Goal: Task Accomplishment & Management: Manage account settings

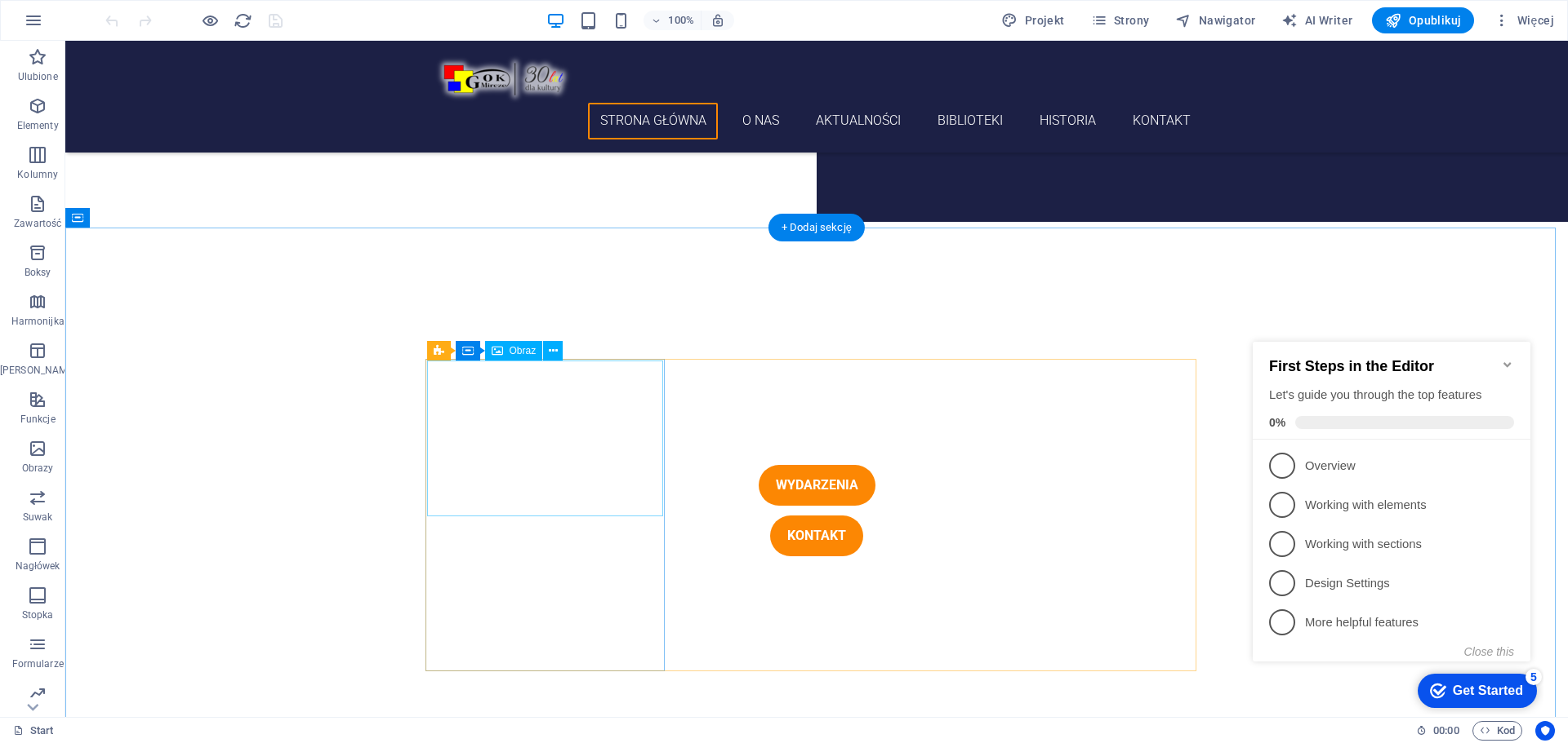
scroll to position [979, 0]
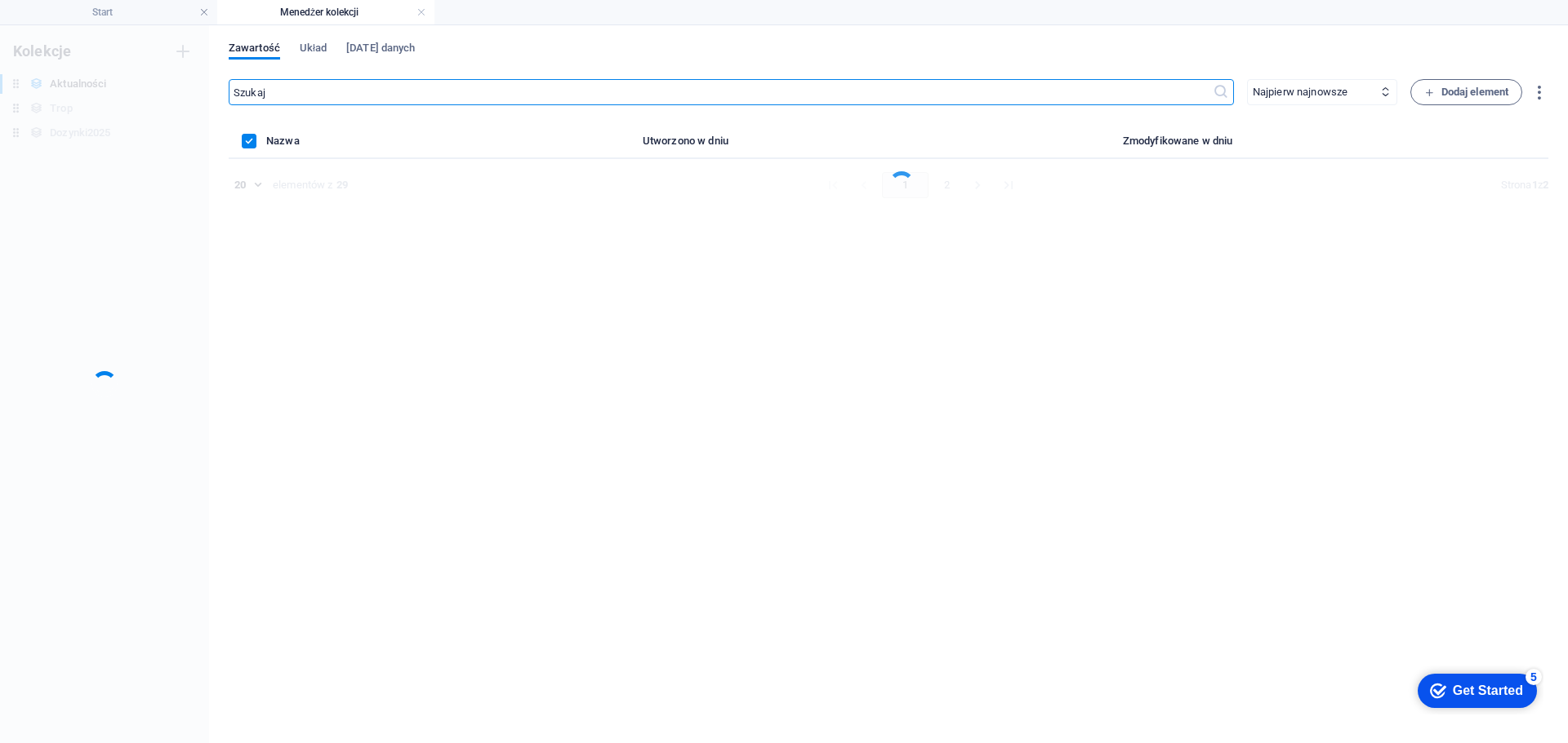
scroll to position [0, 0]
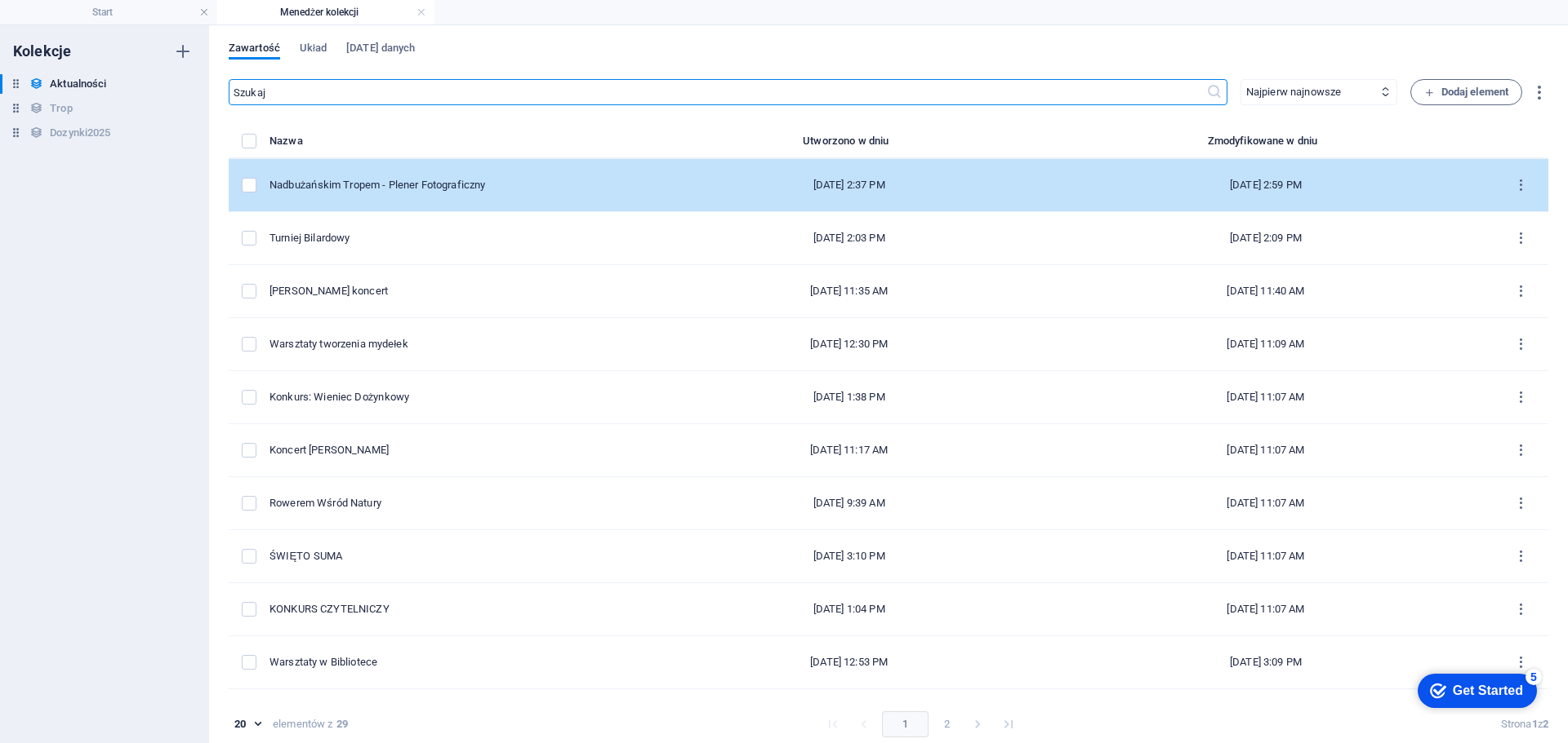
click at [563, 184] on div "Nadbużańskim Tropem - Plener Fotograficzny" at bounding box center [457, 185] width 377 height 15
select select "Relacja"
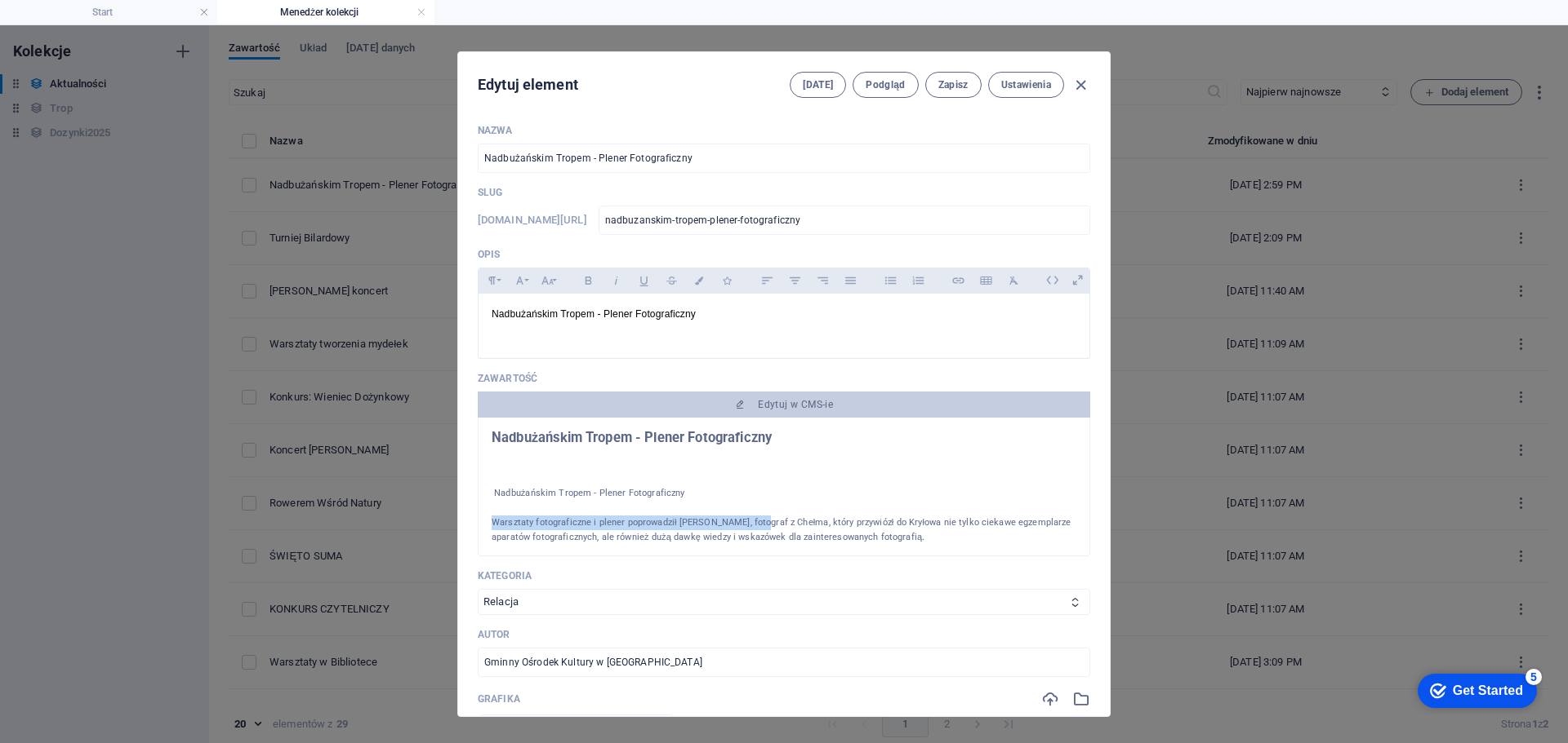
drag, startPoint x: 490, startPoint y: 522, endPoint x: 757, endPoint y: 524, distance: 267.0
click at [757, 524] on p "Warsztaty fotograficzne i plener poprowadził [PERSON_NAME], fotograf z Chełma, …" at bounding box center [784, 530] width 585 height 30
copy p "Warsztaty fotograficzne i plener poprowadził [PERSON_NAME]"
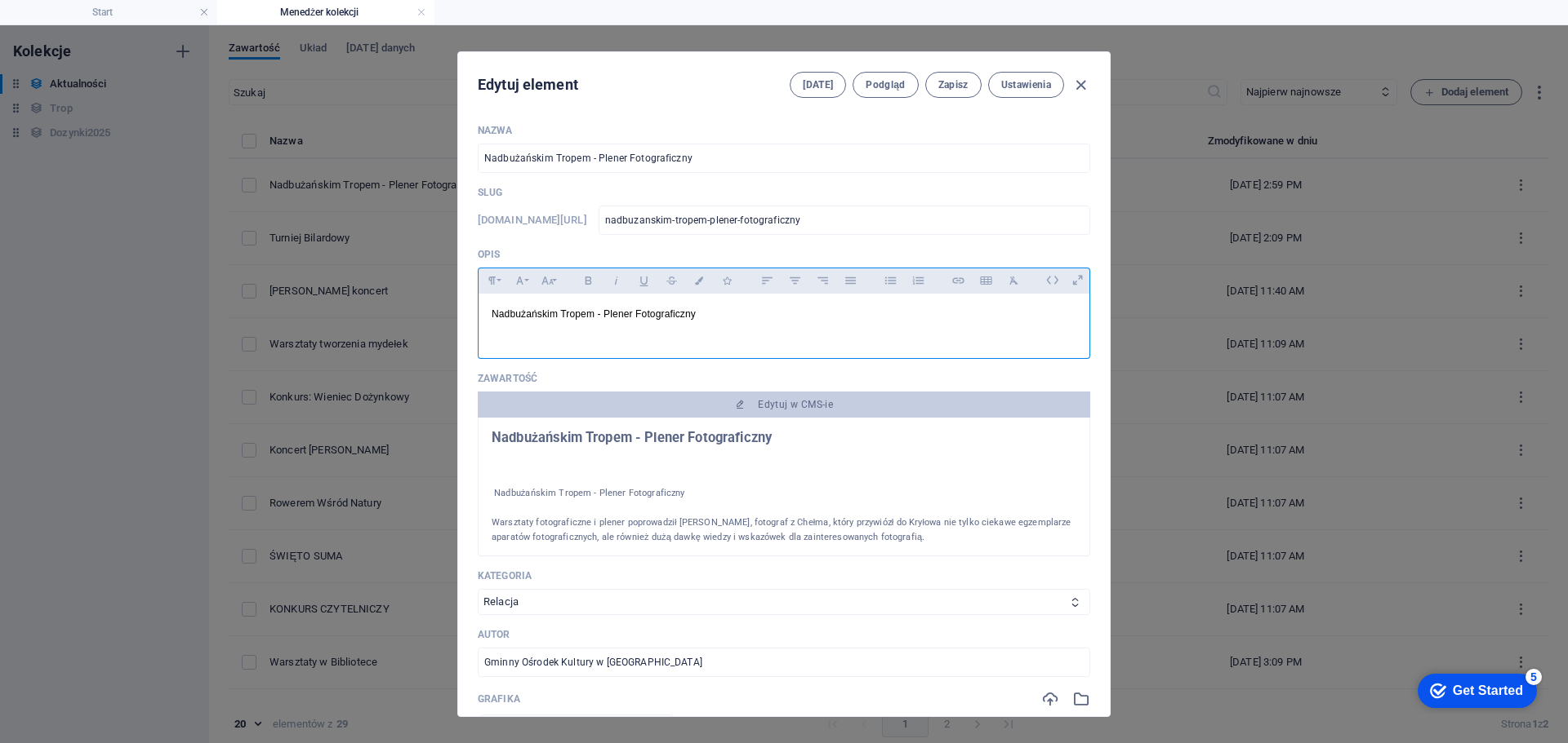
click at [600, 334] on p "Nadbużańskim Tropem - Plener Fotograficzny" at bounding box center [784, 322] width 585 height 31
drag, startPoint x: 705, startPoint y: 316, endPoint x: 470, endPoint y: 310, distance: 235.1
click at [470, 310] on div "Nazwa Nadbużańskim Tropem - Plener Fotograficzny ​ Slug [DOMAIN_NAME][URL] nadb…" at bounding box center [784, 414] width 651 height 605
click at [782, 317] on p "​ Warsztaty fotograficzne i plener poprowadził [PERSON_NAME]" at bounding box center [784, 322] width 585 height 31
click at [955, 91] on button "Zapisz" at bounding box center [953, 85] width 56 height 26
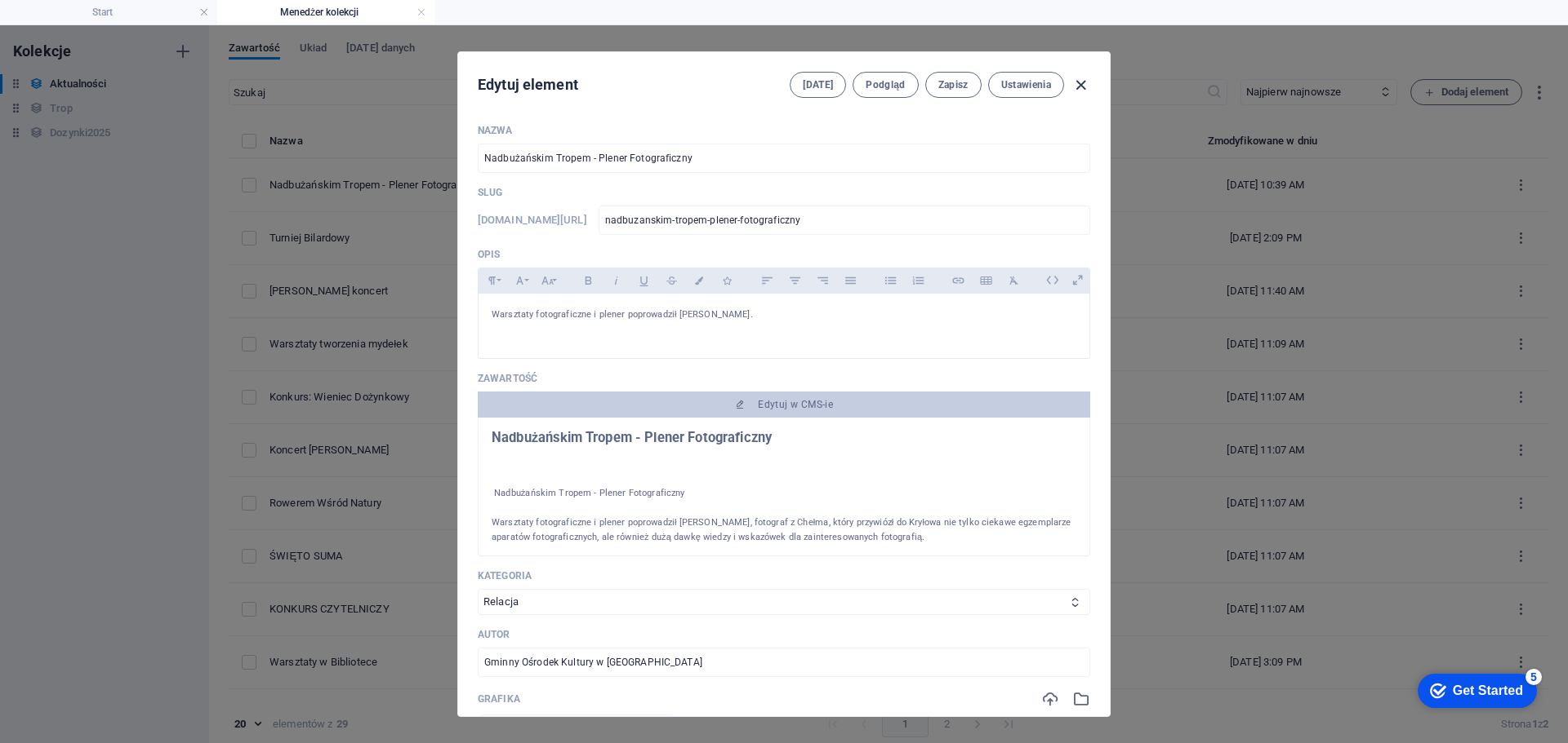
click at [1084, 83] on icon "button" at bounding box center [1080, 85] width 19 height 19
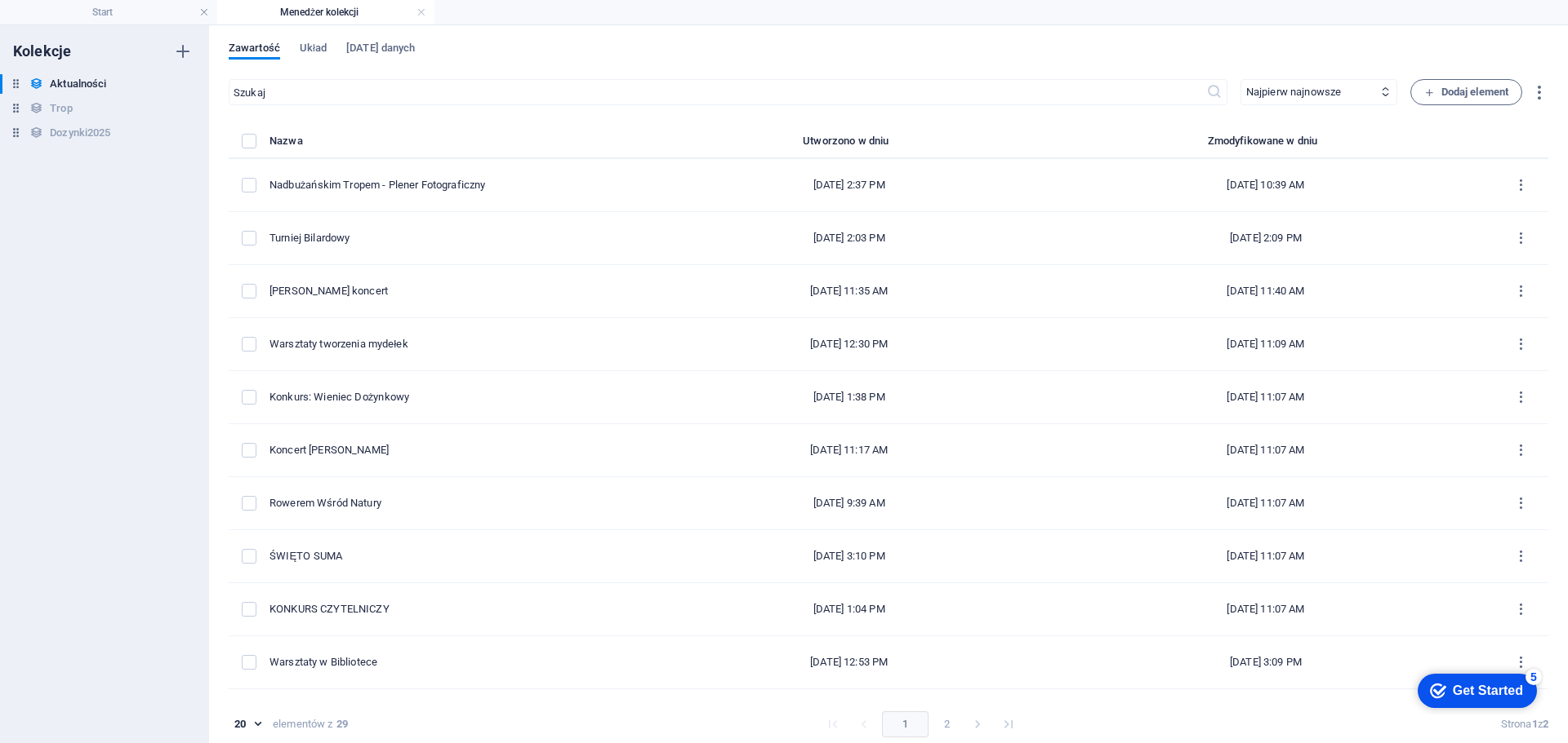
type input "[DATE]"
type input "nadbuzanskim-tropem-plener-fotograficzny"
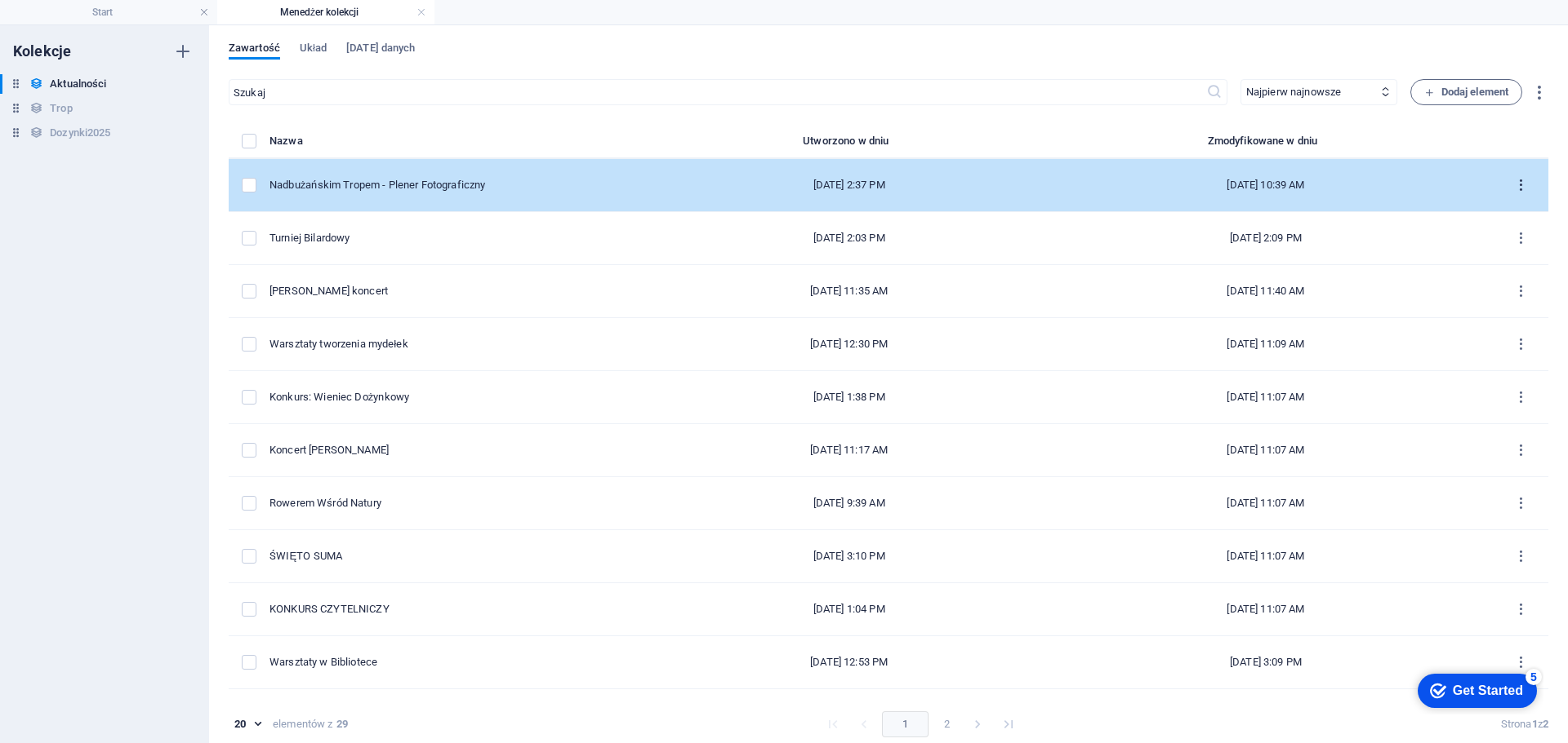
click at [1516, 182] on icon "items list" at bounding box center [1520, 186] width 16 height 16
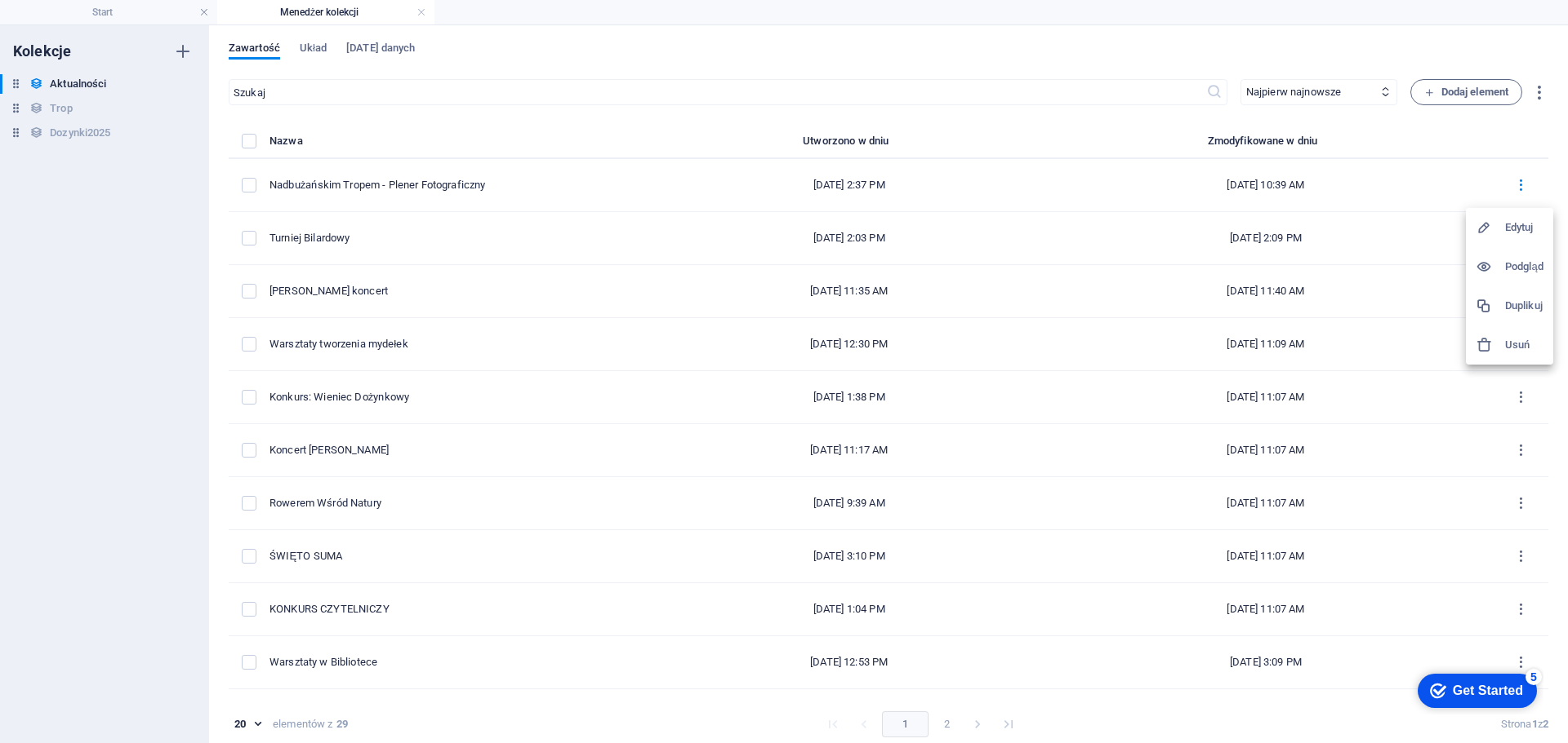
click at [1511, 298] on h6 "Duplikuj" at bounding box center [1523, 306] width 39 height 20
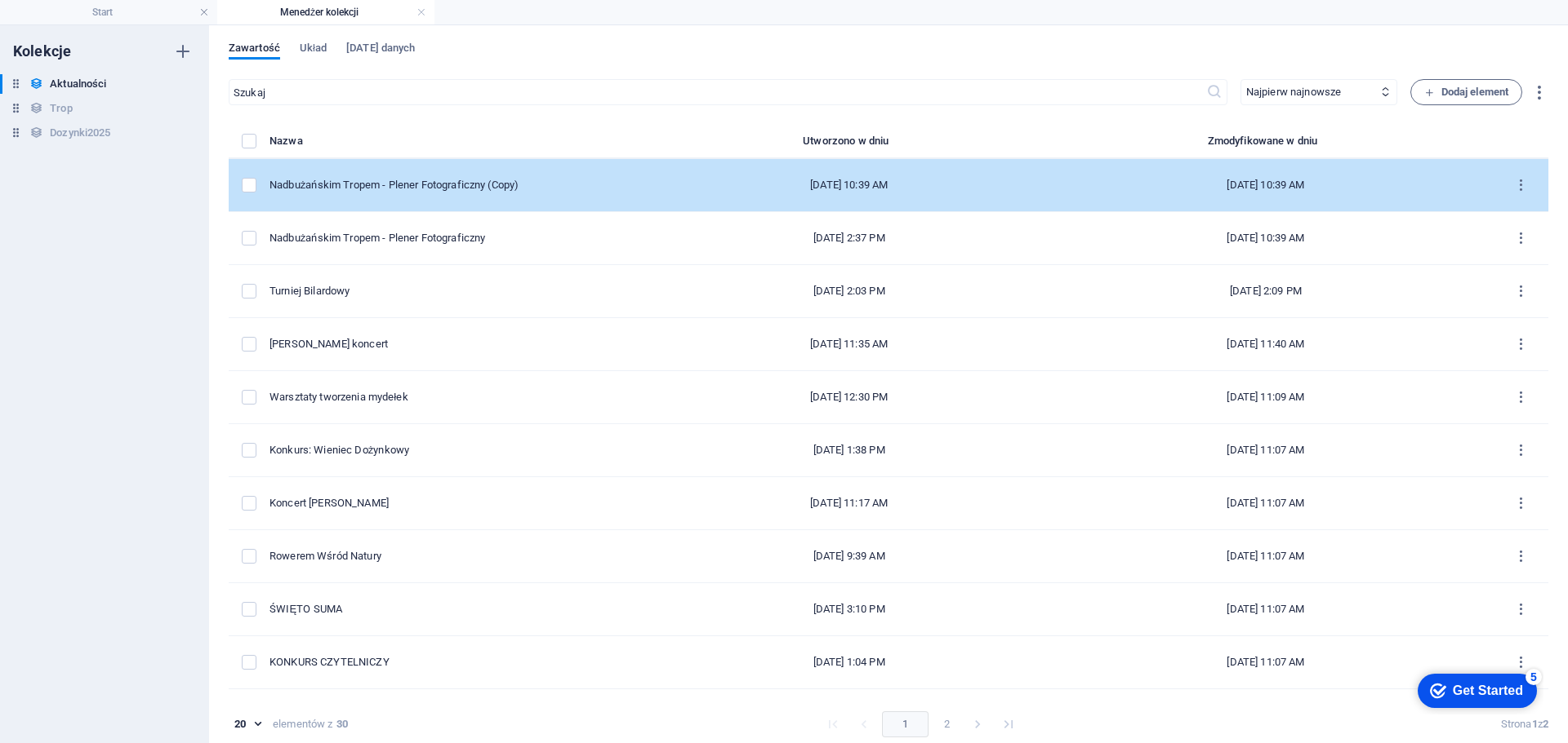
click at [490, 168] on td "Nadbużańskim Tropem - Plener Fotograficzny (Copy)" at bounding box center [464, 186] width 390 height 53
select select "Relacja"
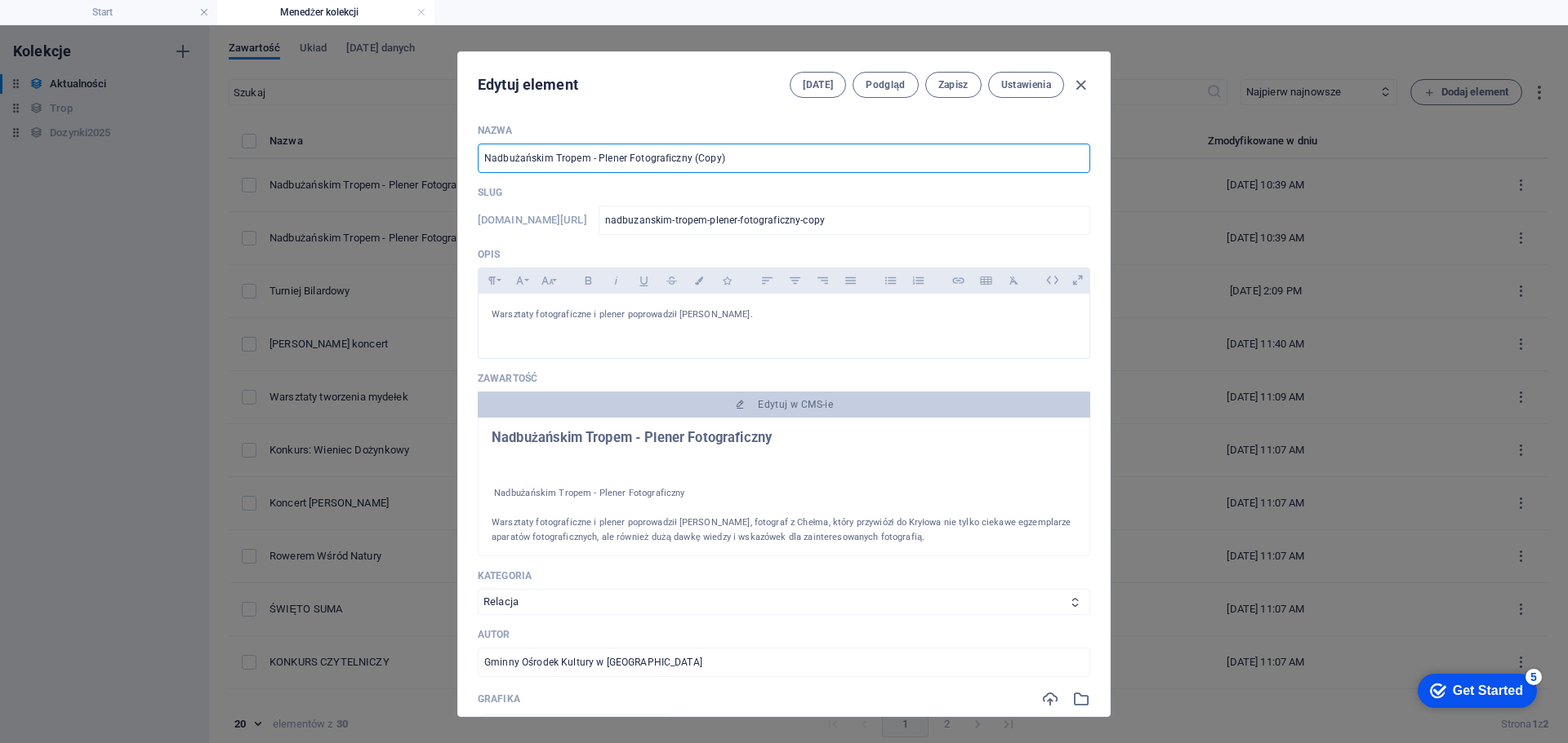
drag, startPoint x: 731, startPoint y: 156, endPoint x: 595, endPoint y: 160, distance: 136.1
click at [595, 160] on input "Nadbużańskim Tropem - Plener Fotograficzny (Copy)" at bounding box center [784, 158] width 613 height 30
type input "Nadbużańskim Tropem - -"
type input "nadbuzanskim-tropem"
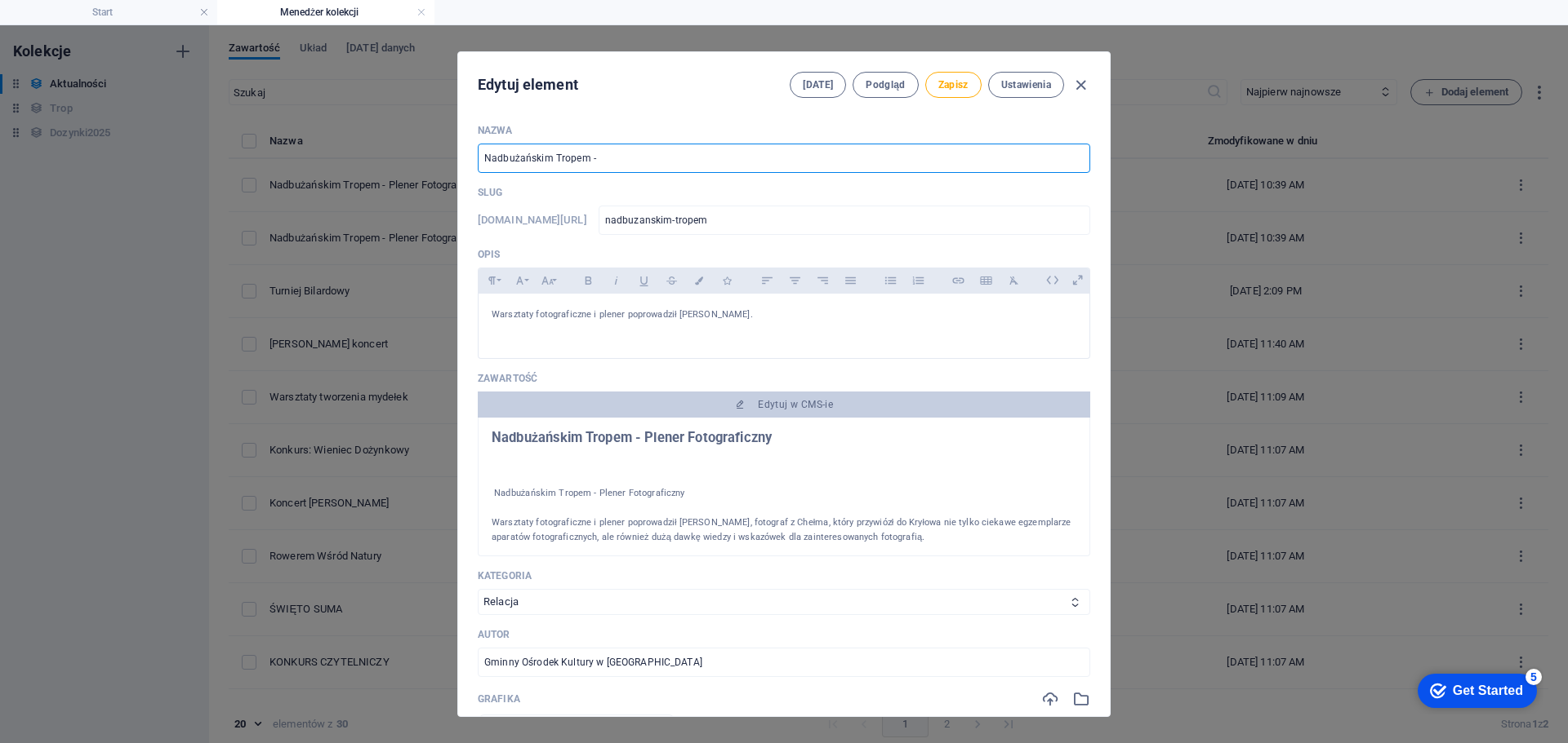
type input "Nadbużańskim Tropem - M"
type input "nadbuzanskim-tropem-m"
type input "Nadbużańskim Tropem - Mo"
type input "nadbuzanskim-tropem-mo"
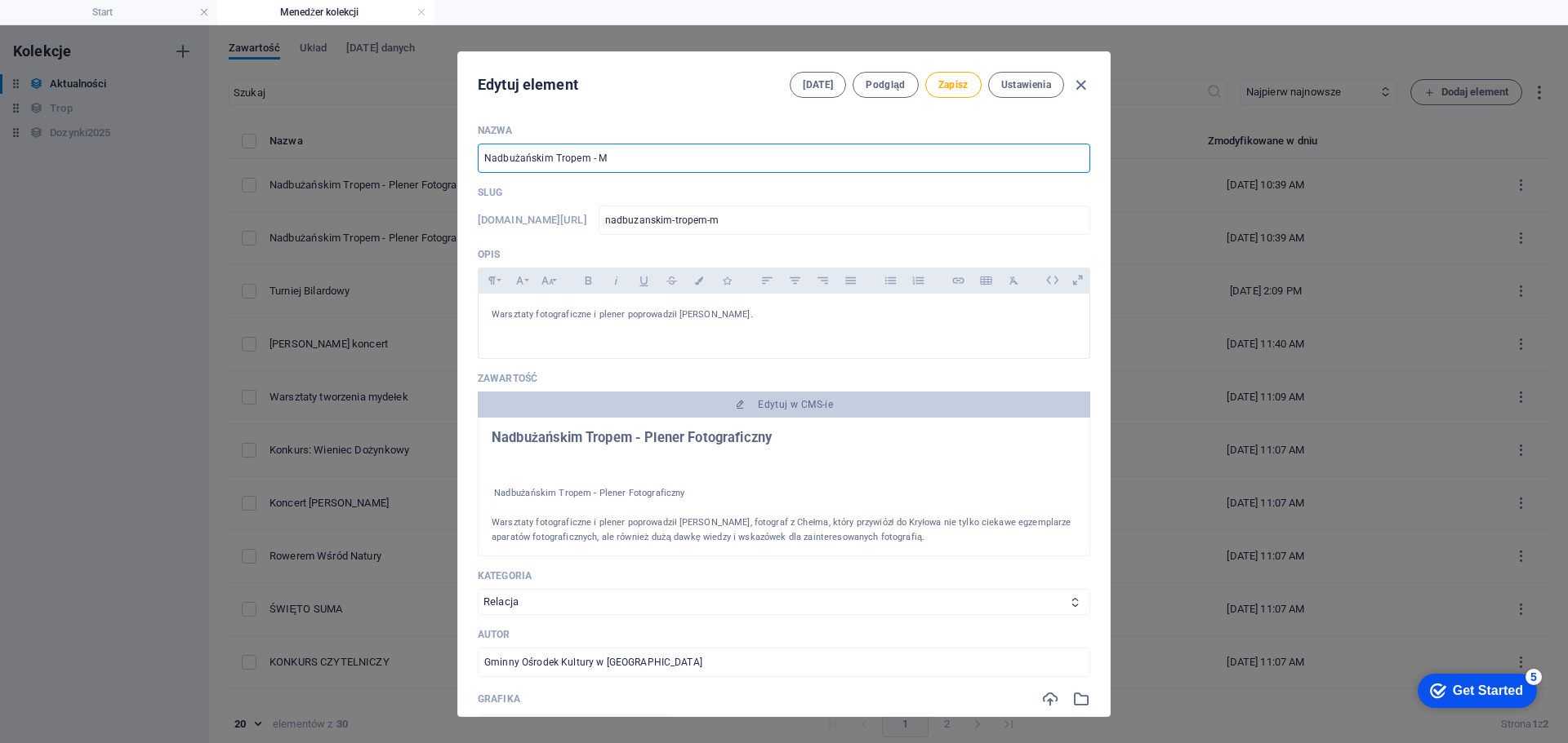
type input "nadbuzanskim-tropem-mo"
type input "Nadbużańskim Tropem - Mos"
type input "nadbuzanskim-tropem-mos"
type input "Nadbużańskim Tropem - Most"
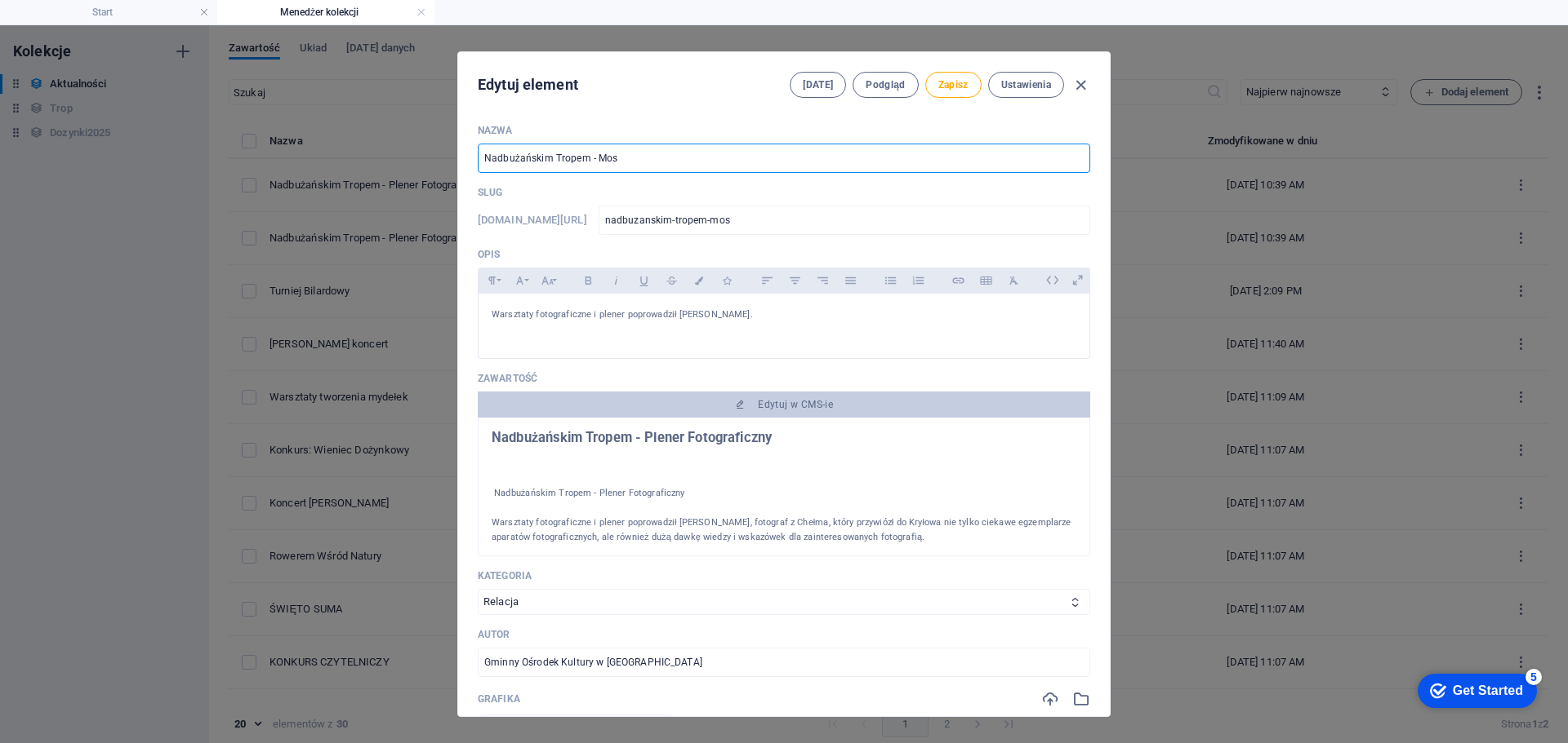
type input "nadbuzanskim-tropem-most"
type input "Nadbużańskim Tropem - Most d"
type input "nadbuzanskim-tropem-most-d"
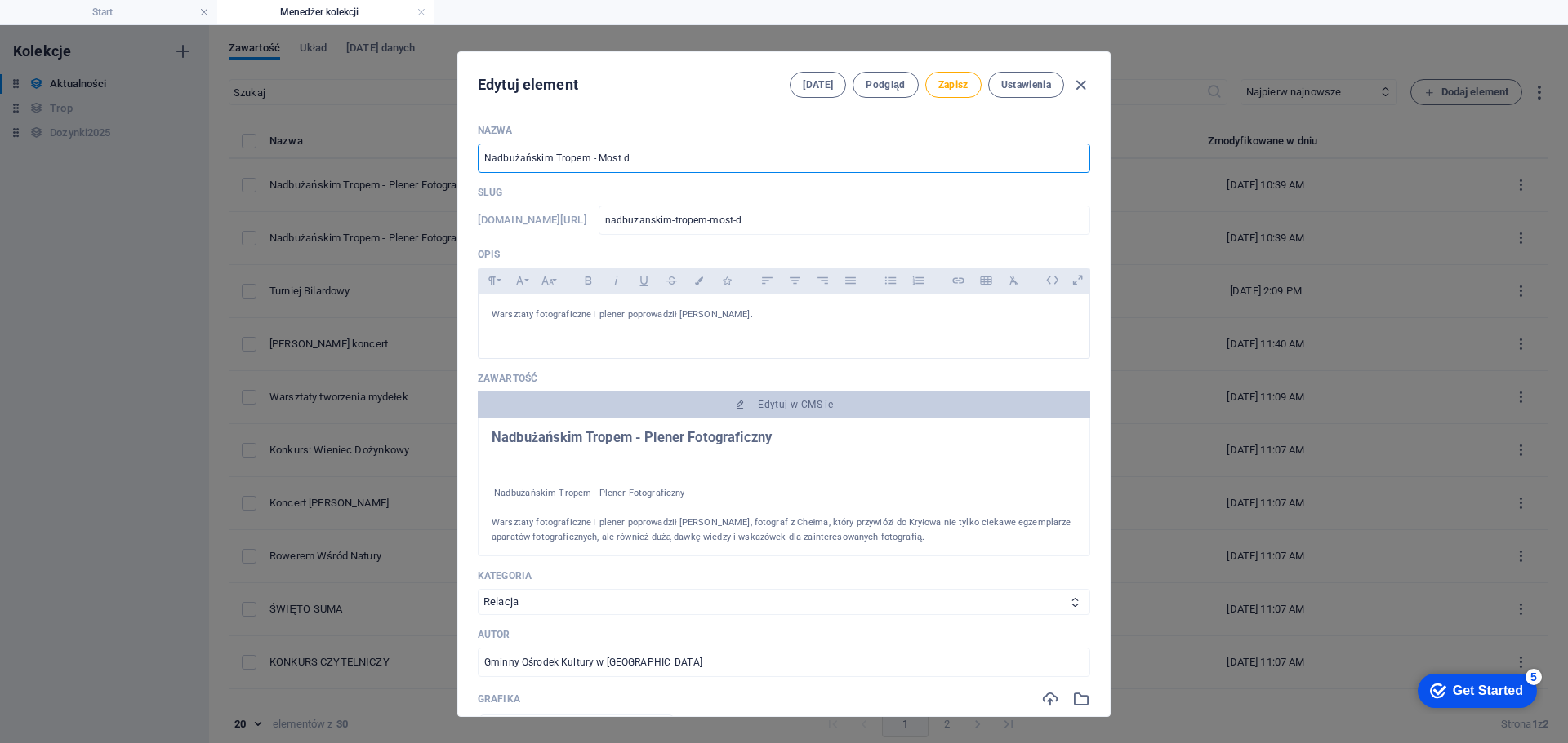
type input "Nadbużańskim Tropem - Most do"
type input "nadbuzanskim-tropem-most-do"
type input "Nadbużańskim Tropem - Most do K"
type input "nadbuzanskim-tropem-most-do-k"
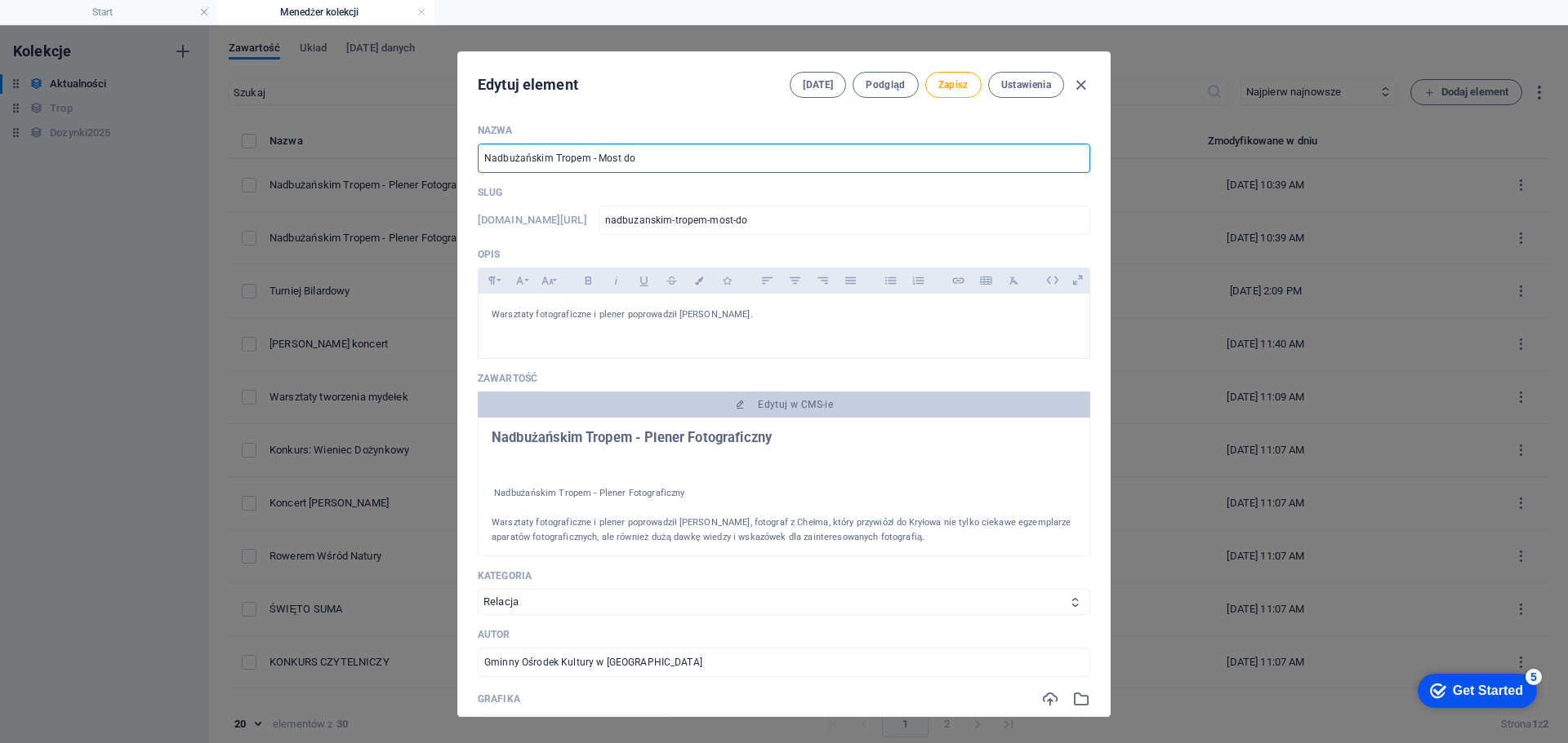
type input "nadbuzanskim-tropem-most-do-k"
type input "Nadbużańskim Tropem - Most do Ku"
type input "nadbuzanskim-tropem-most-do-ku"
type input "Nadbużańskim Tropem - Most do Kul"
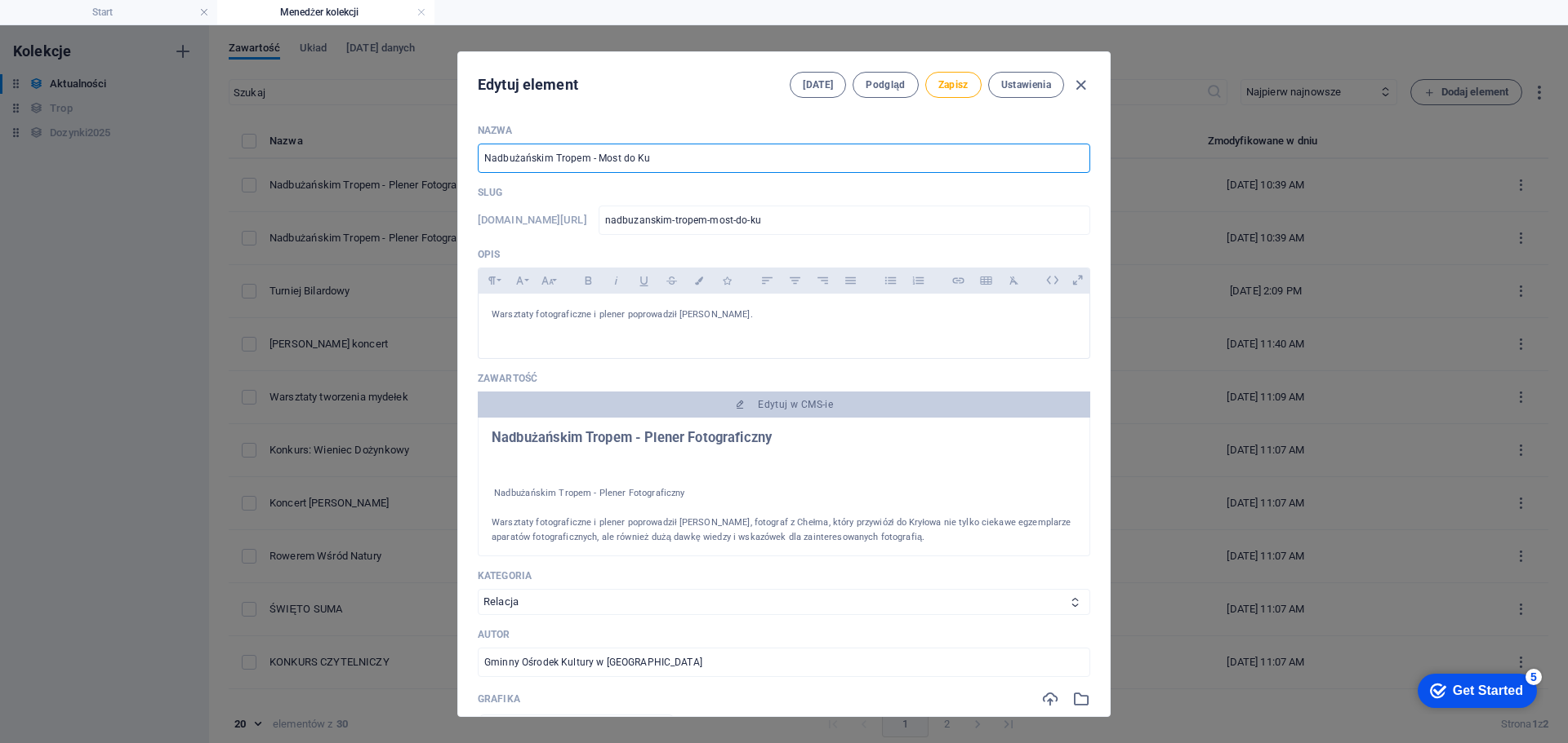
type input "nadbuzanskim-tropem-most-do-kul"
type input "Nadbużańskim Tropem - Most do Kult"
type input "nadbuzanskim-tropem-most-do-kult"
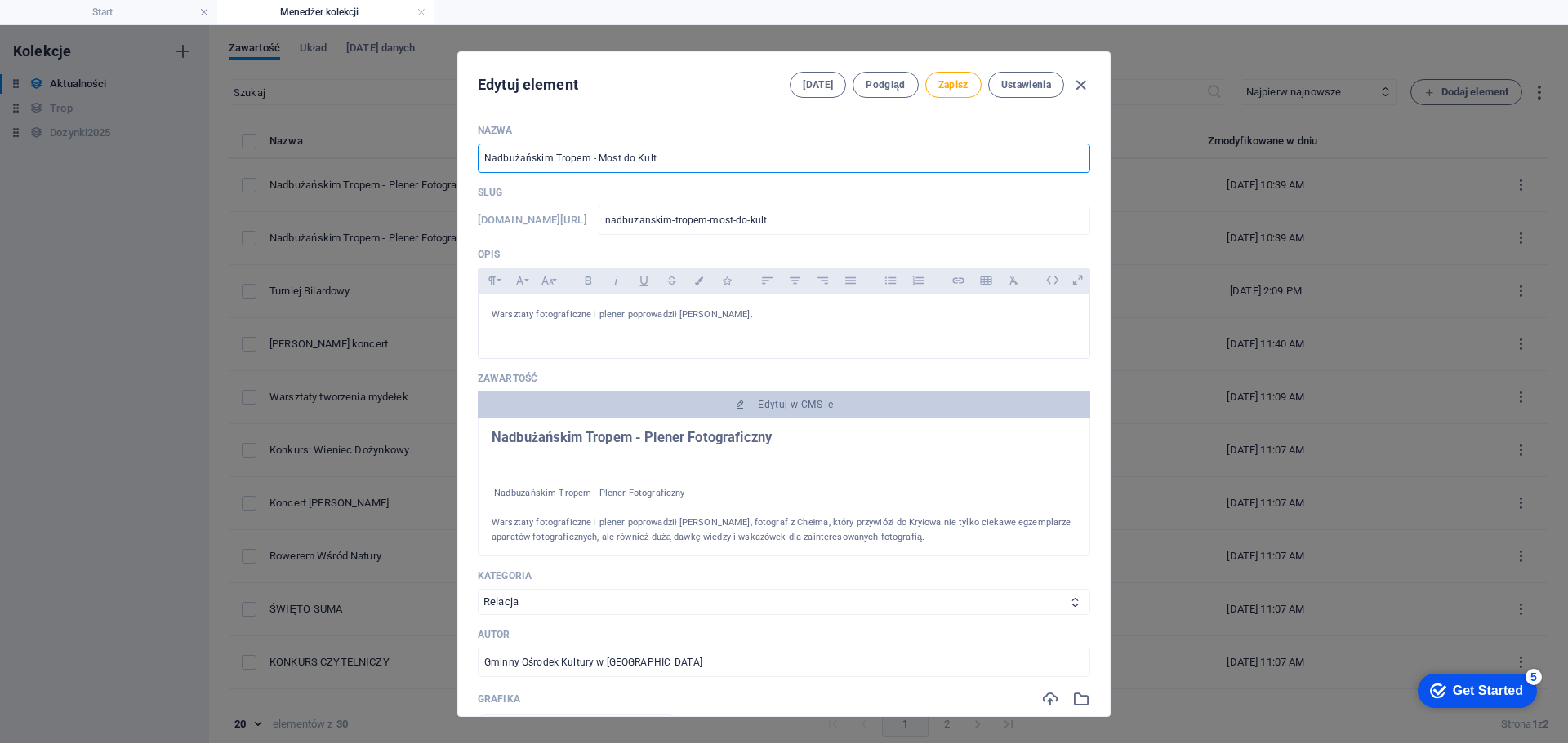
type input "Nadbużańskim Tropem - Most do Kultu"
type input "nadbuzanskim-tropem-most-do-kultu"
type input "Nadbużańskim Tropem - Most do Kultur"
type input "nadbuzanskim-tropem-most-do-kultur"
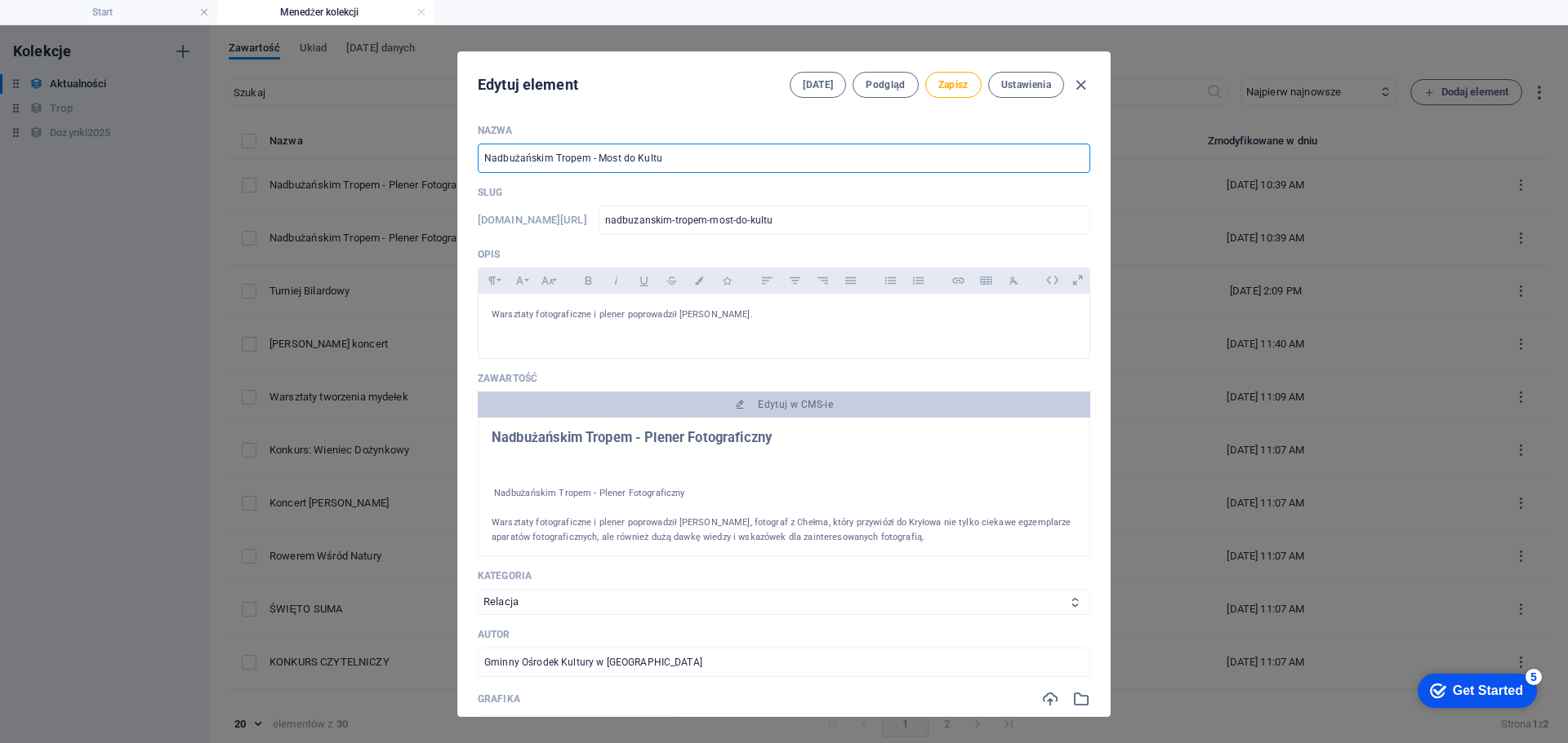
type input "nadbuzanskim-tropem-most-do-kultur"
type input "Nadbużańskim Tropem - Most do Kultury"
type input "nadbuzanskim-tropem-most-do-kultury"
type input "Nadbużańskim Tropem - Most do Kultury"
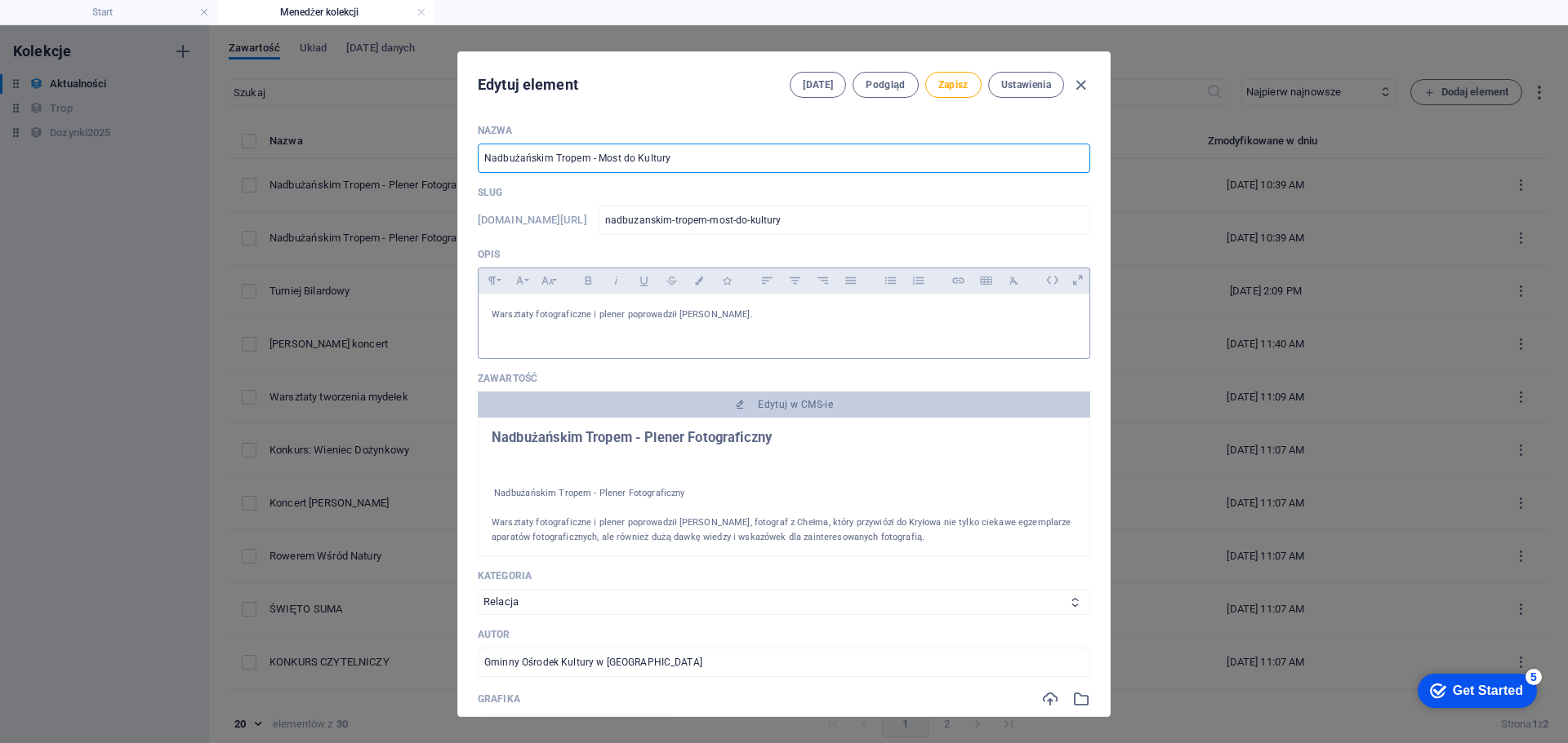
click at [821, 328] on p "Warsztaty fotograficzne i plener poprowadził [PERSON_NAME]." at bounding box center [784, 322] width 585 height 31
click at [811, 341] on div "Warsztaty fotograficzne i plener poprowadził [PERSON_NAME]." at bounding box center [783, 323] width 611 height 57
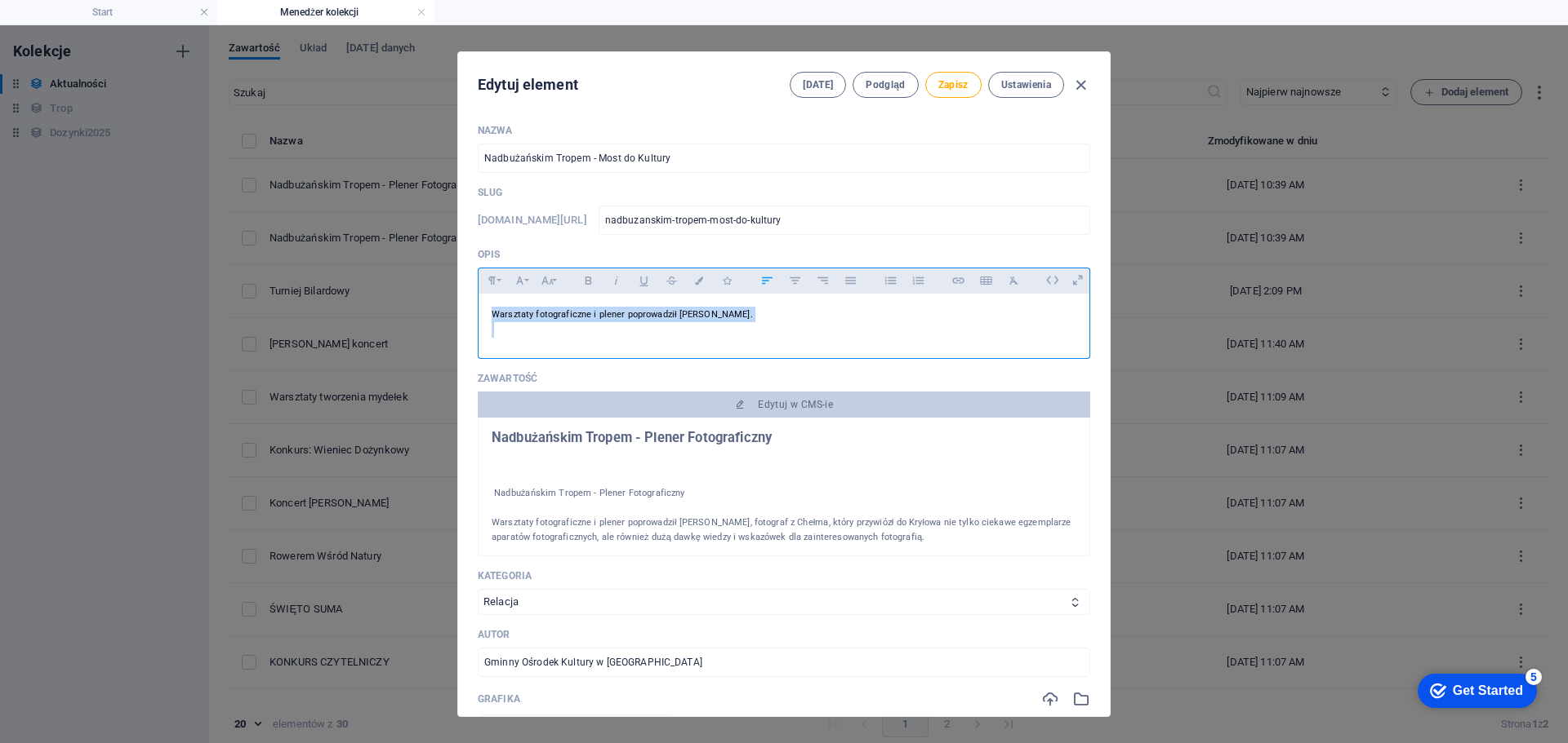
drag, startPoint x: 795, startPoint y: 325, endPoint x: 487, endPoint y: 318, distance: 308.1
click at [487, 318] on div "Warsztaty fotograficzne i plener poprowadził [PERSON_NAME]." at bounding box center [783, 323] width 611 height 57
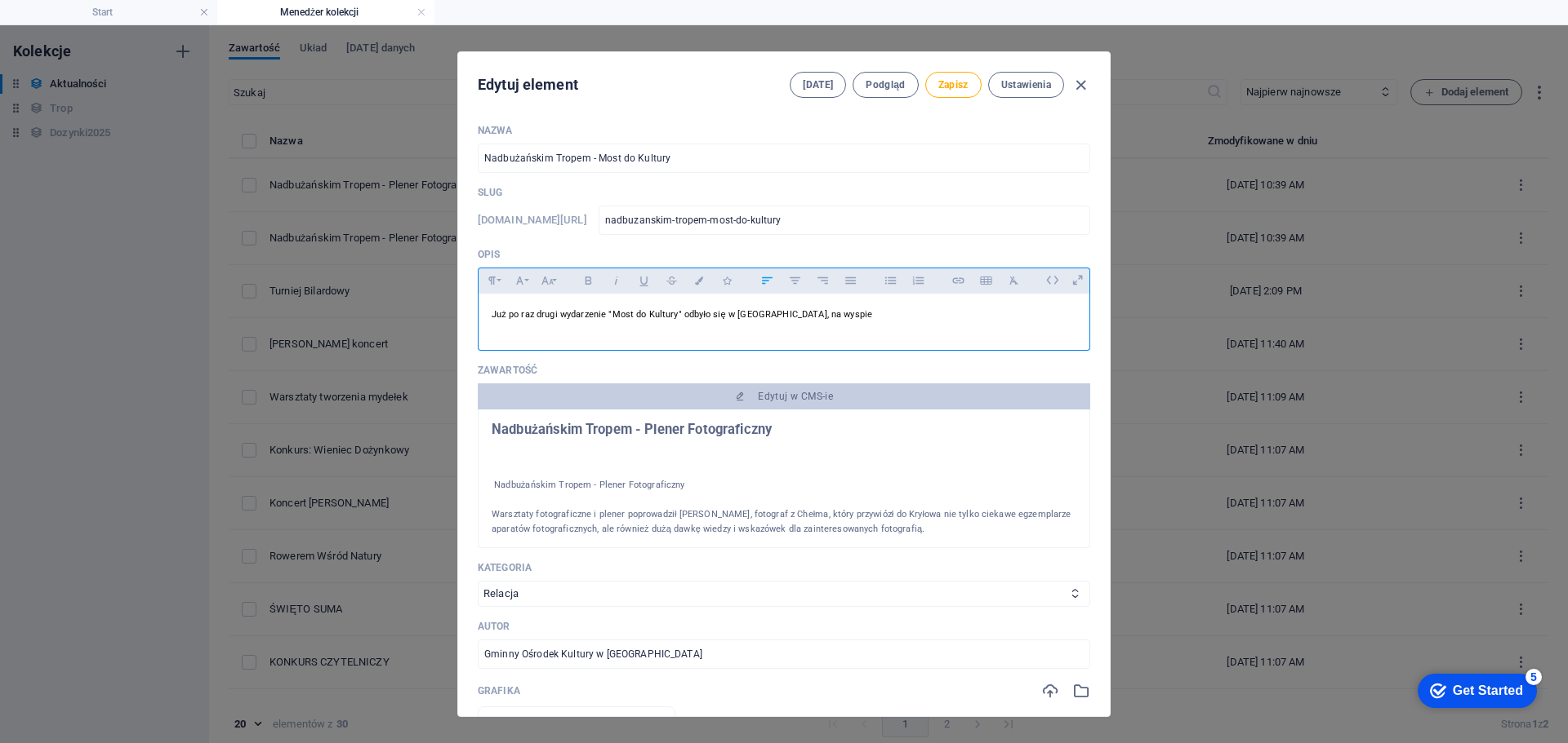
click at [485, 309] on div "Już po raz drugi wydarzenie "Most do Kultury" odbyło się w [GEOGRAPHIC_DATA], n…" at bounding box center [783, 318] width 611 height 48
click at [506, 302] on div "Już po raz drugi wydarzenie "Most do Kultury" odbyło się w [GEOGRAPHIC_DATA], n…" at bounding box center [783, 318] width 611 height 48
click at [870, 311] on p "Już po raz drugi wydarzenie "Most do Kultury" odbyło się w [GEOGRAPHIC_DATA], n…" at bounding box center [784, 315] width 585 height 16
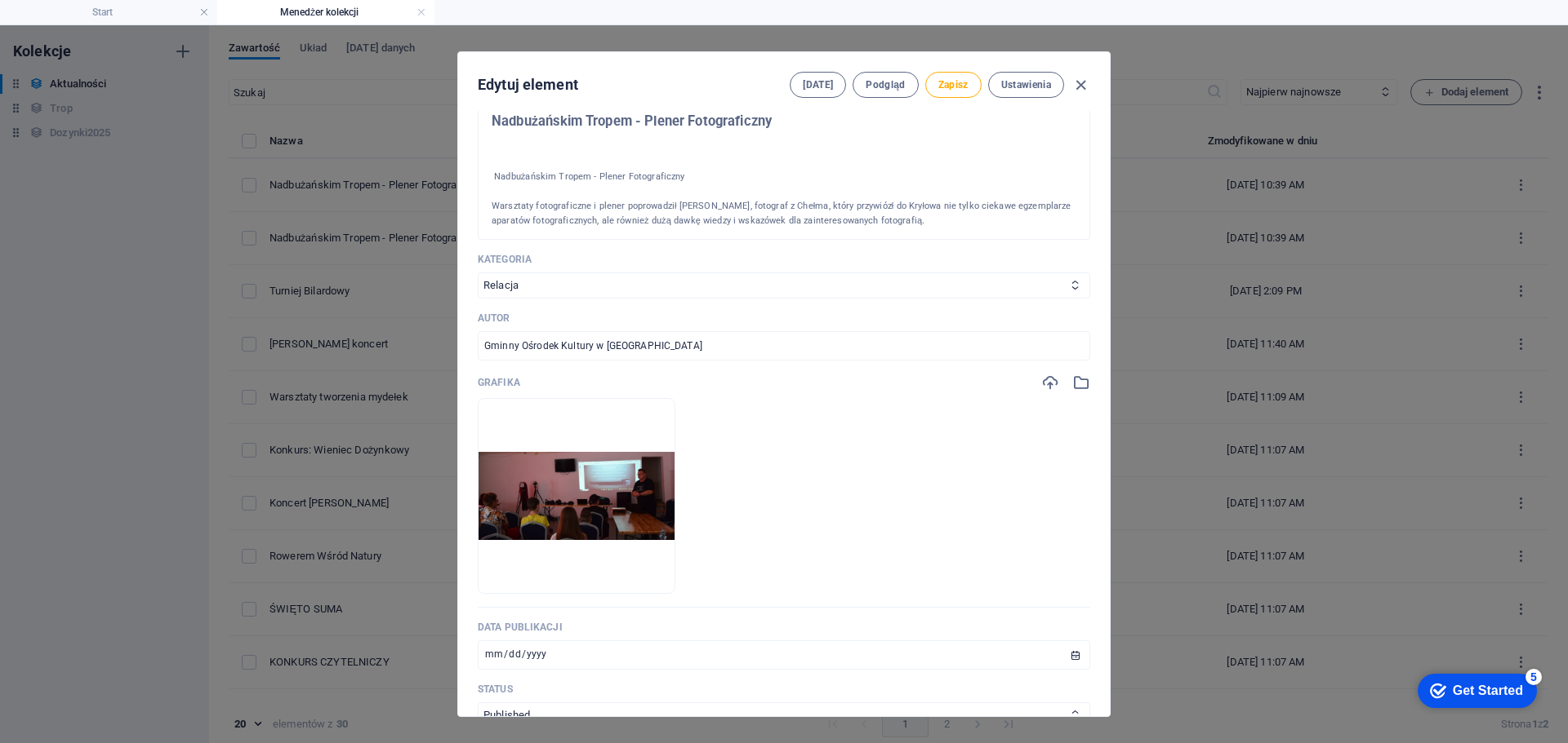
scroll to position [408, 0]
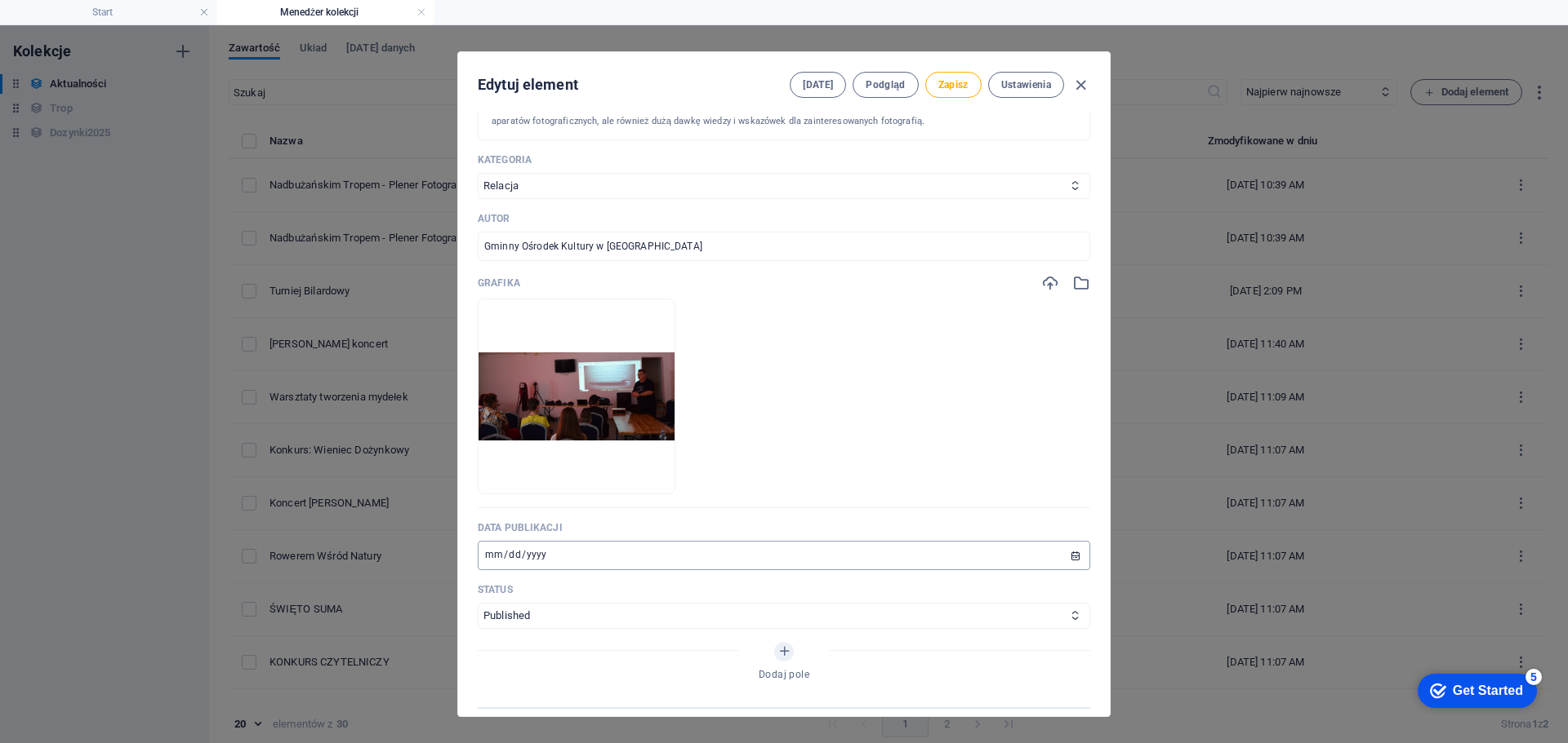
click at [496, 553] on input "[DATE]" at bounding box center [784, 556] width 613 height 30
type input "[DATE]"
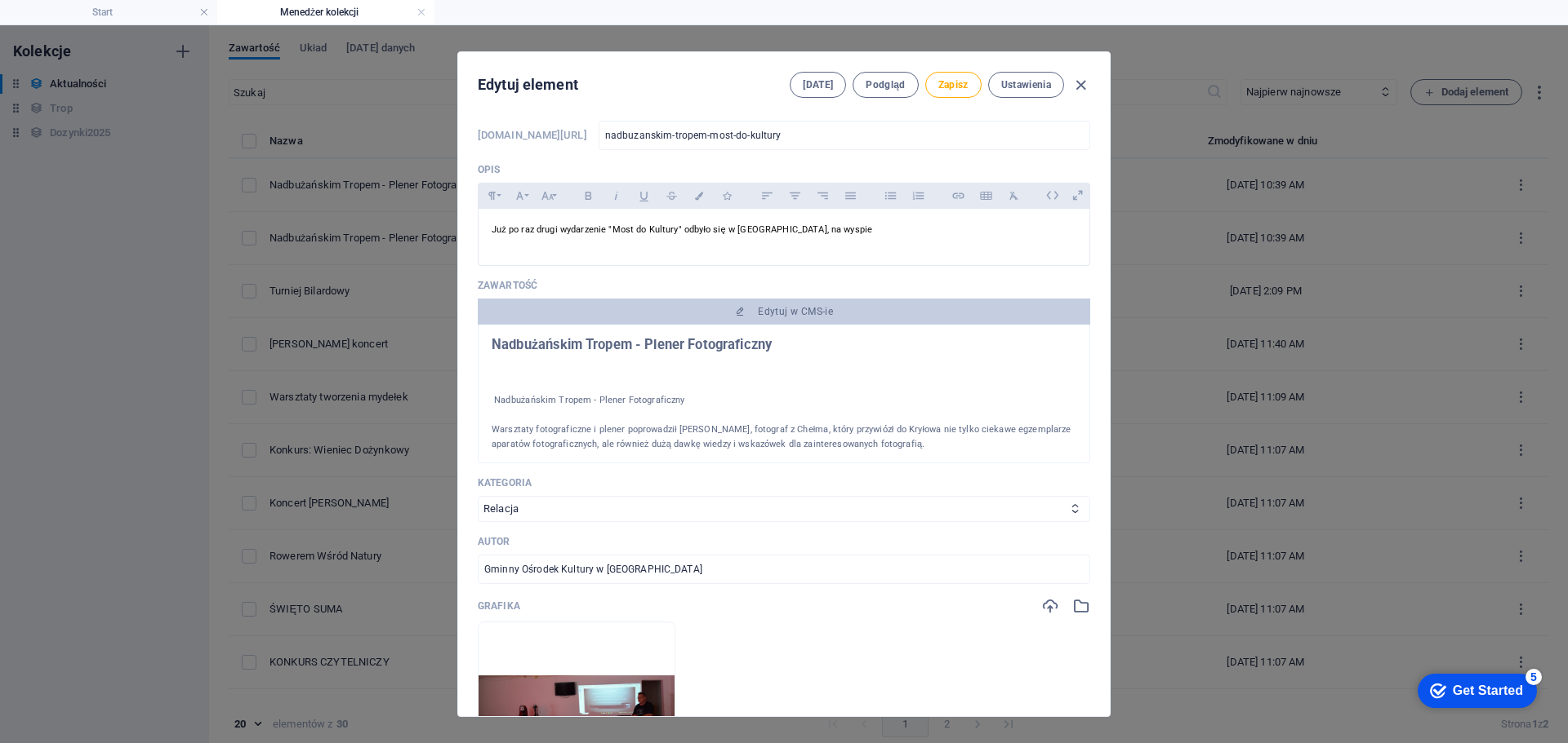
scroll to position [81, 0]
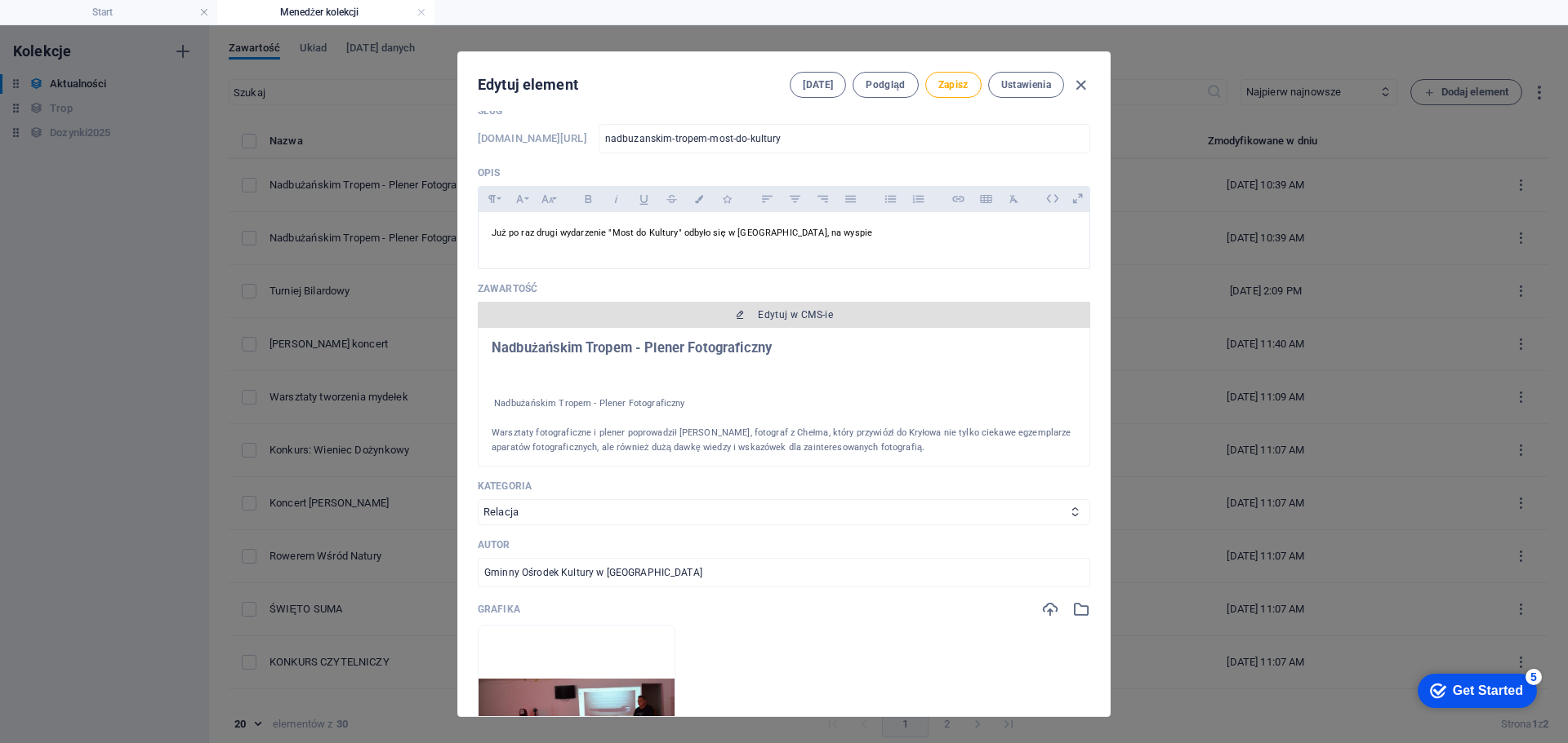
click at [743, 324] on button "Edytuj w CMS-ie" at bounding box center [784, 315] width 613 height 26
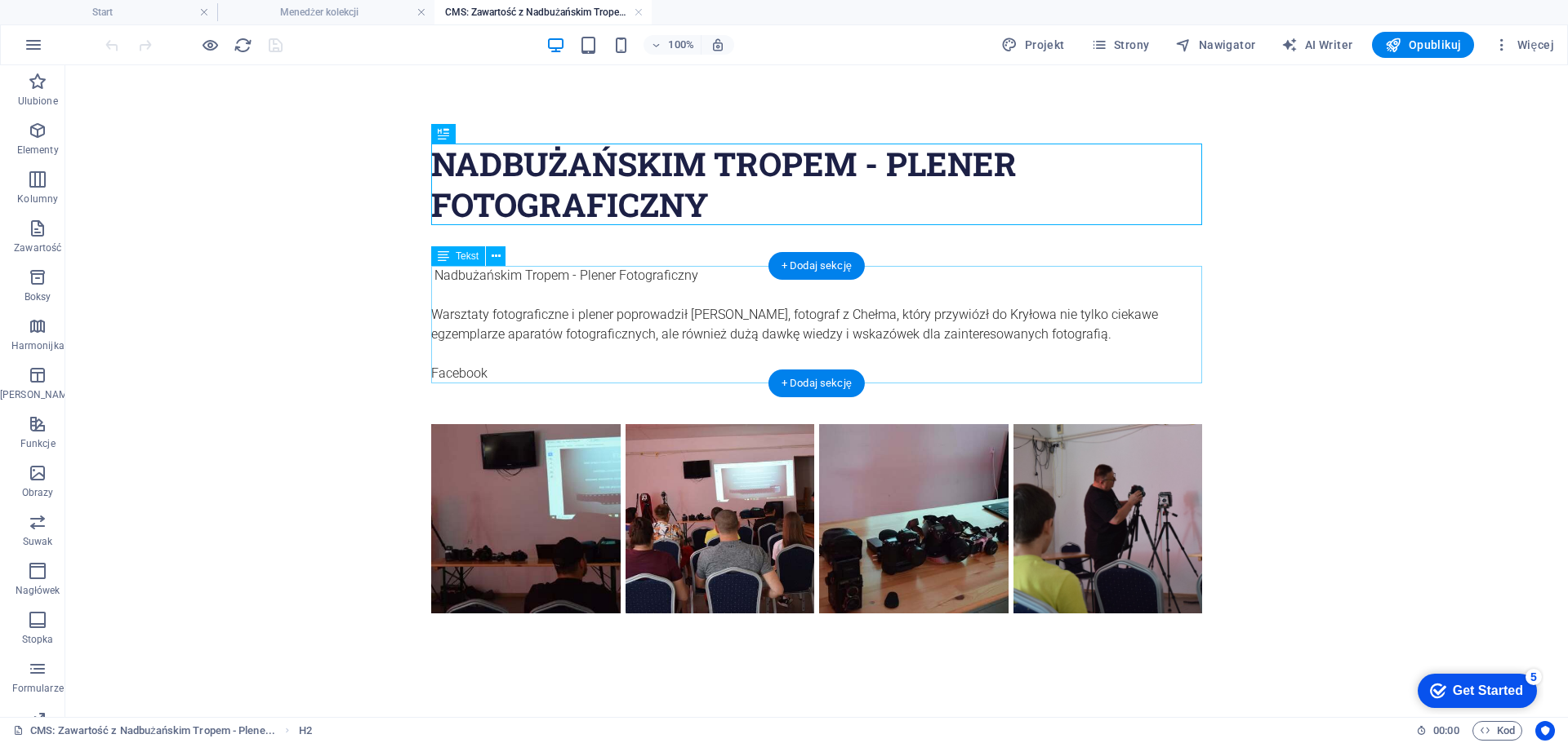
scroll to position [0, 0]
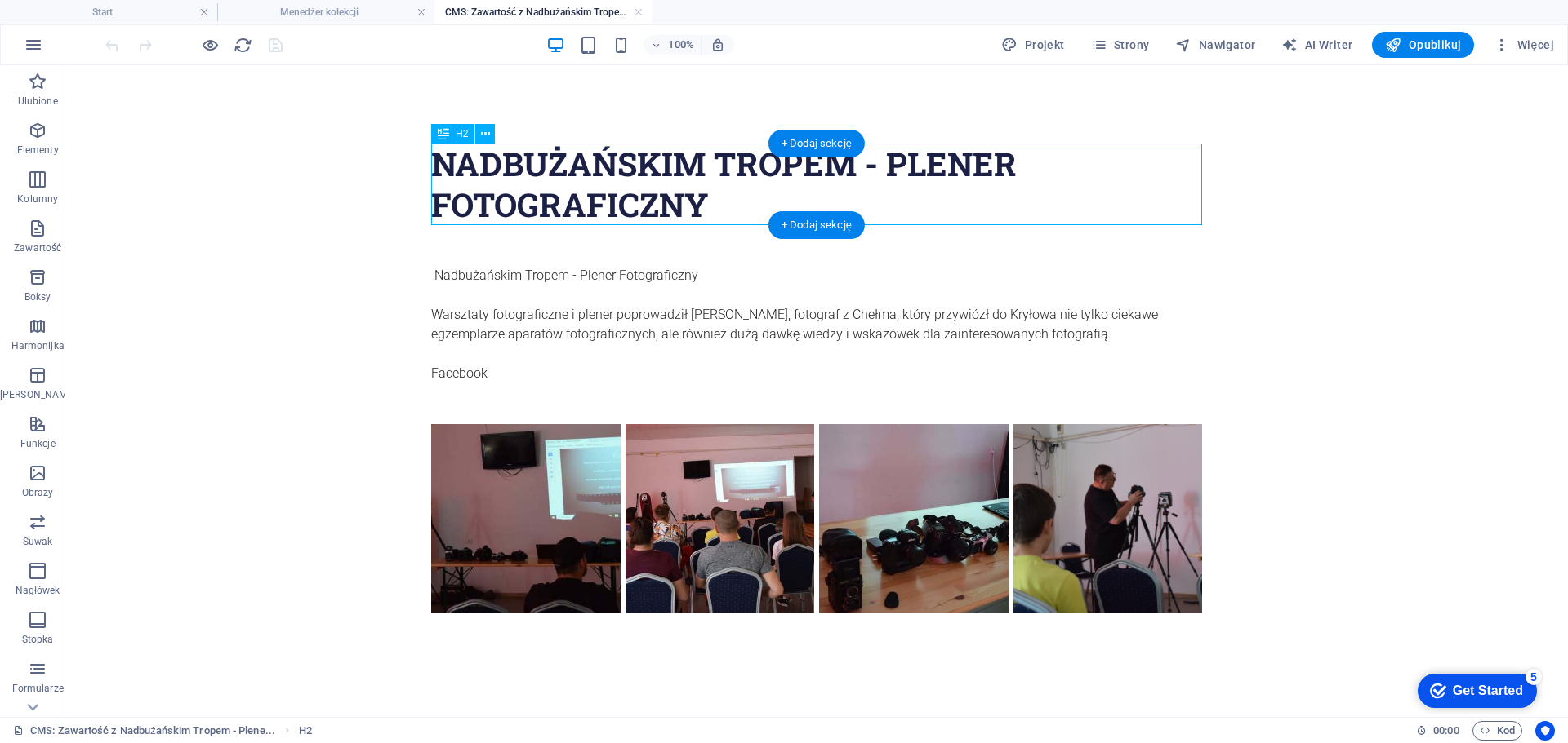
click at [719, 191] on div "Nadbużańskim Tropem - Plener Fotograficzny" at bounding box center [817, 184] width 771 height 81
click at [715, 203] on div "Nadbużańskim Tropem - Plener Fotograficzny" at bounding box center [817, 184] width 771 height 81
click at [725, 193] on div "Nadbużańskim Tropem - Plener Fotograficzny" at bounding box center [817, 184] width 771 height 81
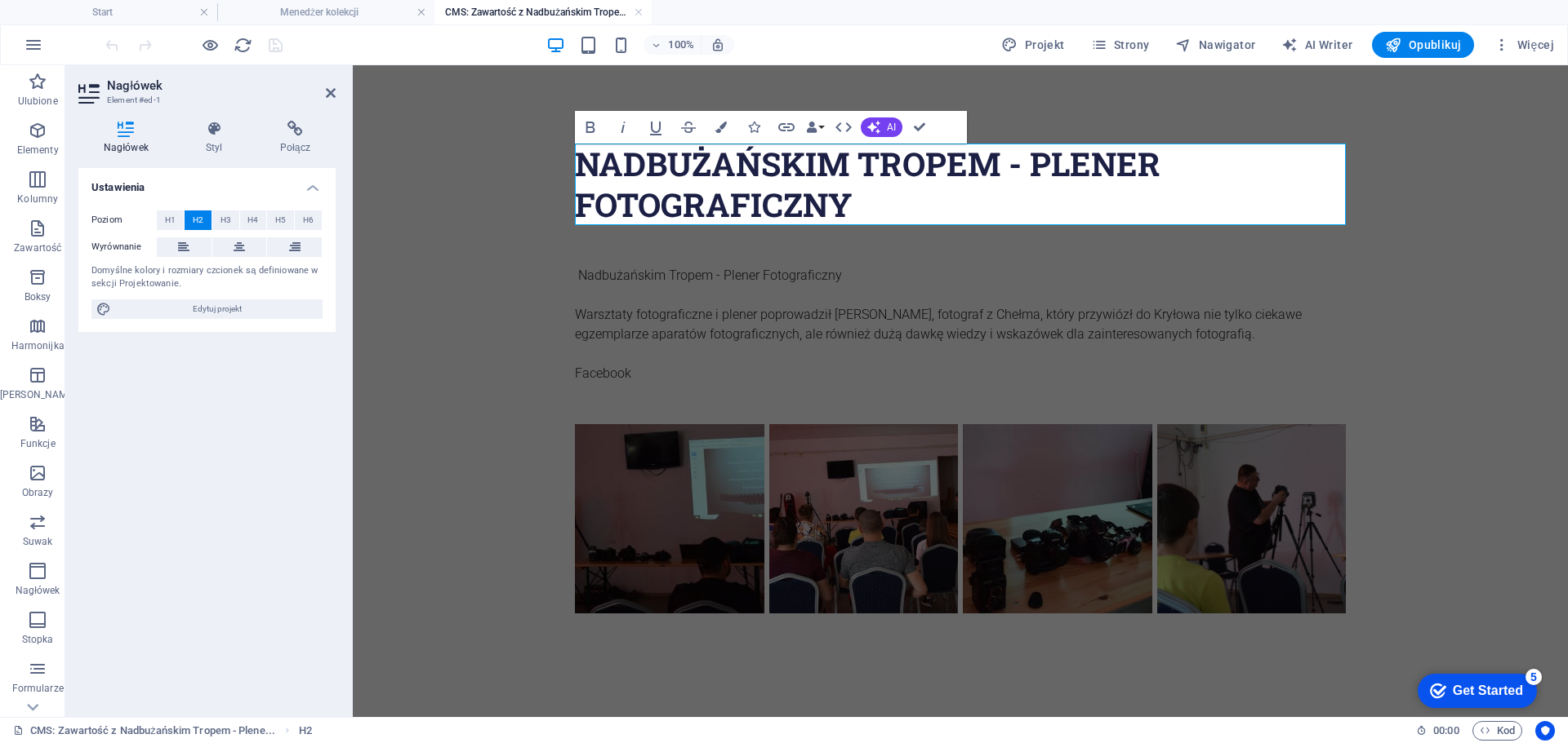
click at [850, 208] on h2 "Nadbużańskim Tropem - Plener Fotograficzny" at bounding box center [960, 184] width 771 height 81
drag, startPoint x: 656, startPoint y: 208, endPoint x: 584, endPoint y: 199, distance: 72.6
click at [584, 199] on h2 "Nadbużańskim Tropem - Plener Fotograficzny" at bounding box center [960, 184] width 771 height 81
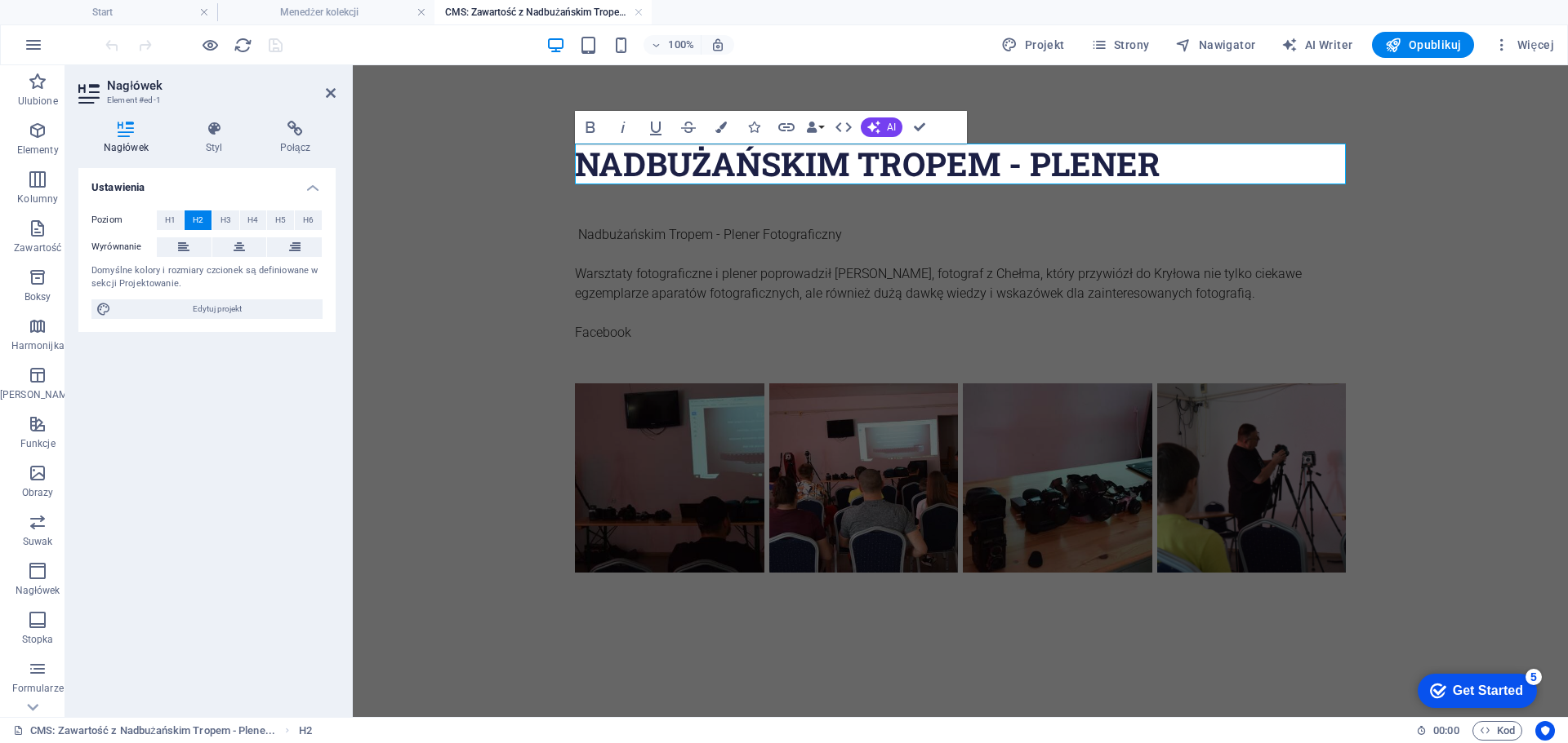
drag, startPoint x: 1166, startPoint y: 161, endPoint x: 1030, endPoint y: 173, distance: 136.5
click at [1030, 173] on h2 "Nadbużańskim Tropem - Plener" at bounding box center [960, 163] width 771 height 41
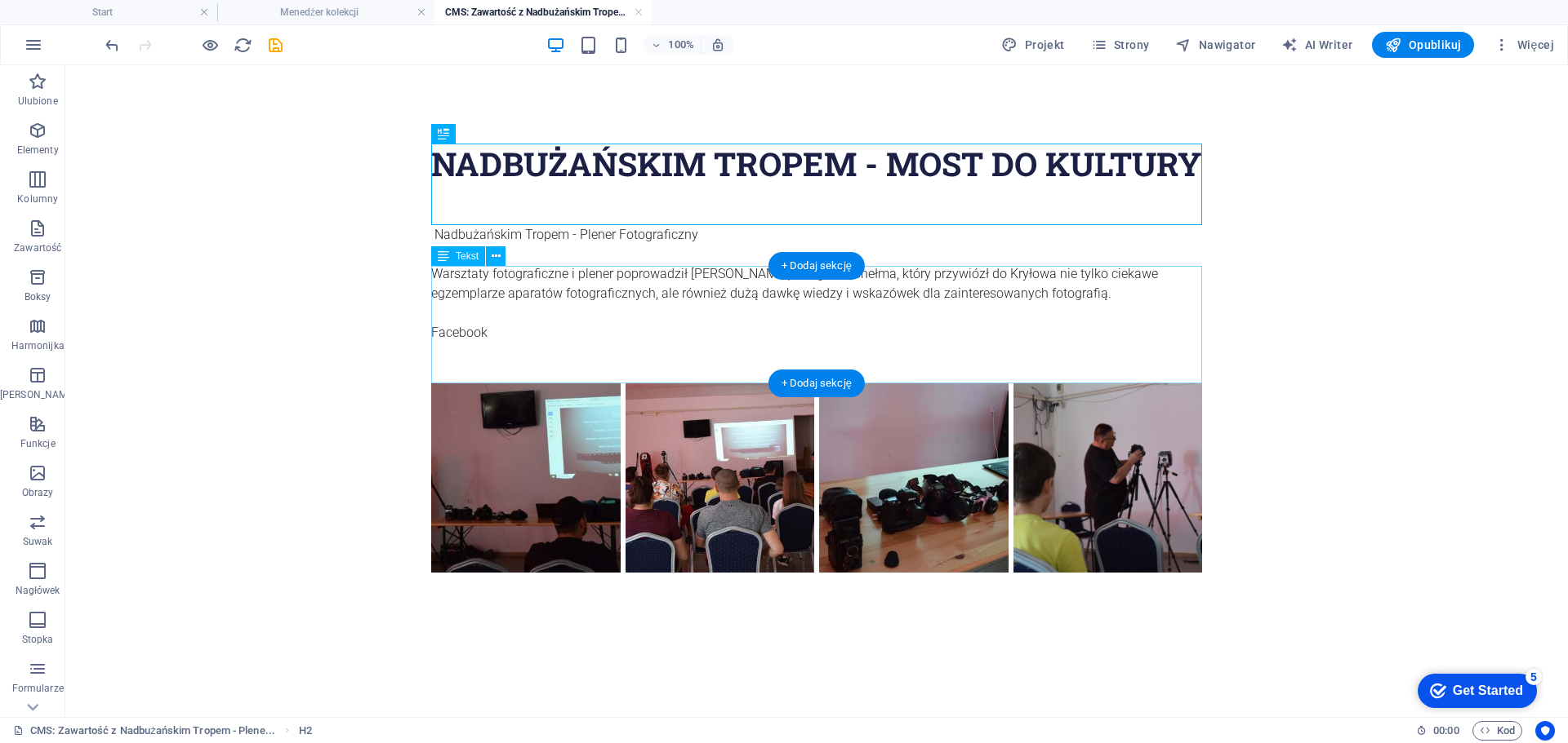
click at [738, 306] on div "Nadbużańskim Tropem - Plener Fotograficzny Warsztaty fotograficzne i plener pop…" at bounding box center [817, 284] width 771 height 118
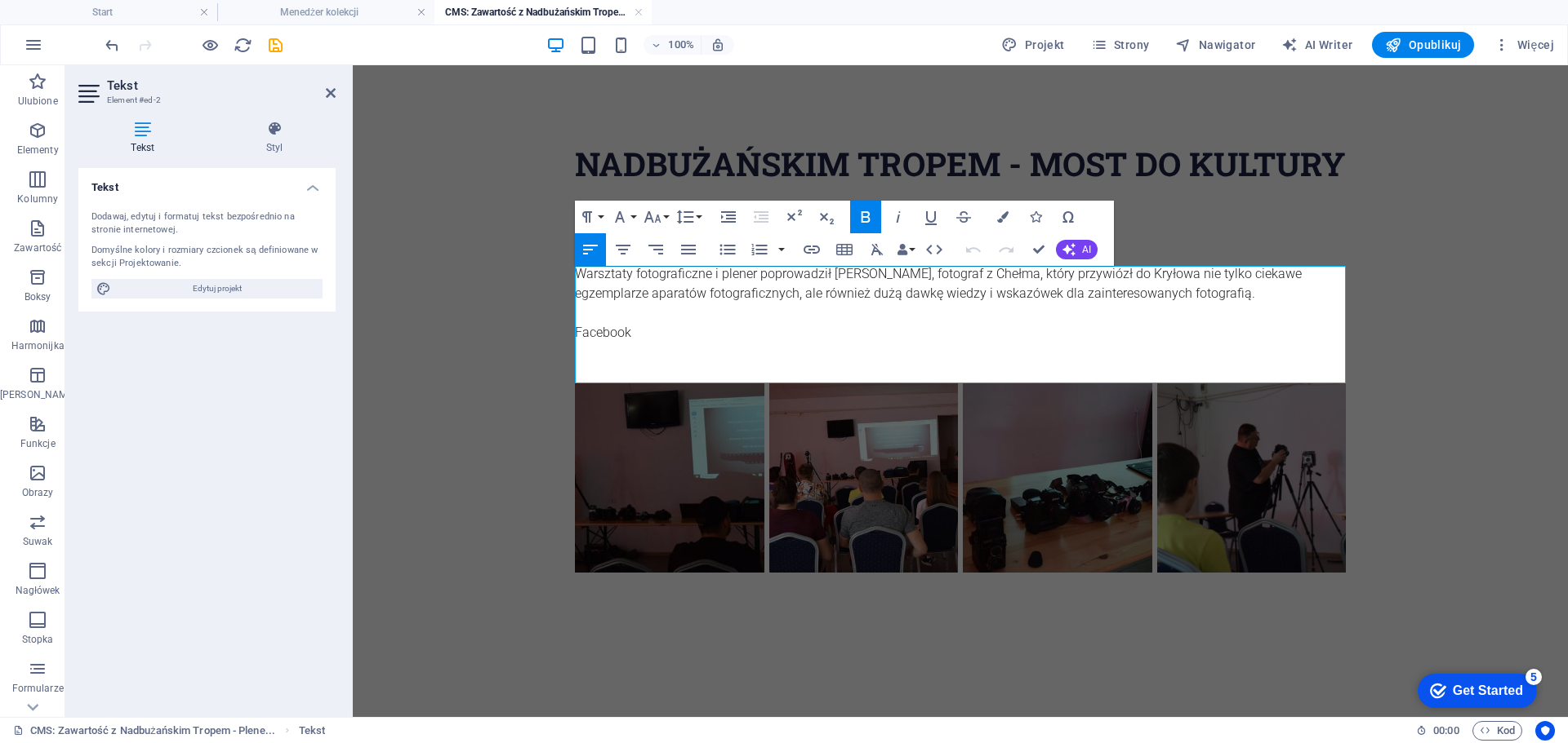
click at [722, 264] on p at bounding box center [960, 254] width 771 height 20
drag, startPoint x: 578, startPoint y: 276, endPoint x: 1280, endPoint y: 334, distance: 704.4
click at [1280, 334] on div "Nadbużańskim Tropem - Plener Fotograficzny Warsztaty fotograficzne i plener pop…" at bounding box center [960, 284] width 771 height 118
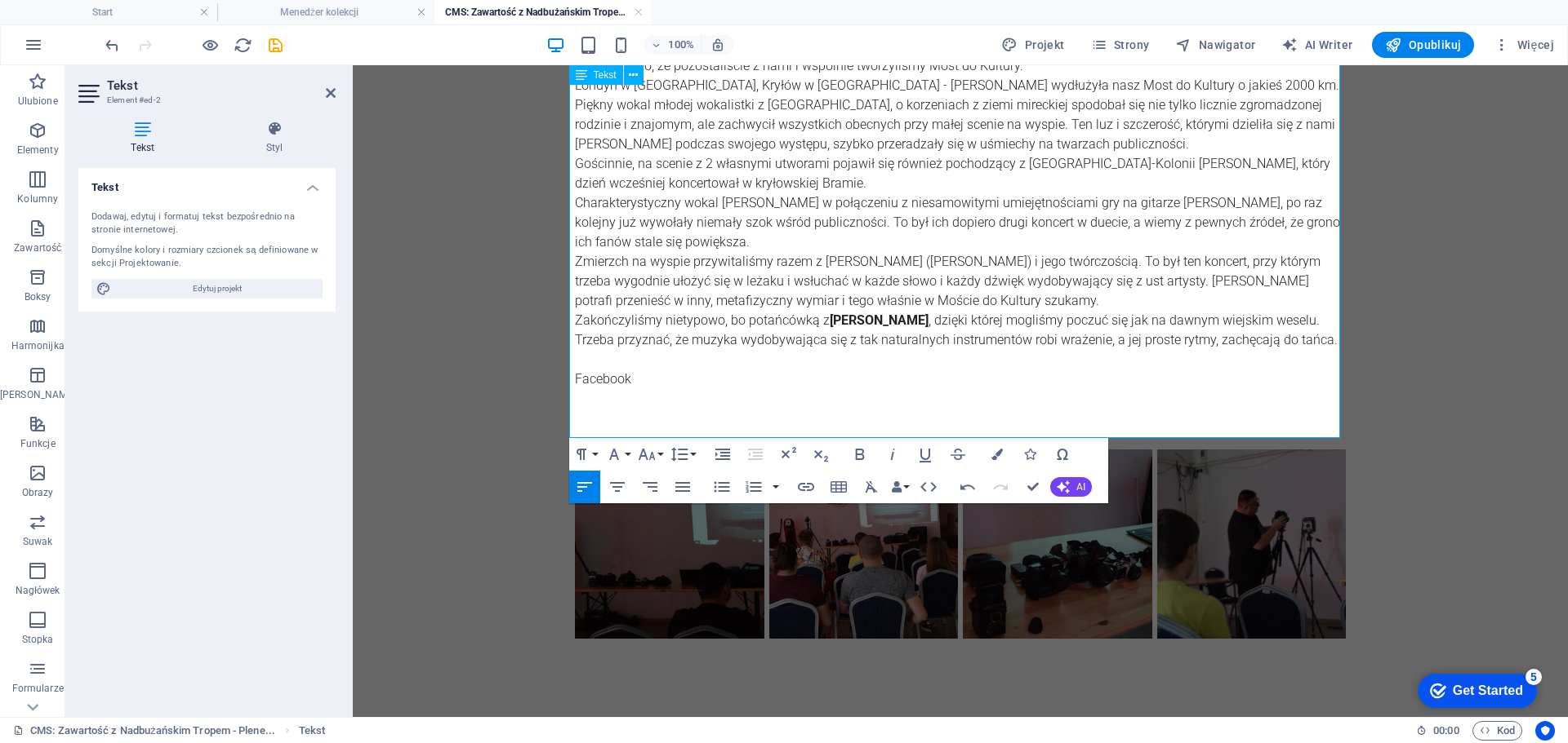
scroll to position [425, 0]
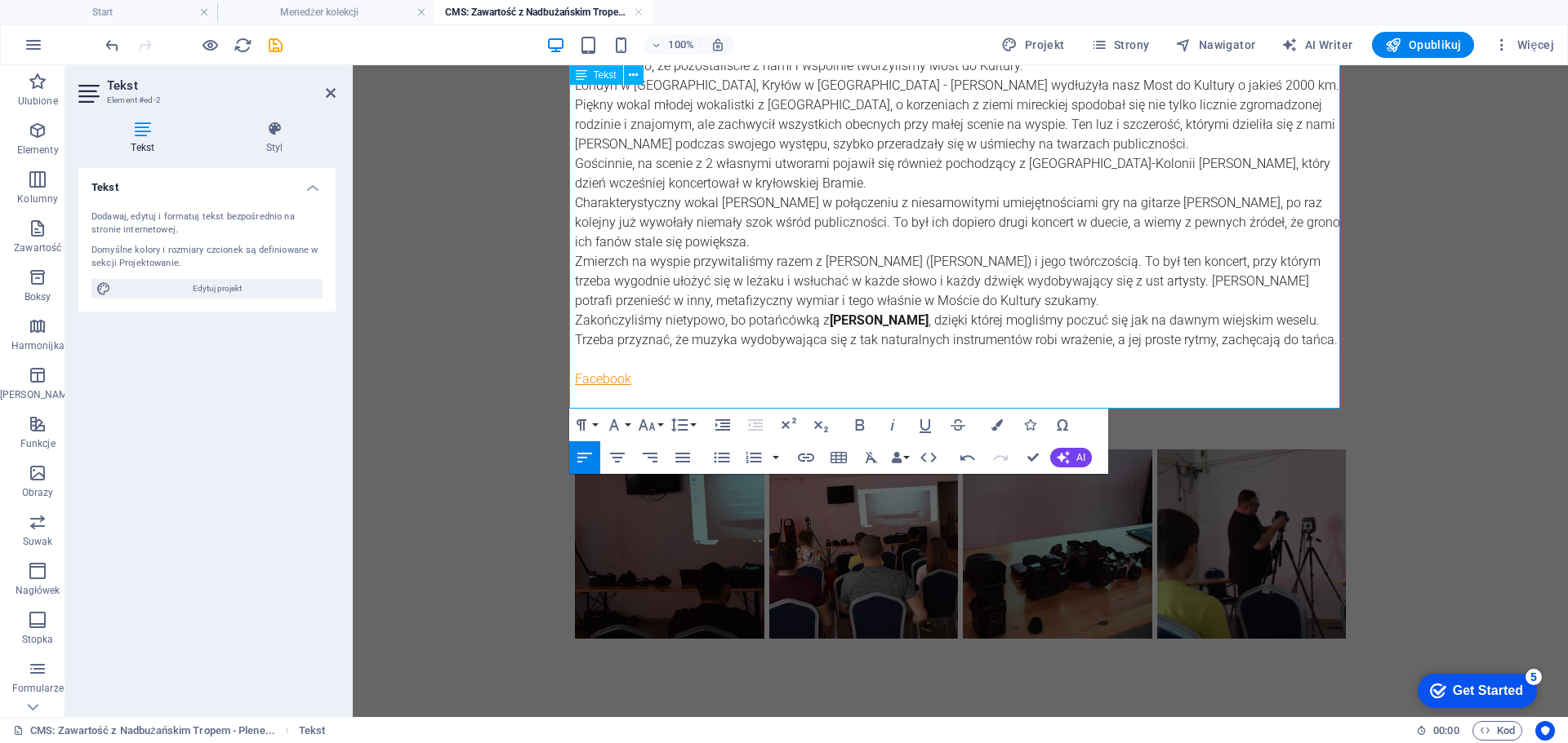
click at [607, 376] on link "Facebook" at bounding box center [603, 379] width 56 height 16
click at [596, 346] on icon "button" at bounding box center [597, 338] width 20 height 20
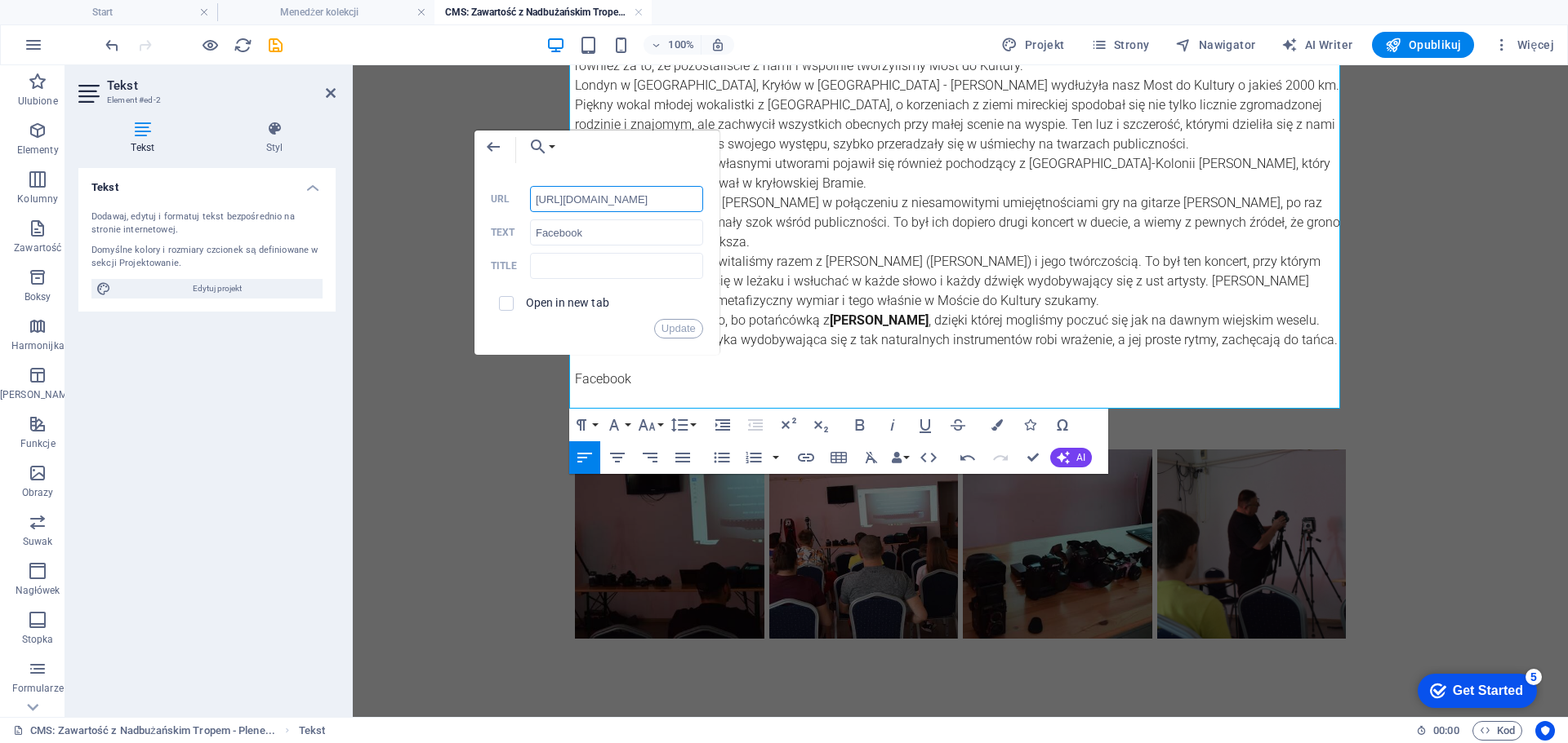
scroll to position [0, 0]
click at [635, 193] on input "[URL][DOMAIN_NAME]" at bounding box center [616, 199] width 173 height 26
paste input "KNyJ7q8juWLRBpr6bhPUeCRNjy1eo3ej6aP3CJtrF8yTVntUw8sVinGtUAPtLgYp"
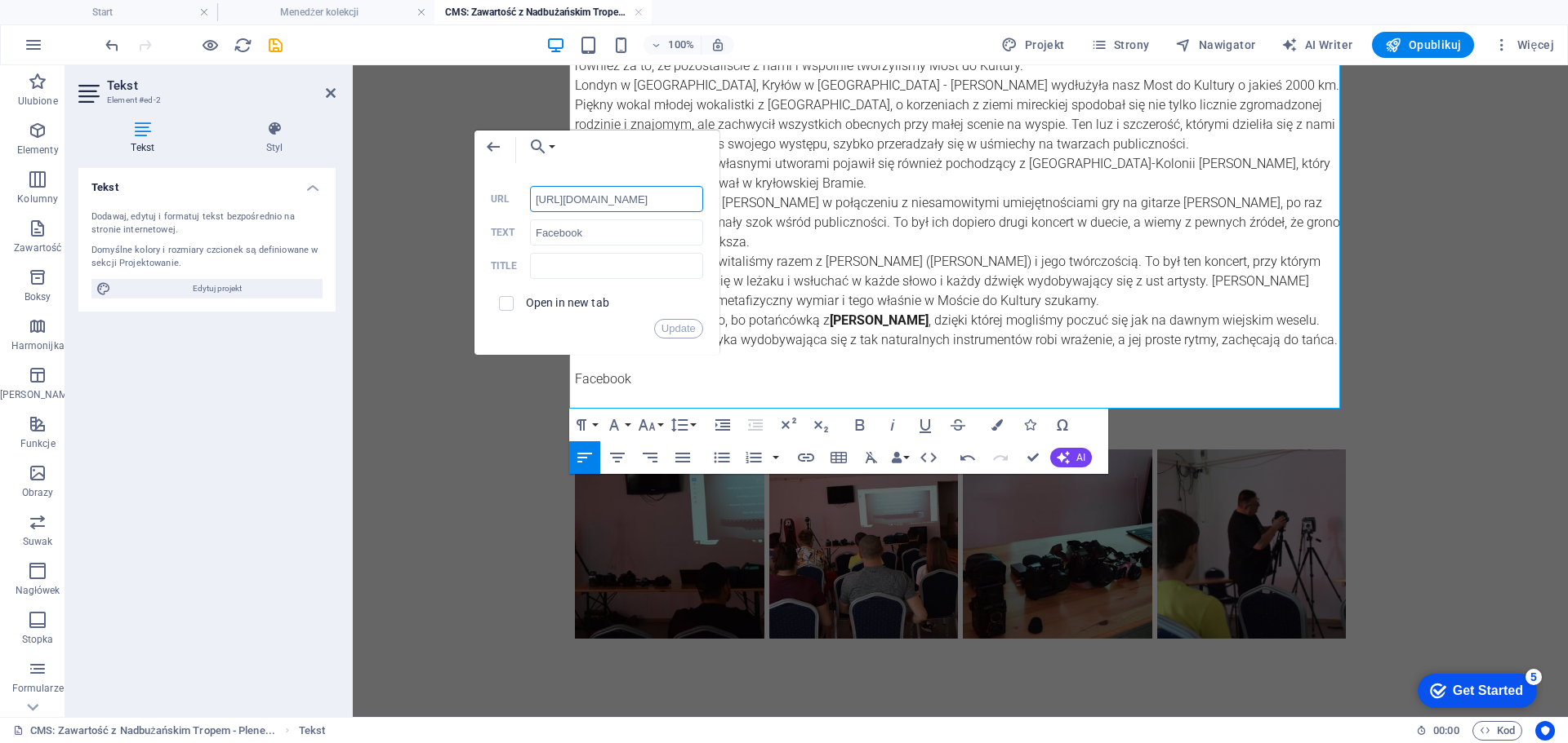
type input "[URL][DOMAIN_NAME]"
click at [676, 327] on button "Update" at bounding box center [678, 329] width 49 height 20
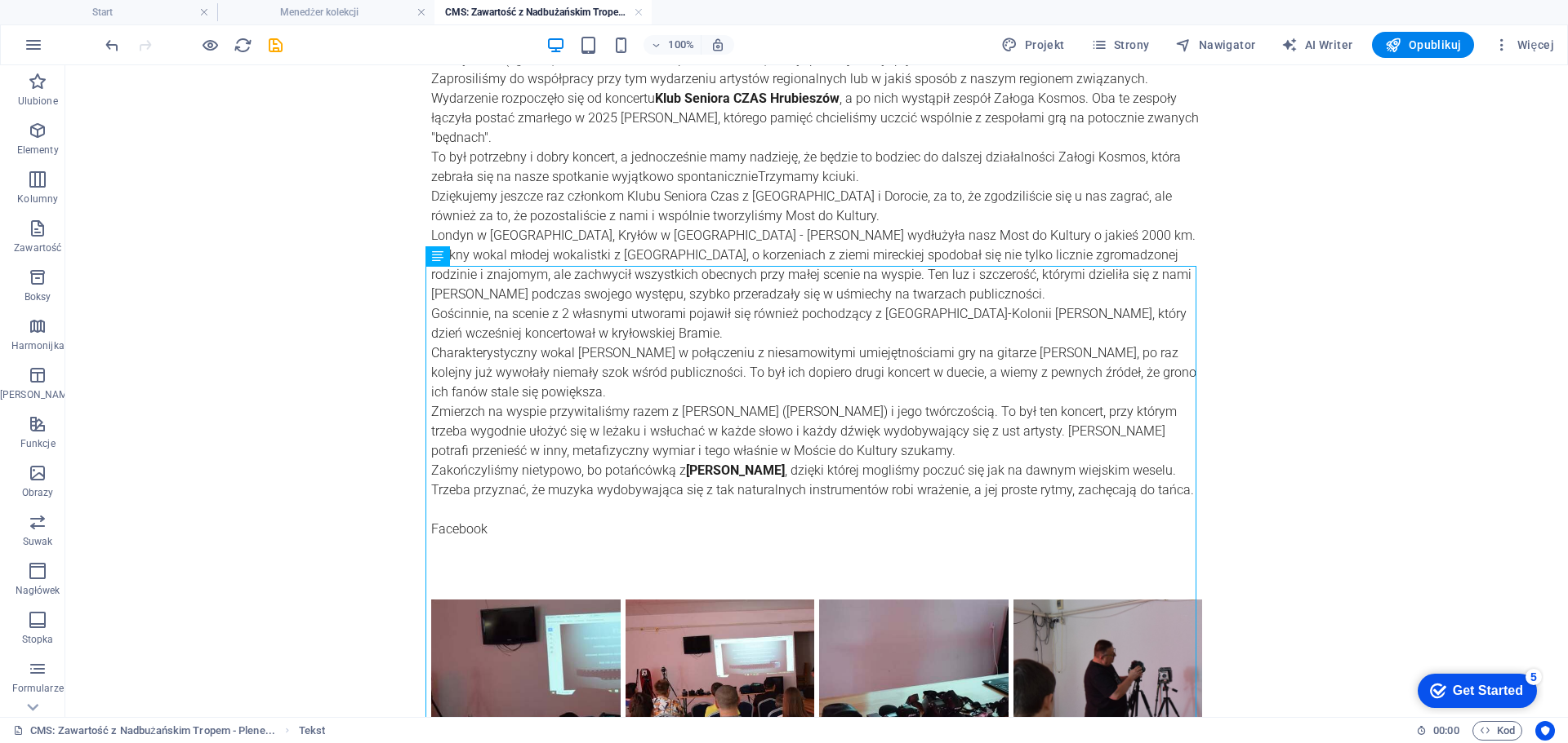
scroll to position [425, 0]
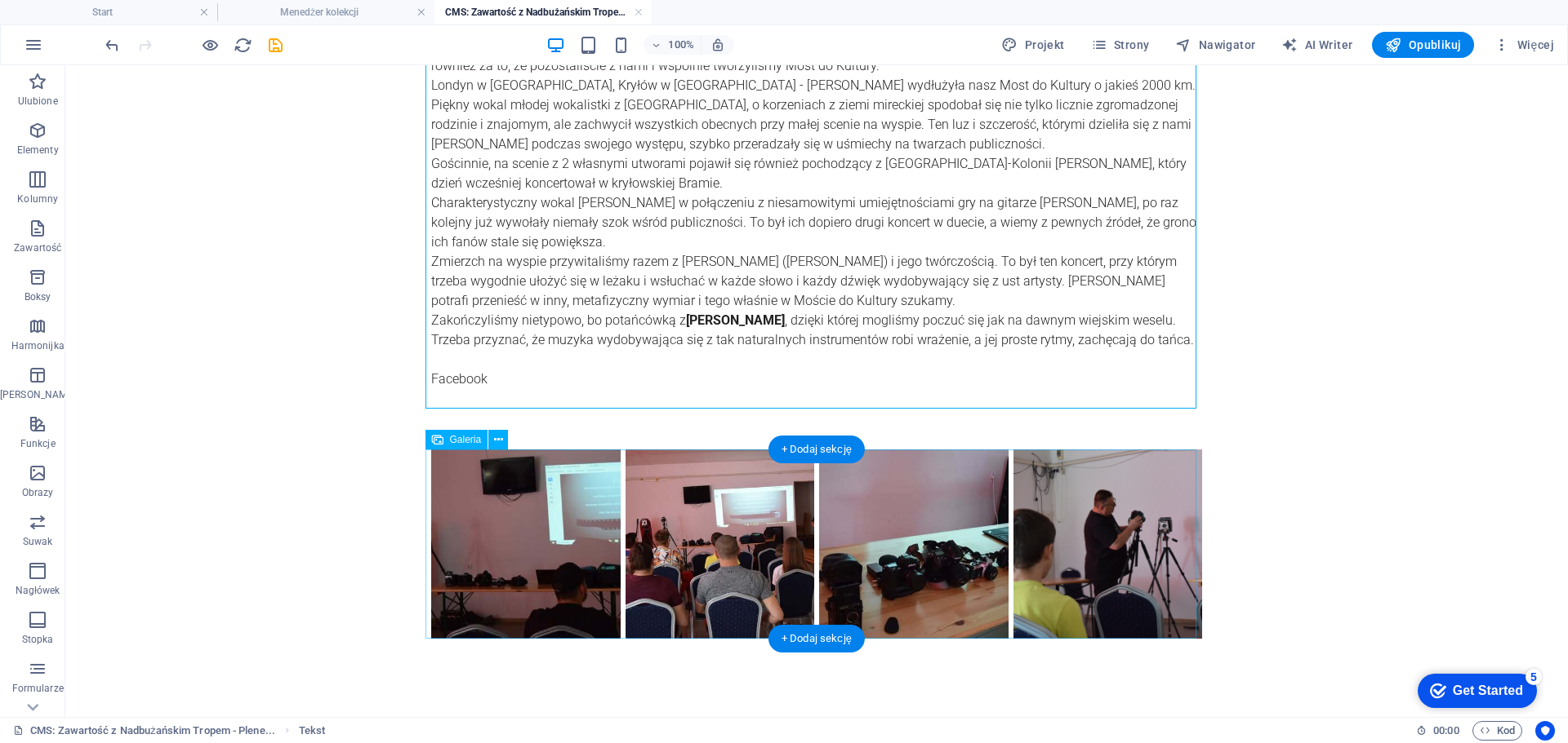
click at [501, 511] on li at bounding box center [526, 544] width 194 height 194
select select "4"
select select "%"
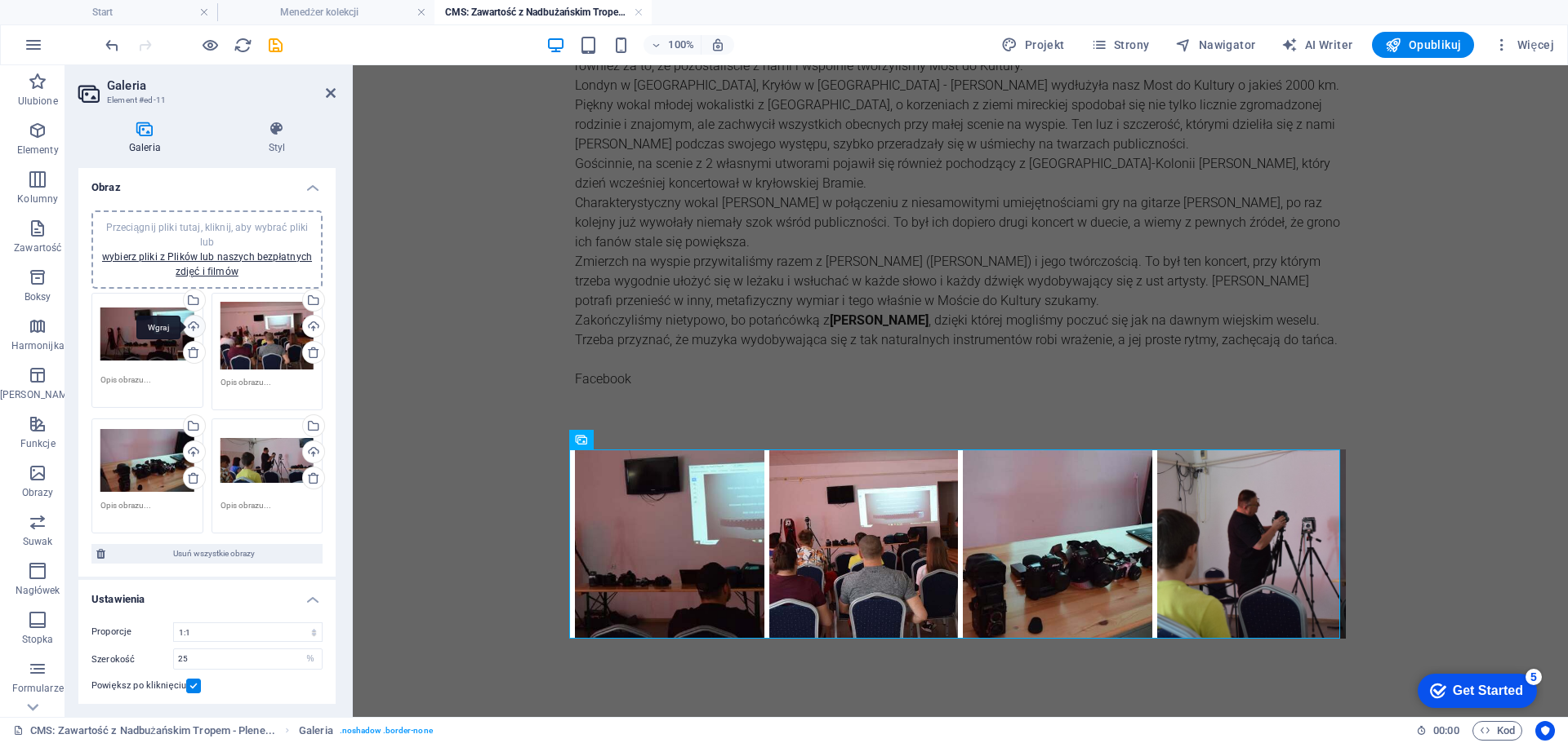
click at [189, 322] on div "Wgraj" at bounding box center [192, 327] width 25 height 25
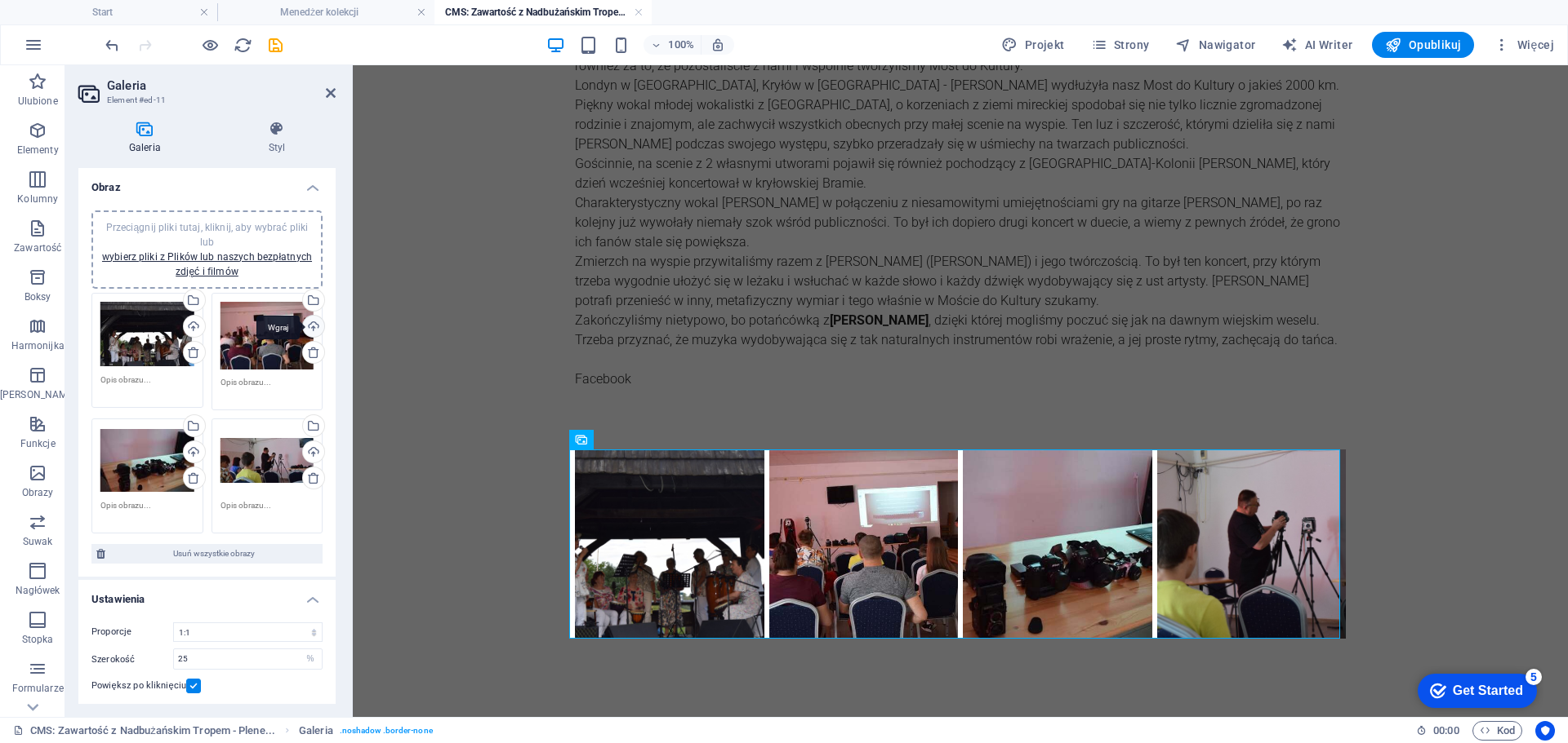
click at [308, 325] on div "Wgraj" at bounding box center [312, 327] width 25 height 25
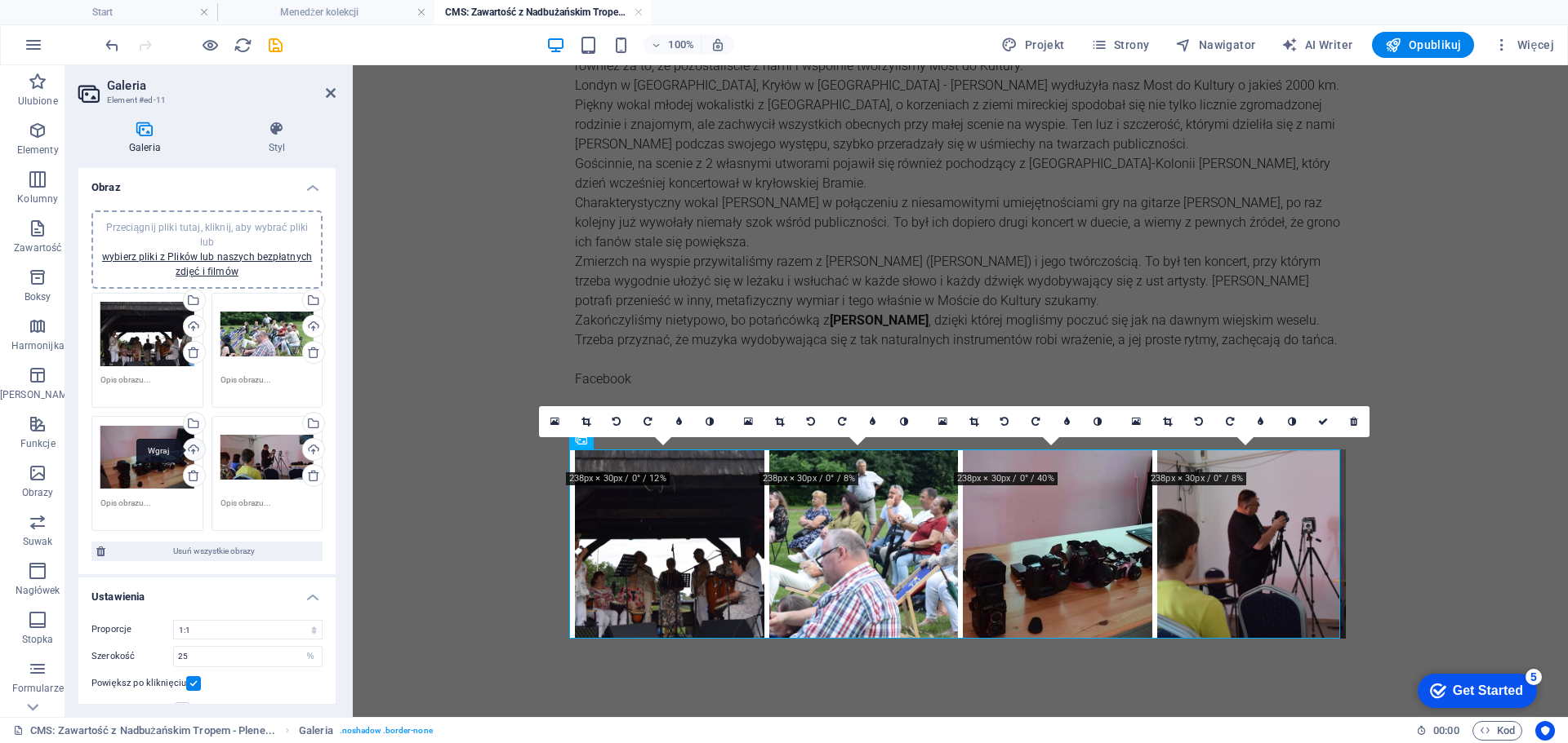
click at [192, 449] on div "Wgraj" at bounding box center [192, 451] width 25 height 25
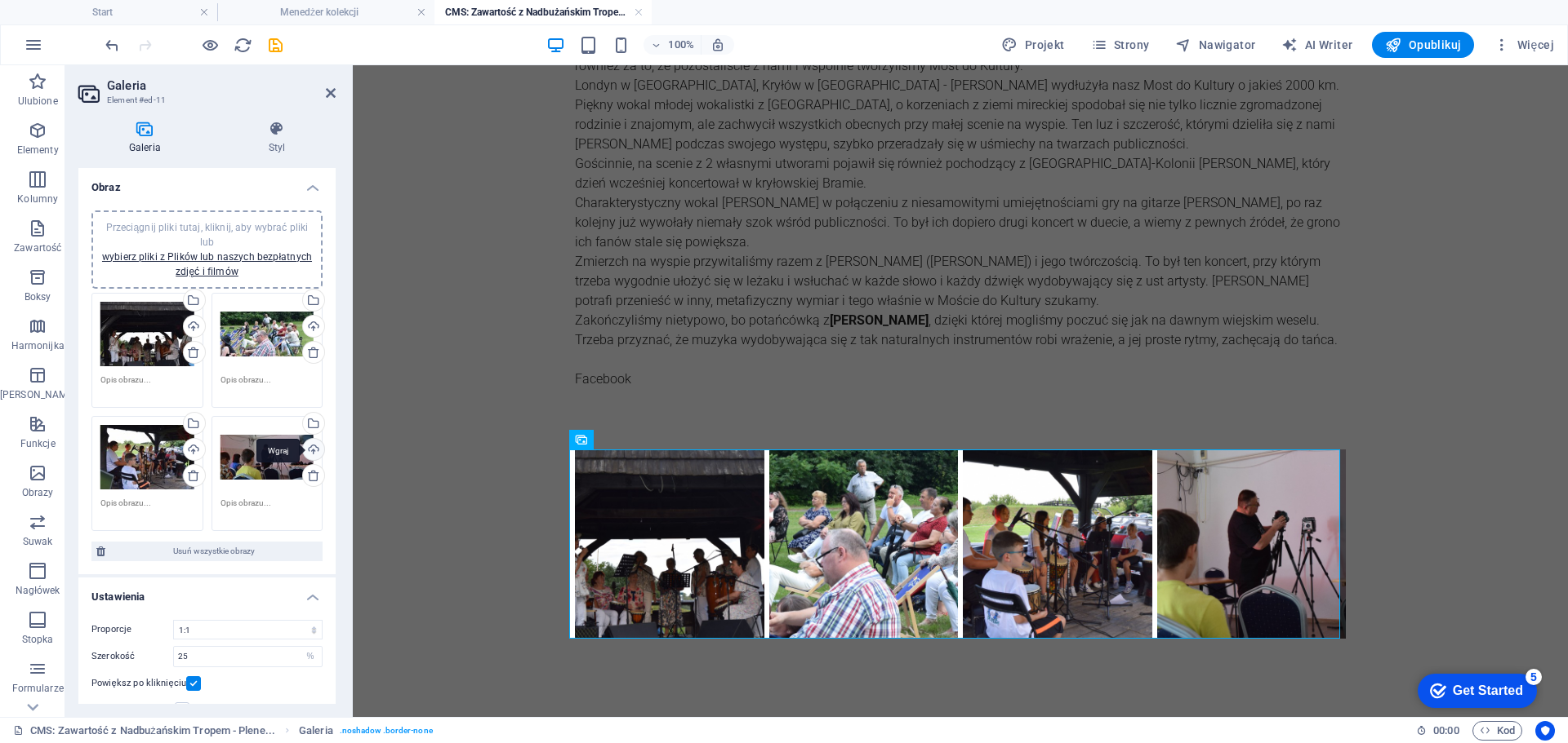
click at [310, 450] on div "Wgraj" at bounding box center [312, 451] width 25 height 25
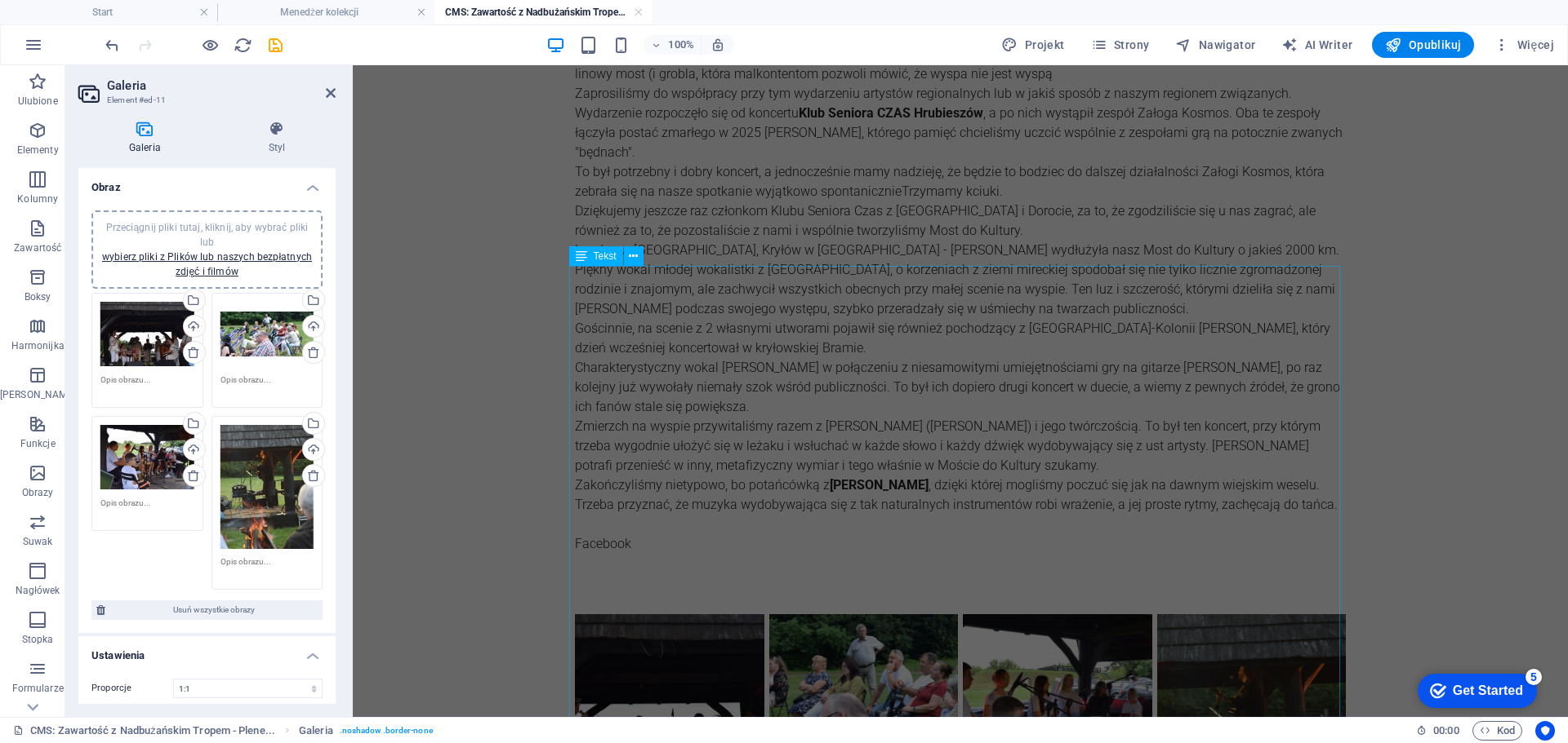
scroll to position [425, 0]
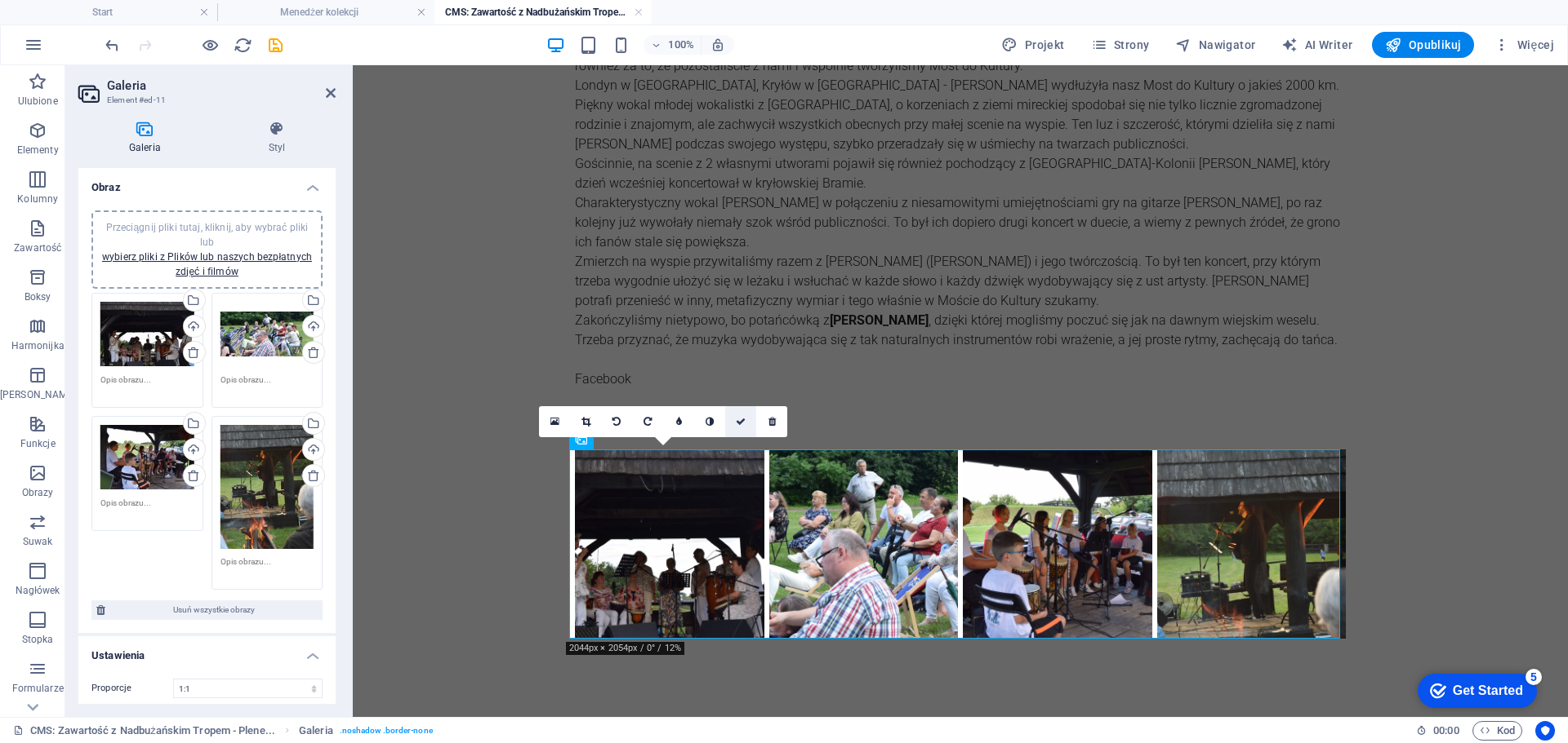
click at [743, 426] on icon at bounding box center [740, 421] width 10 height 10
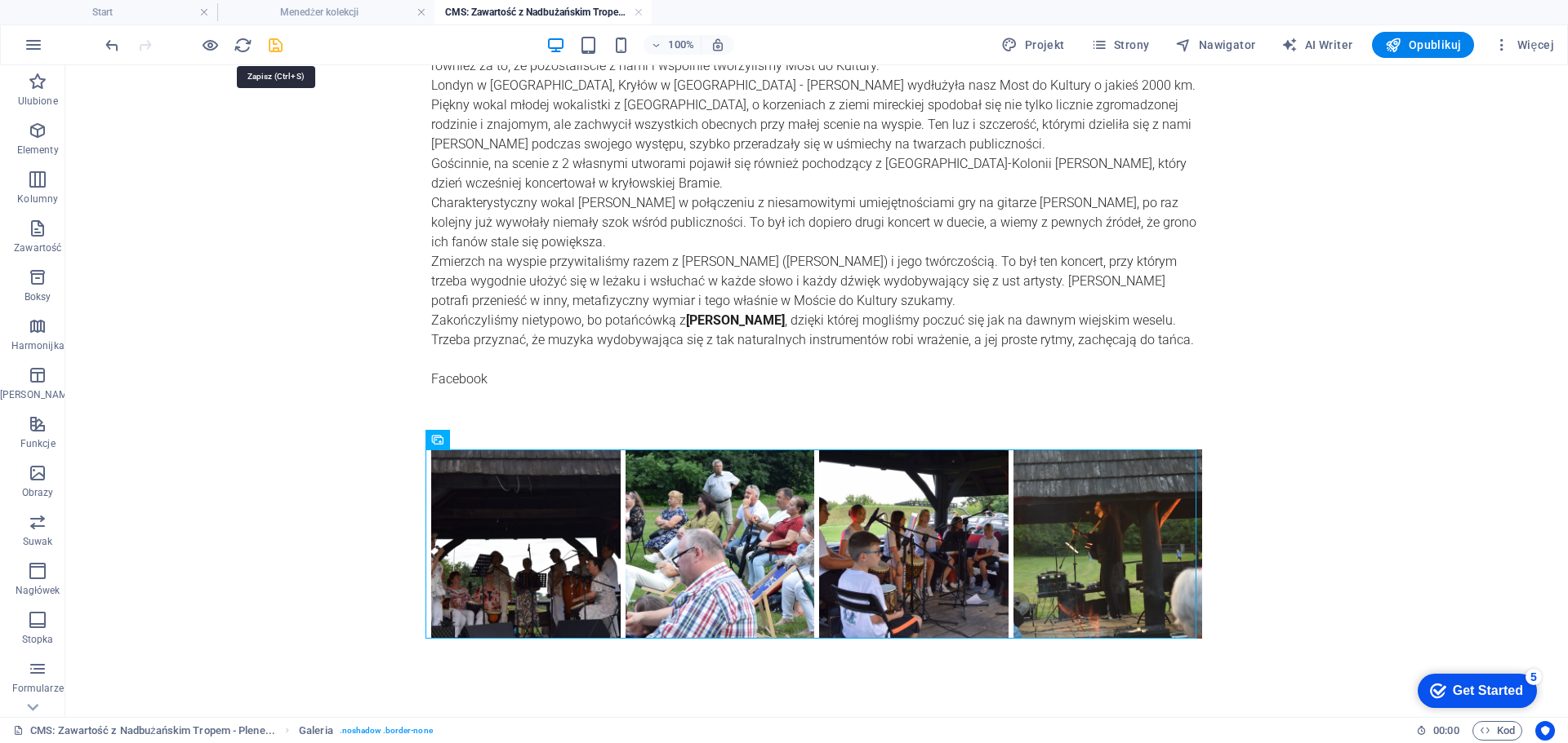
click at [279, 47] on icon "save" at bounding box center [275, 45] width 19 height 19
click at [640, 8] on link at bounding box center [638, 13] width 10 height 16
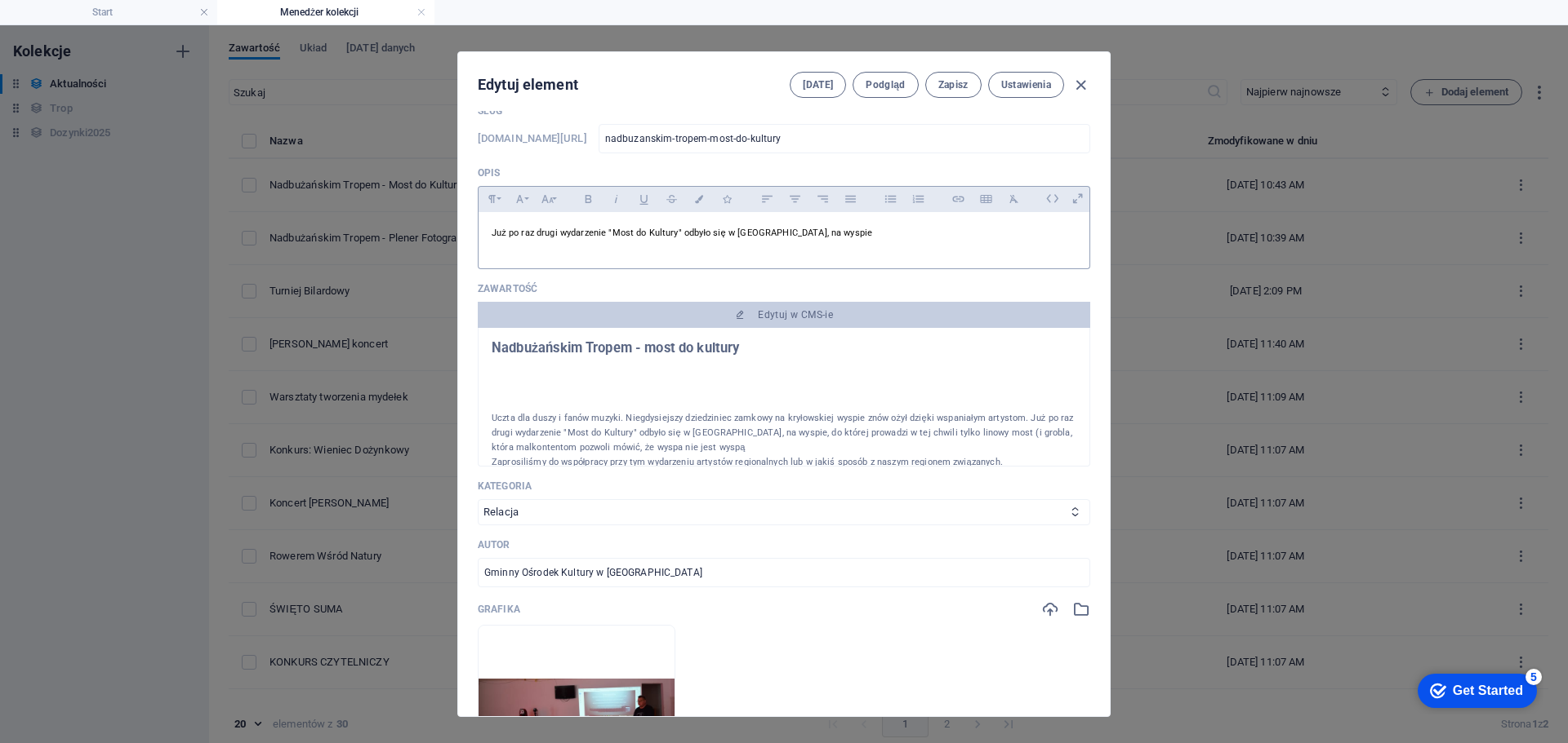
scroll to position [0, 0]
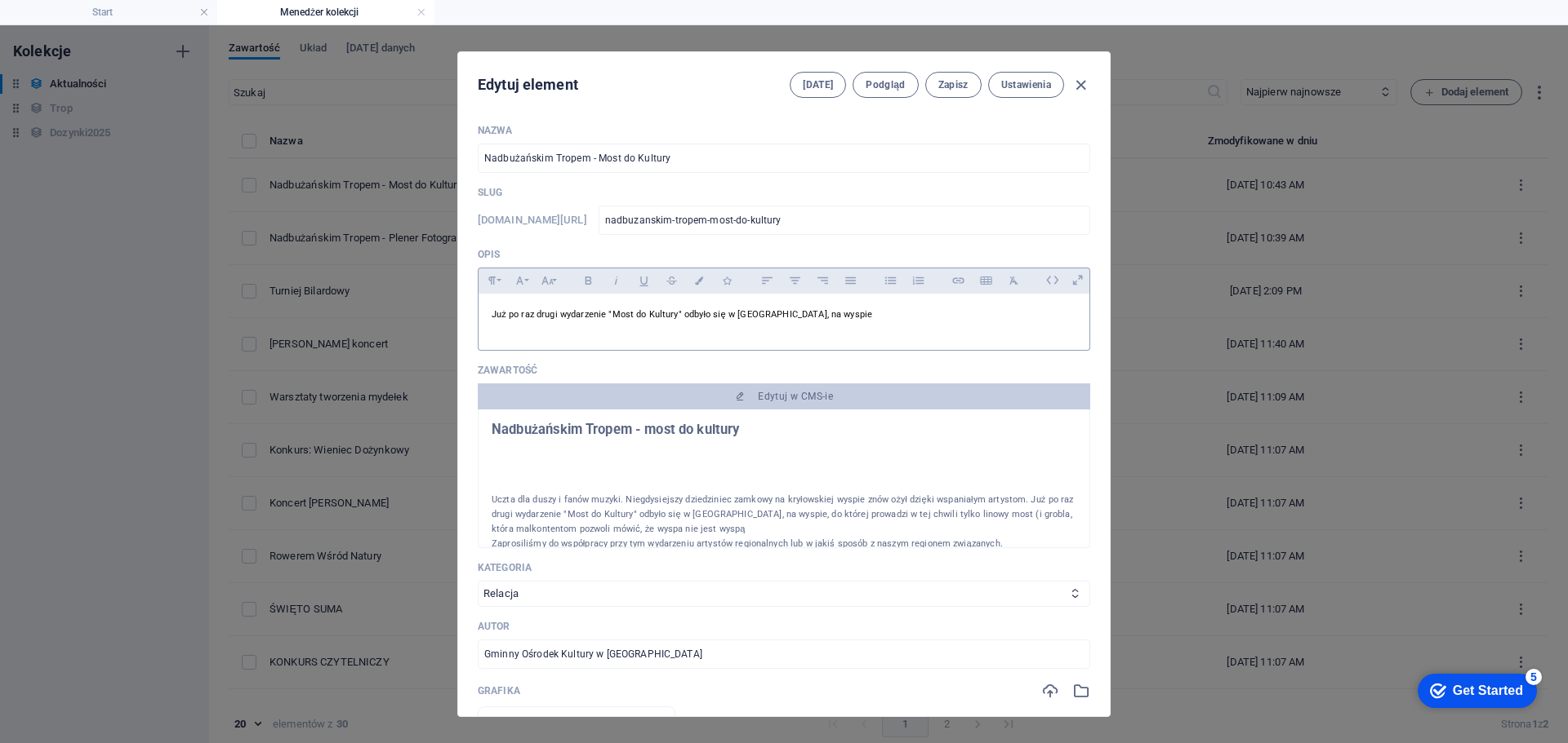
click at [819, 317] on p "Już po raz drugi wydarzenie "Most do Kultury" odbyło się w [GEOGRAPHIC_DATA], n…" at bounding box center [784, 315] width 585 height 16
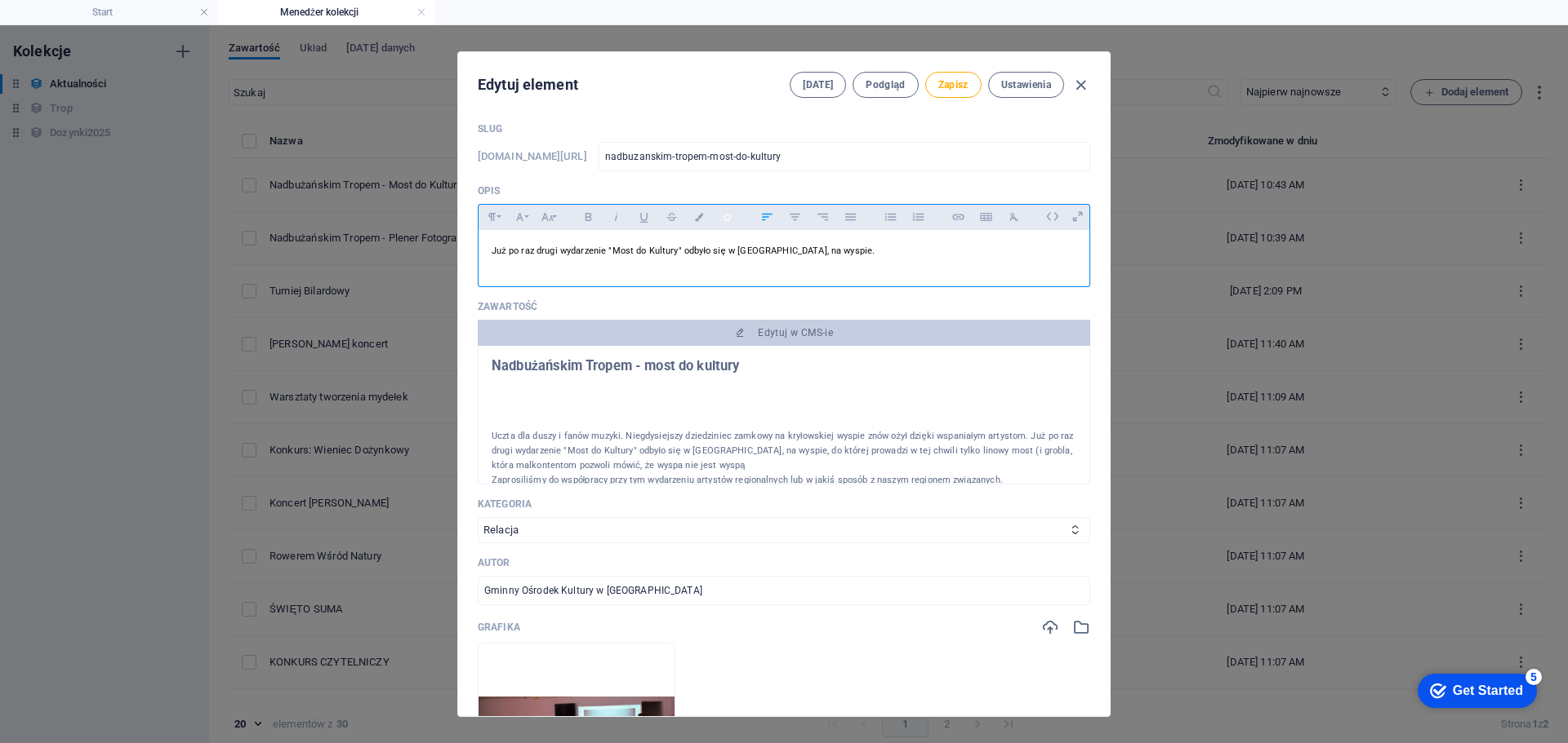
scroll to position [163, 0]
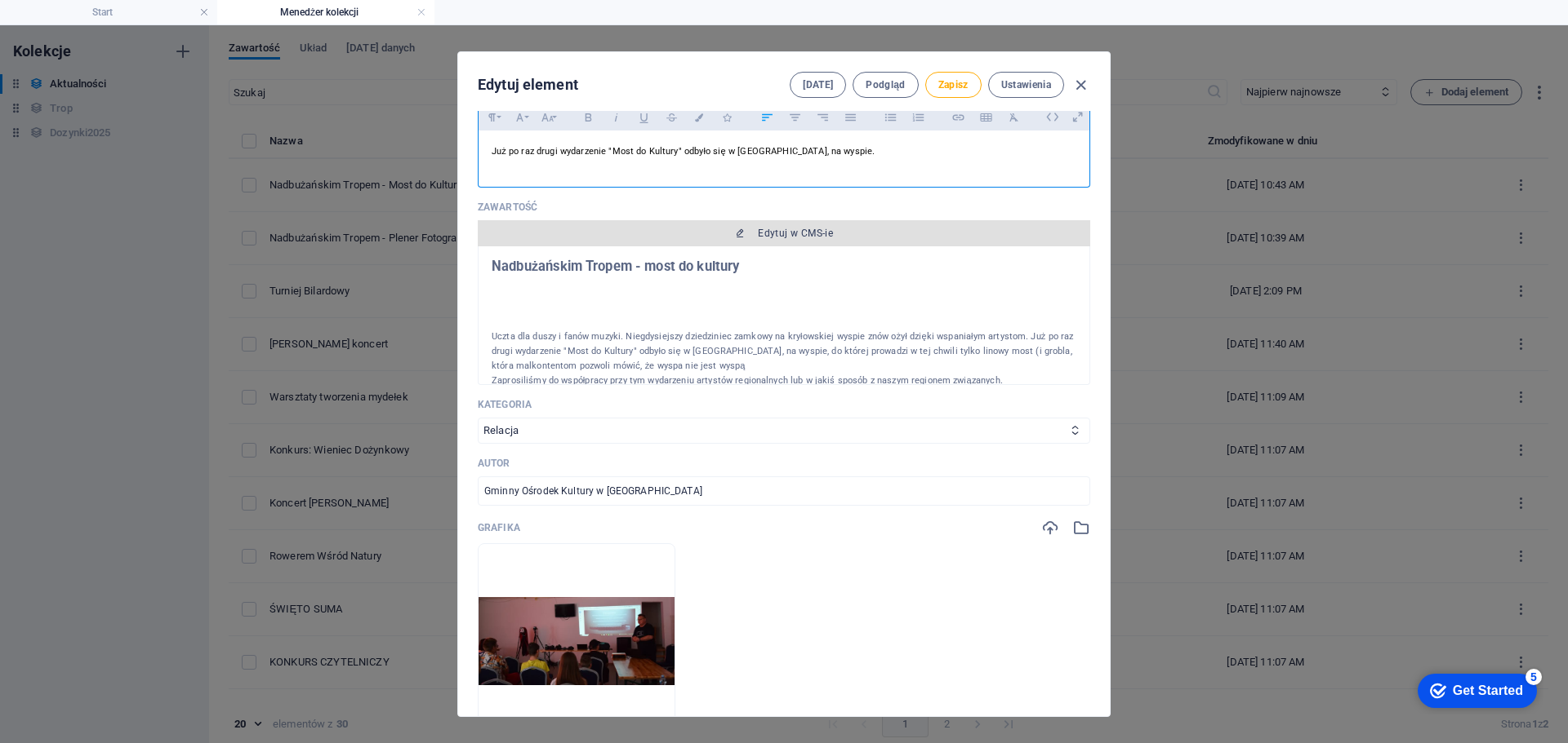
click at [780, 234] on span "Edytuj w CMS-ie" at bounding box center [795, 232] width 75 height 13
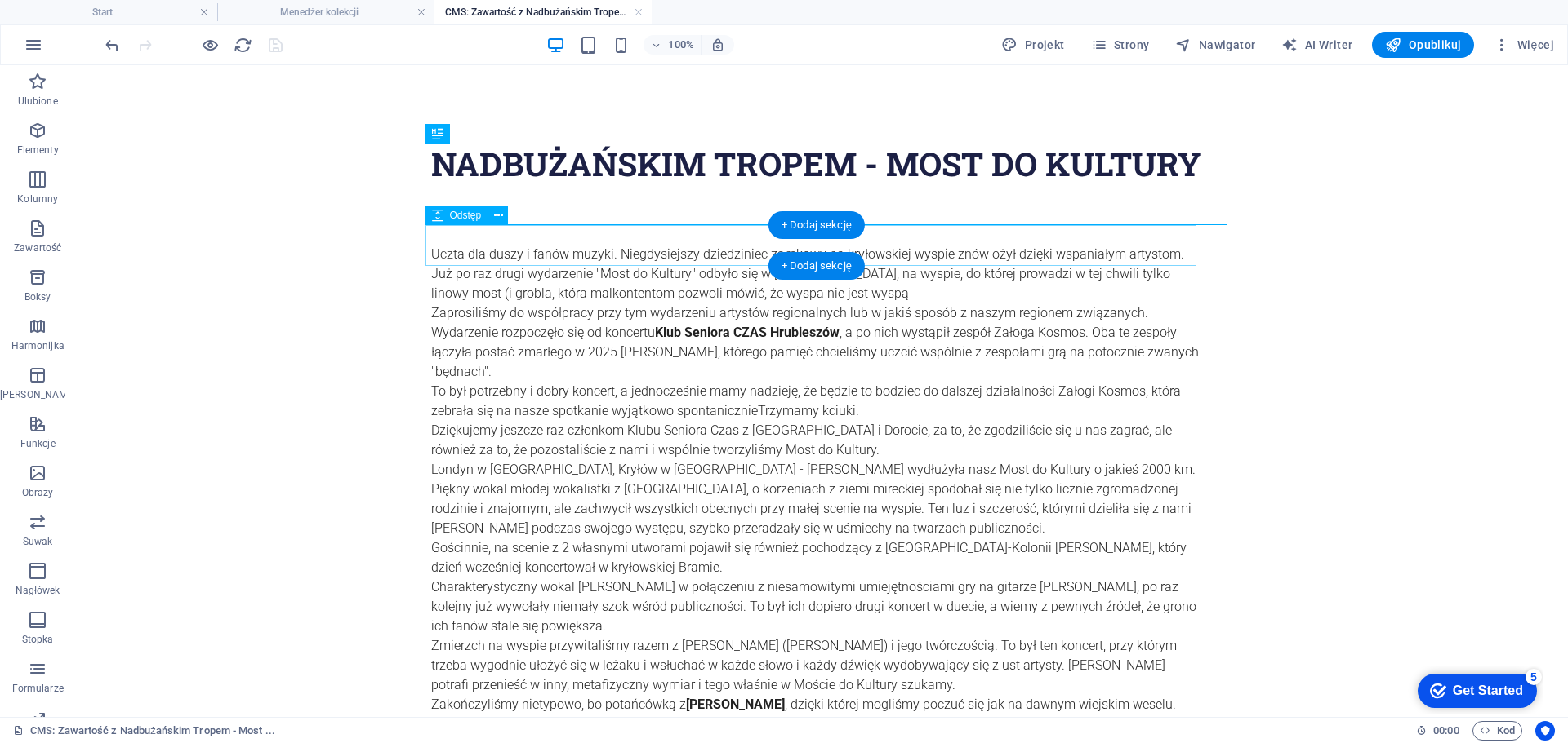
scroll to position [0, 0]
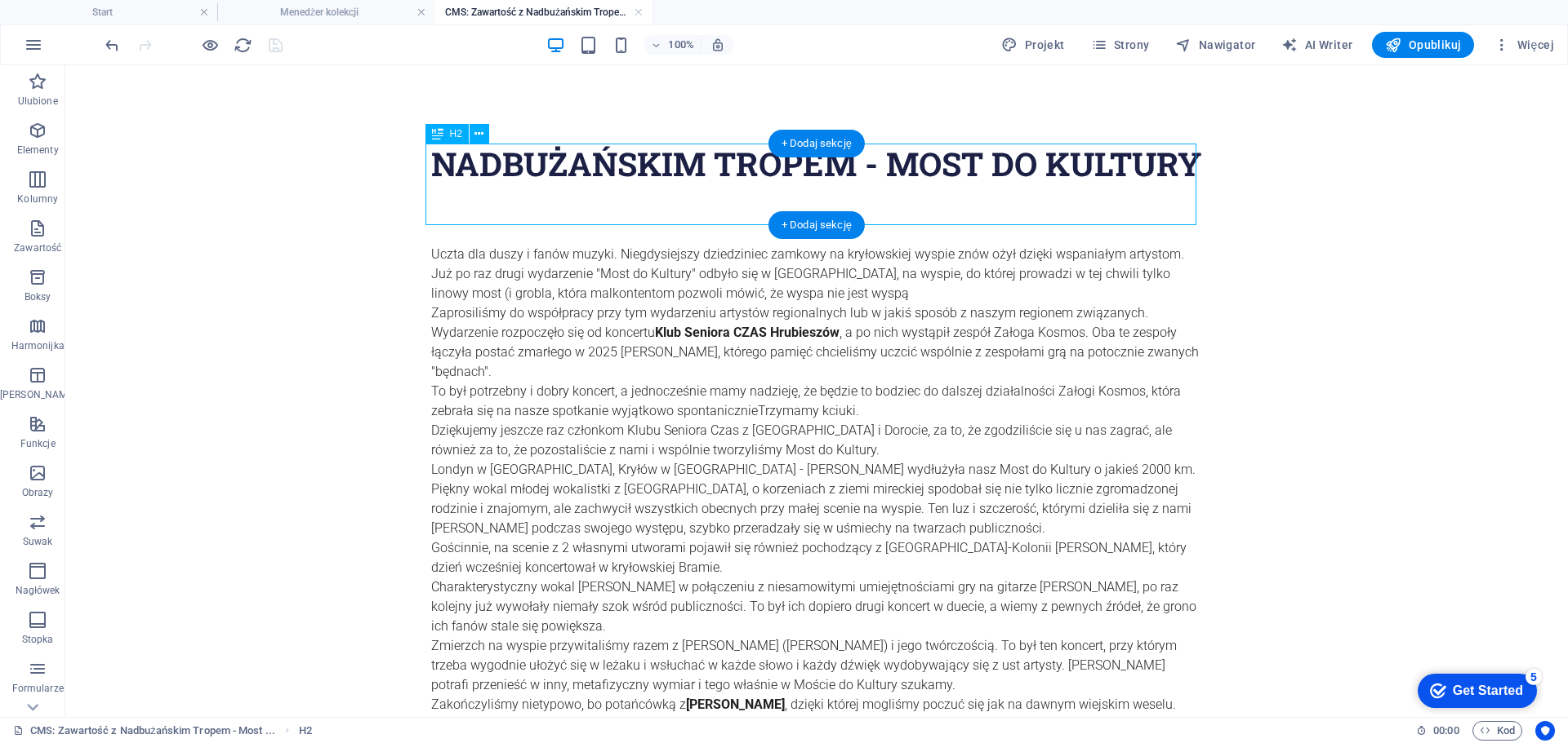
click at [599, 184] on div "Nadbużańskim Tropem - most do kultury" at bounding box center [817, 163] width 771 height 41
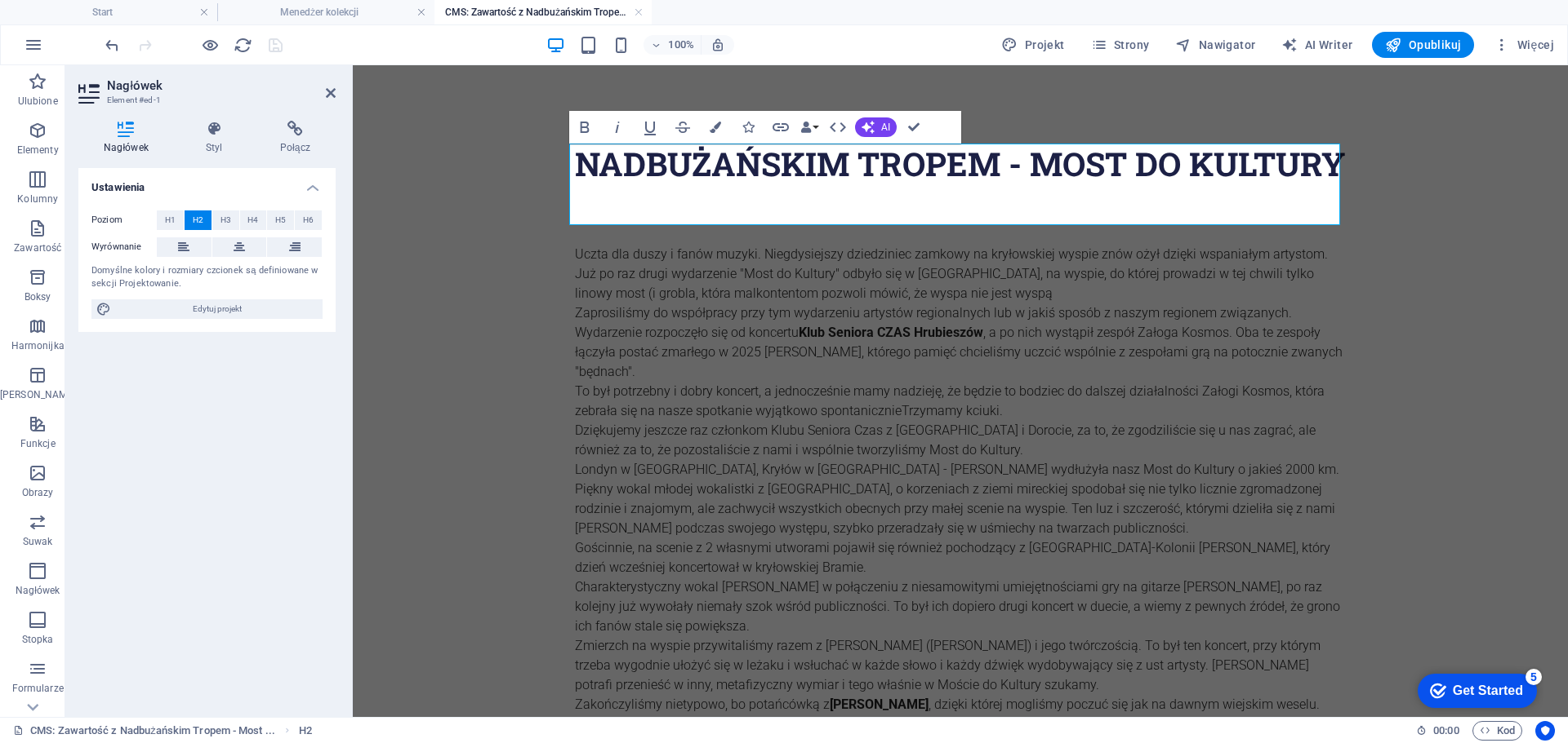
click at [736, 184] on h2 "Nadbużańskim Tropem - most do kultury" at bounding box center [960, 163] width 771 height 41
drag, startPoint x: 738, startPoint y: 212, endPoint x: 583, endPoint y: 212, distance: 155.0
click at [583, 184] on h2 "Nadbużańskim Tropem - most do kultury" at bounding box center [960, 163] width 771 height 41
drag, startPoint x: 921, startPoint y: 126, endPoint x: 854, endPoint y: 60, distance: 94.0
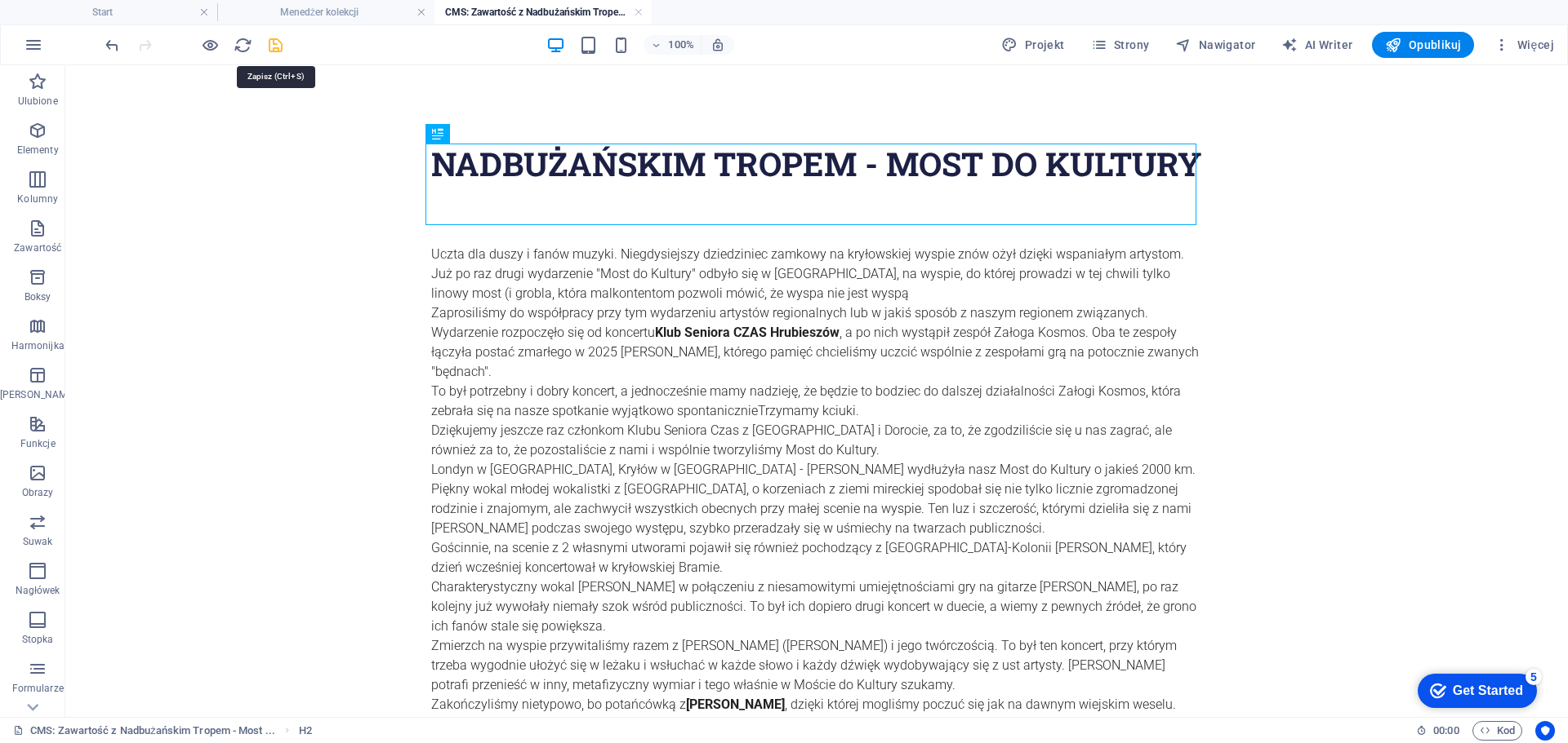
click at [278, 49] on icon "save" at bounding box center [275, 45] width 19 height 19
click at [640, 14] on link at bounding box center [638, 13] width 10 height 16
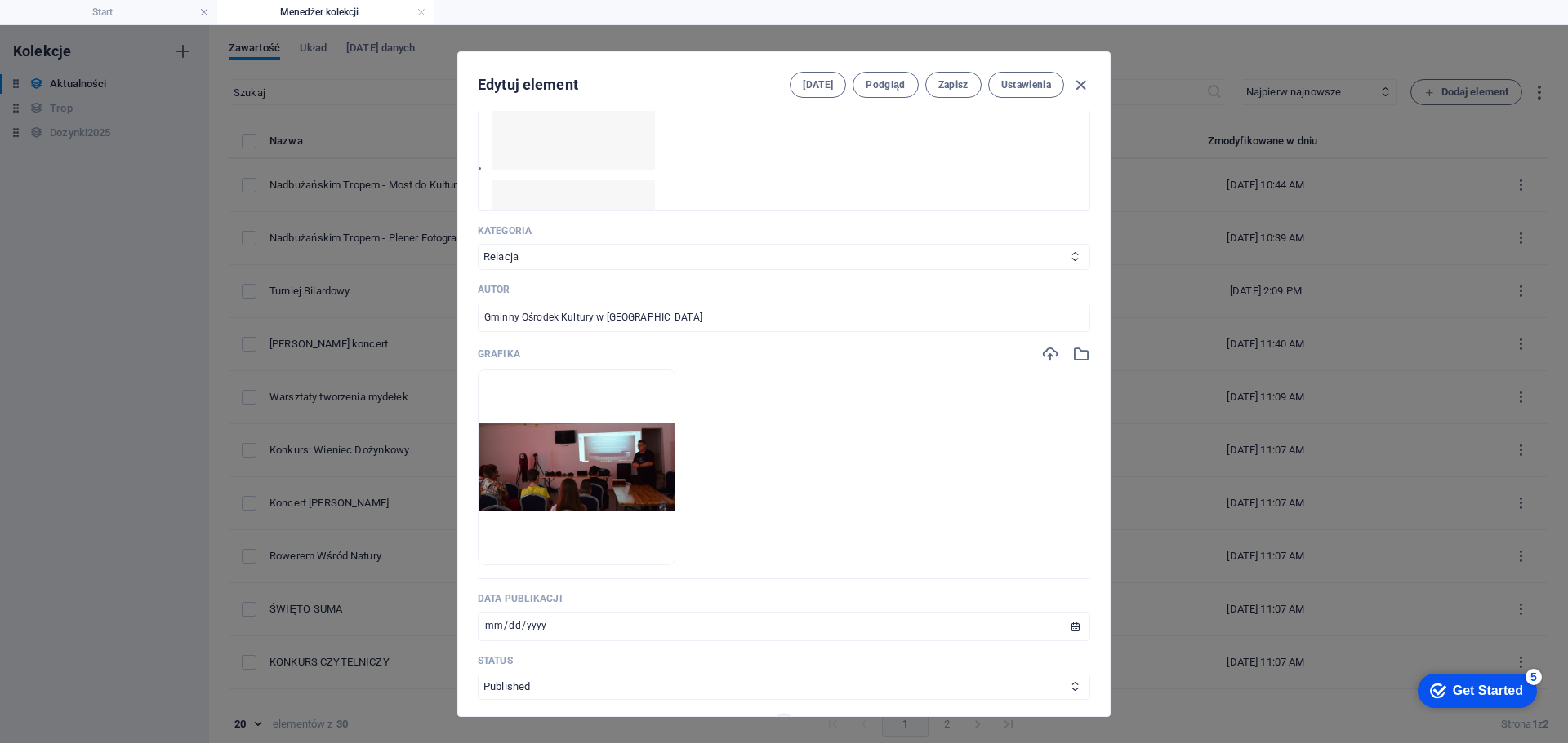
scroll to position [490, 0]
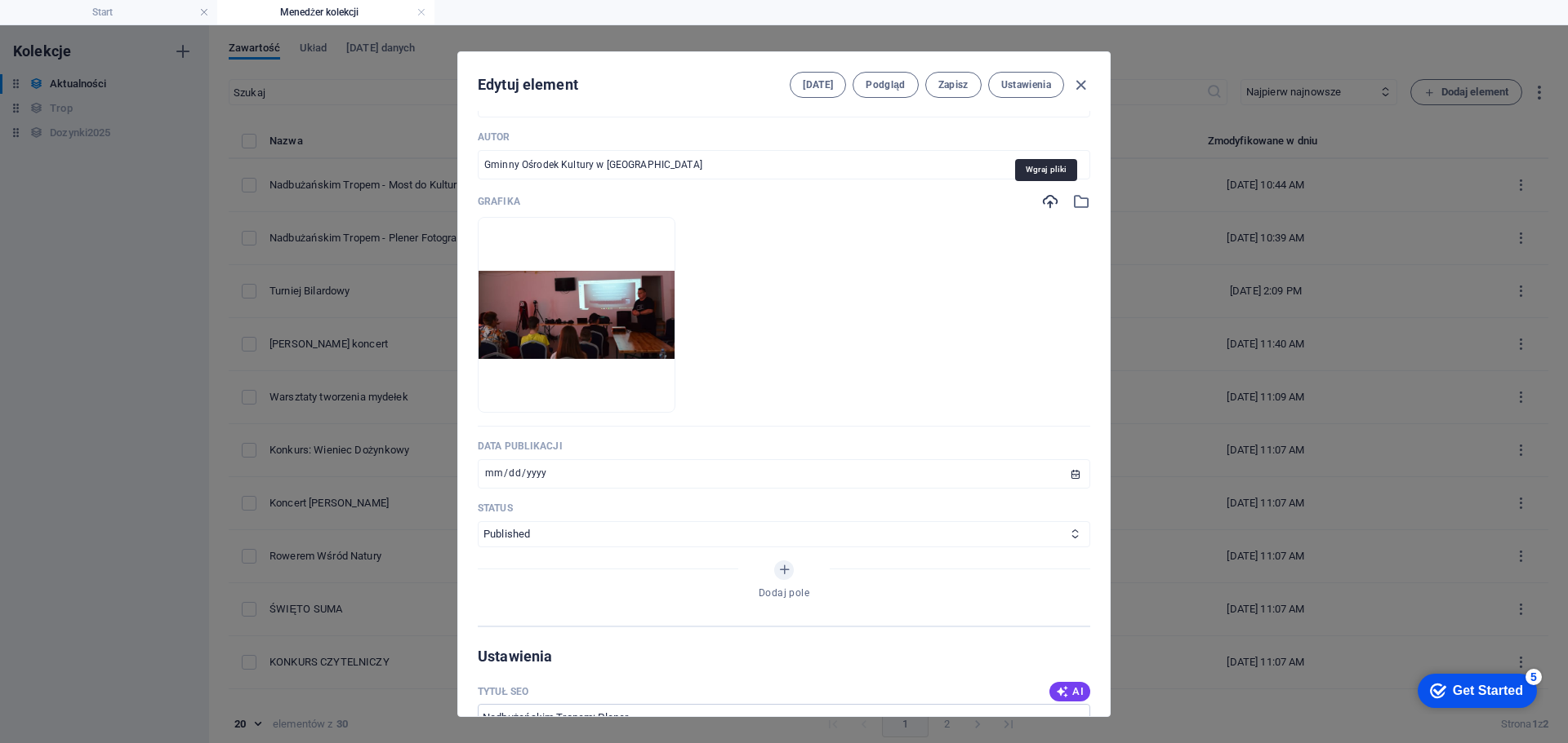
click at [1041, 205] on icon "button" at bounding box center [1050, 202] width 18 height 18
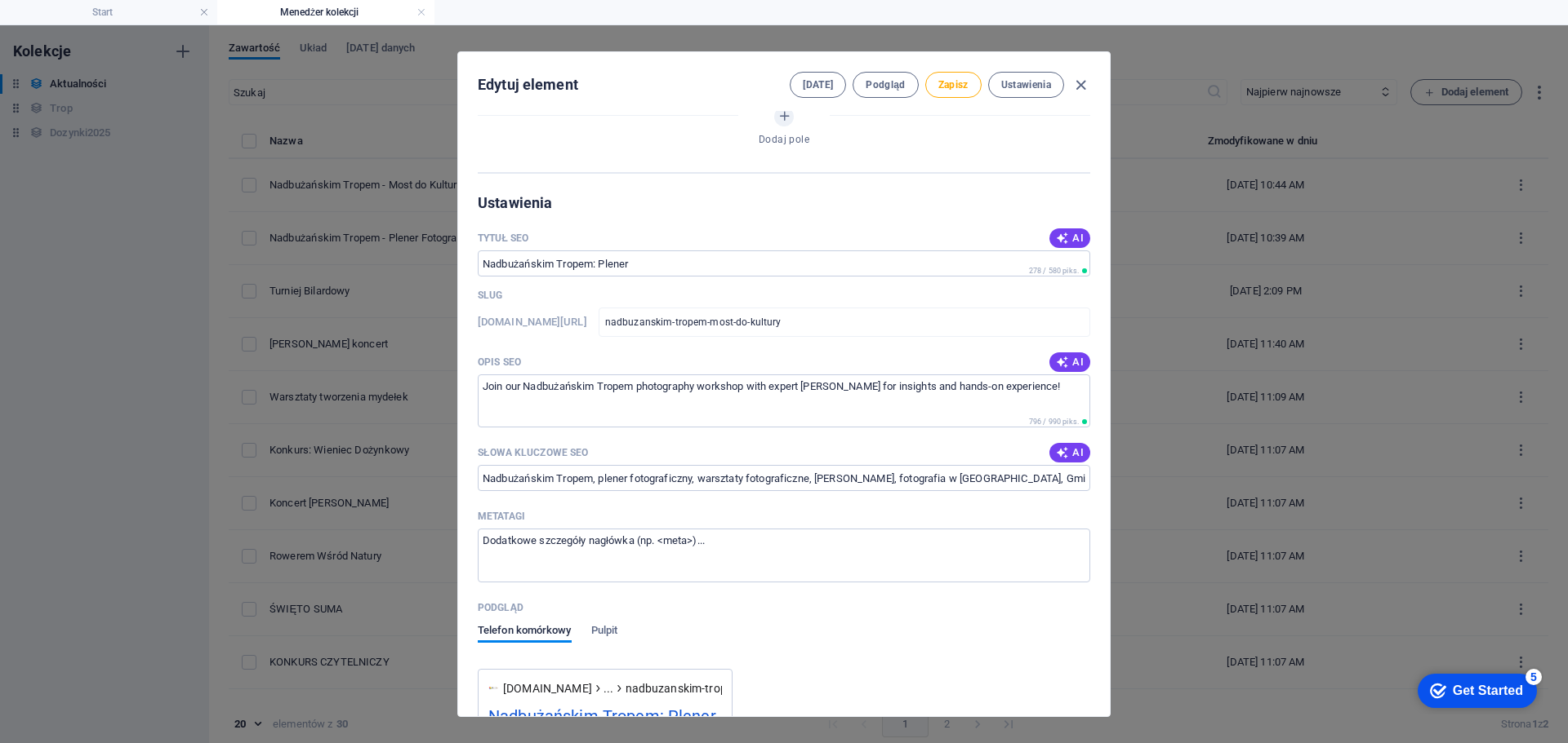
scroll to position [979, 0]
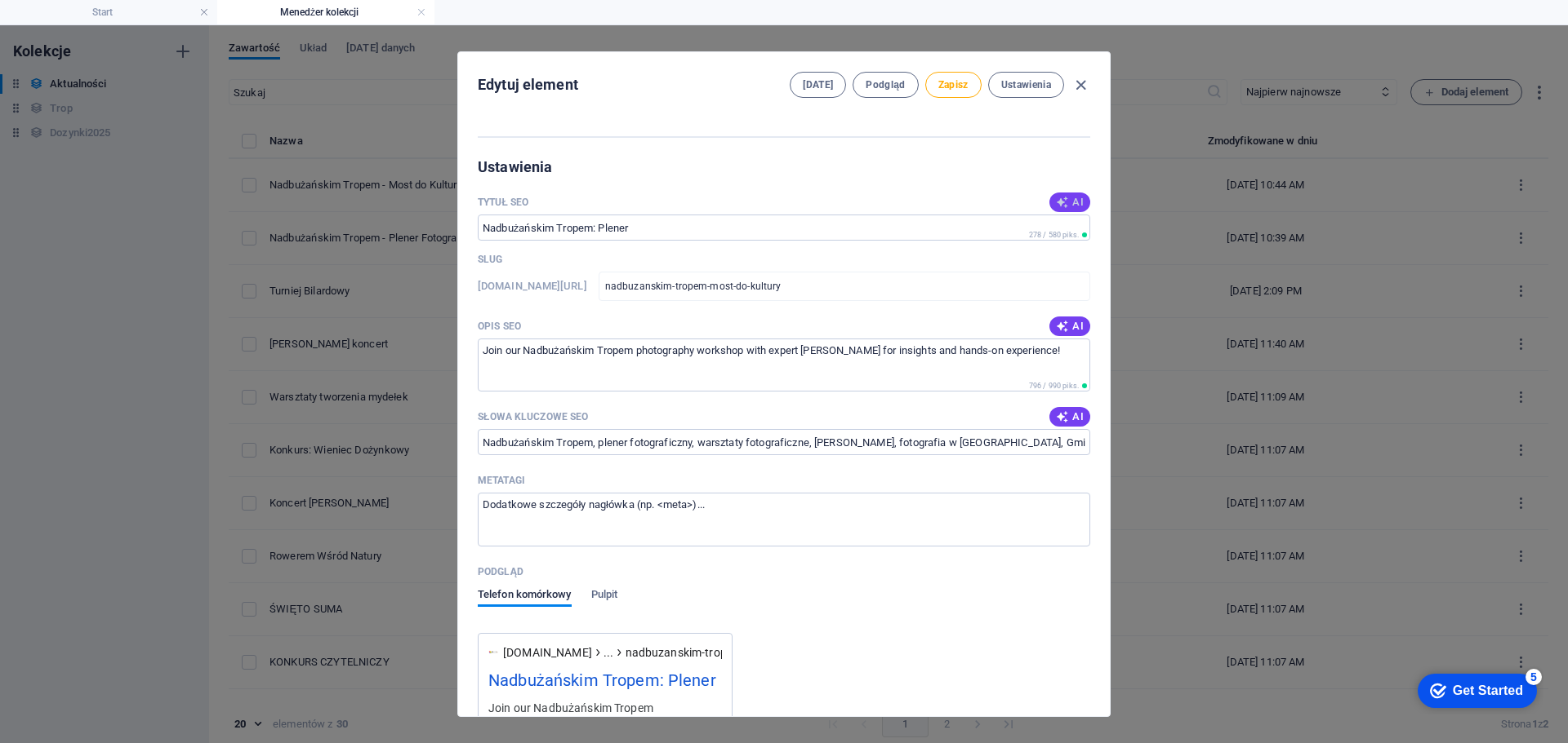
click at [1061, 198] on icon "button" at bounding box center [1062, 202] width 13 height 13
type input "Most do Kultury: Kryłów 2025"
click at [1067, 328] on span "AI" at bounding box center [1070, 325] width 28 height 13
type textarea "Join us for Most do Kultury in [GEOGRAPHIC_DATA], a vibrant cultural celebratio…"
click at [1069, 418] on span "AI" at bounding box center [1070, 417] width 28 height 13
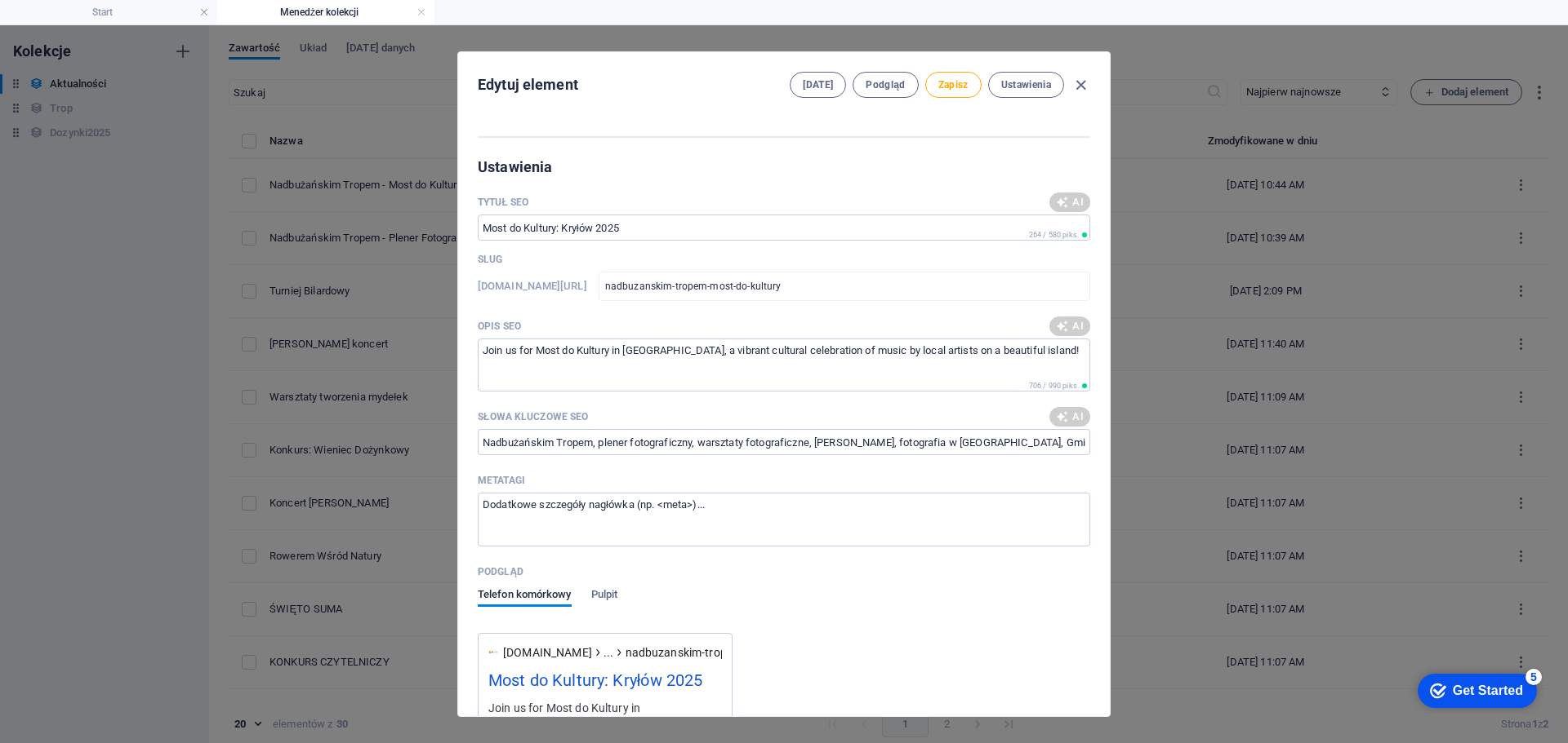
type input "Most do Kultury, Kryłów, Nadbużańskim Tropem, koncerty regionalne, Gminny Ośrod…"
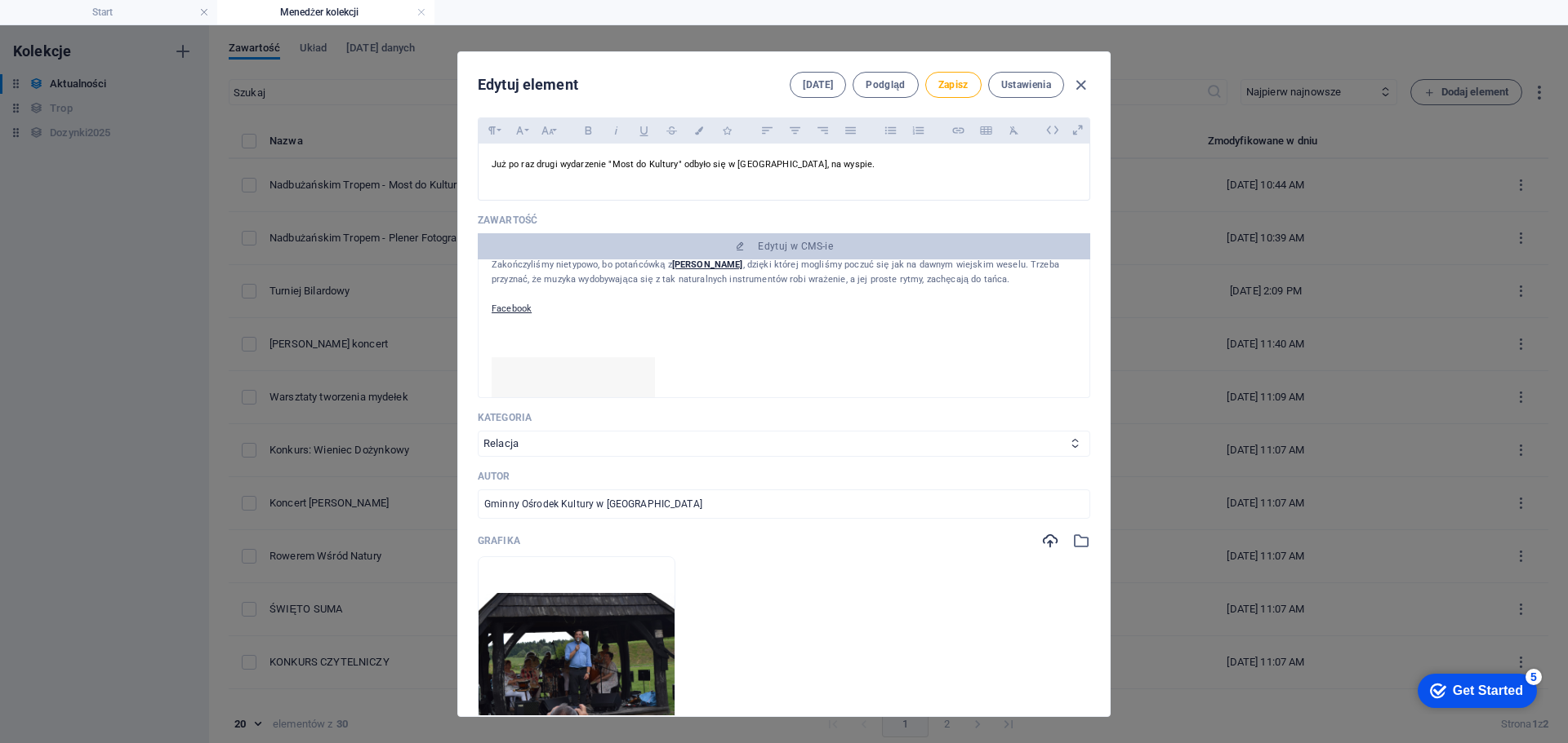
scroll to position [0, 0]
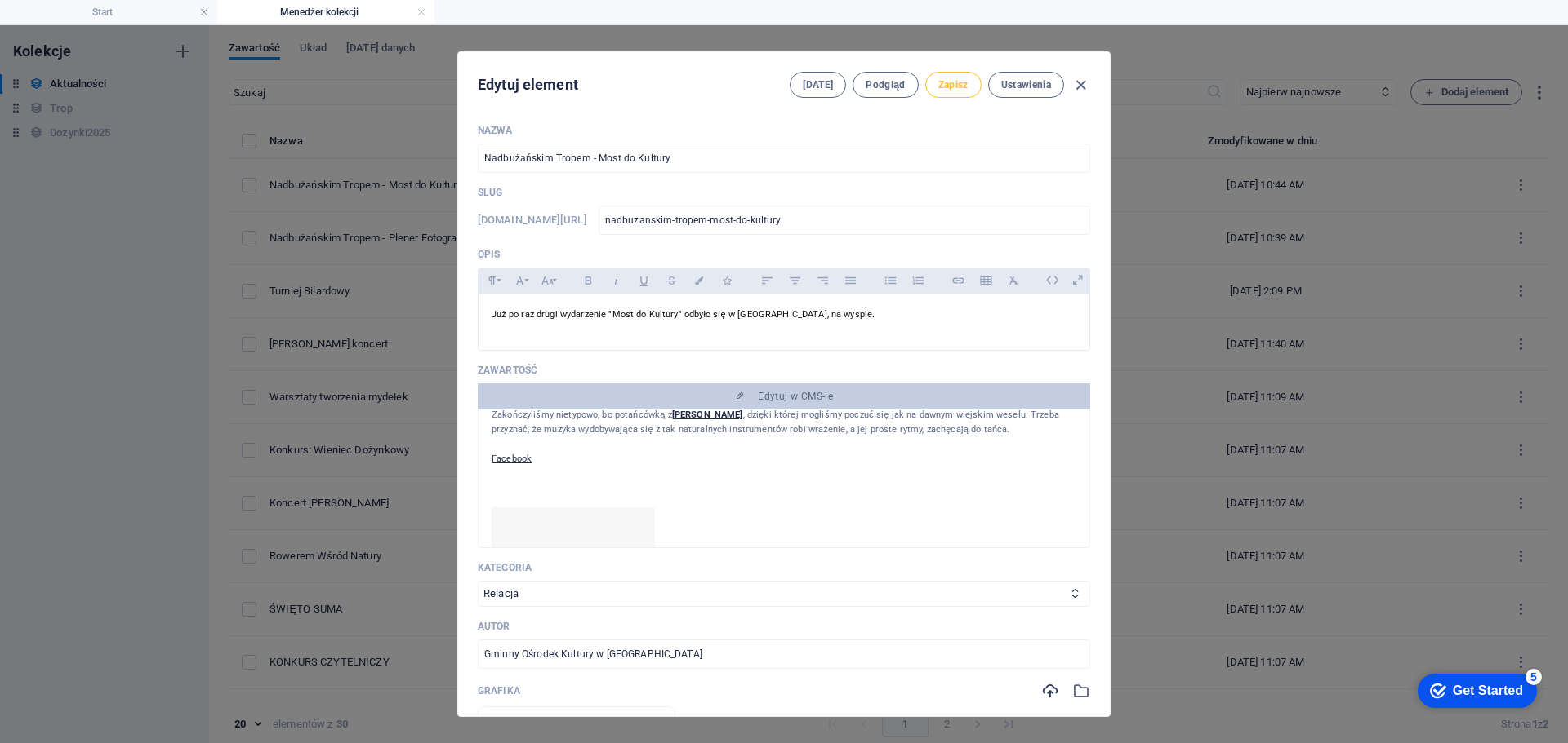
click at [953, 88] on span "Zapisz" at bounding box center [953, 84] width 31 height 13
click at [1083, 85] on icon "button" at bounding box center [1080, 85] width 19 height 19
type input "[DATE]"
type input "nadbuzanskim-tropem-most-do-kultury"
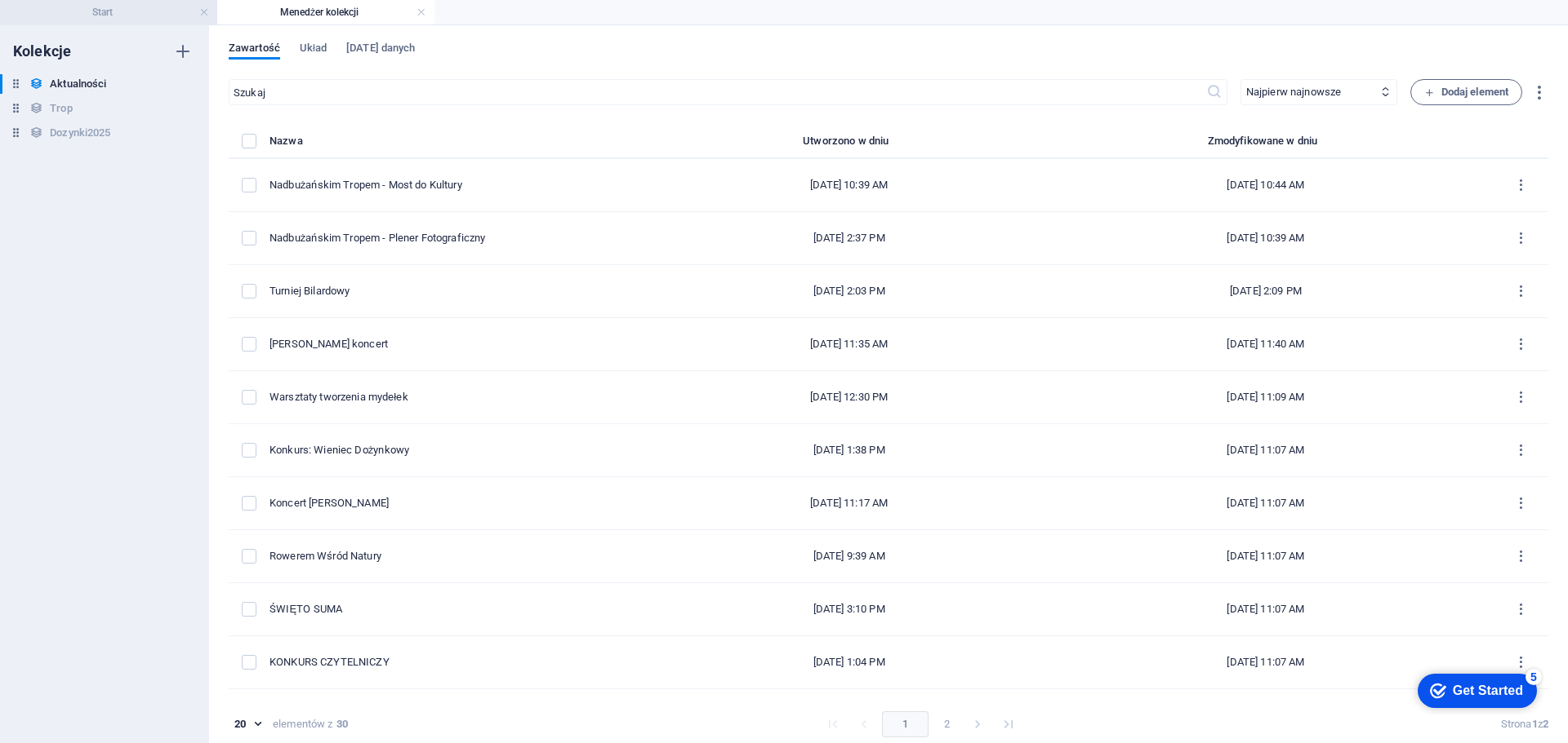
click at [147, 12] on h4 "Start" at bounding box center [108, 12] width 217 height 18
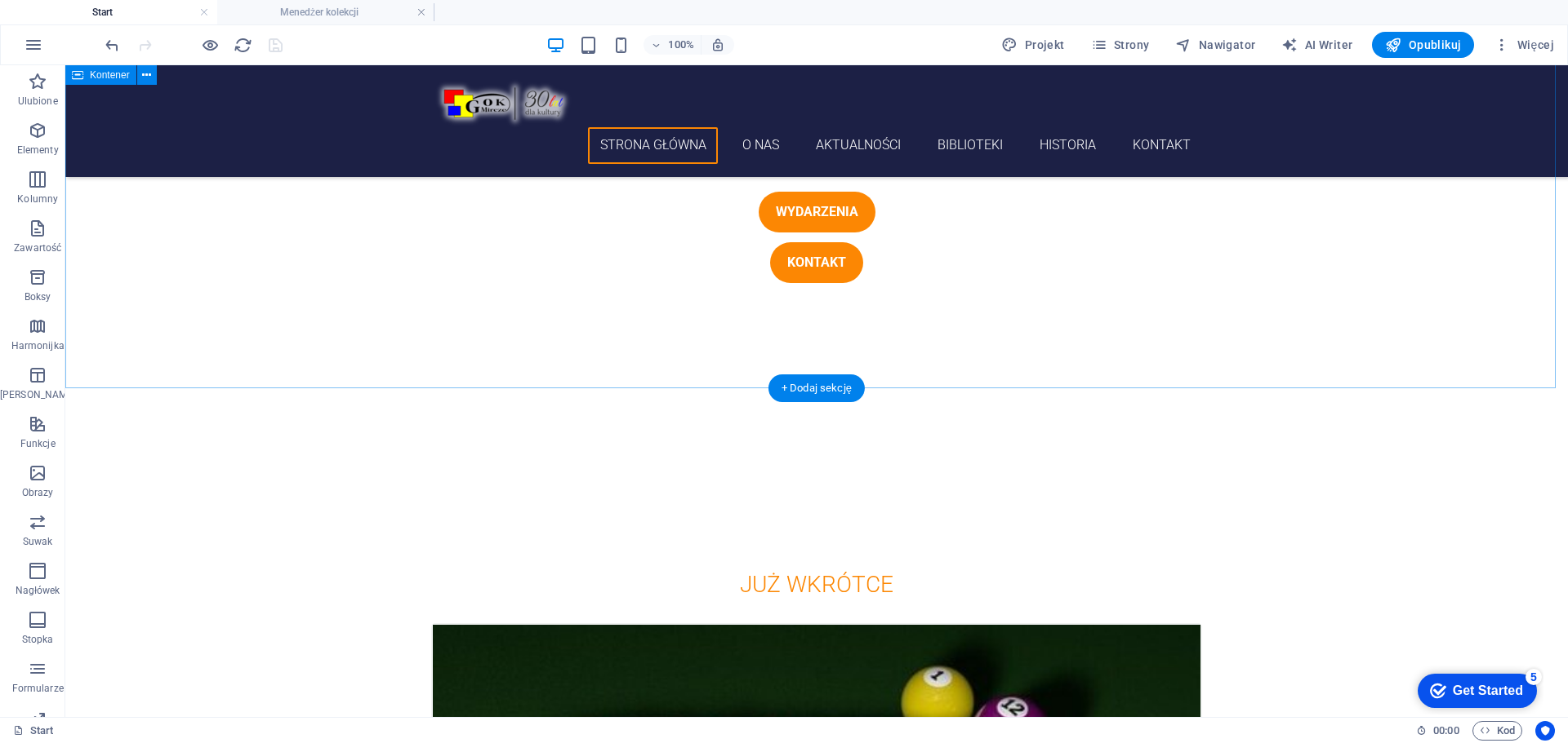
scroll to position [612, 0]
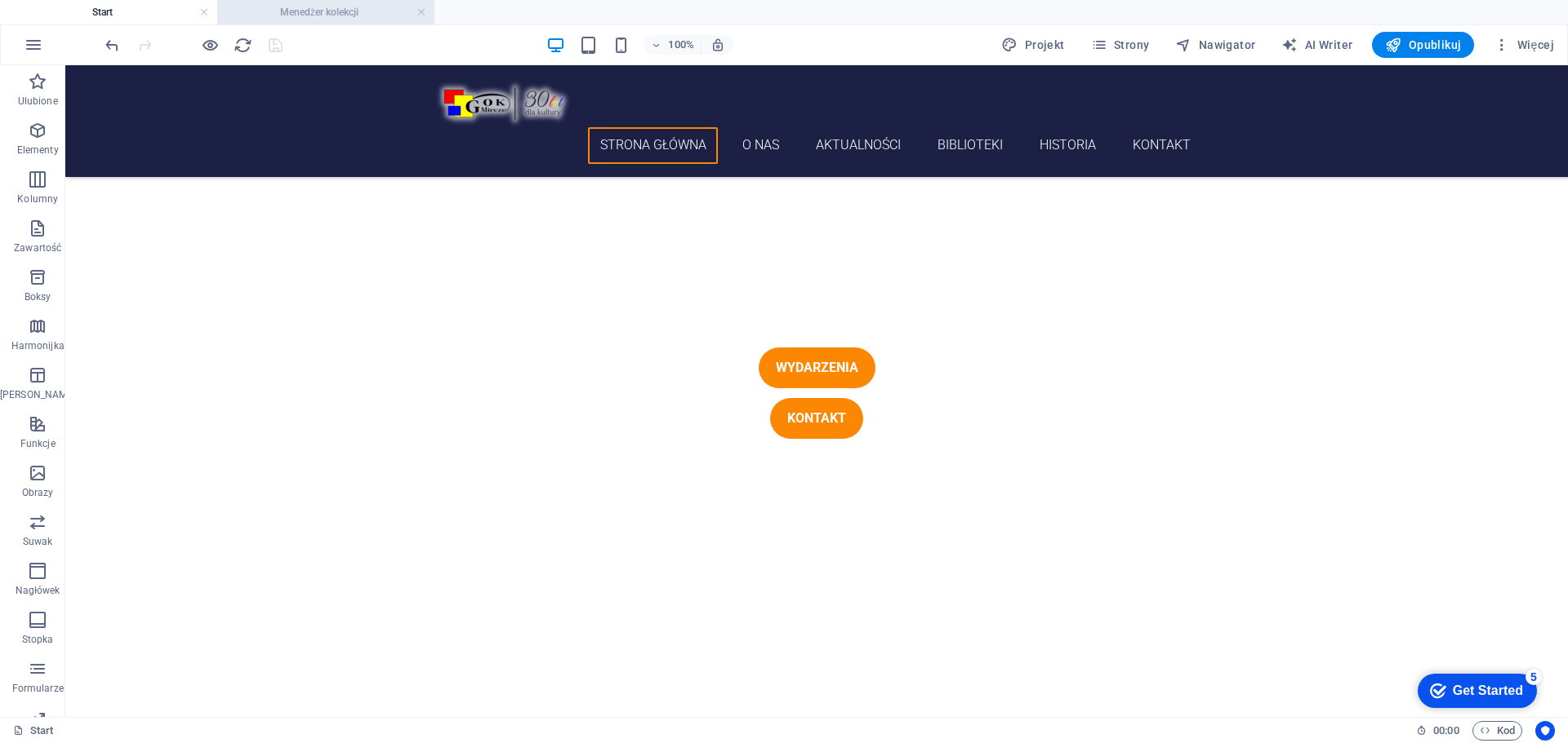
click at [303, 10] on h4 "Menedżer kolekcji" at bounding box center [325, 12] width 217 height 18
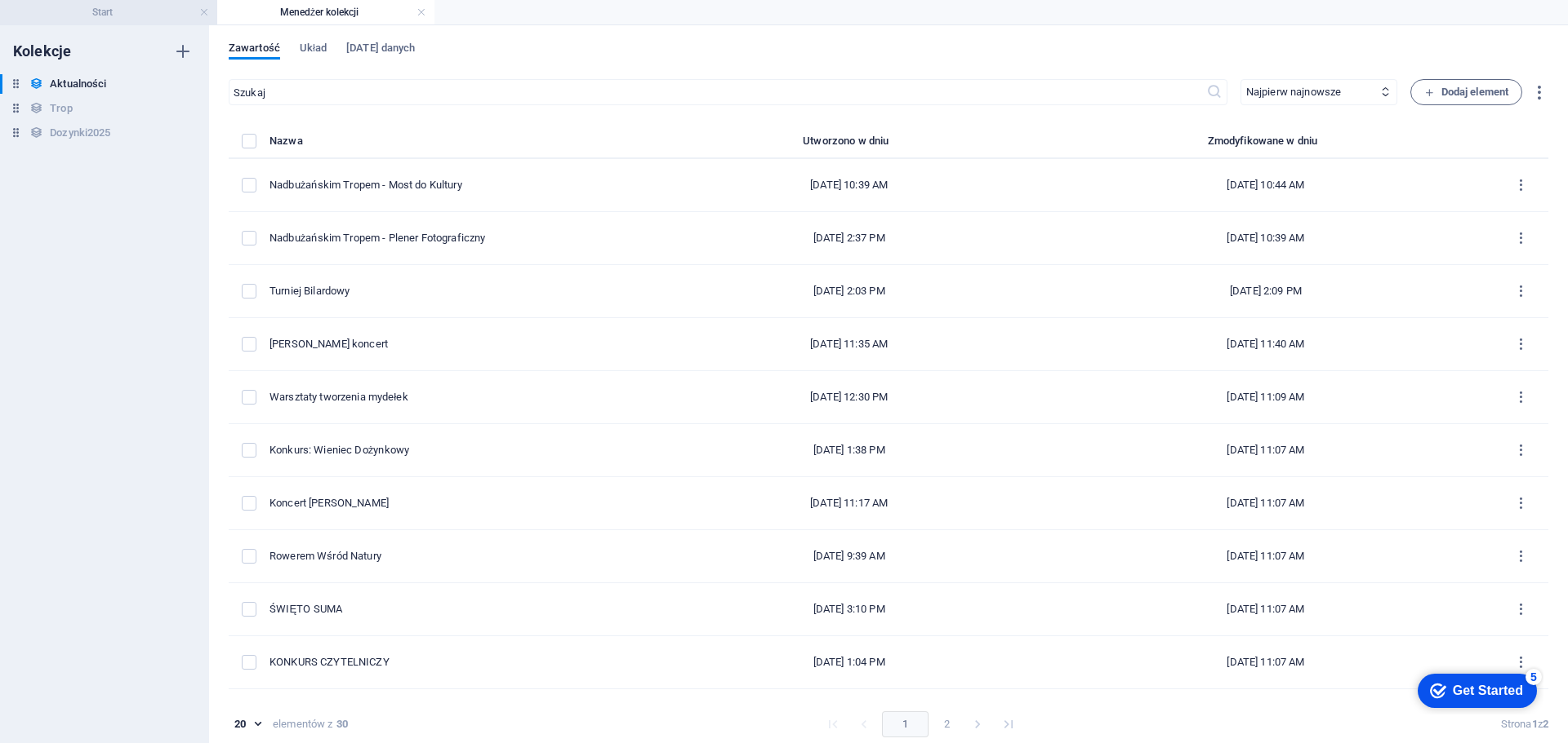
click at [160, 13] on h4 "Start" at bounding box center [108, 12] width 217 height 18
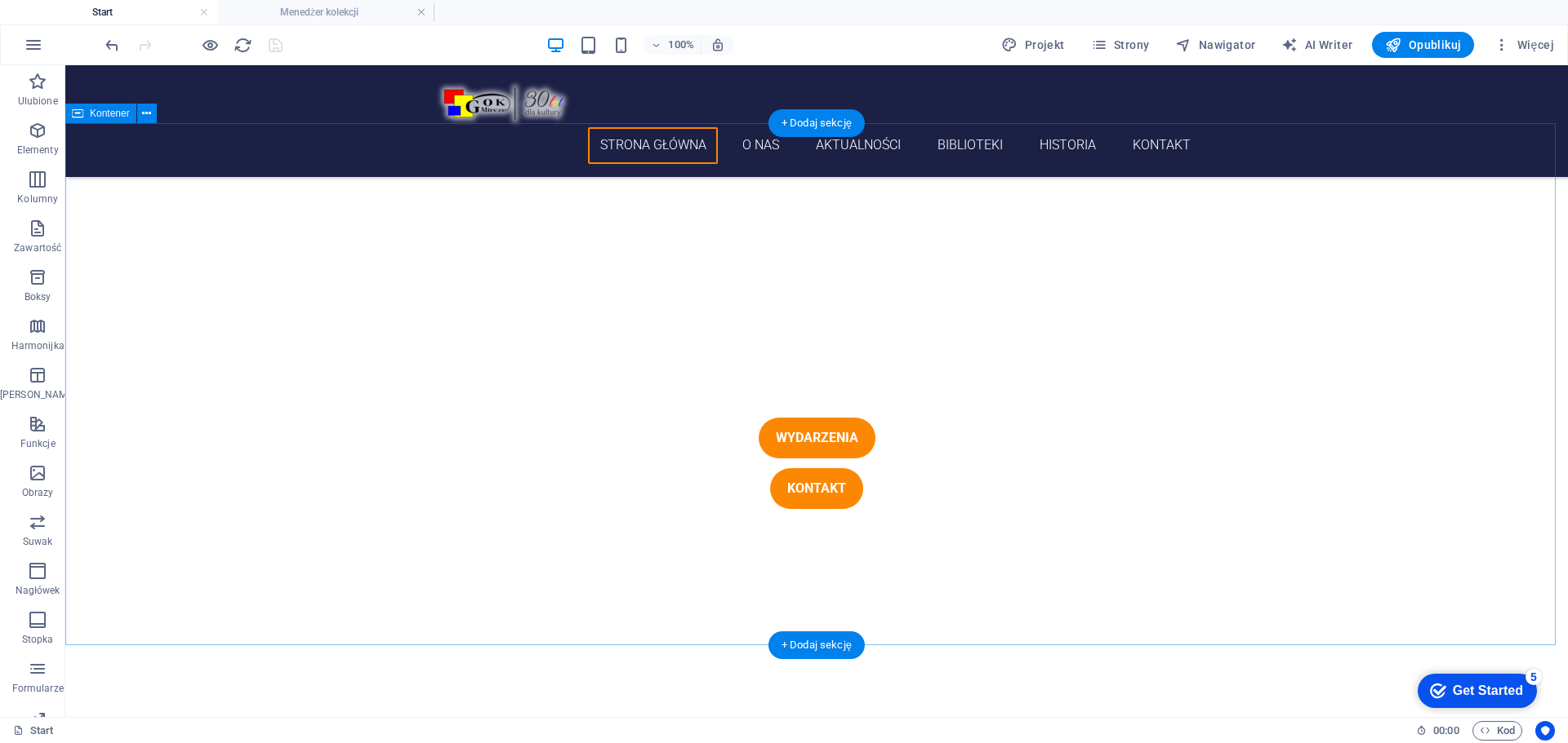
scroll to position [612, 0]
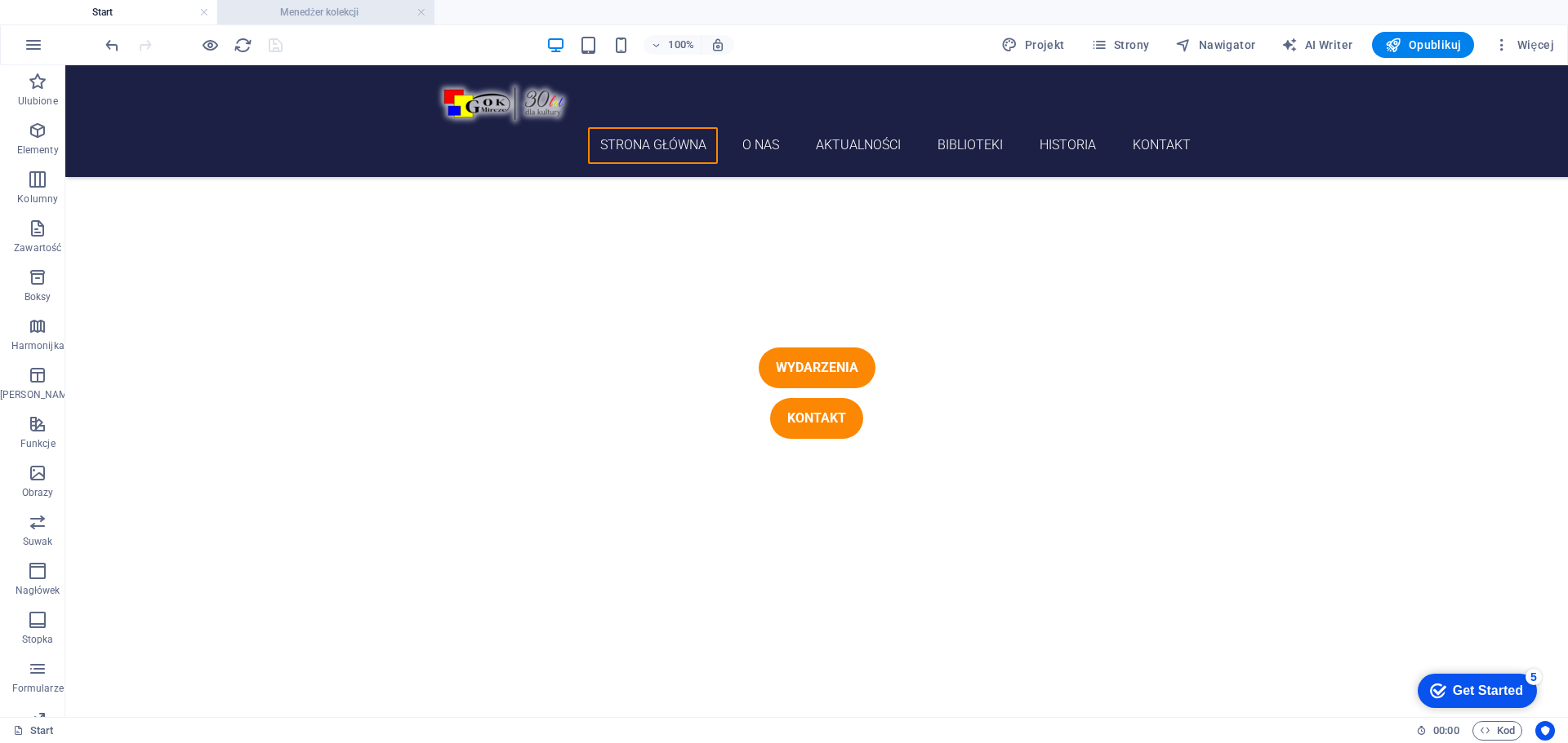
click at [334, 19] on h4 "Menedżer kolekcji" at bounding box center [325, 12] width 217 height 18
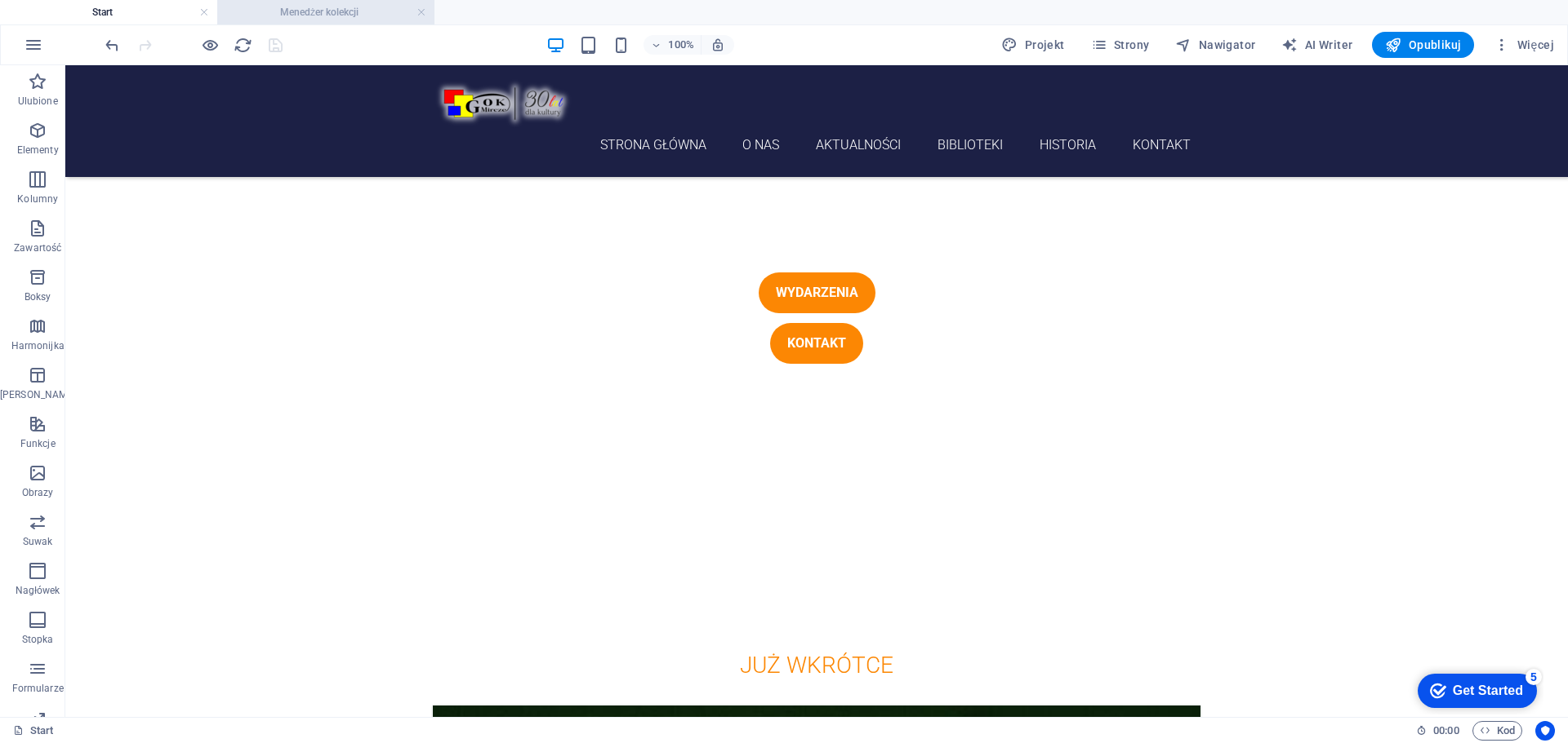
scroll to position [0, 0]
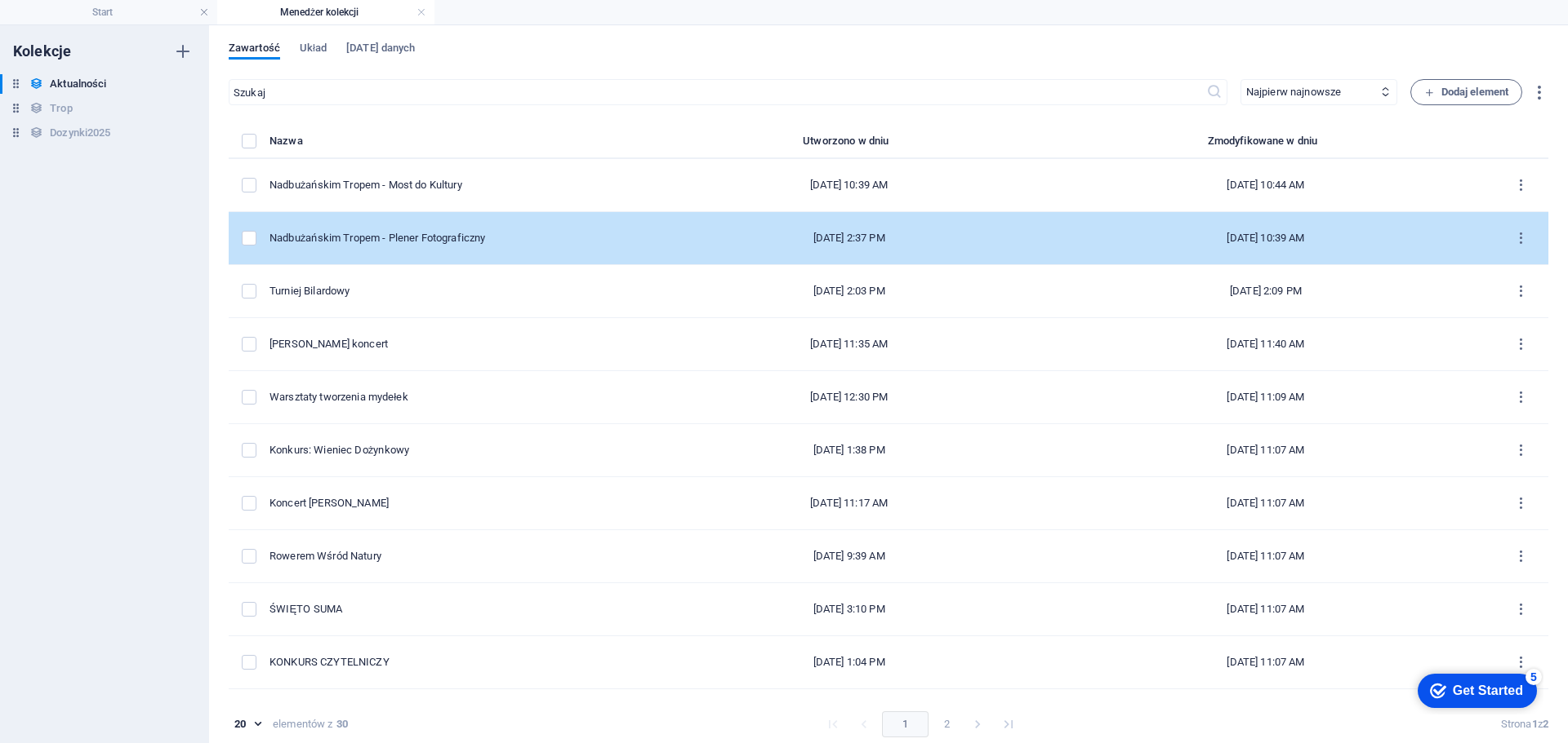
click at [546, 239] on div "Nadbużańskim Tropem - Plener Fotograficzny" at bounding box center [457, 237] width 377 height 15
select select "Relacja"
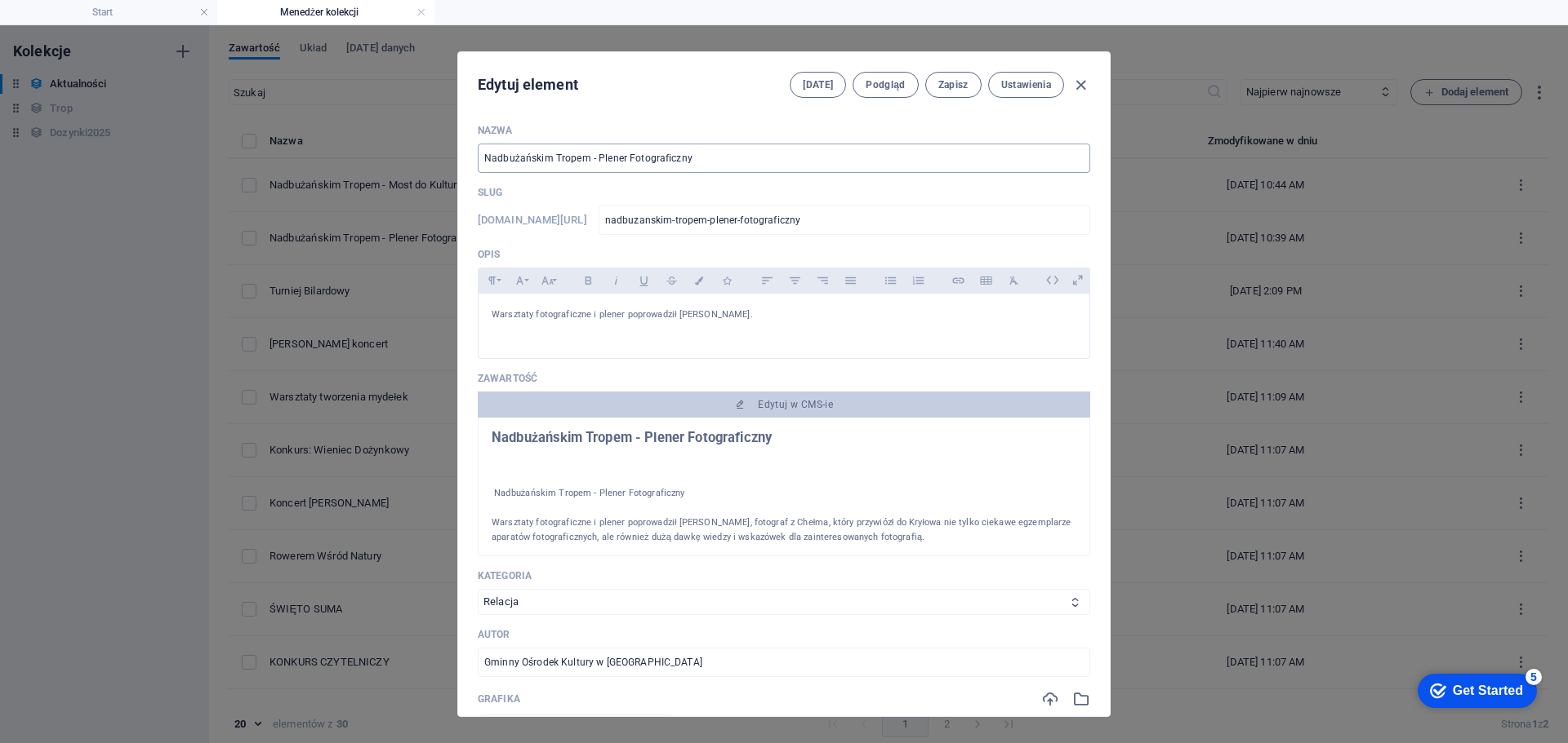
click at [709, 159] on input "Nadbużańskim Tropem - Plener Fotograficzny" at bounding box center [784, 158] width 613 height 30
type input "Nadbużańskim Tropem - Plener Fotograficzny c"
type input "nadbuzanskim-tropem-plener-fotograficzny-c"
type input "Nadbużańskim Tropem - Plener Fotograficzny cz"
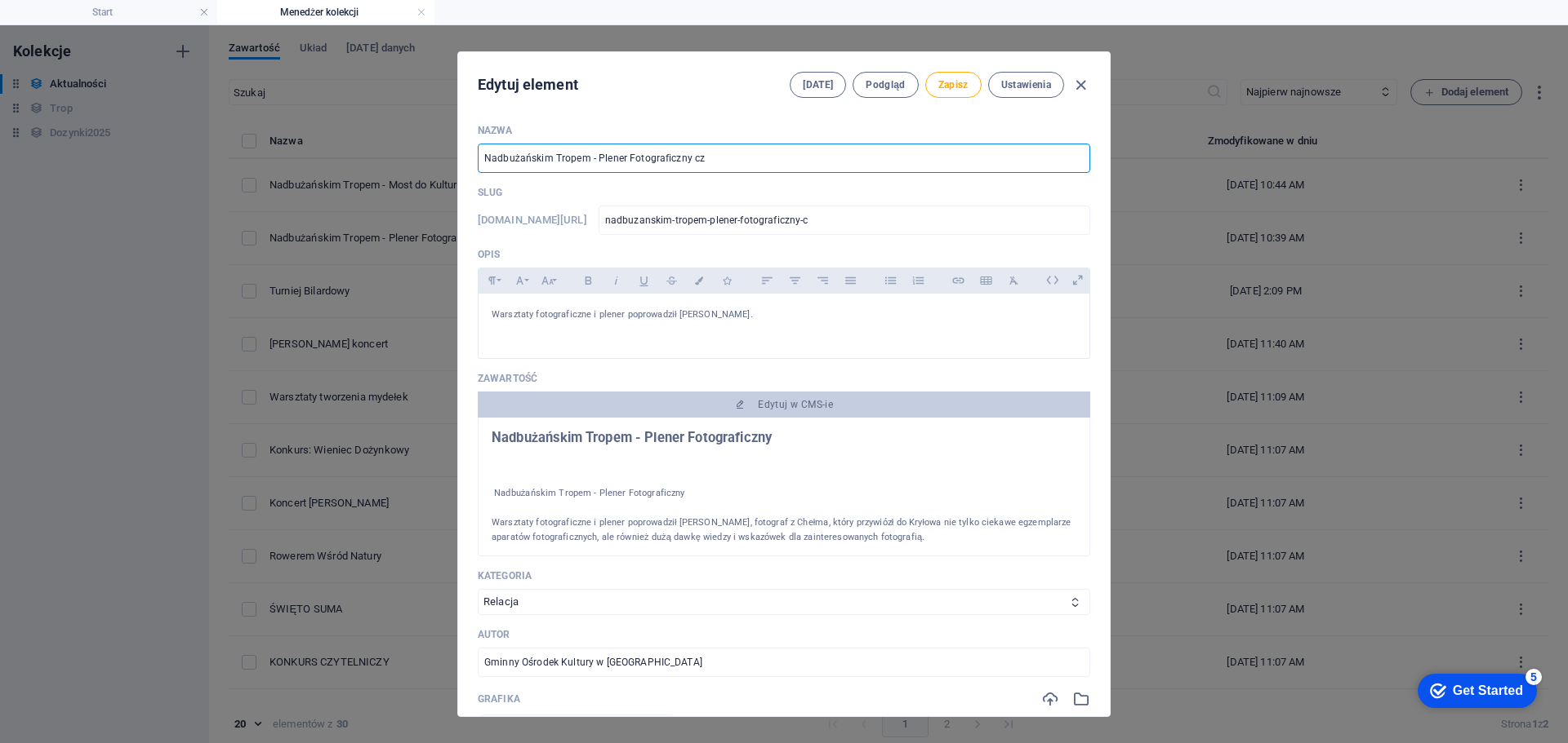
type input "nadbuzanskim-tropem-plener-fotograficzny-cz"
type input "Nadbużańskim Tropem - Plener Fotograficzny czę"
type input "nadbuzanskim-tropem-plener-fotograficzny-cze"
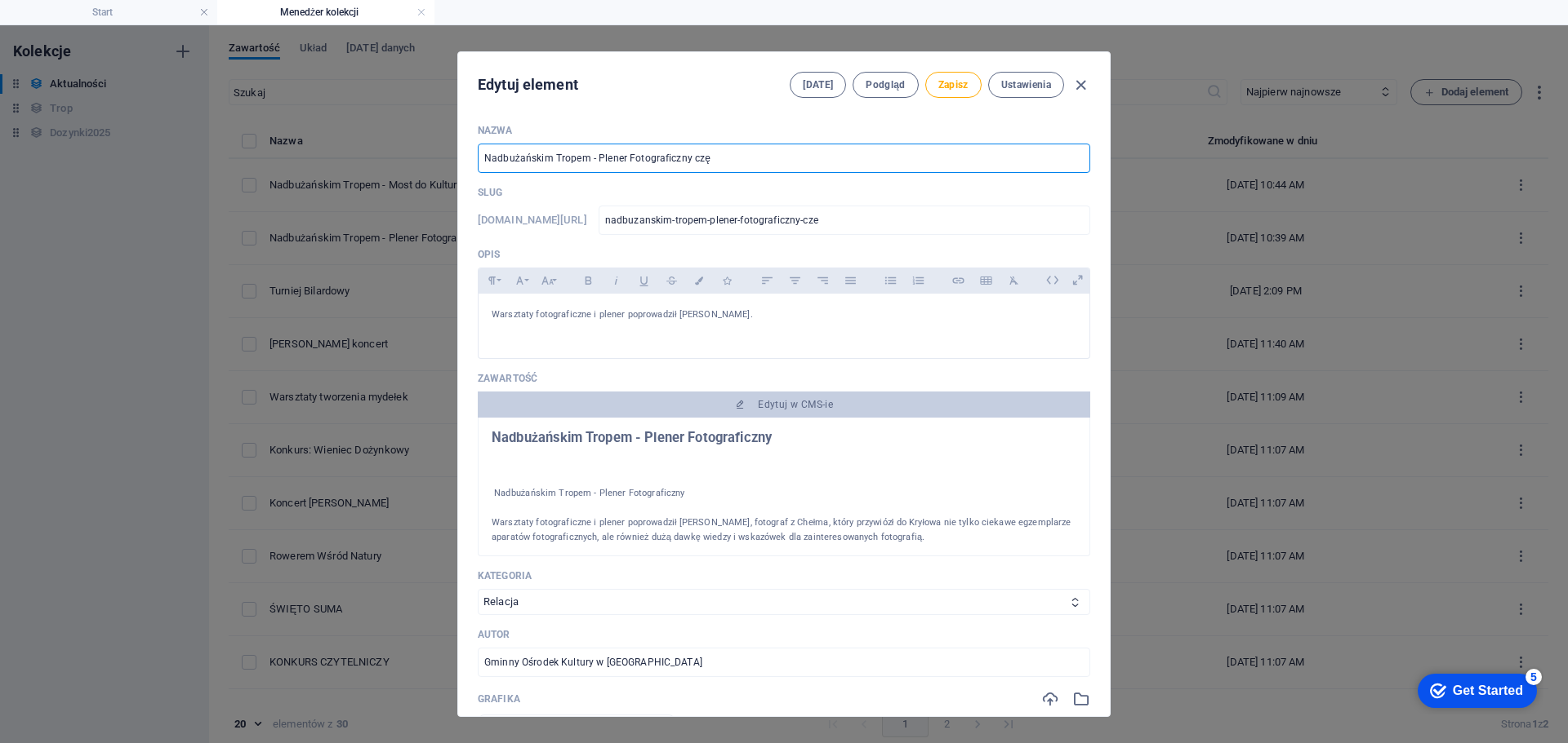
type input "Nadbużańskim Tropem - Plener Fotograficzny częś"
type input "nadbuzanskim-tropem-plener-fotograficzny-czes"
type input "Nadbużańskim Tropem - Plener Fotograficzny część"
type input "nadbuzanskim-tropem-plener-fotograficzny-czesc"
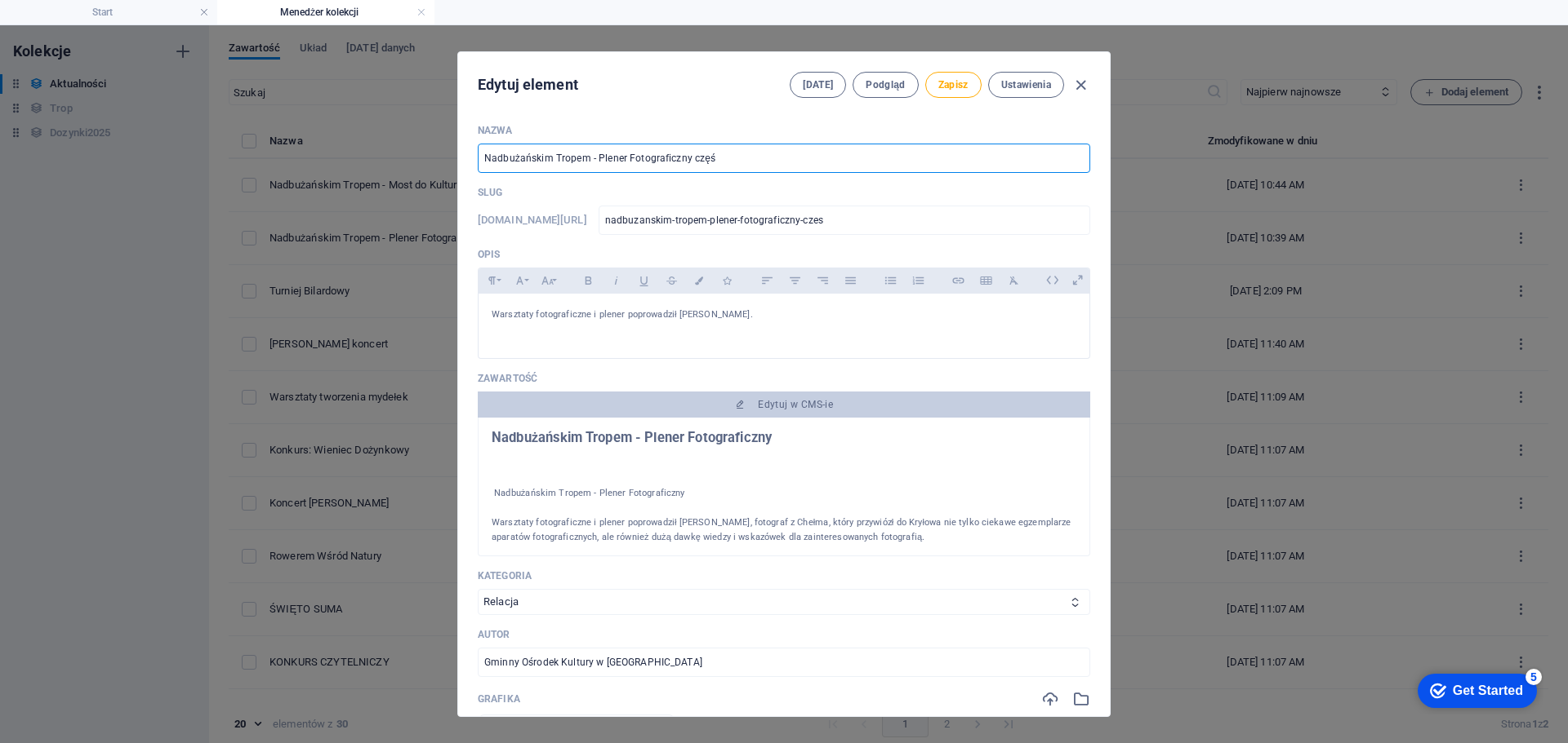
type input "nadbuzanskim-tropem-plener-fotograficzny-czesc"
type input "Nadbużańskim Tropem - Plener Fotograficzny część 1"
type input "nadbuzanskim-tropem-plener-fotograficzny-czesc-1"
click at [594, 160] on input "Nadbużańskim Tropem - Plener Fotograficzny część 1" at bounding box center [784, 158] width 613 height 30
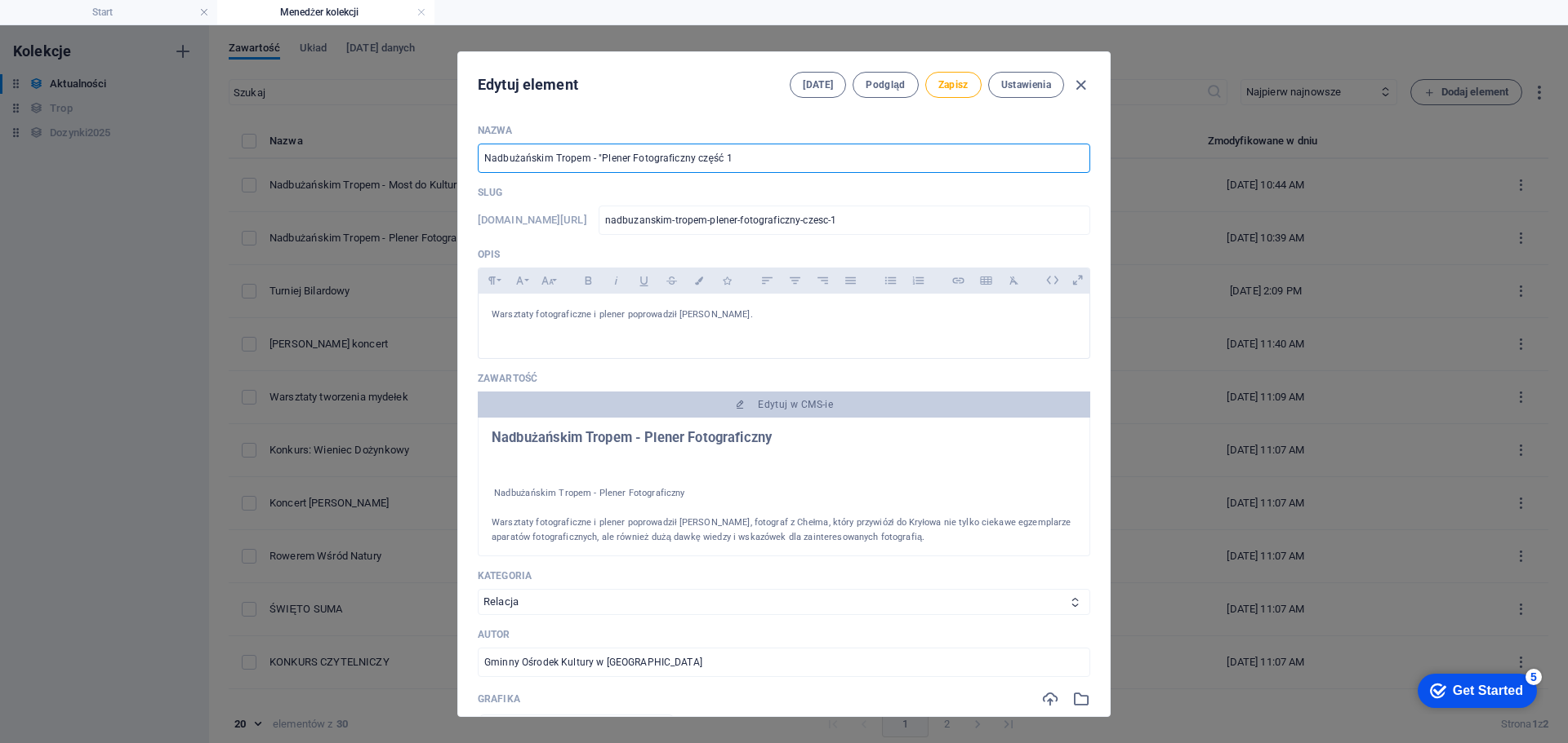
click at [688, 160] on input "Nadbużańskim Tropem - "Plener Fotograficzny część 1" at bounding box center [784, 158] width 613 height 30
click at [745, 163] on input "Nadbużańskim Tropem - "Plener Fotograficzny" część 1" at bounding box center [784, 158] width 613 height 30
type input "Nadbużańskim Tropem - "Plener Fotograficzny" część"
type input "nadbuzanskim-tropem-plener-fotograficzny-czesc"
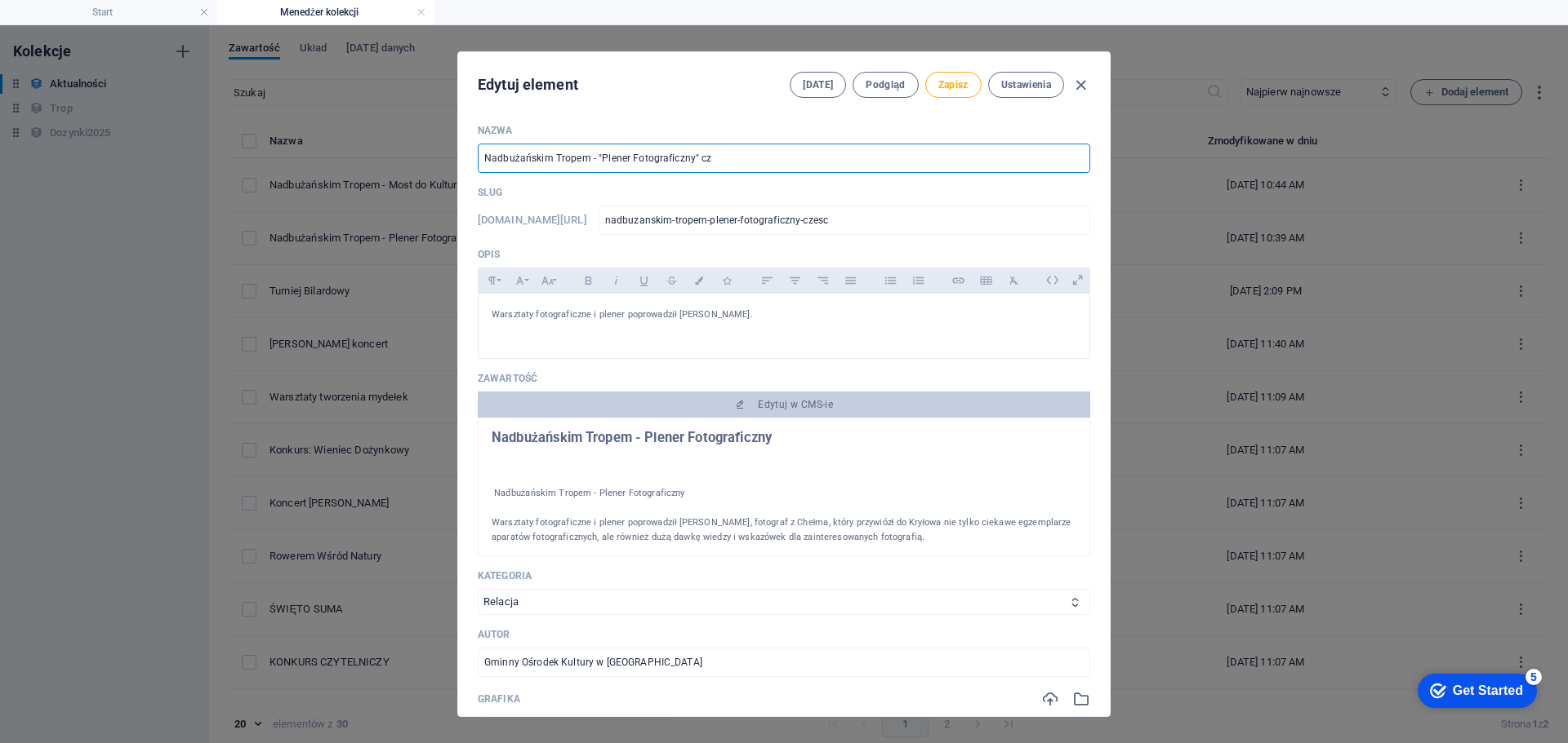
type input "Nadbużańskim Tropem - "Plener Fotograficzny" c"
type input "nadbuzanskim-tropem-plener-fotograficzny-c"
type input "Nadbużańskim Tropem - "Plener Fotograficzny""
type input "nadbuzanskim-tropem-plener-fotograficzny"
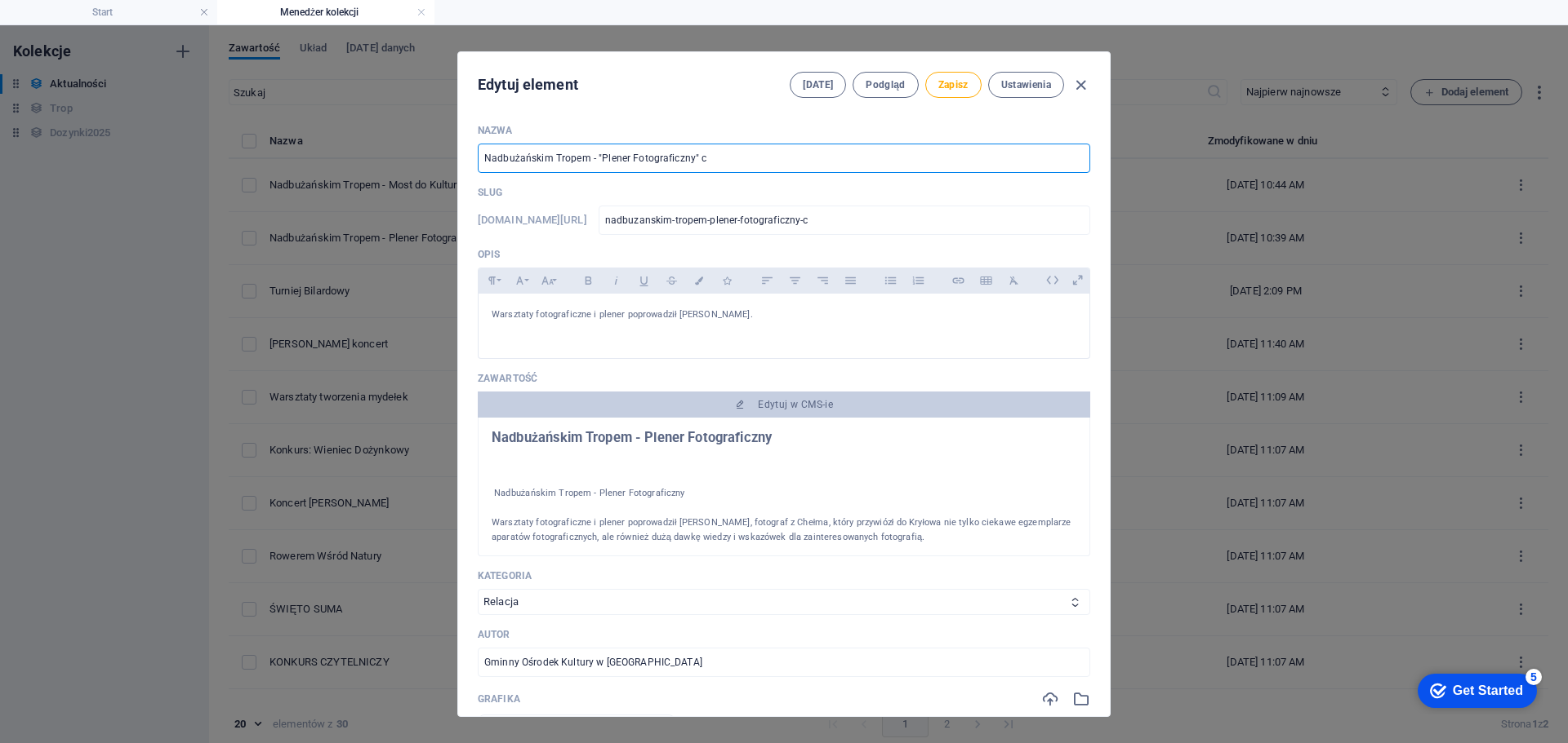
type input "nadbuzanskim-tropem-plener-fotograficzny"
click at [592, 161] on input "Nadbużańskim Tropem - "Plener Fotograficzny"" at bounding box center [784, 158] width 613 height 30
type input "Nadbużańskim Tropem -c "Plener Fotograficzny""
type input "nadbuzanskim-tropem-c-plener-fotograficzny"
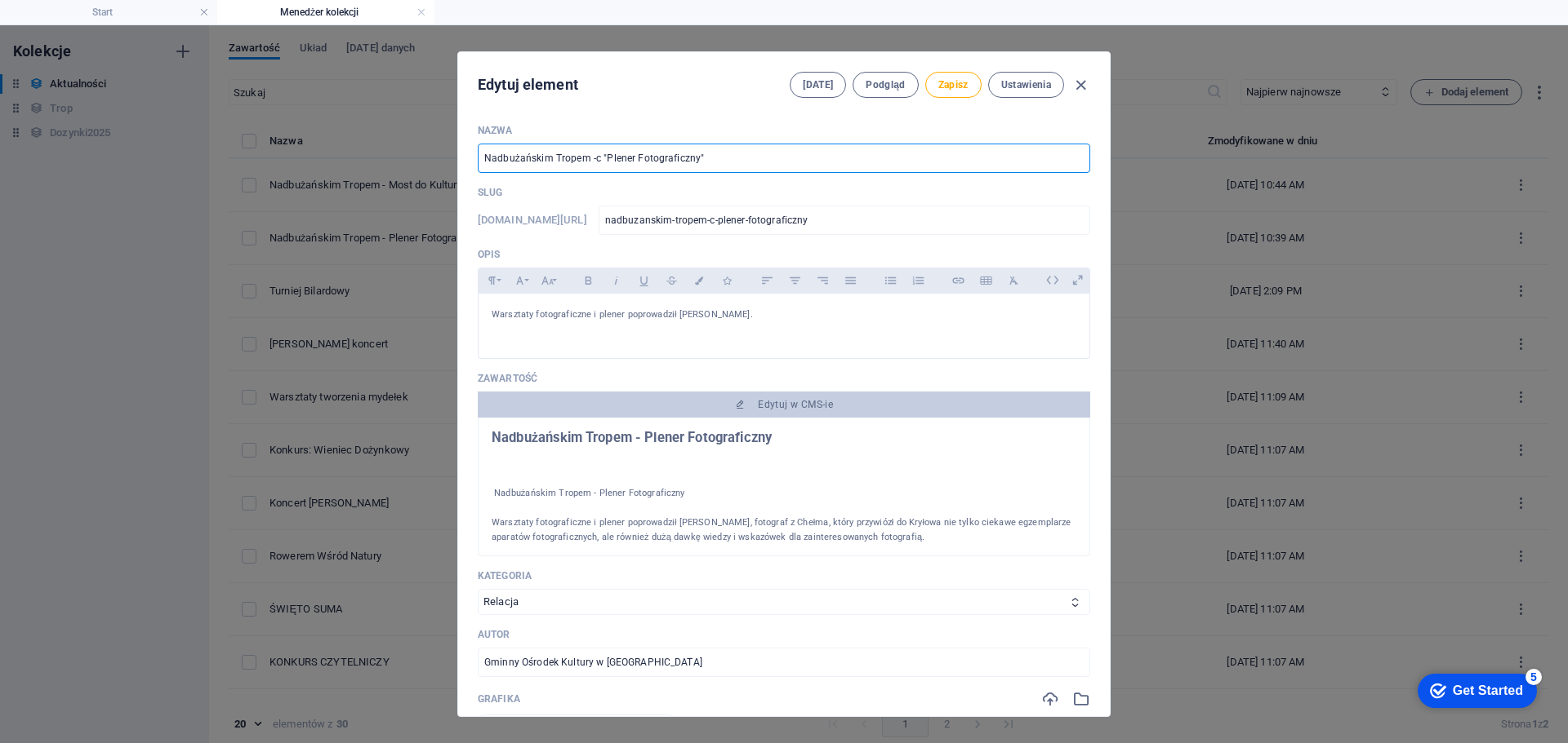
type input "Nadbużańskim Tropem -cz "Plener Fotograficzny""
type input "nadbuzanskim-tropem-cz-plener-fotograficzny"
type input "Nadbużańskim Tropem -czę "Plener Fotograficzny""
type input "nadbuzanskim-tropem-cze-plener-fotograficzny"
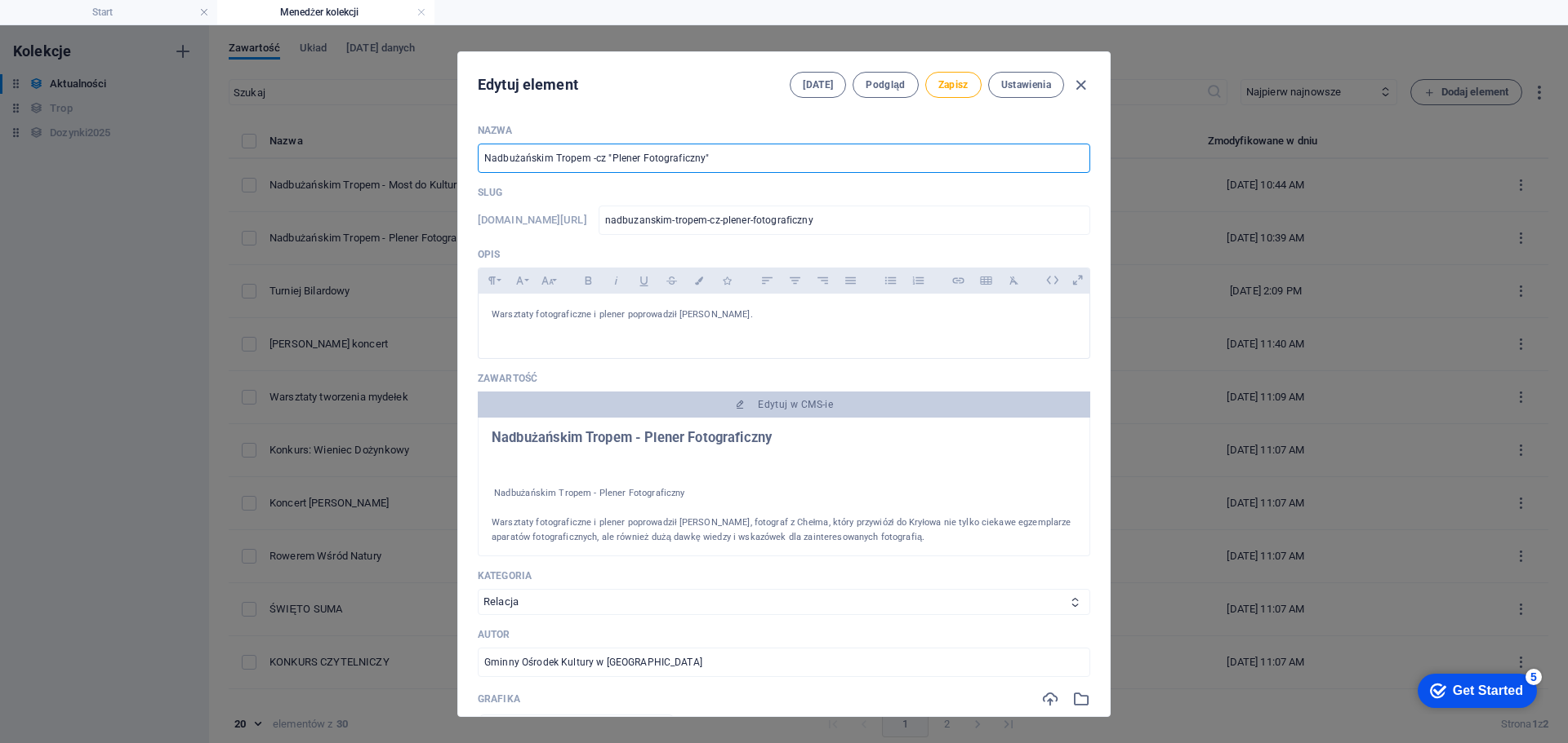
type input "nadbuzanskim-tropem-cze-plener-fotograficzny"
type input "Nadbużańskim Tropem -częś "Plener Fotograficzny""
type input "nadbuzanskim-tropem-czes-plener-fotograficzny"
type input "Nadbużańskim Tropem -część "Plener Fotograficzny""
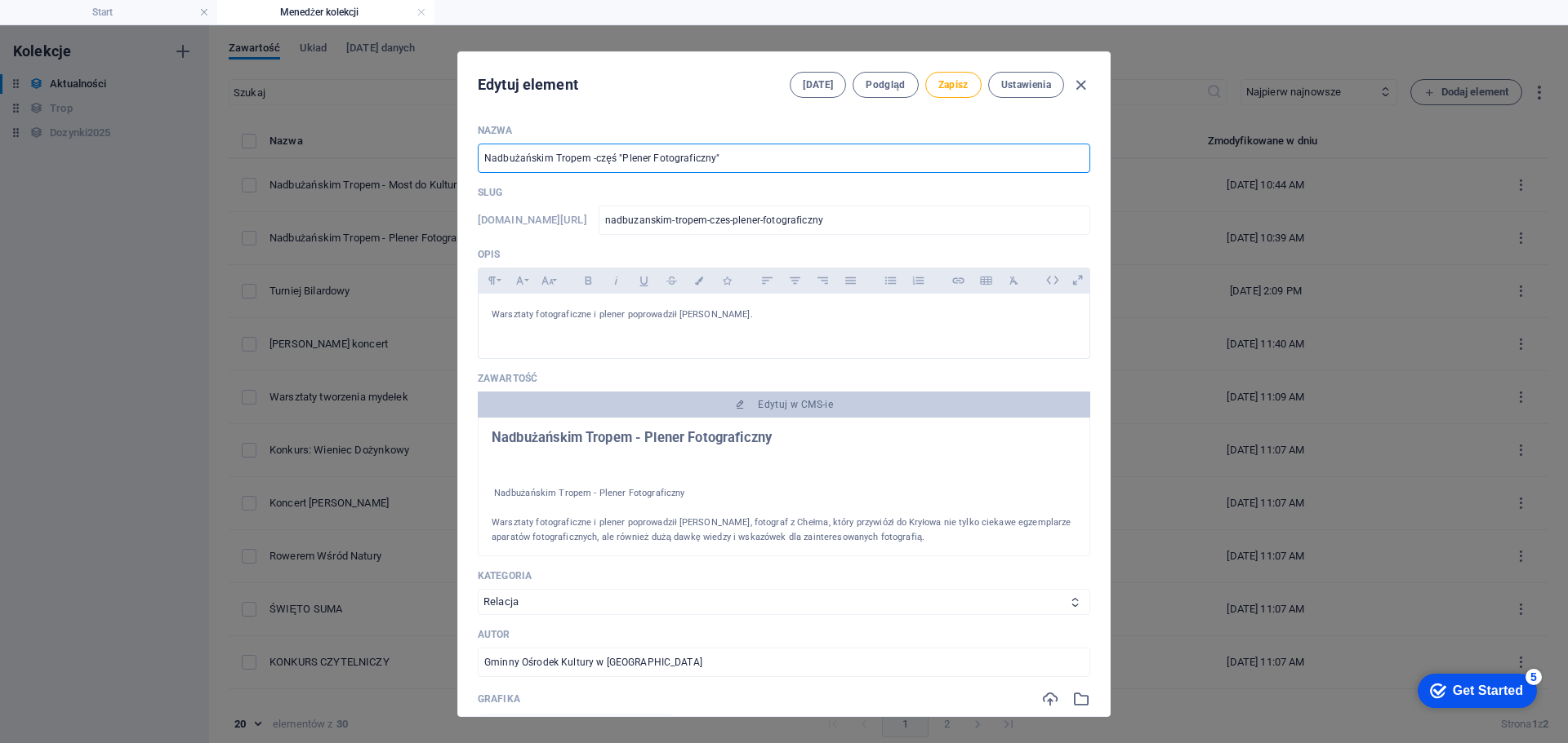
type input "nadbuzanskim-tropem-czesc-plener-fotograficzny"
type input "Nadbużańskim Tropem -część 1 "Plener Fotograficzny""
type input "nadbuzanskim-tropem-czesc-1-plener-fotograficzny"
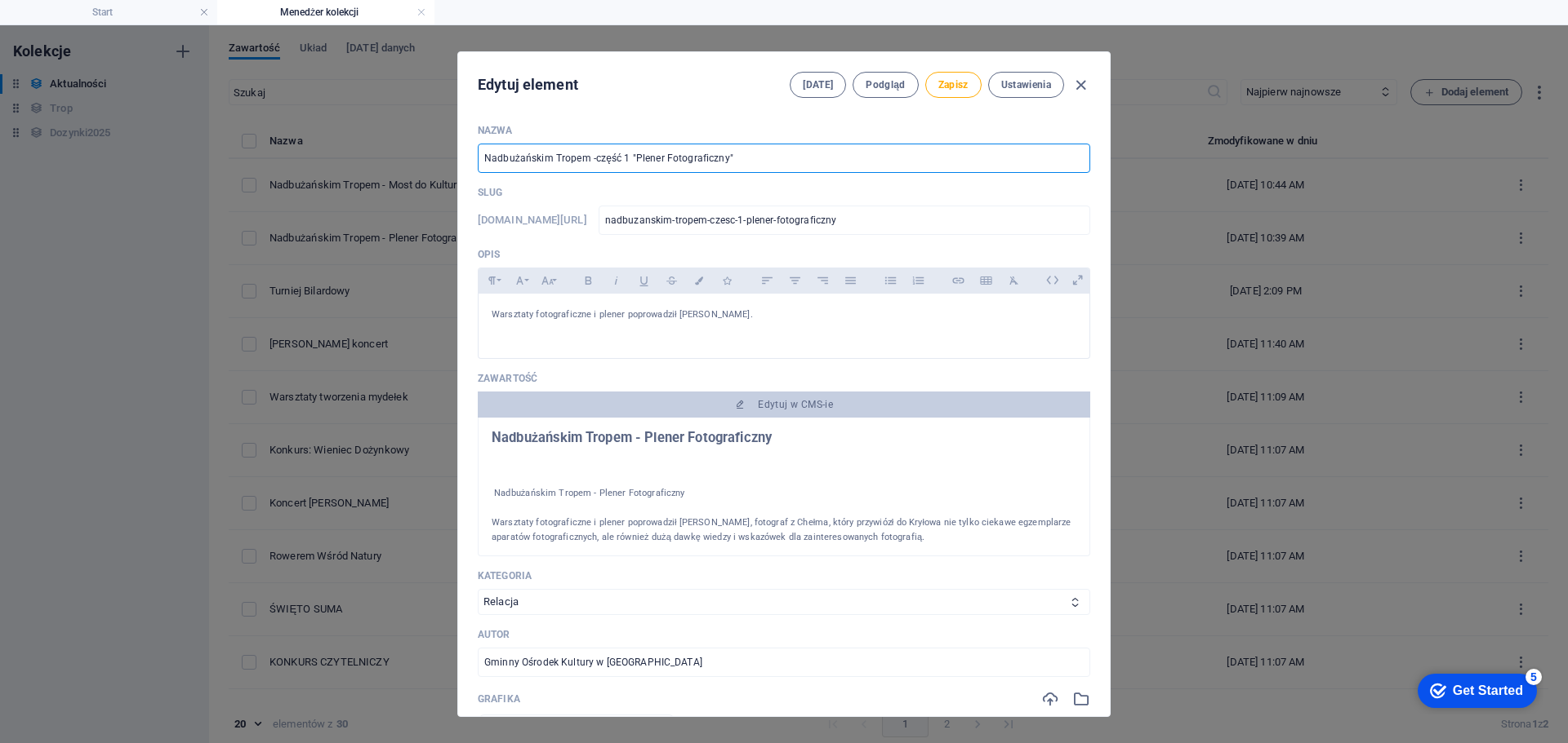
click at [593, 161] on input "Nadbużańskim Tropem -część 1 "Plener Fotograficzny"" at bounding box center [784, 158] width 613 height 30
click at [747, 166] on input "Nadbużańskim Tropem - część 1 "Plener Fotograficzny"" at bounding box center [784, 158] width 613 height 30
type input "Nadbużańskim Tropem - część 1 "Plener Fotograficzny""
click at [946, 86] on span "Zapisz" at bounding box center [953, 84] width 31 height 13
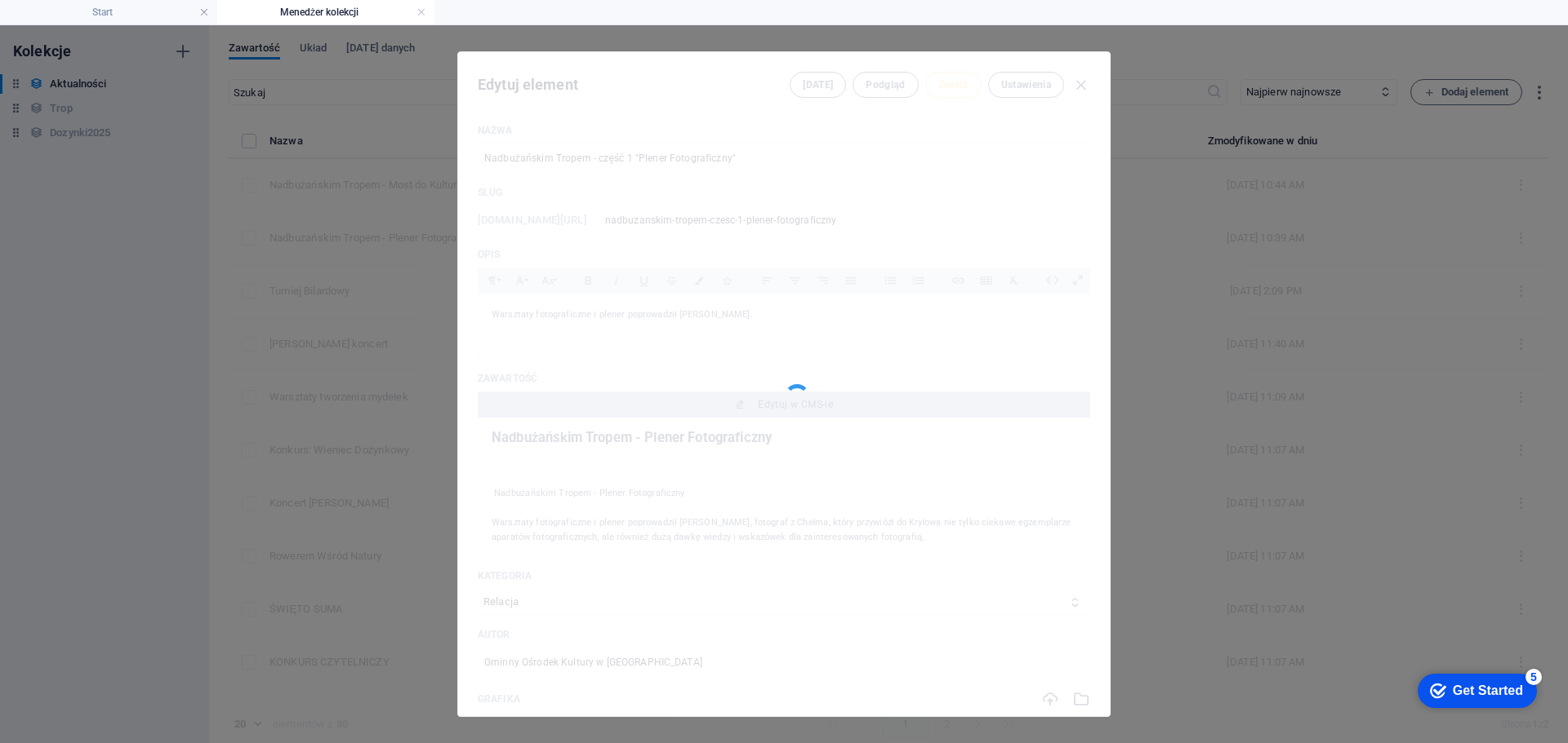
type input "nadbuzanskim-tropem-czesc-1-plener-fotograficzny"
type input "Nadbużańskim Tropem - część 1 "Plener Fotograficzny""
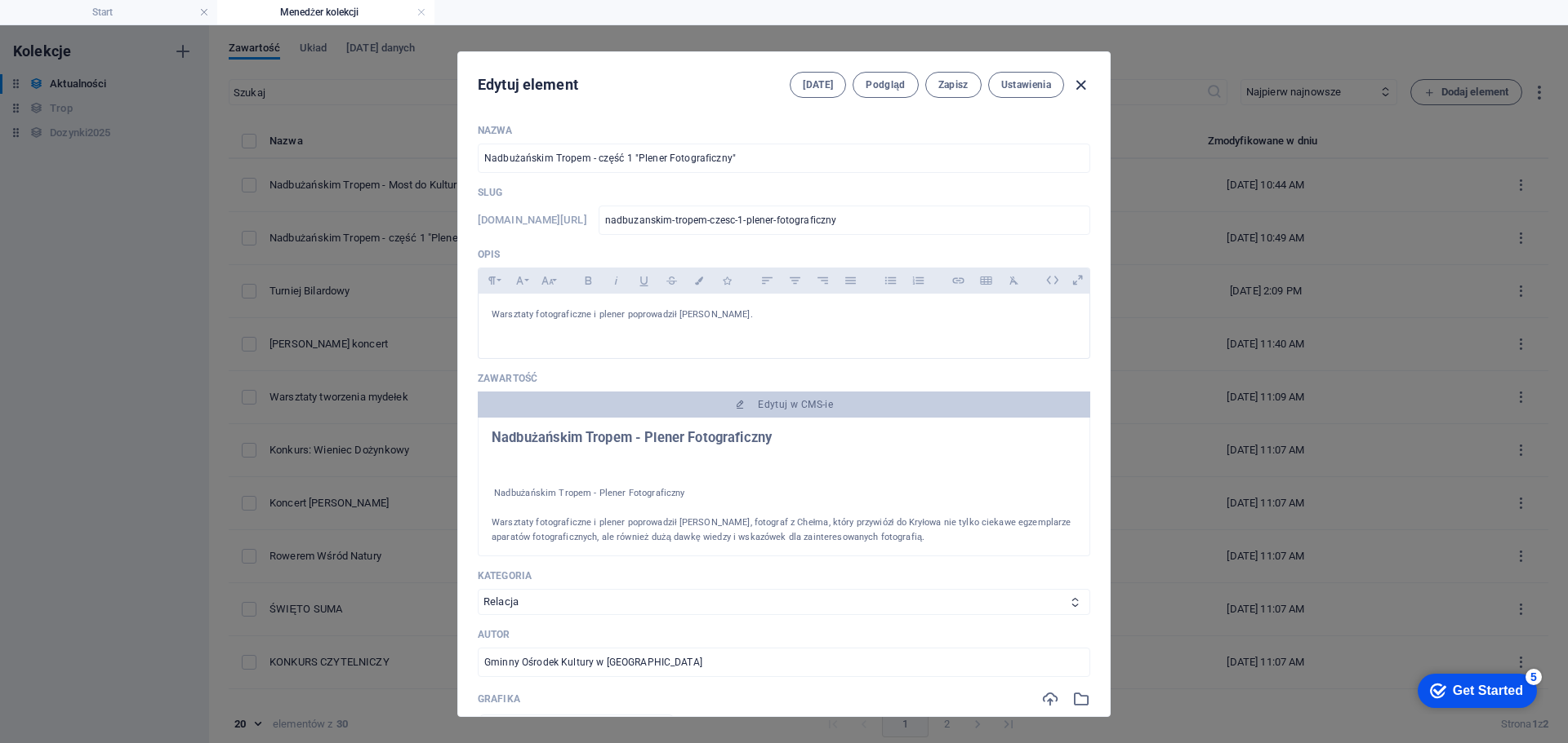
click at [1079, 86] on icon "button" at bounding box center [1080, 85] width 19 height 19
type input "[DATE]"
type input "nadbuzanskim-tropem-czesc-1-plener-fotograficzny"
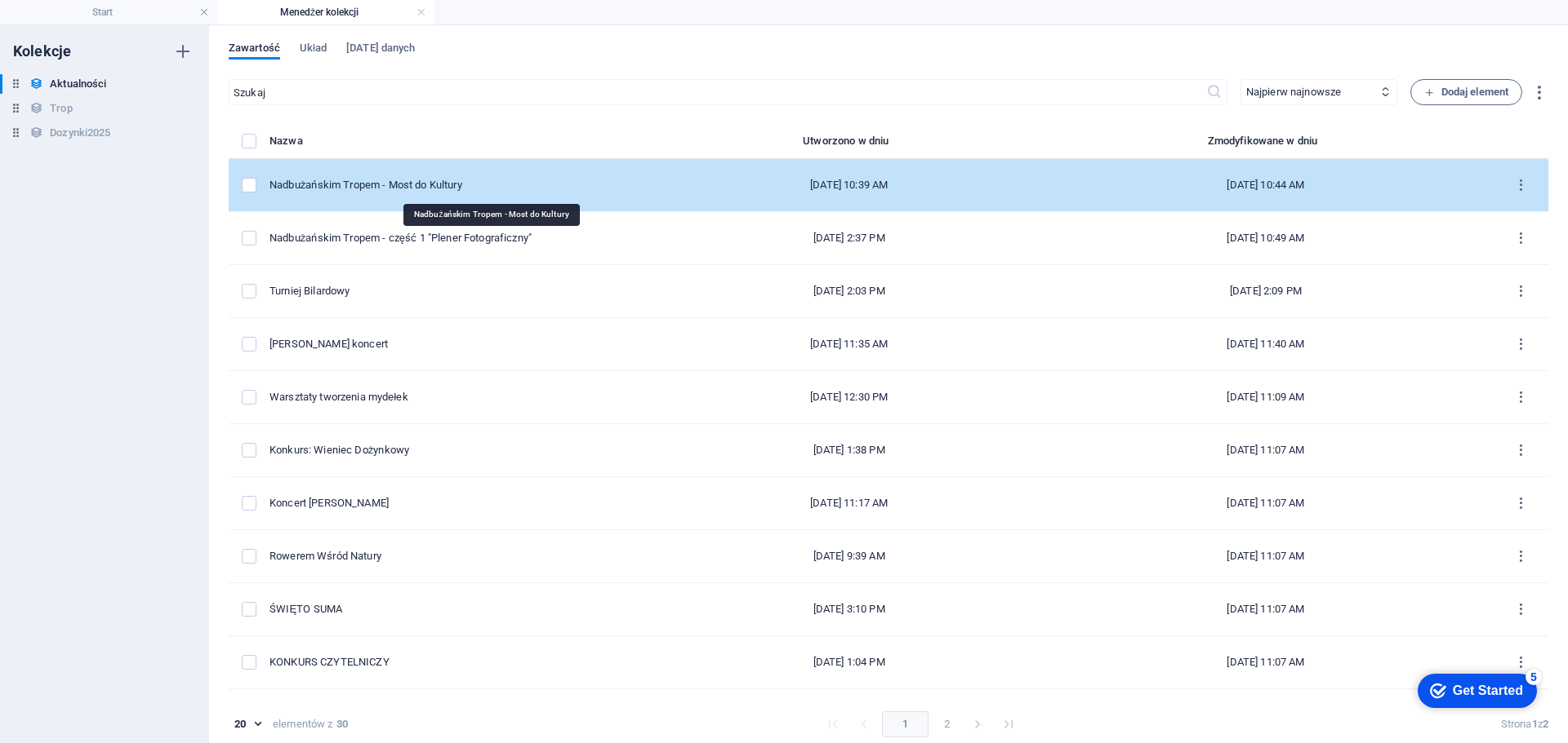
click at [543, 187] on div "Nadbużańskim Tropem - Most do Kultury" at bounding box center [457, 185] width 377 height 15
select select "Relacja"
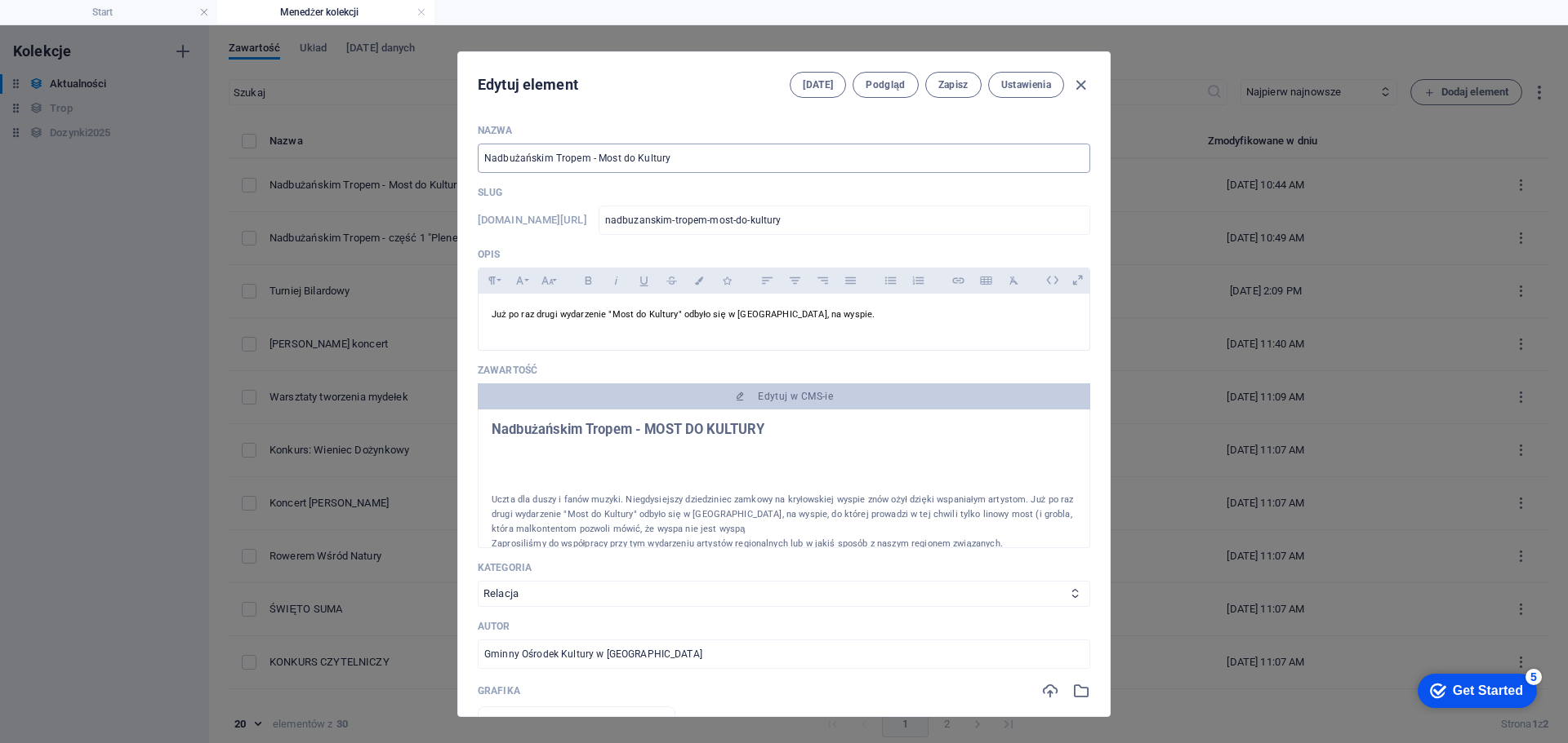
click at [595, 163] on input "Nadbużańskim Tropem - Most do Kultury" at bounding box center [784, 158] width 613 height 30
type input "Nadbużańskim Tropem - cMost do Kultury"
type input "nadbuzanskim-tropem-cmost-do-kultury"
type input "Nadbużańskim Tropem - czMost do Kultury"
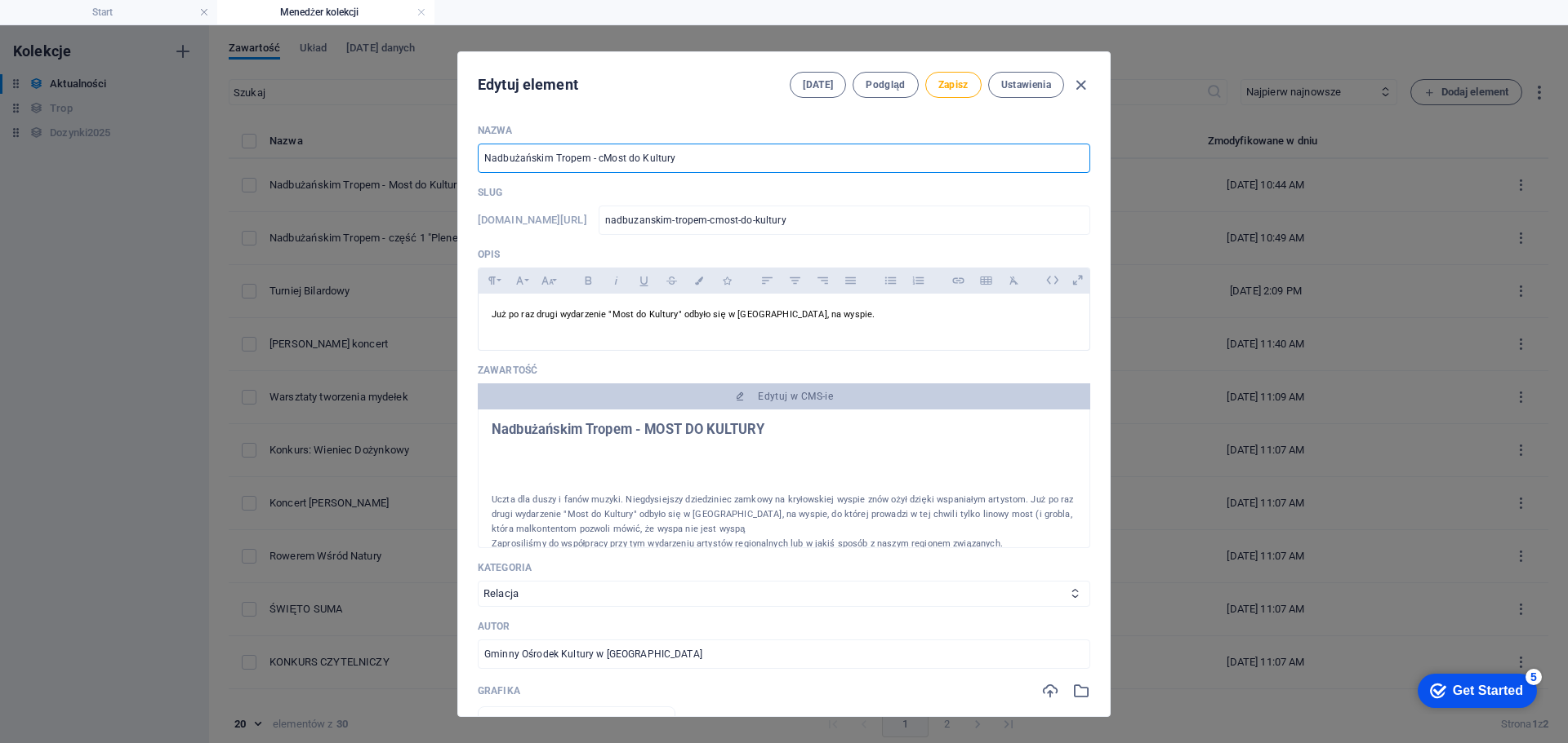
type input "nadbuzanskim-tropem-czmost-do-kultury"
type input "Nadbużańskim Tropem - częMost do Kultury"
type input "nadbuzanskim-tropem-czemost-do-kultury"
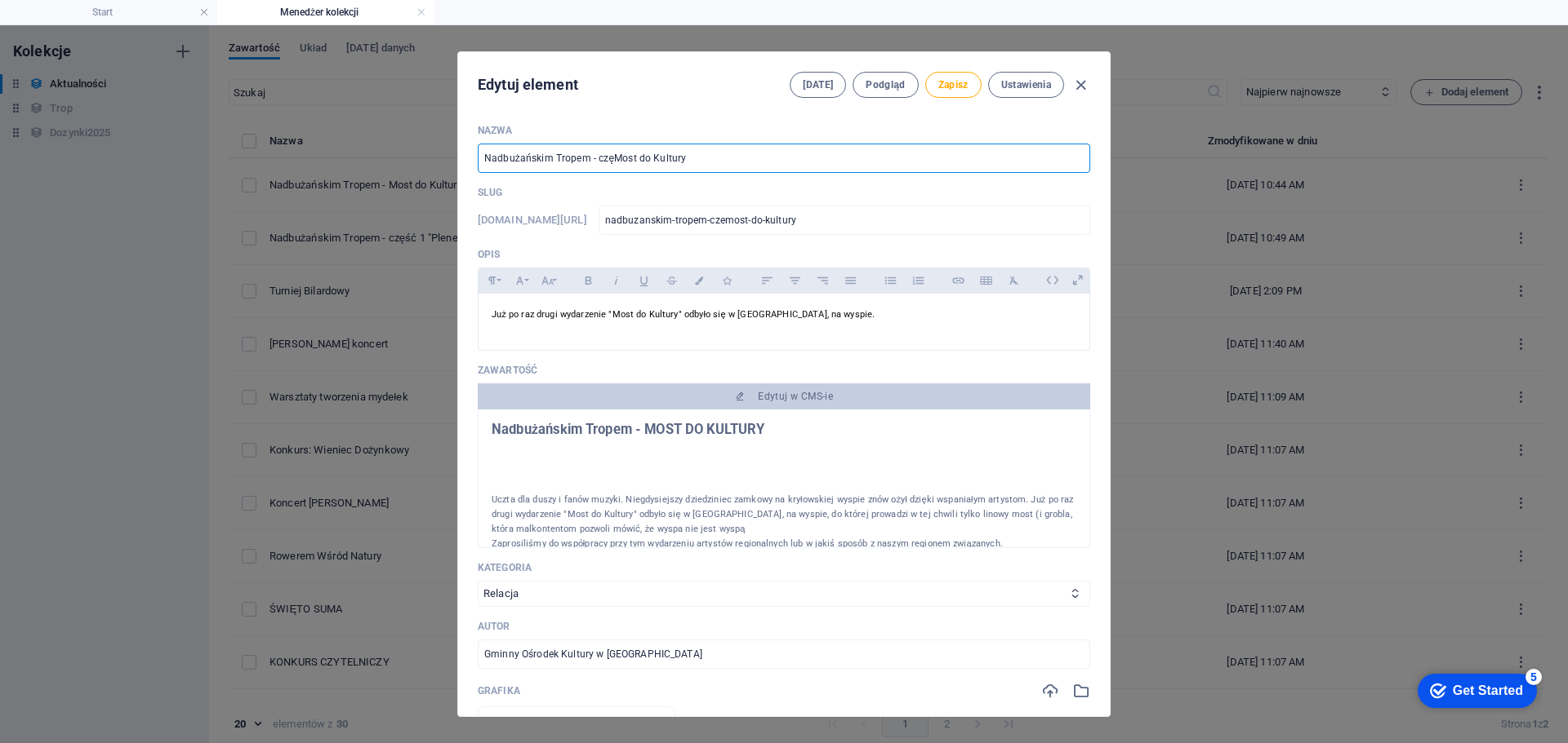
type input "Nadbużańskim Tropem - częśMost do Kultury"
type input "nadbuzanskim-tropem-czesmost-do-kultury"
type input "Nadbużańskim Tropem - częśćMost do Kultury"
type input "nadbuzanskim-tropem-czescmost-do-kultury"
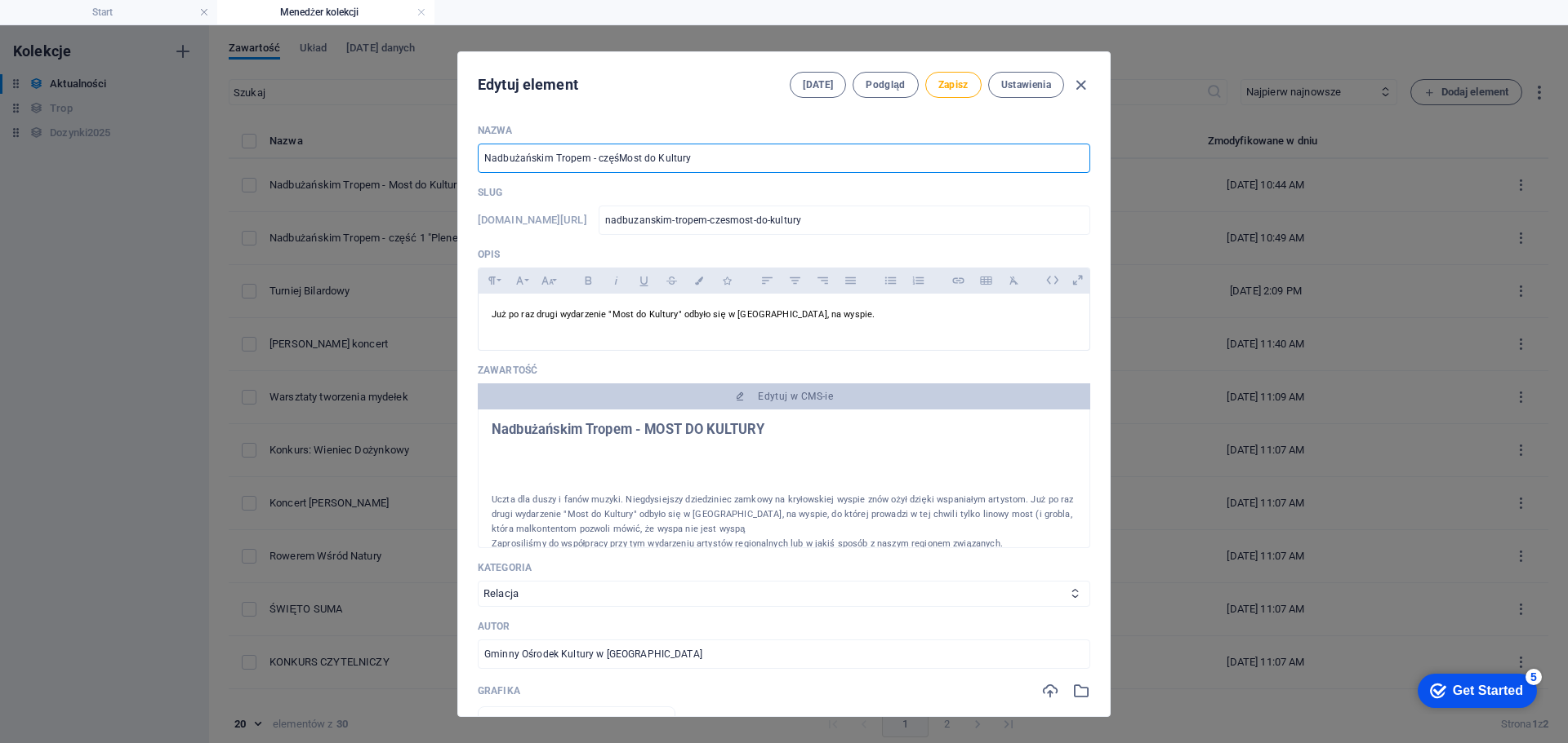
type input "nadbuzanskim-tropem-czescmost-do-kultury"
type input "Nadbużańskim Tropem - część Most do Kultury"
type input "nadbuzanskim-tropem-czesc-most-do-kultury"
type input "Nadbużańskim Tropem - część 2Most do Kultury"
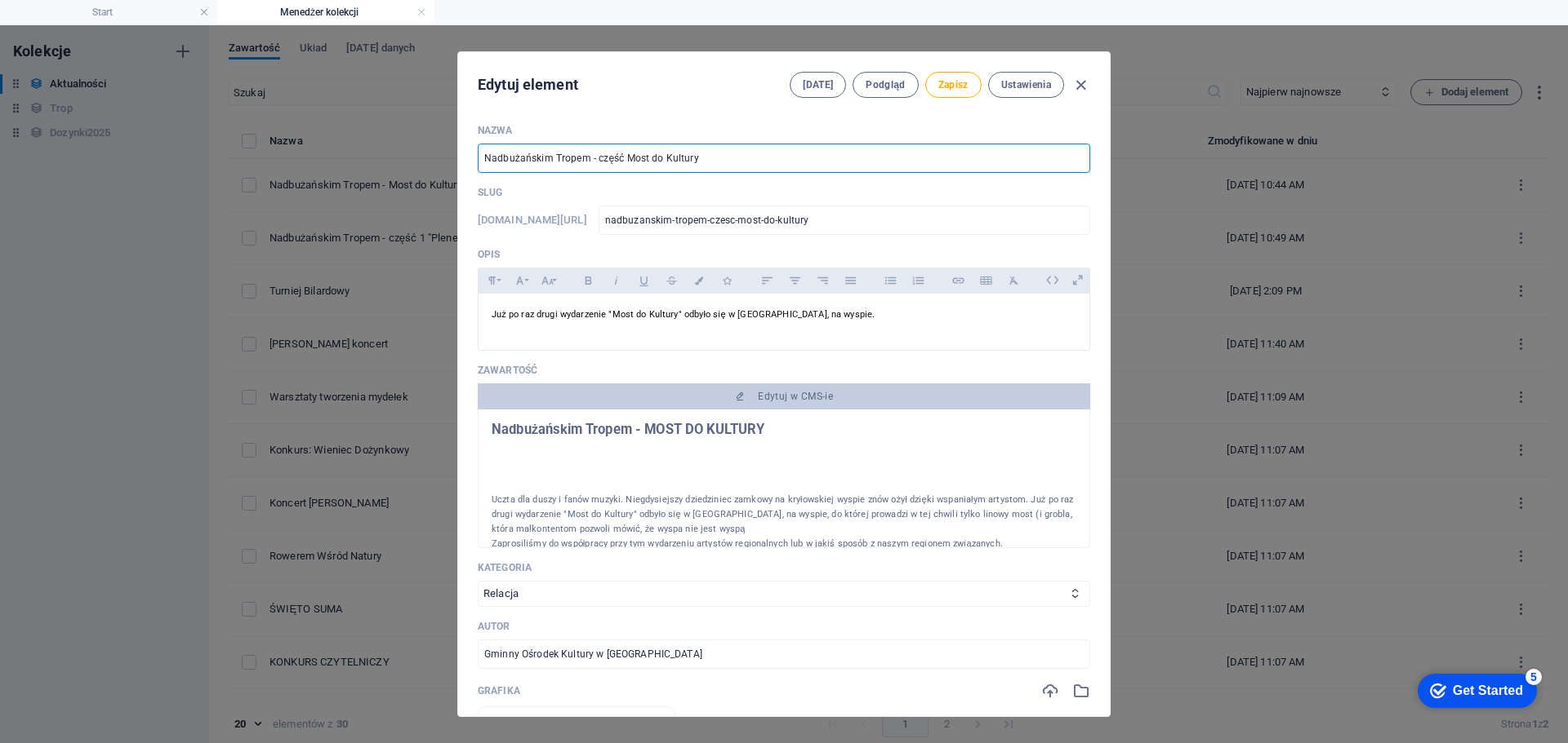
type input "nadbuzanskim-tropem-czesc-2most-do-kultury"
type input "Nadbużańskim Tropem - część 2 Most do Kultury"
type input "nadbuzanskim-tropem-czesc-2-most-do-kultury"
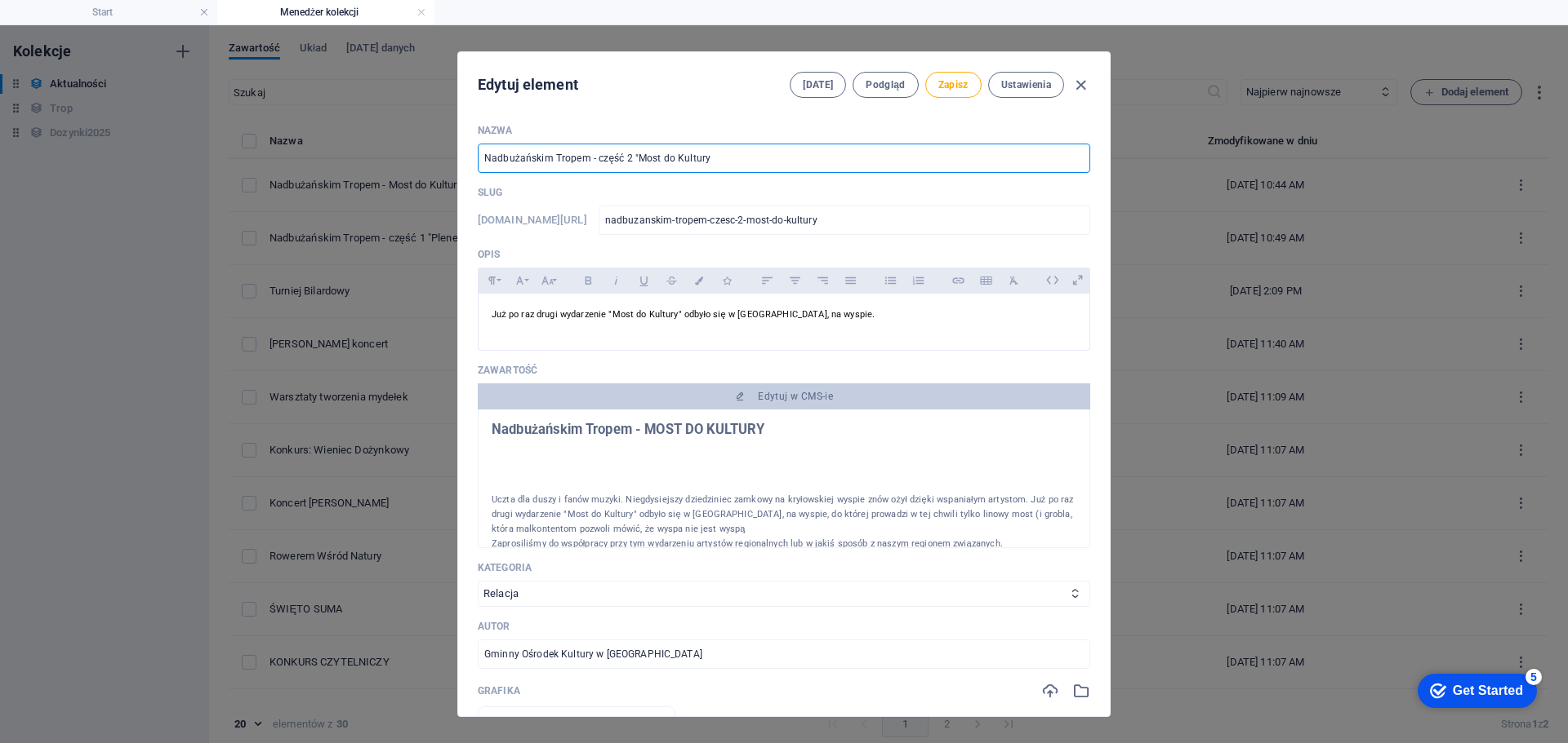
click at [716, 152] on input "Nadbużańskim Tropem - część 2 "Most do Kultury" at bounding box center [784, 158] width 613 height 30
type input "Nadbużańskim Tropem - część 2 "Most do Kultury""
click at [962, 90] on span "Zapisz" at bounding box center [953, 84] width 31 height 13
type input "nadbuzanskim-tropem-czesc-2-most-do-kultury"
click at [1075, 84] on icon "button" at bounding box center [1080, 85] width 19 height 19
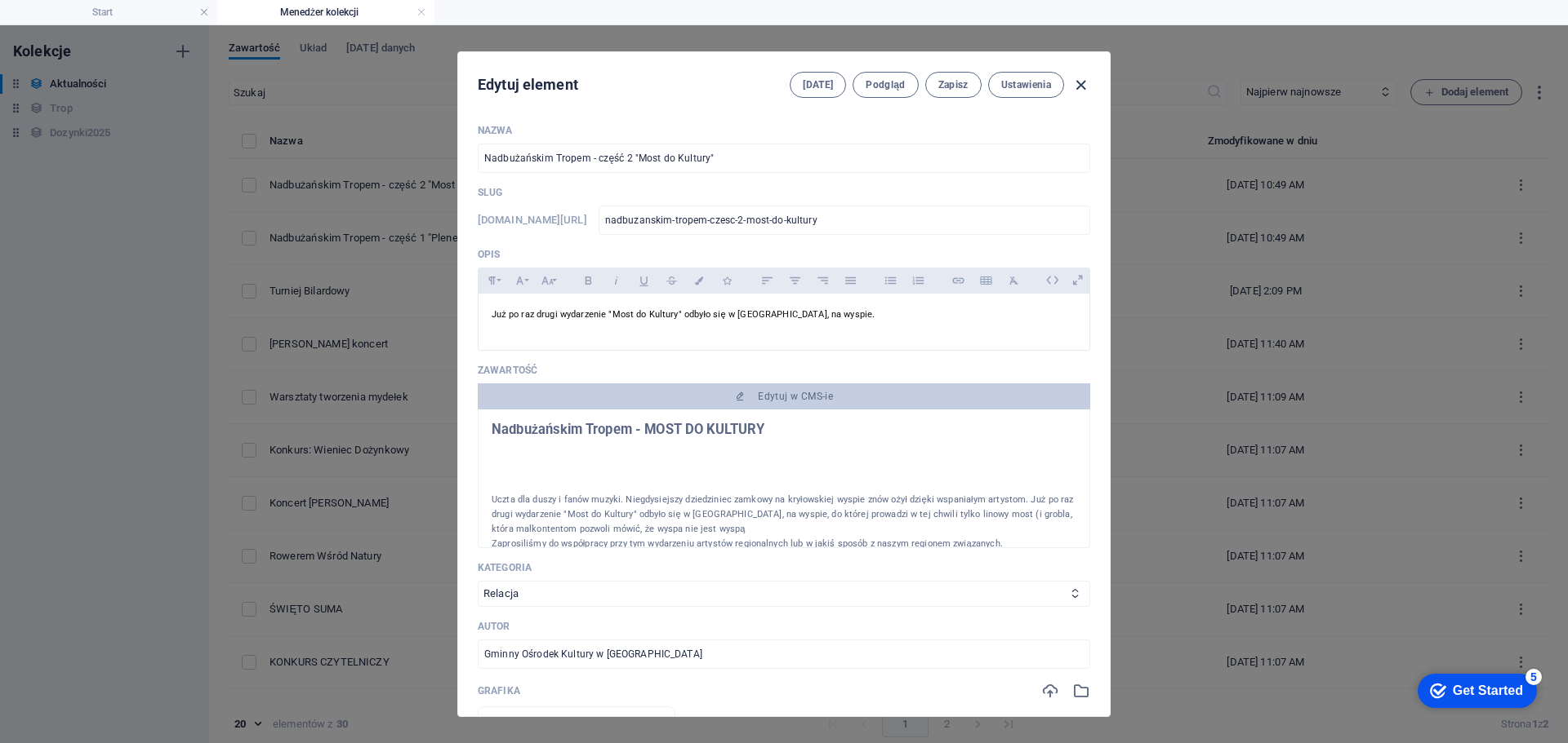
type input "[DATE]"
type input "nadbuzanskim-tropem-czesc-2-most-do-kultury"
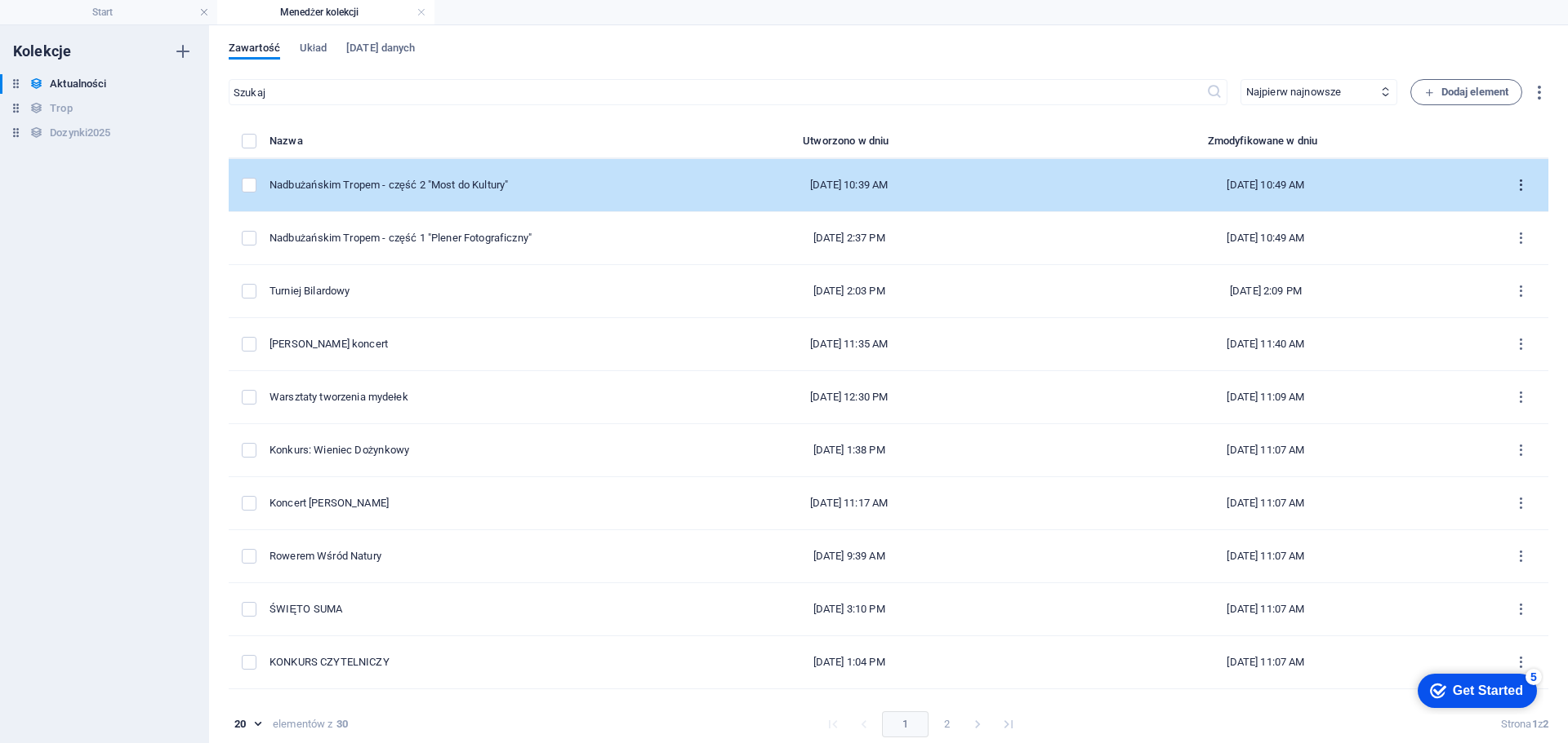
click at [1519, 179] on icon "items list" at bounding box center [1520, 186] width 16 height 16
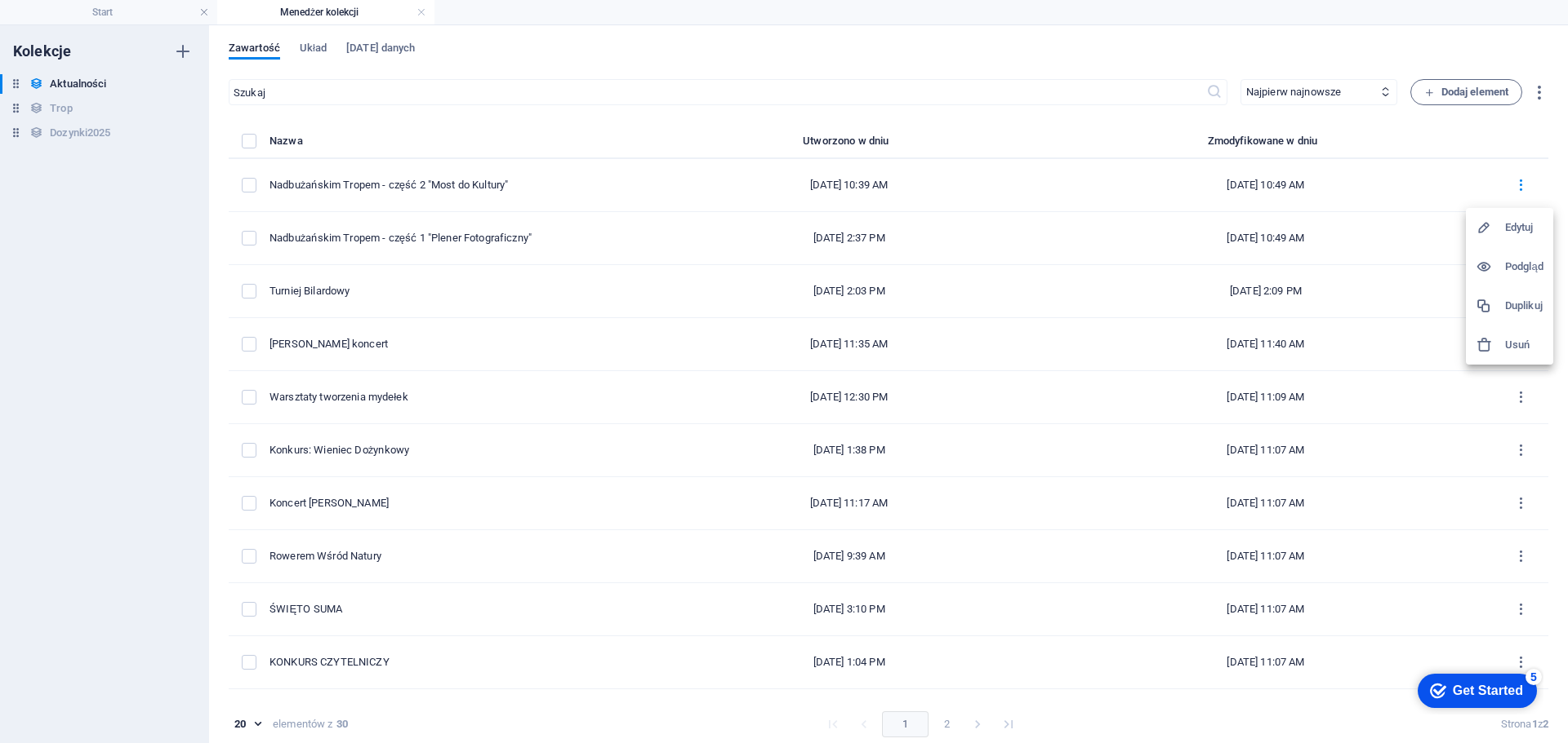
click at [1520, 306] on h6 "Duplikuj" at bounding box center [1523, 306] width 39 height 20
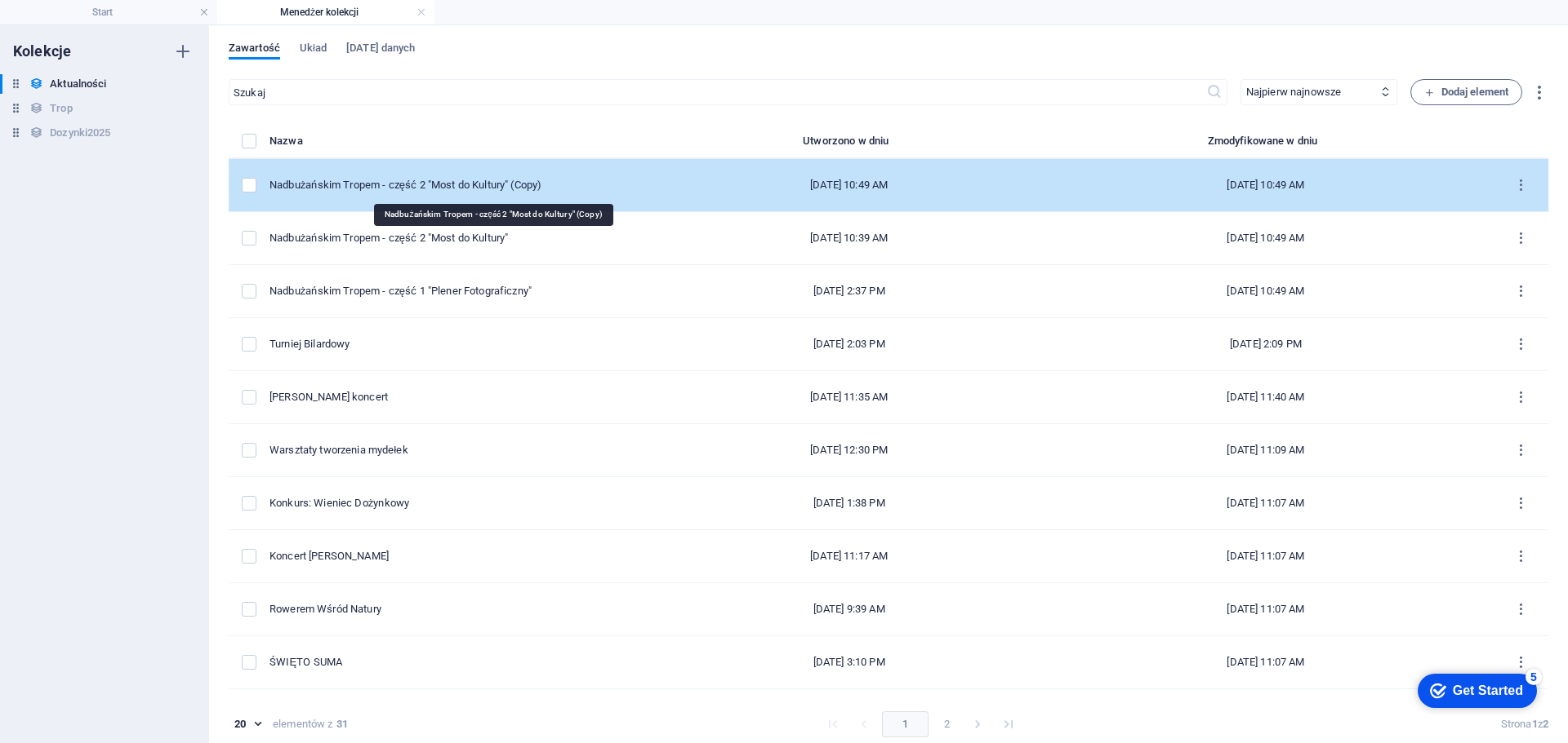
click at [610, 178] on div "Nadbużańskim Tropem - część 2 "Most do Kultury" (Copy)" at bounding box center [457, 185] width 377 height 15
select select "Relacja"
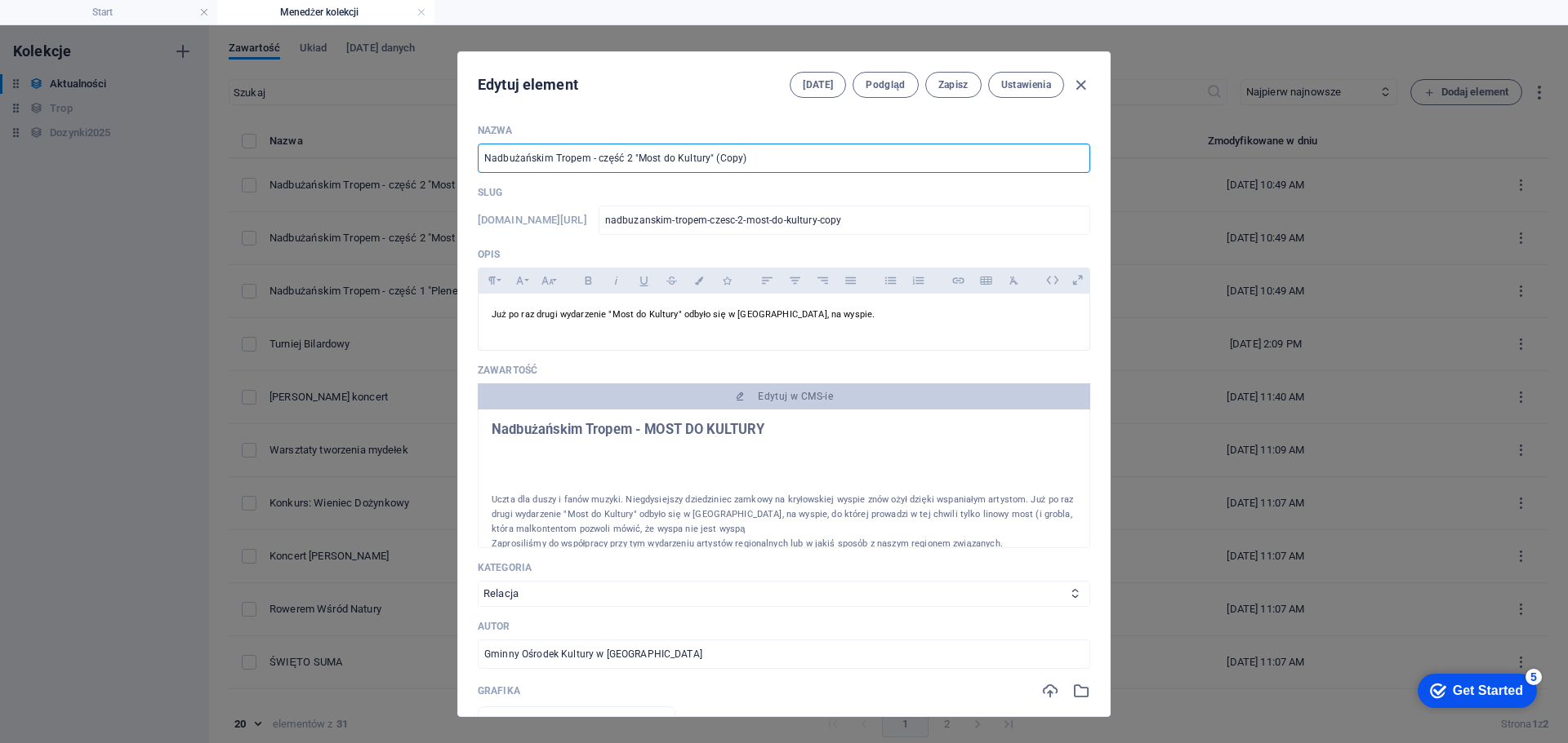
drag, startPoint x: 767, startPoint y: 165, endPoint x: 711, endPoint y: 160, distance: 56.2
click at [711, 160] on input "Nadbużańskim Tropem - część 2 "Most do Kultury" (Copy)" at bounding box center [784, 158] width 613 height 30
type input "Nadbużańskim Tropem - część 2 "Most do Kultury""
type input "nadbuzanskim-tropem-czesc-2-most-do-kultury"
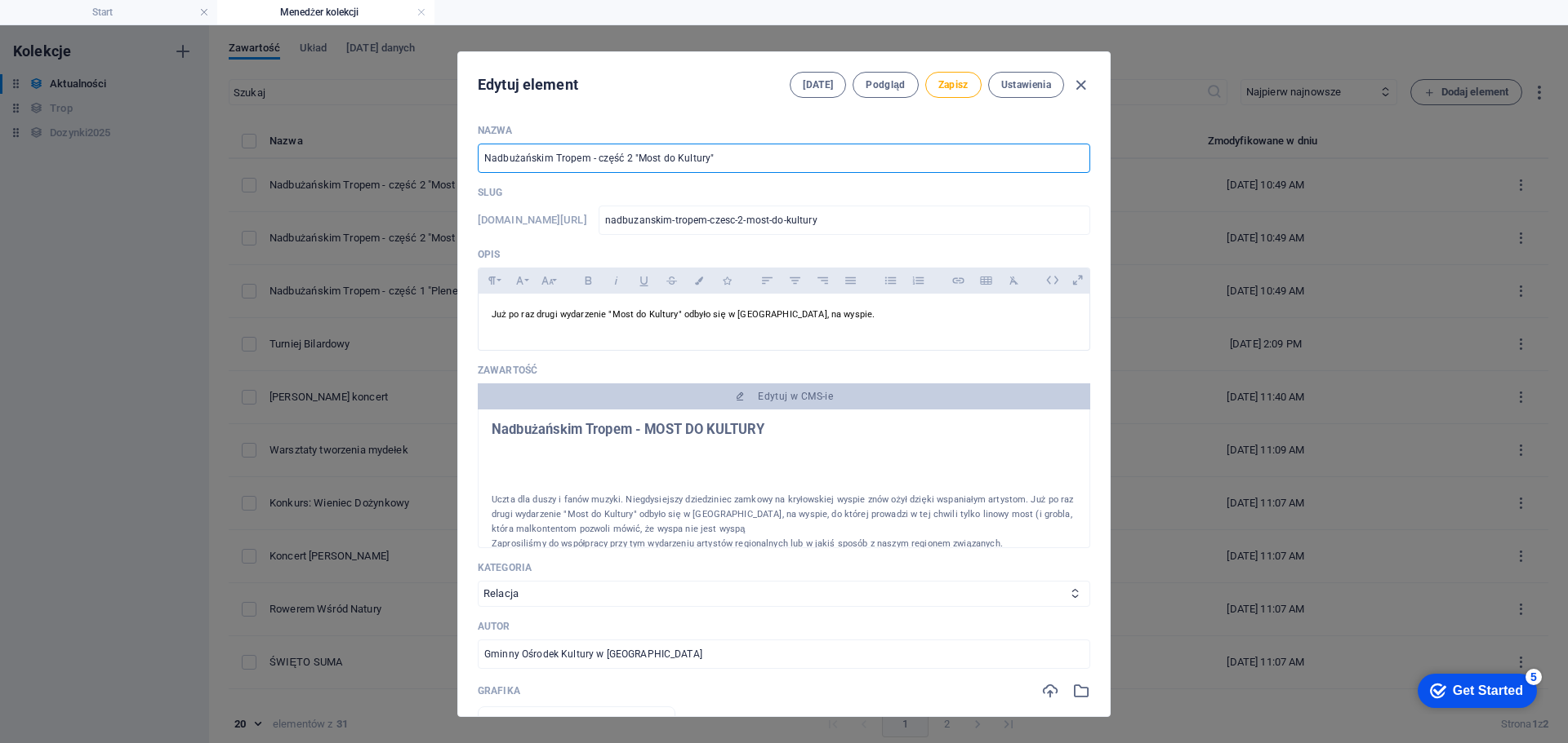
drag, startPoint x: 702, startPoint y: 160, endPoint x: 635, endPoint y: 161, distance: 67.0
click at [635, 161] on input "Nadbużańskim Tropem - część 2 "Most do Kultury"" at bounding box center [784, 158] width 613 height 30
type input "Nadbużańskim Tropem - część 2 """
type input "nadbuzanskim-tropem-czesc-2"
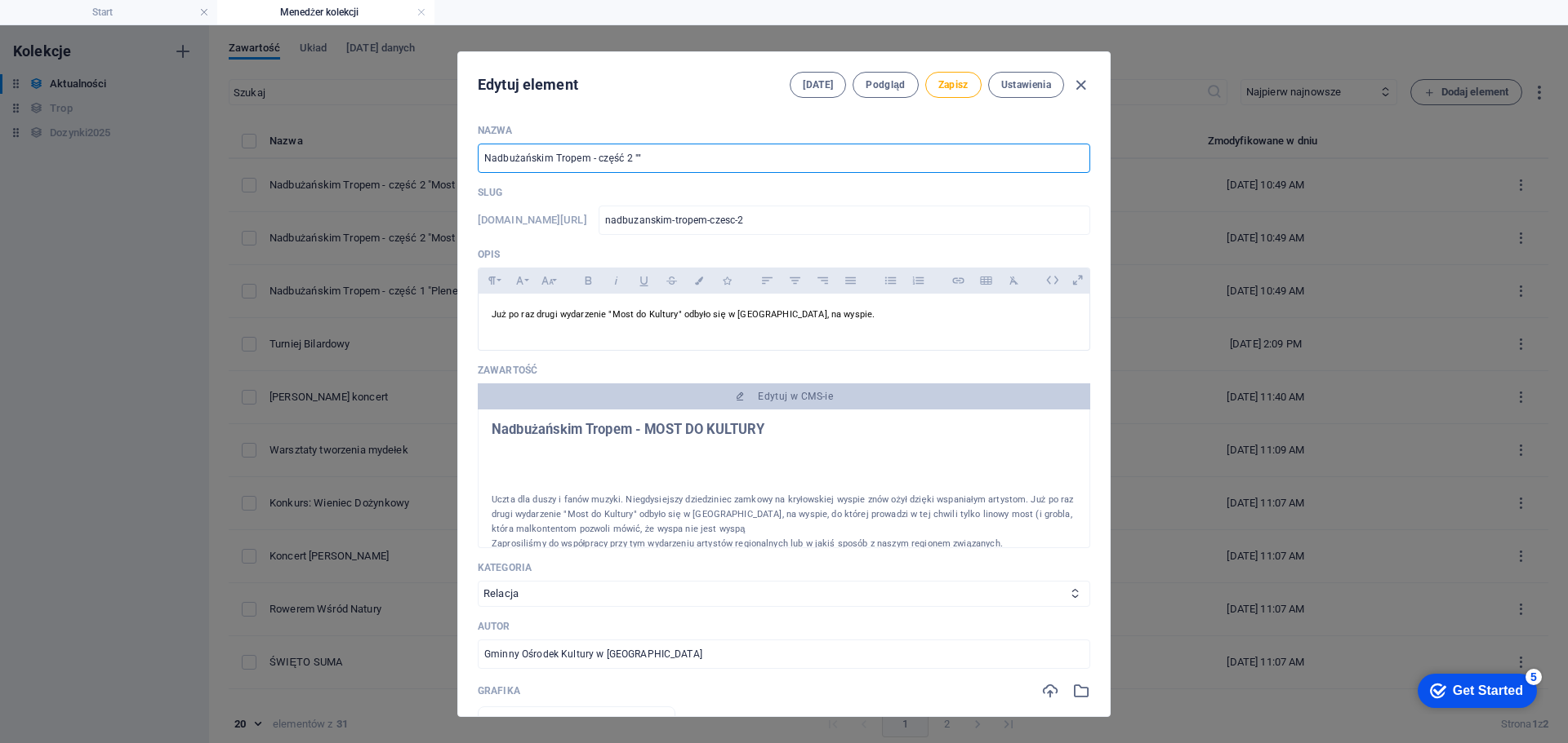
click at [628, 161] on input "Nadbużańskim Tropem - część 2 """ at bounding box center [784, 158] width 613 height 30
type input "Nadbużańskim Tropem - część """
type input "nadbuzanskim-tropem-czesc"
type input "Nadbużańskim Tropem - część 3 """
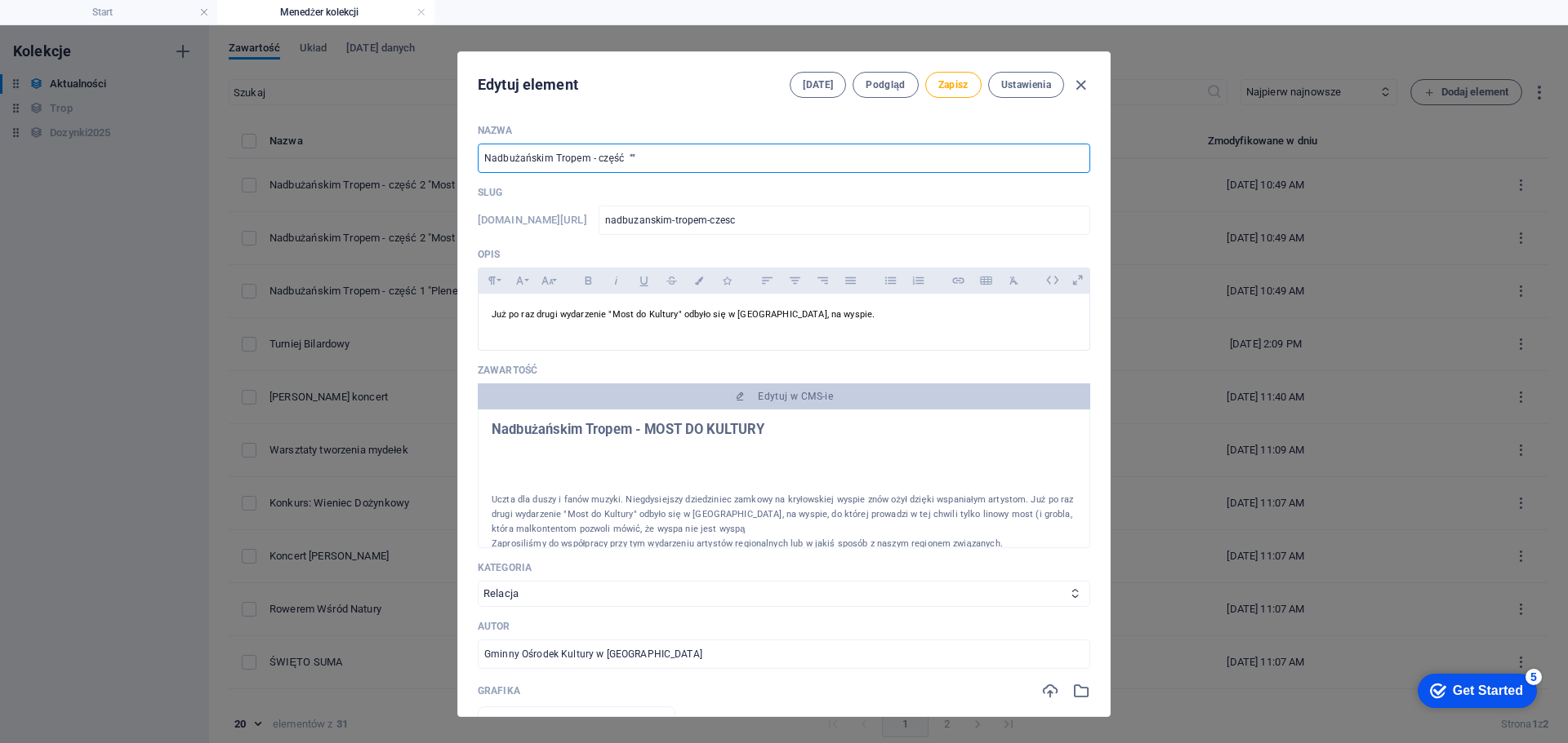
type input "nadbuzanskim-tropem-czesc-3"
click at [633, 163] on input "Nadbużańskim Tropem - część 3 """ at bounding box center [784, 158] width 613 height 30
click at [641, 163] on input "Nadbużańskim Tropem - część 3 """ at bounding box center [784, 158] width 613 height 30
type input "Nadbużańskim Tropem - część 3 "r"
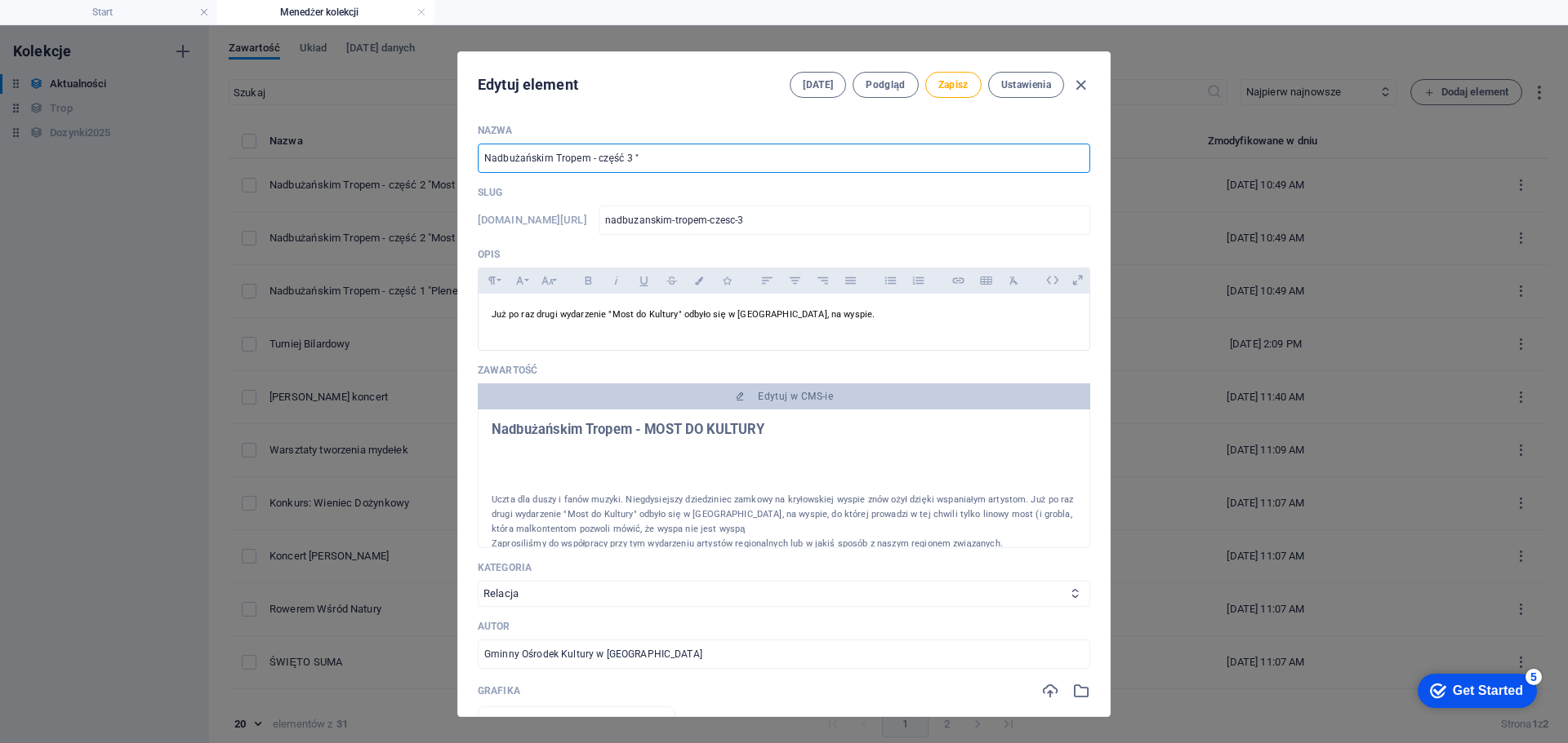
type input "nadbuzanskim-tropem-czesc-3-r"
type input "Nadbużańskim Tropem - część 3 "ro"
type input "nadbuzanskim-tropem-czesc-3-ro"
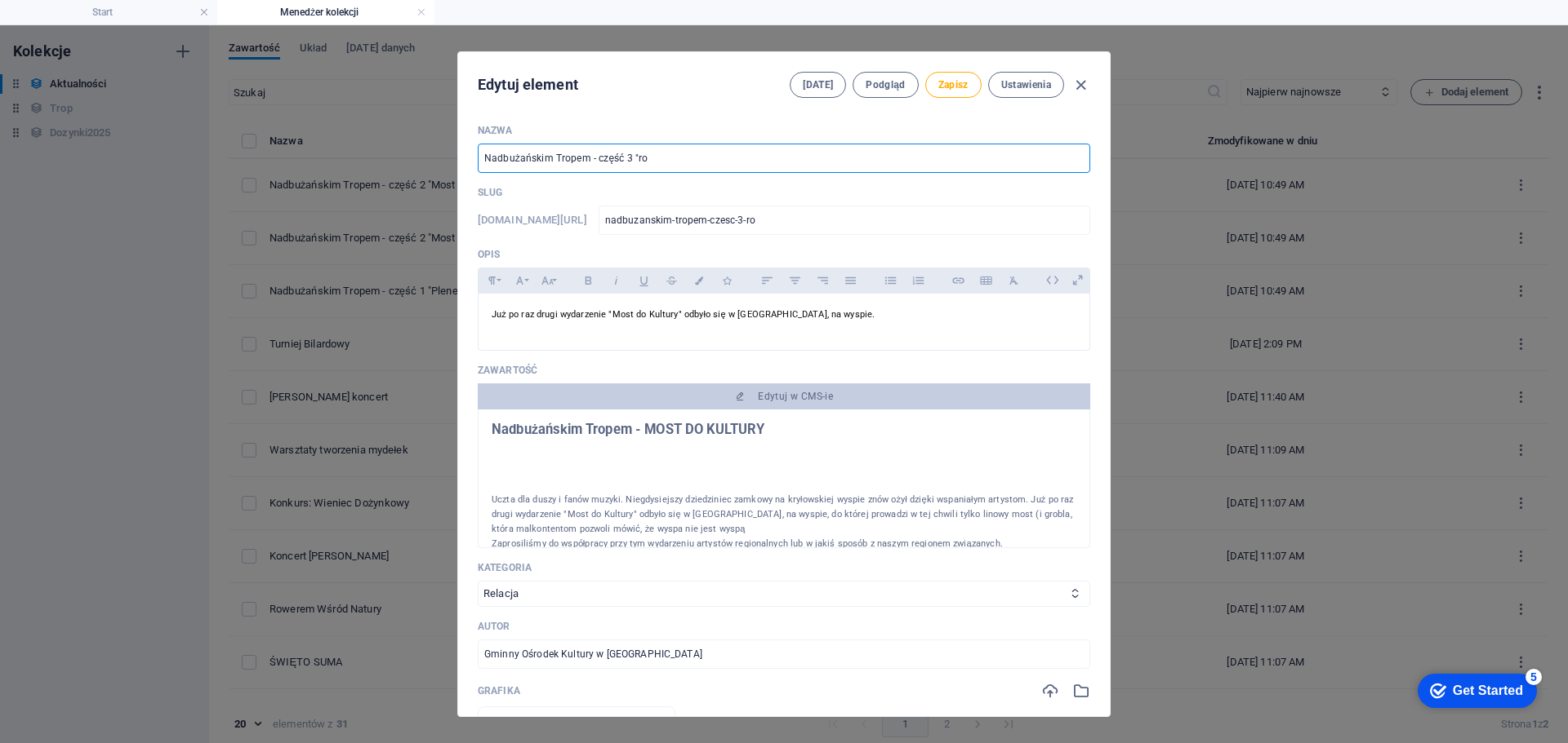
type input "Nadbużańskim Tropem - część 3 "r"
type input "nadbuzanskim-tropem-czesc-3-r"
type input "Nadbużańskim Tropem - część 3 ""
type input "nadbuzanskim-tropem-czesc-3"
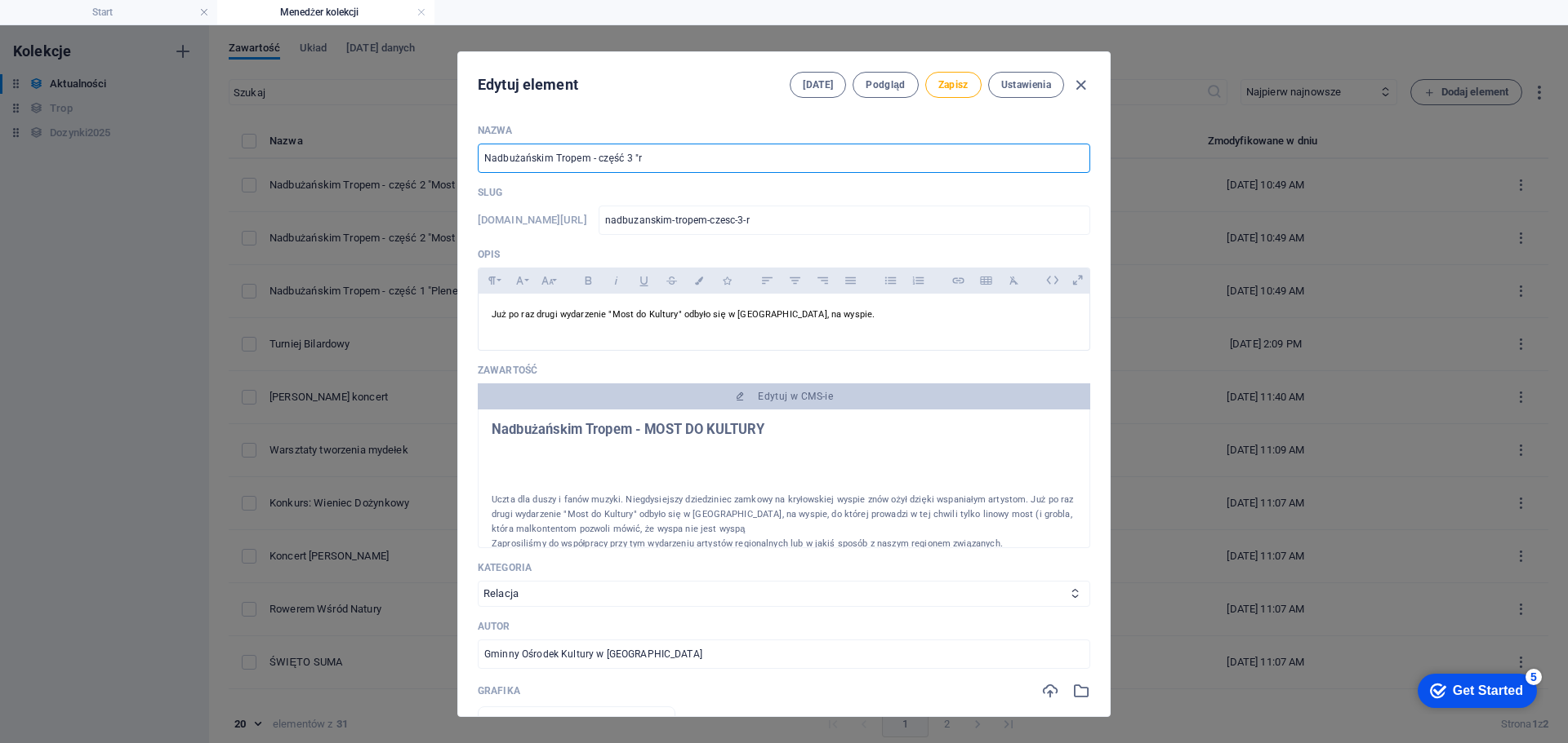
type input "nadbuzanskim-tropem-czesc-3"
type input "Nadbużańskim Tropem - część 3 "R"
type input "nadbuzanskim-tropem-czesc-3-r"
type input "Nadbużańskim Tropem - część 3 "Ro"
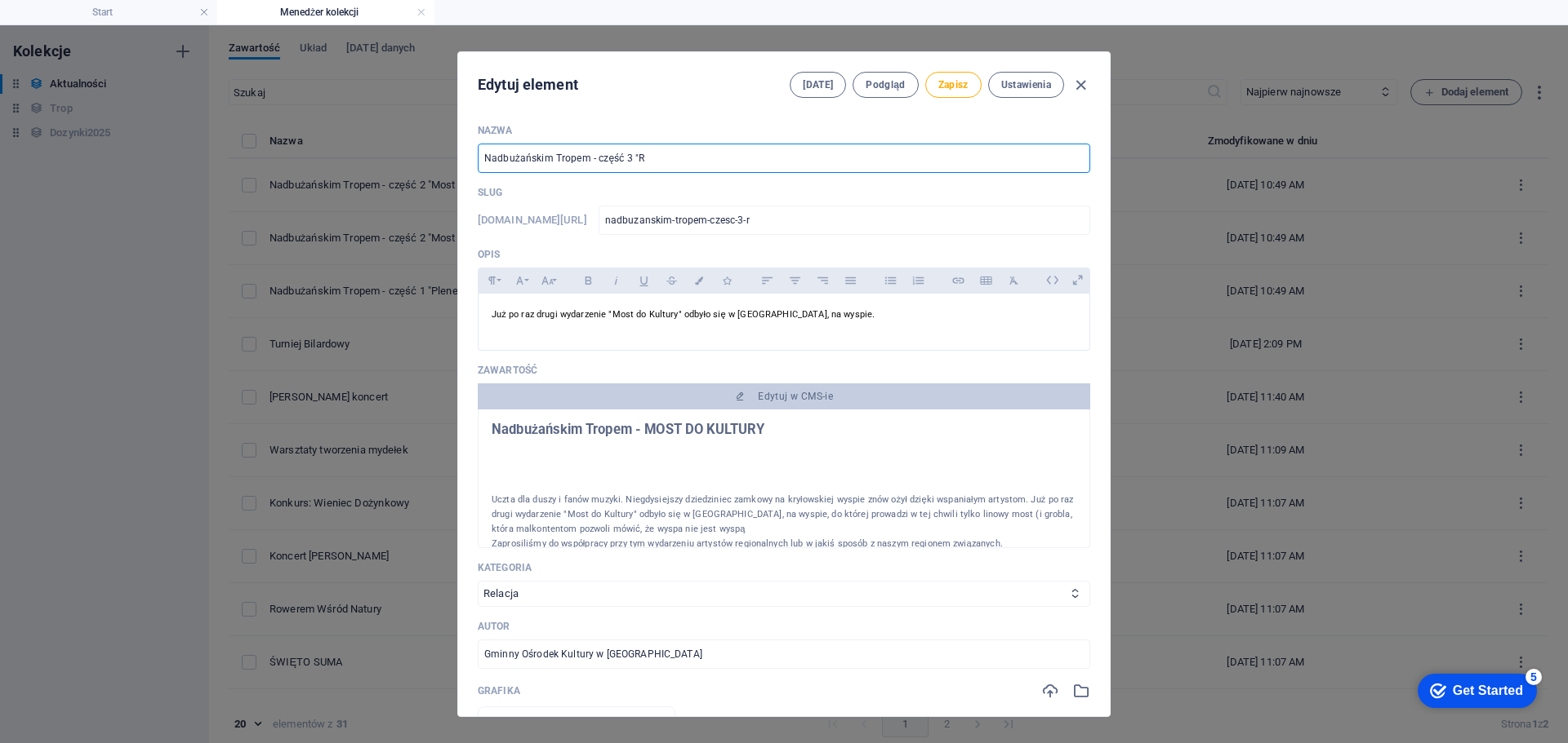
type input "nadbuzanskim-tropem-czesc-3-ro"
type input "Nadbużańskim Tropem - część 3 "Row"
type input "nadbuzanskim-tropem-czesc-3-row"
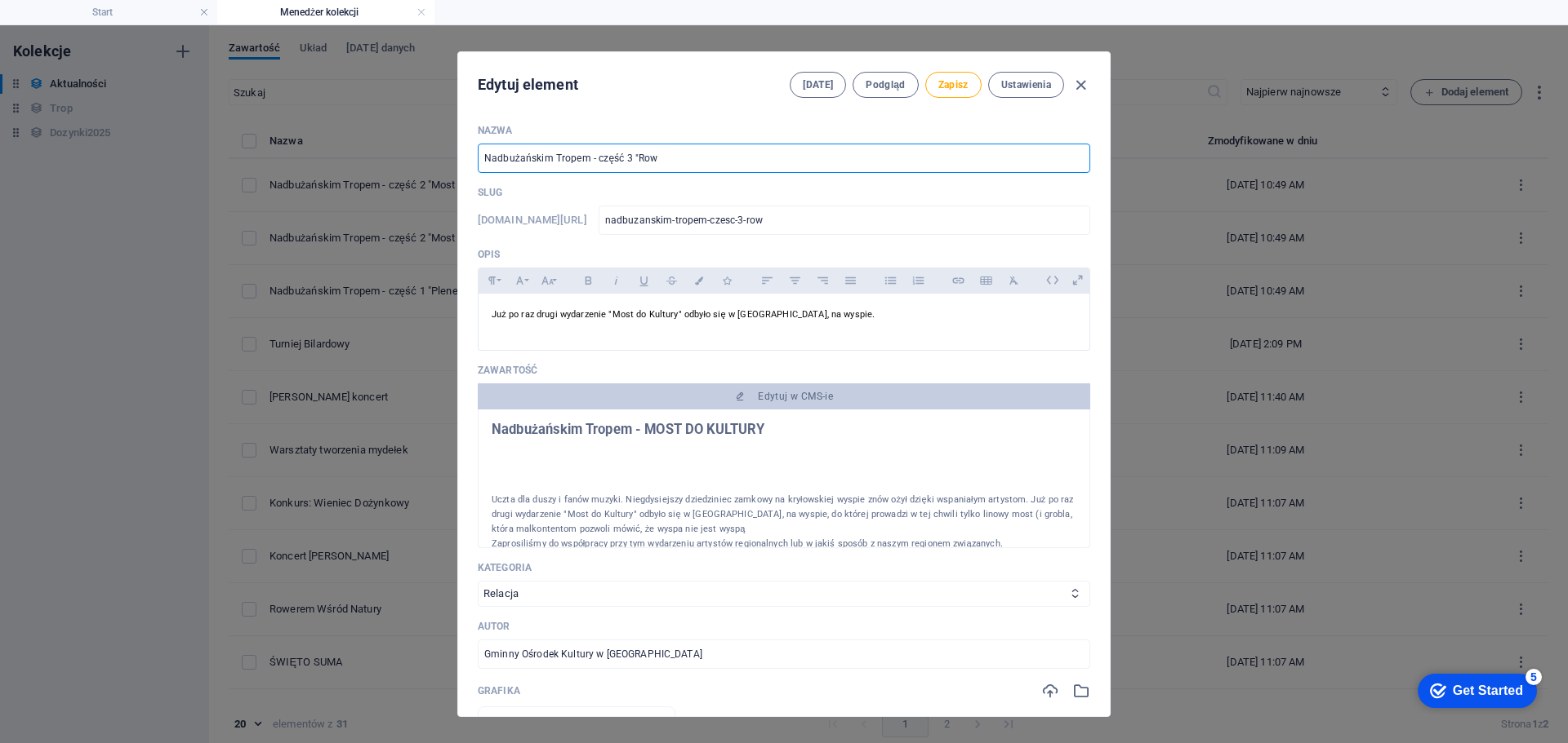
type input "Nadbużańskim Tropem - część 3 "Rowe"
type input "nadbuzanskim-tropem-czesc-3-rowe"
type input "Nadbużańskim Tropem - część 3 "Rower"
type input "nadbuzanskim-tropem-czesc-3-rower"
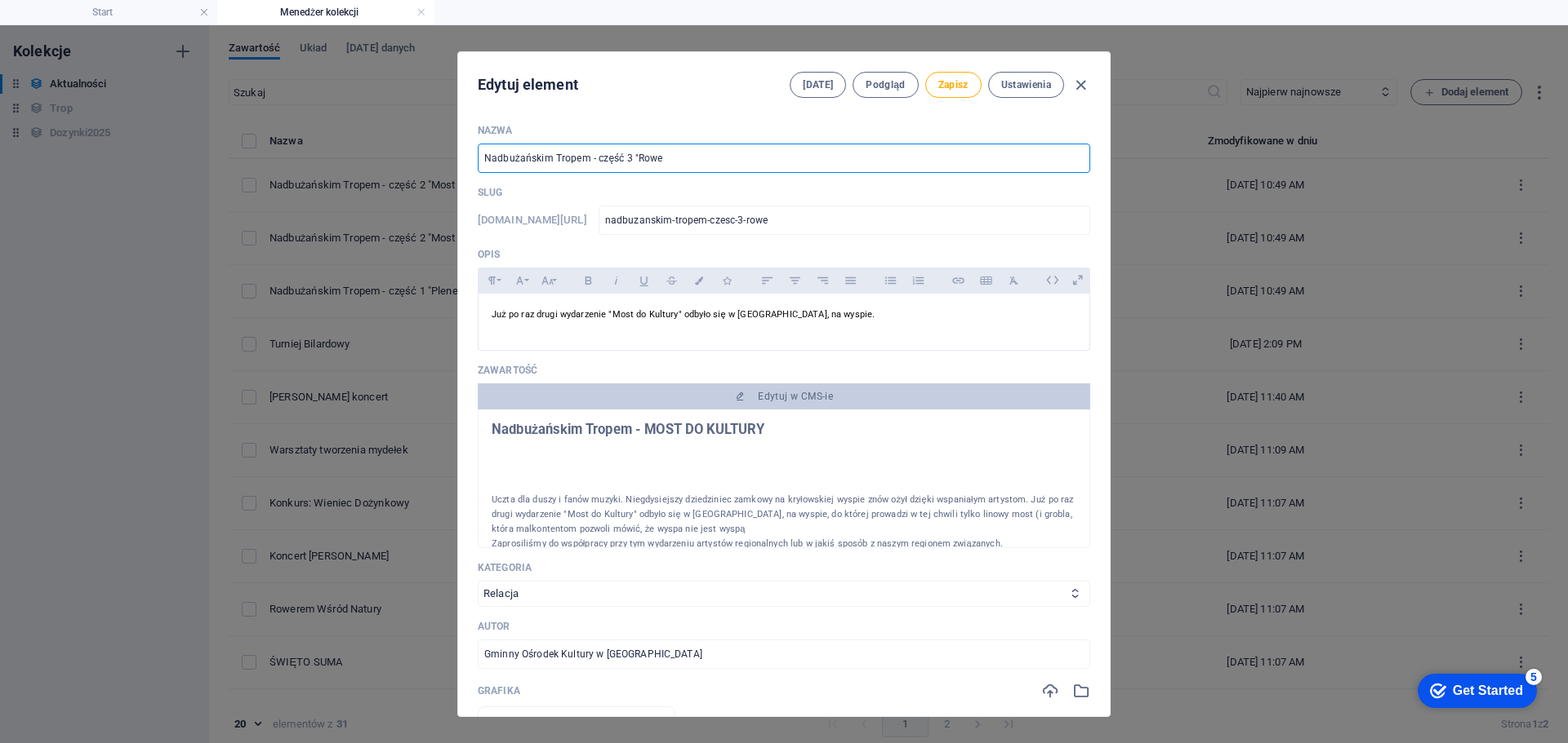
type input "nadbuzanskim-tropem-czesc-3-rower"
type input "Nadbużańskim Tropem - część 3 "Rowere"
type input "nadbuzanskim-tropem-czesc-3-rowere"
type input "Nadbużańskim Tropem - część 3 "Rowerem"
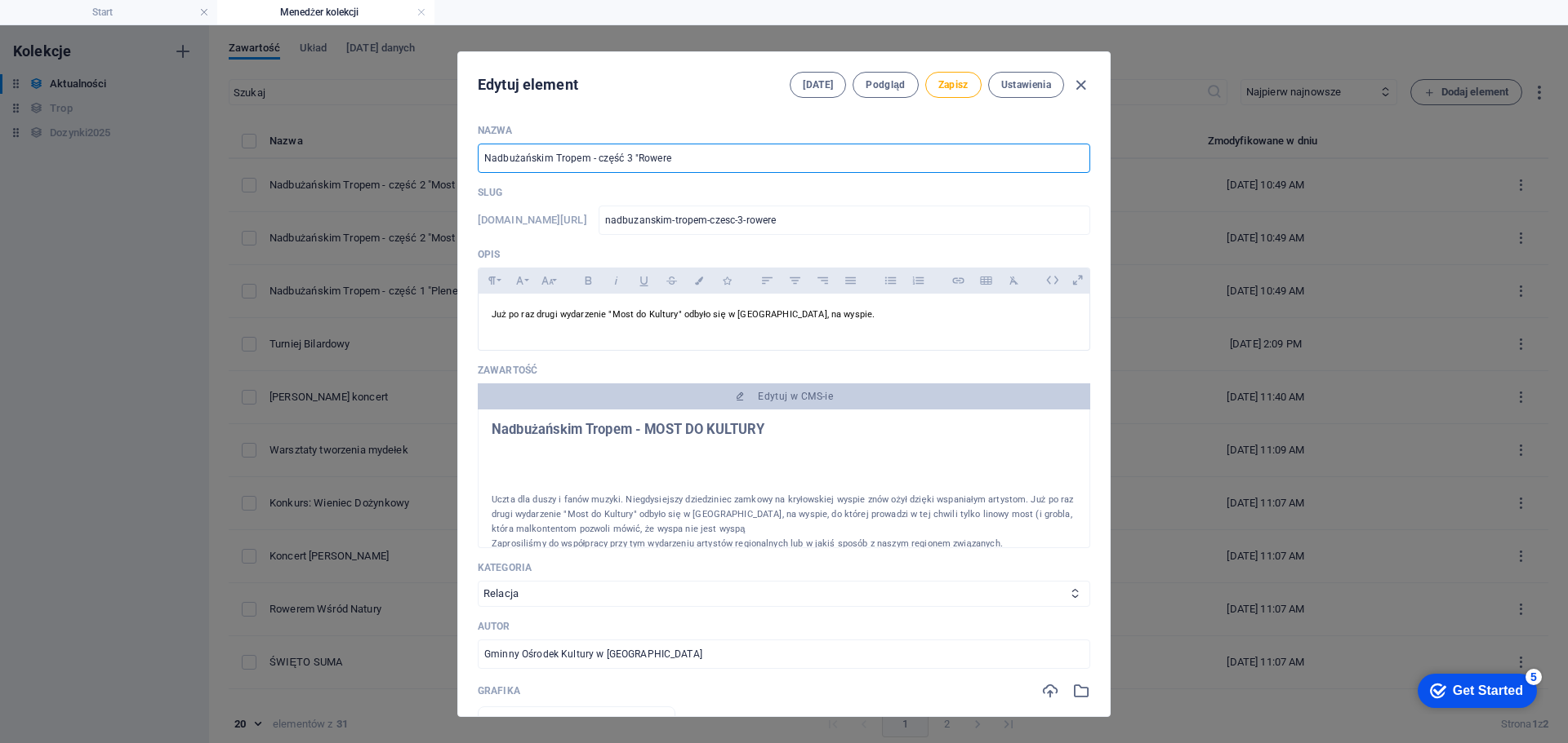
type input "nadbuzanskim-tropem-czesc-3-rowerem"
type input "Nadbużańskim Tropem - część 3 "Rowerem w"
type input "nadbuzanskim-tropem-czesc-3-rowerem-w"
click at [683, 162] on input "Nadbużańskim Tropem - część 3 "Rowerem wśród Natury"" at bounding box center [784, 158] width 613 height 30
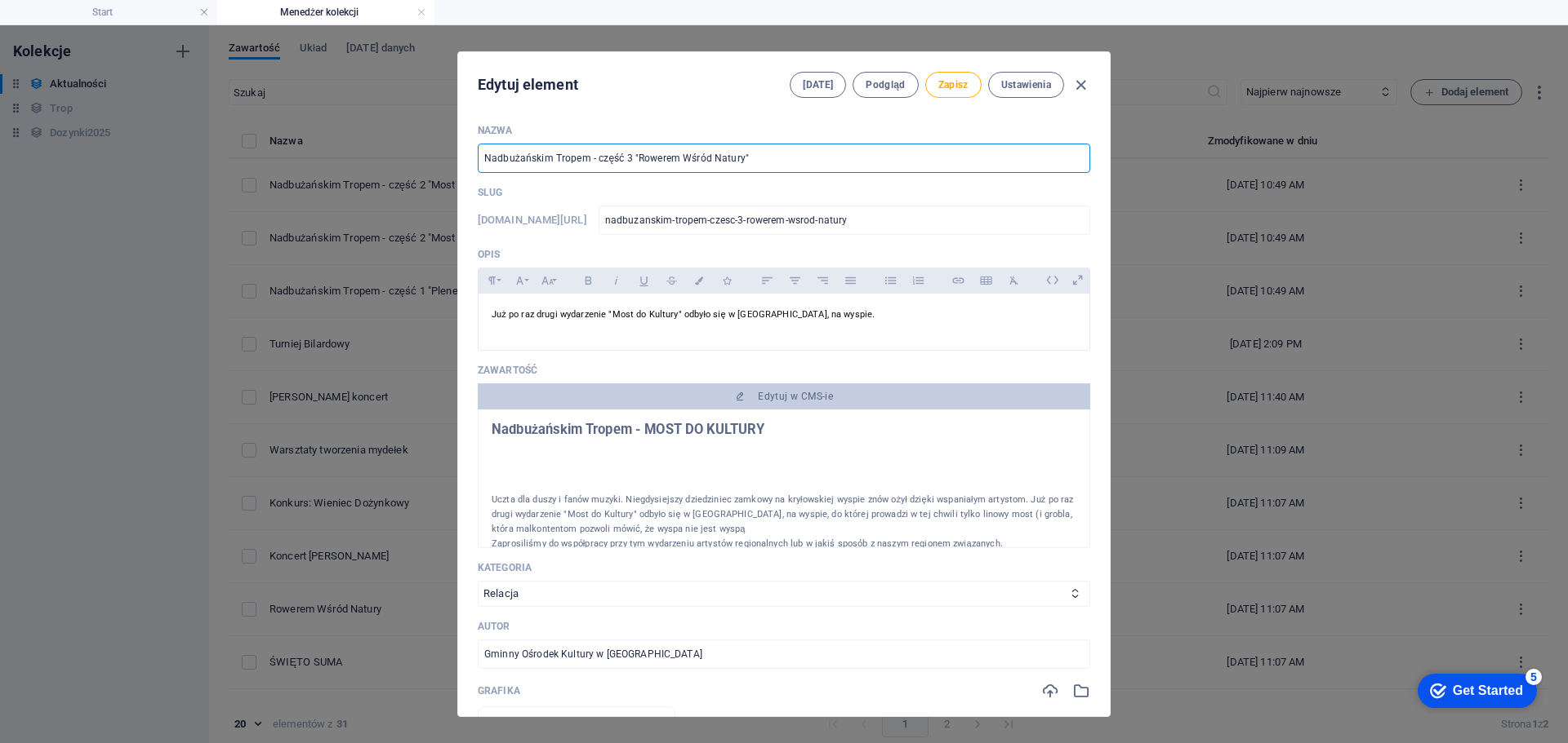
click at [771, 165] on input "Nadbużańskim Tropem - część 3 "Rowerem Wśród Natury"" at bounding box center [784, 158] width 613 height 30
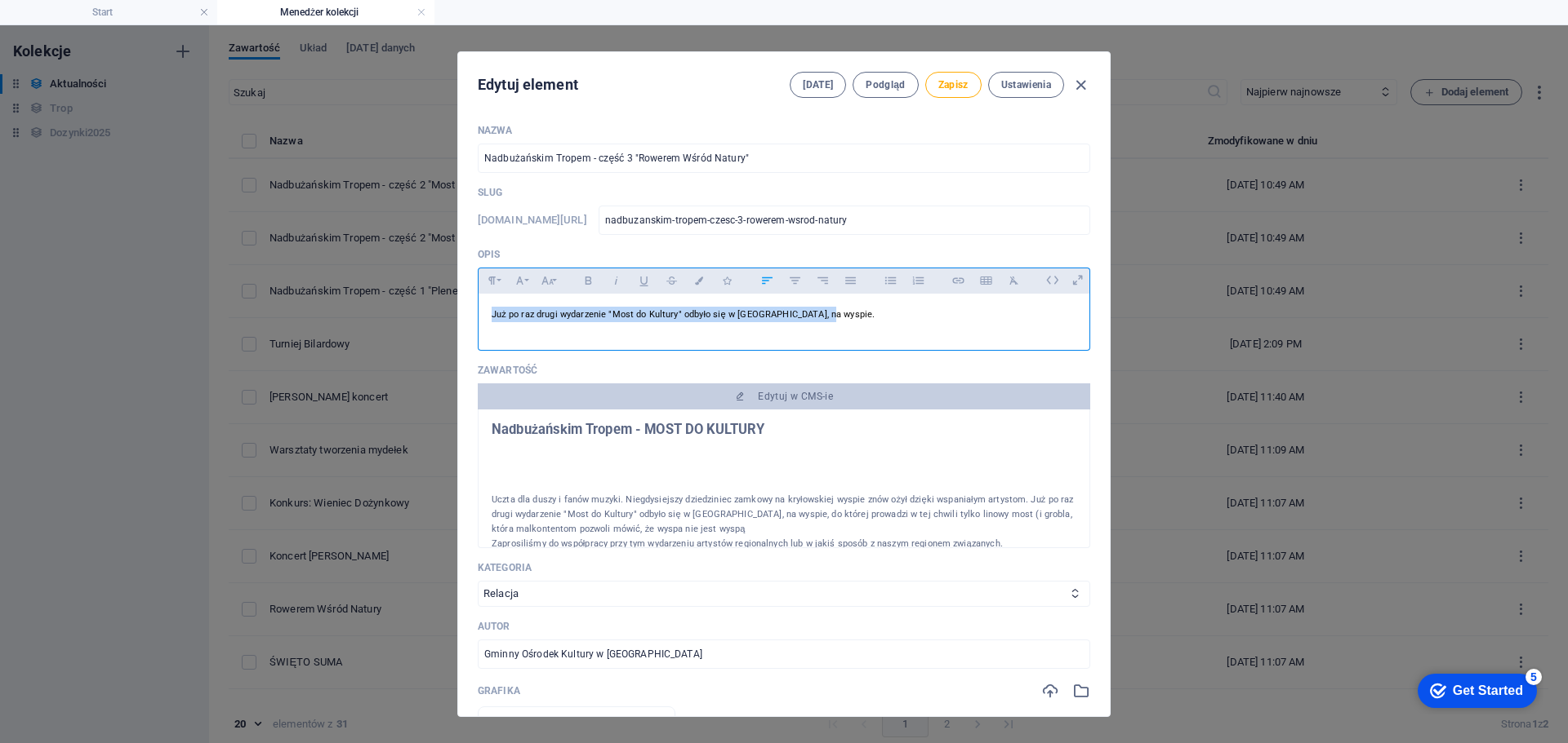
drag, startPoint x: 828, startPoint y: 324, endPoint x: 484, endPoint y: 311, distance: 344.2
click at [484, 311] on div "Już po raz drugi wydarzenie "Most do Kultury" odbyło się w [GEOGRAPHIC_DATA], n…" at bounding box center [783, 318] width 611 height 48
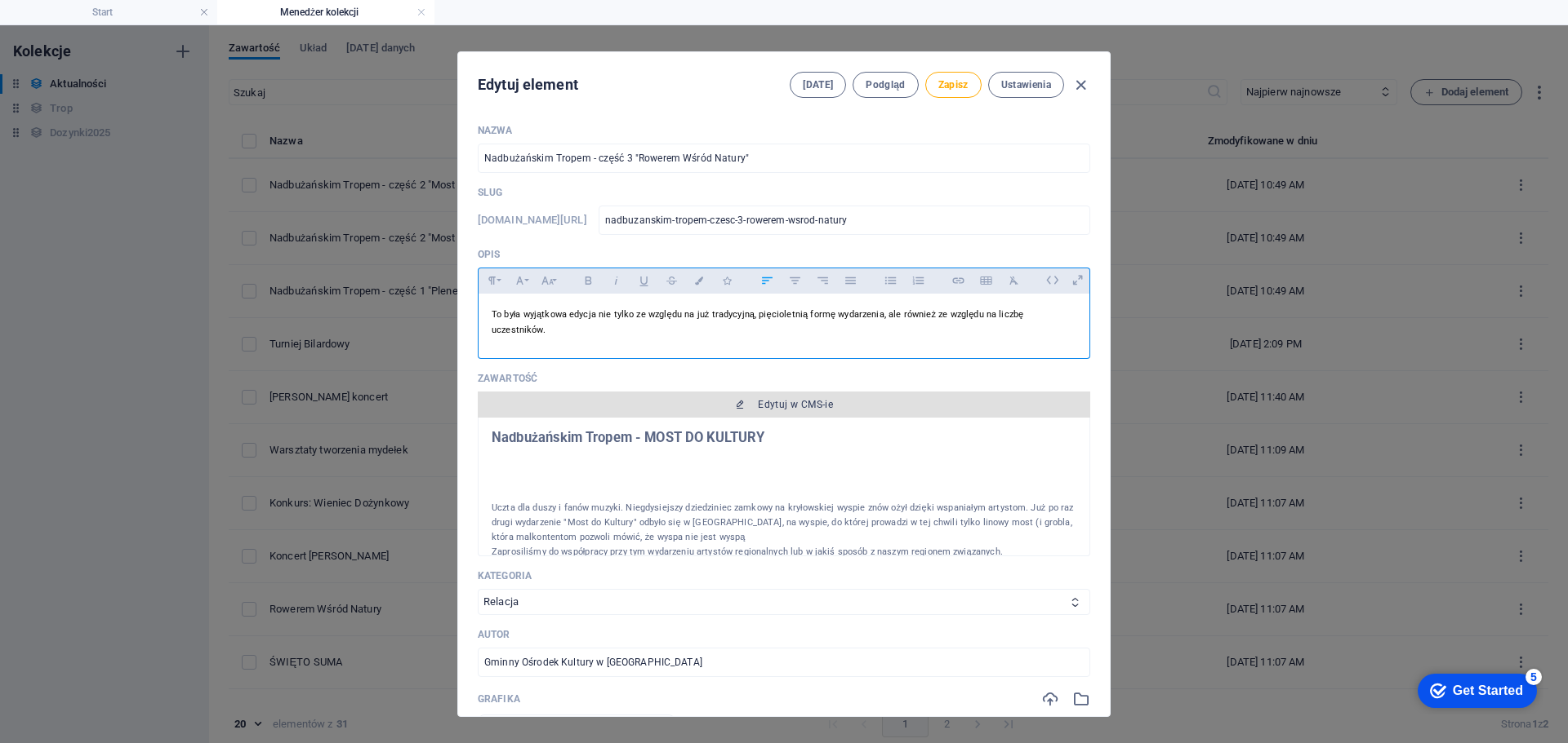
click at [788, 399] on span "Edytuj w CMS-ie" at bounding box center [795, 405] width 75 height 13
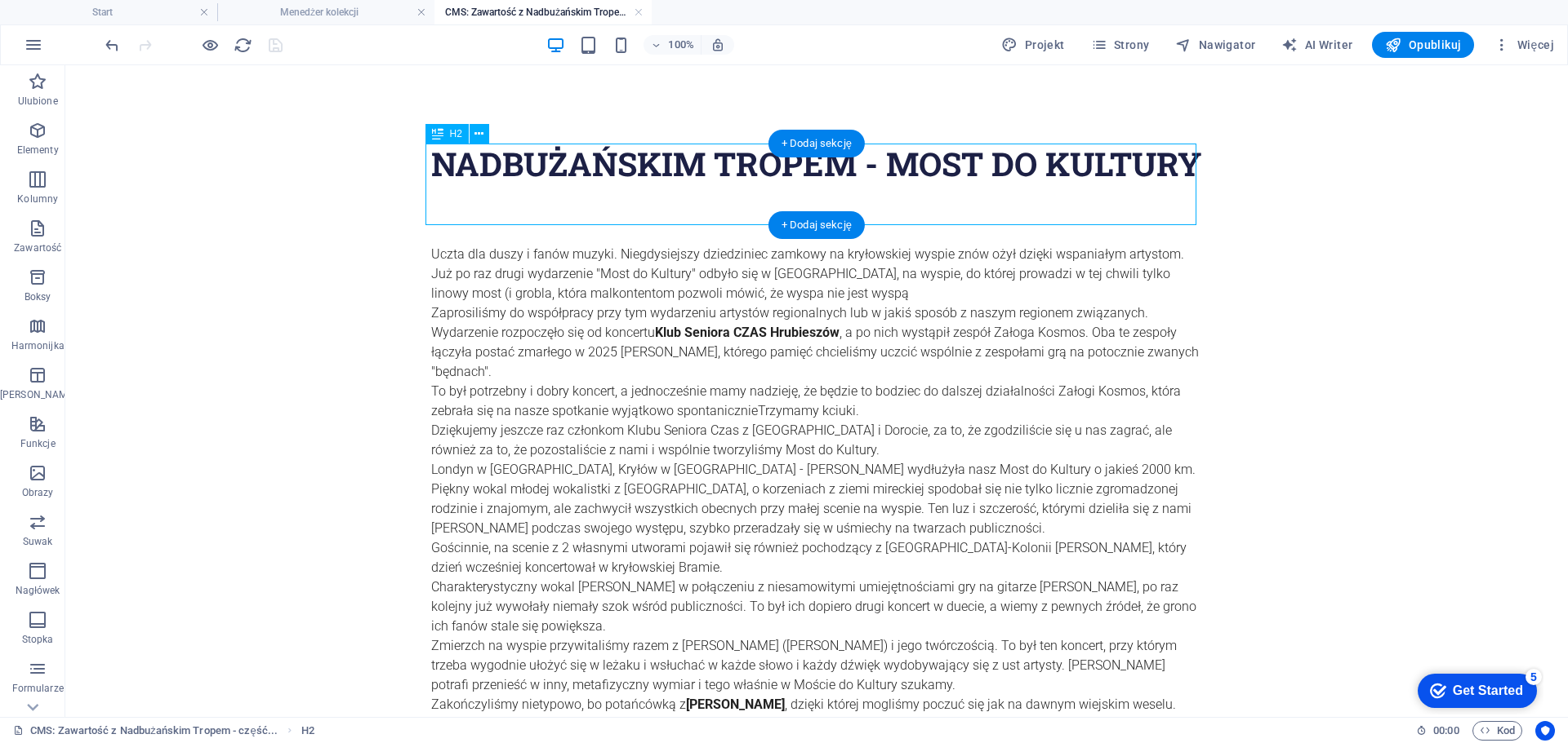
click at [610, 184] on div "Nadbużańskim Tropem - MOST DO KULTURY" at bounding box center [817, 163] width 771 height 41
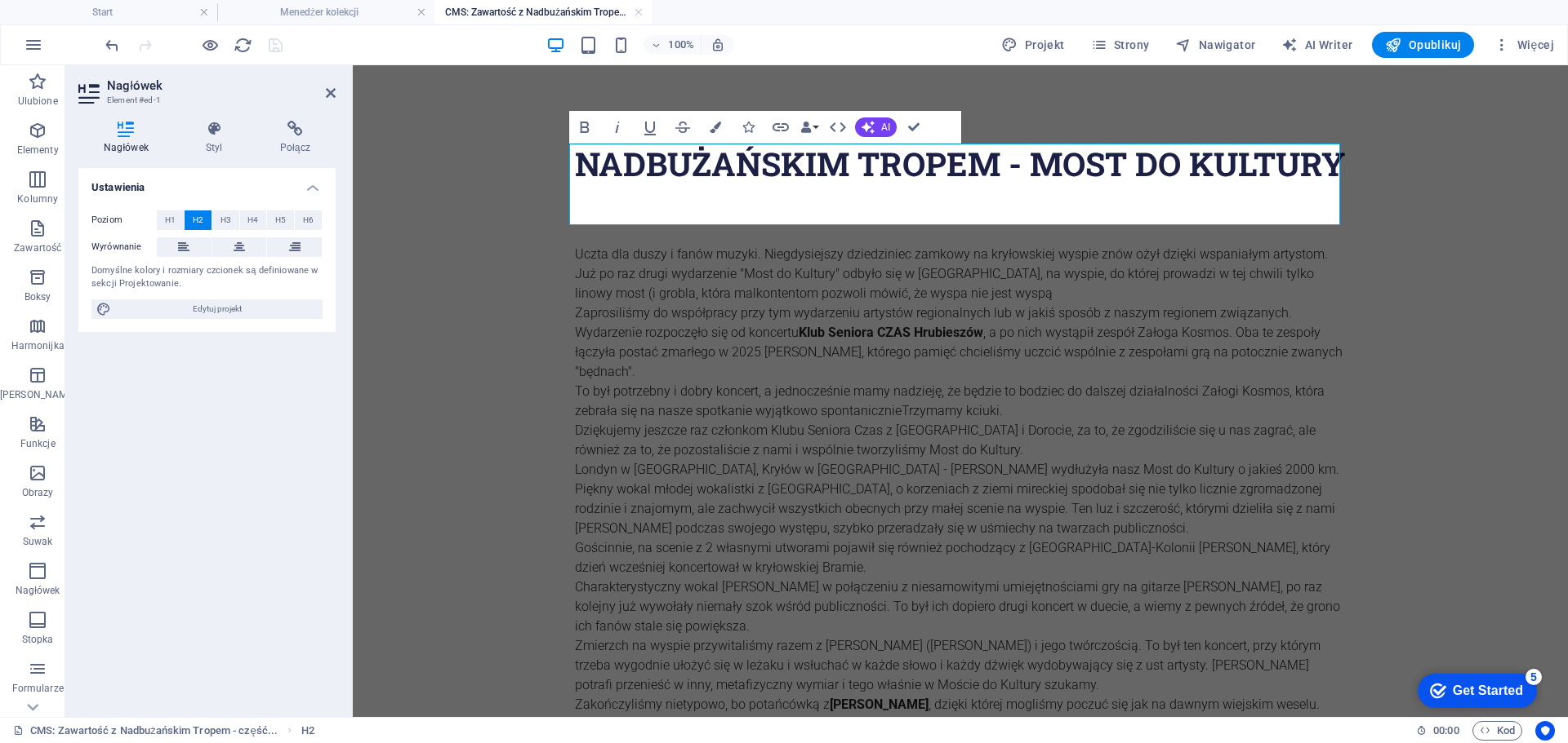
click at [771, 184] on h2 "Nadbużańskim Tropem - MOST DO KULTURY" at bounding box center [960, 163] width 771 height 41
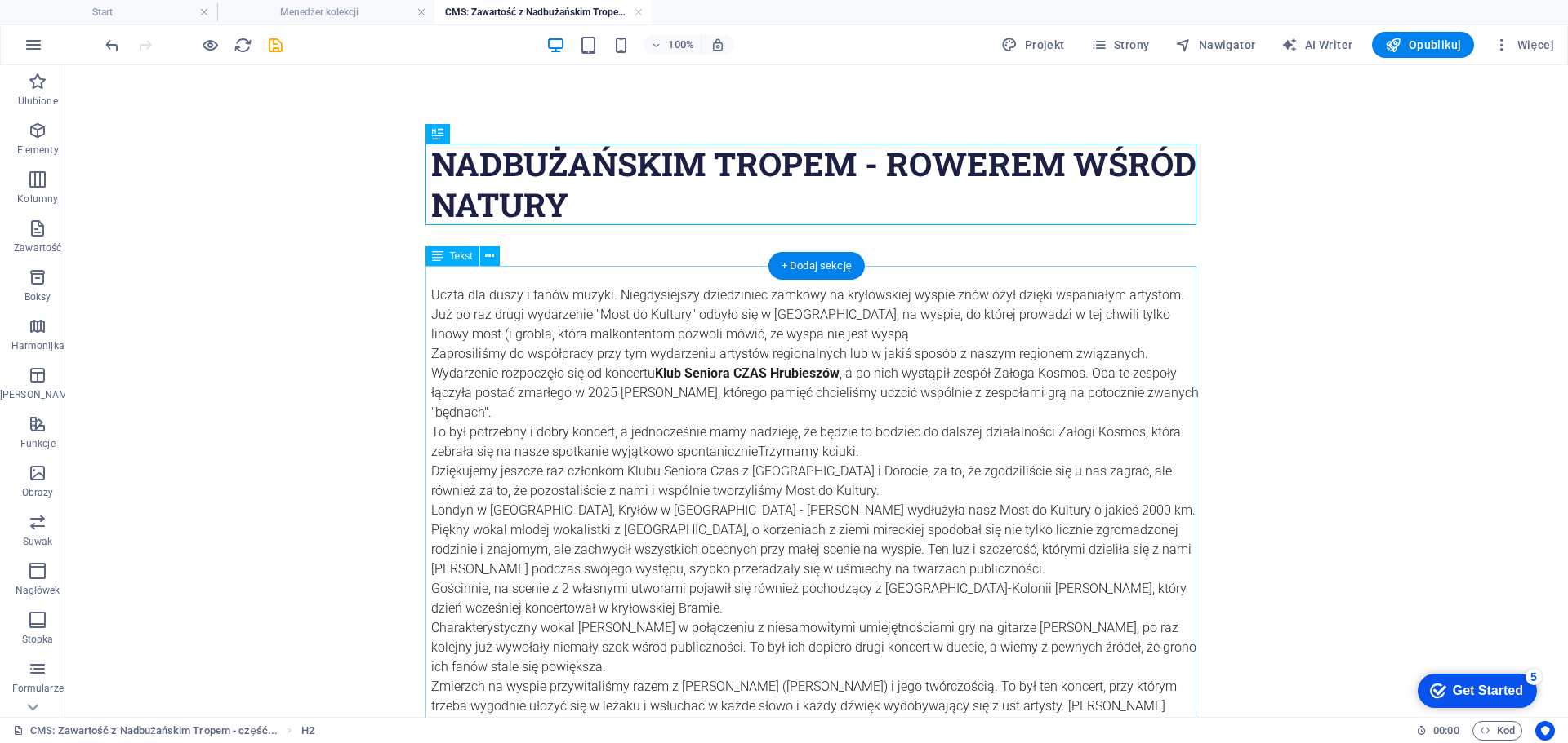
click at [763, 483] on div "Uczta dla duszy i fanów muzyki. Niegdysiejszy dziedziniec zamkowy na kryłowskie…" at bounding box center [817, 550] width 771 height 568
click at [748, 392] on div "Uczta dla duszy i fanów muzyki. Niegdysiejszy dziedziniec zamkowy na kryłowskie…" at bounding box center [817, 550] width 771 height 568
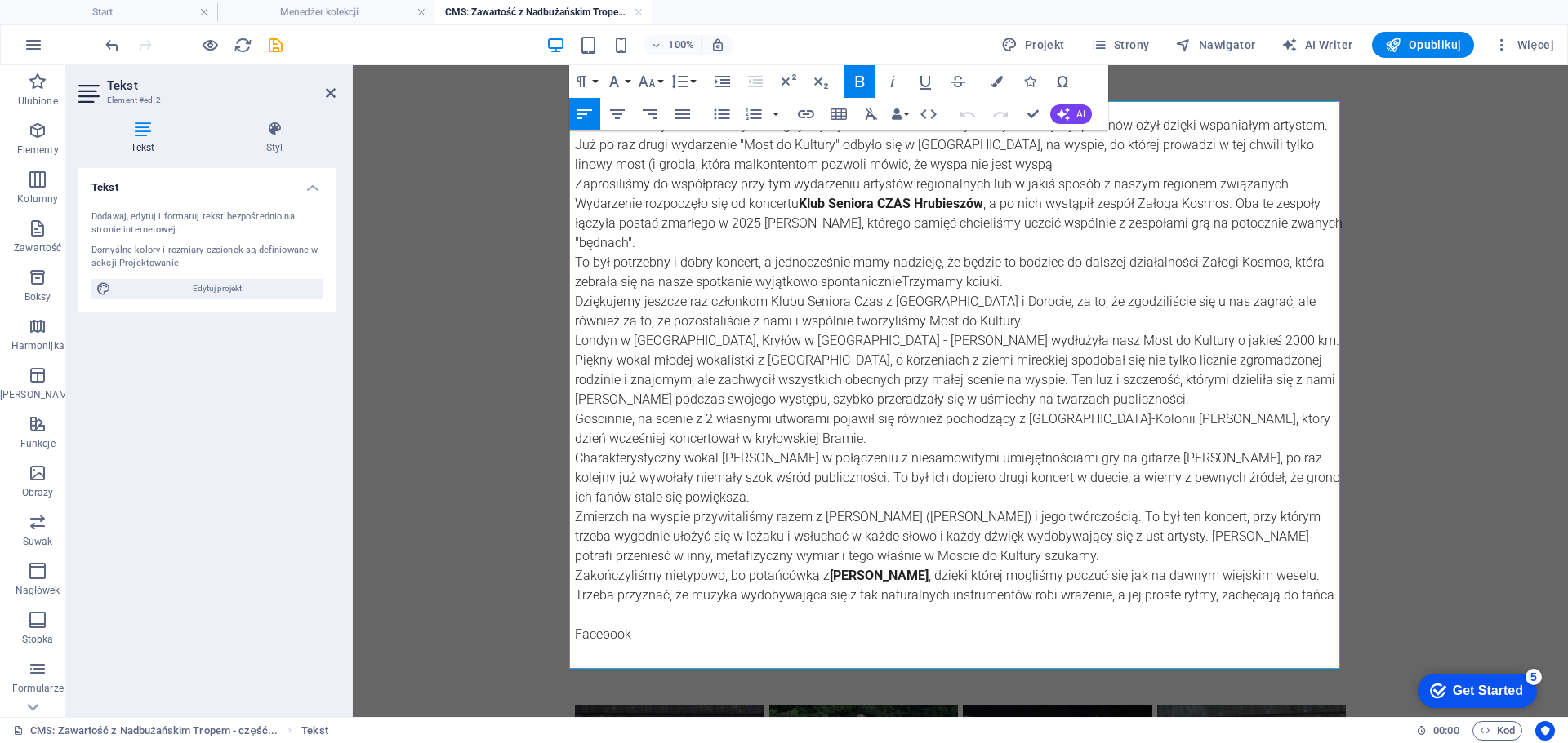
scroll to position [163, 0]
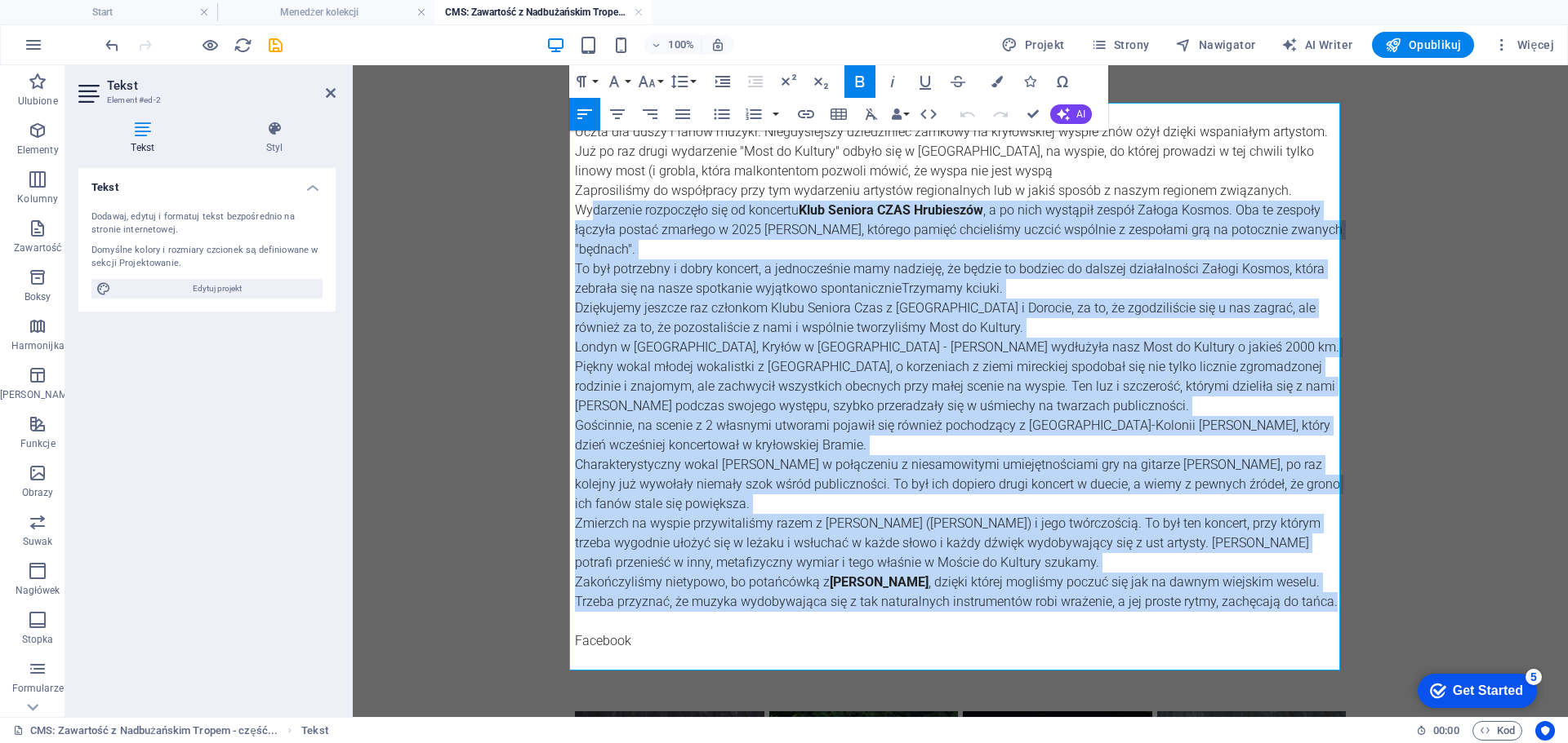
drag, startPoint x: 1327, startPoint y: 607, endPoint x: 585, endPoint y: 217, distance: 838.3
click at [585, 217] on div "Uczta dla duszy i fanów muzyki. Niegdysiejszy dziedziniec zamkowy na kryłowskie…" at bounding box center [960, 387] width 771 height 568
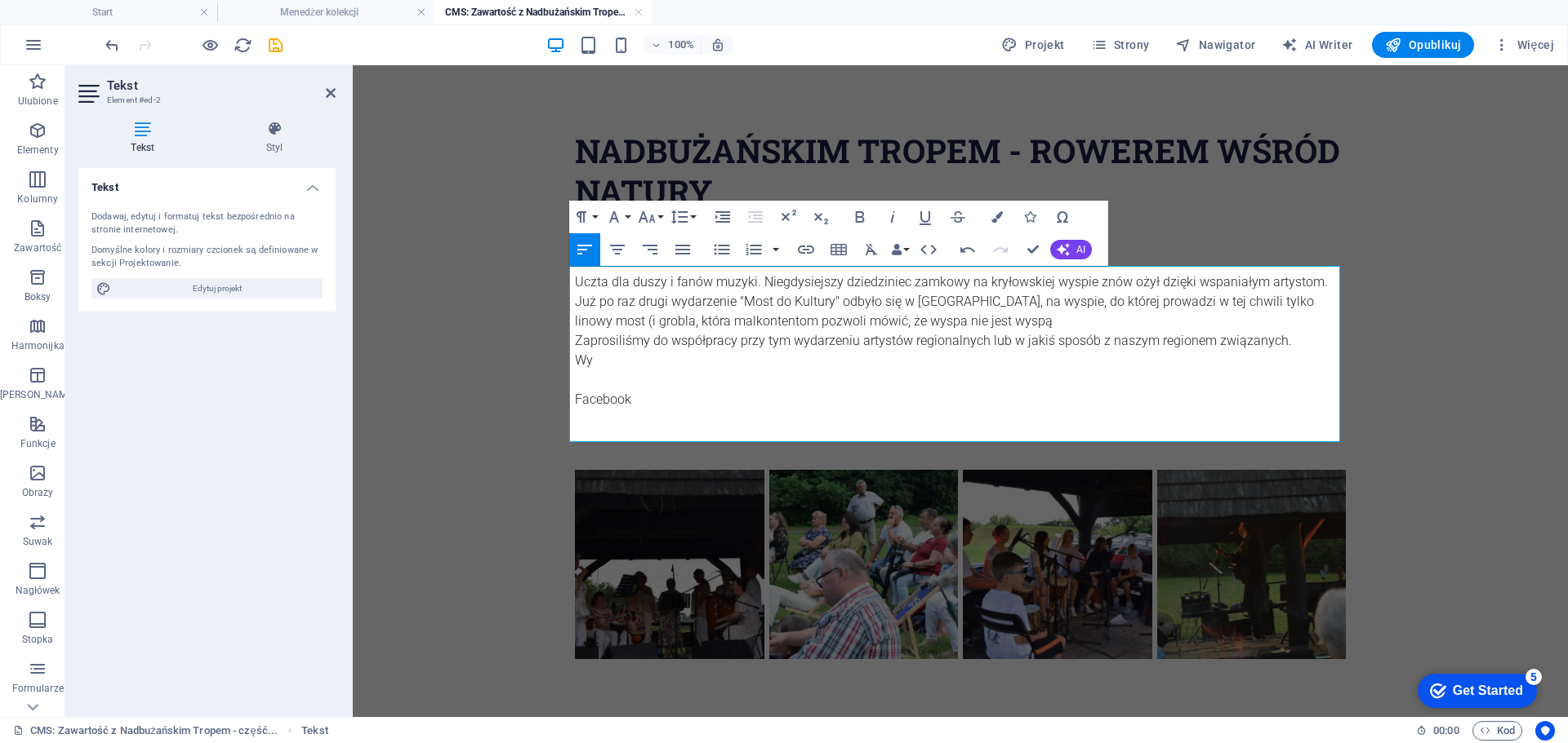
scroll to position [0, 0]
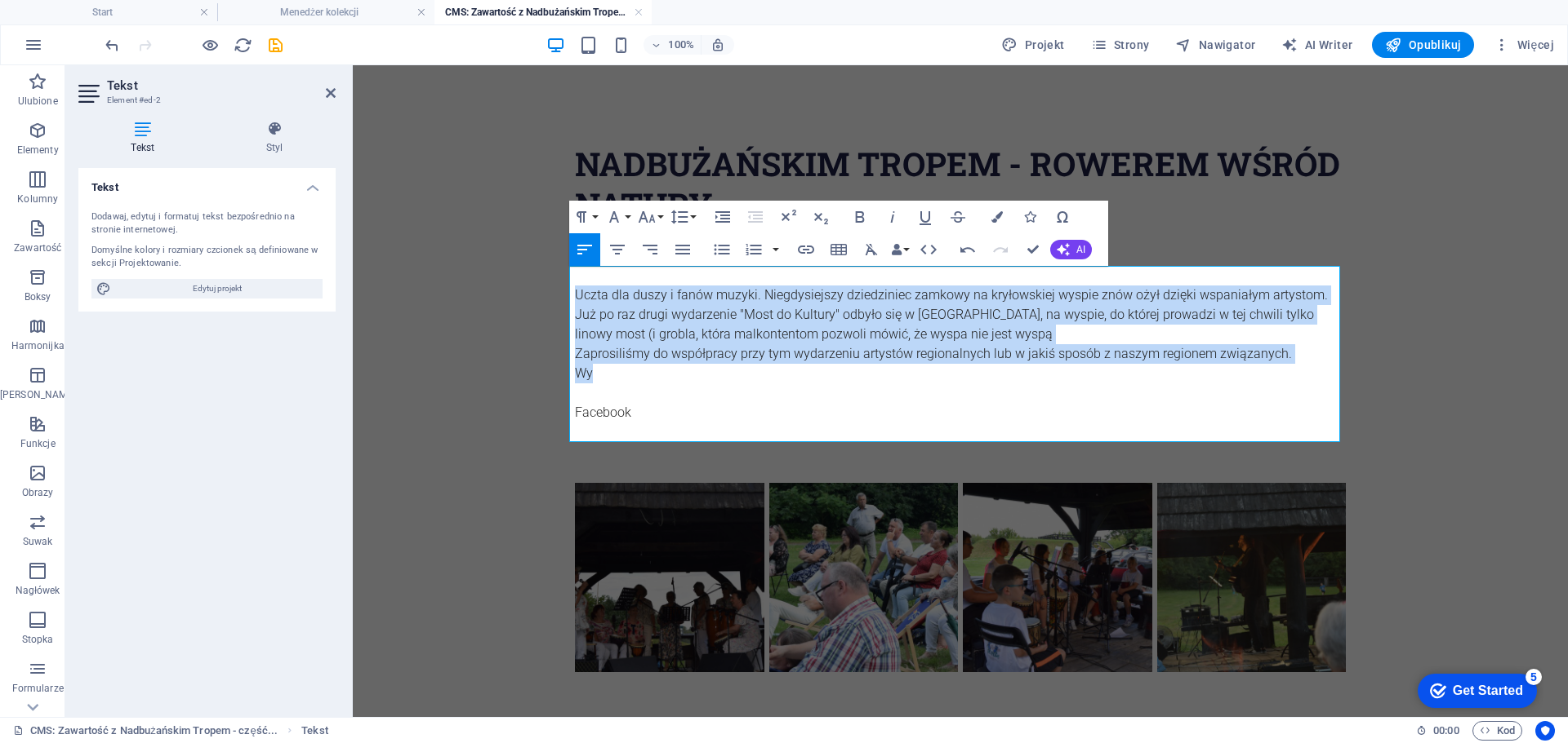
drag, startPoint x: 606, startPoint y: 379, endPoint x: 567, endPoint y: 291, distance: 96.3
click at [567, 291] on div "Nadbużańskim Tropem - ROWEREM WŚRÓD NATURY Uczta dla duszy i fanów muzyki. Nieg…" at bounding box center [959, 408] width 797 height 686
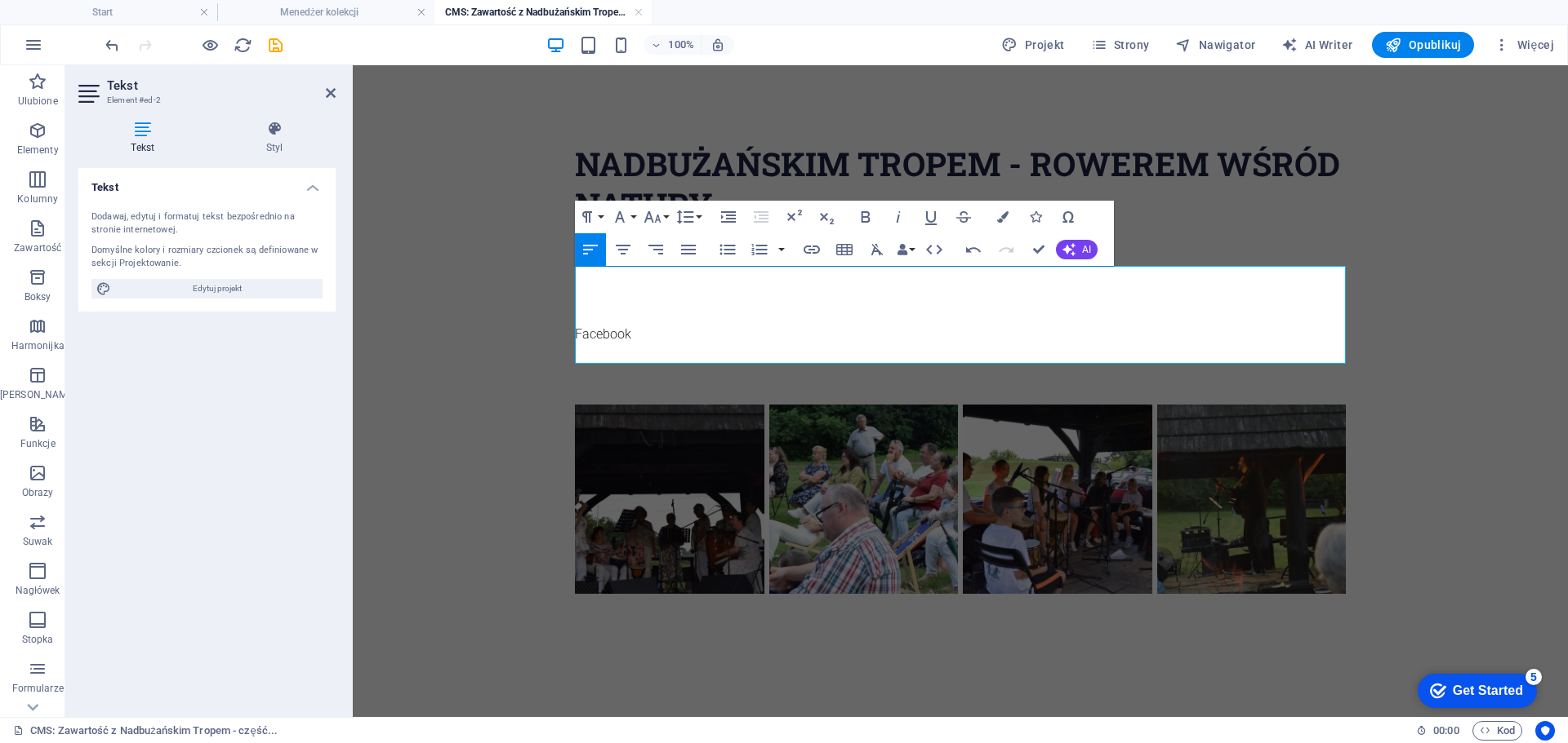
click at [624, 282] on p at bounding box center [960, 276] width 771 height 20
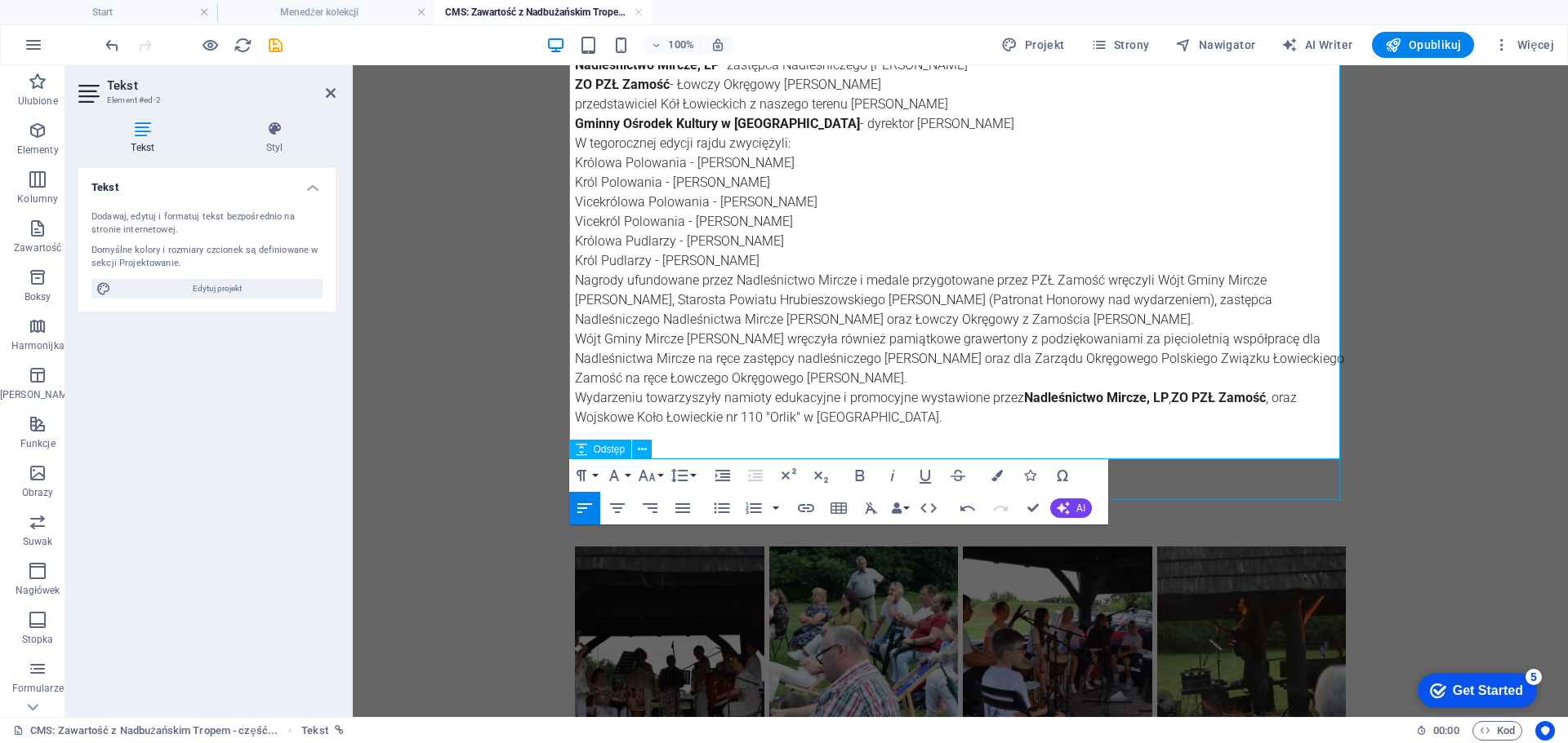
scroll to position [602, 0]
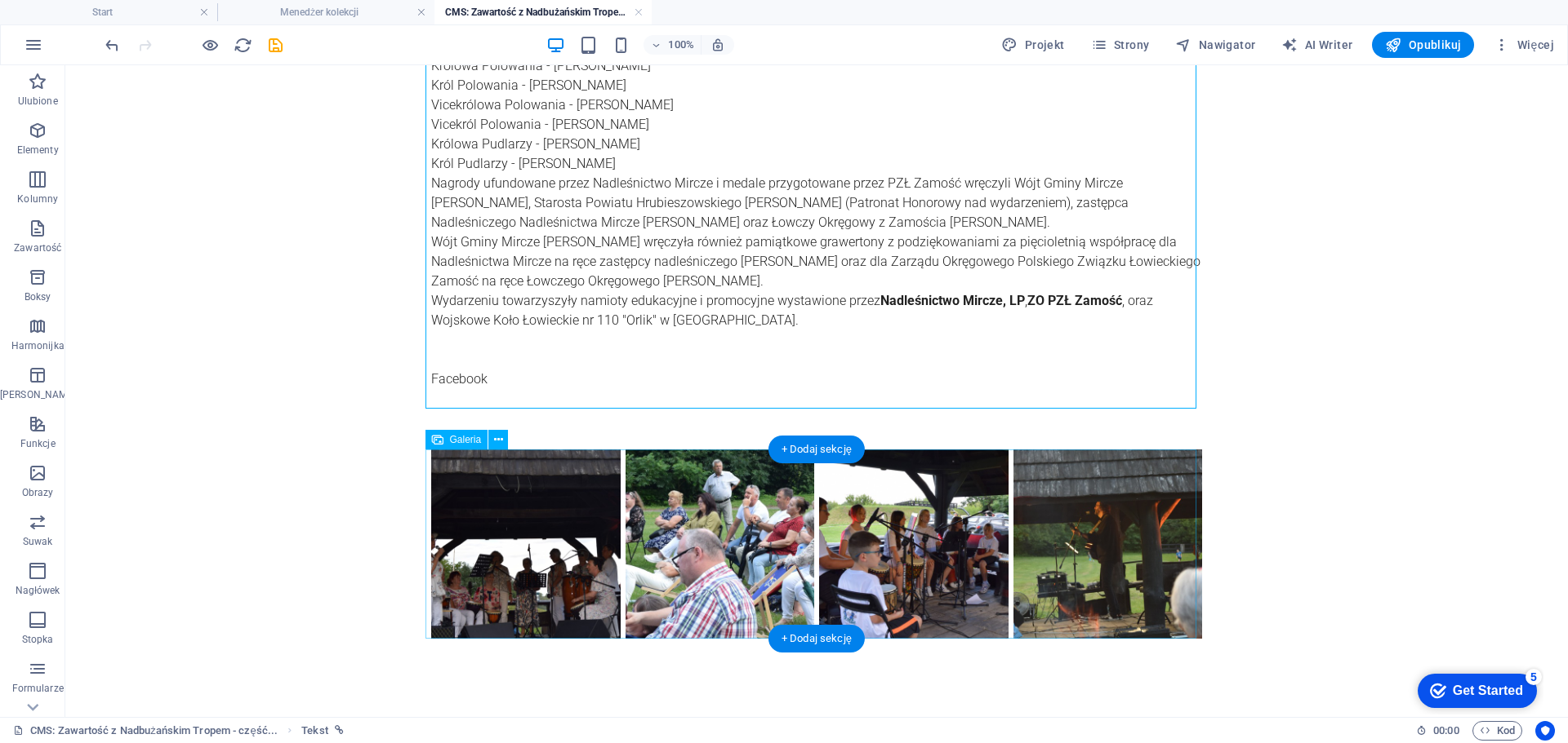
click at [528, 529] on li at bounding box center [526, 544] width 194 height 194
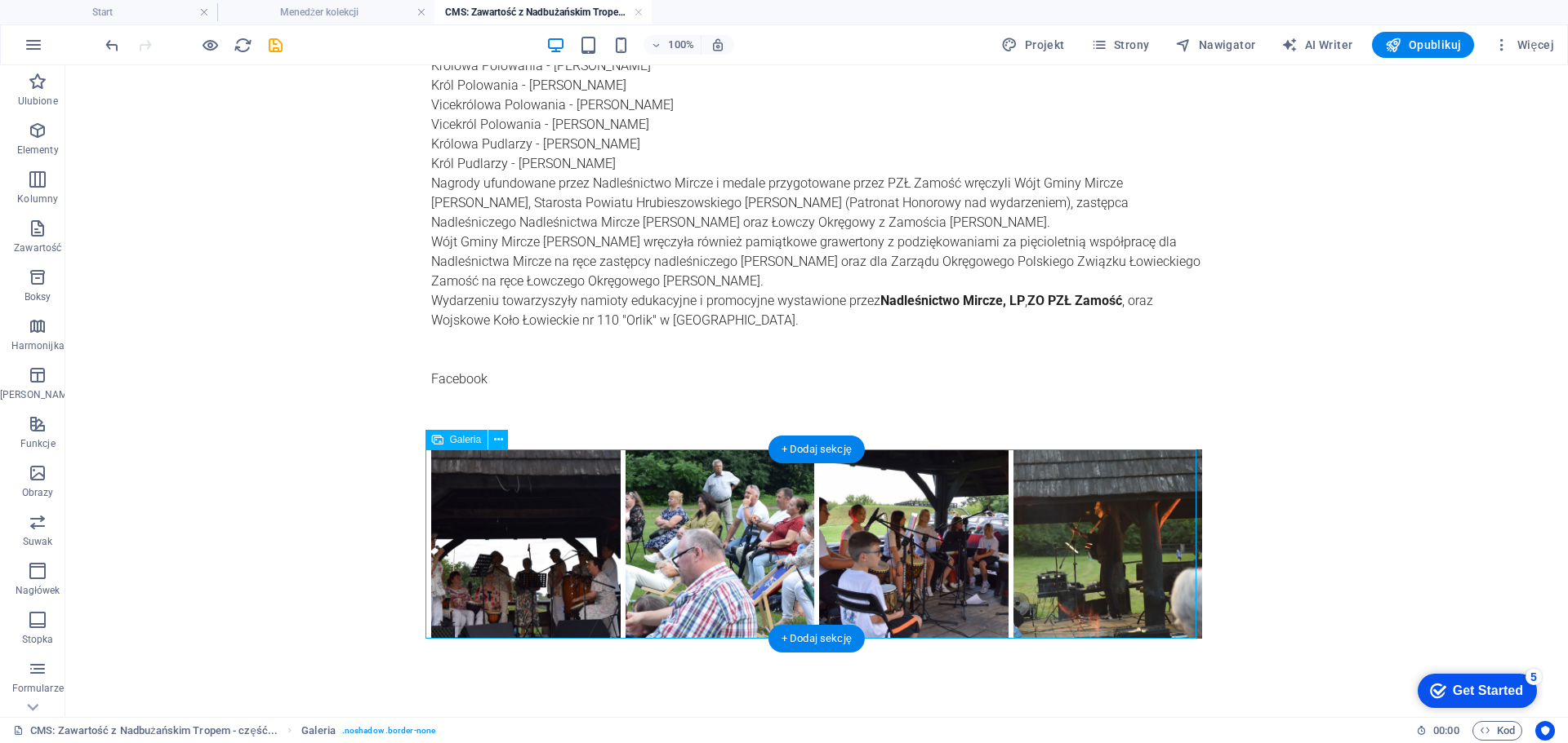
click at [518, 513] on li at bounding box center [526, 544] width 194 height 194
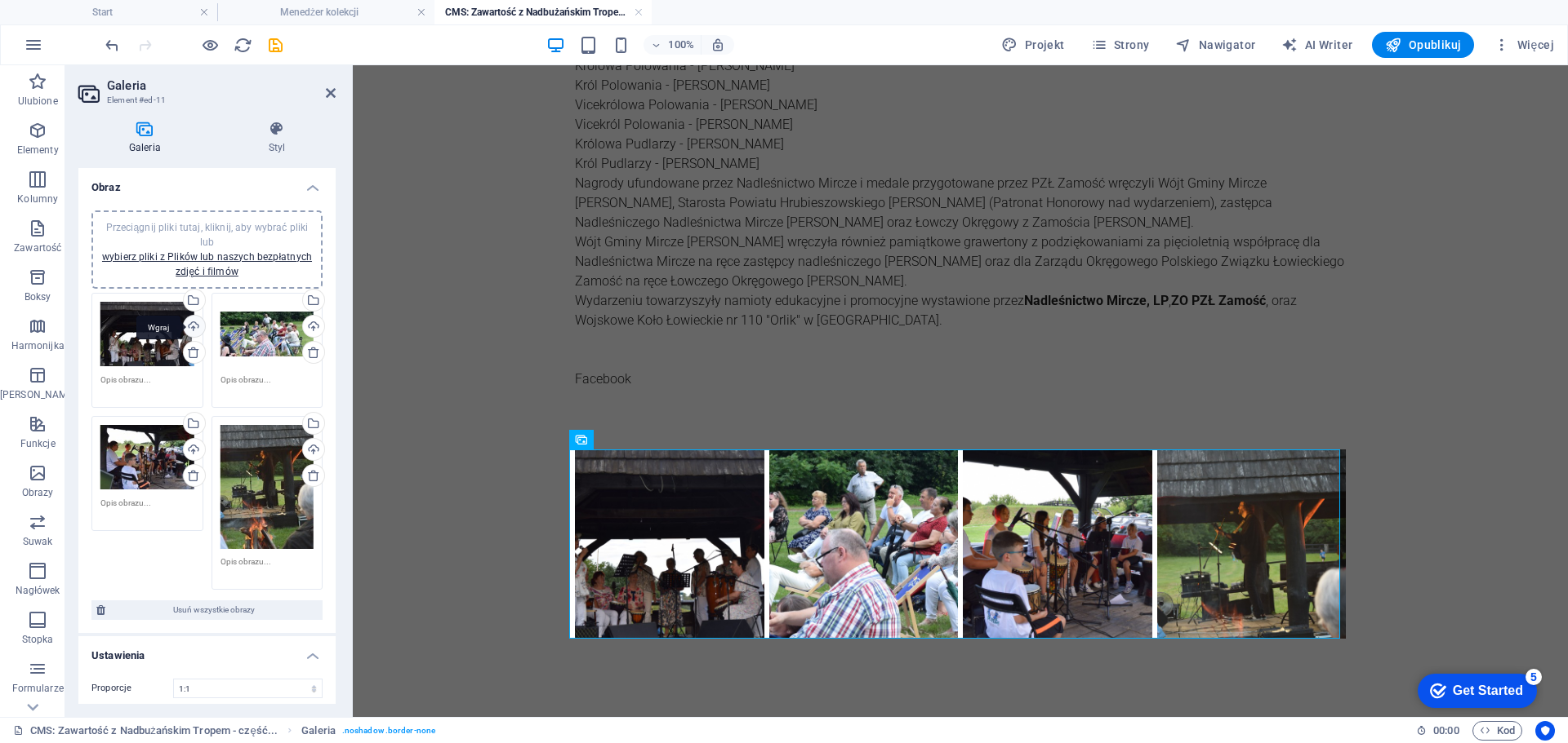
click at [199, 327] on div "Wgraj" at bounding box center [192, 327] width 25 height 25
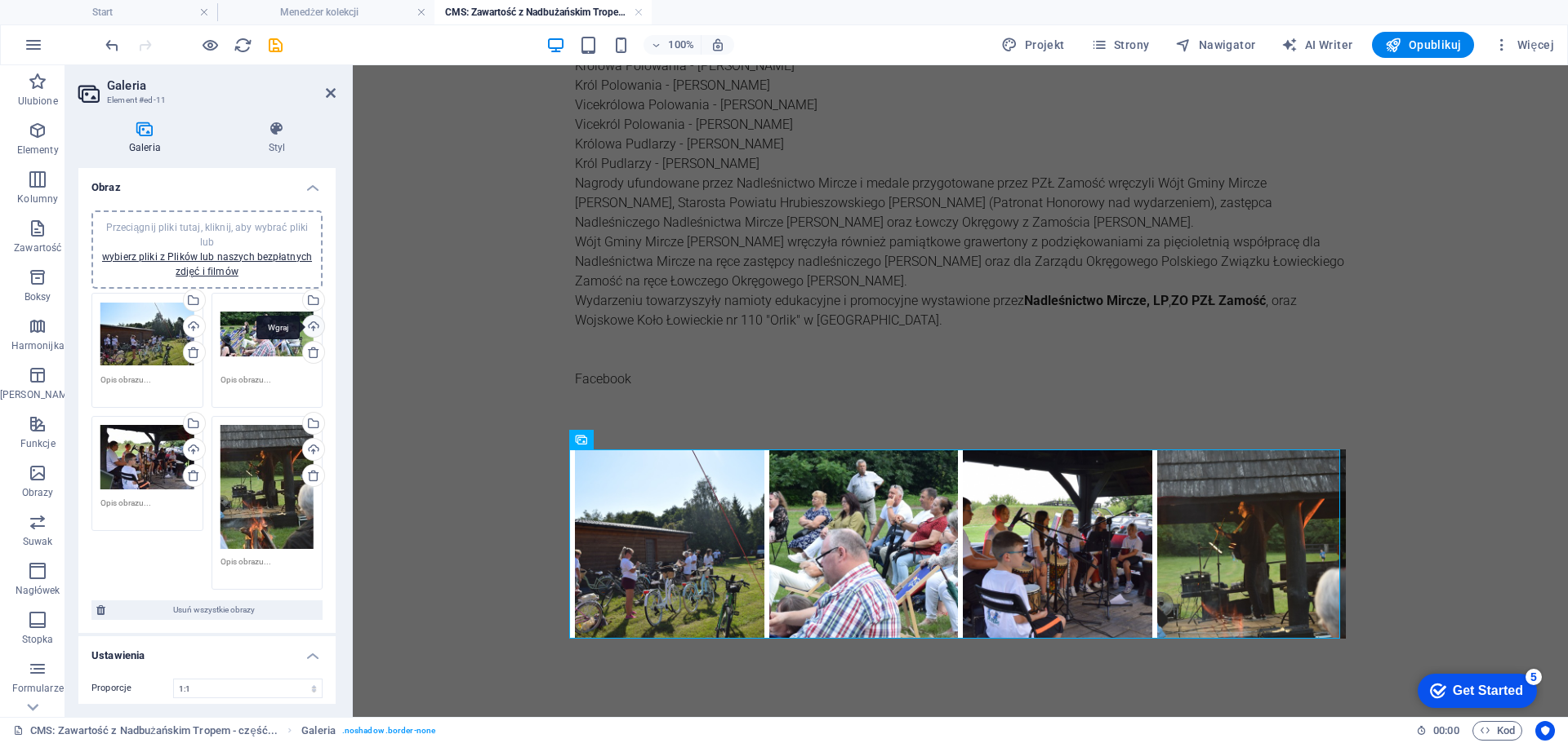
click at [314, 326] on div "Wgraj" at bounding box center [312, 327] width 25 height 25
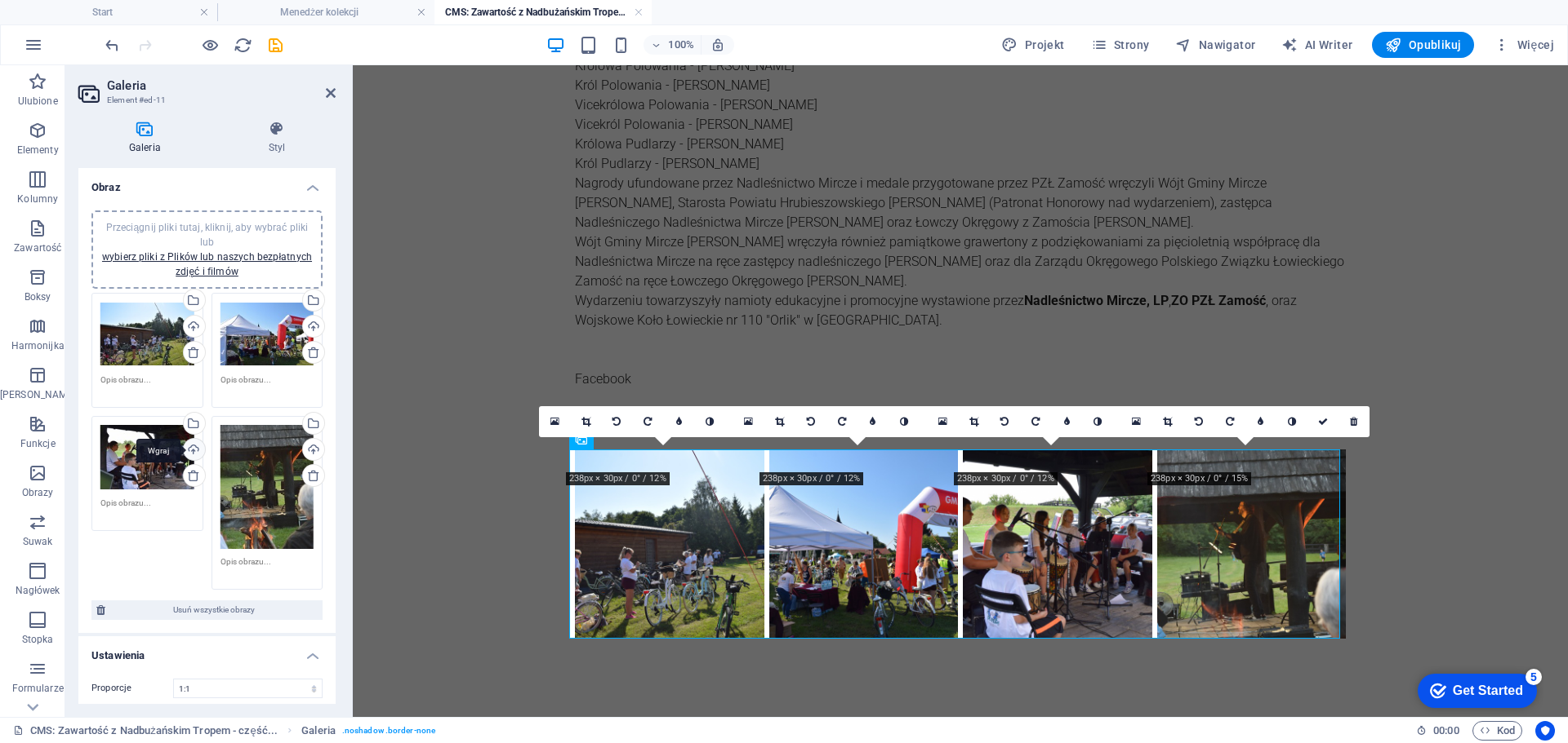
click at [198, 454] on div "Wgraj" at bounding box center [192, 451] width 25 height 25
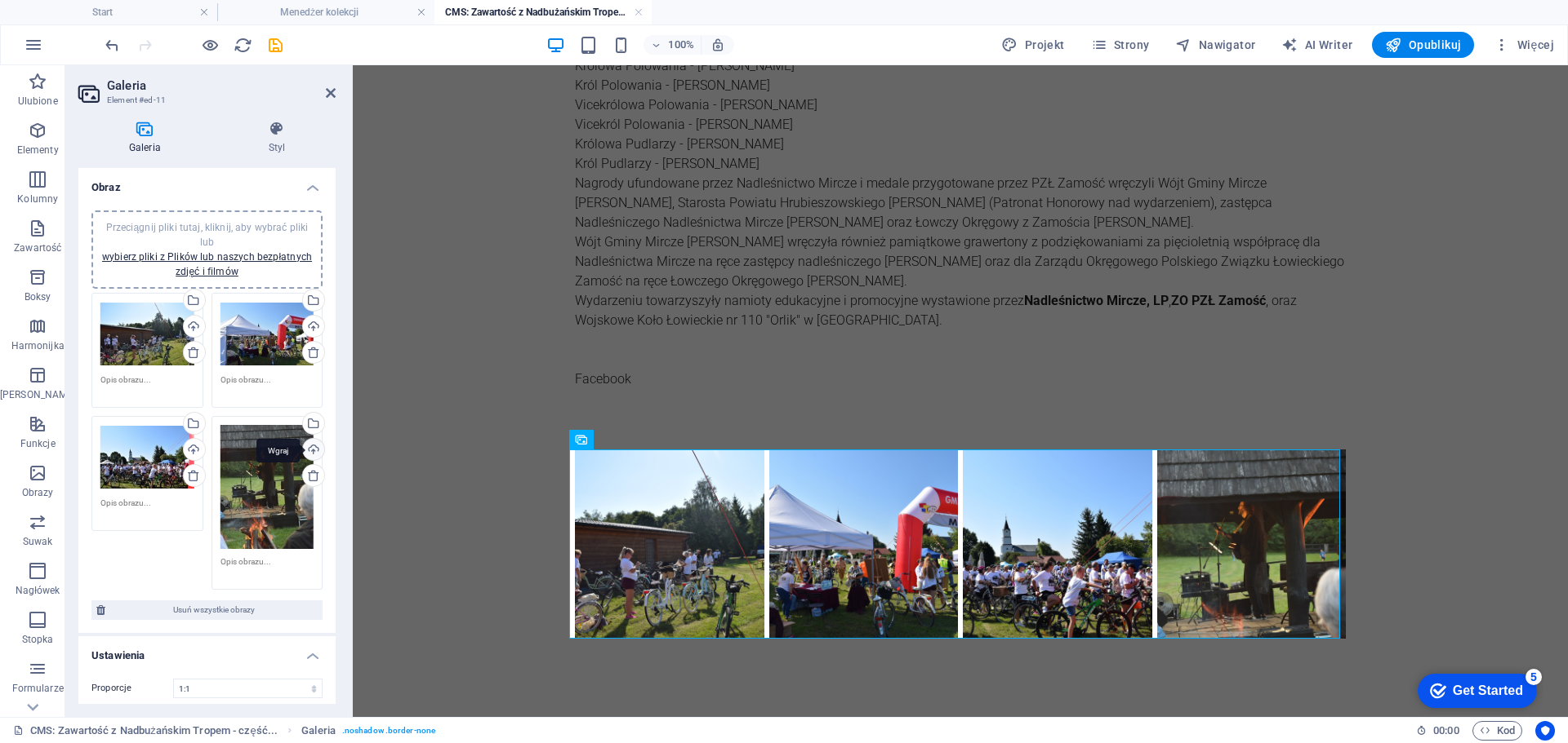
click at [307, 449] on div "Wgraj" at bounding box center [312, 451] width 25 height 25
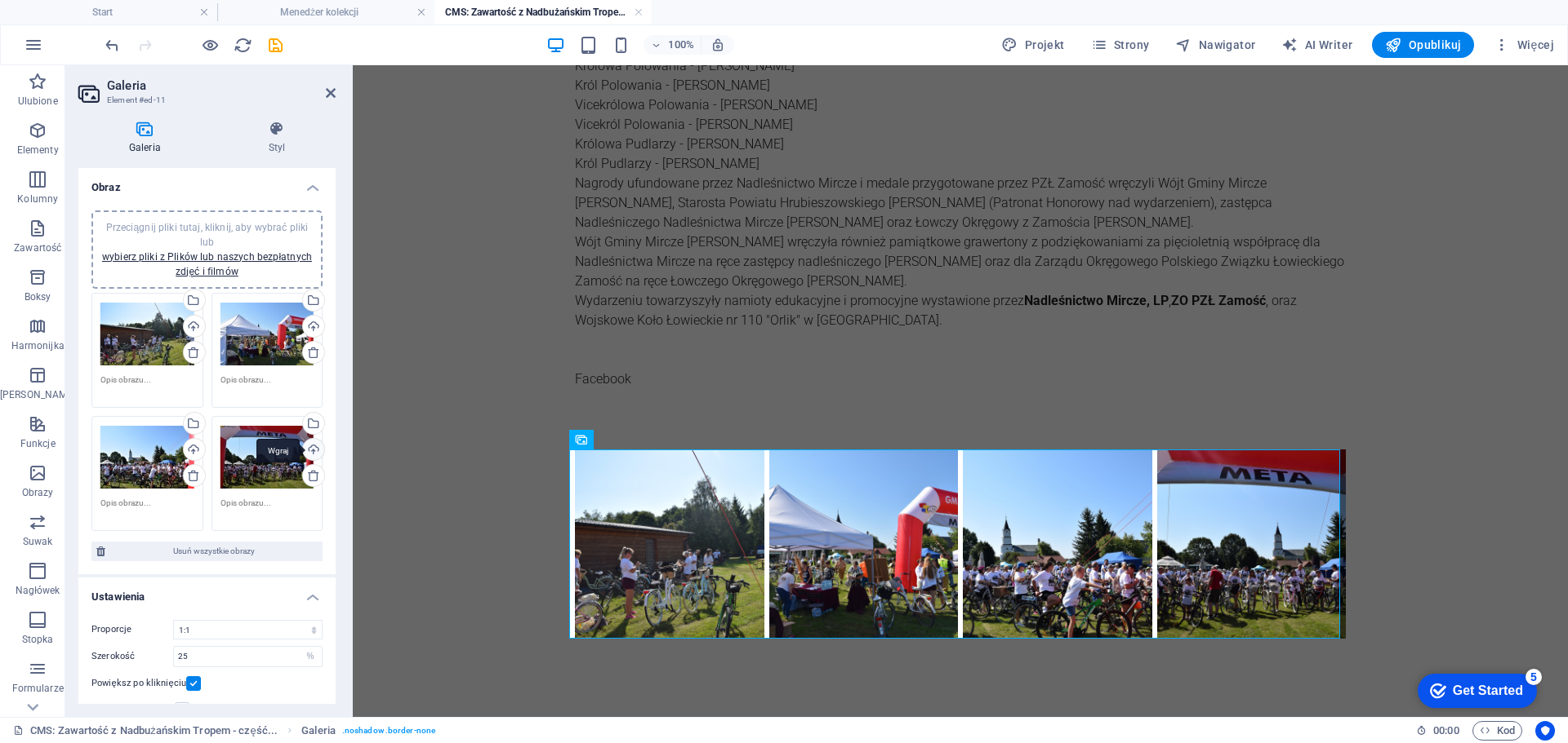
click at [315, 450] on div "Wgraj" at bounding box center [312, 451] width 25 height 25
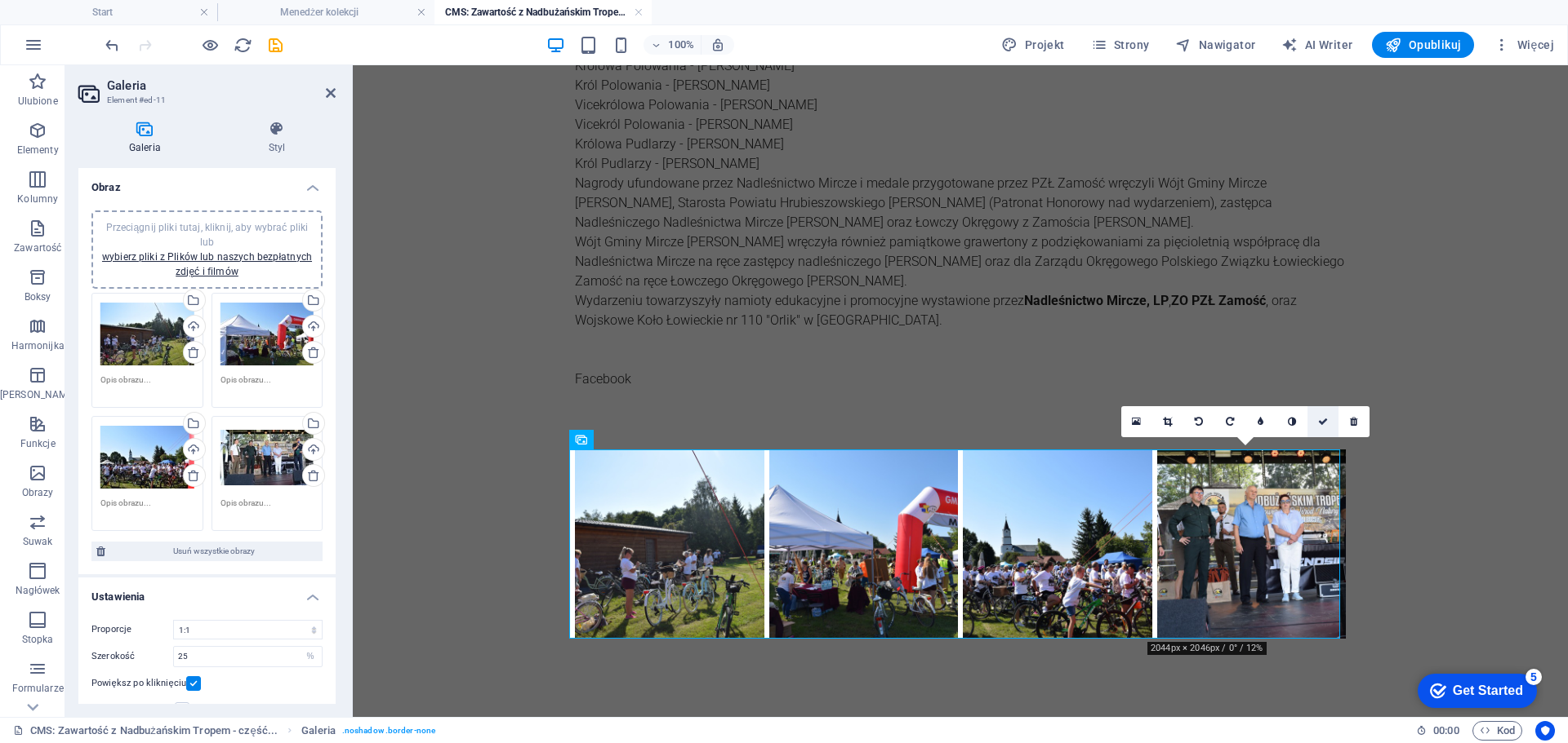
click at [1321, 423] on icon at bounding box center [1323, 421] width 10 height 10
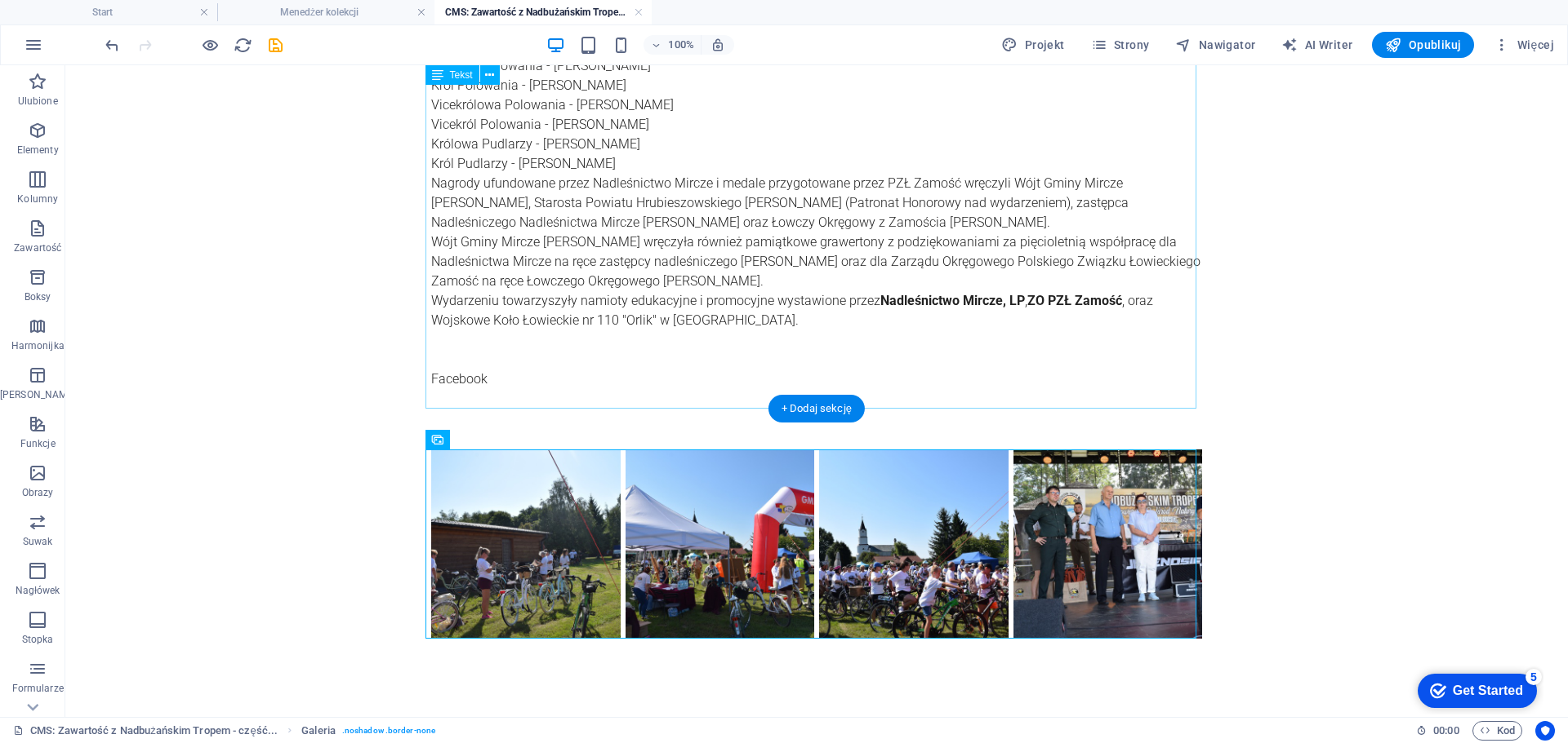
click at [450, 376] on div ""Dzik jest dziki, dzik jest zły, dzik ma bardzo ostre kły. Kto spotyka w lesie …" at bounding box center [817, 37] width 771 height 744
click at [487, 291] on div ""Dzik jest dziki, dzik jest zły, dzik ma bardzo ostre kły. Kto spotyka w lesie …" at bounding box center [817, 37] width 771 height 744
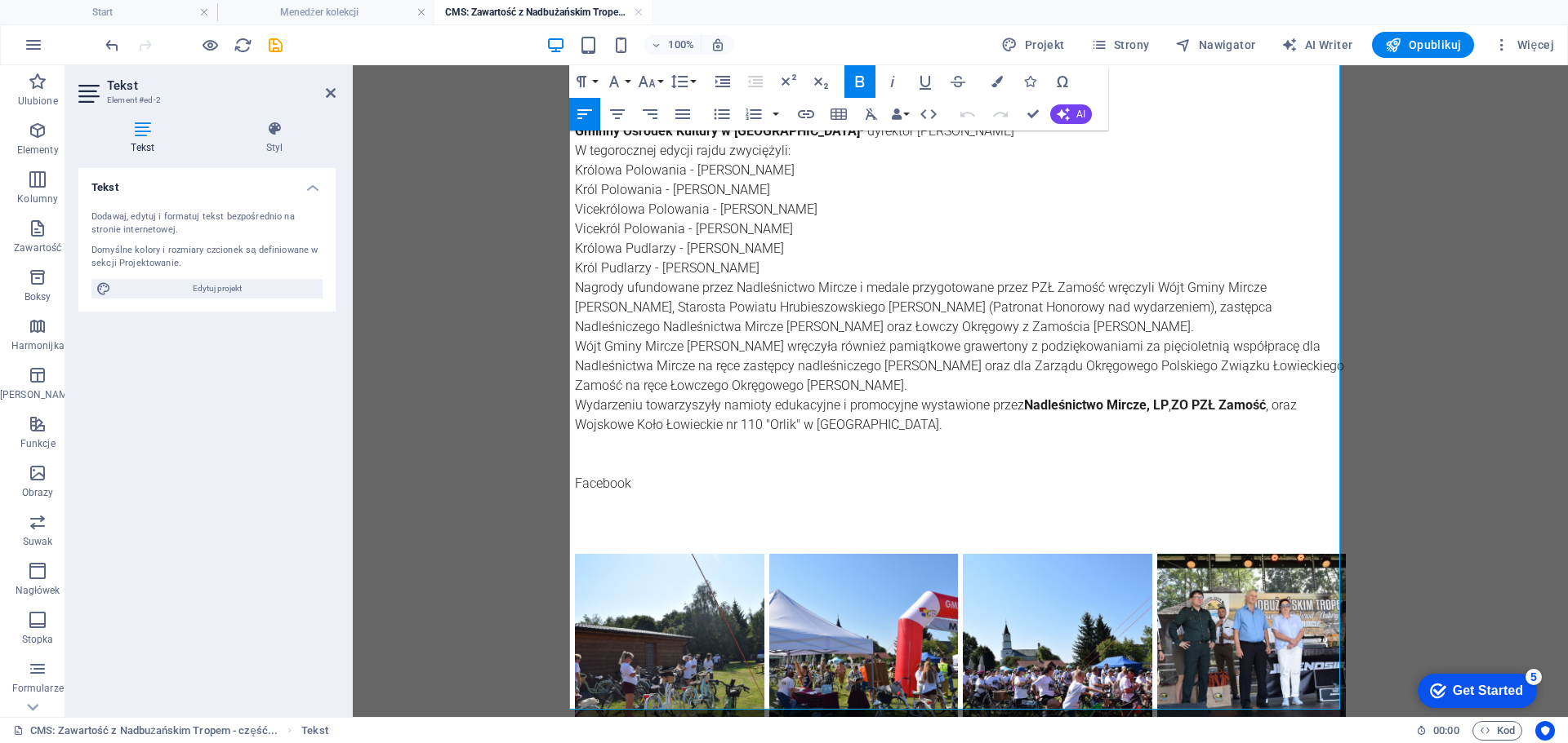
scroll to position [571, 0]
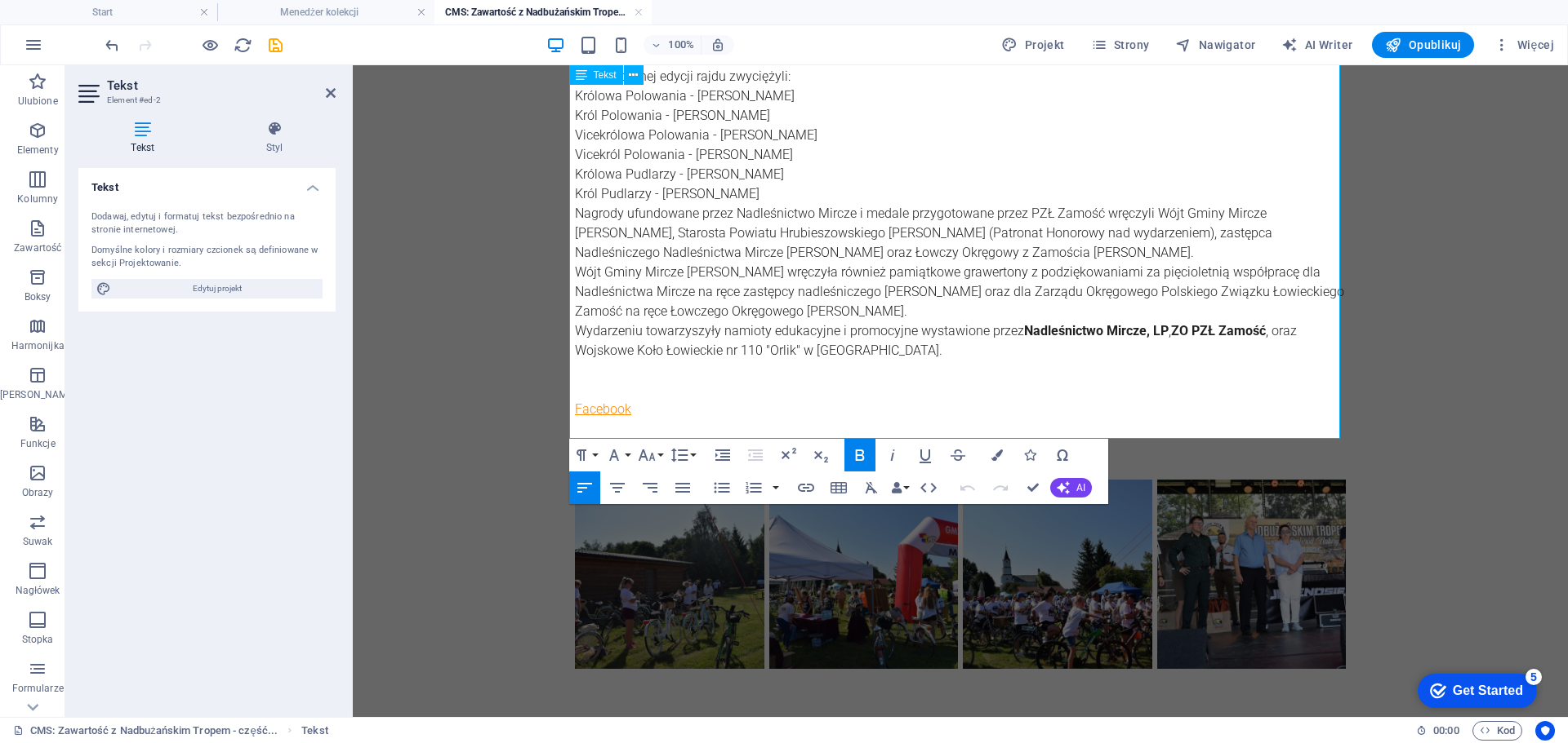
click at [602, 413] on link "Facebook" at bounding box center [603, 410] width 56 height 16
click at [590, 366] on icon "button" at bounding box center [597, 369] width 20 height 20
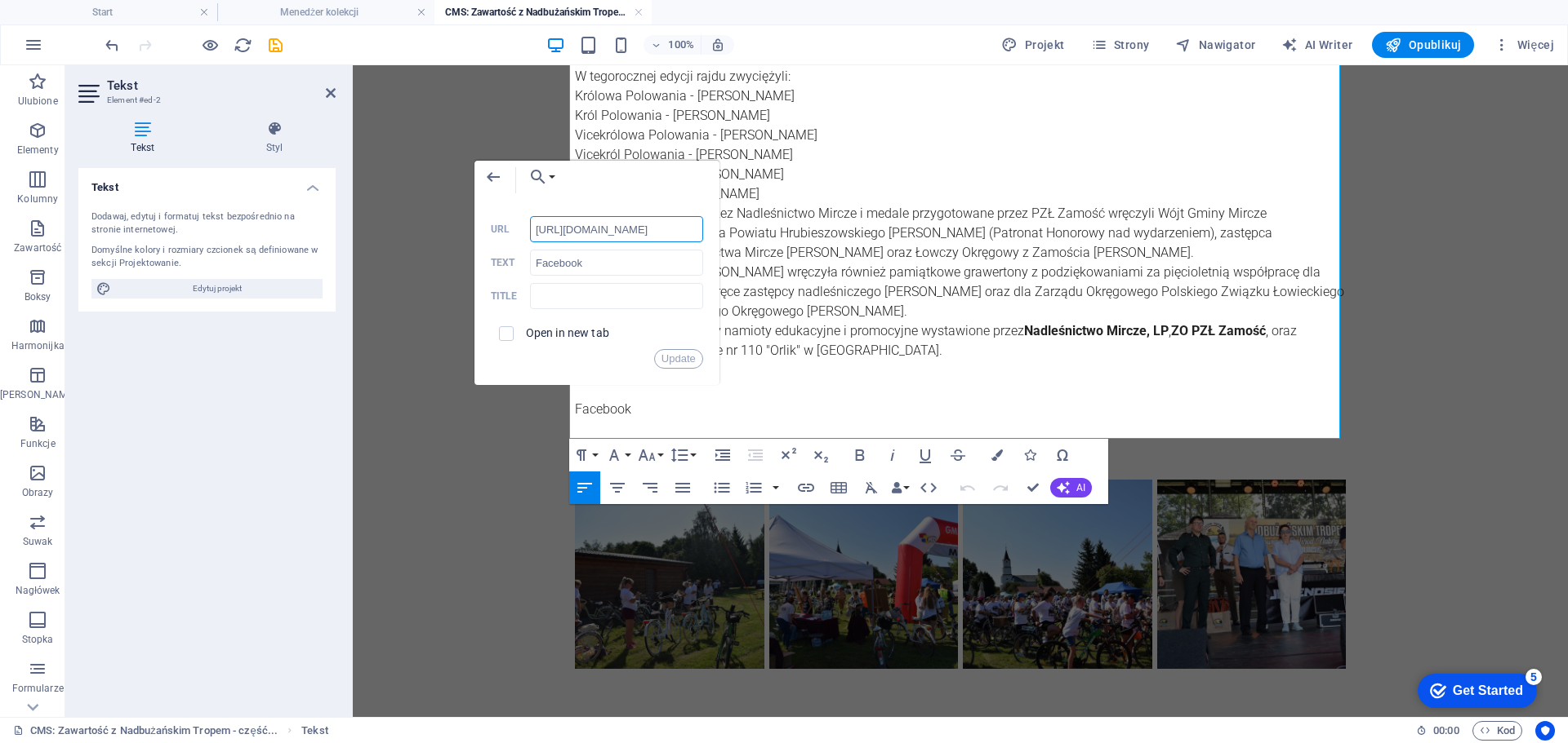
scroll to position [0, 0]
click at [639, 224] on input "[URL][DOMAIN_NAME]" at bounding box center [616, 230] width 173 height 26
paste input "jFs7TrvnZT1MveEBcE4hBN6FqAg3FYb18wjjycvpKu7EbbkjXWMxhweSurnDNMTK"
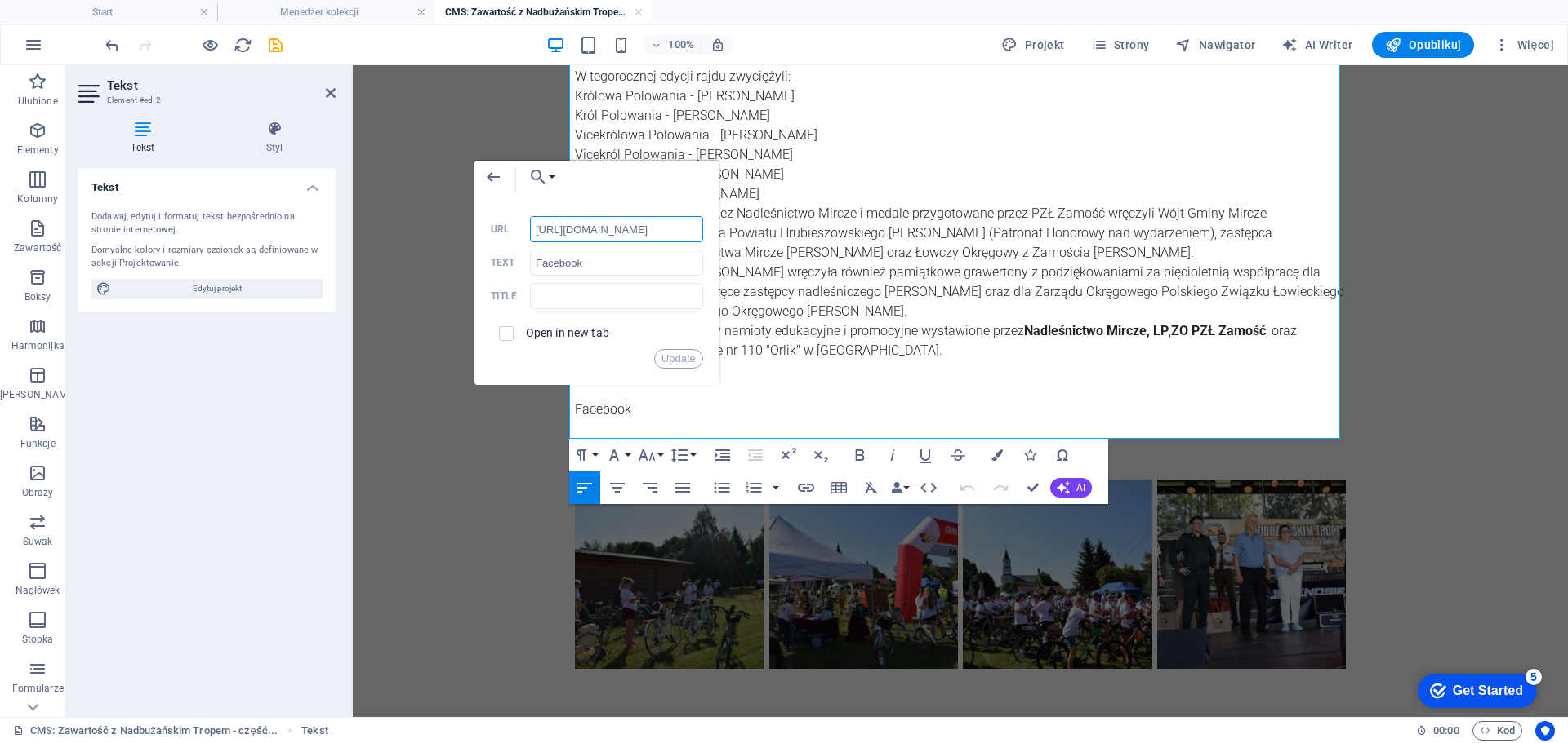
scroll to position [0, 623]
click at [675, 355] on button "Update" at bounding box center [678, 359] width 49 height 20
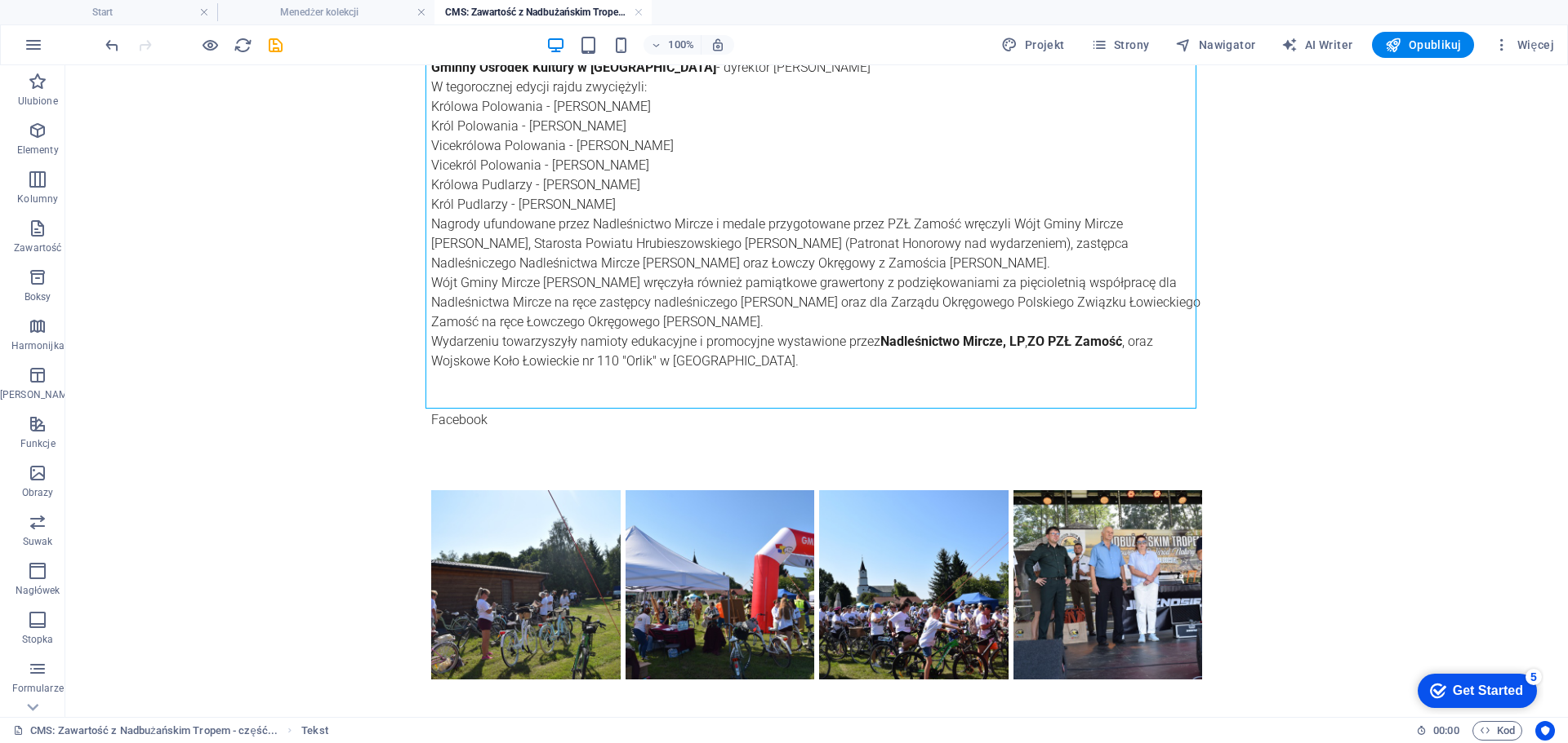
scroll to position [602, 0]
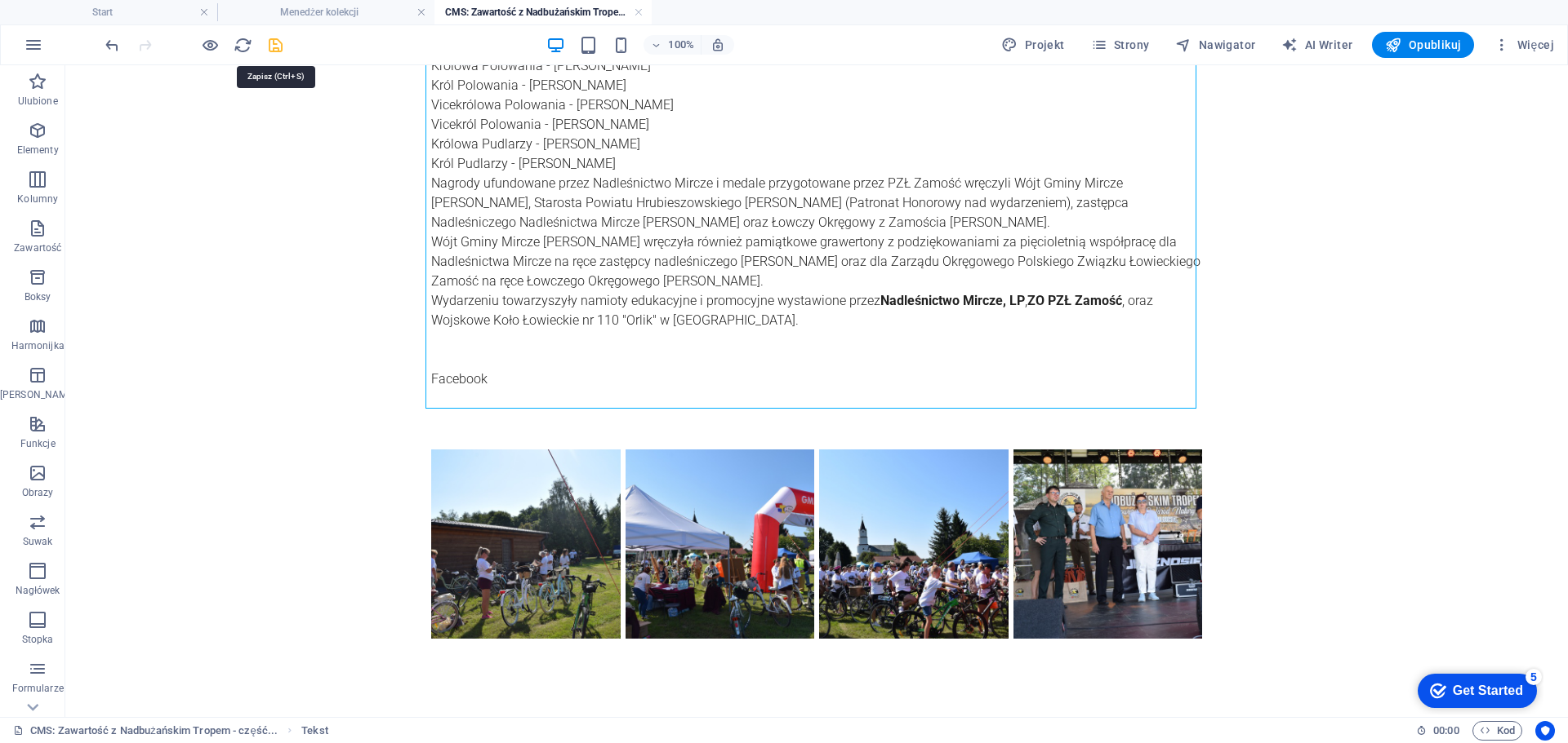
drag, startPoint x: 277, startPoint y: 47, endPoint x: 291, endPoint y: 235, distance: 188.5
click at [277, 47] on icon "save" at bounding box center [275, 45] width 19 height 19
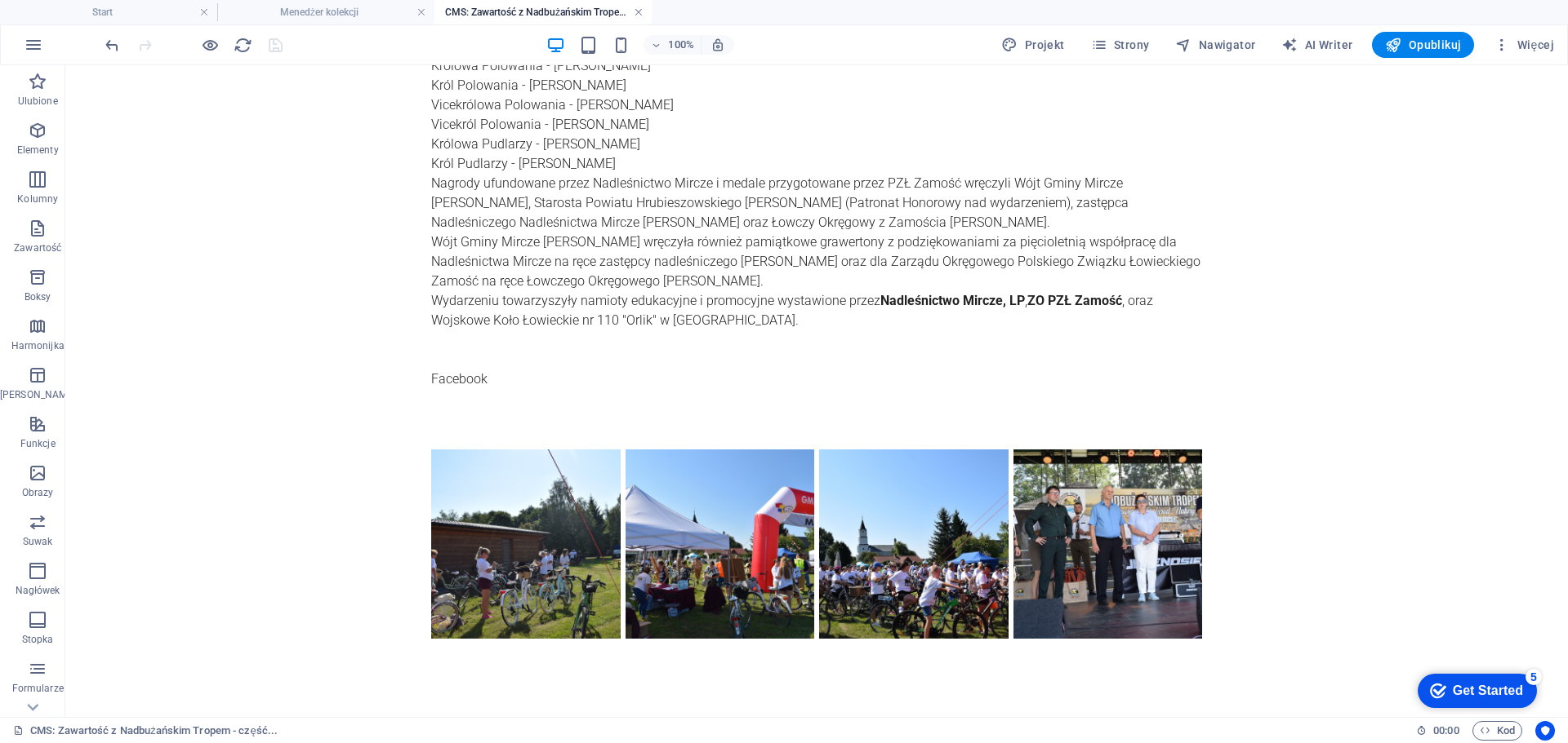
click at [639, 7] on link at bounding box center [638, 13] width 10 height 16
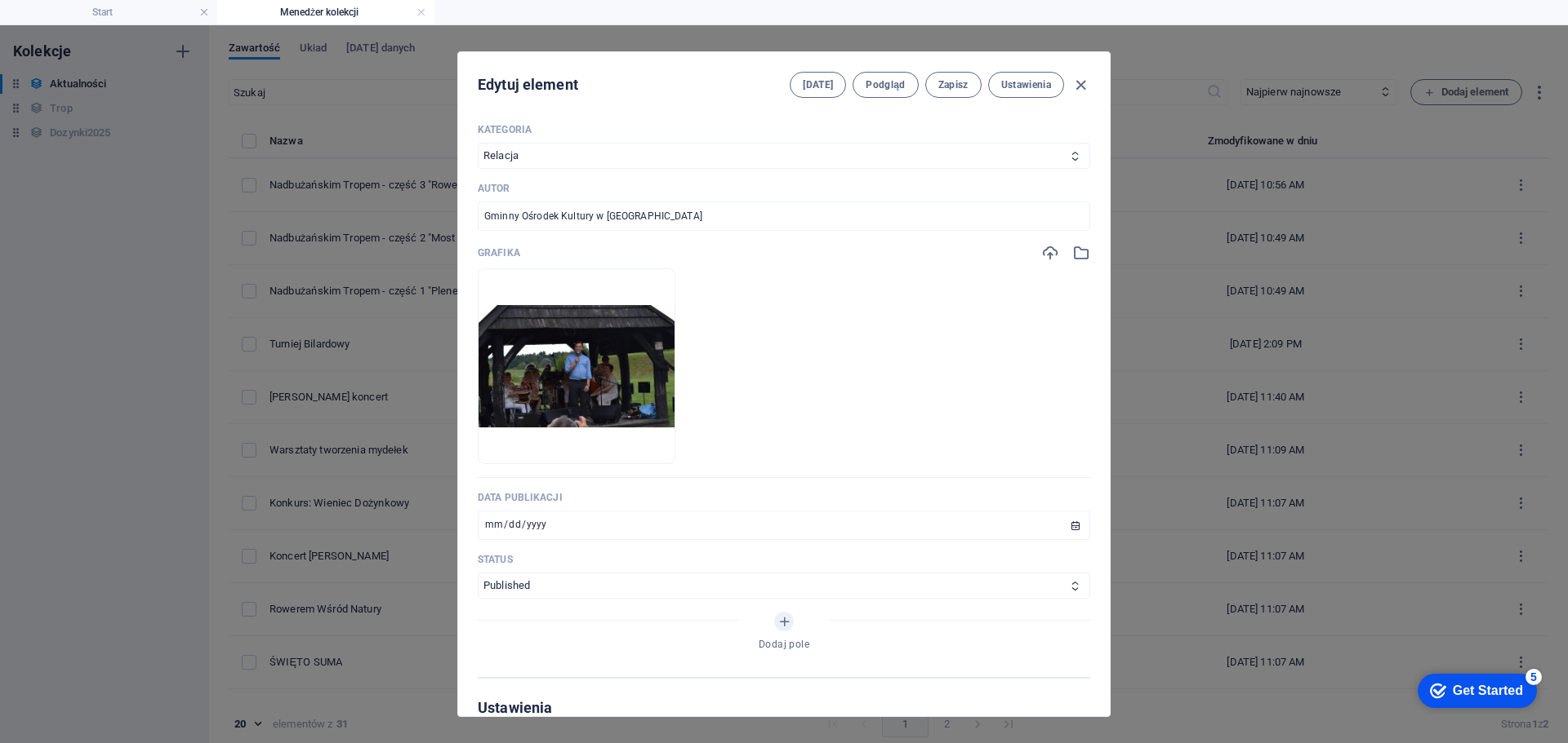
scroll to position [490, 0]
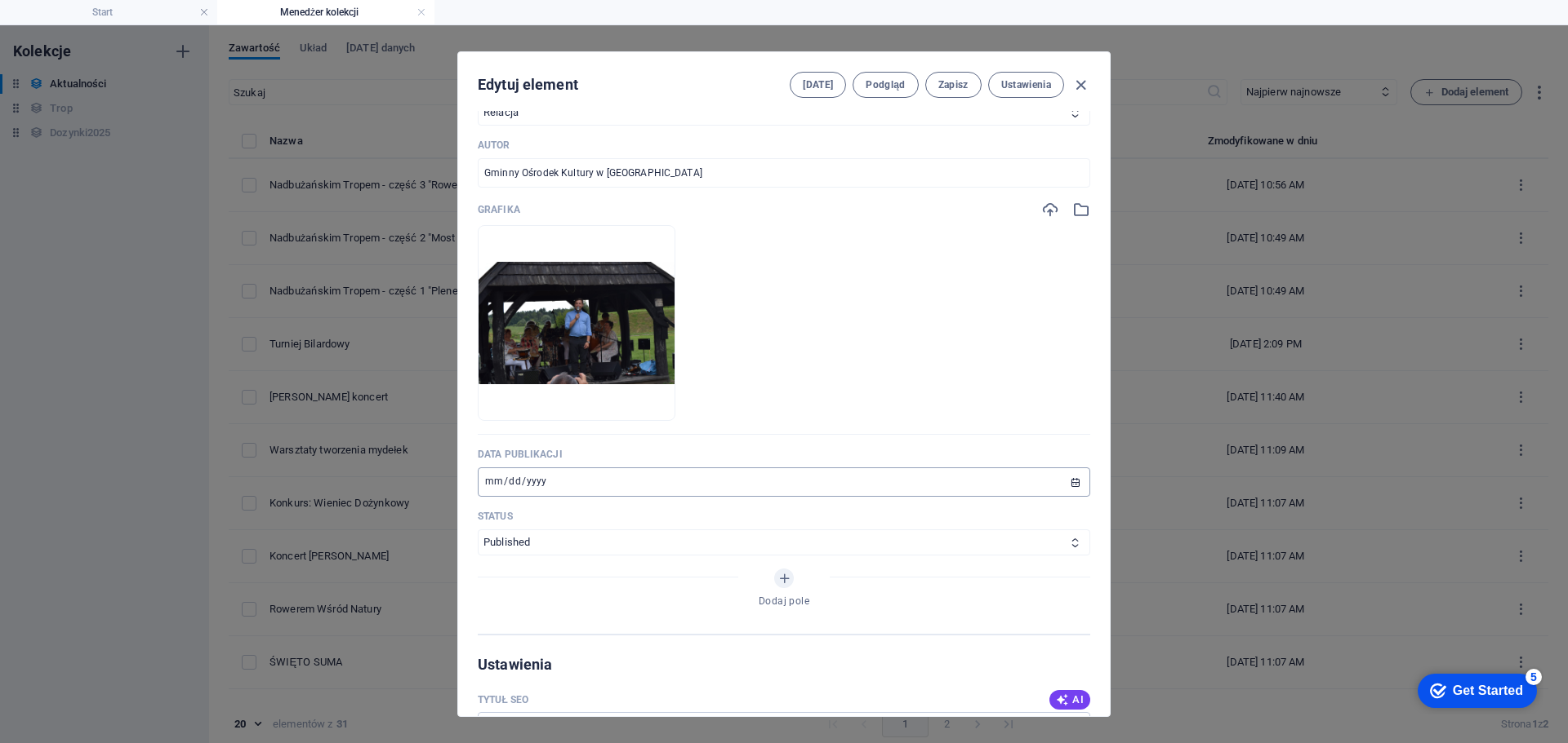
click at [490, 478] on input "[DATE]" at bounding box center [784, 483] width 613 height 30
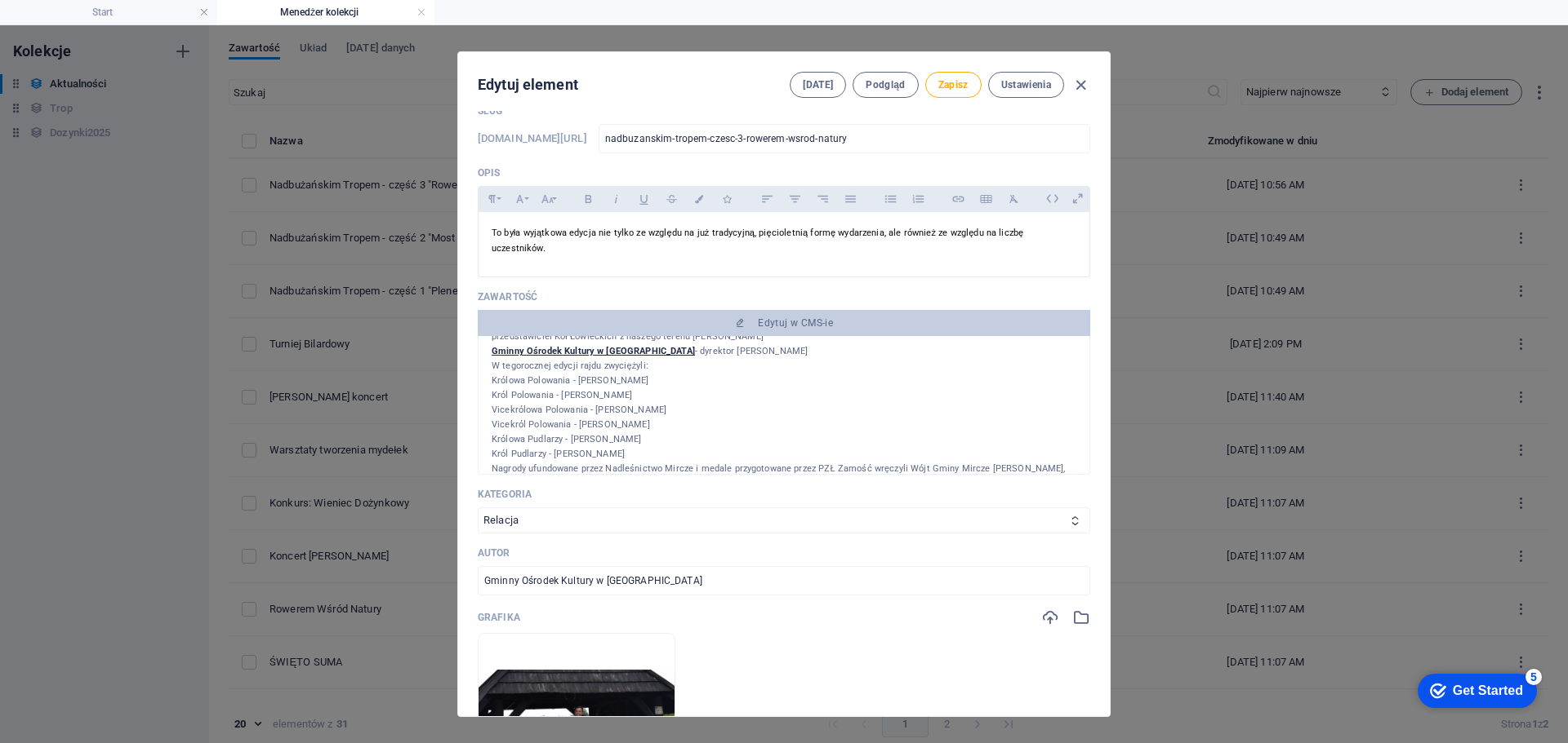
scroll to position [571, 0]
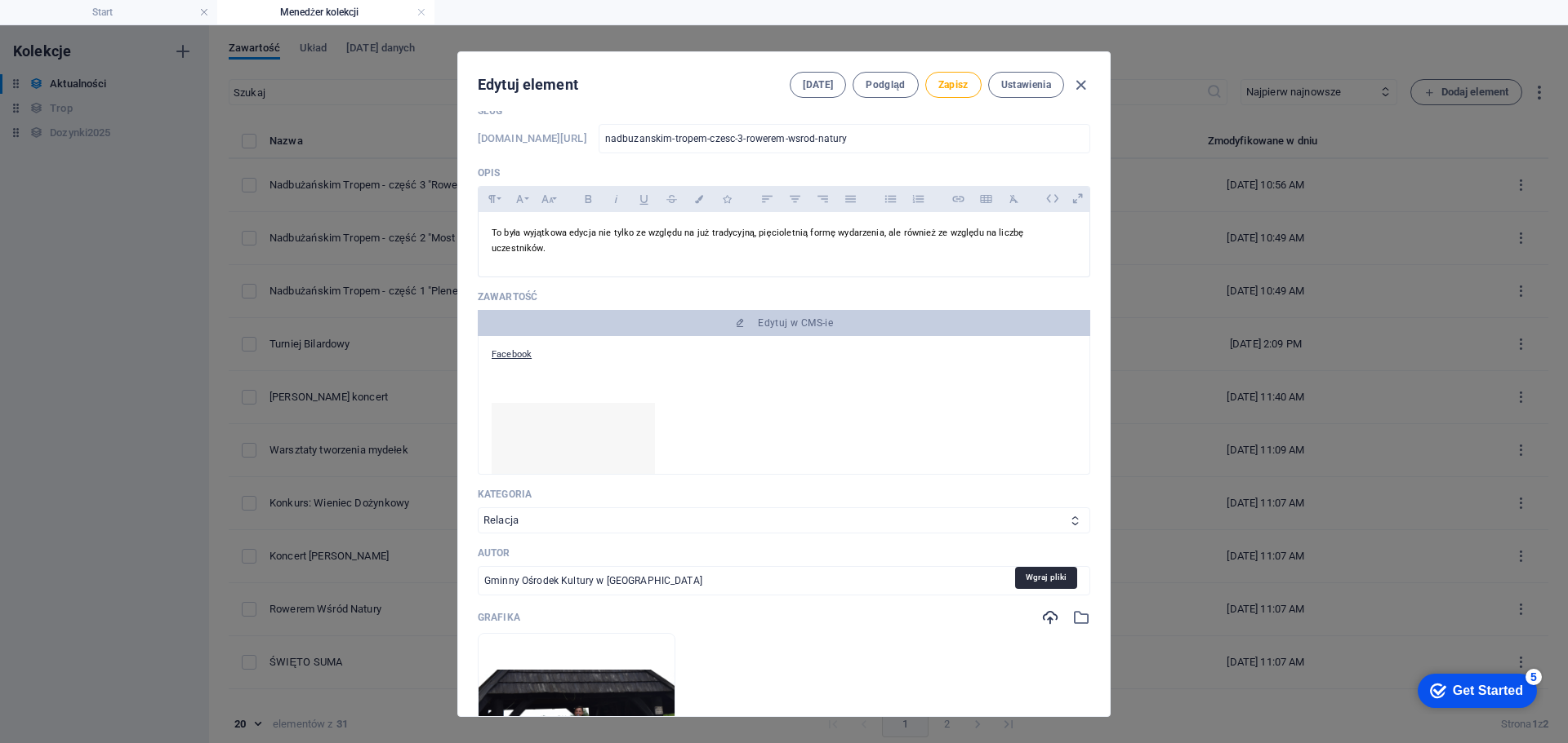
click at [1042, 608] on icon "button" at bounding box center [1050, 617] width 18 height 18
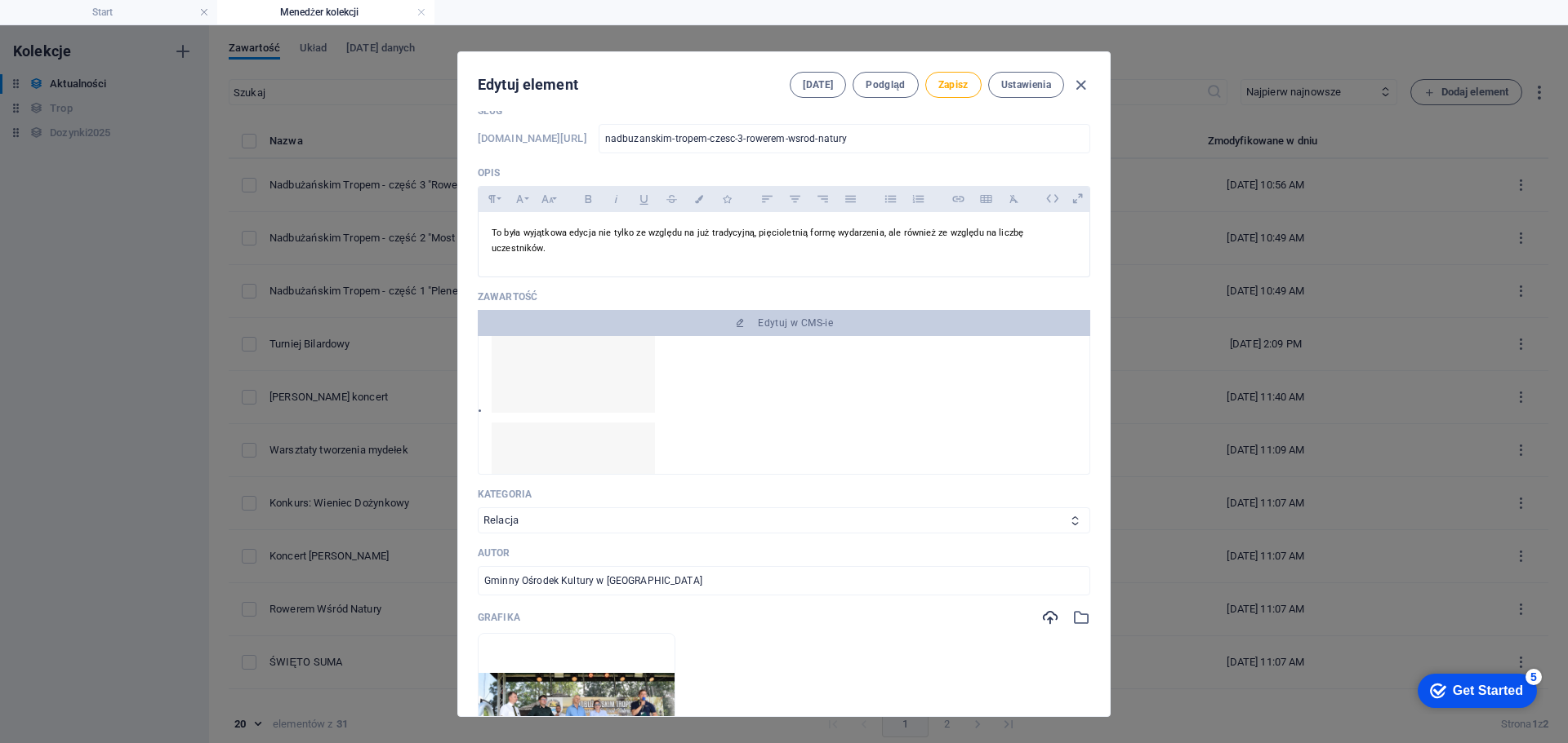
scroll to position [1200, 0]
click at [1050, 608] on icon "button" at bounding box center [1050, 617] width 18 height 18
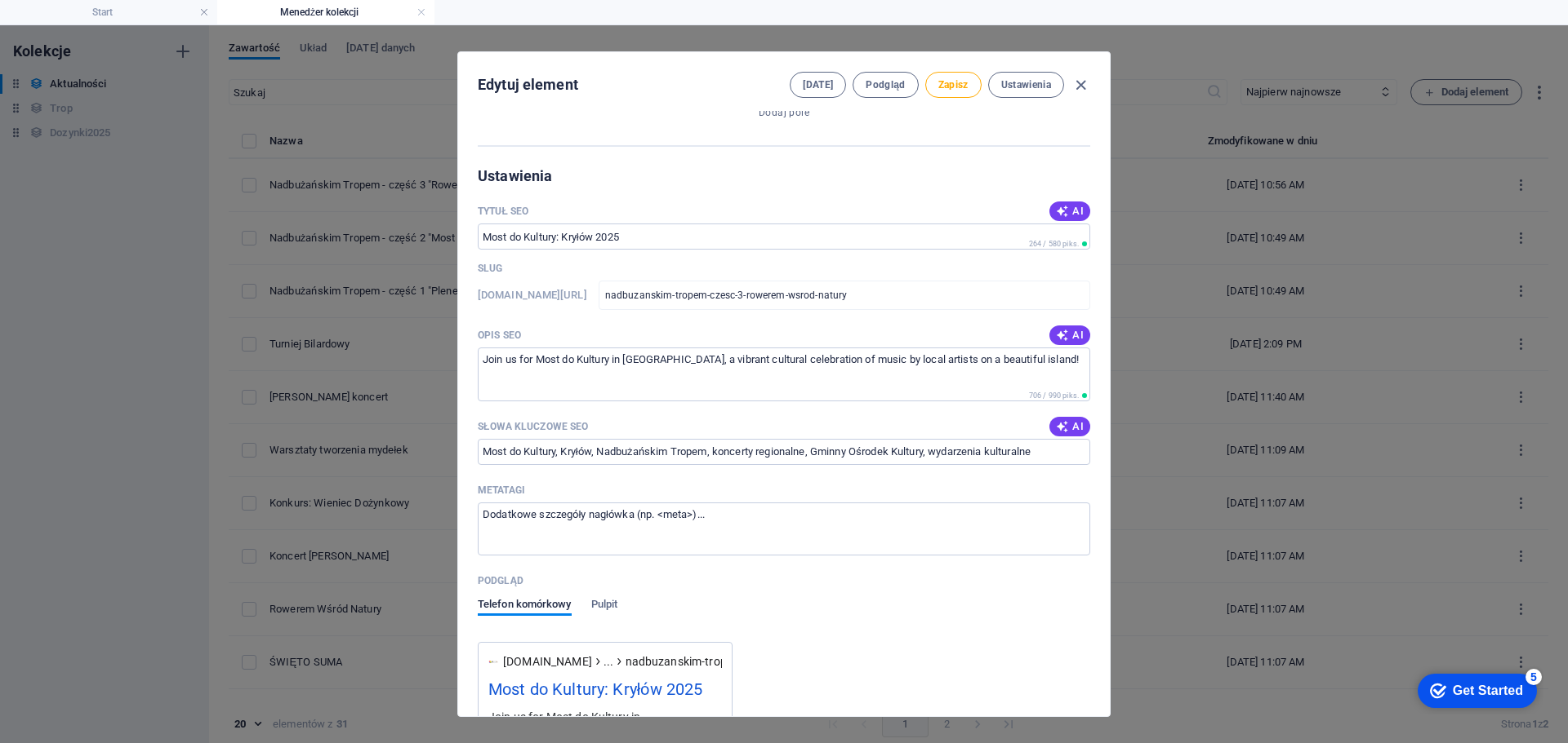
scroll to position [979, 0]
click at [1063, 204] on icon "button" at bounding box center [1062, 210] width 13 height 13
click at [1059, 328] on icon "button" at bounding box center [1062, 334] width 13 height 13
click at [1056, 420] on icon "button" at bounding box center [1062, 425] width 13 height 13
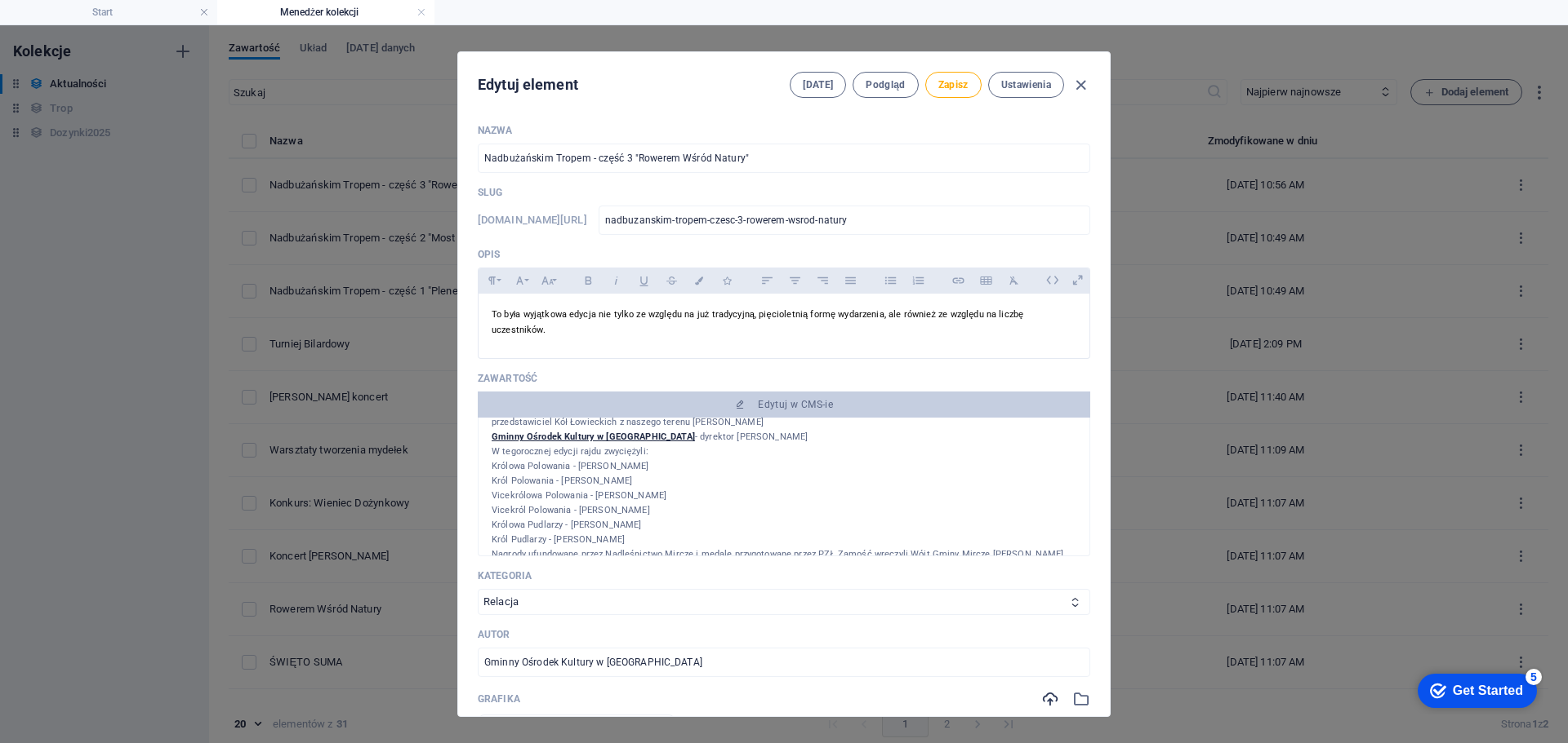
scroll to position [303, 0]
click at [942, 84] on span "Zapisz" at bounding box center [953, 84] width 31 height 13
click at [1084, 82] on icon "button" at bounding box center [1080, 85] width 19 height 19
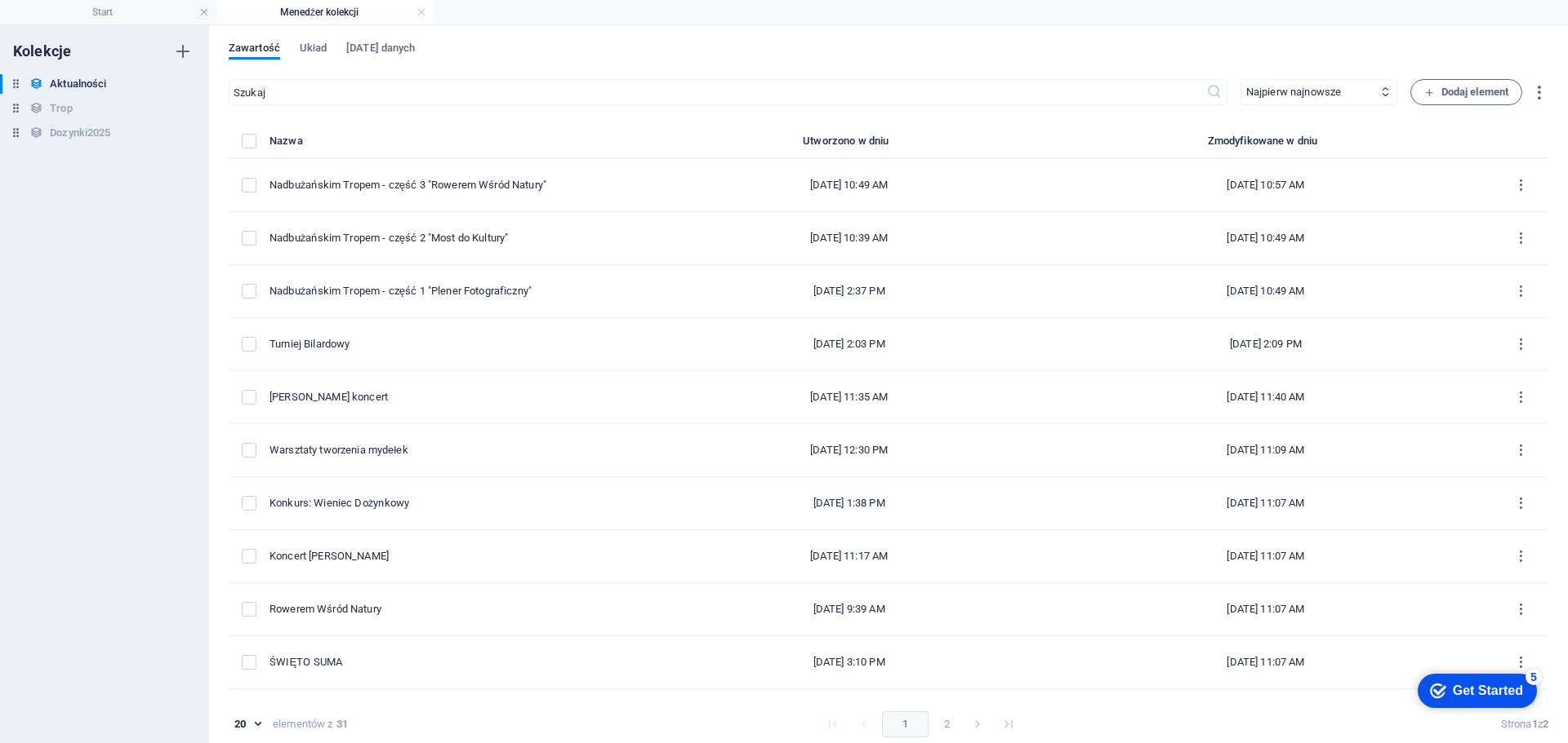
scroll to position [0, 0]
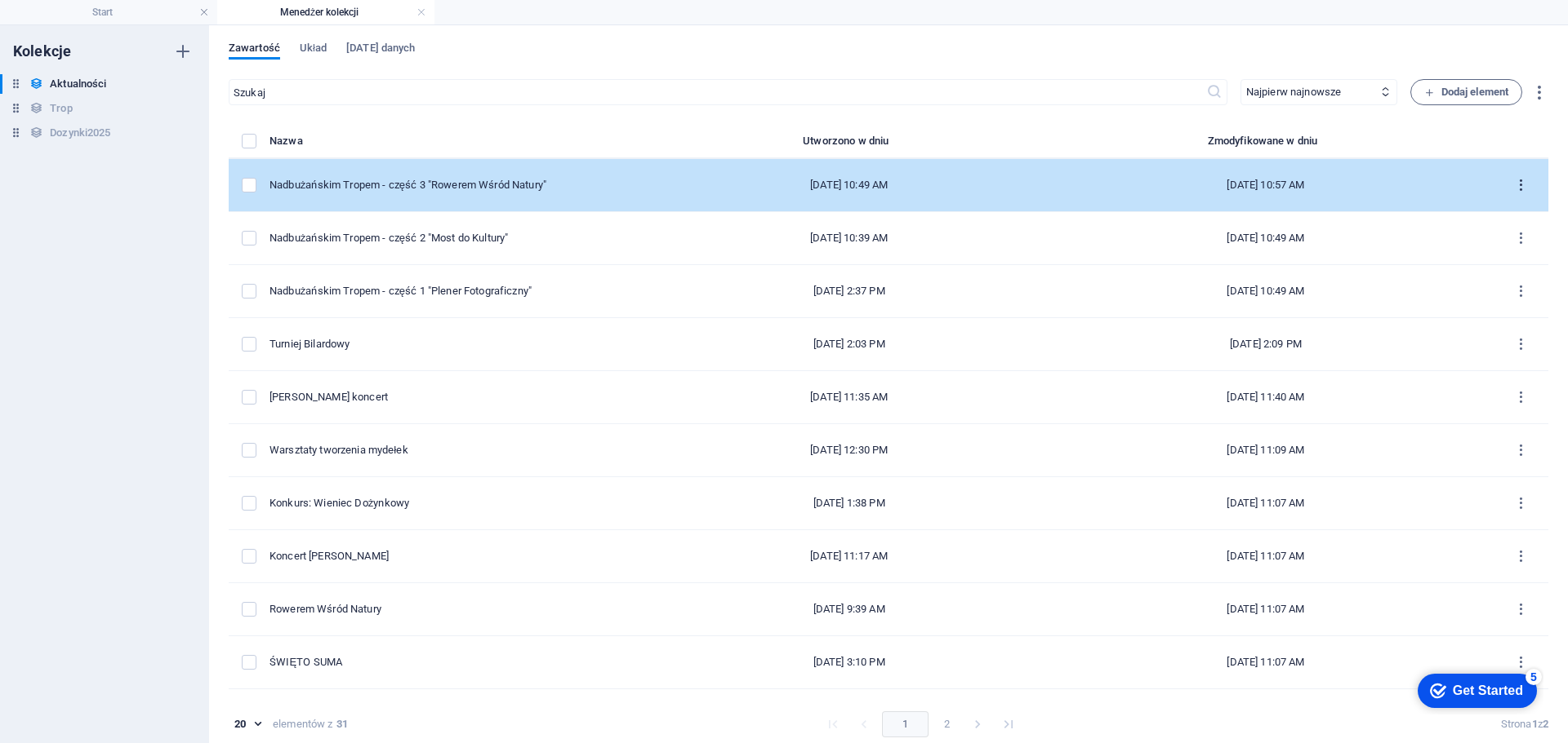
click at [1513, 186] on icon "items list" at bounding box center [1520, 186] width 16 height 16
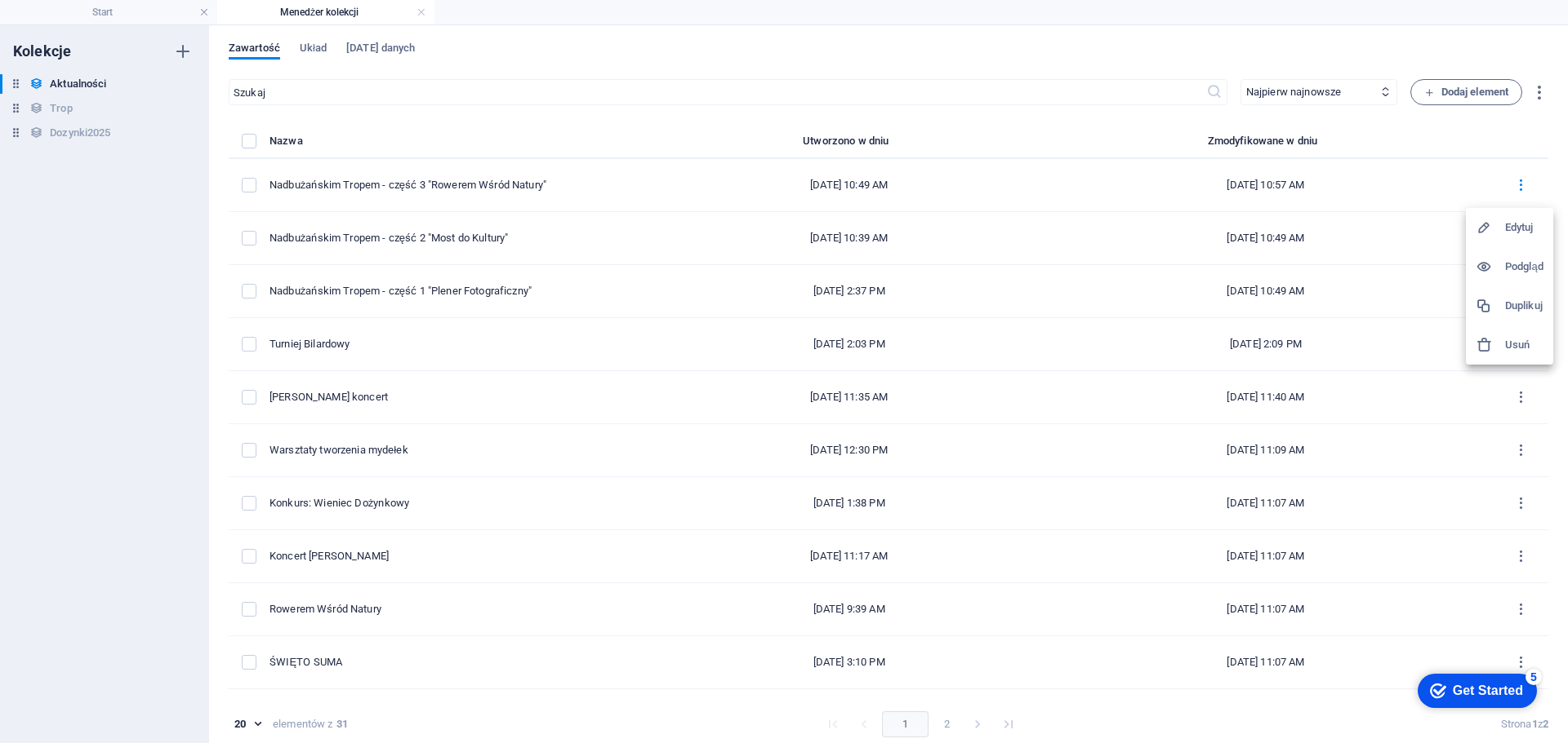
click at [1525, 301] on h6 "Duplikuj" at bounding box center [1523, 306] width 39 height 20
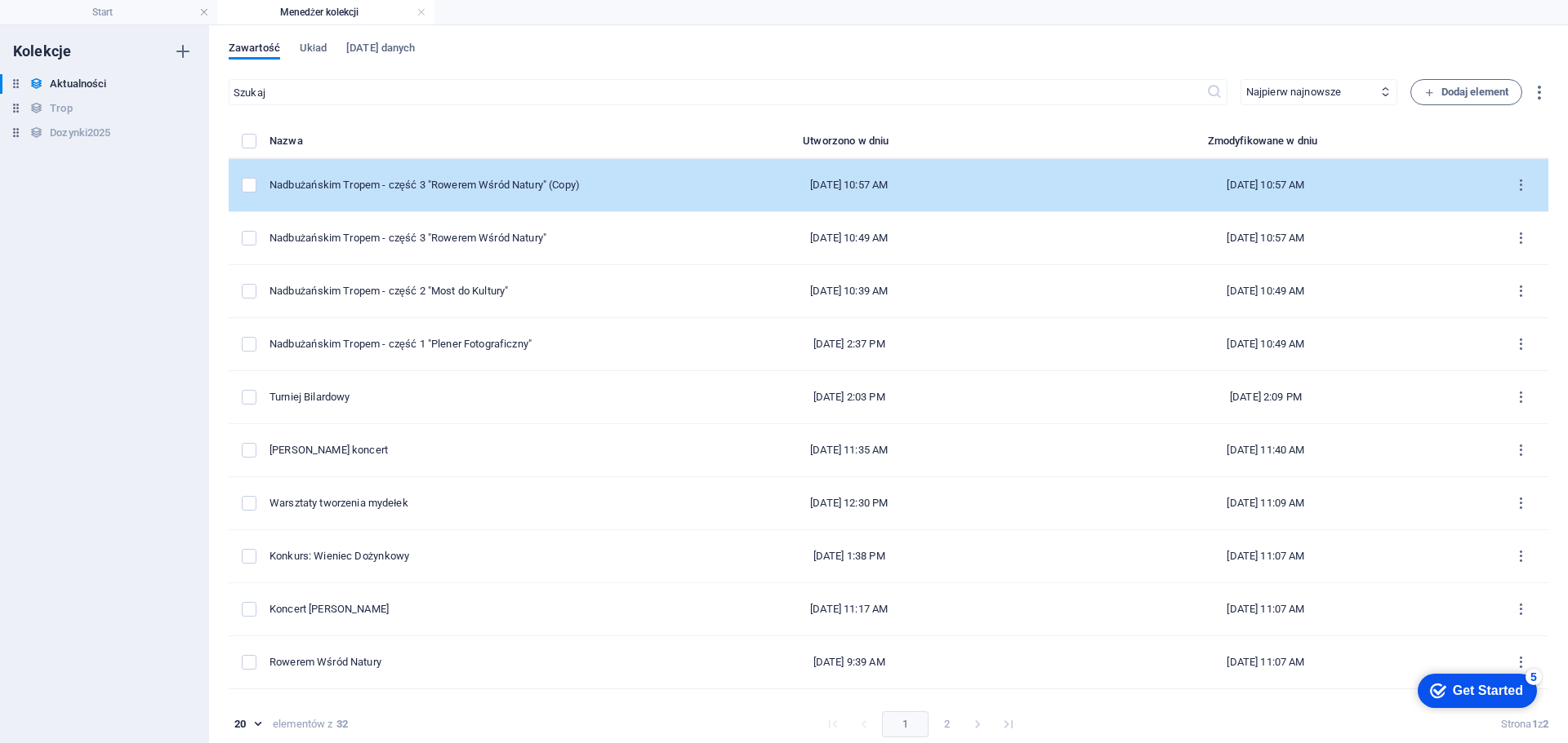
click at [707, 187] on div "[DATE] 10:57 AM" at bounding box center [849, 185] width 352 height 15
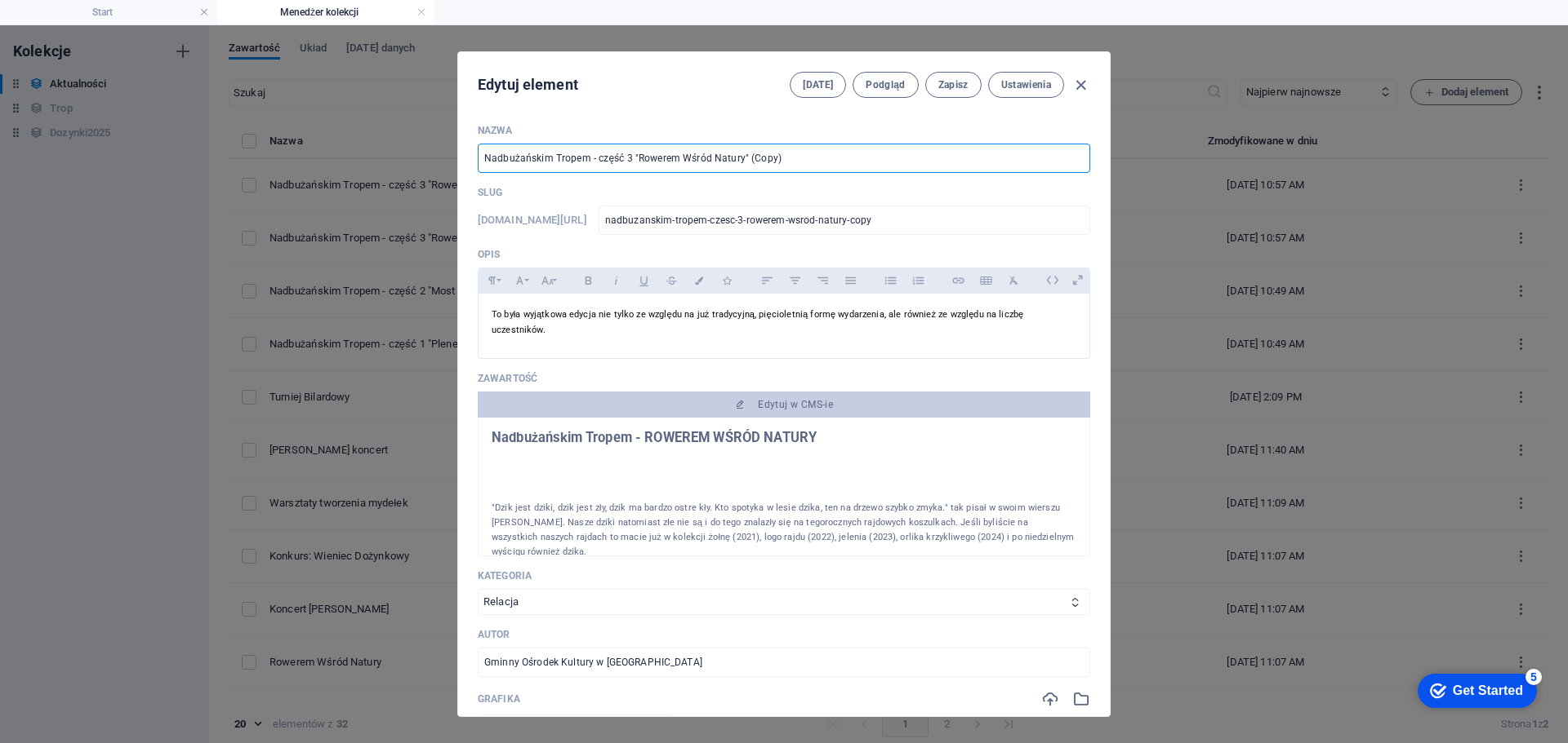
click at [627, 157] on input "Nadbużańskim Tropem - część 3 "Rowerem Wśród Natury" (Copy)" at bounding box center [784, 158] width 613 height 30
drag, startPoint x: 781, startPoint y: 161, endPoint x: 744, endPoint y: 162, distance: 37.0
click at [744, 162] on input "Nadbużańskim Tropem - część 4 "Rowerem Wśród Natury" (Copy)" at bounding box center [784, 158] width 613 height 30
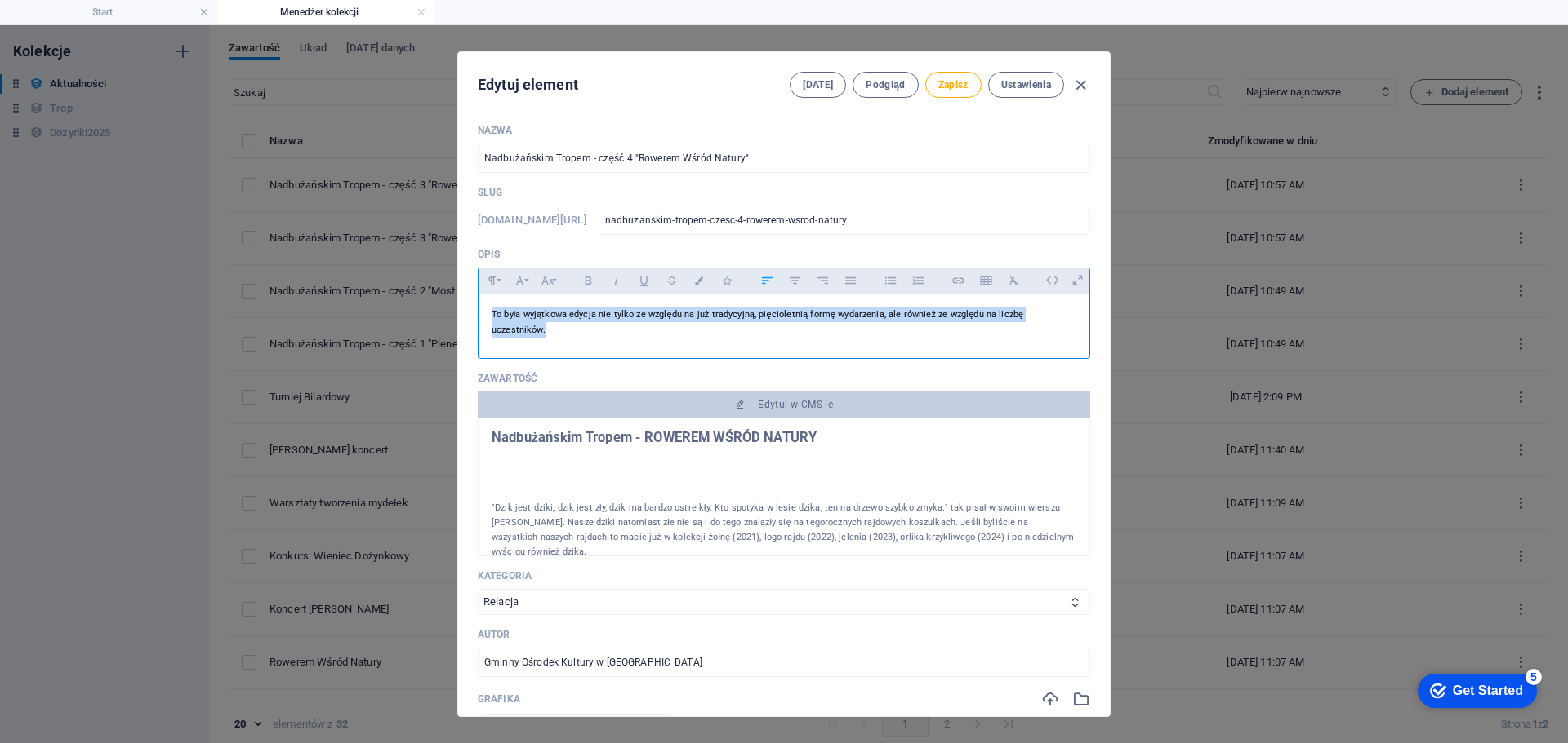
drag, startPoint x: 1071, startPoint y: 315, endPoint x: 490, endPoint y: 309, distance: 581.0
click at [490, 309] on div "To była wyjątkowa edycja nie tylko ze względu na już tradycyjną, pięcioletnią f…" at bounding box center [783, 323] width 611 height 57
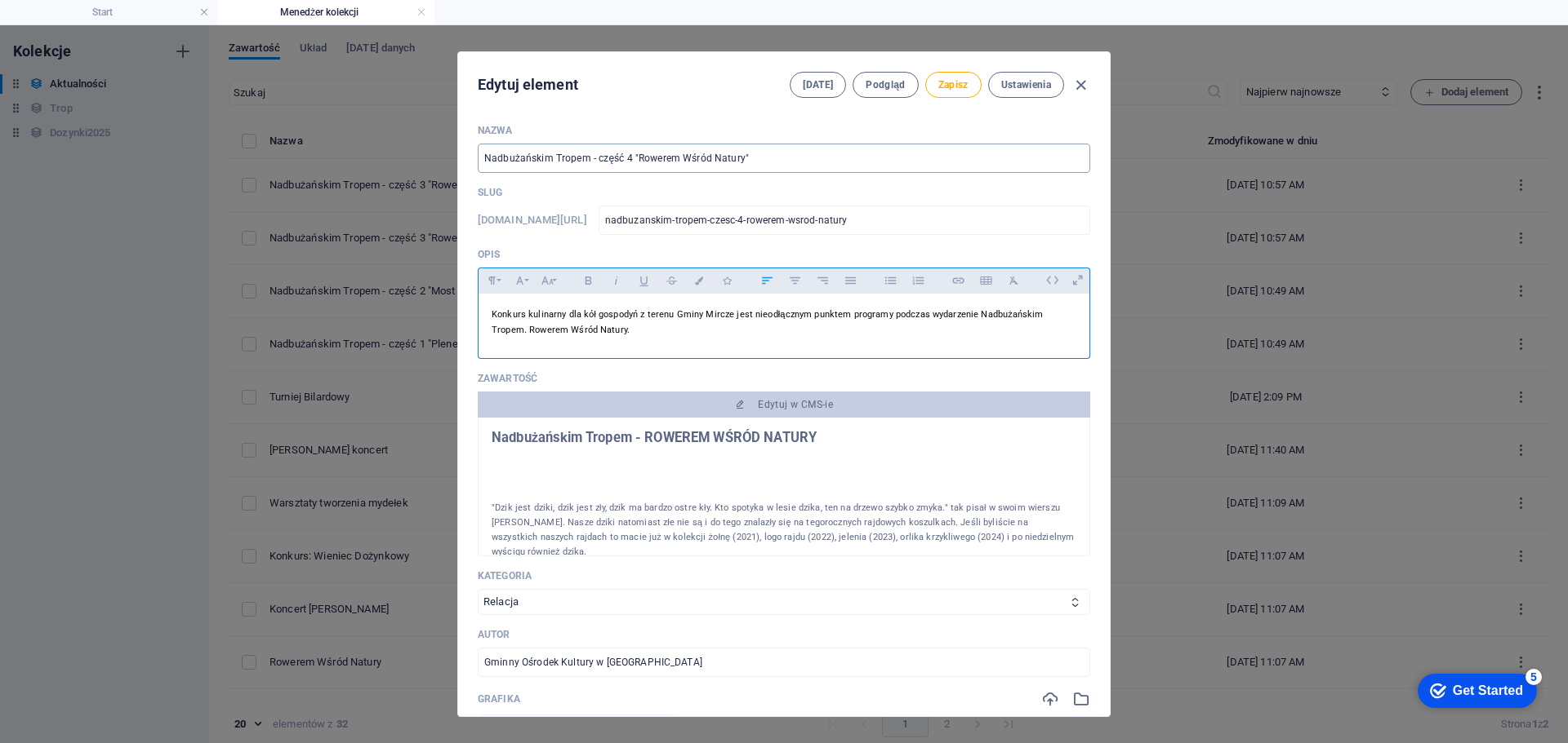
click at [801, 158] on input "Nadbużańskim Tropem - część 4 "Rowerem Wśród Natury"" at bounding box center [784, 158] width 613 height 30
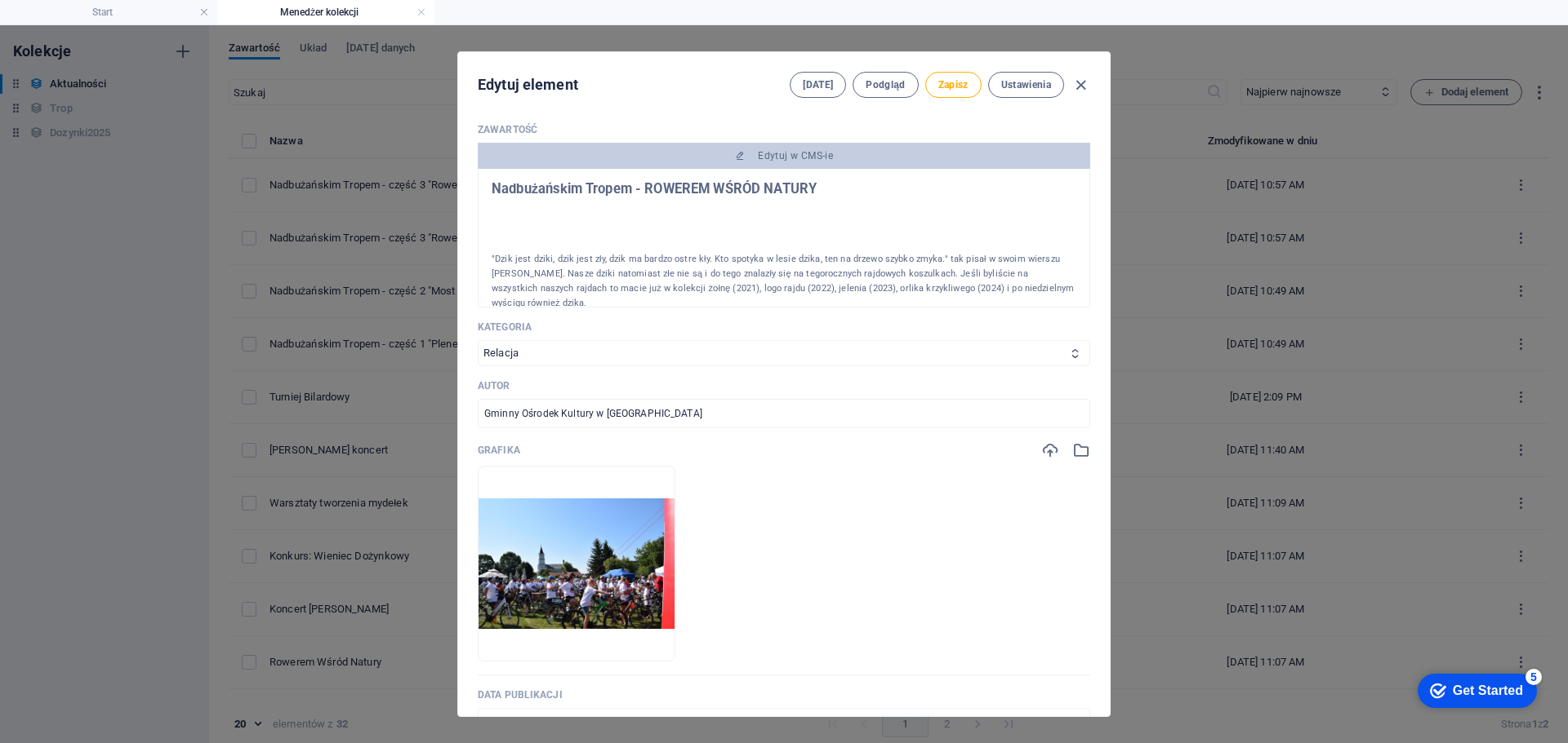
scroll to position [408, 0]
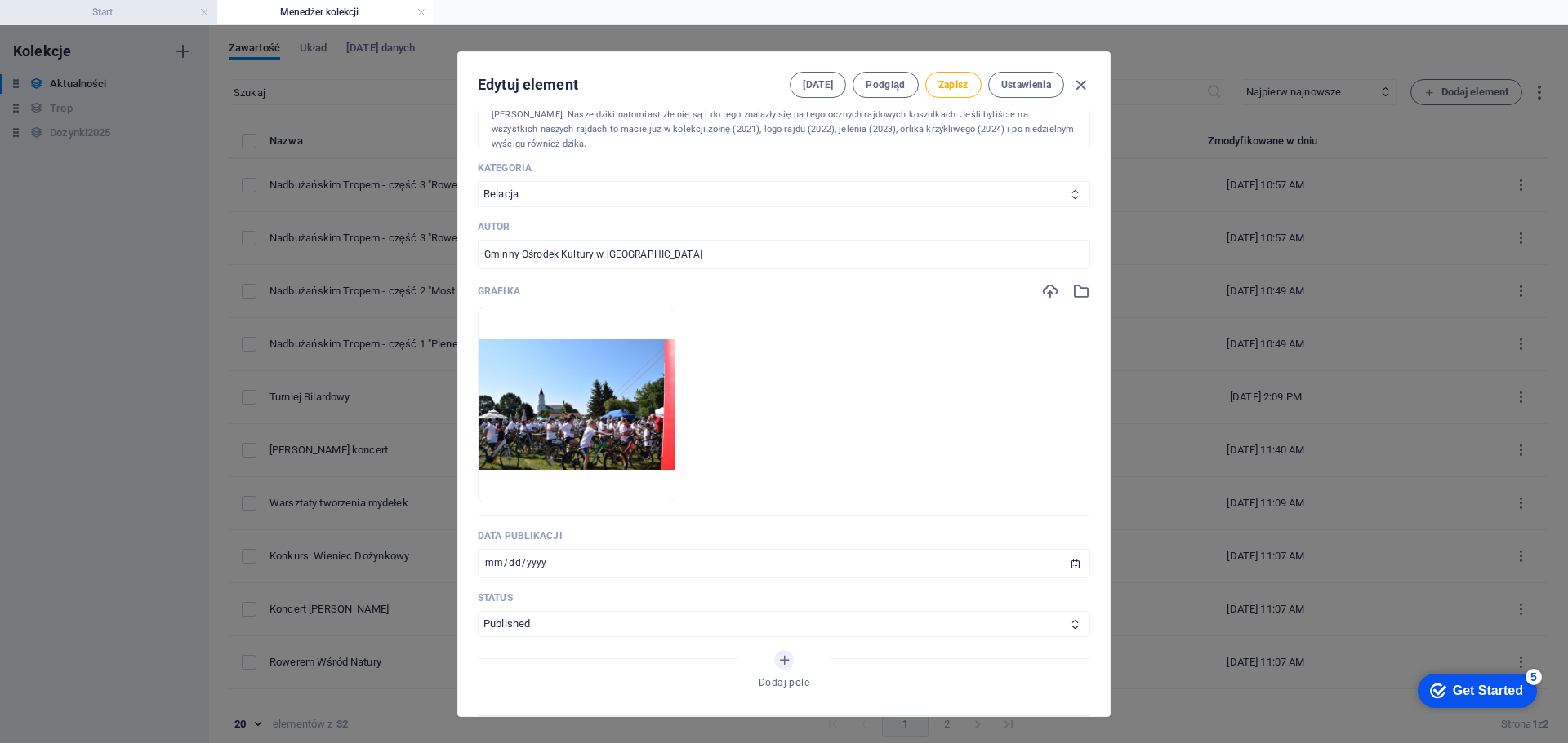
click at [156, 13] on h4 "Start" at bounding box center [108, 12] width 217 height 18
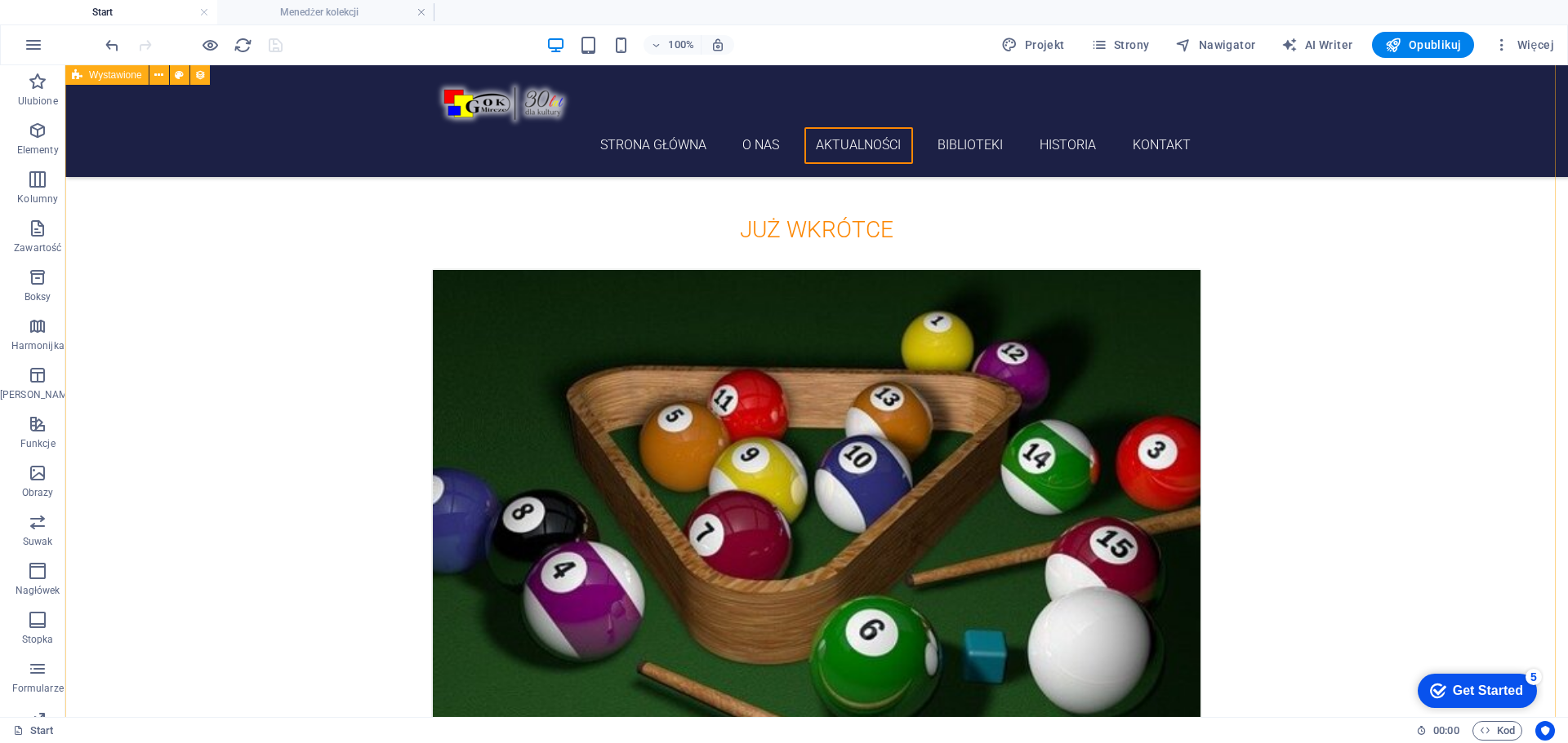
scroll to position [1102, 0]
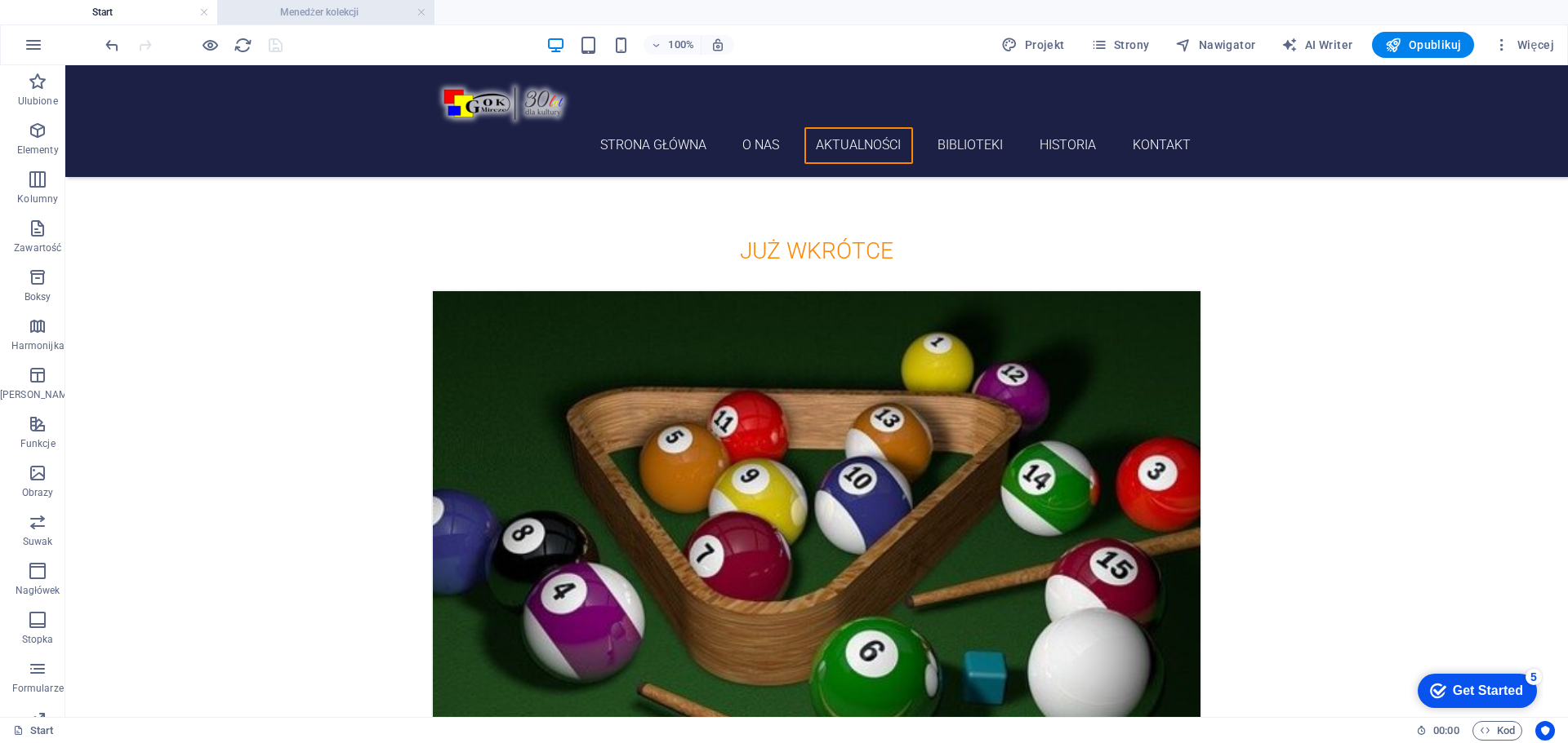
click at [340, 13] on h4 "Menedżer kolekcji" at bounding box center [325, 12] width 217 height 18
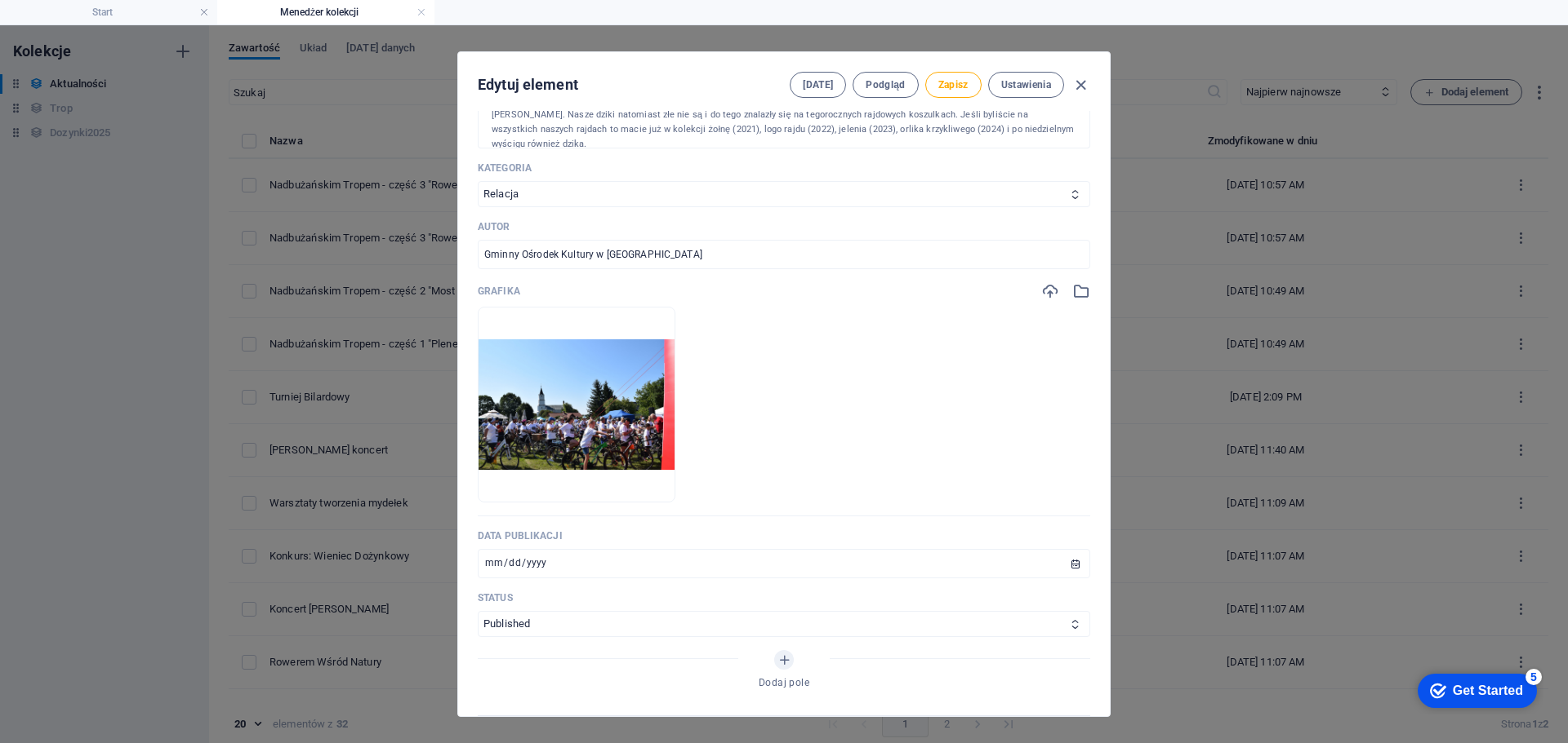
scroll to position [653, 0]
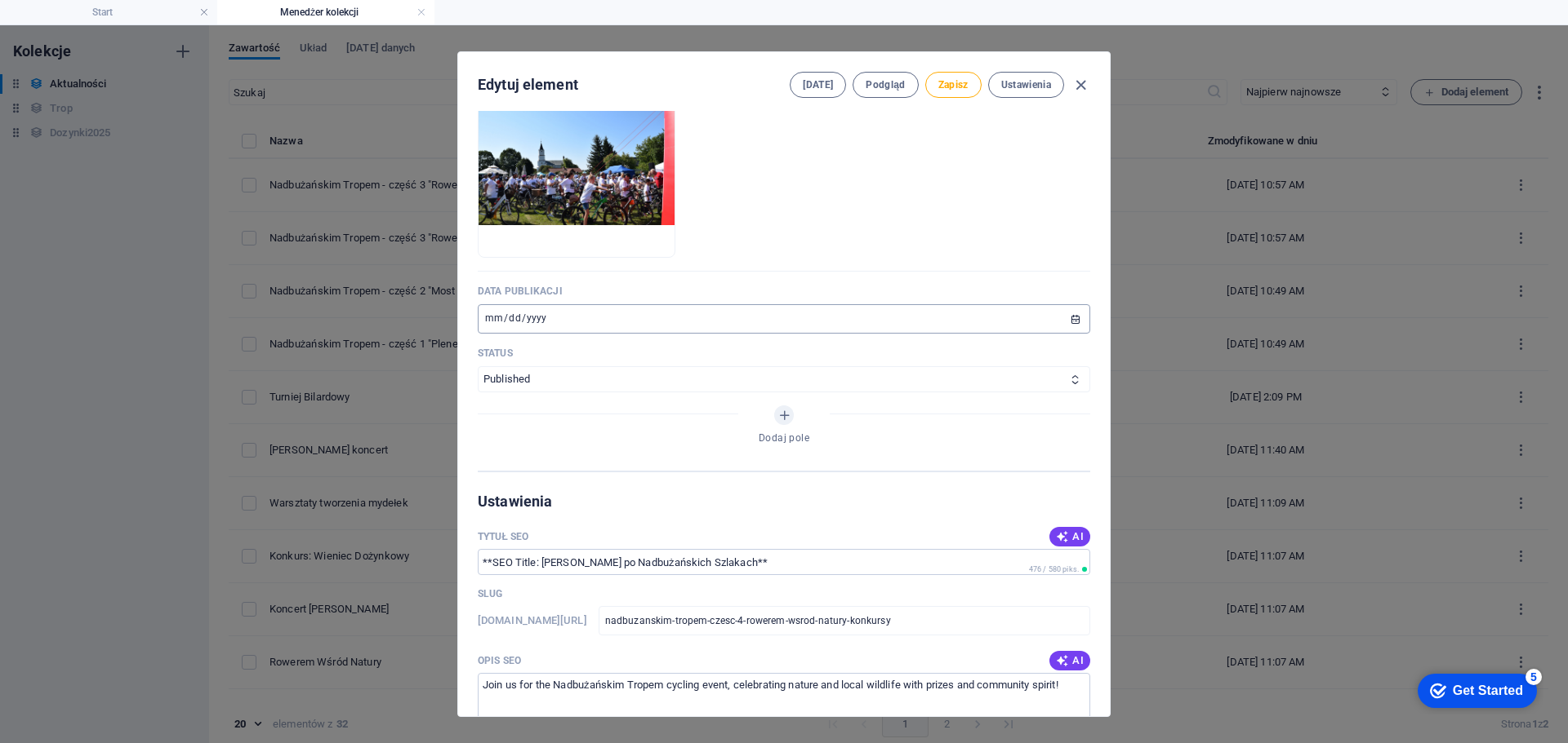
click at [488, 320] on input "[DATE]" at bounding box center [784, 320] width 613 height 30
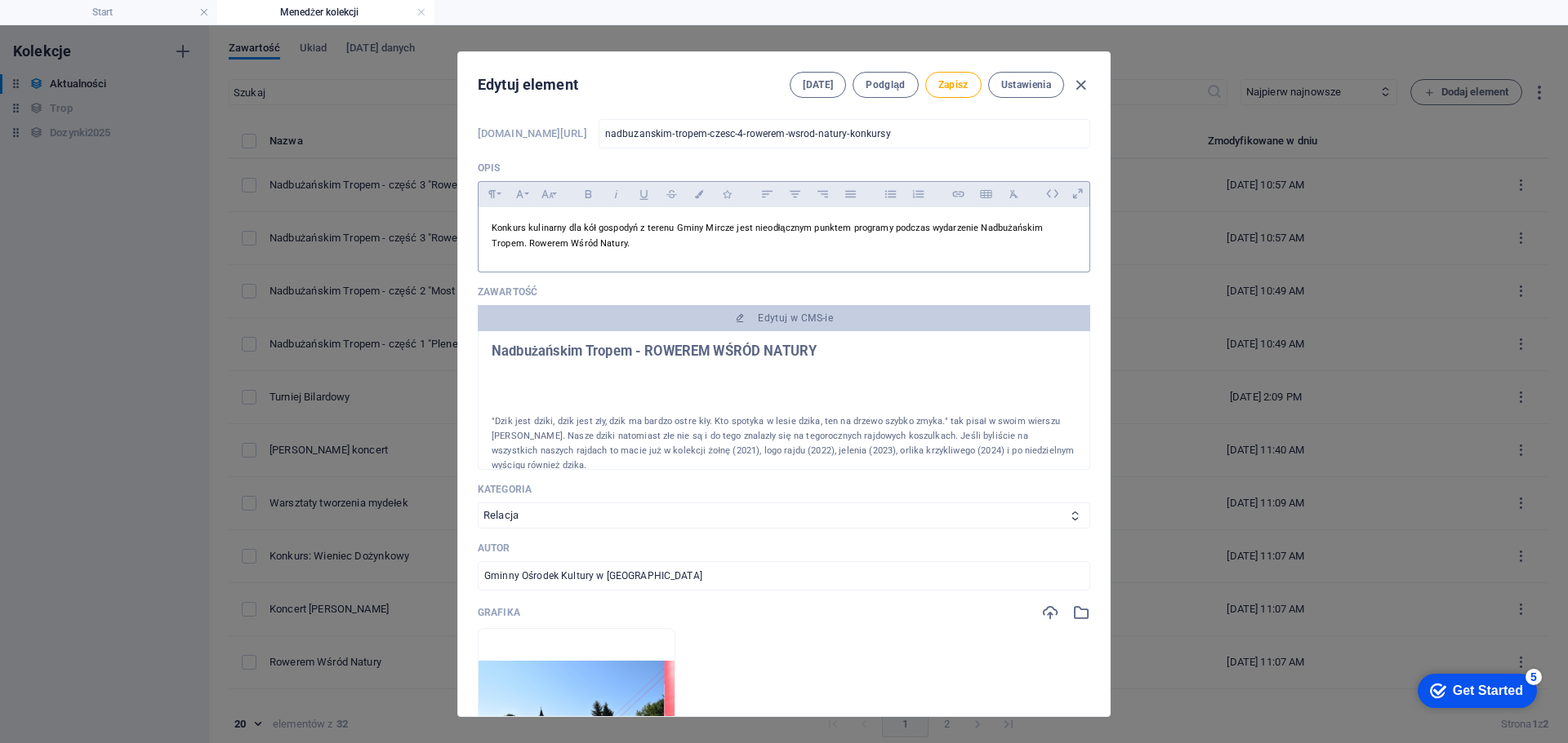
scroll to position [0, 0]
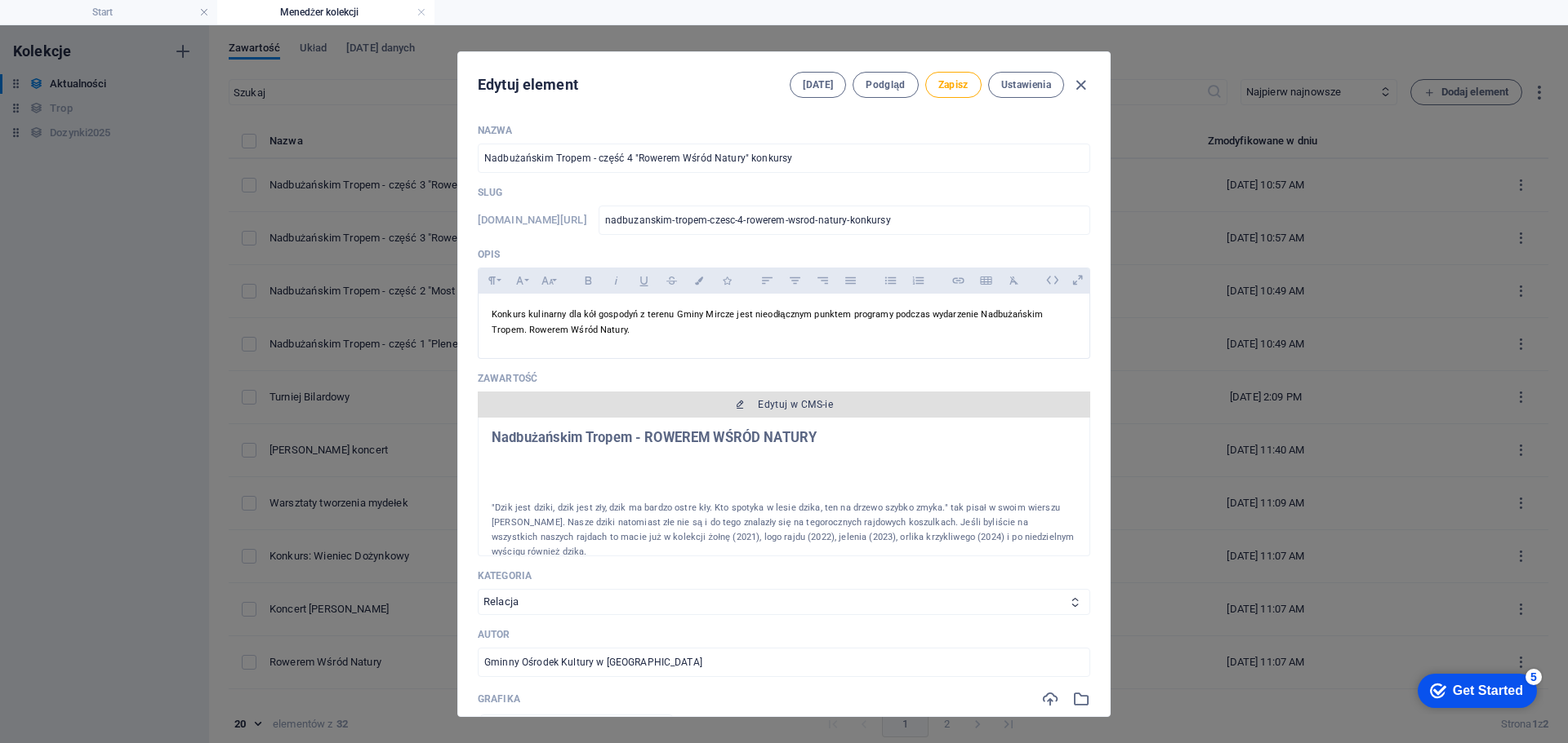
click at [810, 405] on span "Edytuj w CMS-ie" at bounding box center [795, 405] width 75 height 13
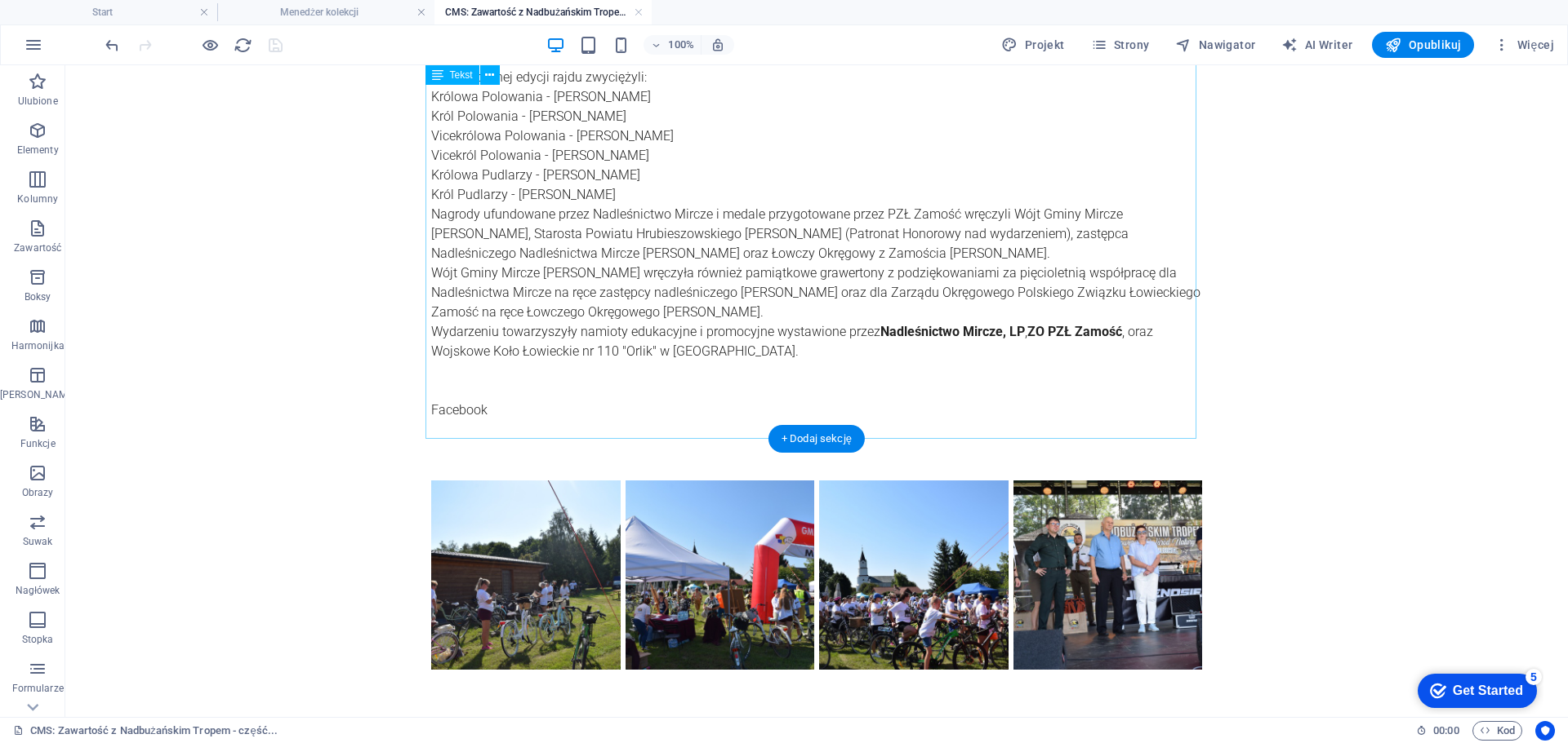
scroll to position [571, 0]
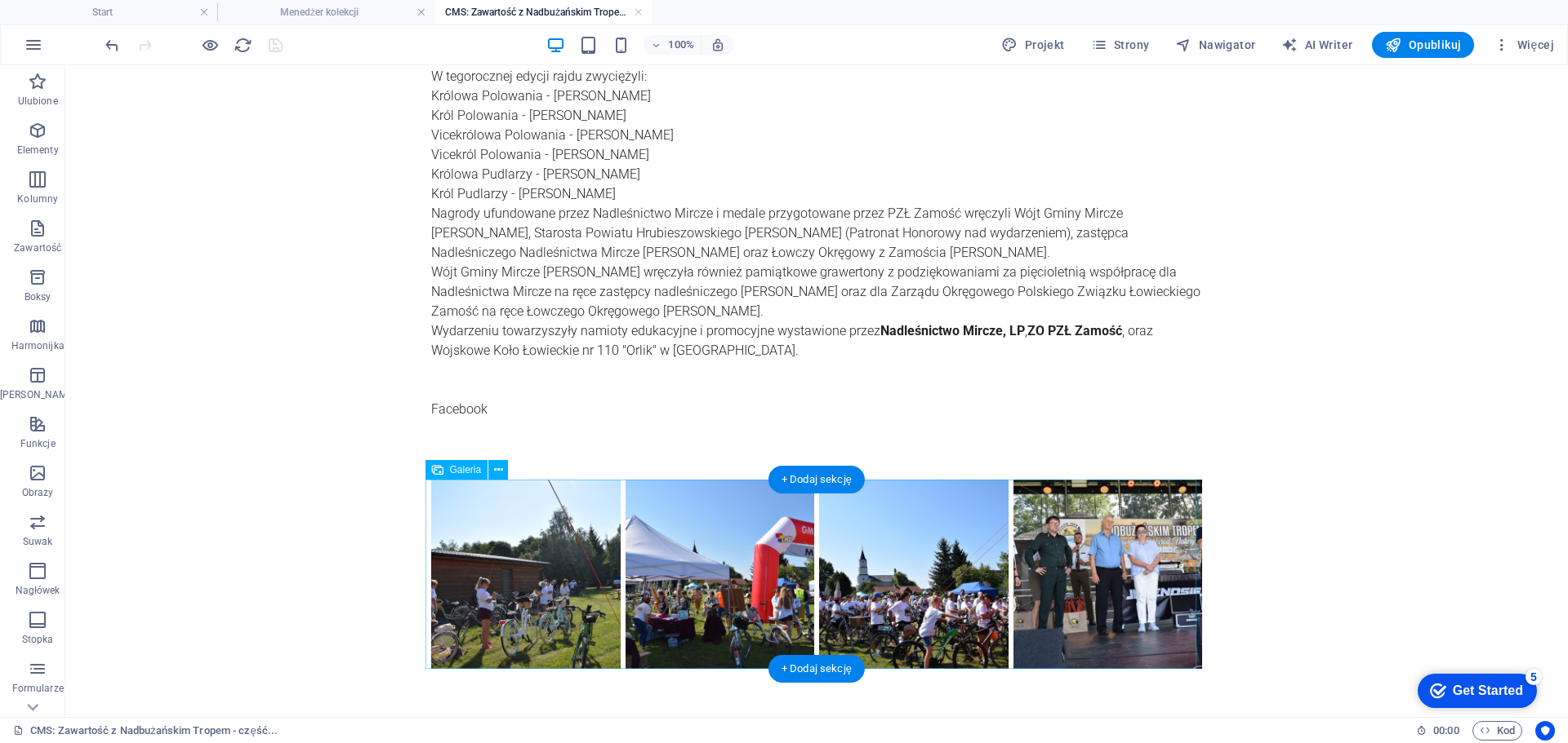
click at [528, 549] on li at bounding box center [526, 575] width 194 height 194
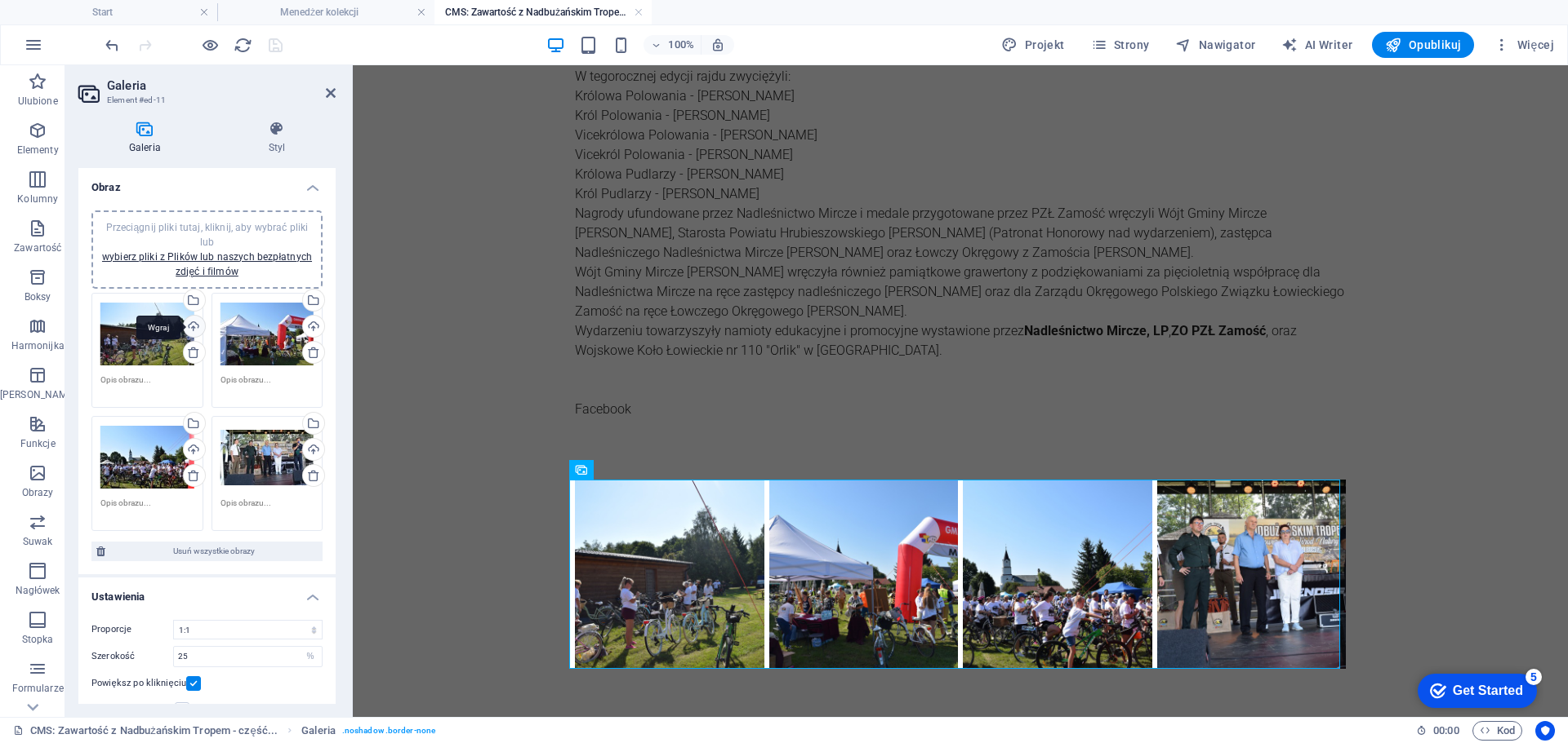
click at [190, 326] on div "Wgraj" at bounding box center [192, 327] width 25 height 25
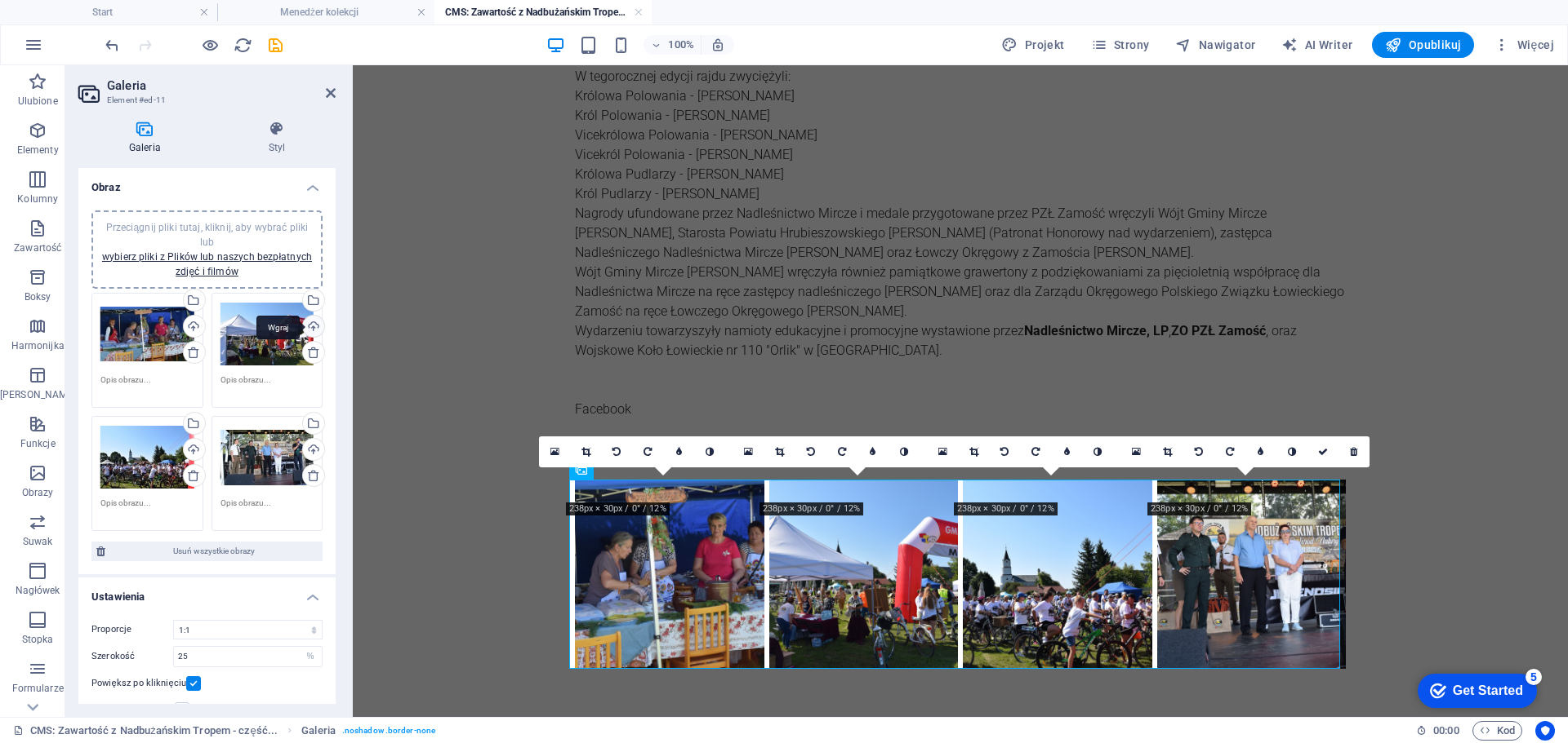
click at [311, 328] on div "Wgraj" at bounding box center [312, 327] width 25 height 25
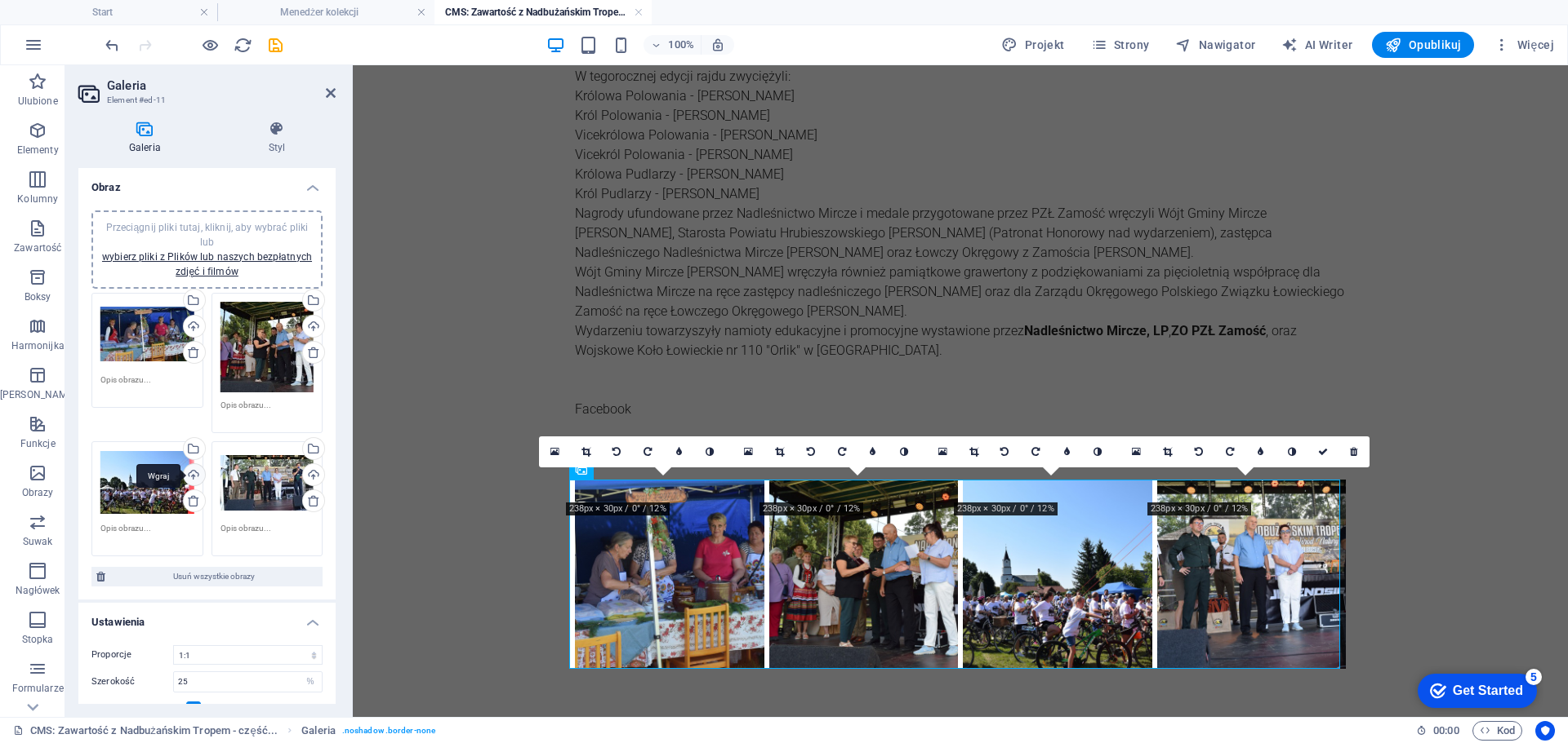
click at [198, 464] on div "Wgraj" at bounding box center [192, 476] width 25 height 25
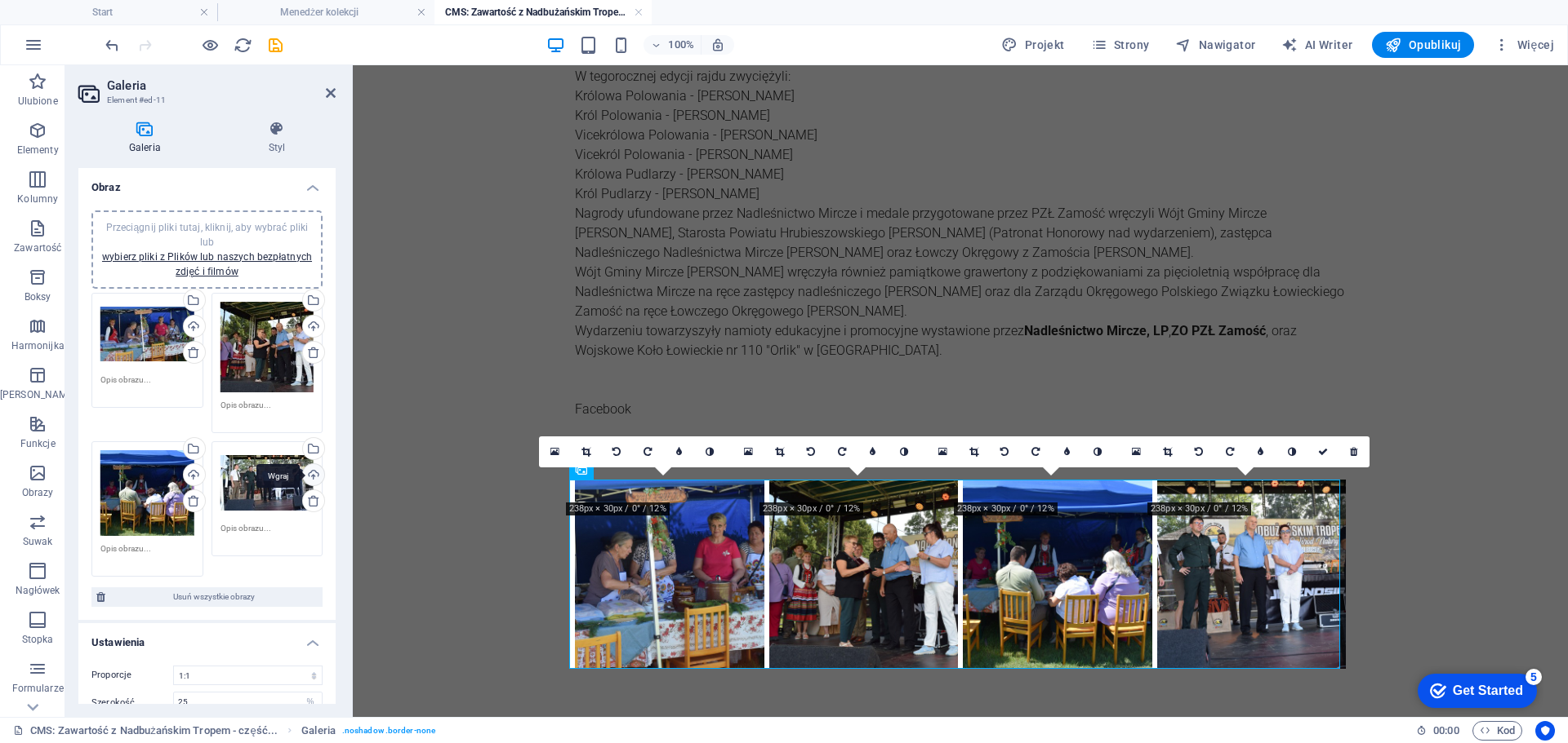
click at [312, 476] on div "Wgraj" at bounding box center [312, 476] width 25 height 25
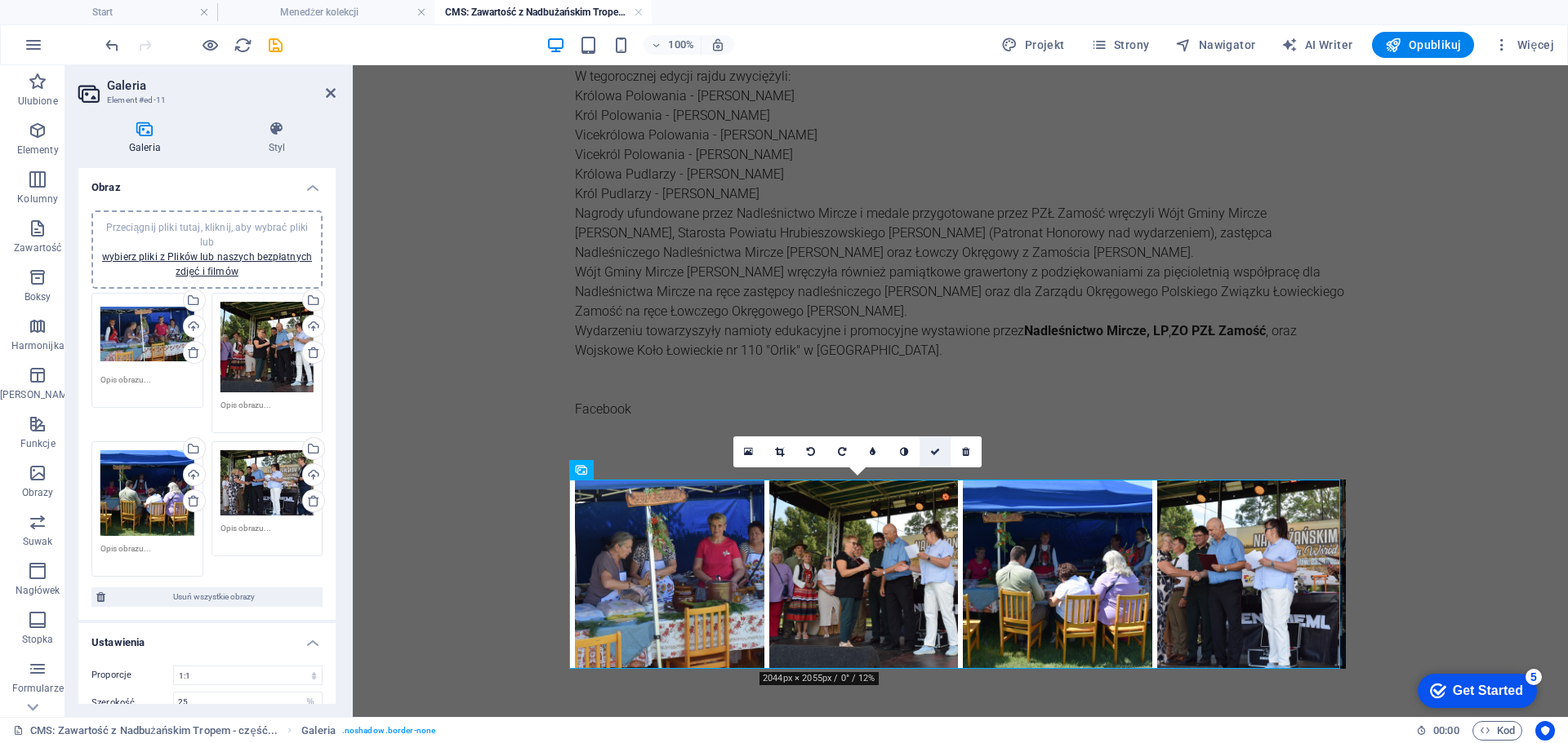
click at [930, 459] on link at bounding box center [934, 451] width 31 height 31
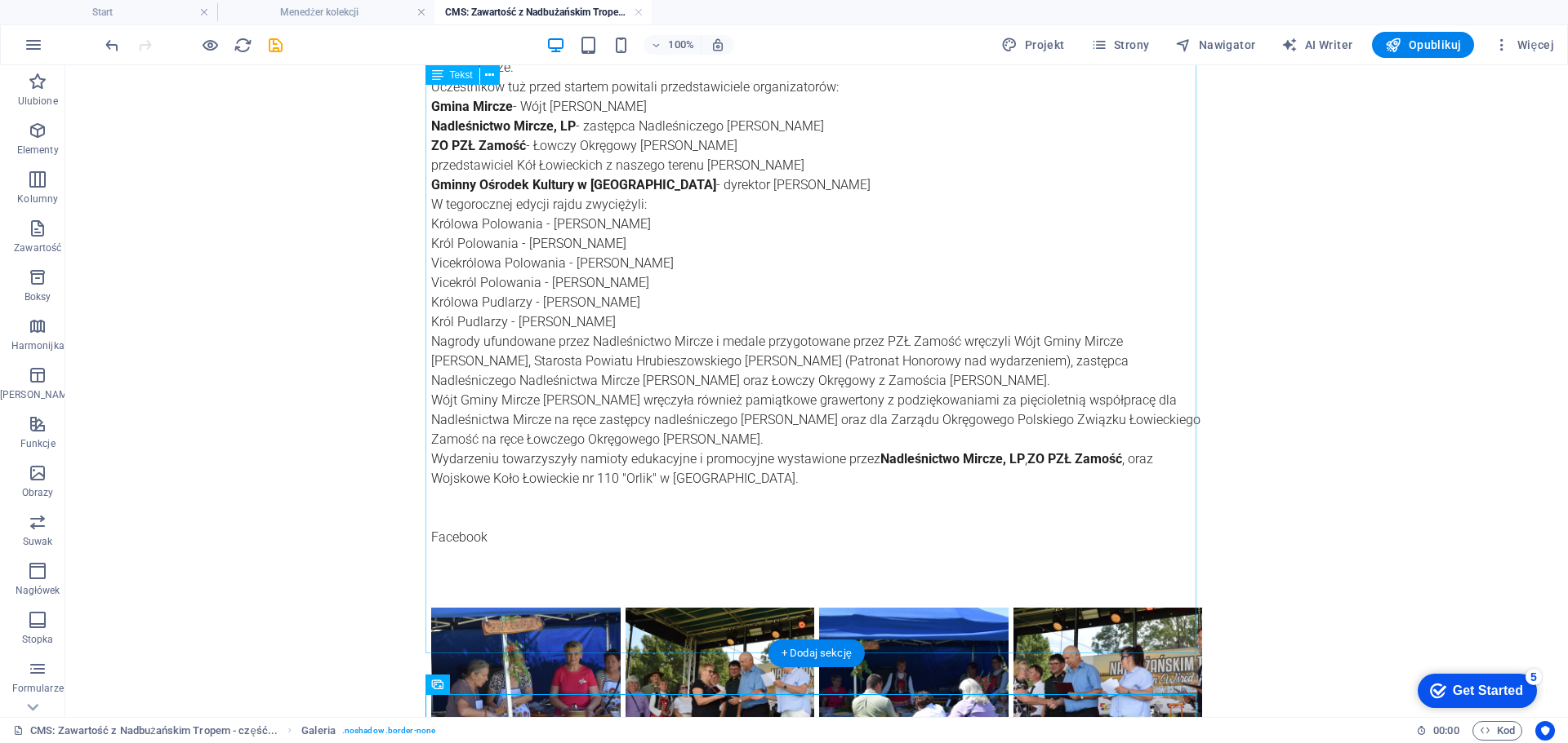
scroll to position [244, 0]
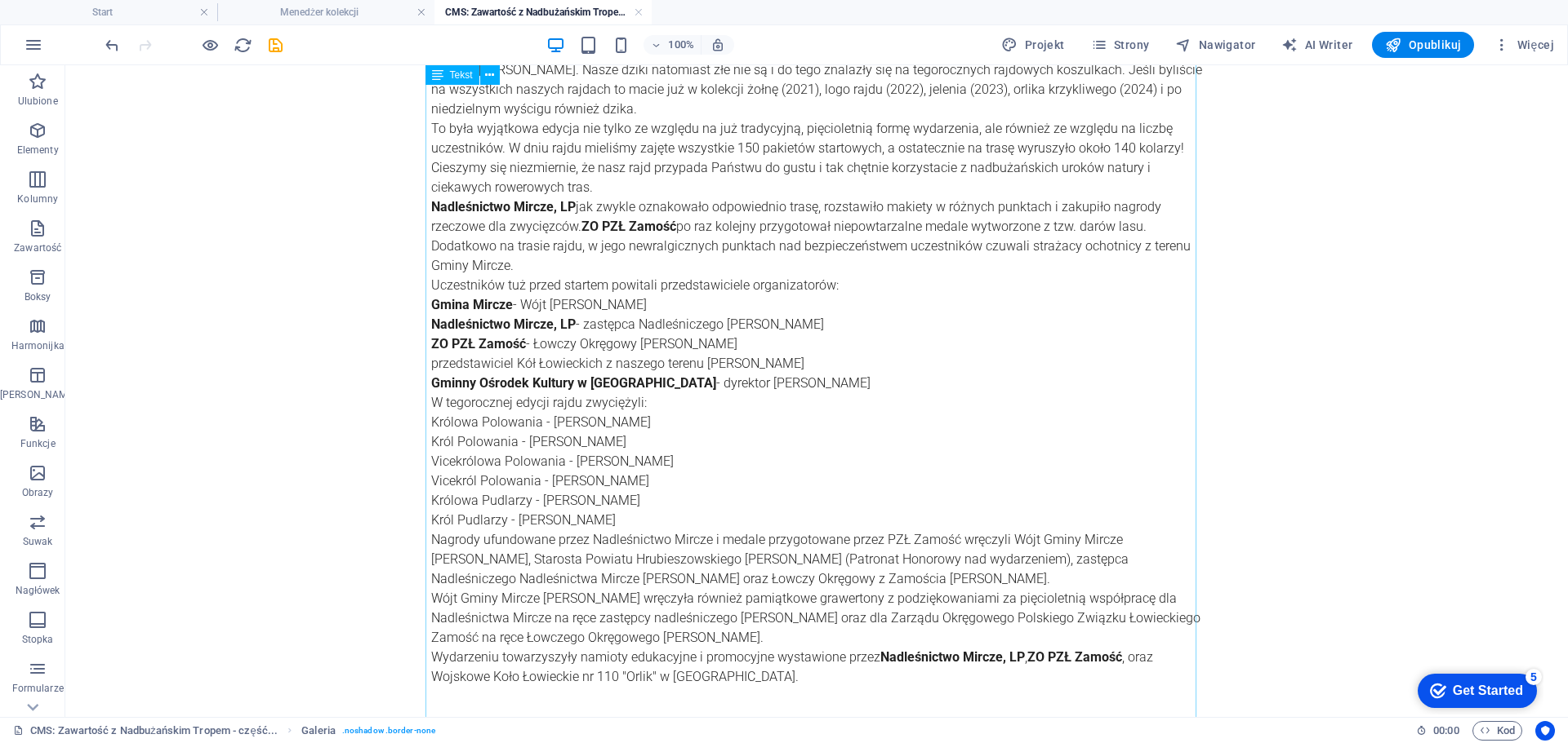
click at [781, 347] on div ""Dzik jest dziki, dzik jest zły, dzik ma bardzo ostre kły. Kto spotyka w lesie …" at bounding box center [817, 393] width 771 height 744
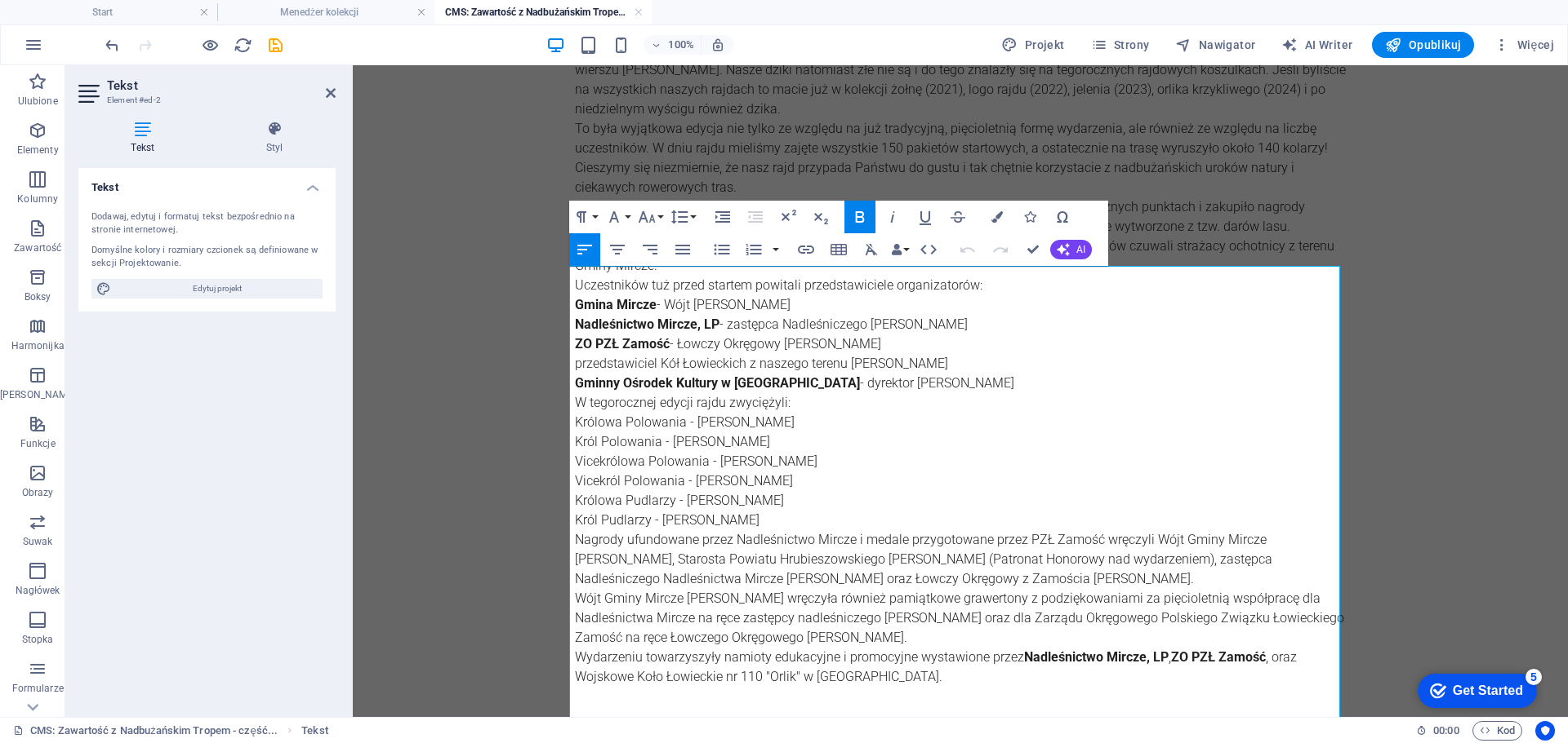
scroll to position [0, 0]
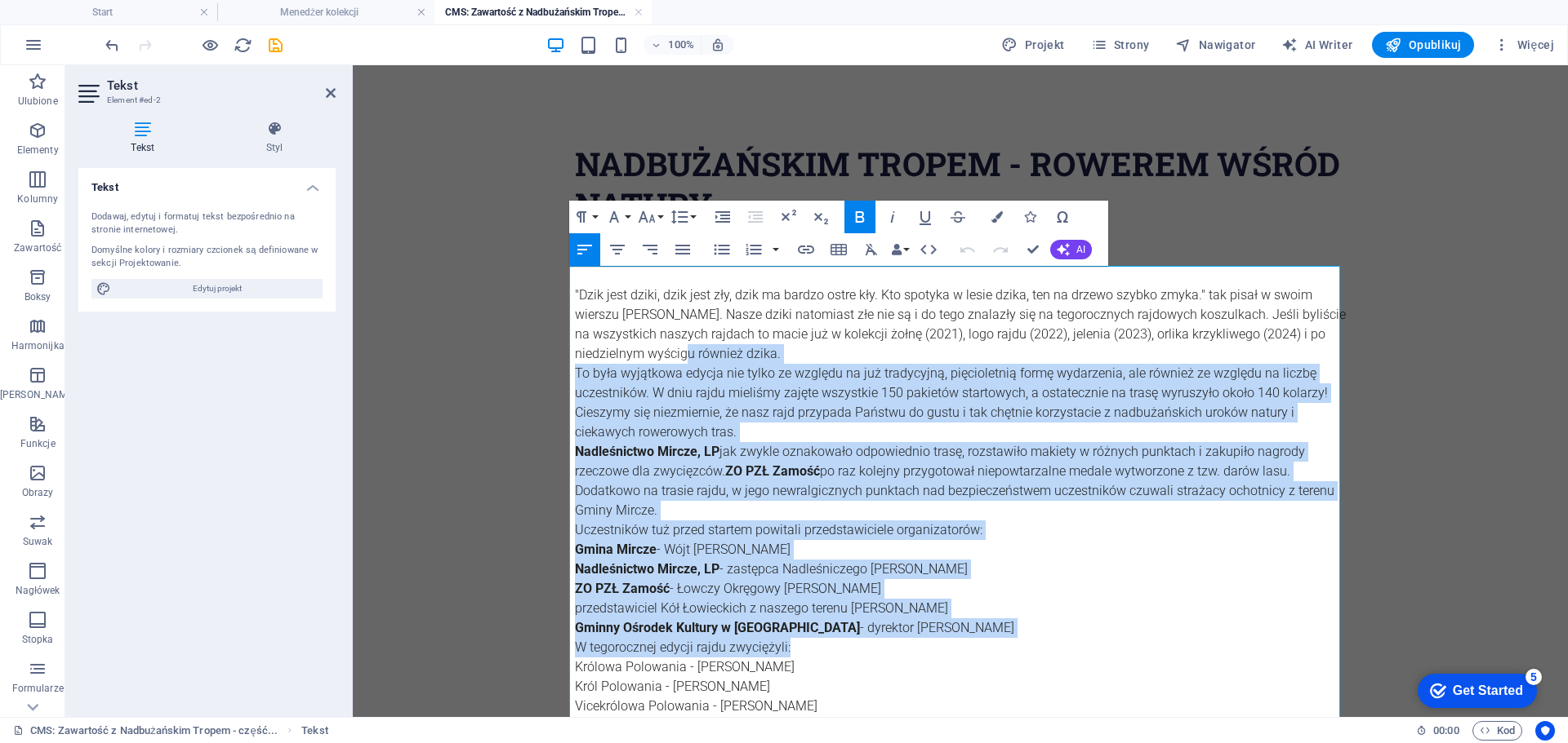
drag, startPoint x: 939, startPoint y: 651, endPoint x: 688, endPoint y: 352, distance: 390.4
click at [688, 352] on div ""Dzik jest dziki, dzik jest zły, dzik ma bardzo ostre kły. Kto spotyka w lesie …" at bounding box center [960, 638] width 771 height 744
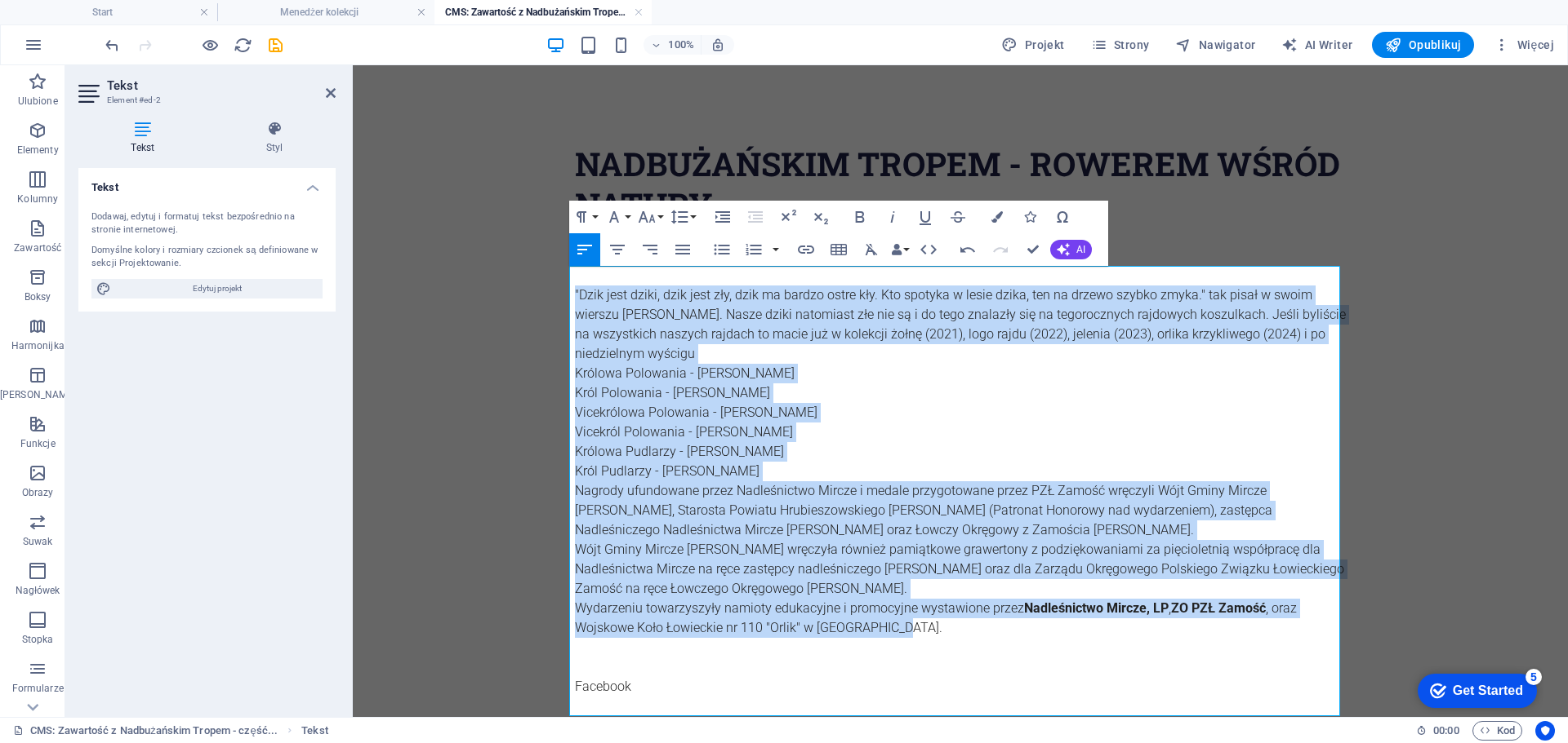
drag, startPoint x: 907, startPoint y: 626, endPoint x: 586, endPoint y: 274, distance: 476.4
click at [586, 274] on div ""Dzik jest dziki, dzik jest zły, dzik ma bardzo ostre kły. Kto spotyka w lesie …" at bounding box center [960, 491] width 771 height 450
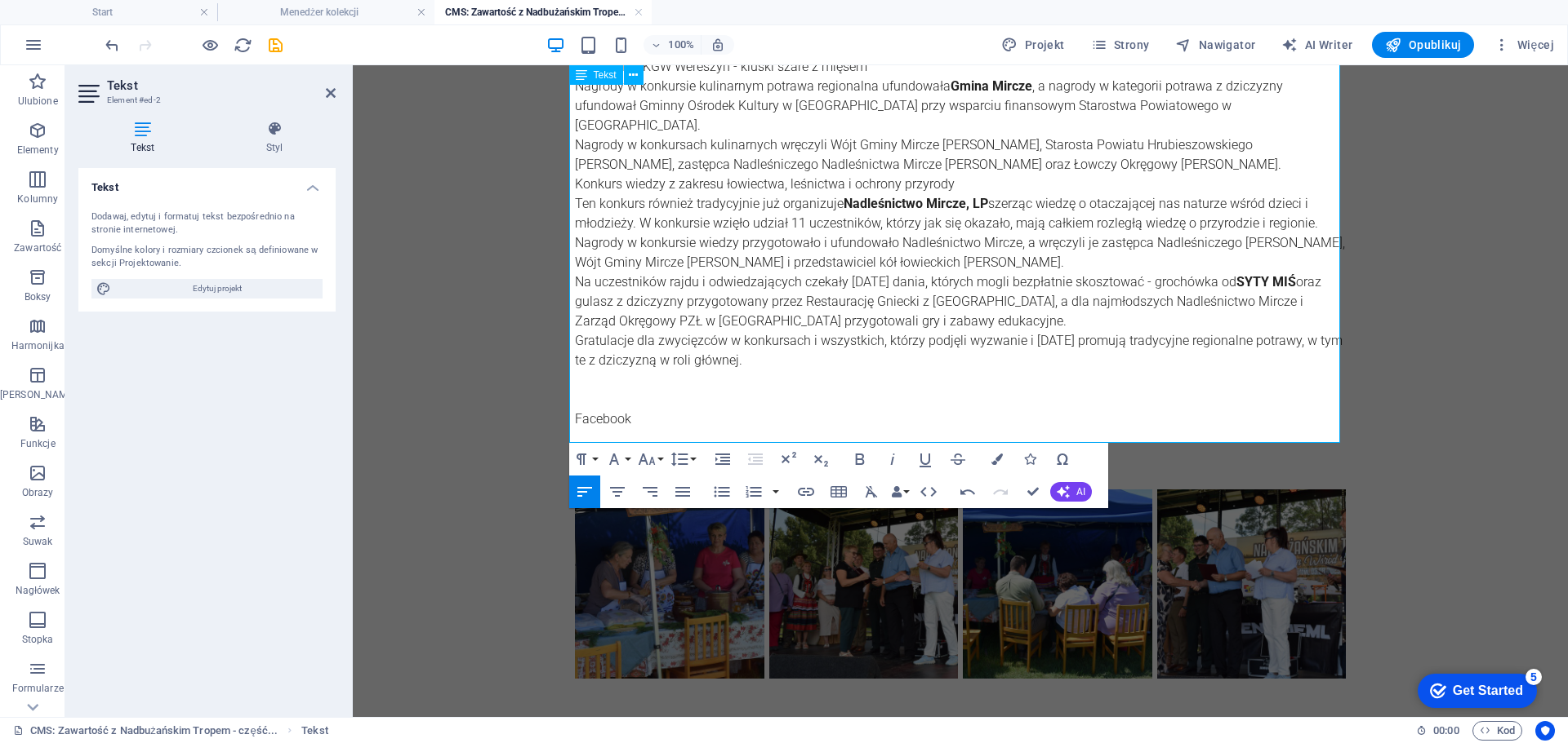
scroll to position [680, 0]
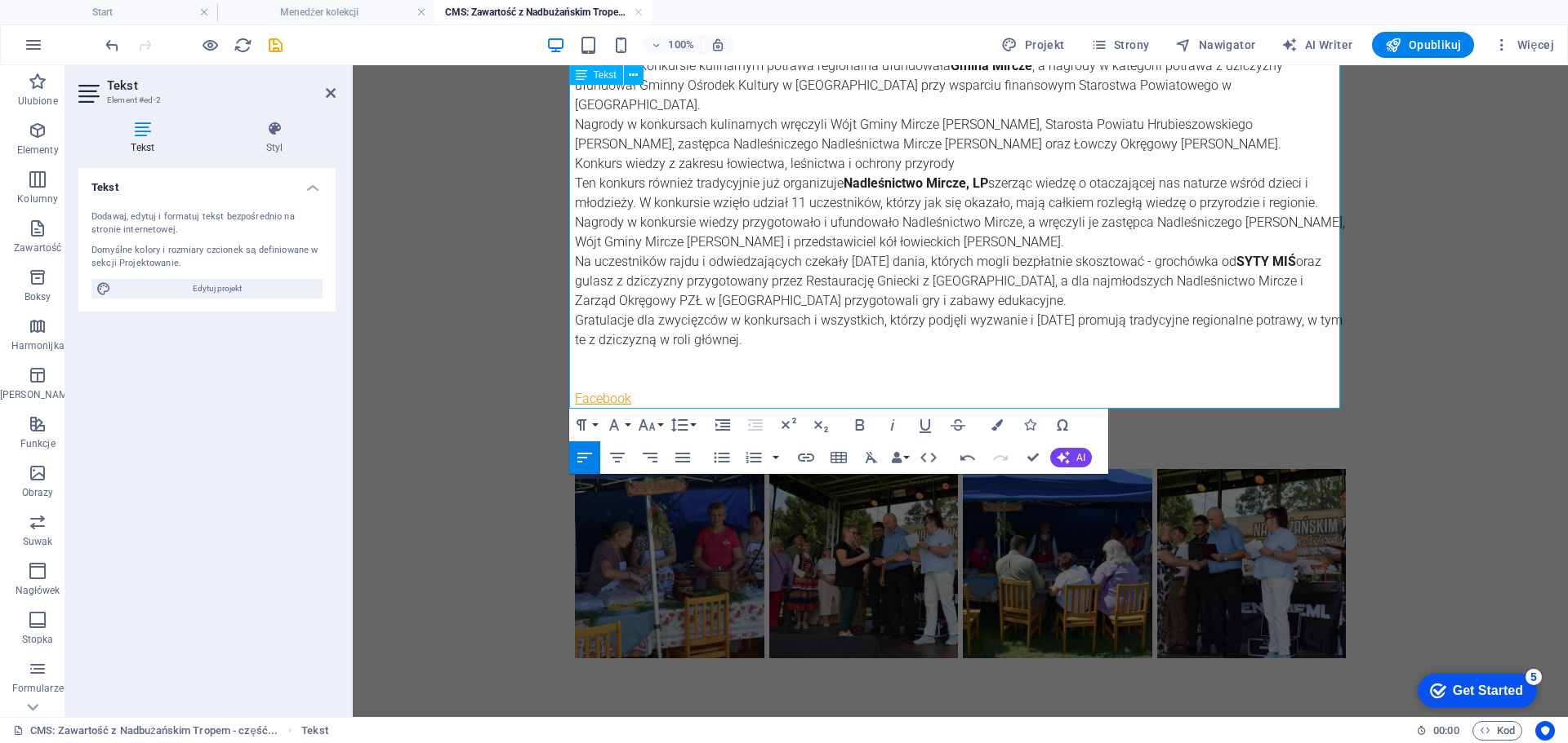
click at [591, 391] on link "Facebook" at bounding box center [603, 399] width 56 height 16
click at [602, 340] on icon "button" at bounding box center [597, 338] width 20 height 20
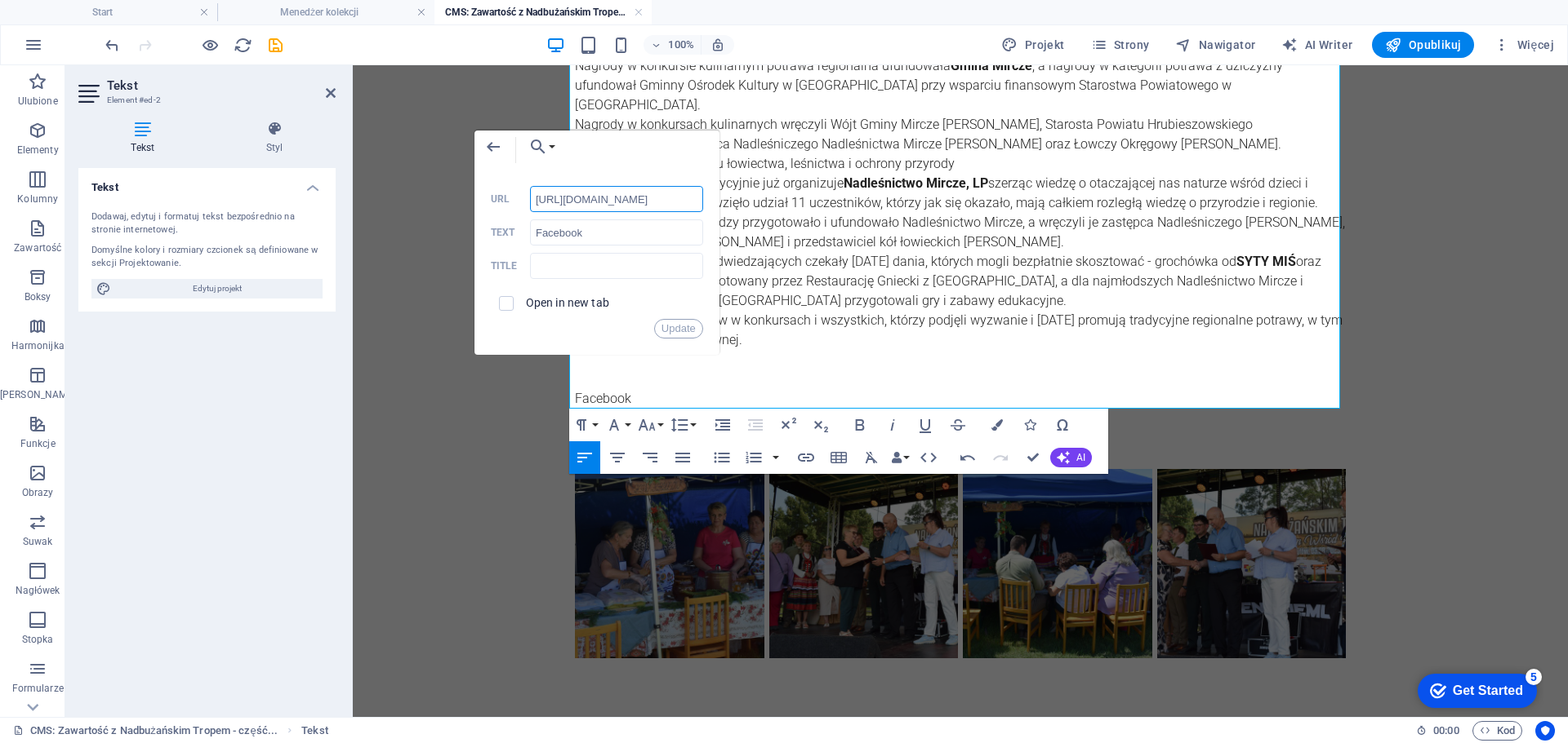
scroll to position [0, 0]
click at [604, 195] on input "[URL][DOMAIN_NAME]" at bounding box center [616, 199] width 173 height 26
paste input "aFJ2k6XCK4dLjtARb9Gj1DnoiFbvxAiWi3pnWntbLF4d2Cr7r3zkrYszsyGvvj42"
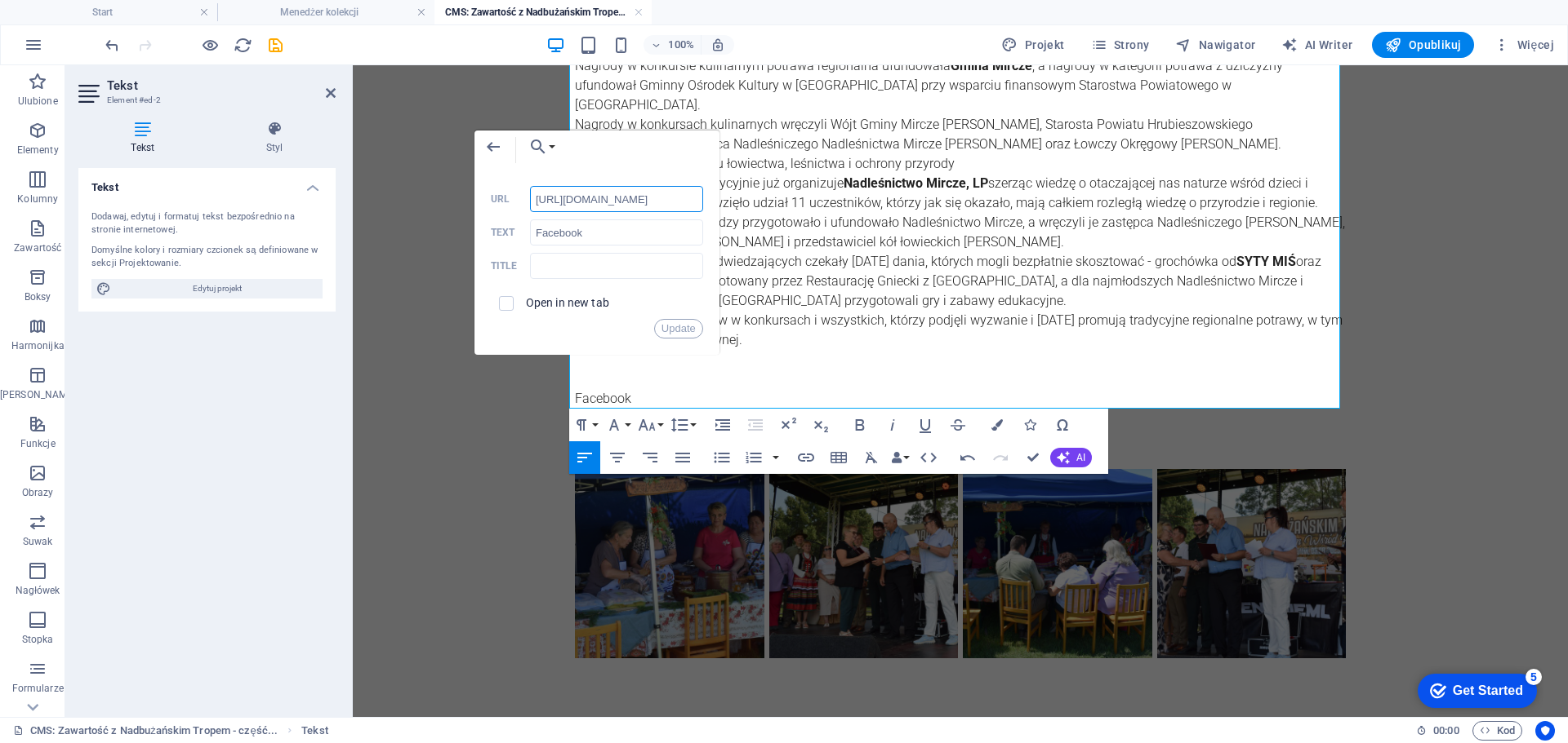
scroll to position [0, 594]
click at [696, 328] on button "Update" at bounding box center [678, 329] width 49 height 20
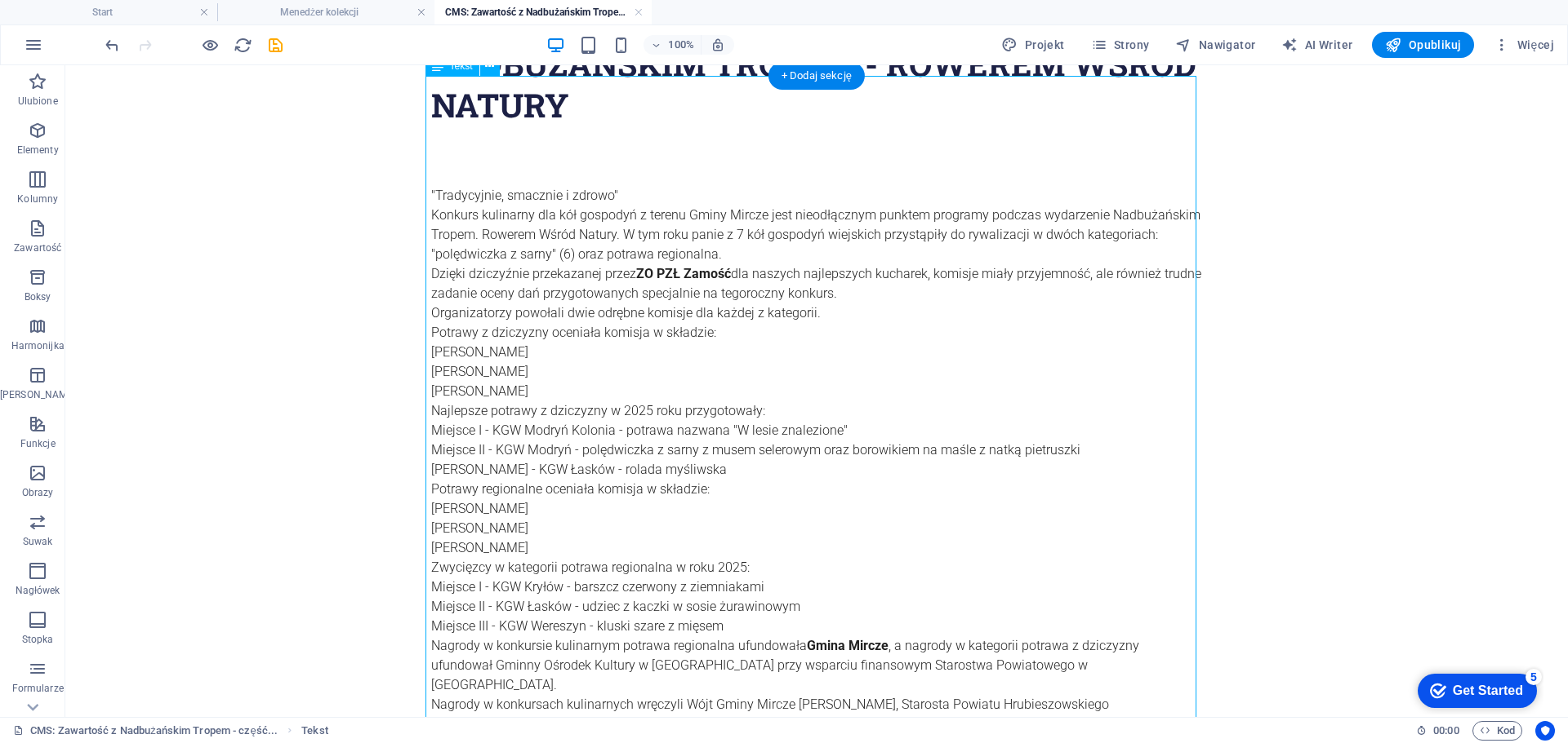
scroll to position [0, 0]
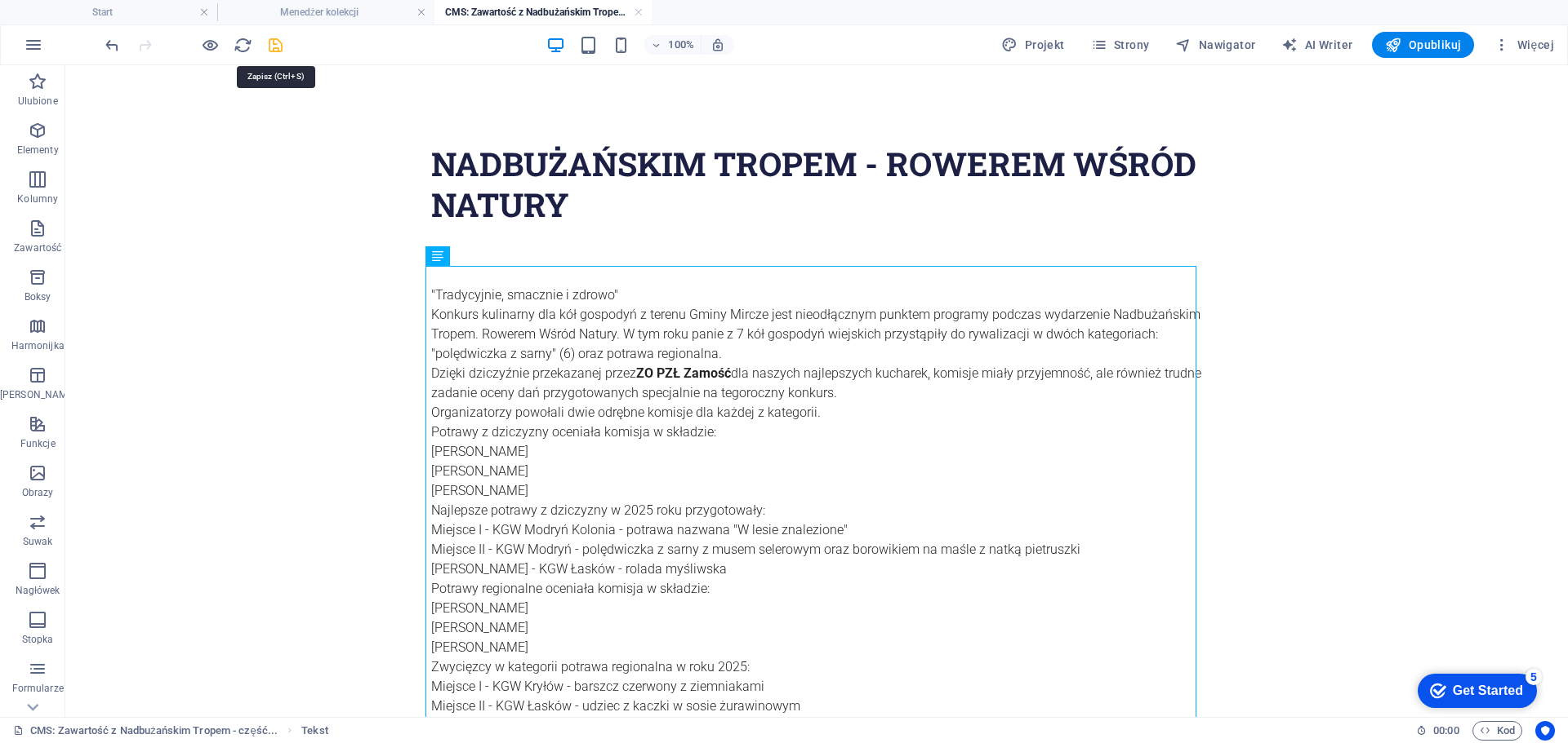
click at [277, 48] on icon "save" at bounding box center [275, 45] width 19 height 19
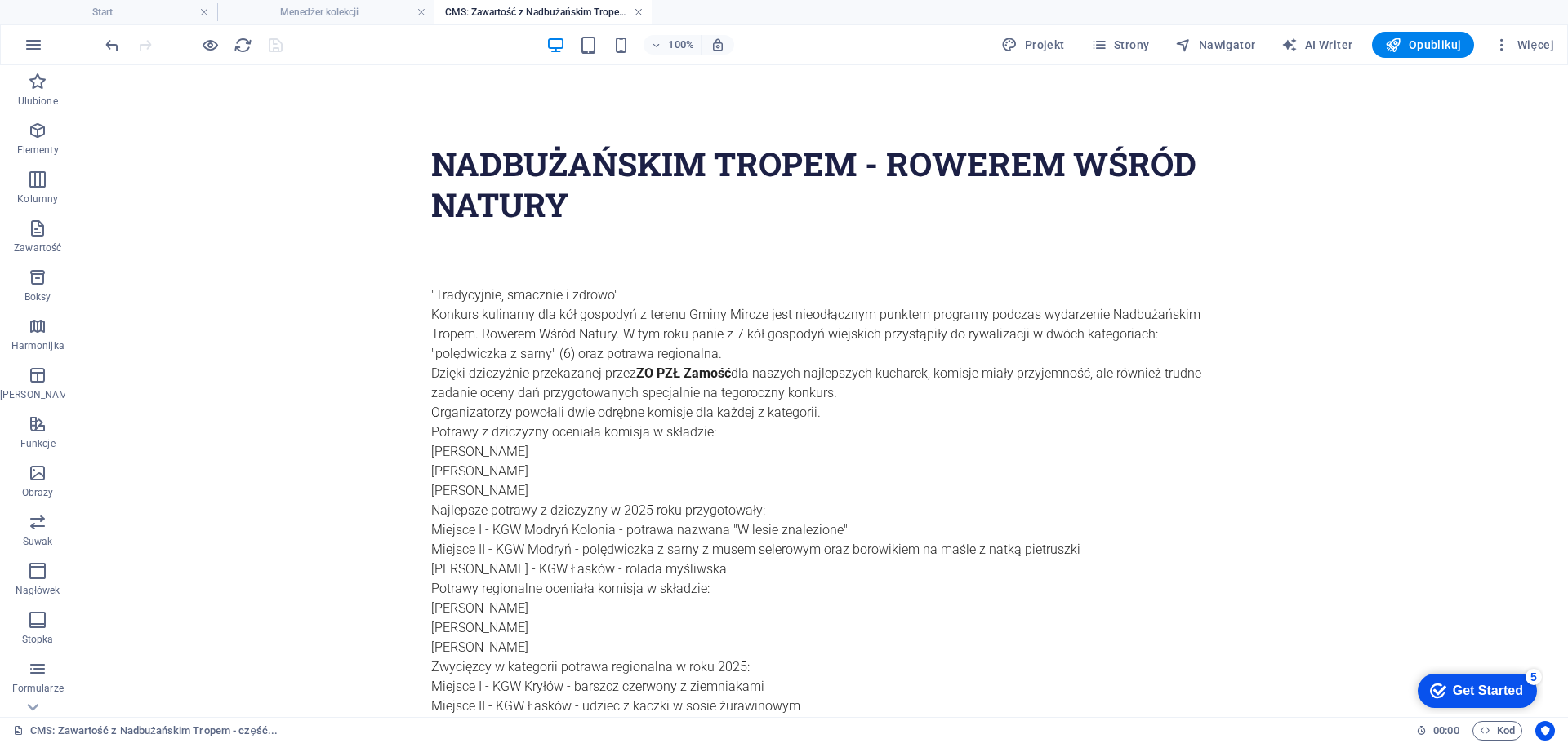
click at [640, 12] on link at bounding box center [638, 13] width 10 height 16
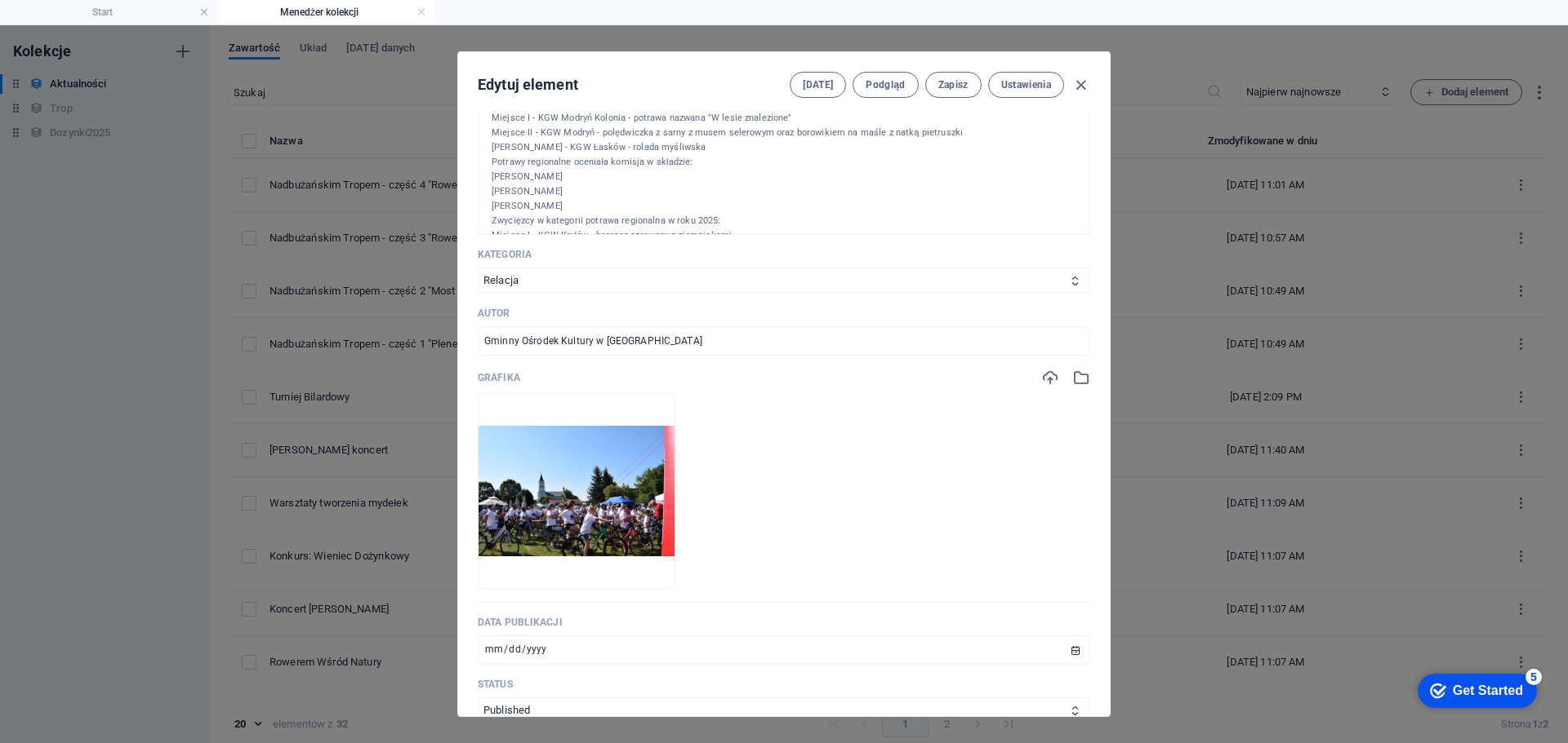
scroll to position [326, 0]
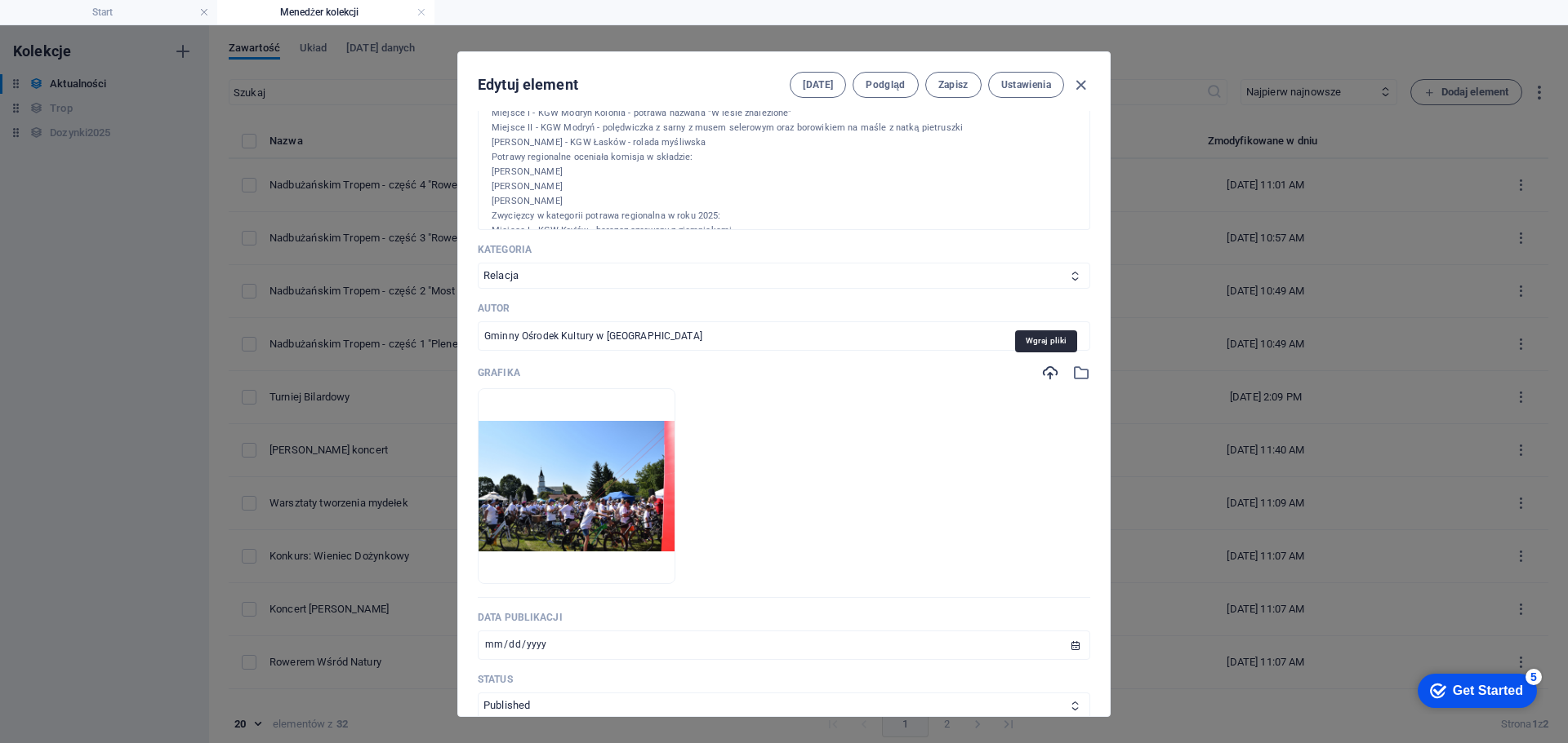
click at [1052, 374] on icon "button" at bounding box center [1050, 373] width 18 height 18
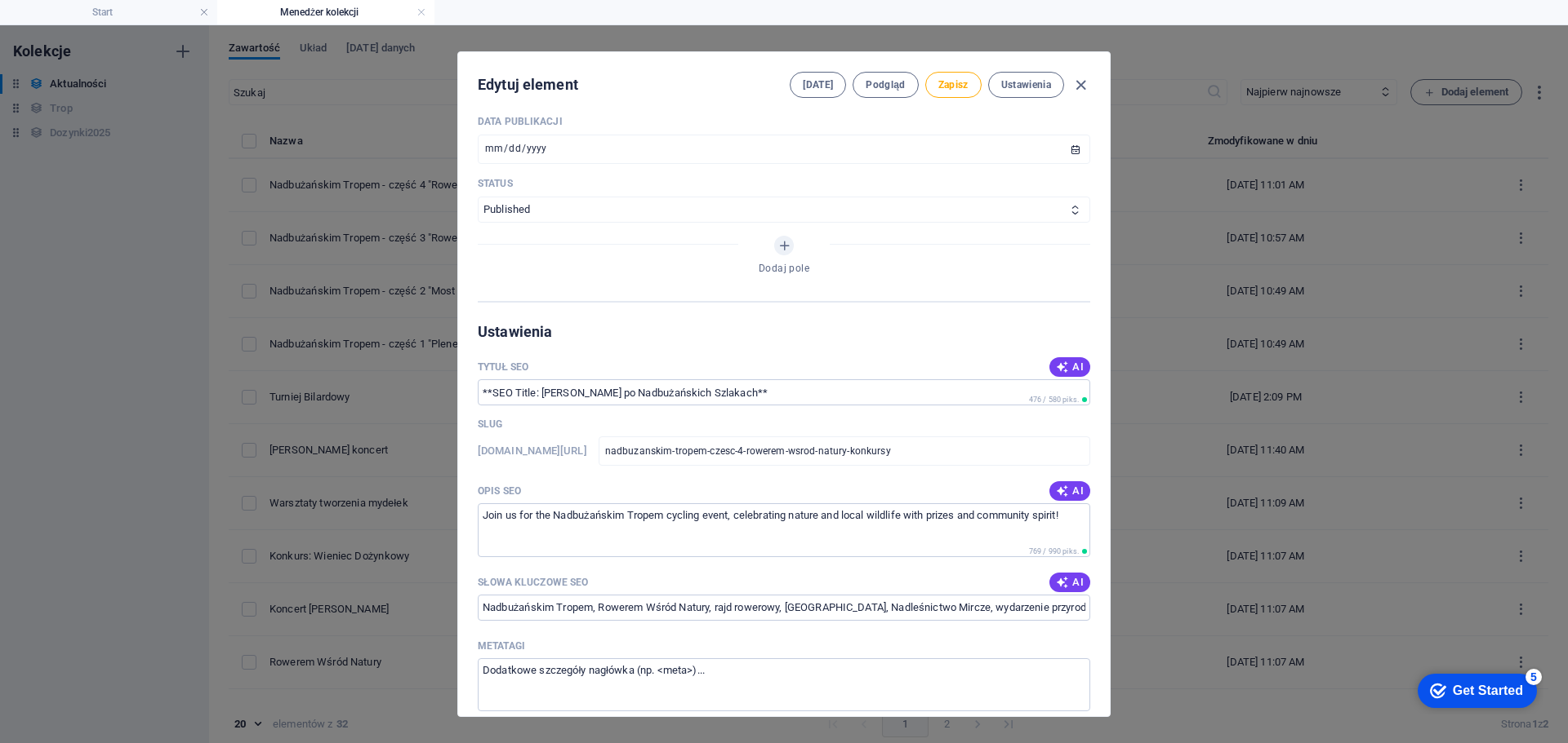
scroll to position [897, 0]
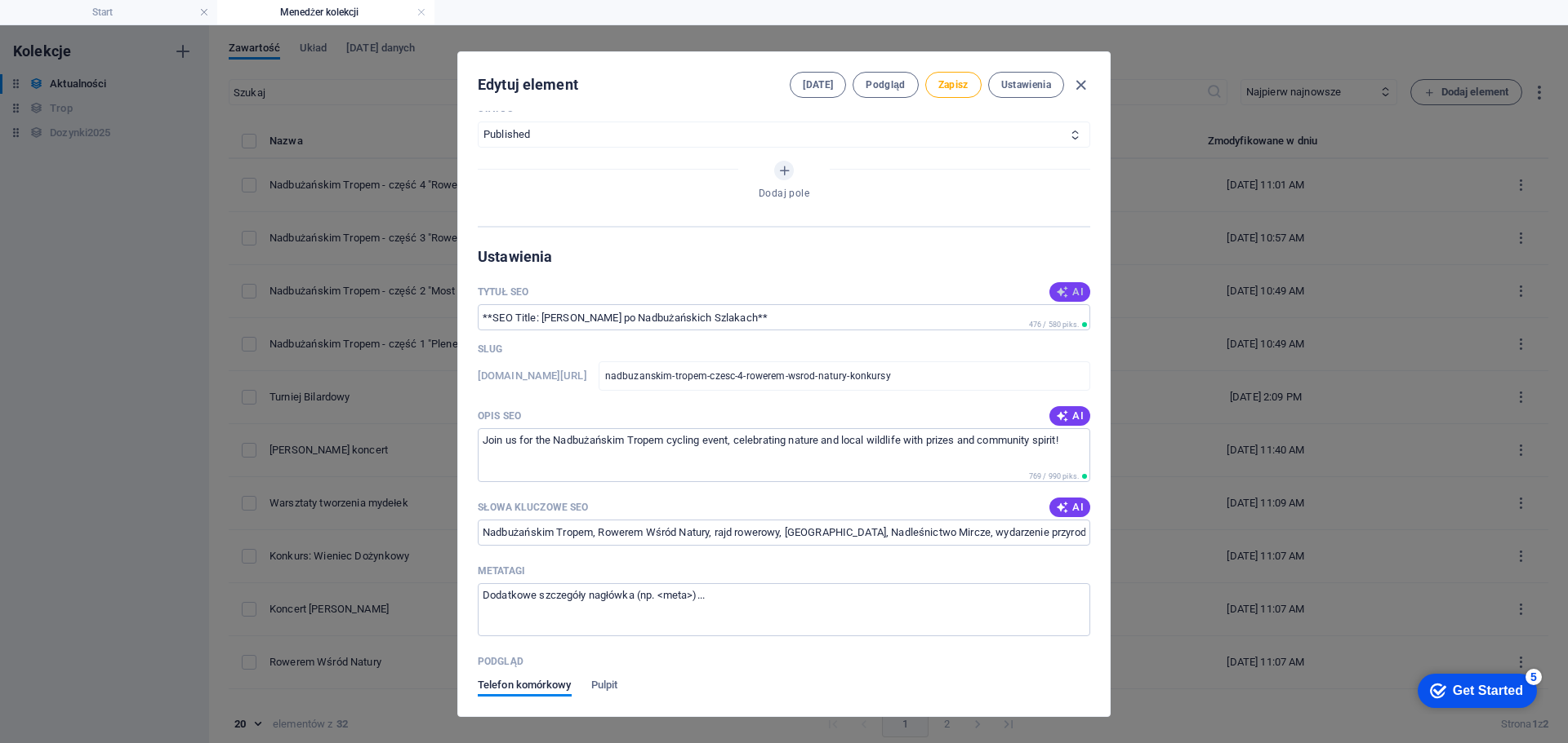
click at [1056, 291] on icon "button" at bounding box center [1062, 292] width 13 height 13
click at [1065, 417] on span "AI" at bounding box center [1070, 416] width 28 height 13
click at [1073, 502] on span "AI" at bounding box center [1070, 507] width 28 height 13
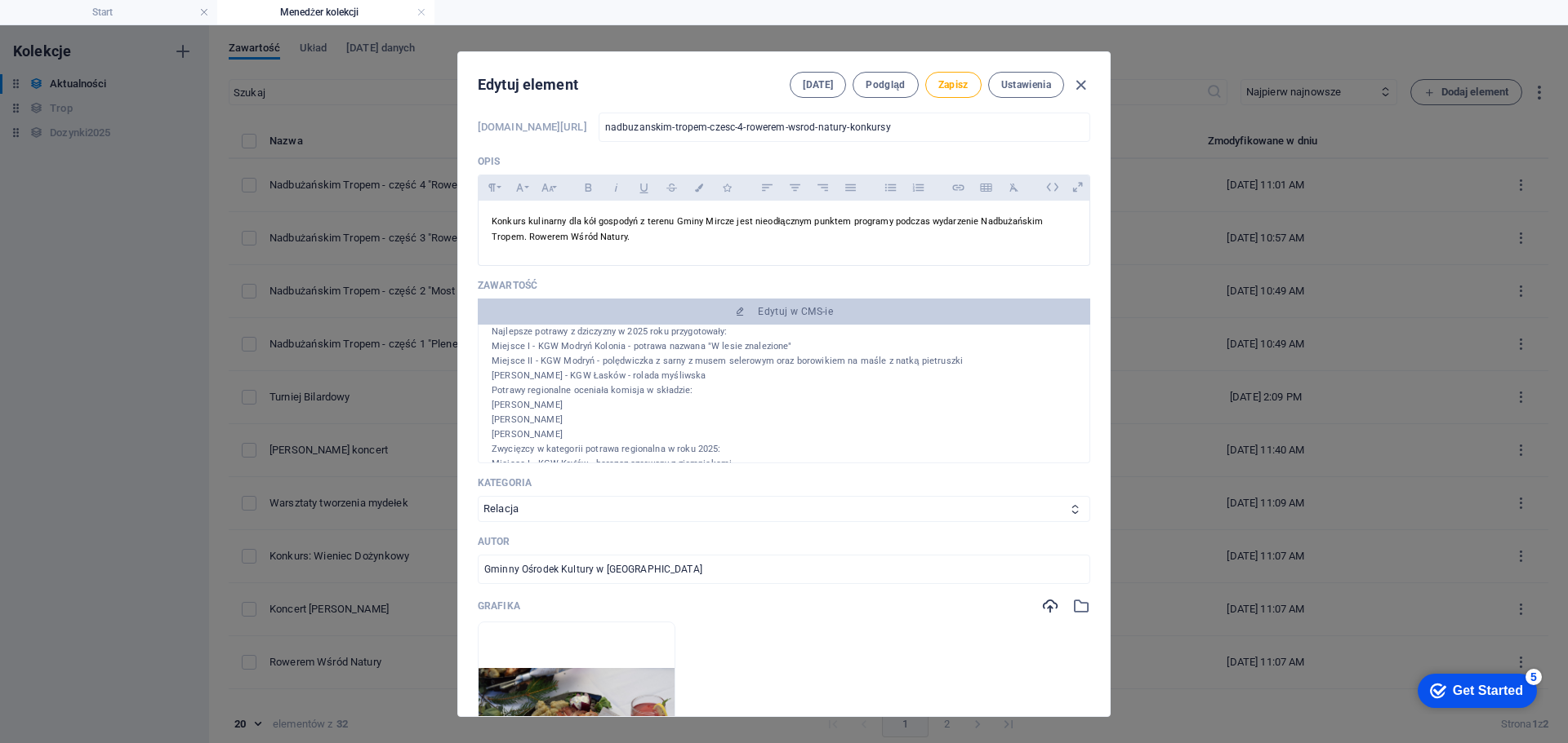
scroll to position [0, 0]
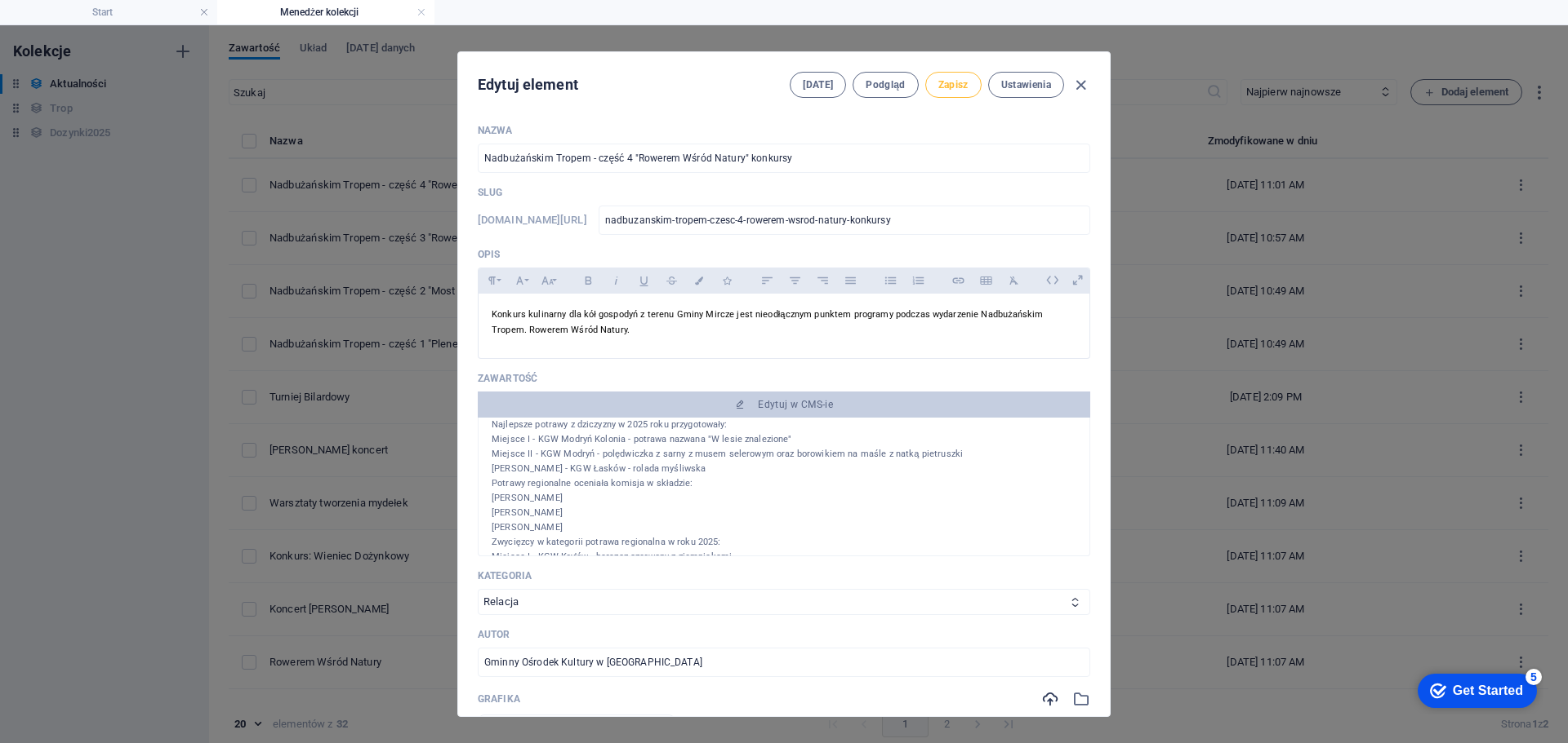
click at [949, 81] on span "Zapisz" at bounding box center [953, 84] width 31 height 13
click at [1080, 84] on icon "button" at bounding box center [1080, 85] width 19 height 19
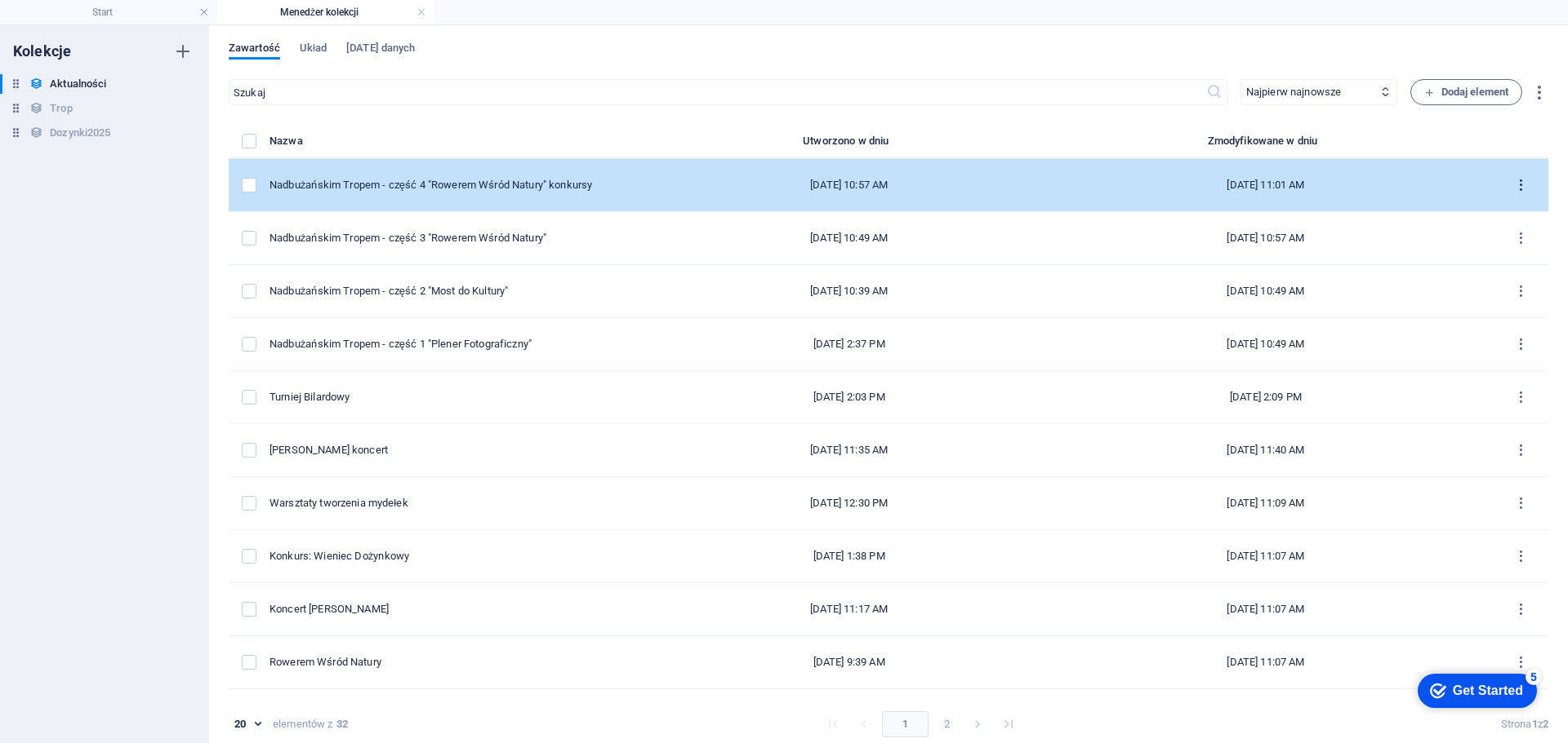
click at [1515, 188] on icon "items list" at bounding box center [1520, 186] width 16 height 16
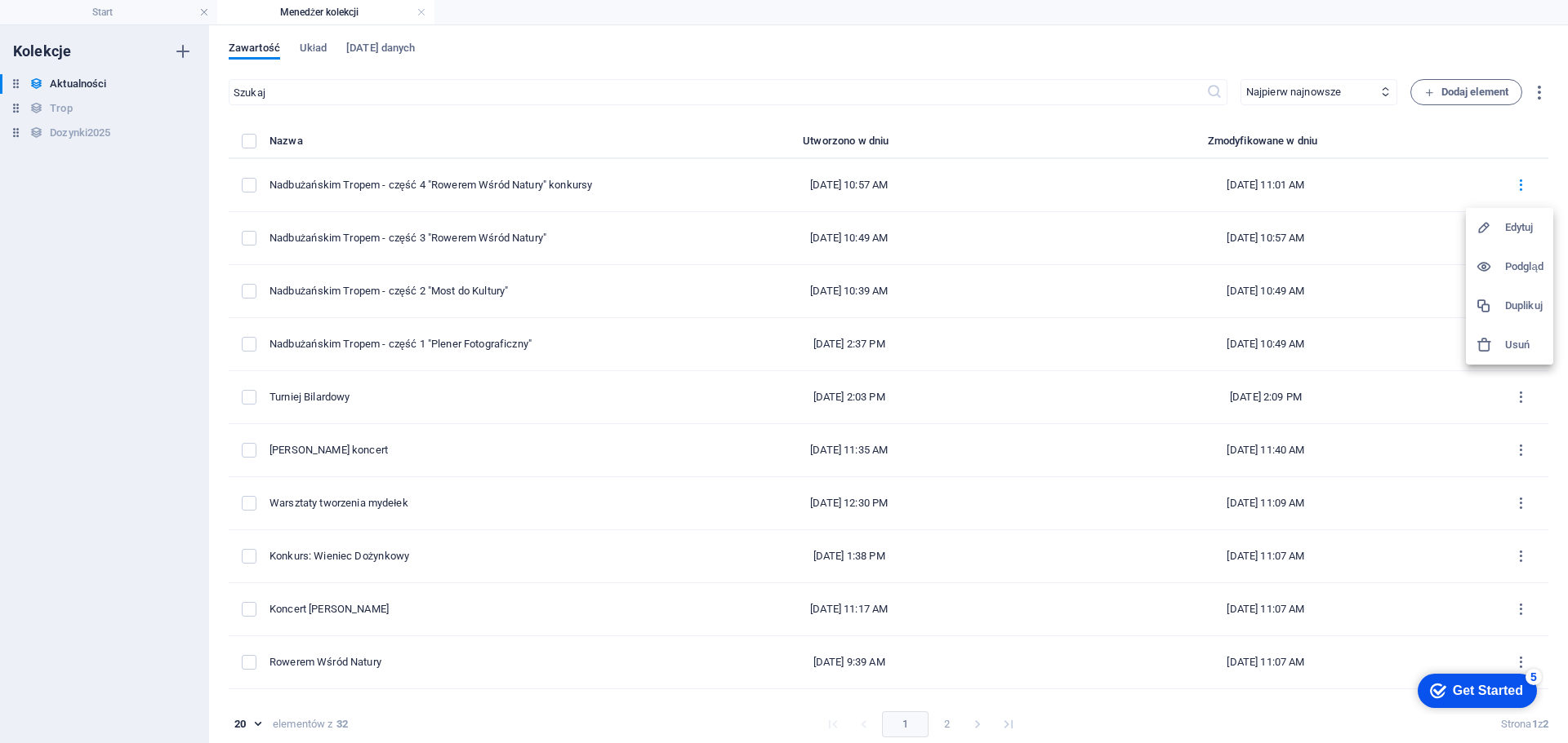
click at [1516, 304] on h6 "Duplikuj" at bounding box center [1523, 306] width 39 height 20
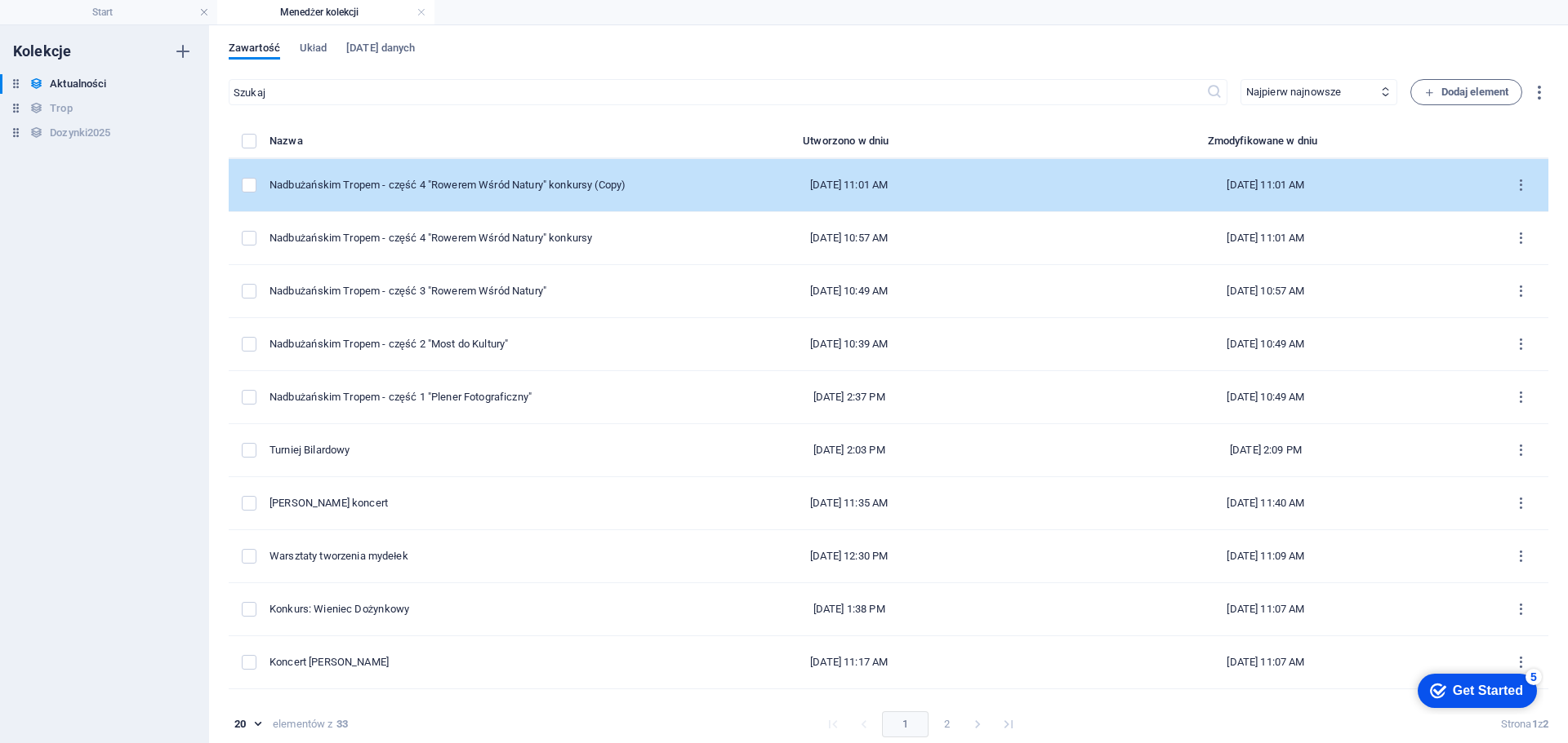
click at [659, 182] on td "Nadbużańskim Tropem - część 4 "Rowerem Wśród Natury" konkursy (Copy)" at bounding box center [464, 186] width 390 height 53
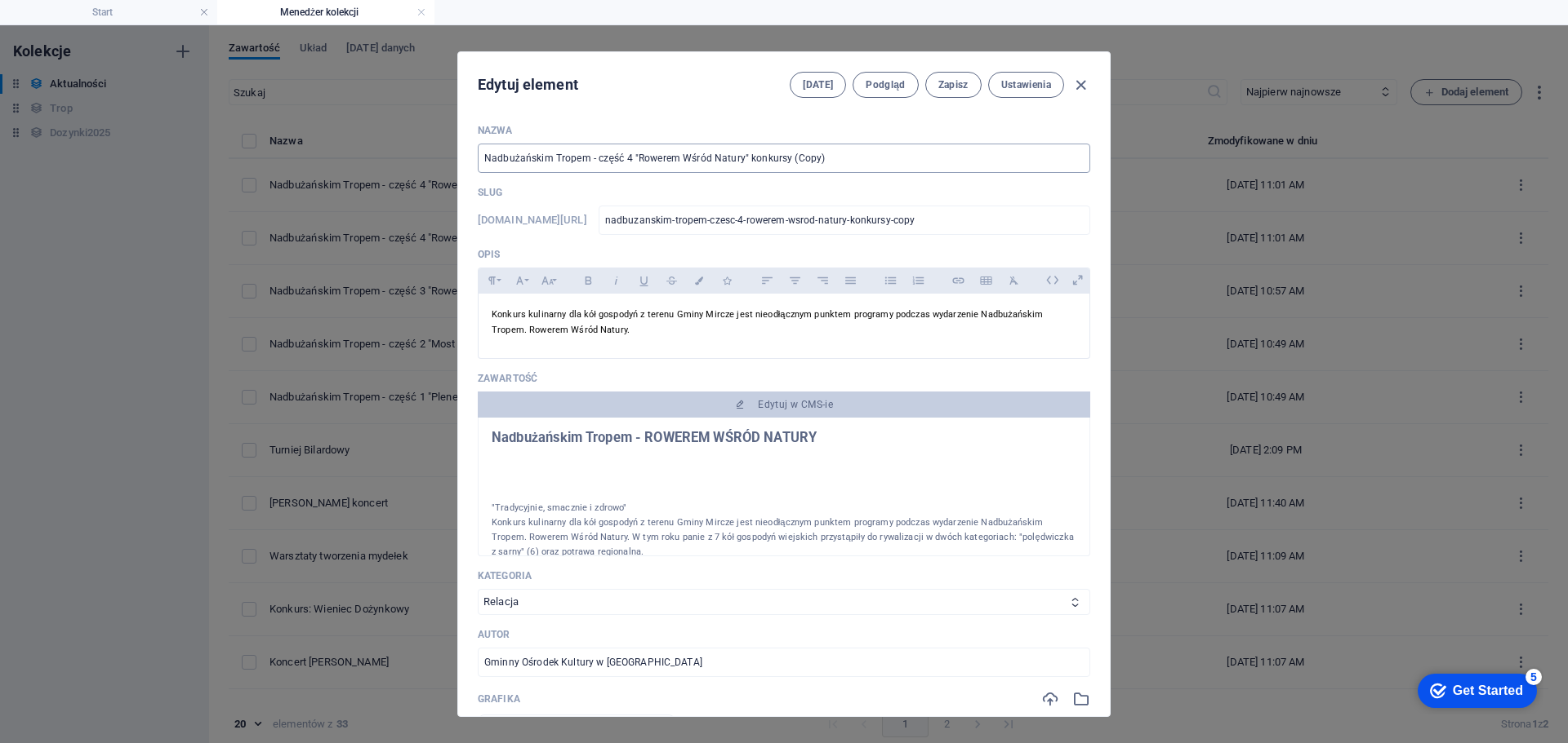
click at [627, 165] on input "Nadbużańskim Tropem - część 4 "Rowerem Wśród Natury" konkursy (Copy)" at bounding box center [784, 158] width 613 height 30
drag, startPoint x: 828, startPoint y: 161, endPoint x: 747, endPoint y: 168, distance: 81.3
click at [747, 168] on input "Nadbużańskim Tropem - część 5 "Rowerem Wśród Natury" konkursy (Copy)" at bounding box center [784, 158] width 613 height 30
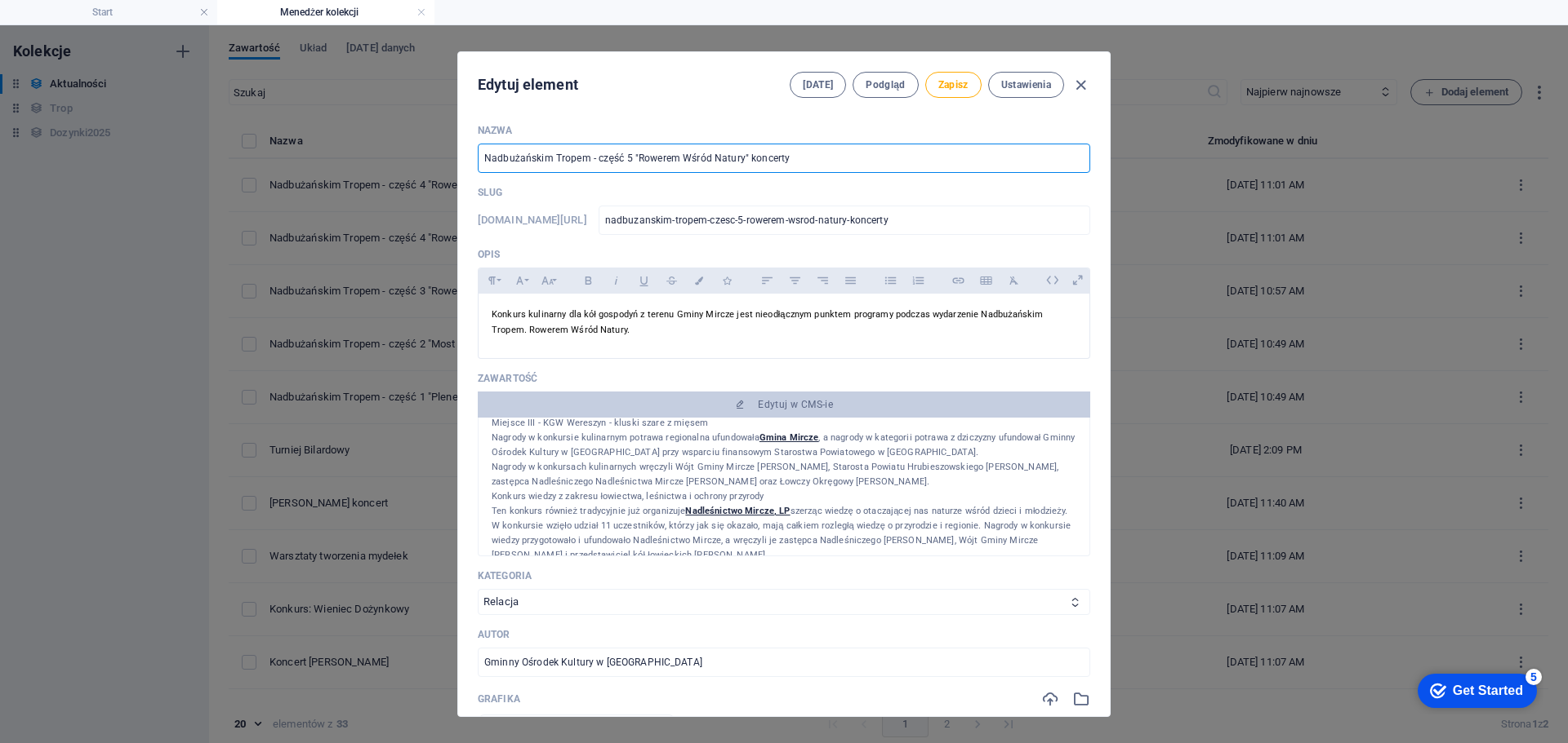
scroll to position [326, 0]
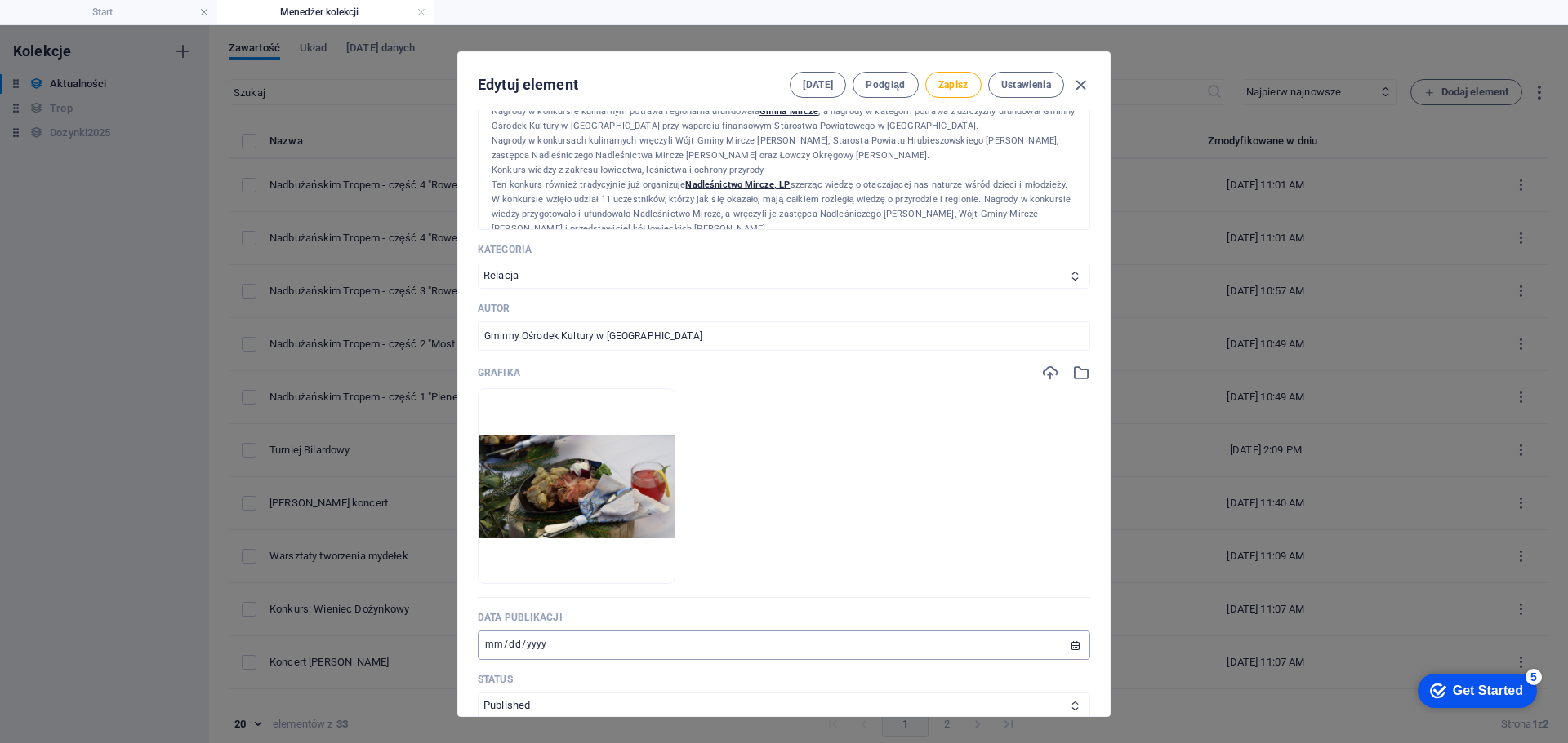
click at [492, 643] on input "[DATE]" at bounding box center [784, 646] width 613 height 30
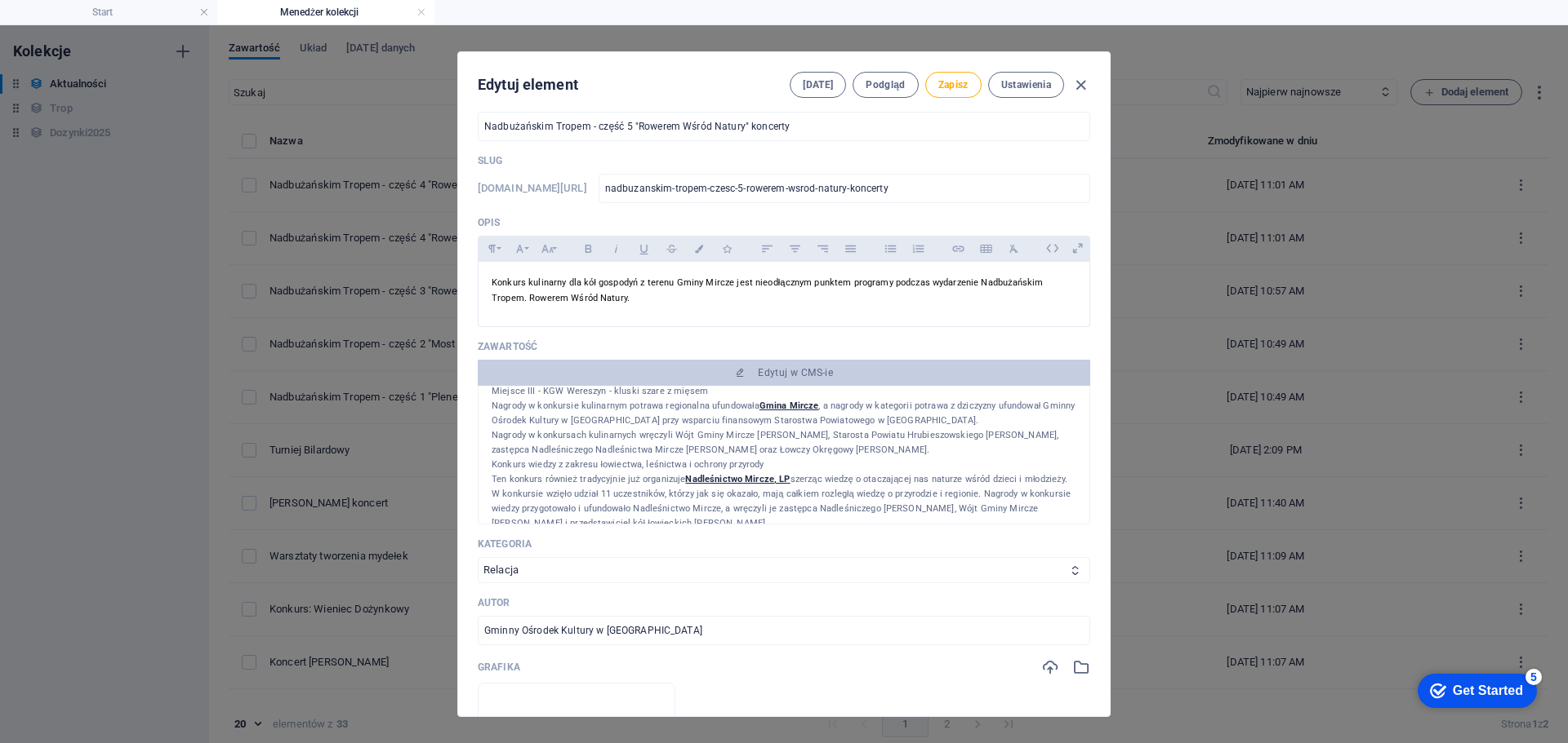
scroll to position [0, 0]
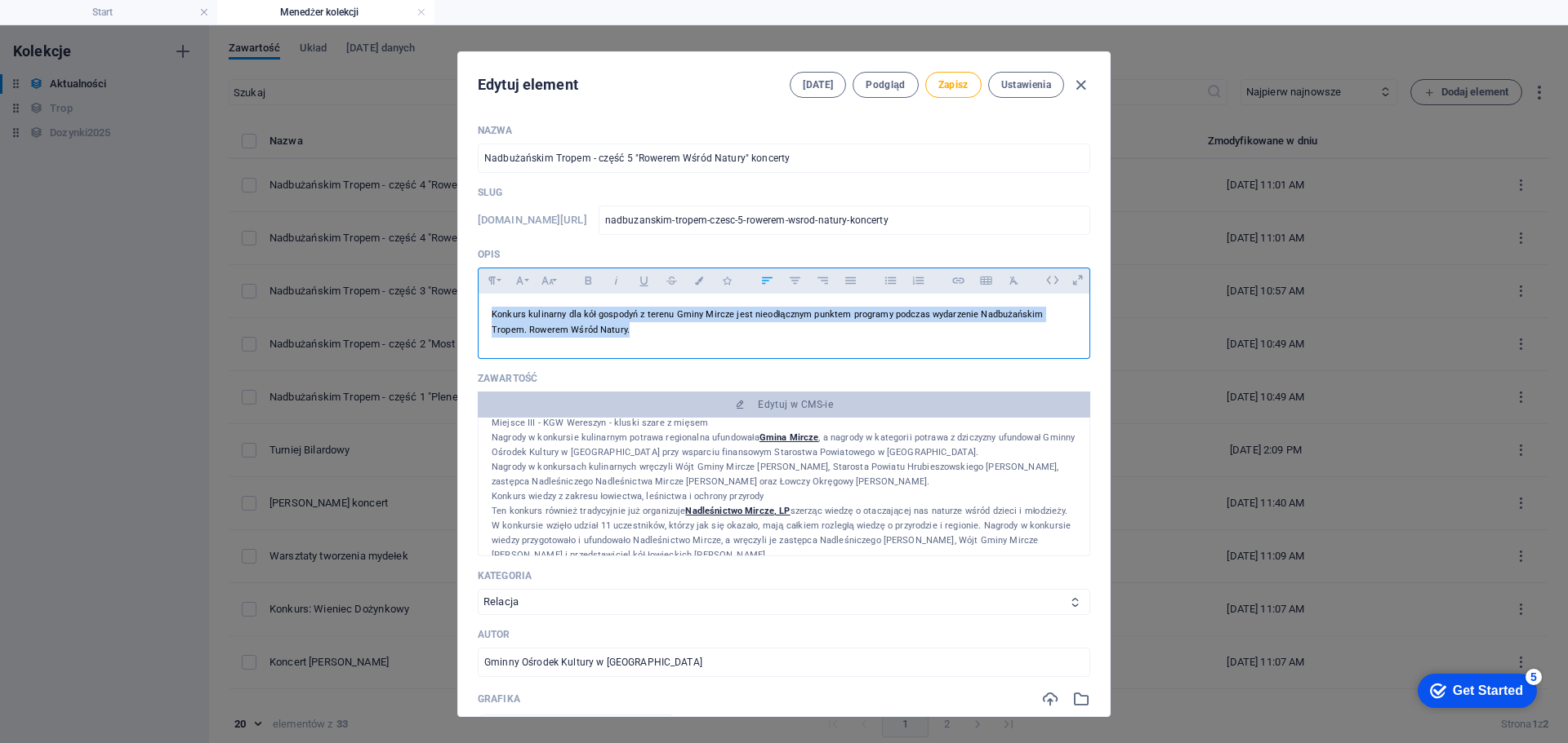
drag, startPoint x: 543, startPoint y: 322, endPoint x: 487, endPoint y: 298, distance: 60.9
click at [487, 298] on div "Konkurs kulinarny dla kół gospodyń z terenu Gminy Mircze jest nieodłącznym punk…" at bounding box center [783, 323] width 611 height 57
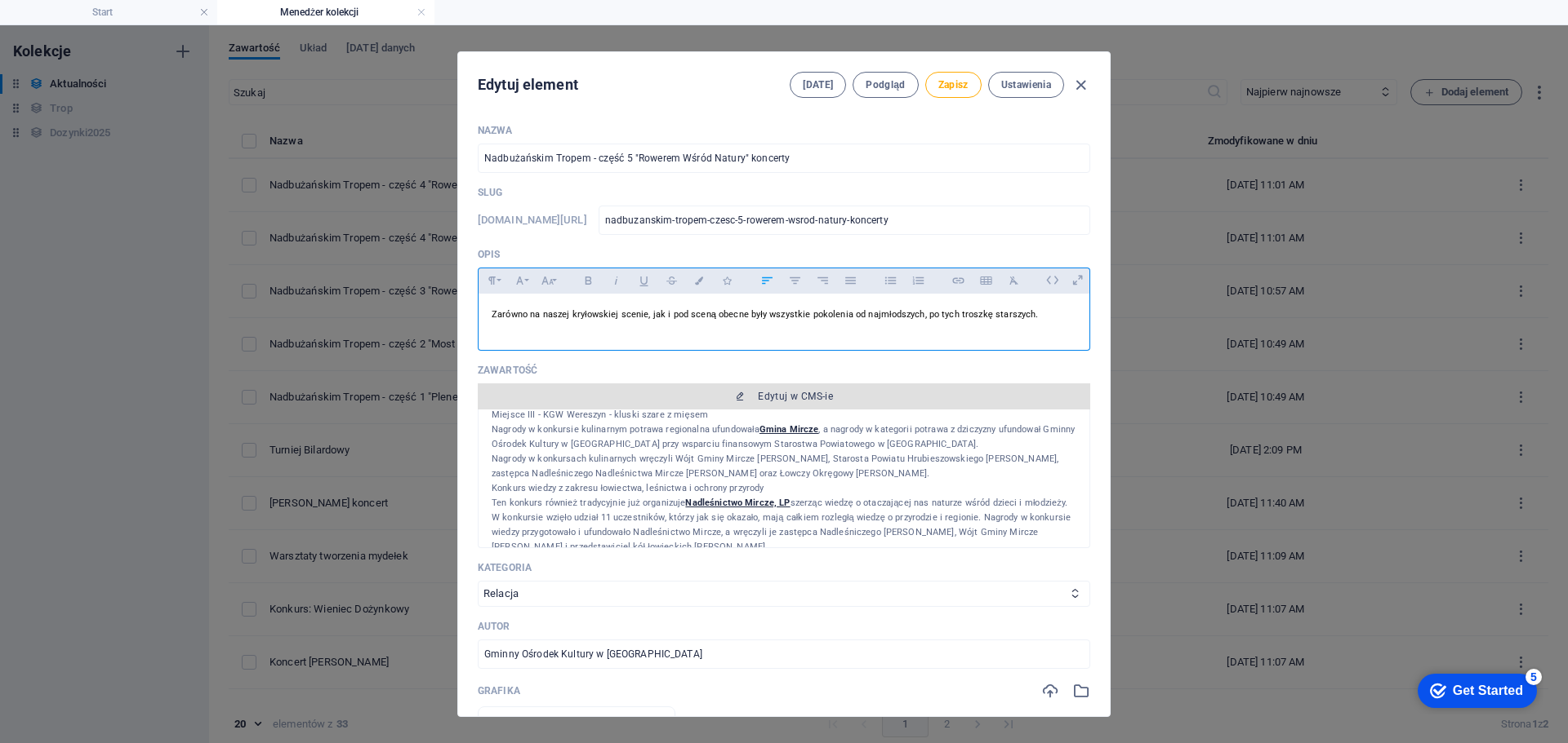
click at [818, 385] on button "Edytuj w CMS-ie" at bounding box center [784, 397] width 613 height 26
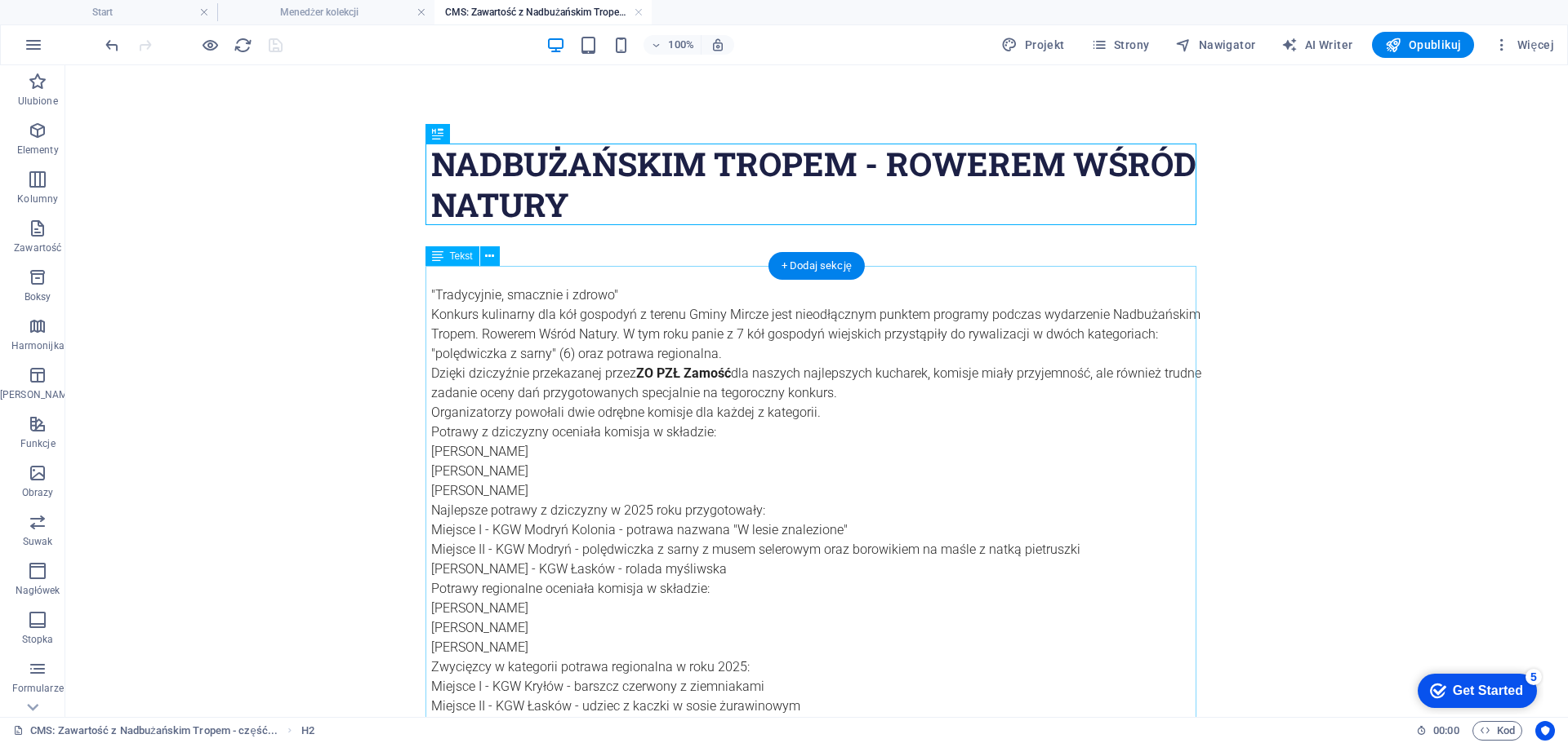
click at [785, 426] on div ""Tradycyjnie, smacznie i zdrowo" Konkurs kulinarny dla kół gospodyń z terenu Gm…" at bounding box center [817, 687] width 771 height 842
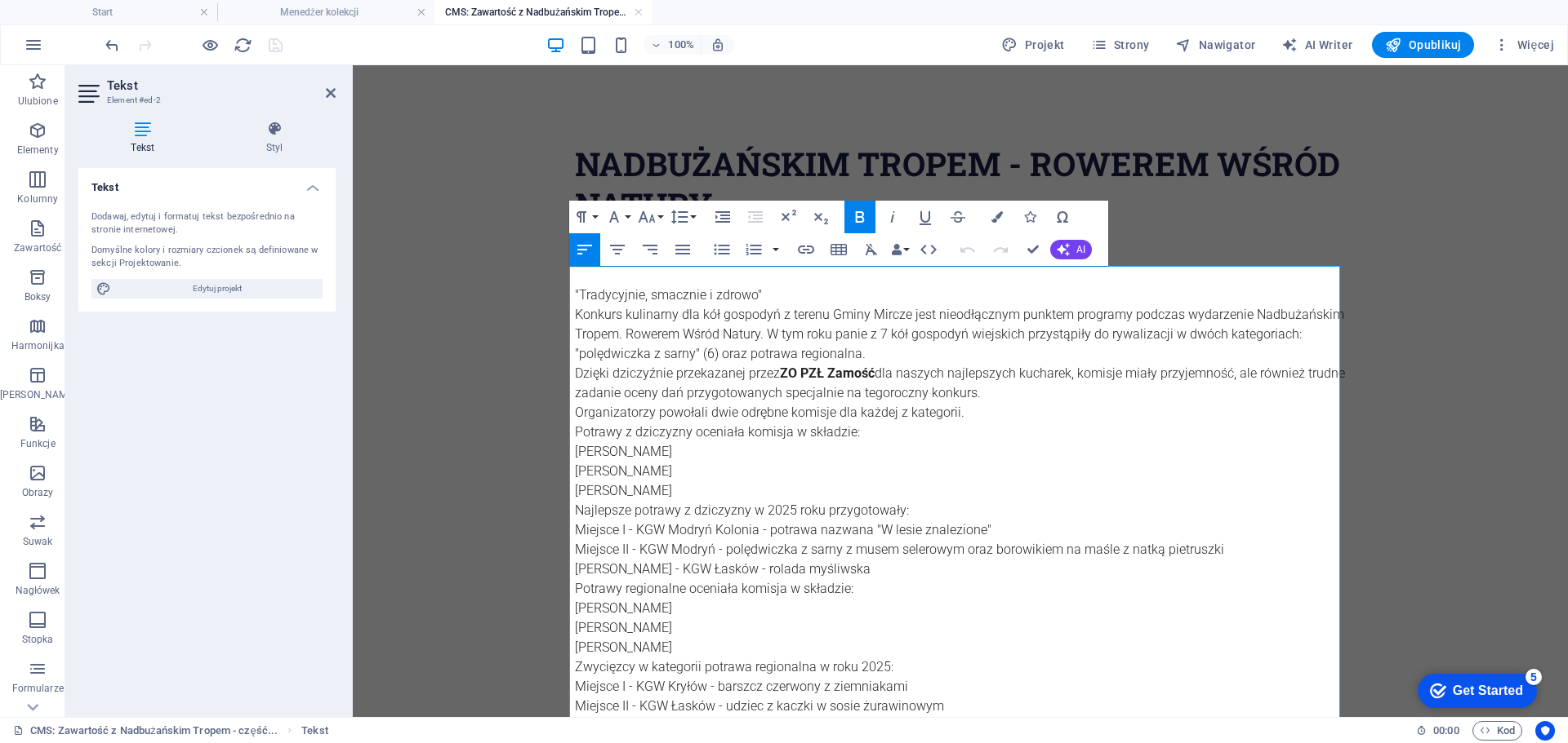
scroll to position [326, 0]
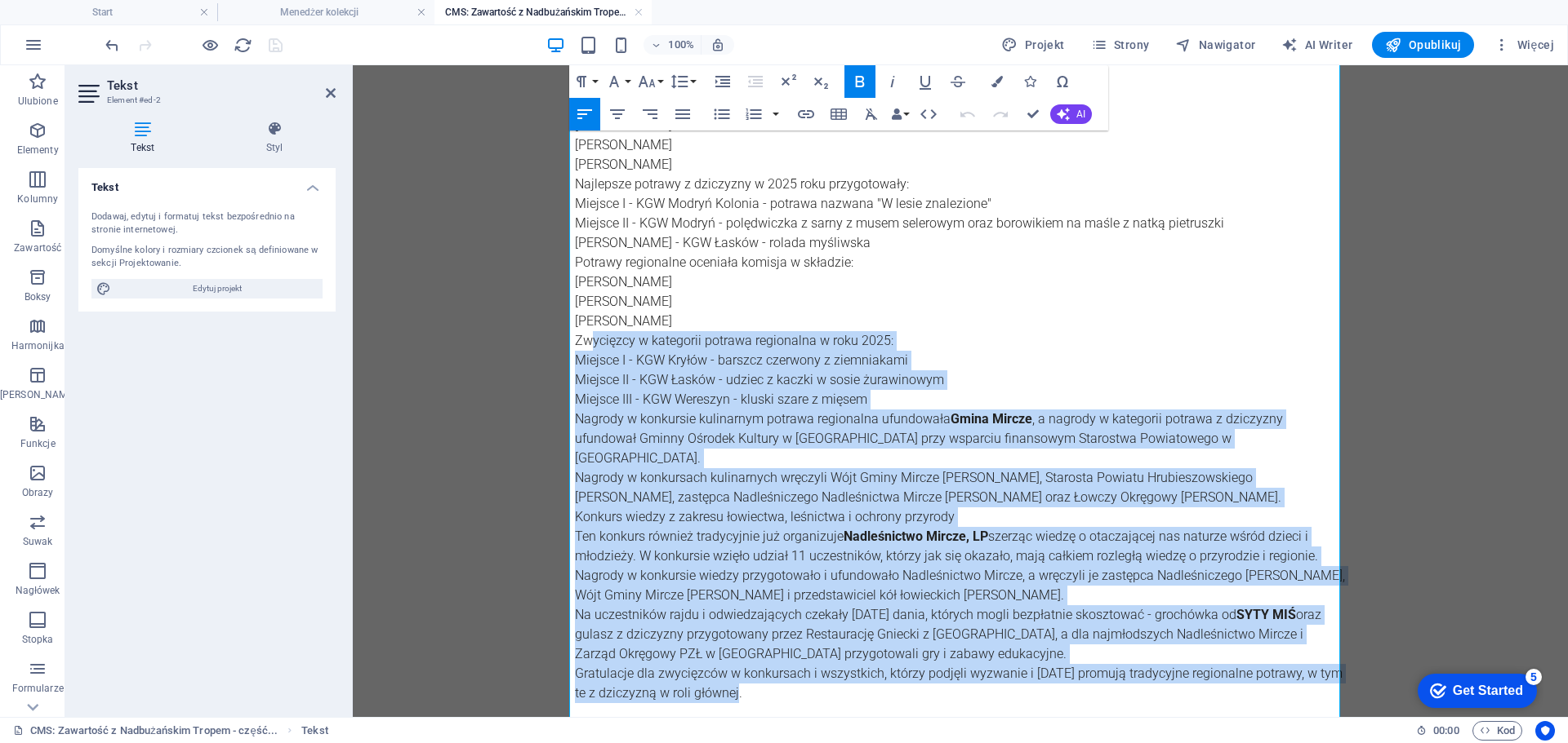
drag, startPoint x: 735, startPoint y: 666, endPoint x: 585, endPoint y: 337, distance: 361.6
click at [585, 337] on div ""Tradycyjnie, smacznie i zdrowo" Konkurs kulinarny dla kół gospodyń z terenu Gm…" at bounding box center [960, 360] width 771 height 842
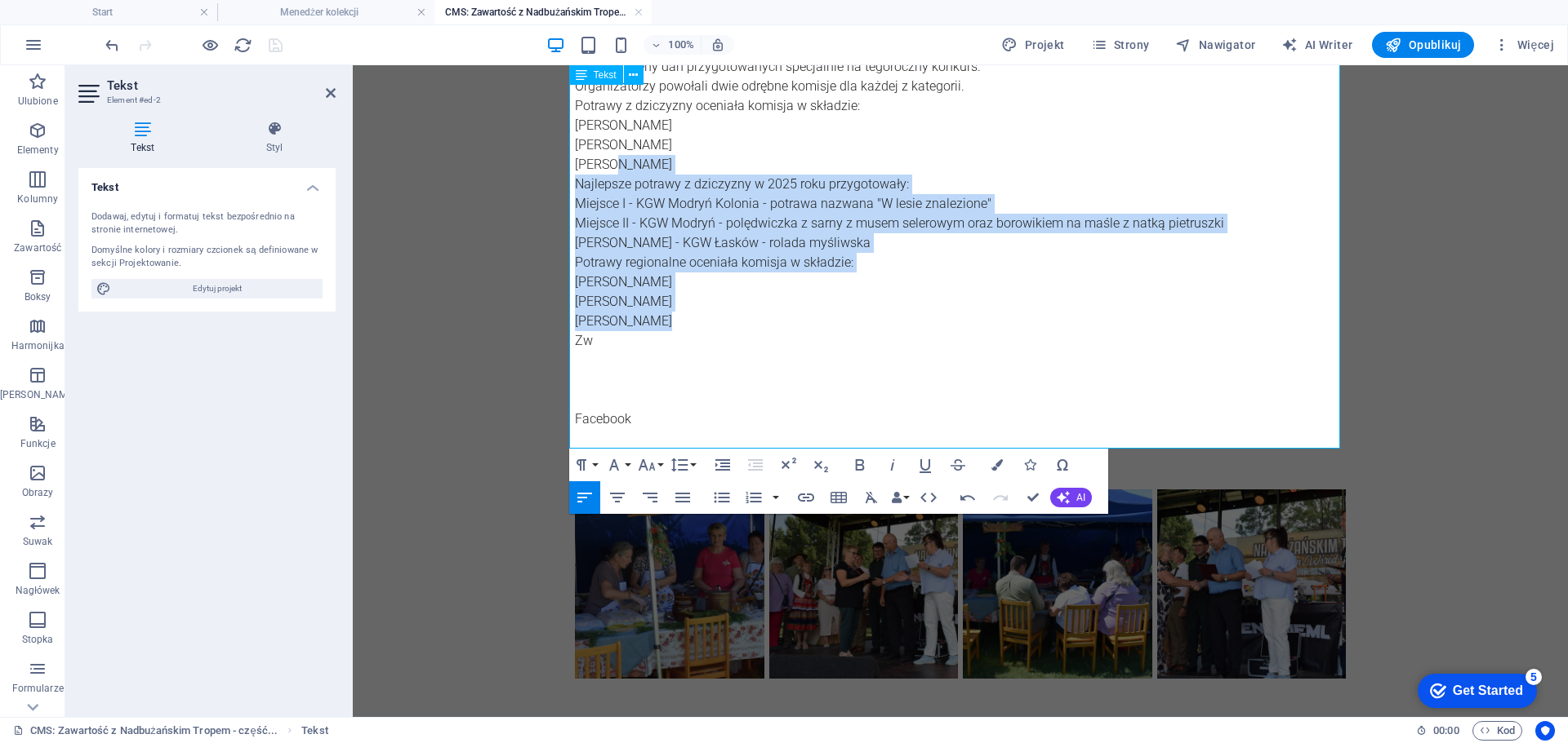
drag, startPoint x: 683, startPoint y: 328, endPoint x: 608, endPoint y: 172, distance: 173.1
click at [608, 172] on div ""Tradycyjnie, smacznie i zdrowo" Konkurs kulinarny dla kół gospodyń z terenu Gm…" at bounding box center [960, 194] width 771 height 510
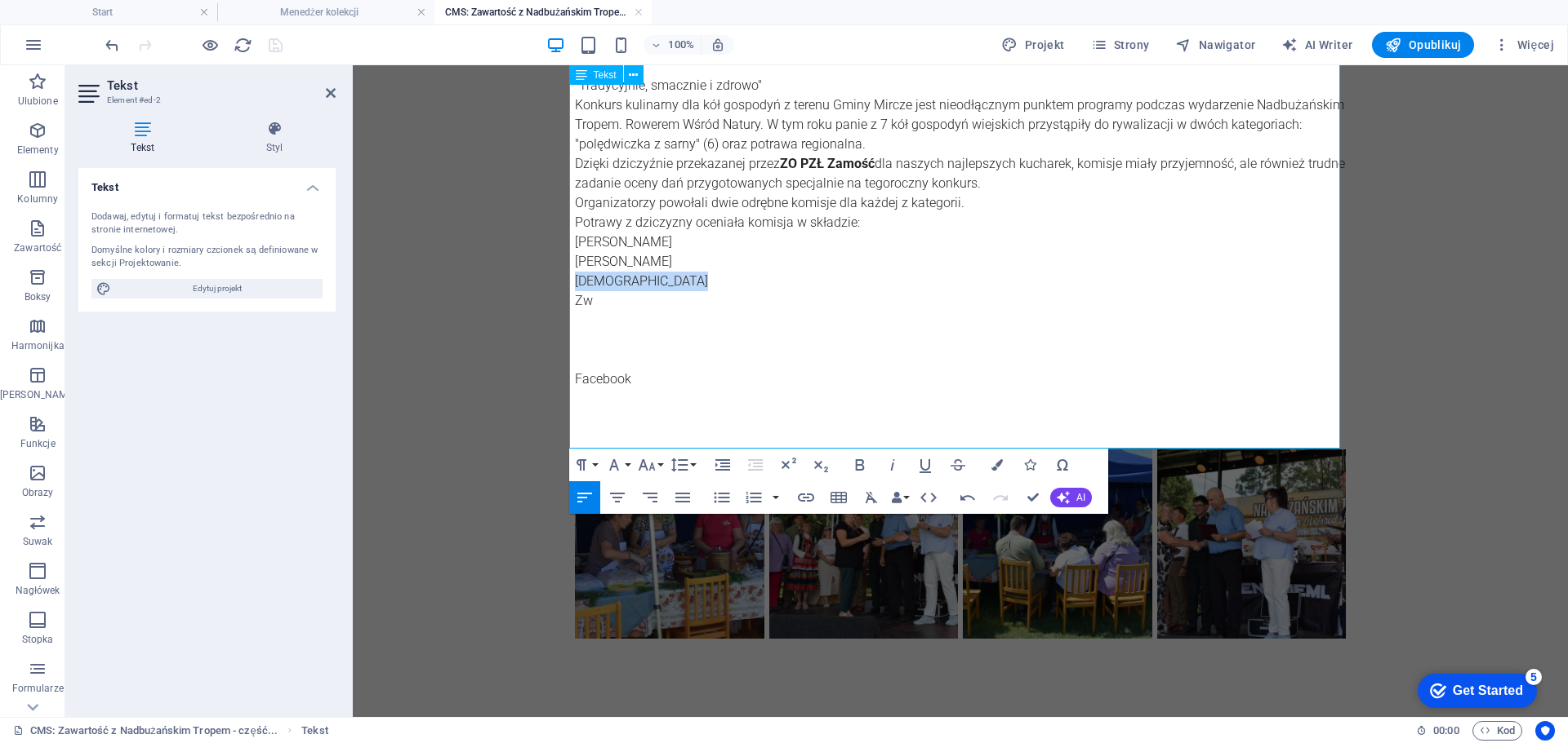
scroll to position [210, 0]
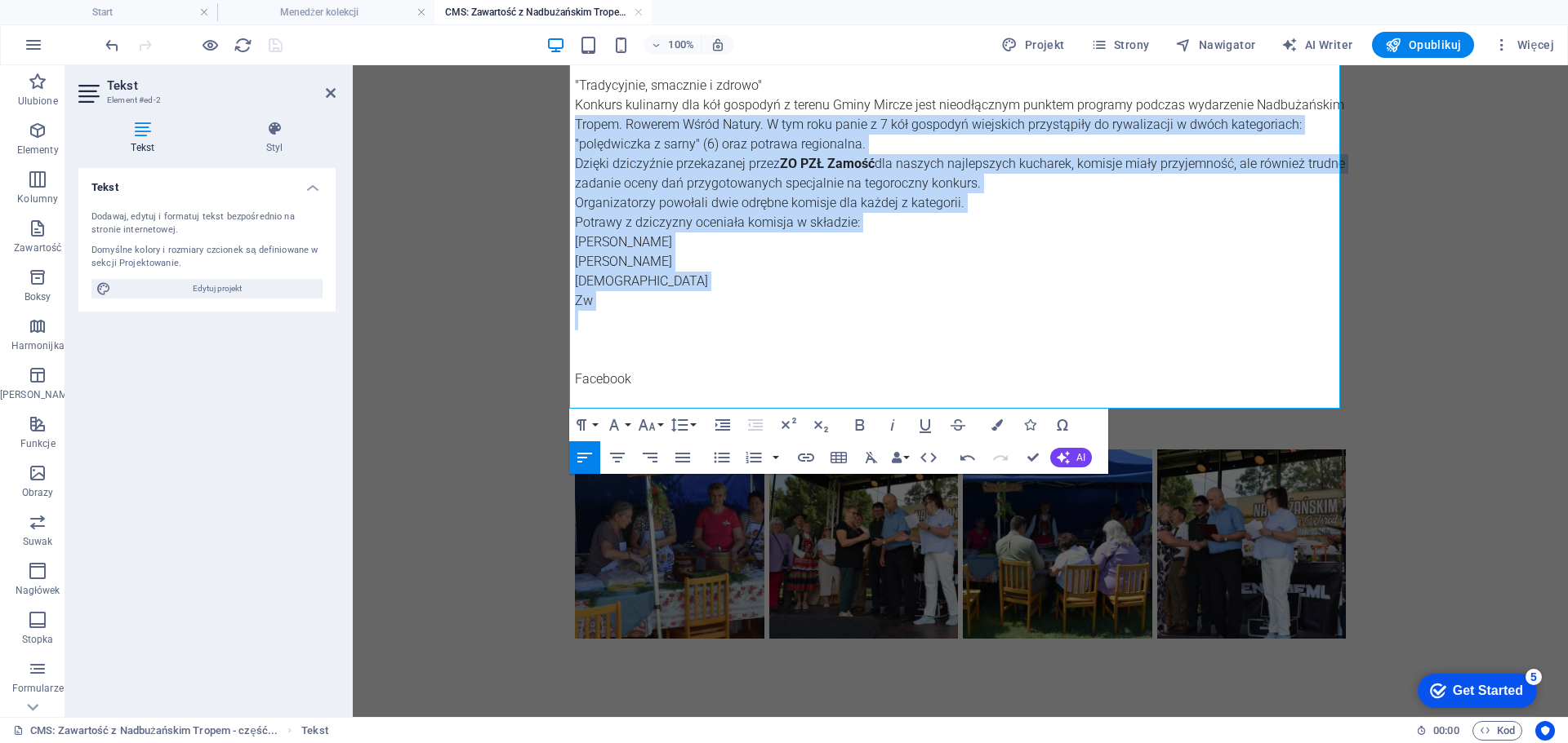
drag, startPoint x: 601, startPoint y: 287, endPoint x: 566, endPoint y: 124, distance: 166.7
click at [564, 126] on div "Nadbużańskim Tropem - ROWEREM WŚRÓD NATURY "Tradycyjnie, smacznie i zdrowo" Kon…" at bounding box center [959, 286] width 797 height 862
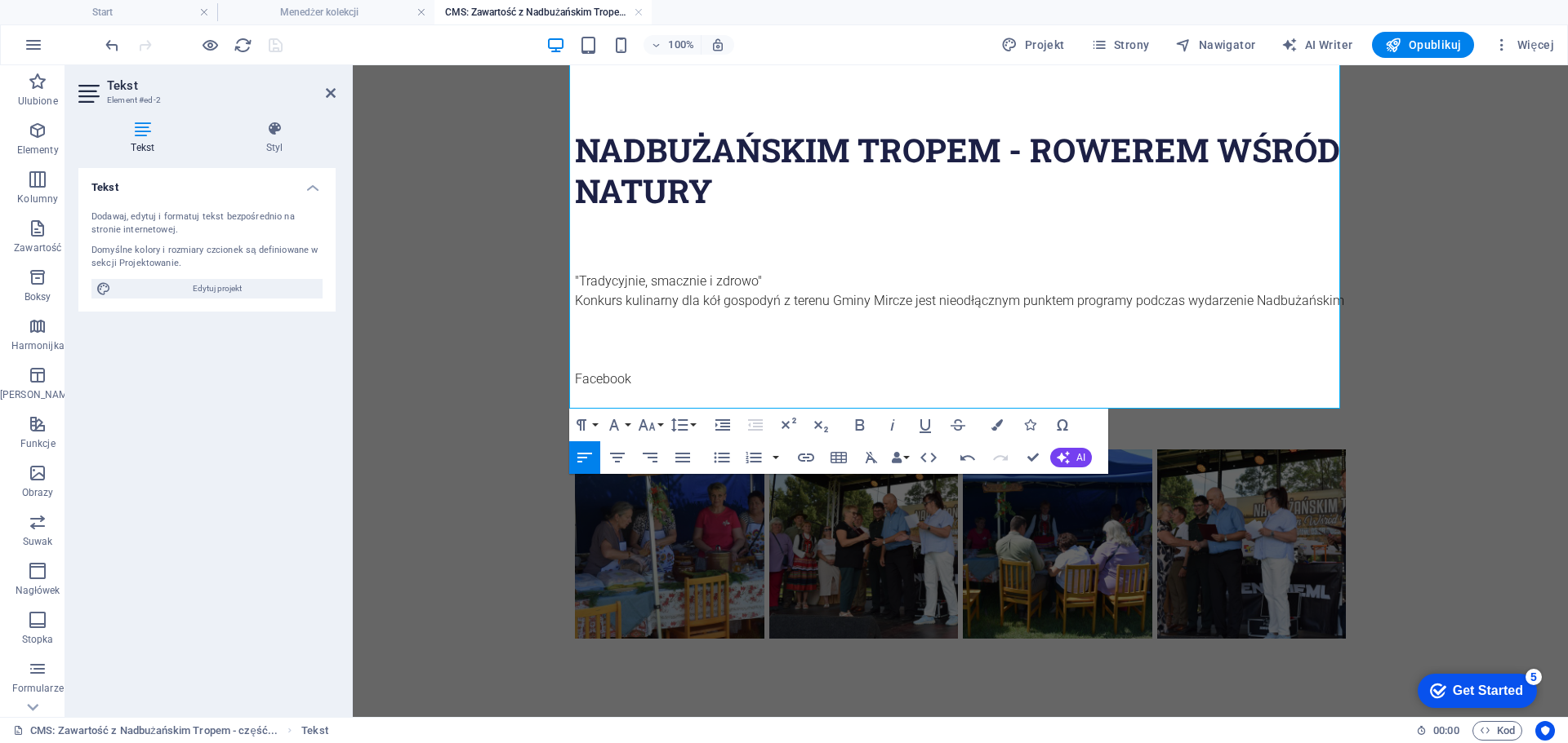
scroll to position [14, 0]
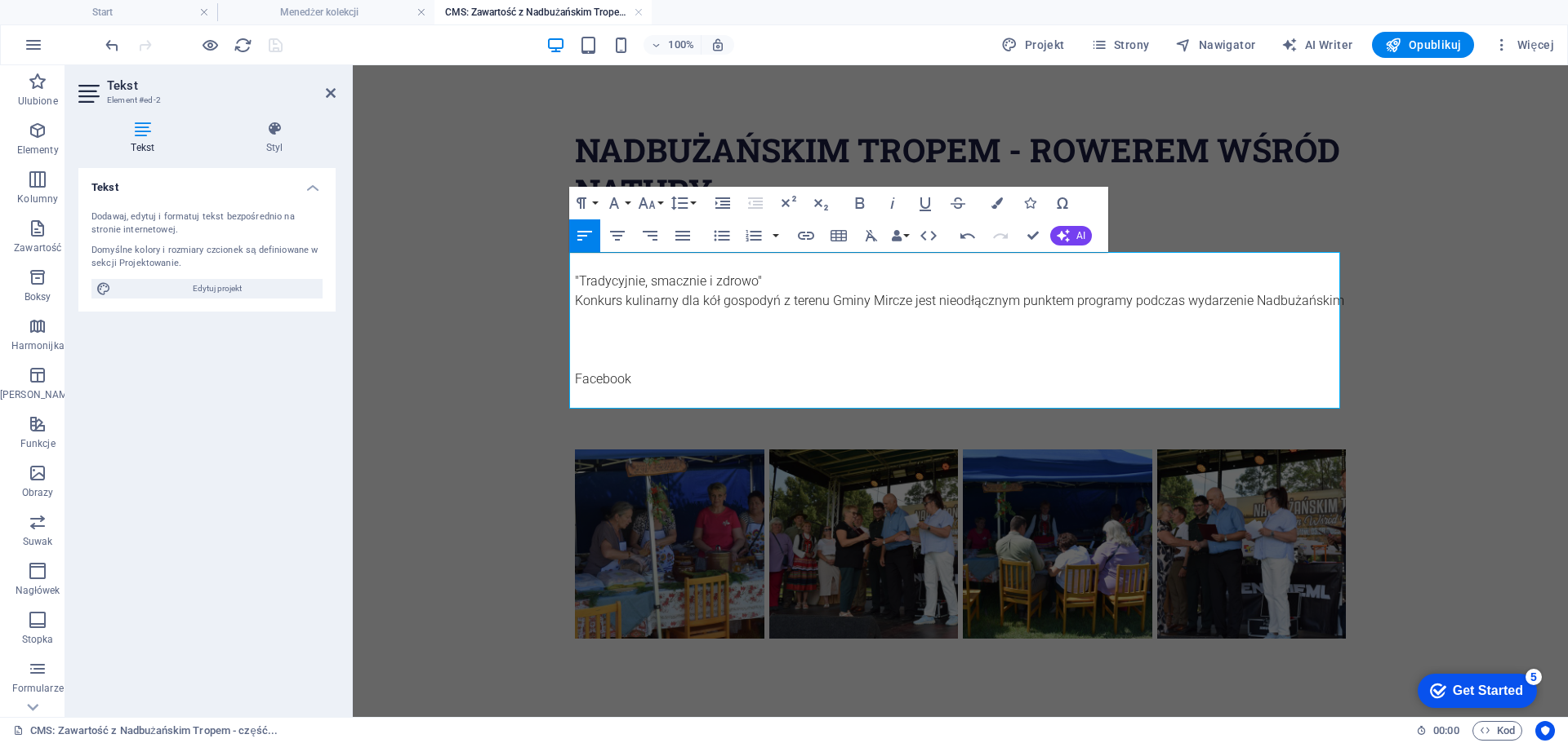
click at [608, 341] on p at bounding box center [960, 340] width 771 height 20
click at [617, 352] on p at bounding box center [960, 360] width 771 height 20
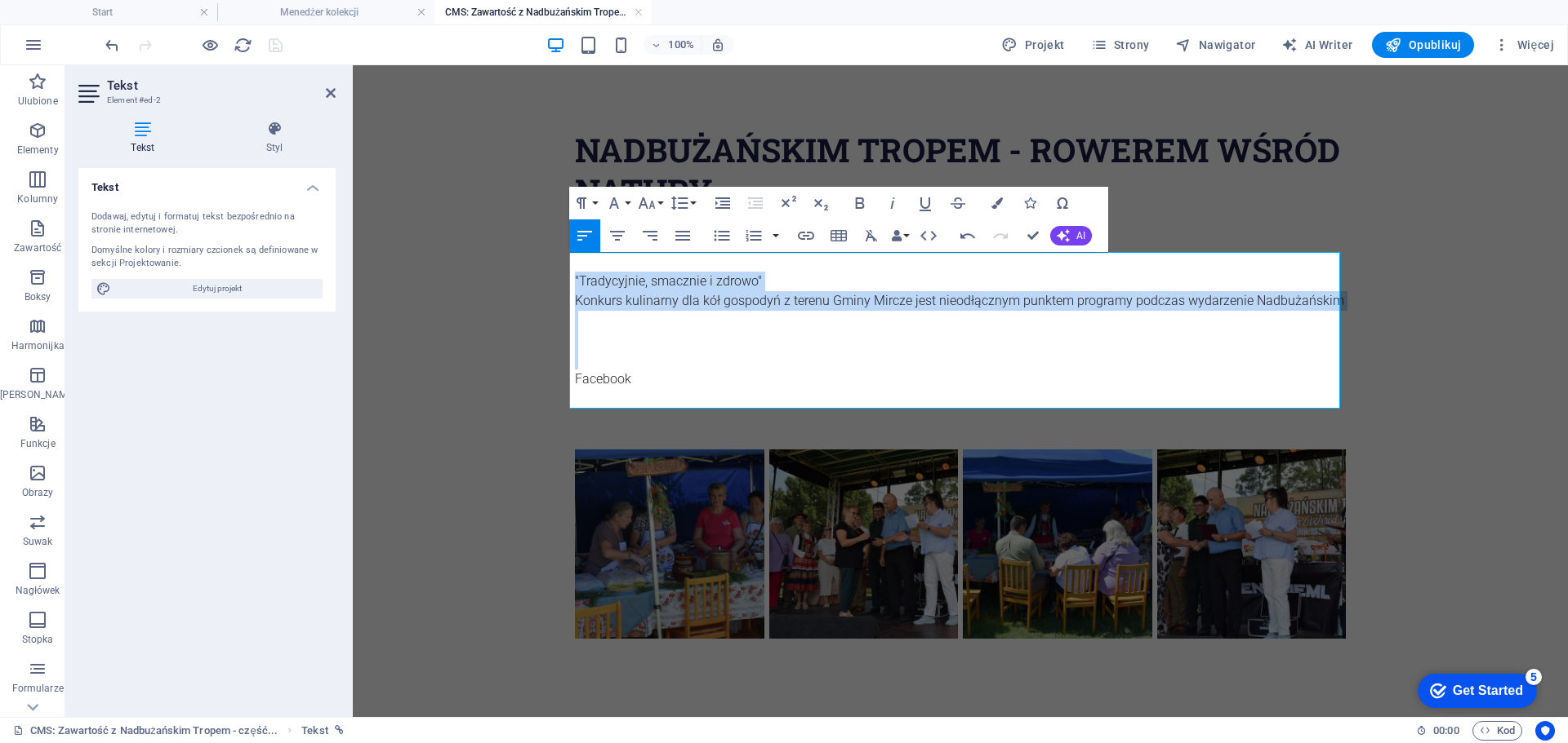
drag, startPoint x: 621, startPoint y: 351, endPoint x: 577, endPoint y: 268, distance: 93.9
click at [577, 268] on div ""Tradycyjnie, smacznie i zdrowo" Konkurs kulinarny dla kół gospodyń z terenu Gm…" at bounding box center [960, 330] width 771 height 156
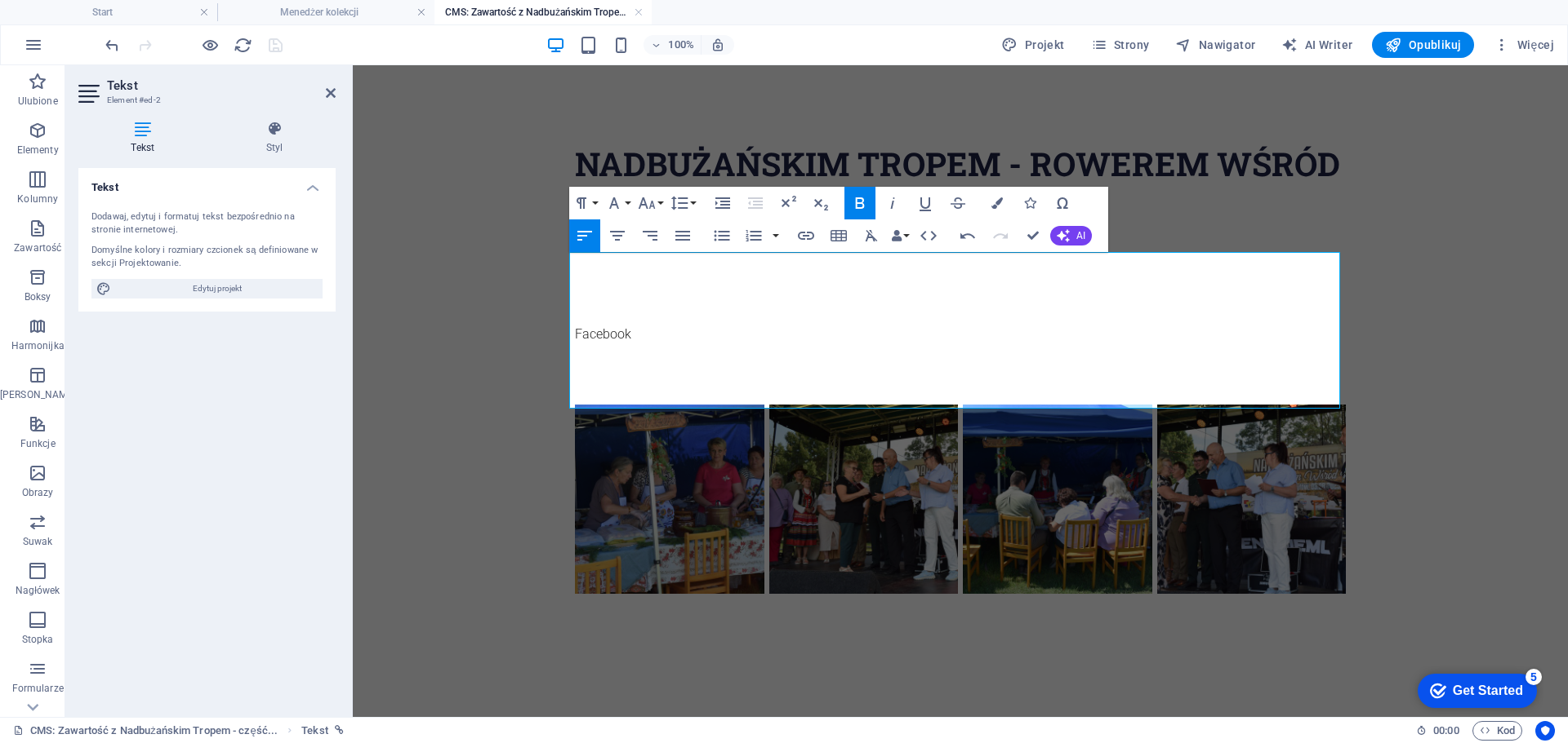
scroll to position [0, 0]
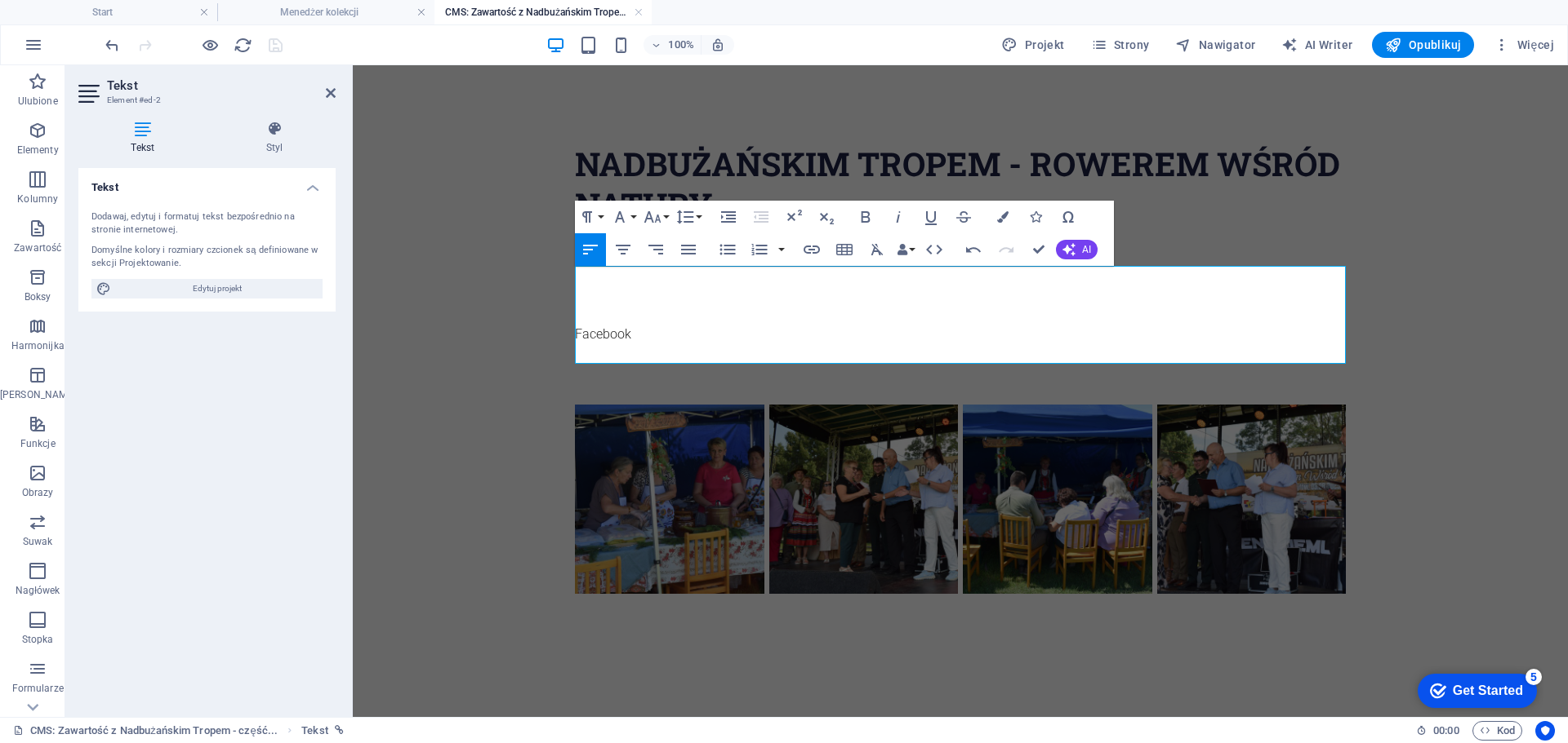
click at [632, 275] on p at bounding box center [960, 276] width 771 height 20
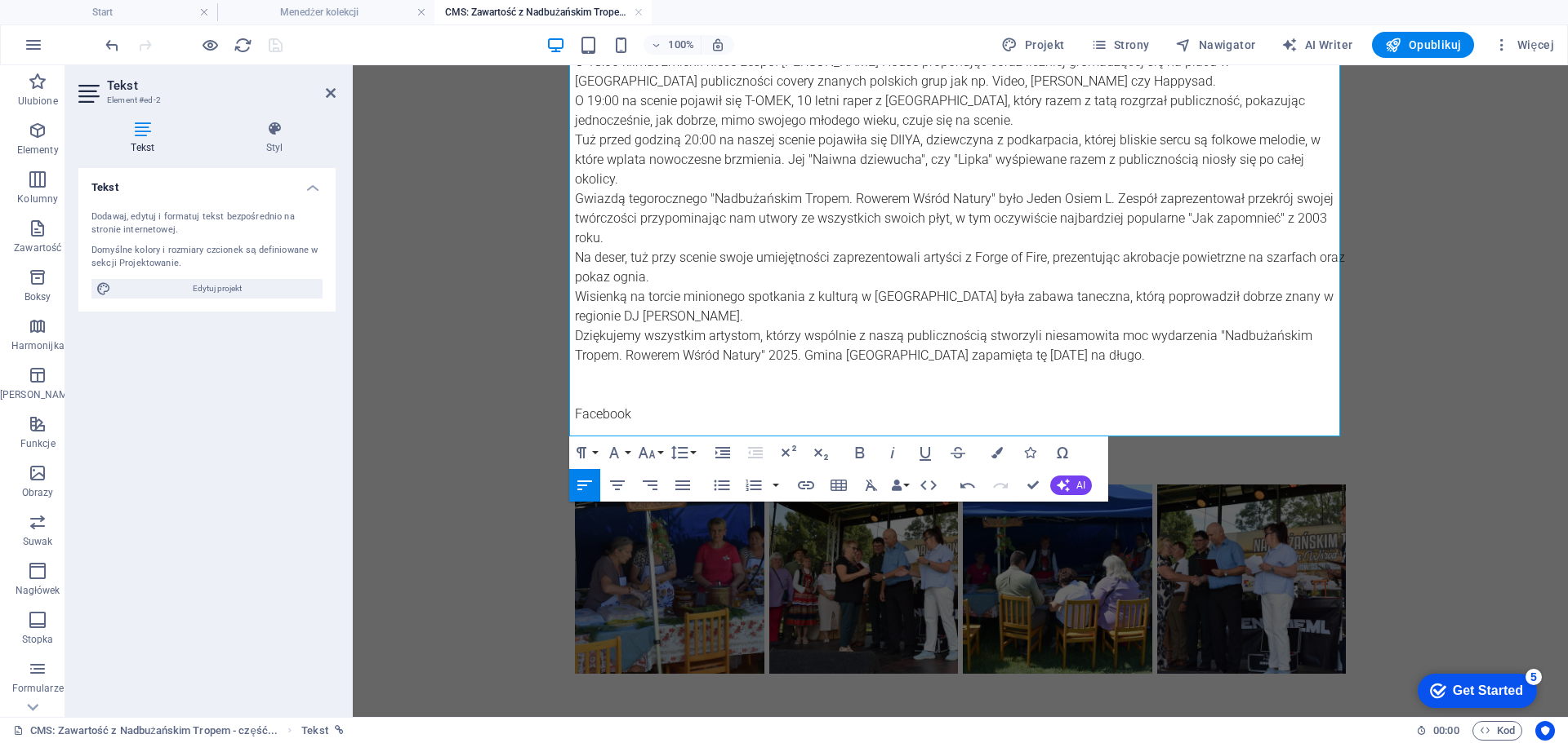
scroll to position [327, 0]
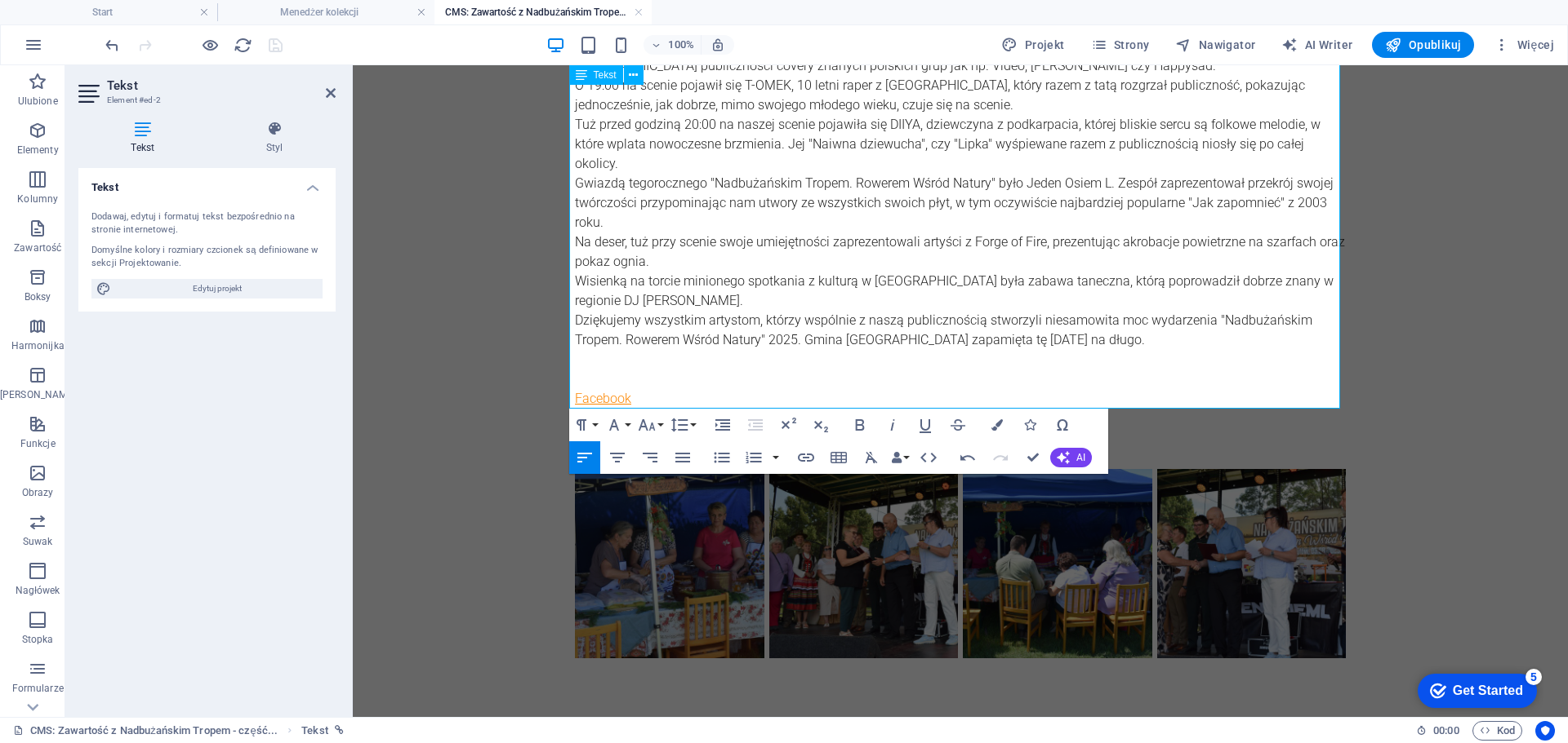
click at [605, 391] on link "Facebook" at bounding box center [603, 399] width 56 height 16
click at [602, 339] on icon "button" at bounding box center [597, 338] width 20 height 20
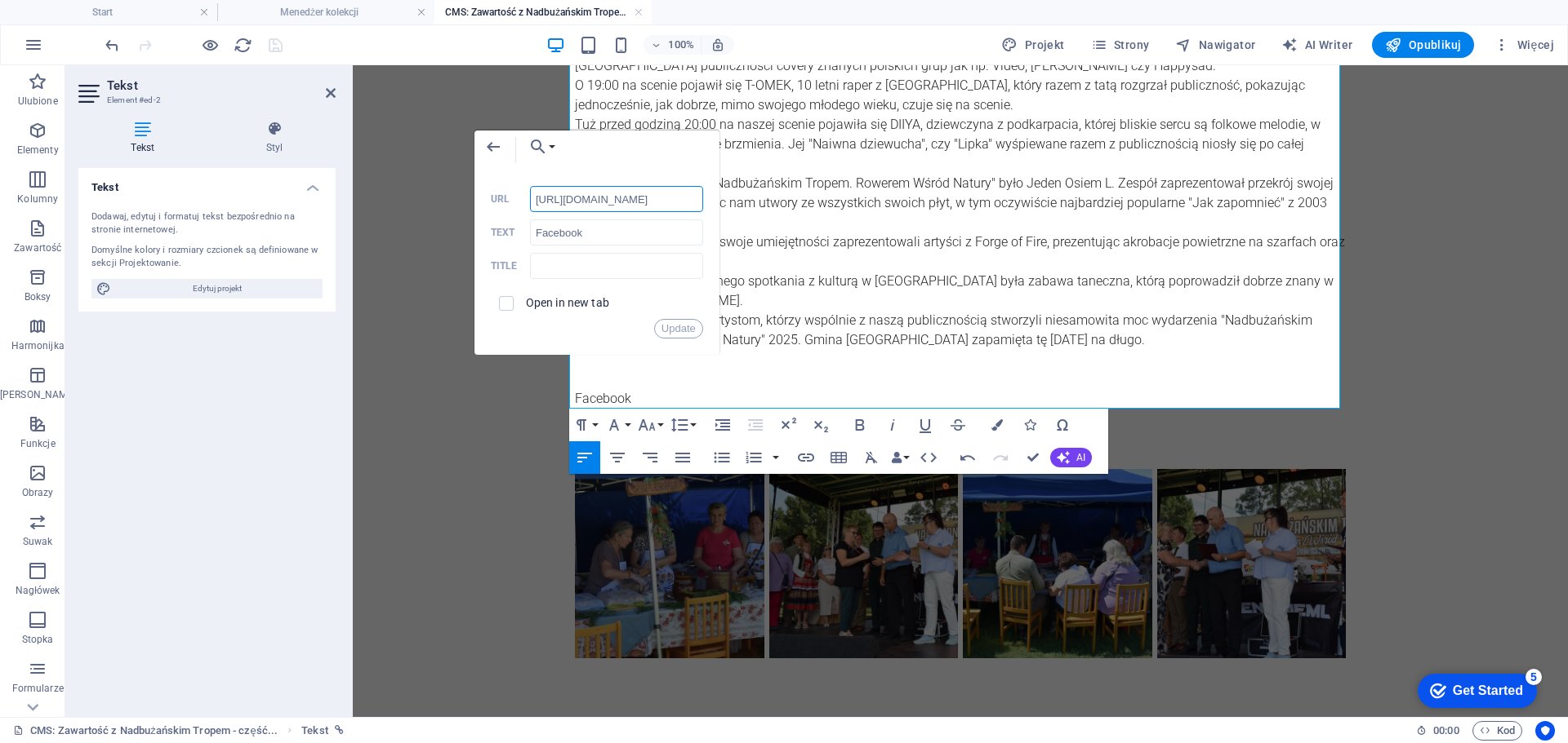
scroll to position [0, 0]
click at [628, 197] on input "[URL][DOMAIN_NAME]" at bounding box center [616, 199] width 173 height 26
click at [634, 199] on input "[URL][DOMAIN_NAME]" at bounding box center [616, 199] width 173 height 26
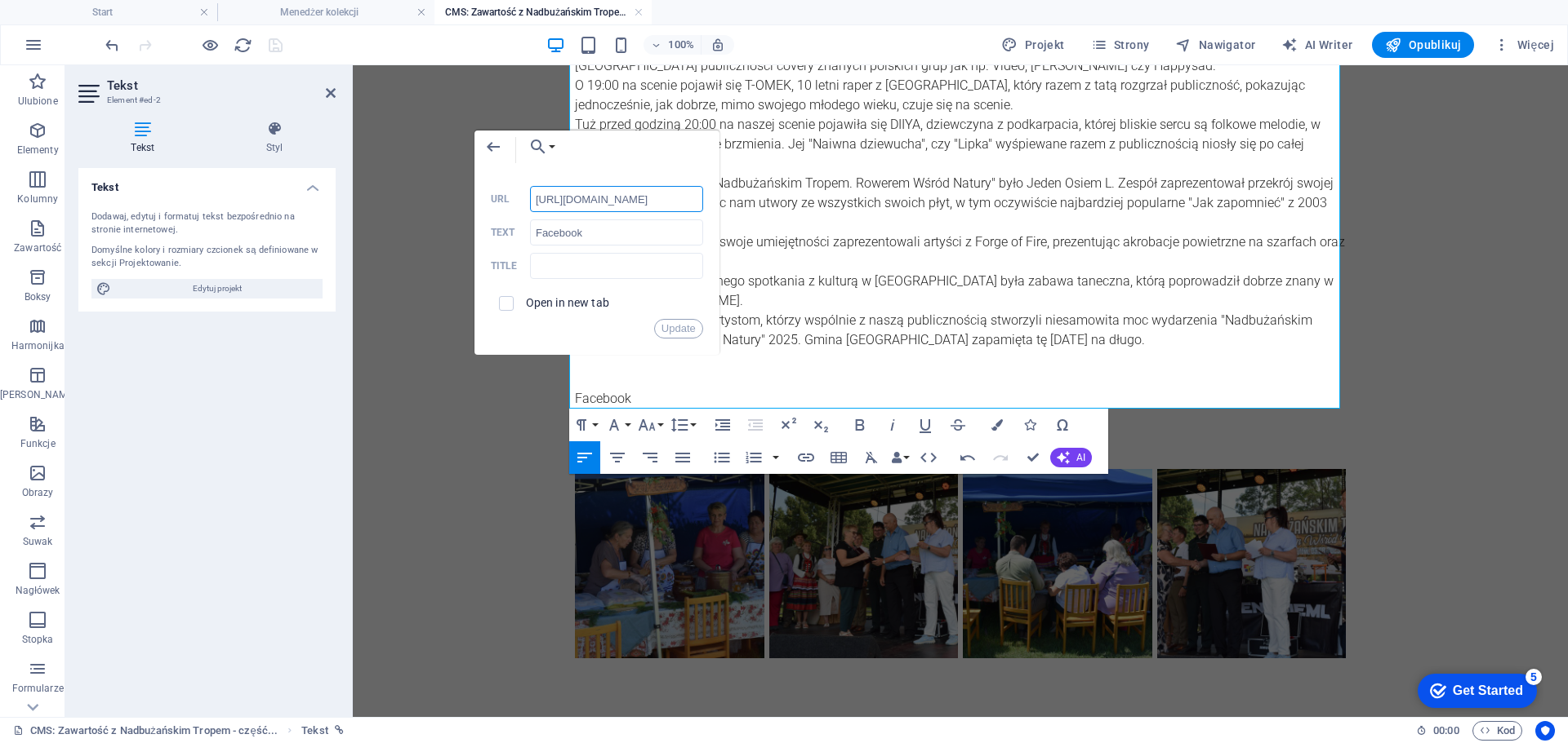
click at [634, 199] on input "[URL][DOMAIN_NAME]" at bounding box center [616, 199] width 173 height 26
paste input "vbRFL8BpGqDbotdtSgbijw6xQs2qc2rH8uG6BE3y2pTQhXPAmvjFzdEGrtbEyHMj"
click at [687, 325] on button "Update" at bounding box center [678, 329] width 49 height 20
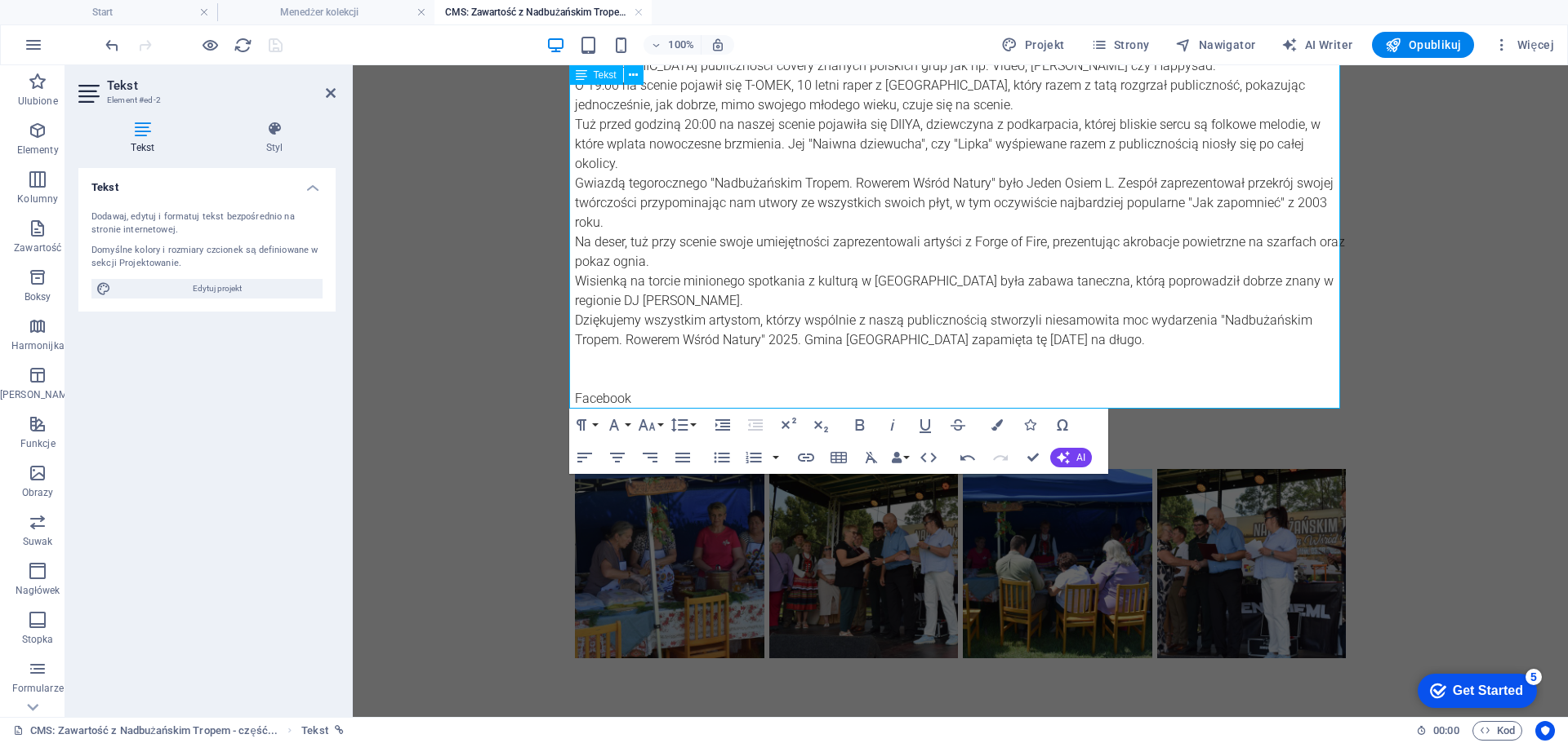
scroll to position [0, 0]
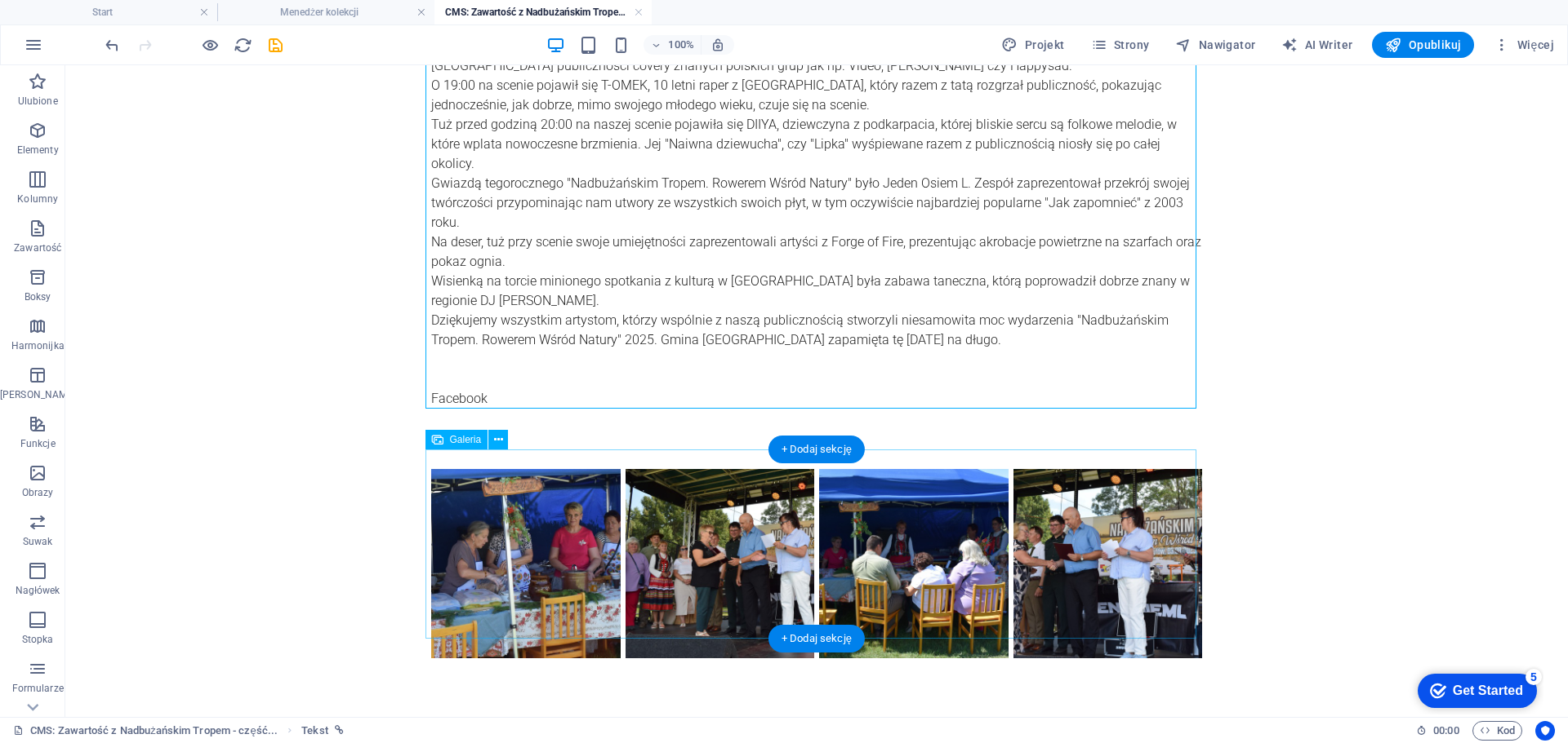
click at [532, 503] on li at bounding box center [526, 564] width 194 height 194
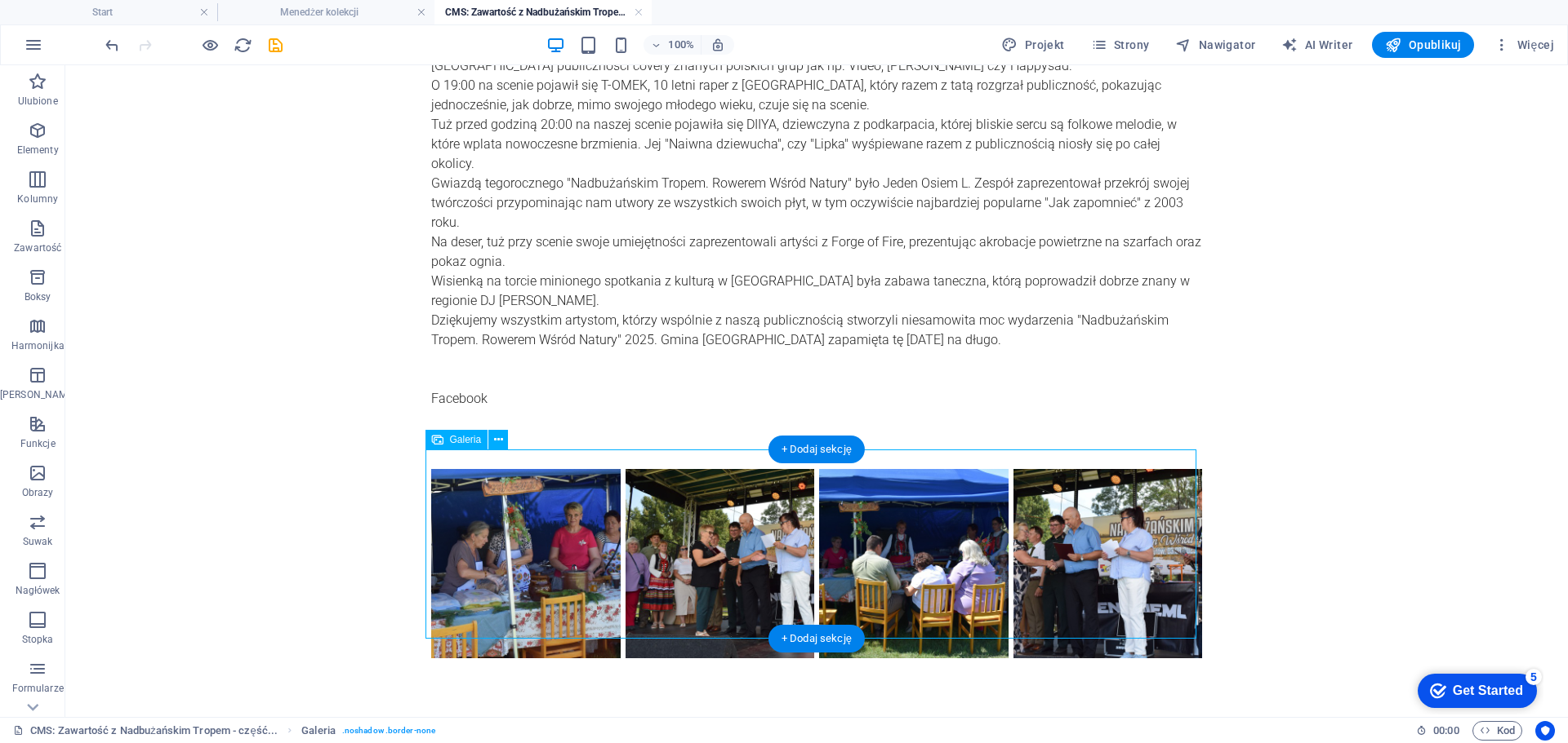
click at [527, 503] on li at bounding box center [526, 564] width 194 height 194
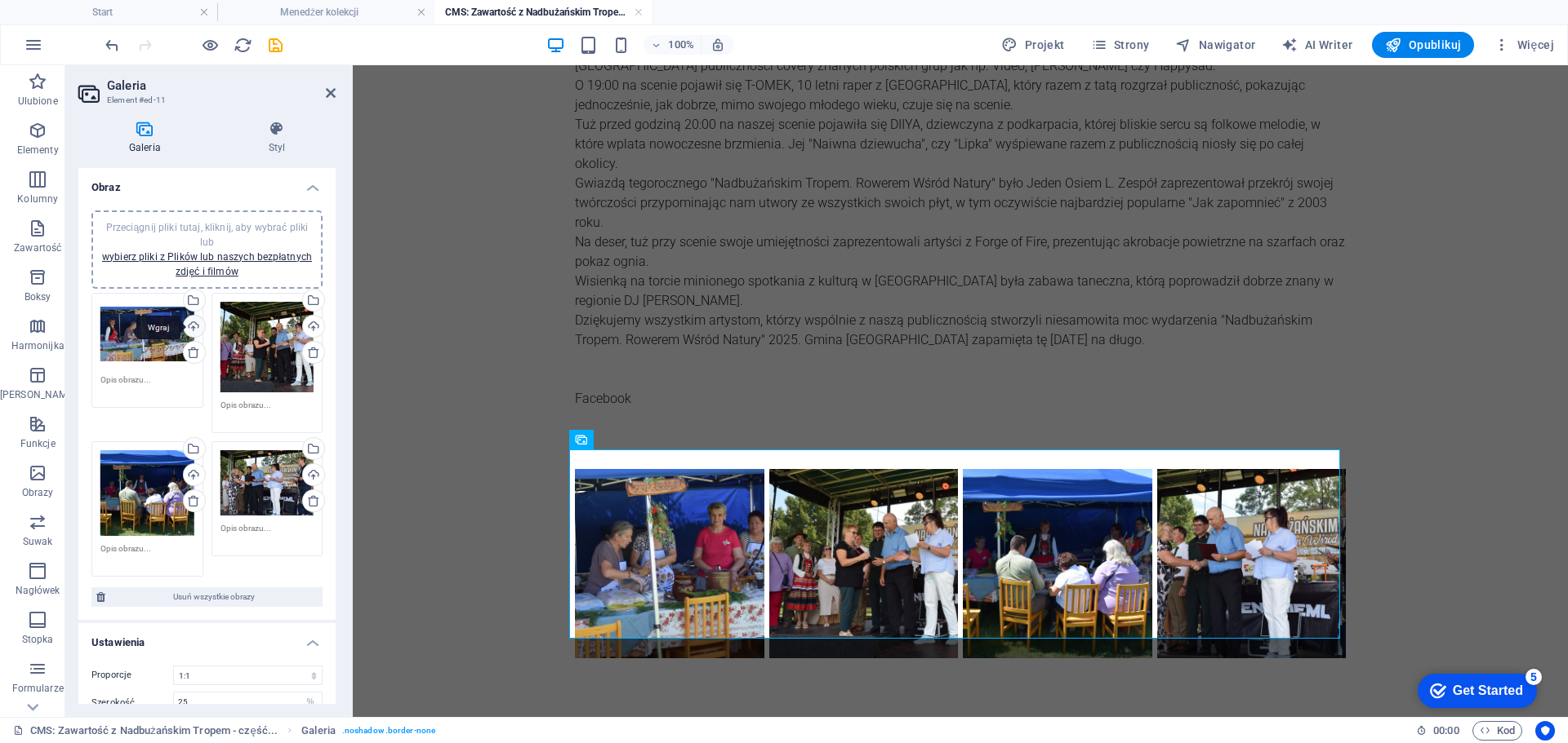
click at [197, 320] on div "Wgraj" at bounding box center [192, 327] width 25 height 25
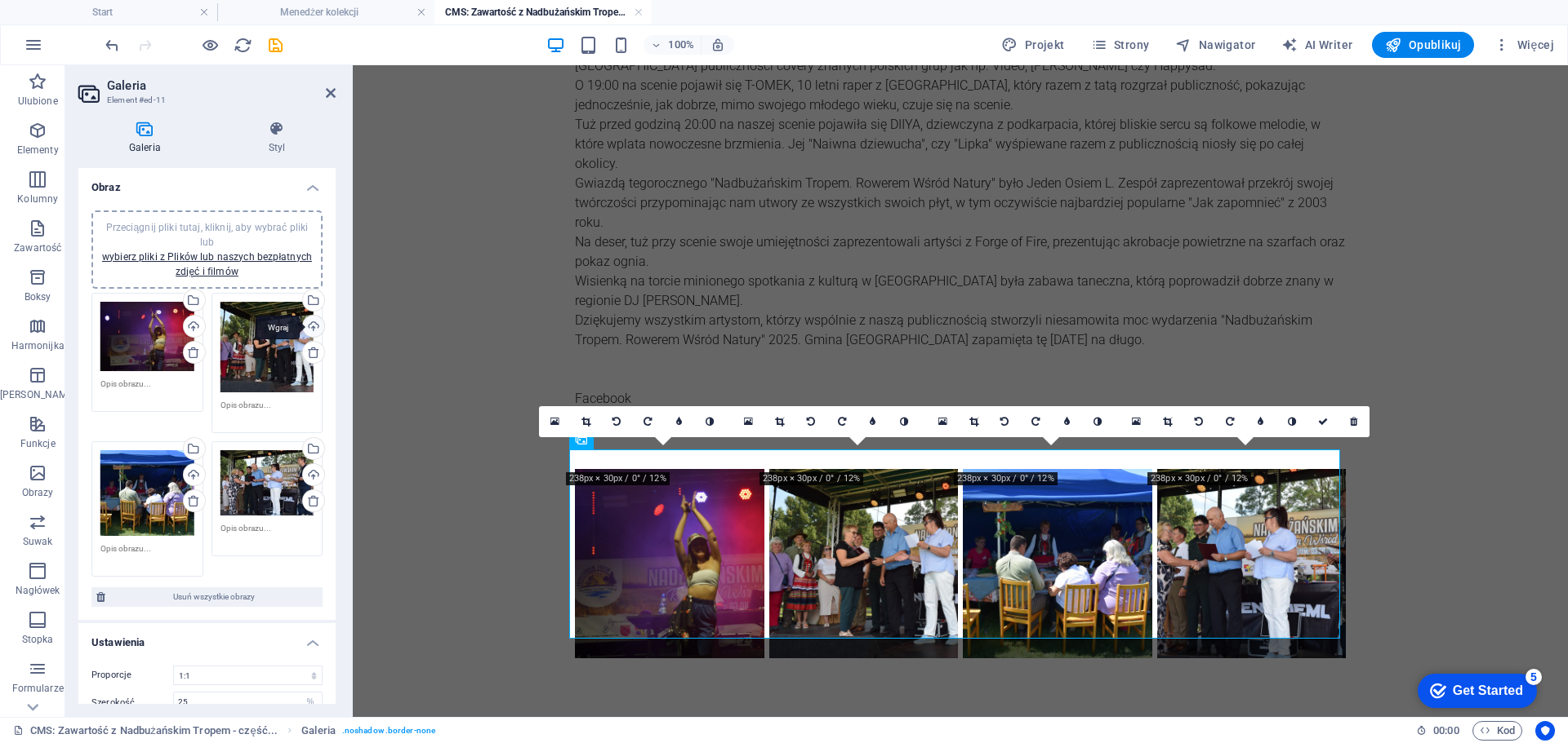
click at [311, 327] on div "Wgraj" at bounding box center [312, 327] width 25 height 25
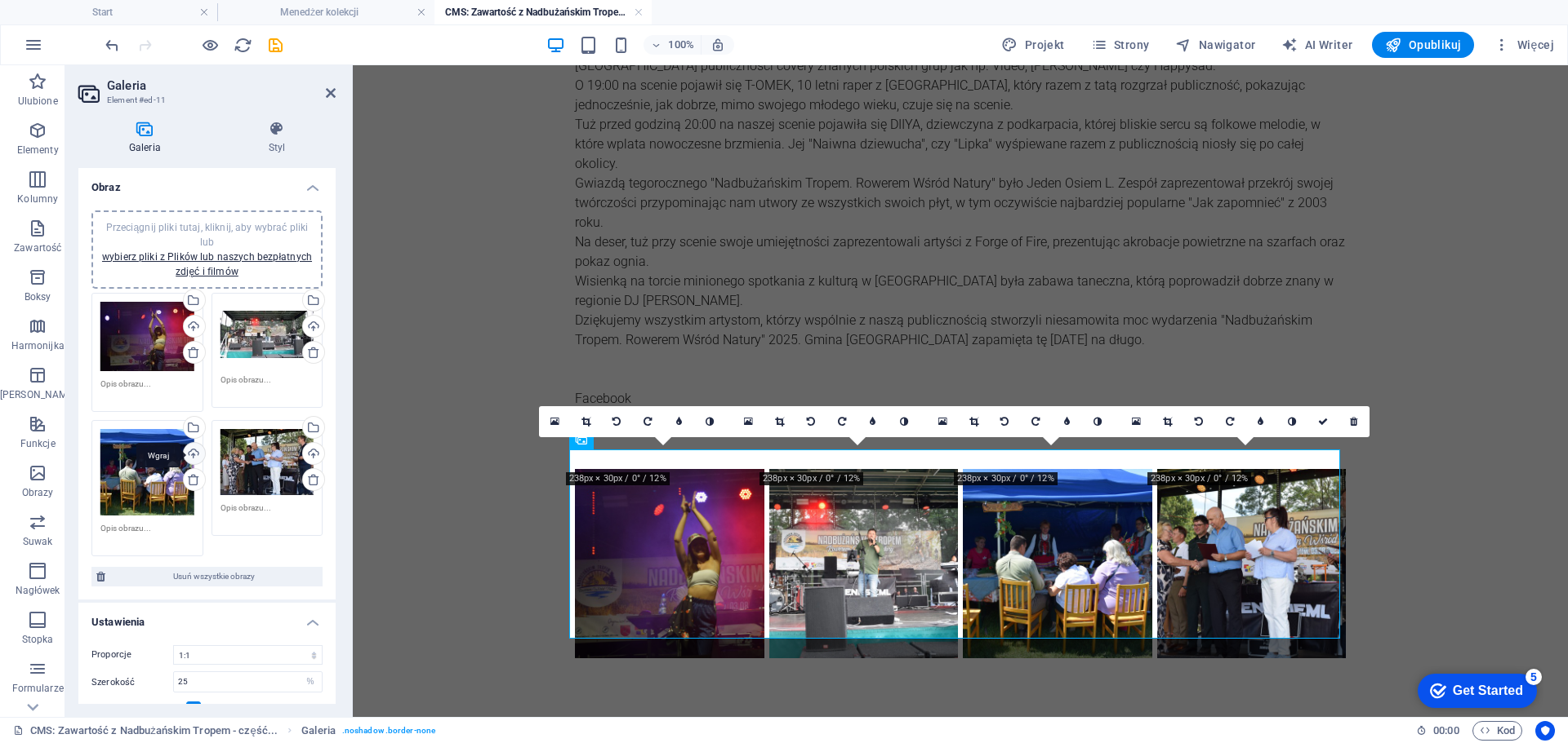
click at [189, 471] on div "Przeciągnij pliki tutaj, kliknij, aby wybrać pliki lub wybierz pliki z Plików l…" at bounding box center [147, 472] width 94 height 86
click at [198, 451] on div "Wgraj" at bounding box center [192, 455] width 25 height 25
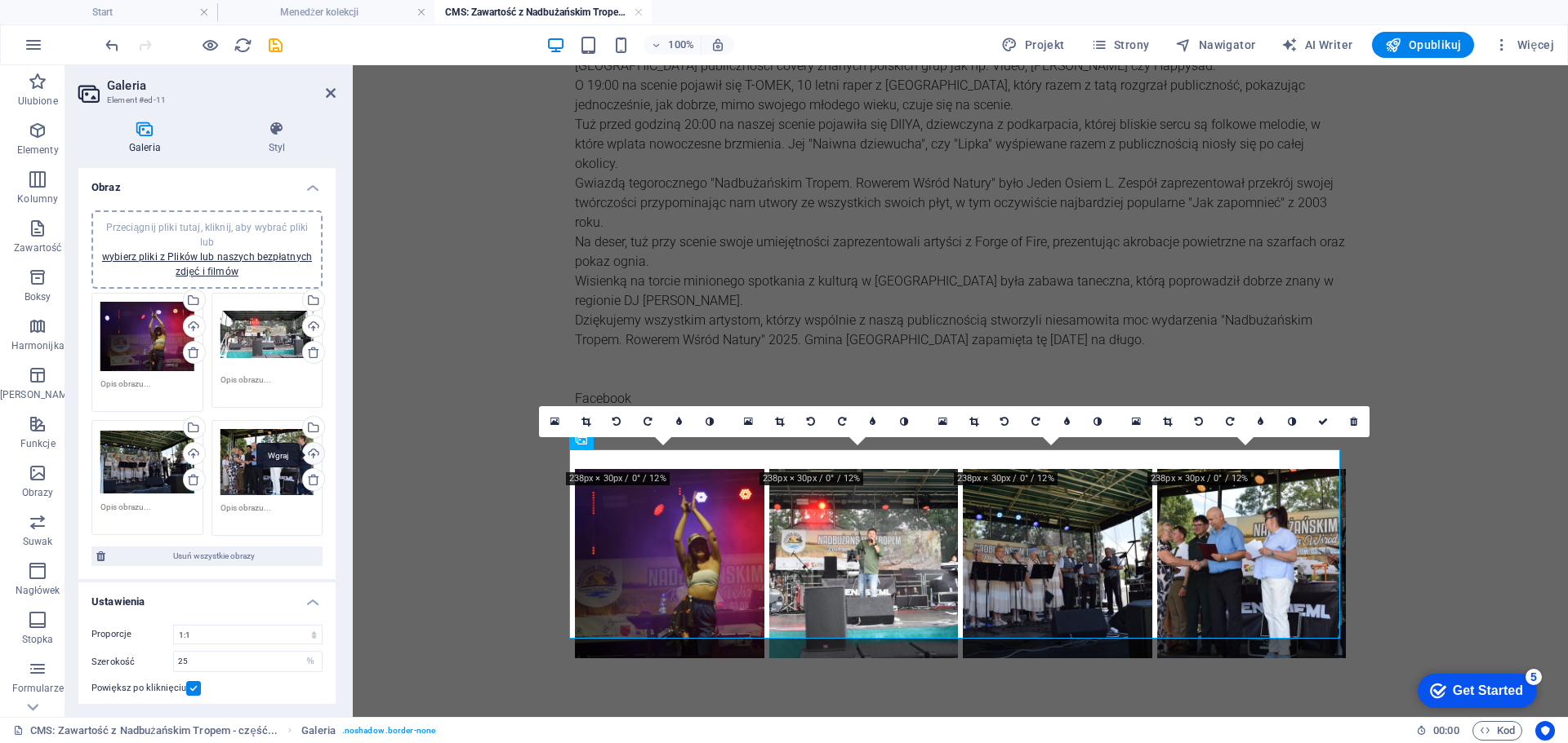
click at [306, 451] on div "Wgraj" at bounding box center [312, 455] width 25 height 25
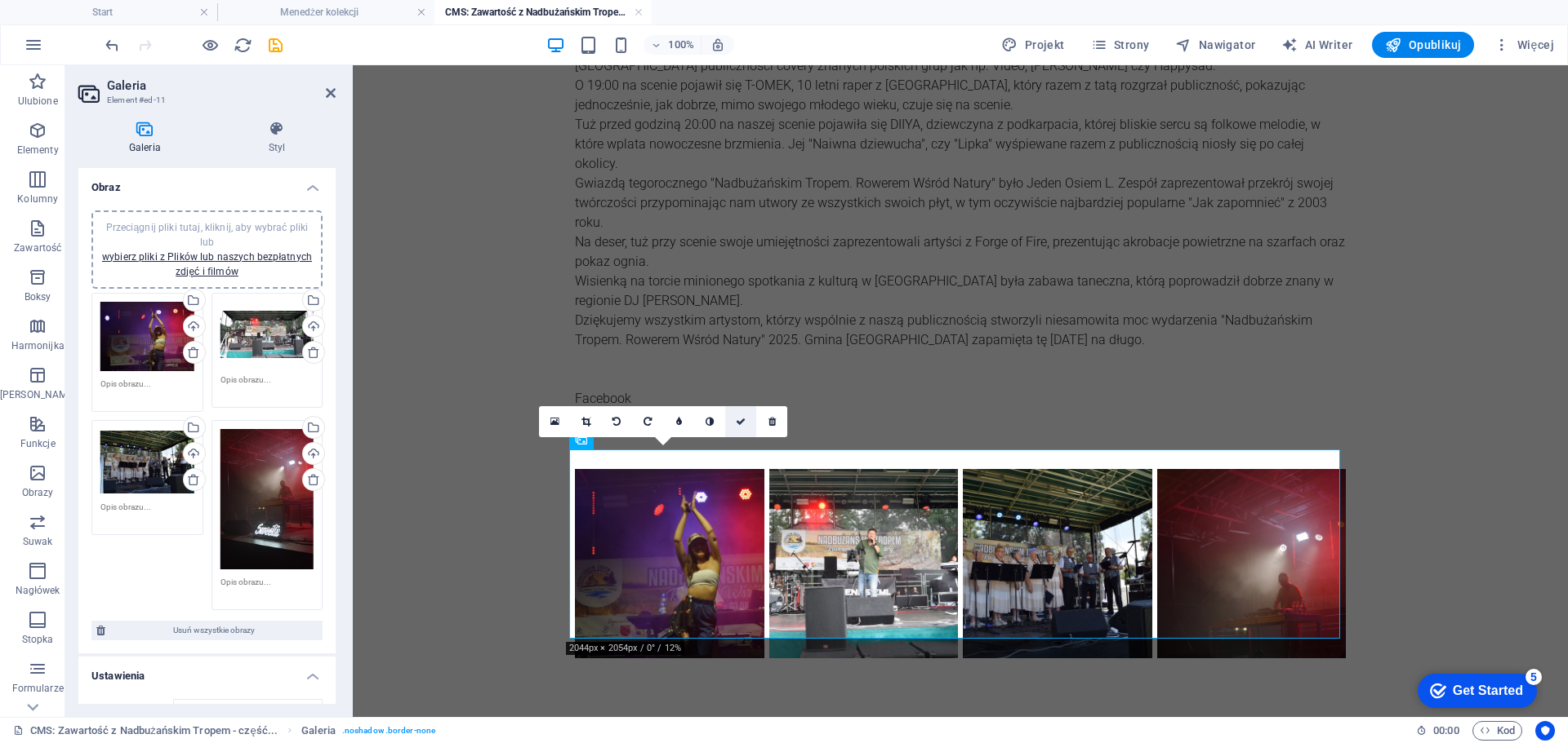
click at [738, 421] on icon at bounding box center [740, 421] width 10 height 10
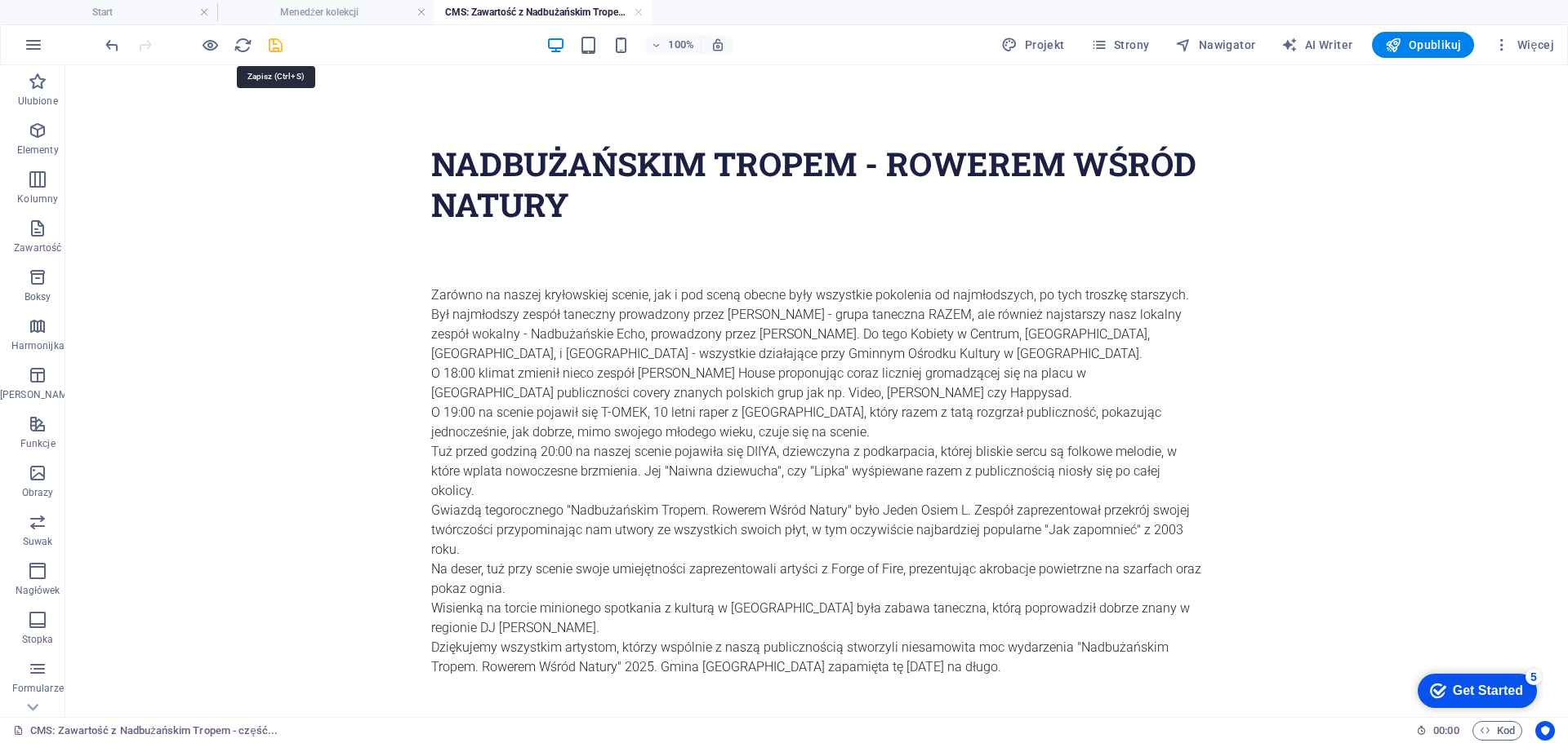
click at [280, 42] on icon "save" at bounding box center [275, 45] width 19 height 19
click at [642, 10] on link at bounding box center [638, 13] width 10 height 16
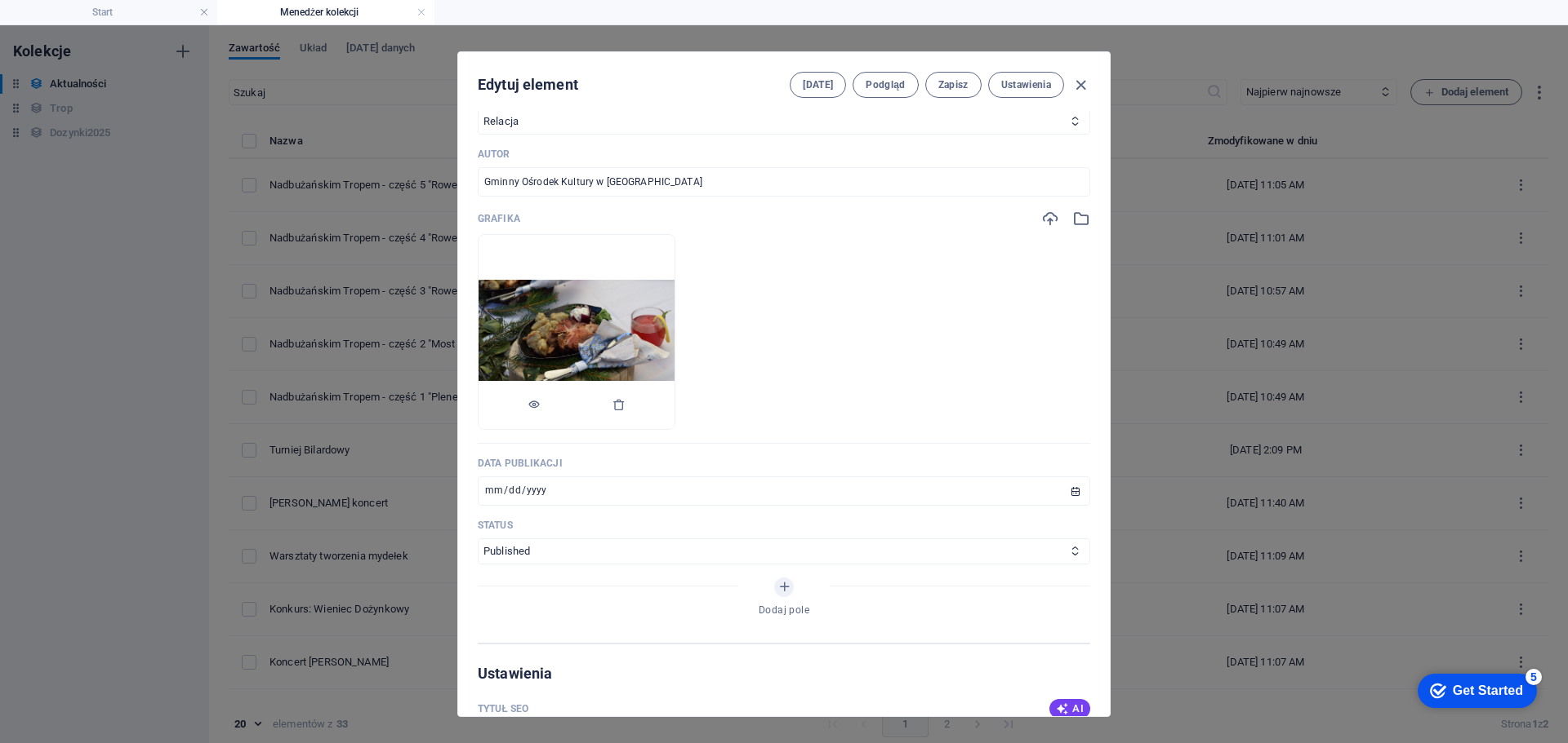
scroll to position [490, 0]
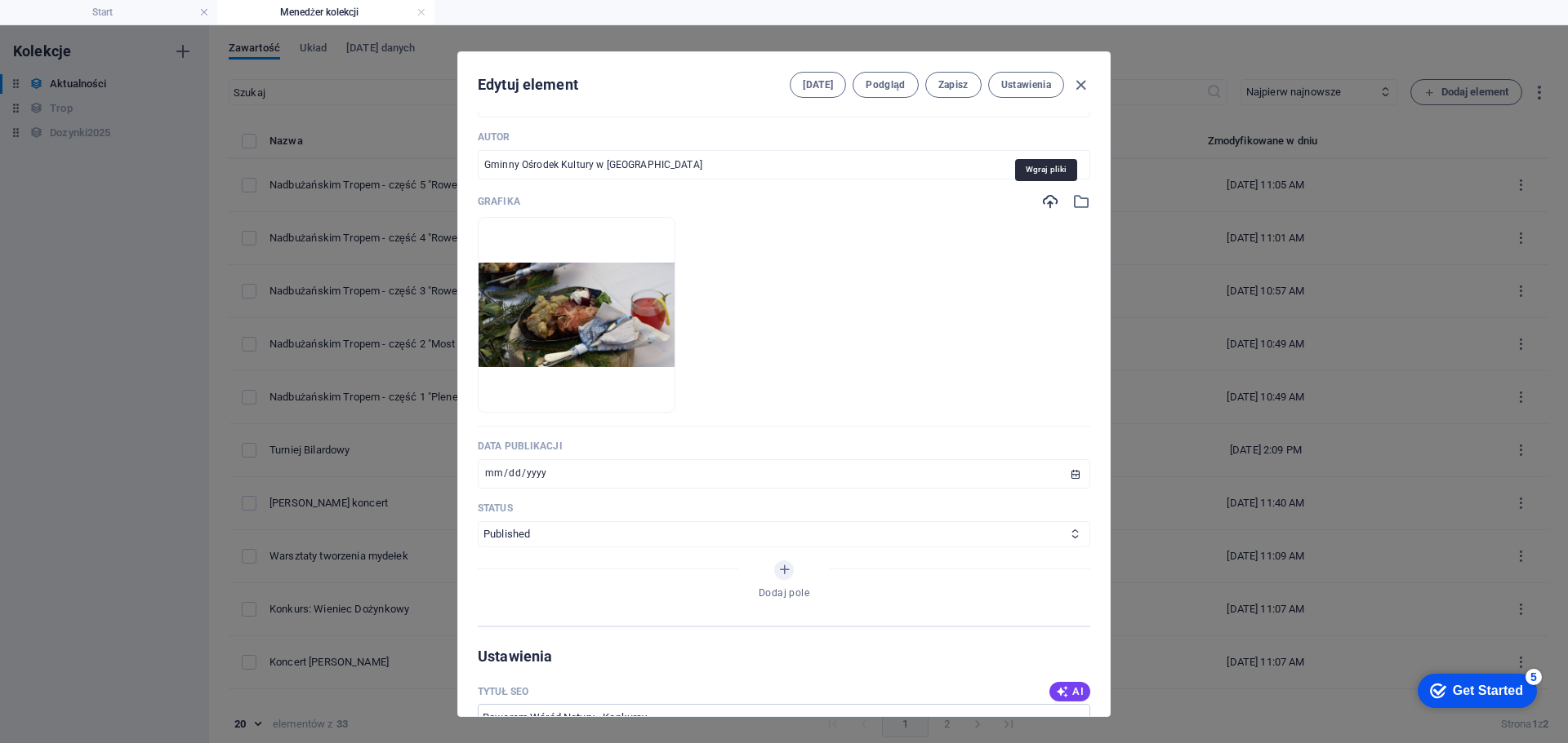
click at [1049, 205] on icon "button" at bounding box center [1050, 202] width 18 height 18
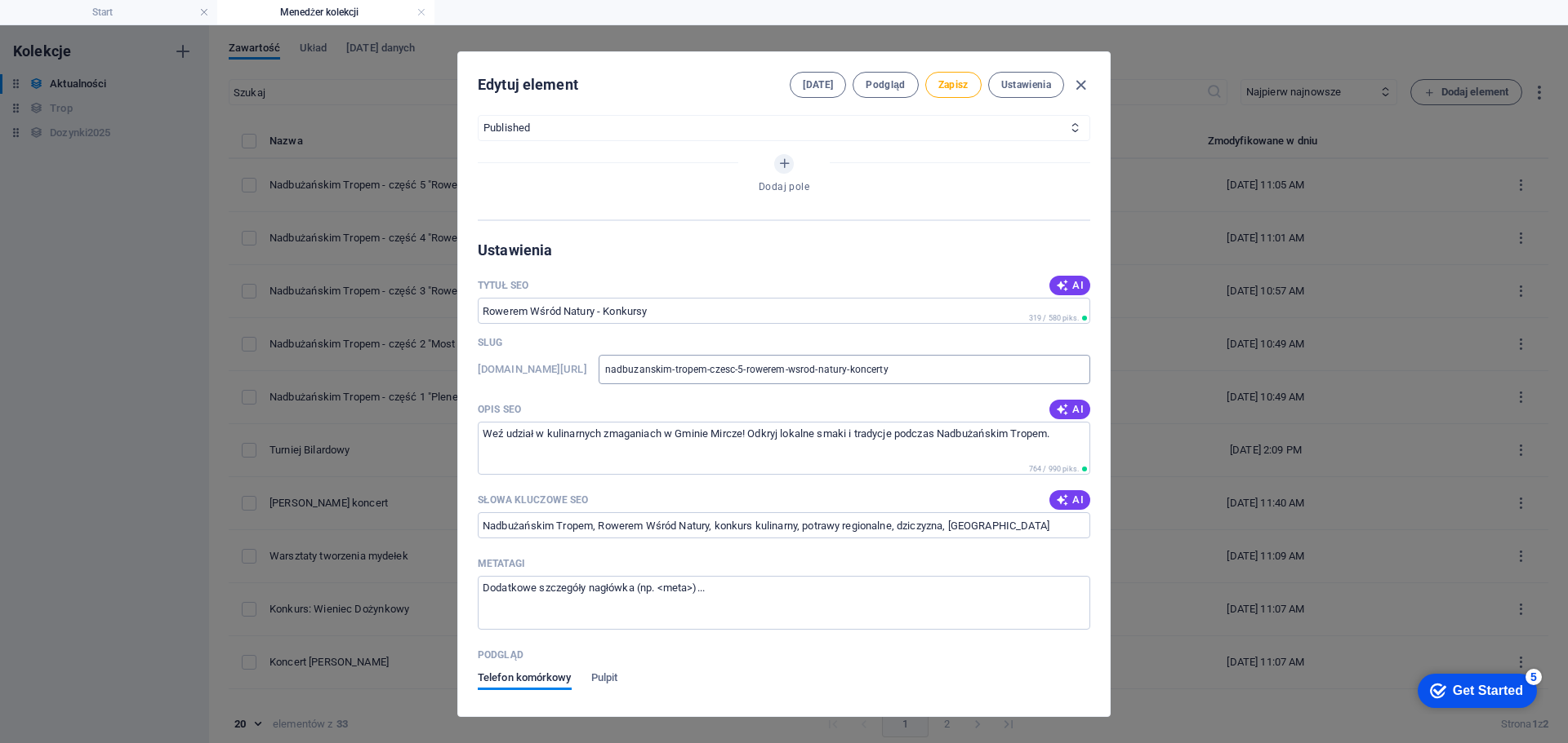
scroll to position [897, 0]
click at [1056, 283] on icon "button" at bounding box center [1062, 283] width 13 height 13
click at [1074, 412] on span "AI" at bounding box center [1070, 408] width 28 height 13
click at [1067, 499] on span "AI" at bounding box center [1070, 498] width 28 height 13
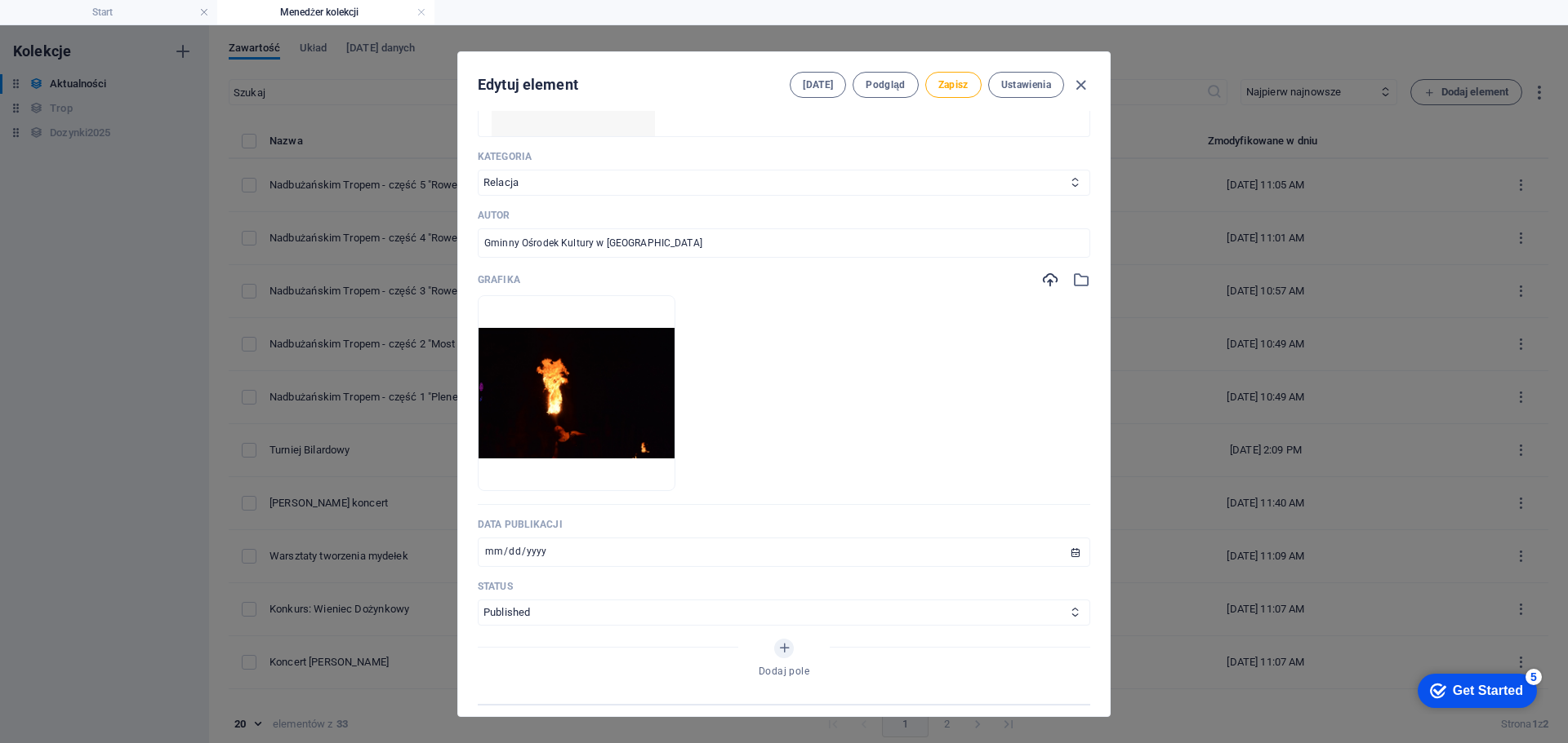
scroll to position [408, 0]
click at [946, 81] on span "Zapisz" at bounding box center [953, 84] width 31 height 13
click at [1083, 81] on icon "button" at bounding box center [1080, 85] width 19 height 19
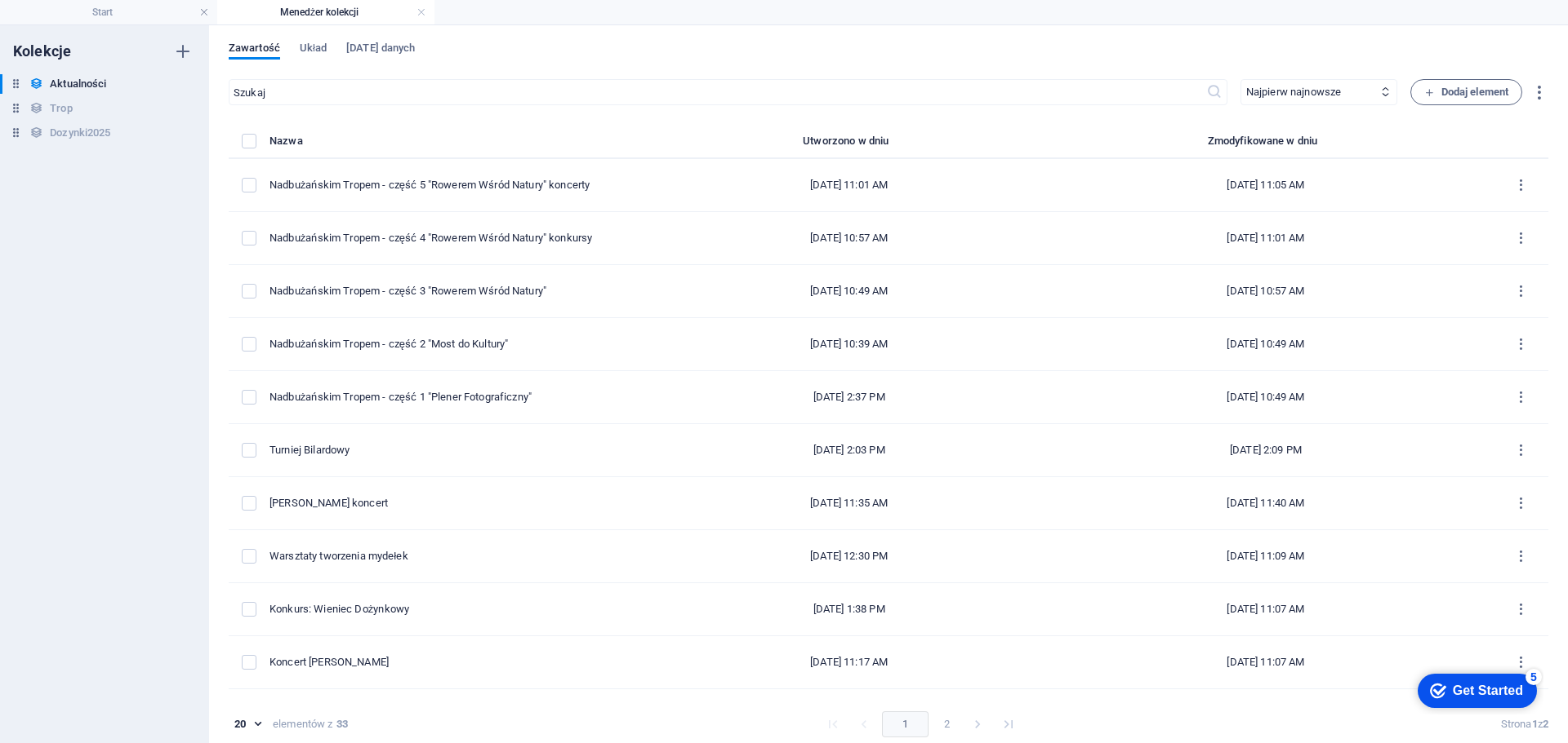
scroll to position [0, 0]
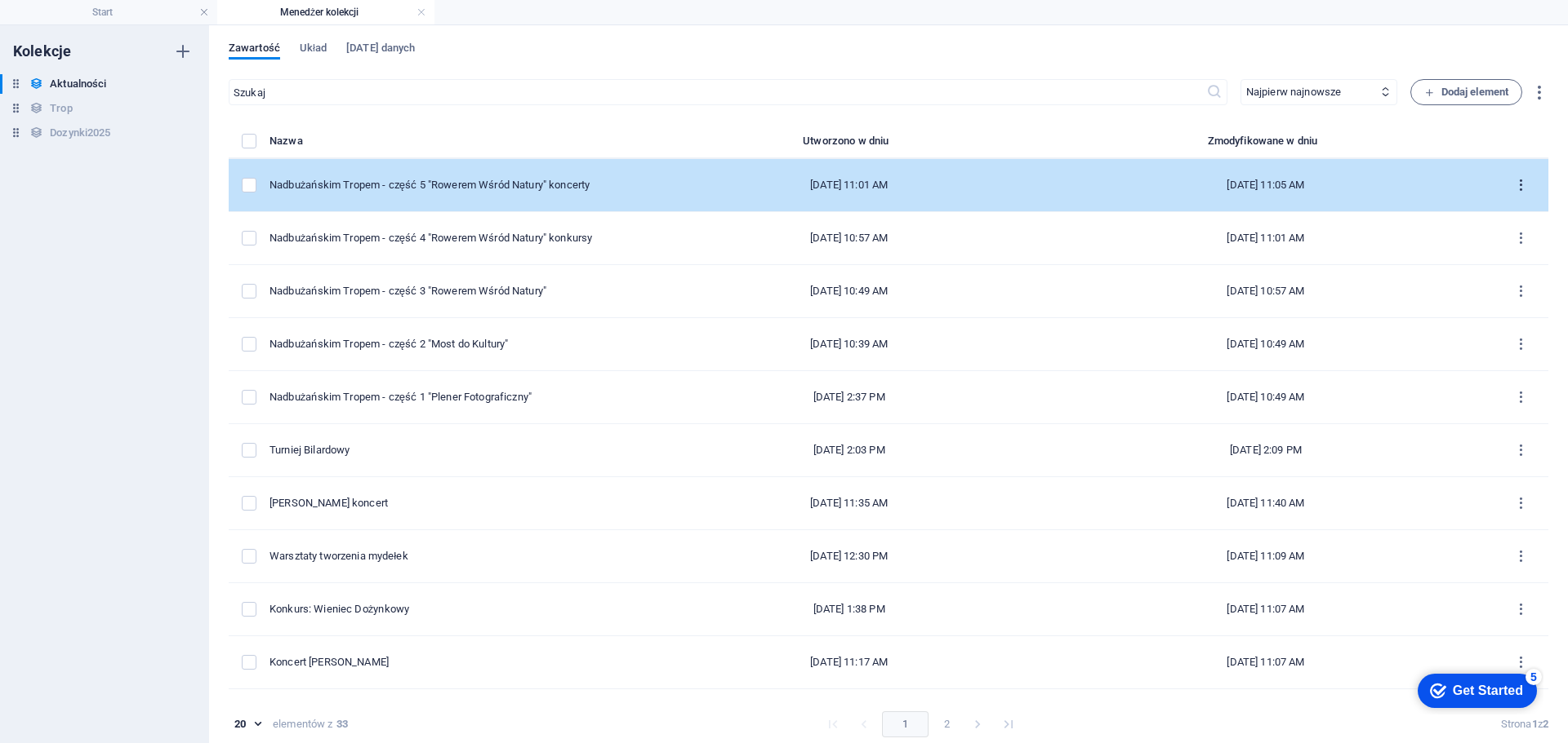
click at [1513, 185] on icon "items list" at bounding box center [1520, 186] width 16 height 16
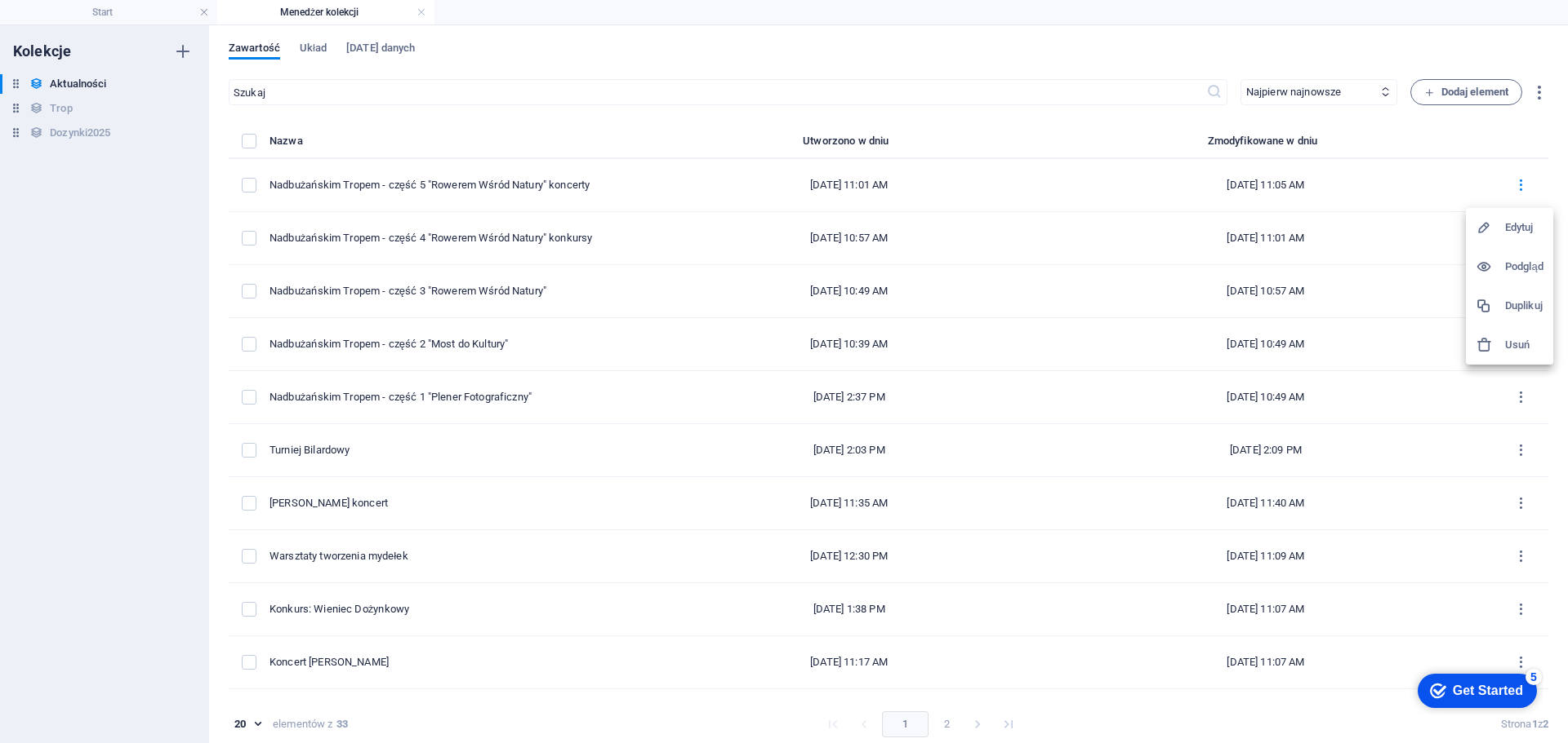
click at [1528, 308] on h6 "Duplikuj" at bounding box center [1523, 306] width 39 height 20
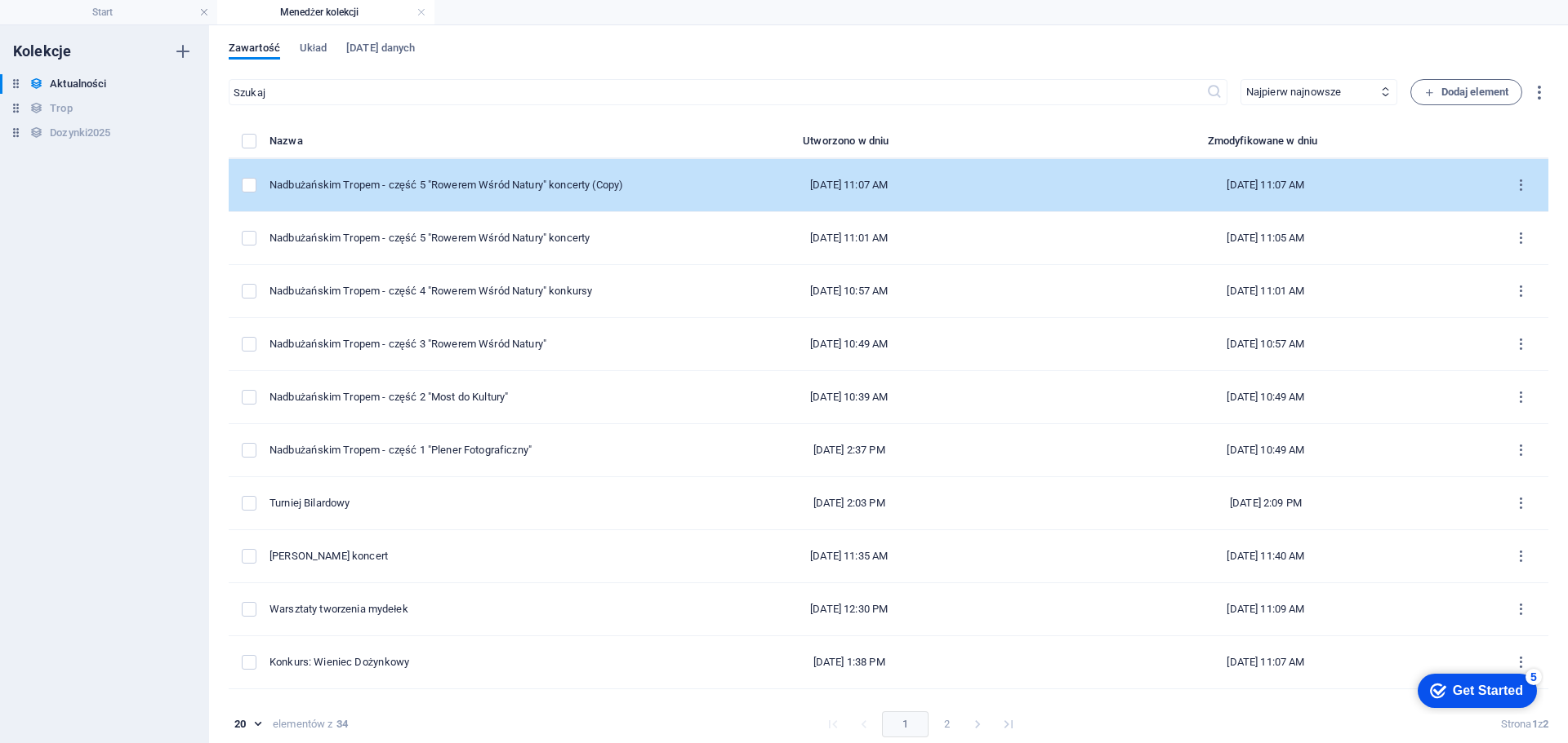
click at [699, 177] on td "[DATE] 11:07 AM" at bounding box center [848, 186] width 378 height 53
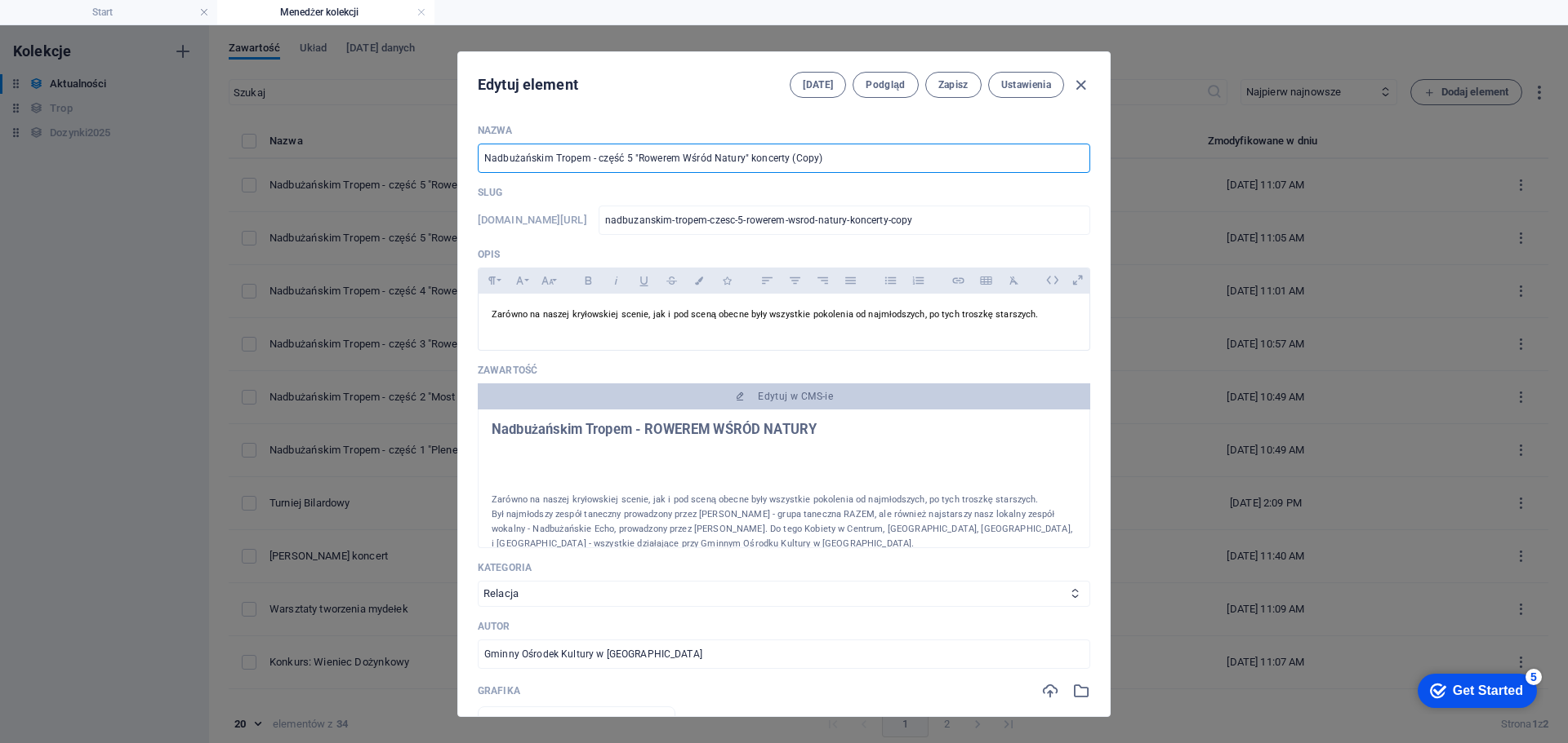
drag, startPoint x: 841, startPoint y: 151, endPoint x: 472, endPoint y: 150, distance: 369.0
click at [472, 150] on div "Nazwa Nadbużańskim Tropem - część 5 "Rowerem Wśród Natury" koncerty (Copy) ​ Sl…" at bounding box center [784, 414] width 651 height 605
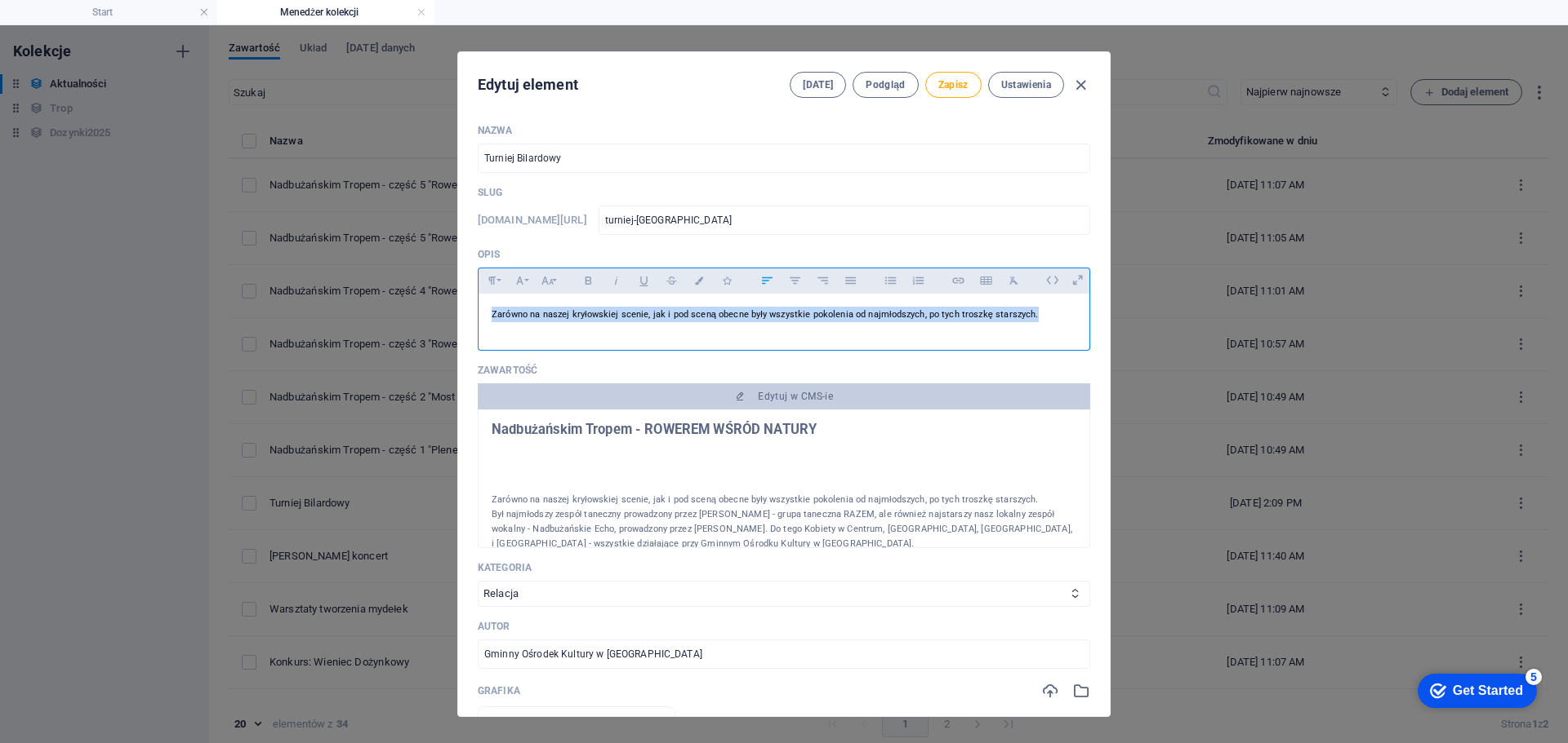
drag, startPoint x: 1034, startPoint y: 317, endPoint x: 466, endPoint y: 300, distance: 568.3
click at [466, 300] on div "Nazwa Turniej Bilardowy ​ Slug [DOMAIN_NAME][URL] turniej-bilardowy ​ Opis Para…" at bounding box center [784, 414] width 651 height 605
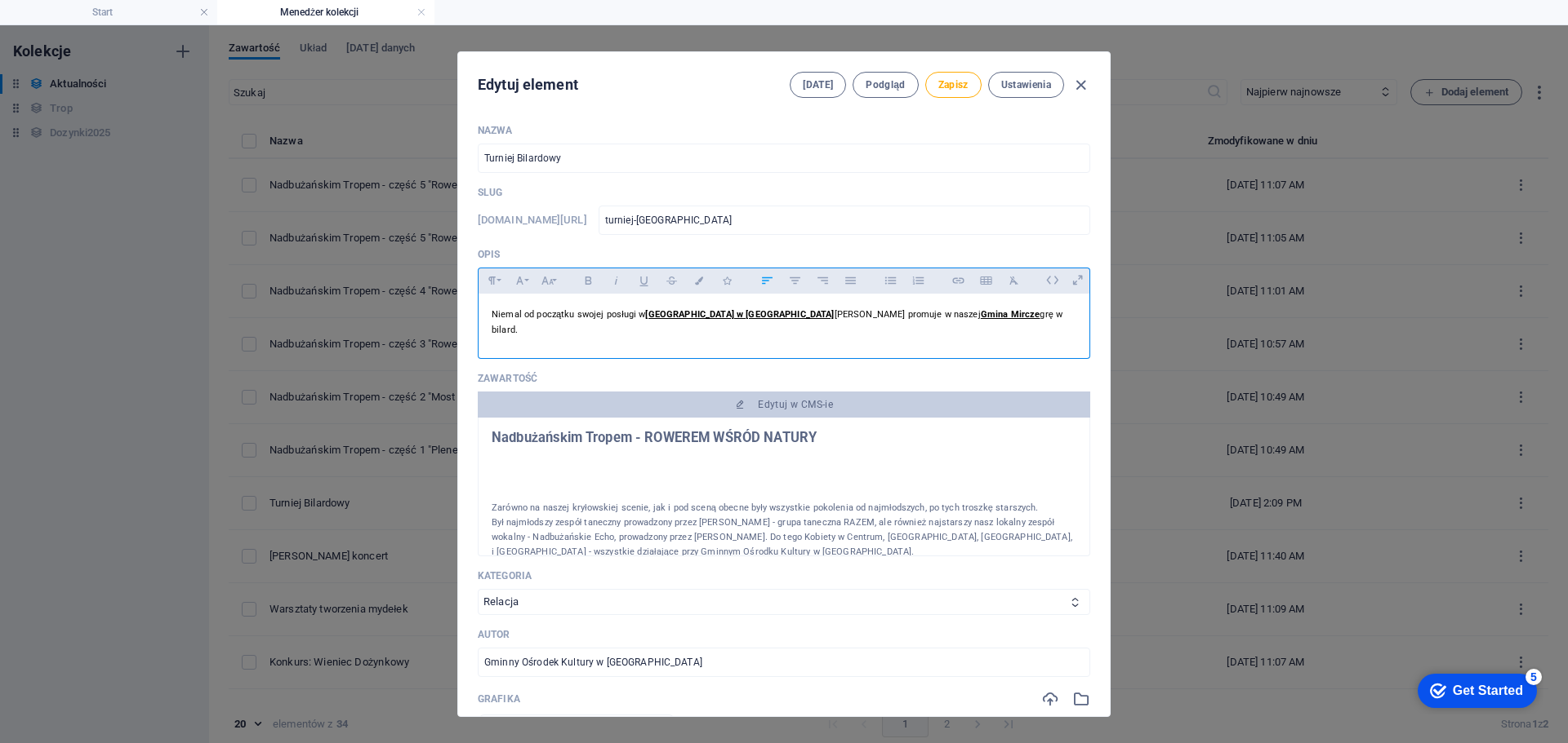
drag, startPoint x: 599, startPoint y: 346, endPoint x: 488, endPoint y: 301, distance: 119.8
click at [488, 301] on div "Niemal od początku swojej posługi w Parafia Zmartwychwstania Pańskiego w [GEOGR…" at bounding box center [783, 323] width 611 height 57
click at [590, 284] on icon "button" at bounding box center [588, 281] width 14 height 20
click at [642, 284] on icon "button" at bounding box center [643, 282] width 8 height 10
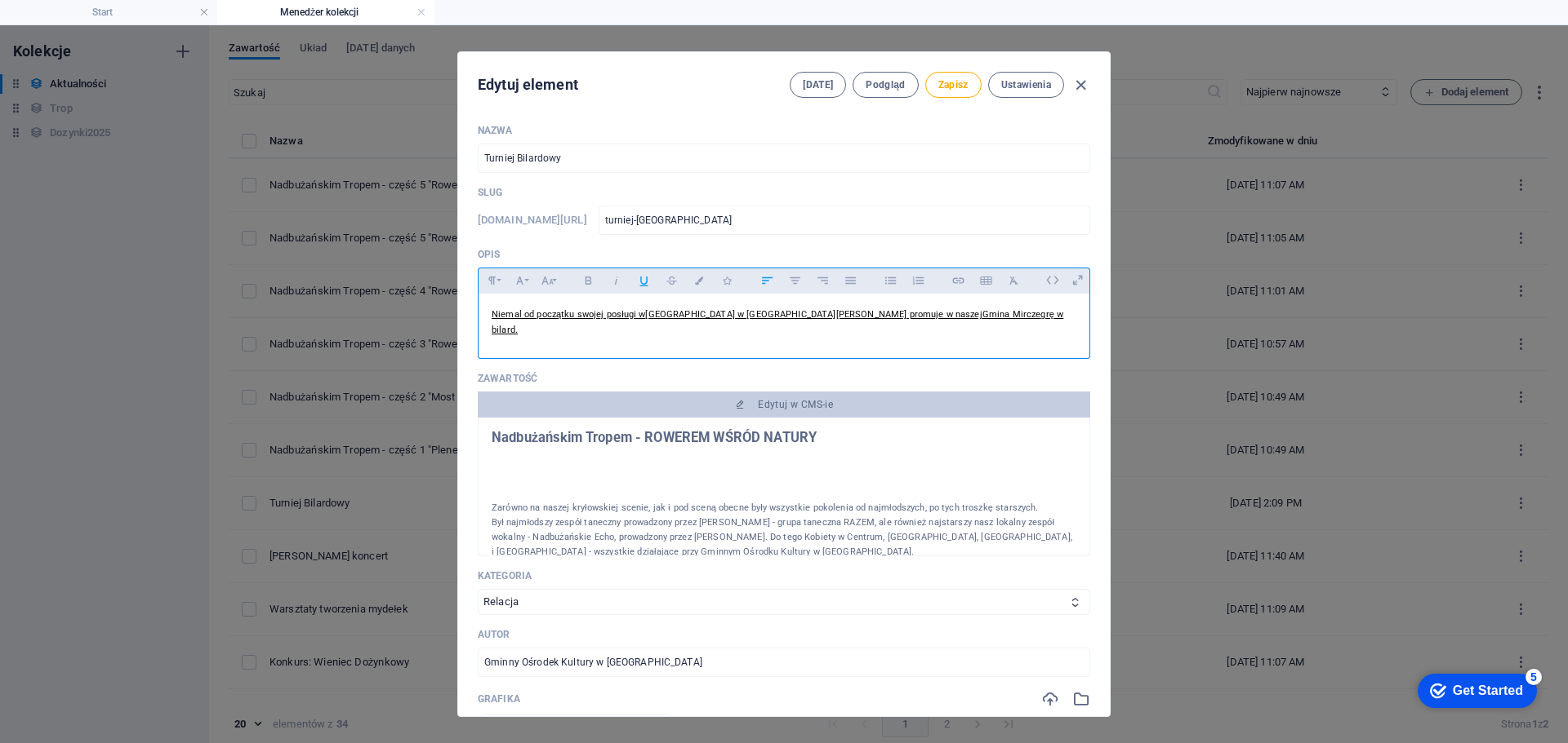
click at [642, 284] on icon "button" at bounding box center [643, 282] width 8 height 10
click at [727, 343] on div "Niemal od początku swojej posługi w Parafia Zmartwychwstania Pańskiego w [GEOGR…" at bounding box center [783, 323] width 611 height 57
click at [744, 315] on link "[GEOGRAPHIC_DATA] w [GEOGRAPHIC_DATA]" at bounding box center [740, 315] width 190 height 11
drag, startPoint x: 838, startPoint y: 320, endPoint x: 645, endPoint y: 315, distance: 193.1
click at [645, 315] on span "Niemal od początku swojej posługi w Parafia Zmartwychwstania Pańskiego w [GEOGR…" at bounding box center [777, 323] width 571 height 26
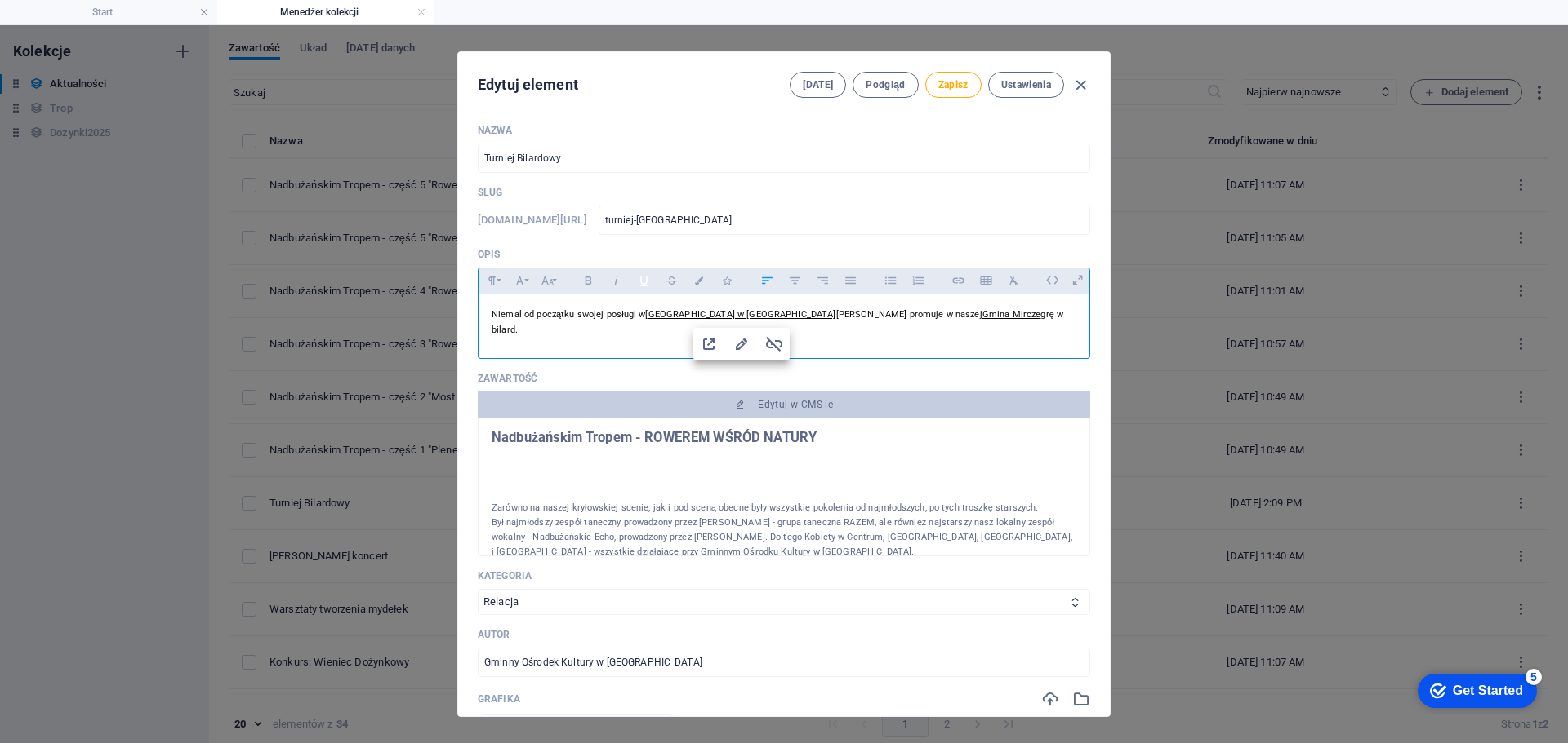
click at [642, 285] on icon "button" at bounding box center [643, 281] width 14 height 20
click at [642, 282] on icon "button" at bounding box center [643, 281] width 14 height 20
click at [678, 321] on p "Niemal od początku swojej posługi w Parafia Zmartwychwstania Pańskiego w [GEOGR…" at bounding box center [784, 322] width 585 height 31
click at [778, 342] on icon "button" at bounding box center [774, 344] width 20 height 20
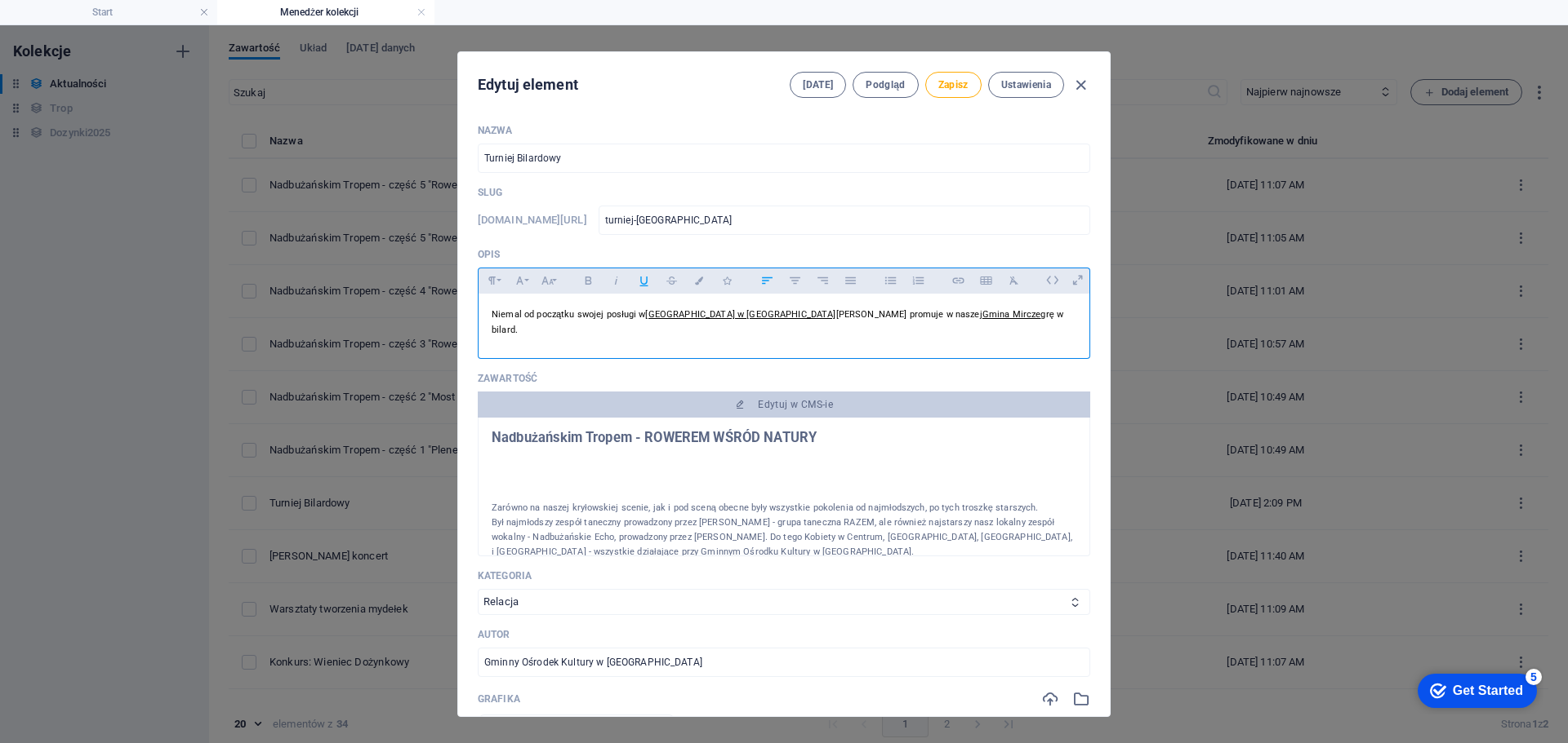
click at [735, 322] on p "Niemal od początku swojej posługi w Parafia Zmartwychwstania Pańskiego w [GEOGR…" at bounding box center [784, 322] width 585 height 31
click at [841, 317] on span "Niemal od początku swojej posługi w Parafia Zmartwychwstania Pańskiego w [GEOGR…" at bounding box center [777, 323] width 571 height 26
click at [819, 317] on u "[GEOGRAPHIC_DATA] w [GEOGRAPHIC_DATA]" at bounding box center [740, 315] width 190 height 11
click at [762, 319] on u "[GEOGRAPHIC_DATA] w [GEOGRAPHIC_DATA]" at bounding box center [740, 315] width 190 height 11
drag, startPoint x: 836, startPoint y: 316, endPoint x: 645, endPoint y: 320, distance: 191.0
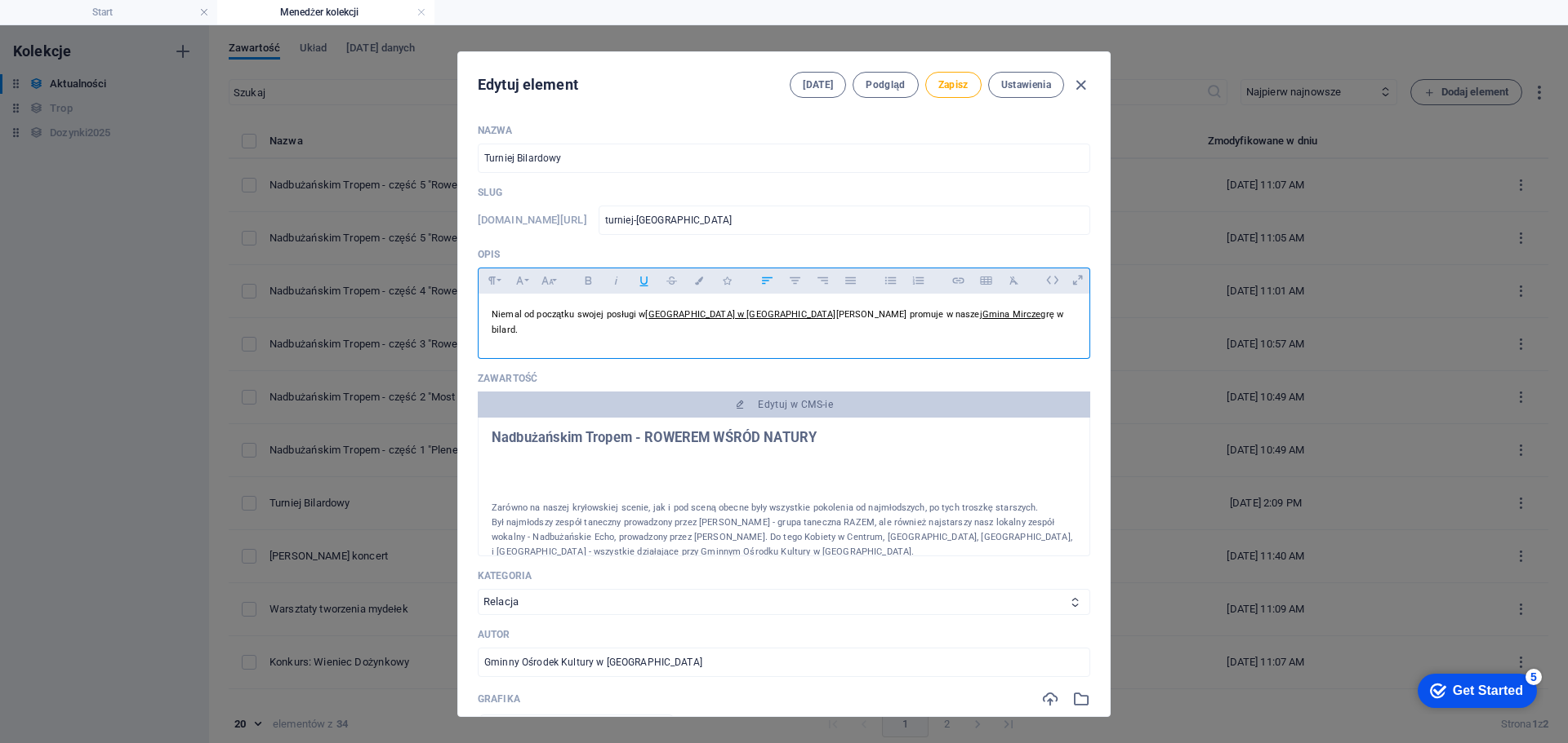
click at [645, 320] on p "Niemal od początku swojej posługi w Parafia Zmartwychwstania Pańskiego w [GEOGR…" at bounding box center [784, 322] width 585 height 31
click at [643, 286] on icon "button" at bounding box center [643, 282] width 8 height 10
click at [577, 325] on link "Gmina Mircze" at bounding box center [547, 329] width 58 height 11
click at [815, 358] on icon "button" at bounding box center [813, 360] width 20 height 20
click at [1025, 327] on p "Niemal od początku swojej posługi w Parafia Zmartwychwstania Pańskiego w [GEOGR…" at bounding box center [784, 322] width 585 height 31
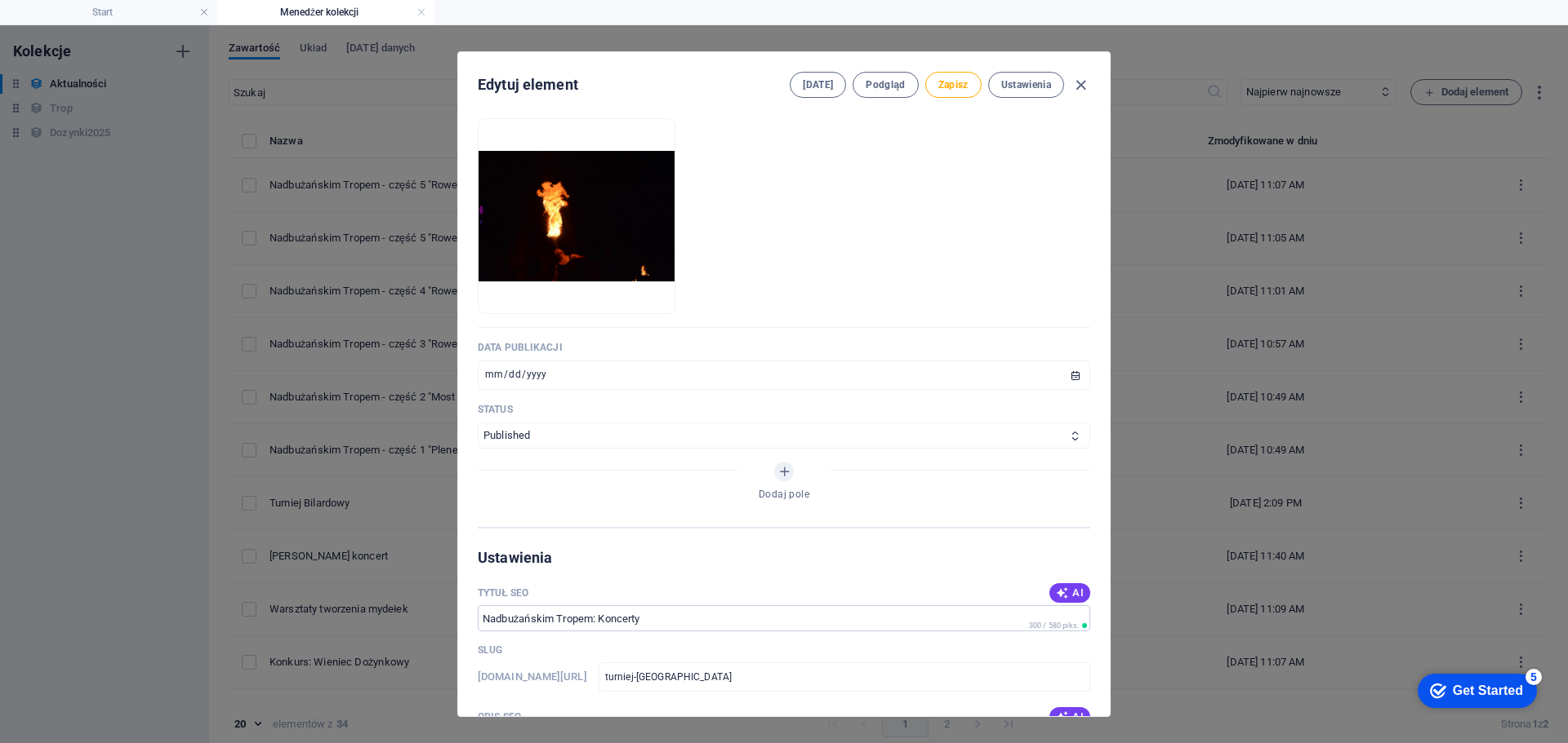
scroll to position [734, 0]
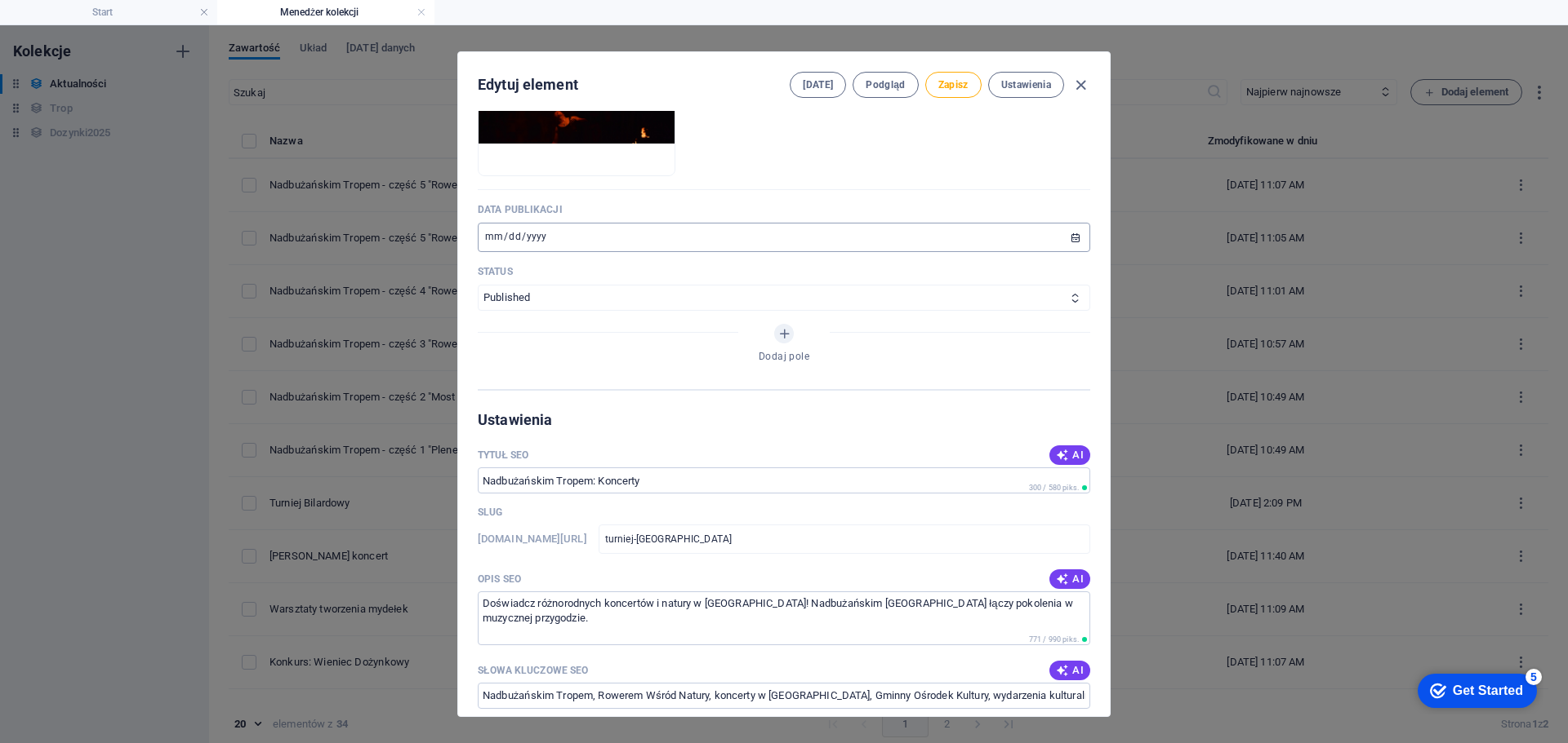
click at [492, 235] on input "[DATE]" at bounding box center [784, 237] width 613 height 30
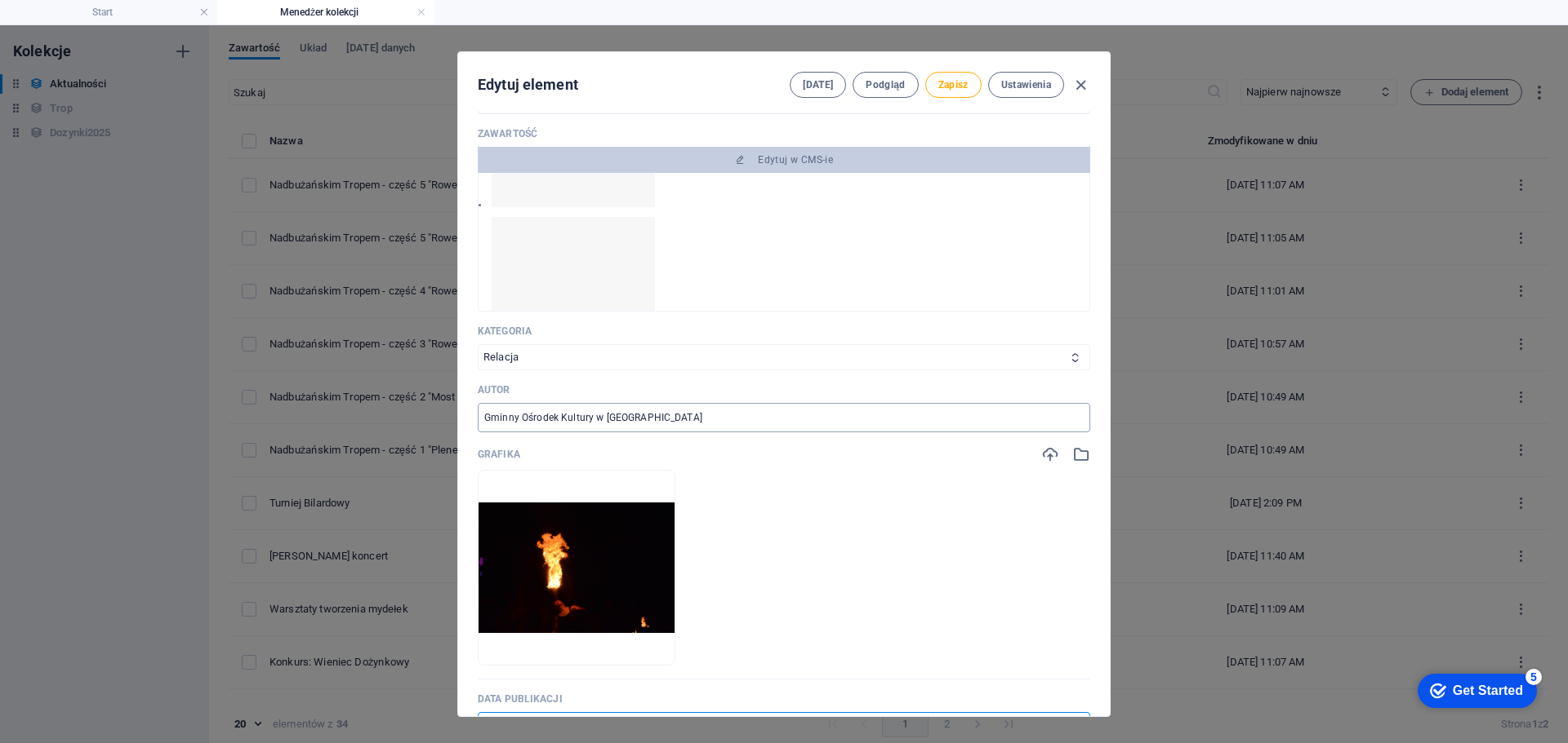
scroll to position [0, 0]
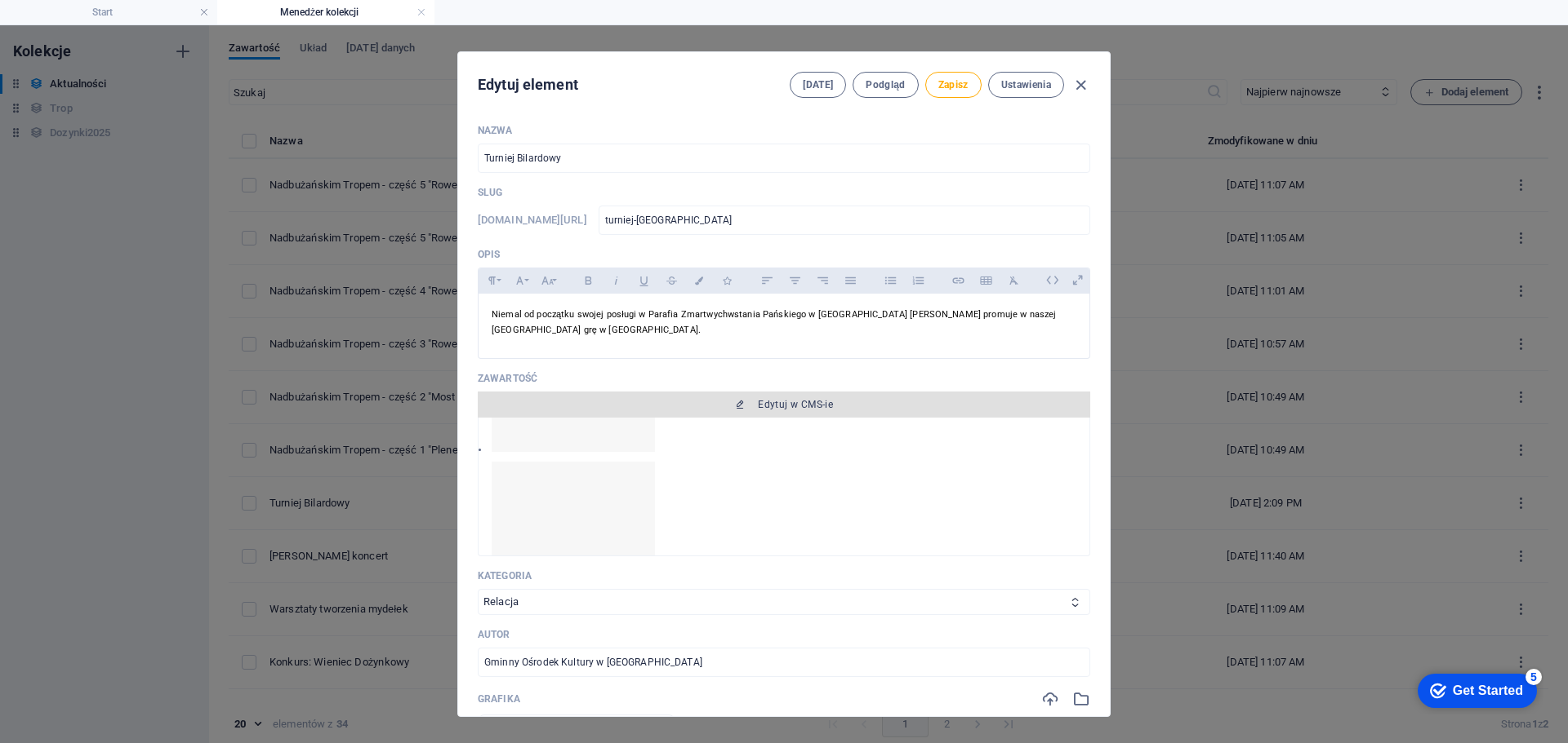
click at [830, 404] on span "Edytuj w CMS-ie" at bounding box center [795, 405] width 75 height 13
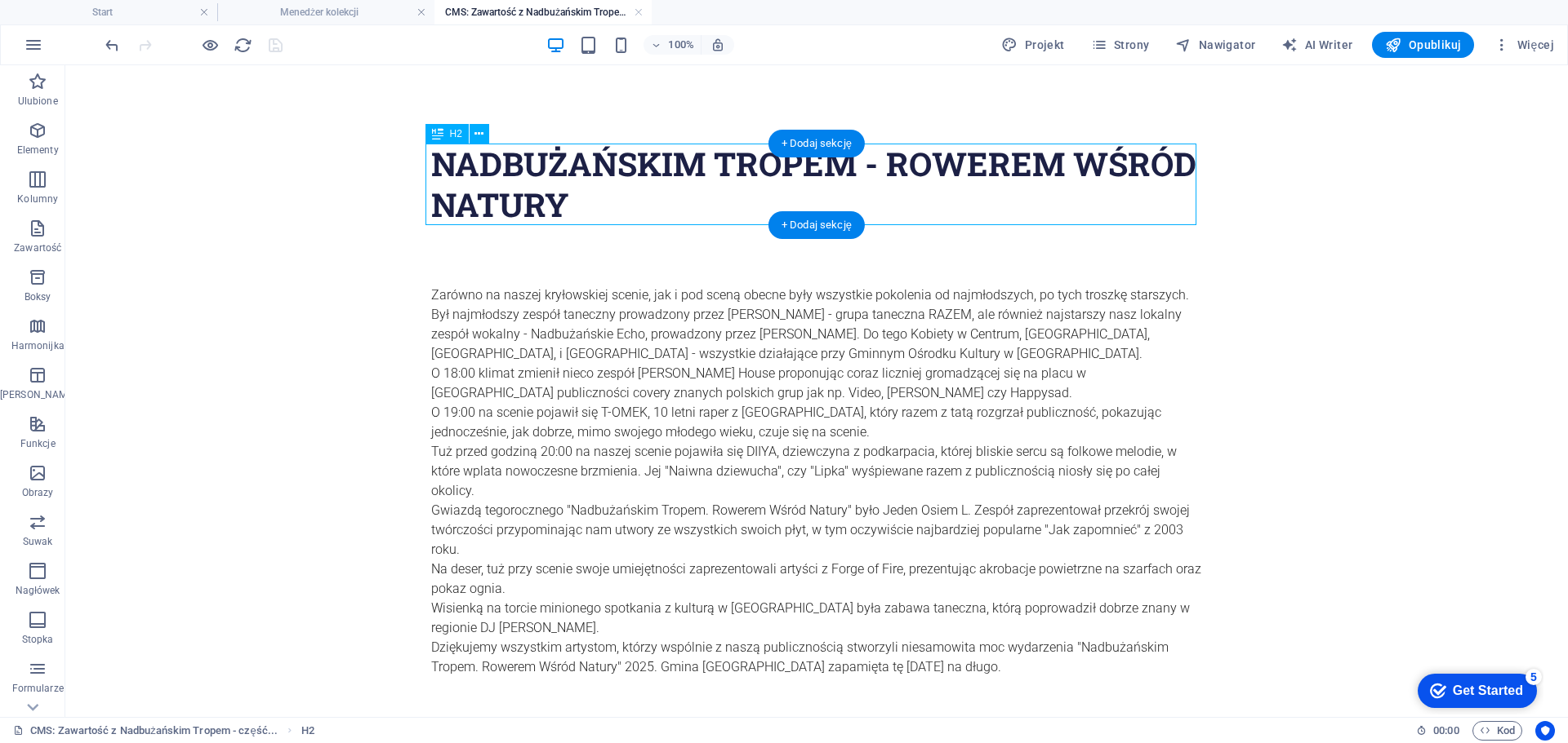
drag, startPoint x: 596, startPoint y: 209, endPoint x: 489, endPoint y: 169, distance: 114.2
click at [489, 169] on div "Nadbużańskim Tropem - ROWEREM WŚRÓD NATURY" at bounding box center [817, 184] width 771 height 81
click at [590, 203] on div "Nadbużańskim Tropem - ROWEREM WŚRÓD NATURY" at bounding box center [817, 184] width 771 height 81
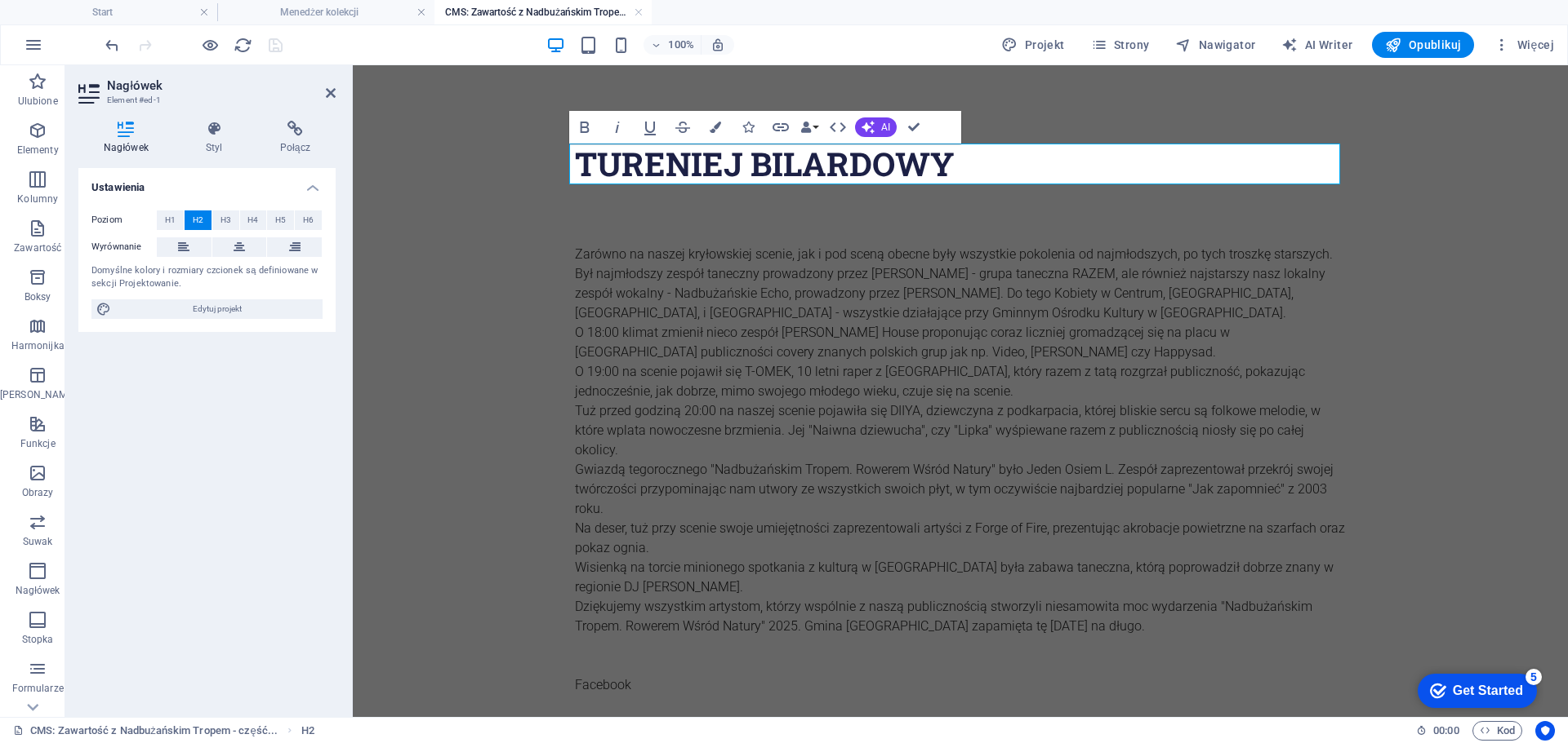
click at [666, 175] on h2 "TURENIEJ BILARDOWY" at bounding box center [960, 163] width 771 height 41
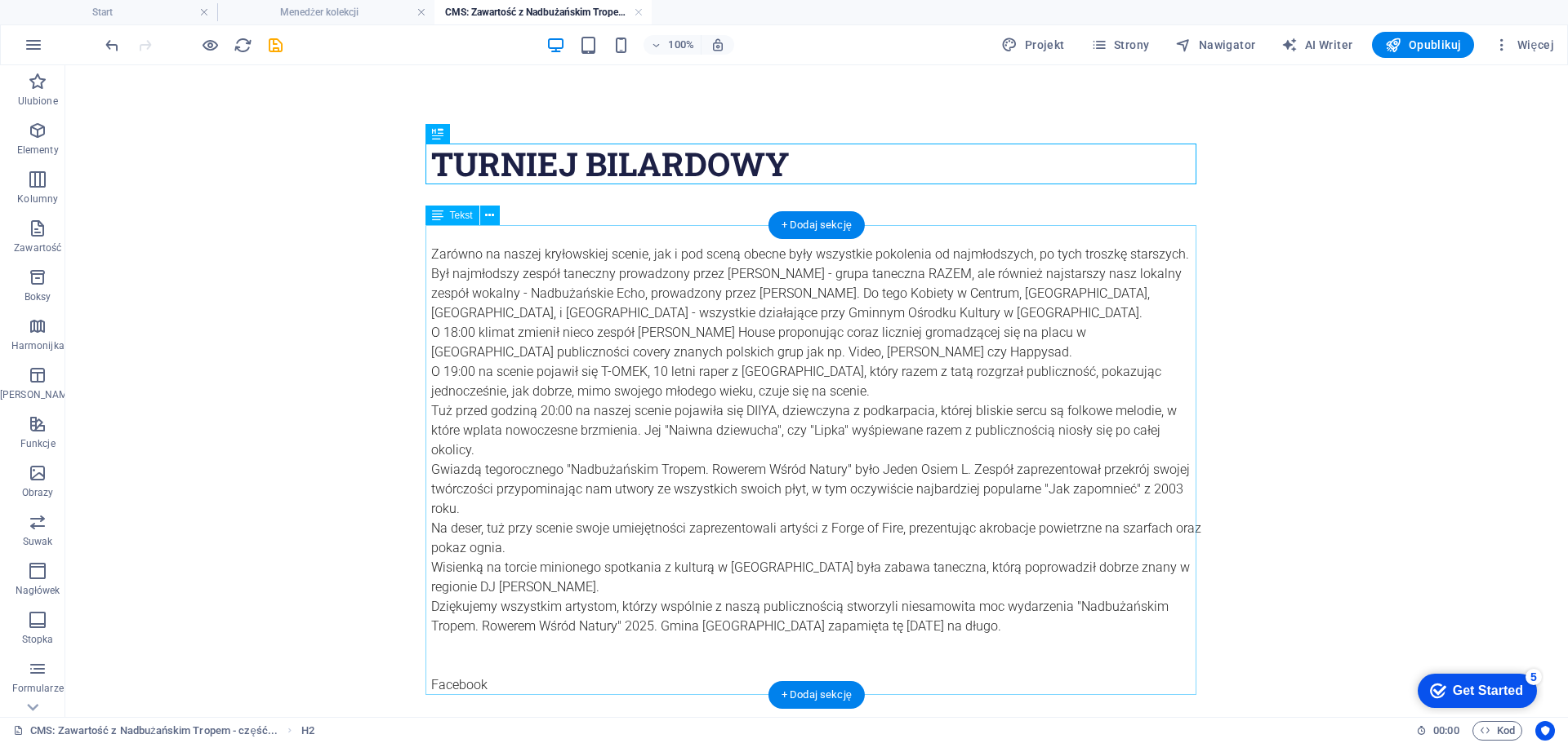
click at [727, 359] on div "Zarówno na naszej kryłowskiej scenie, jak i pod sceną obecne były wszystkie pok…" at bounding box center [817, 470] width 771 height 490
click at [729, 342] on div "Zarówno na naszej kryłowskiej scenie, jak i pod sceną obecne były wszystkie pok…" at bounding box center [817, 470] width 771 height 490
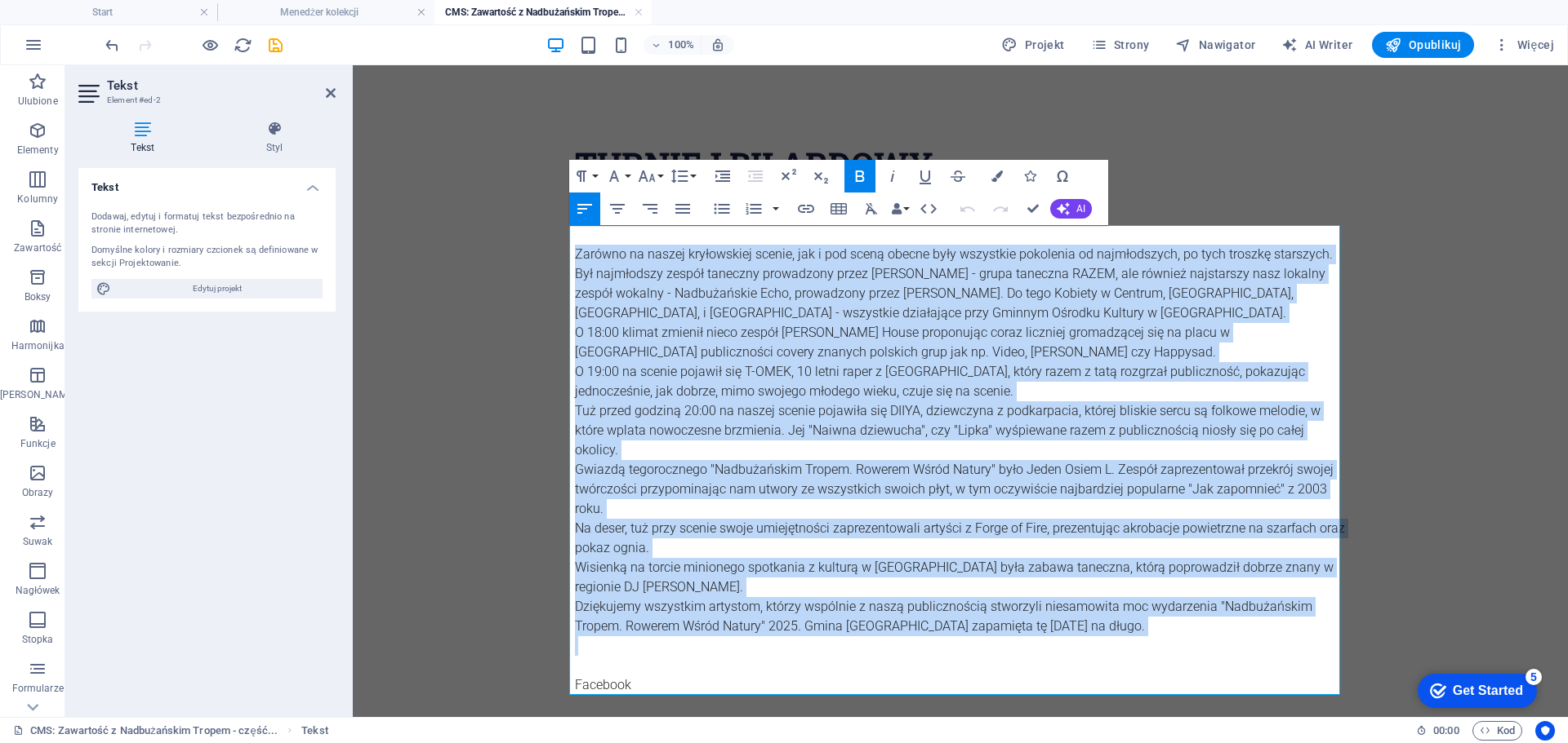
drag, startPoint x: 1056, startPoint y: 626, endPoint x: 571, endPoint y: 236, distance: 622.4
click at [575, 236] on div "Zarówno na naszej kryłowskiej scenie, jak i pod sceną obecne były wszystkie pok…" at bounding box center [960, 470] width 771 height 490
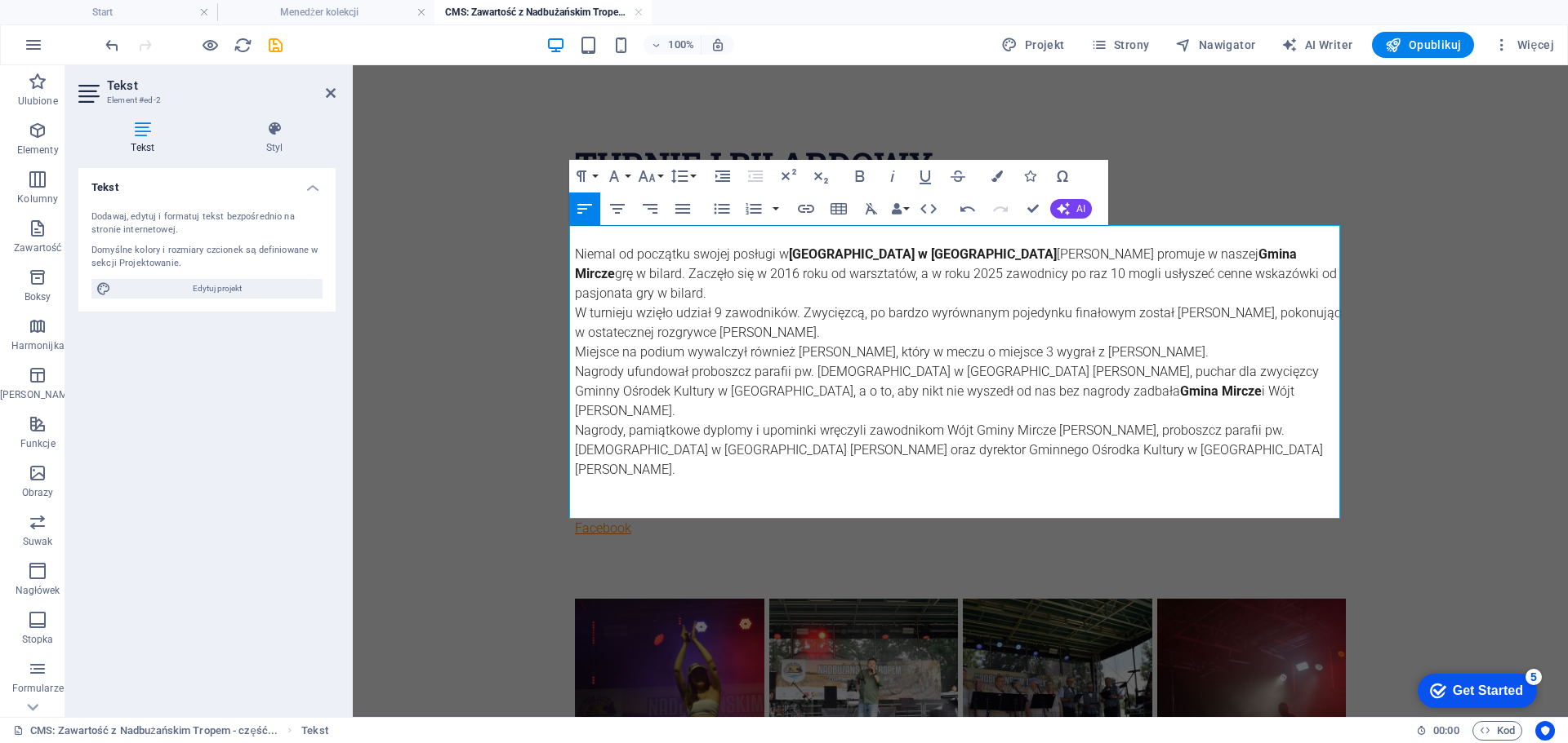
click at [604, 520] on link "Facebook" at bounding box center [603, 528] width 56 height 16
click at [599, 452] on icon "button" at bounding box center [597, 457] width 12 height 12
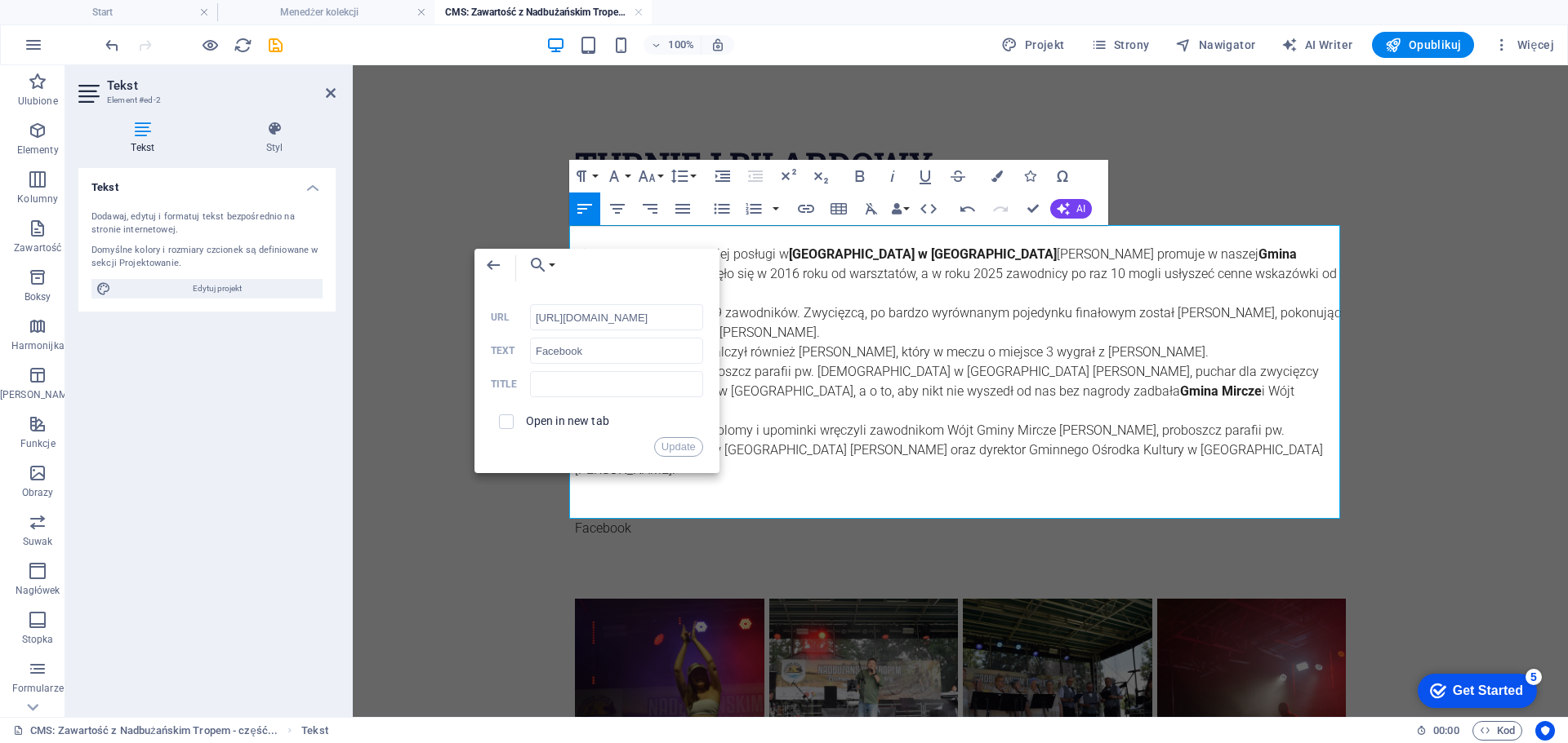
scroll to position [0, 614]
click at [610, 322] on input "[URL][DOMAIN_NAME]" at bounding box center [616, 318] width 173 height 26
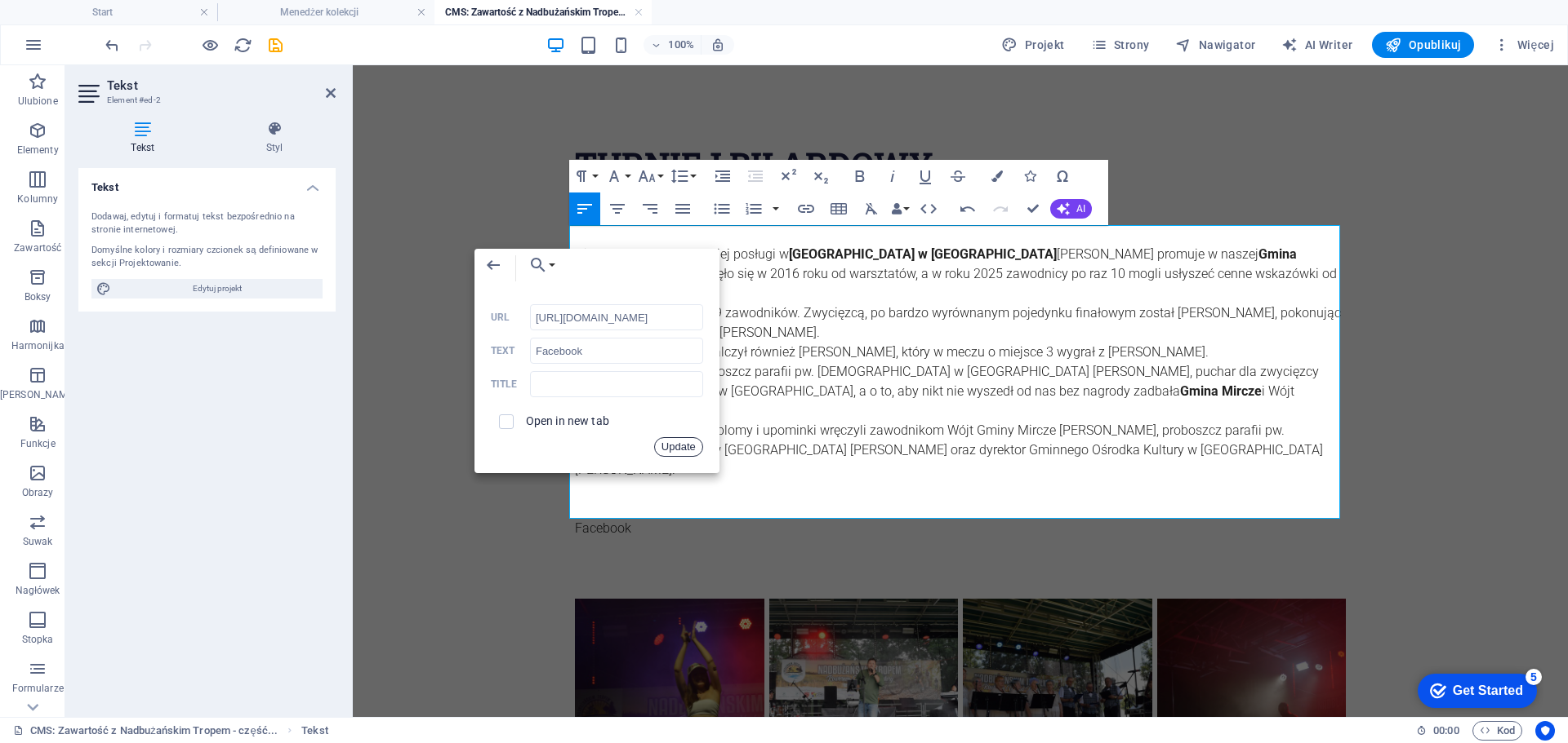
click at [676, 442] on button "Update" at bounding box center [678, 447] width 49 height 20
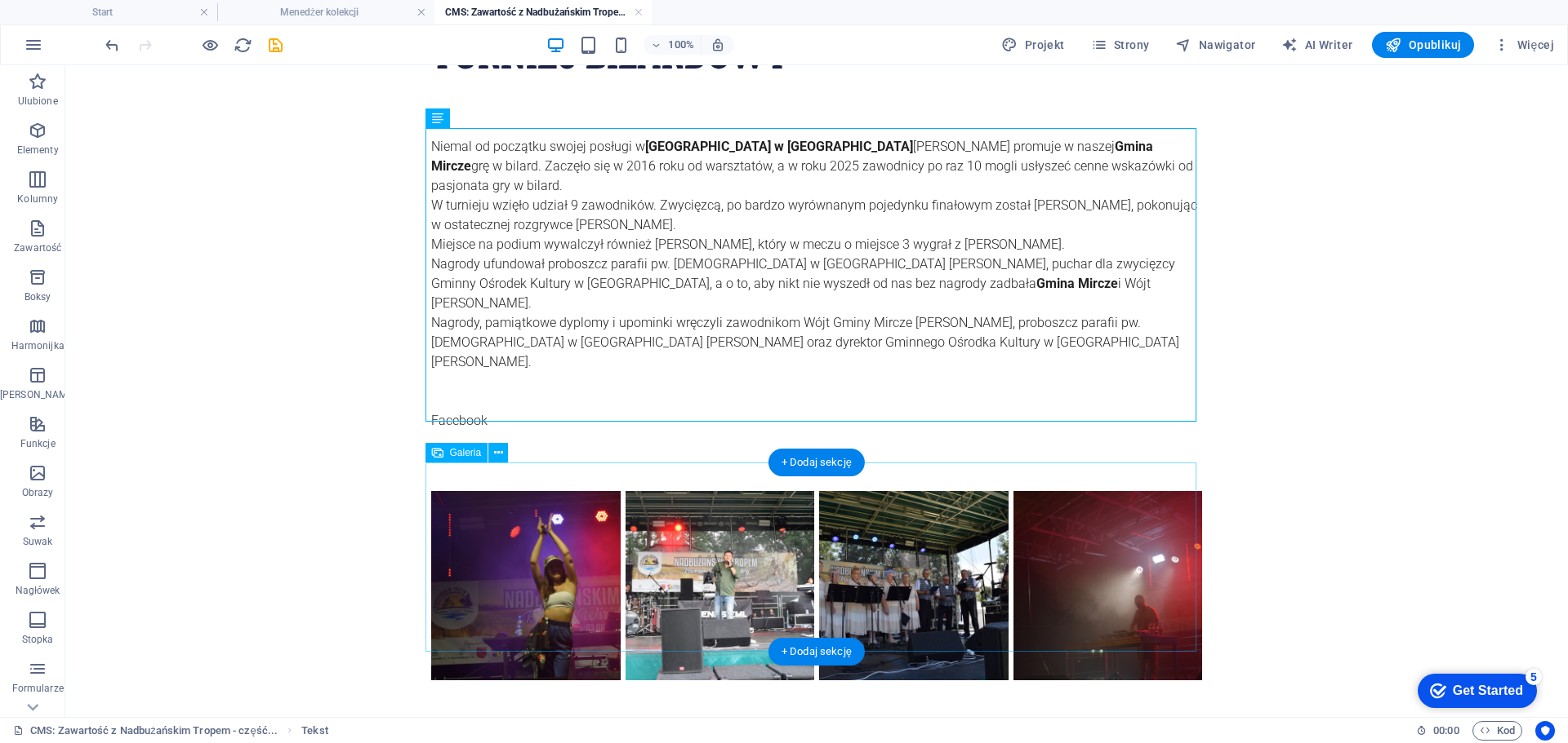
scroll to position [110, 0]
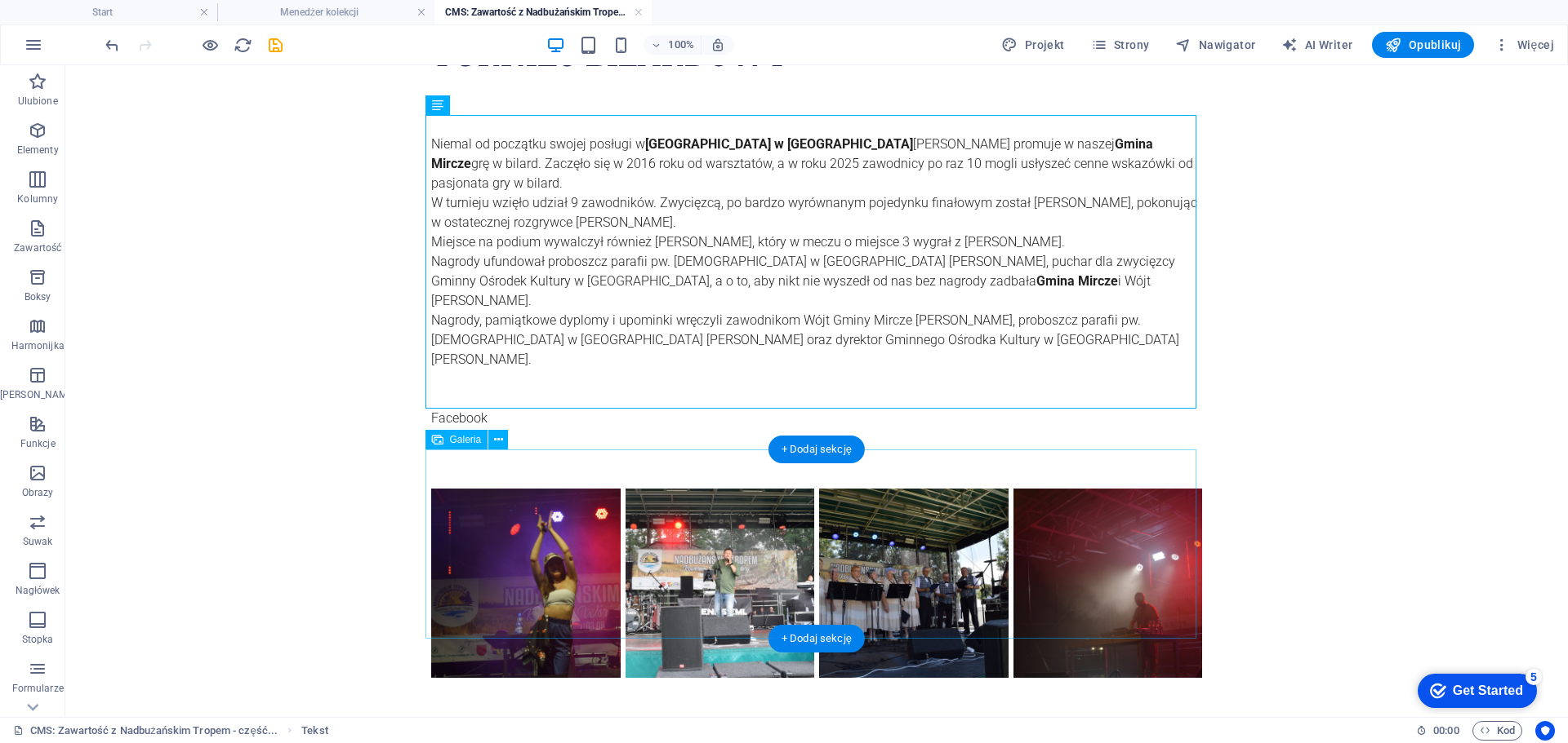
click at [530, 490] on li at bounding box center [526, 584] width 194 height 194
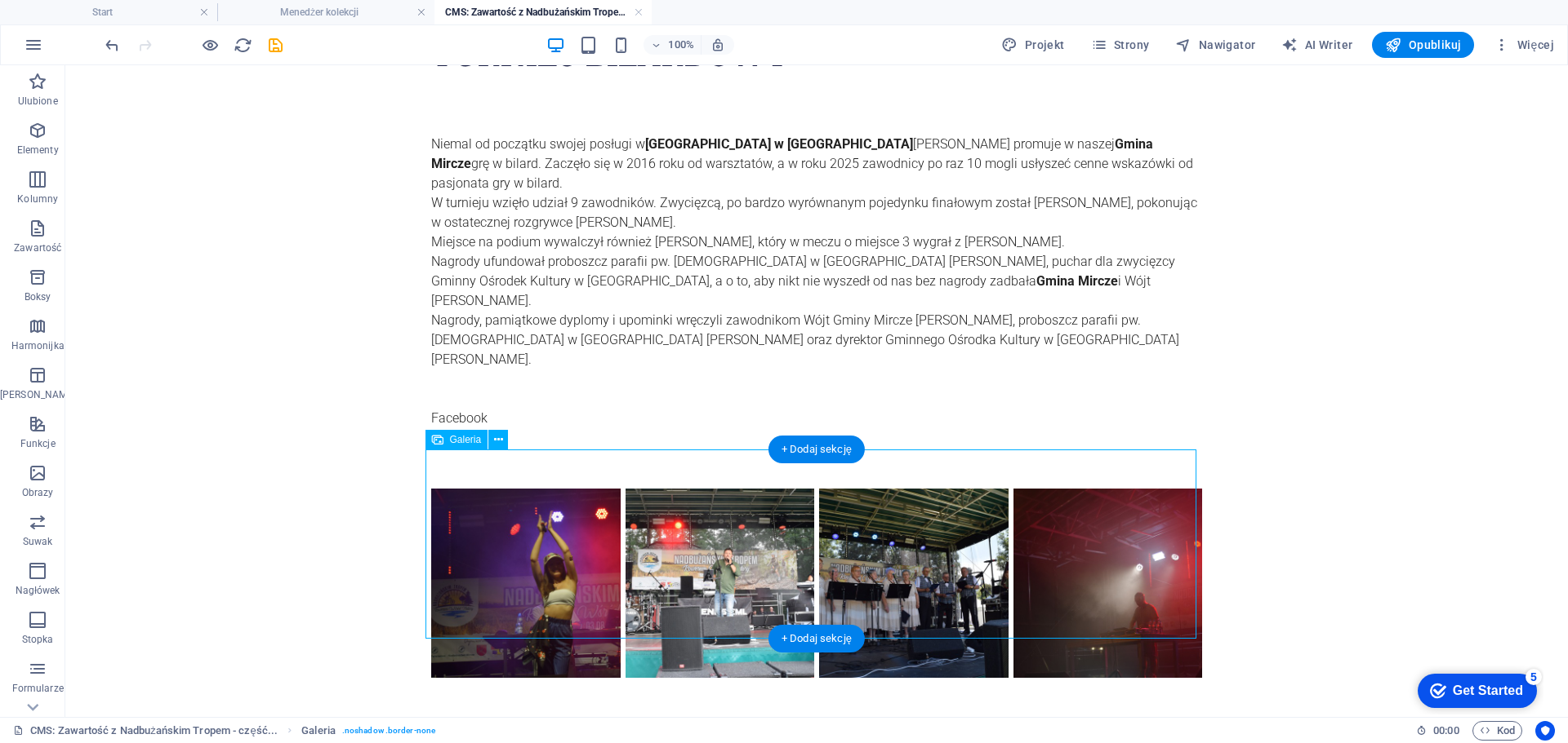
click at [530, 490] on li at bounding box center [526, 584] width 194 height 194
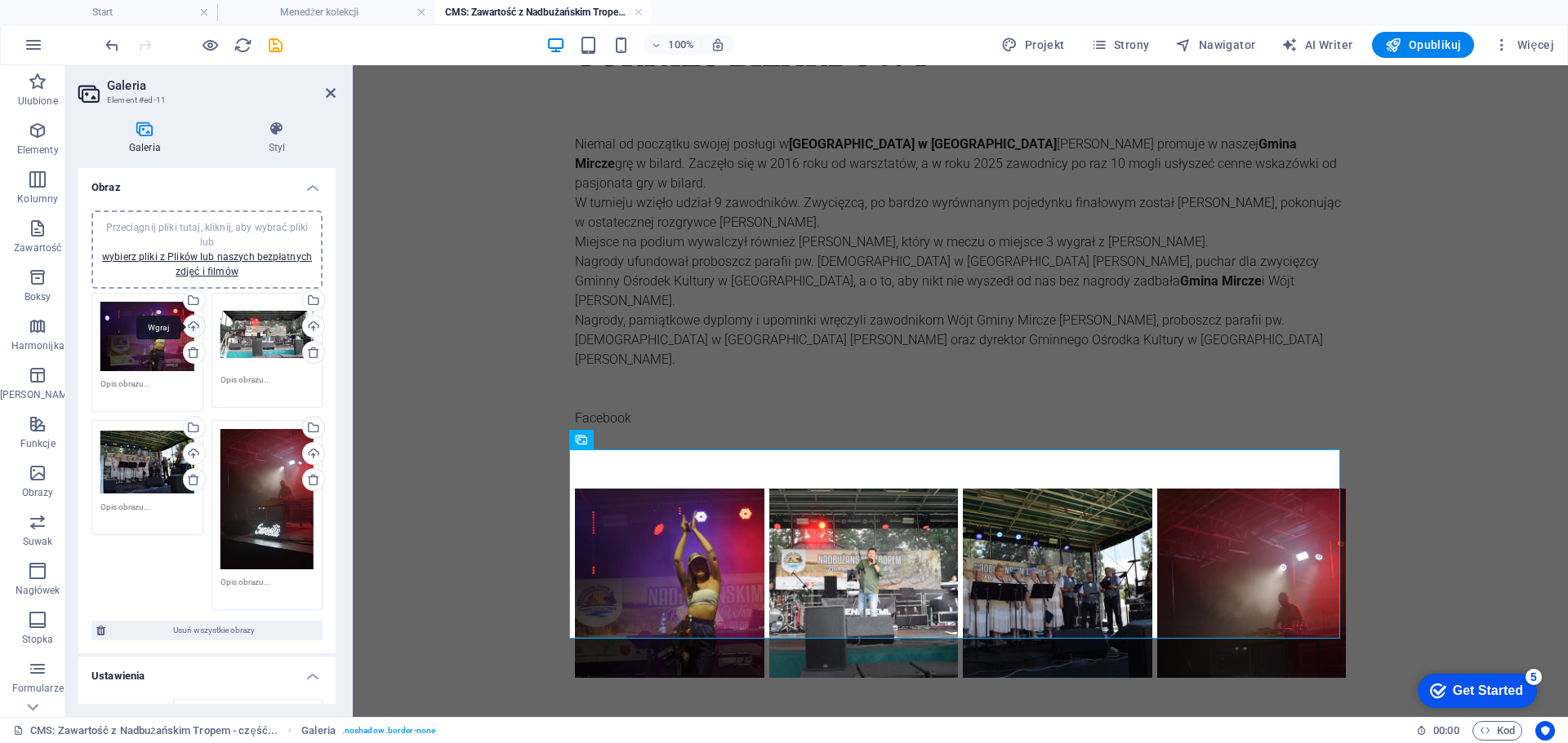
click at [188, 325] on div "Wgraj" at bounding box center [192, 327] width 25 height 25
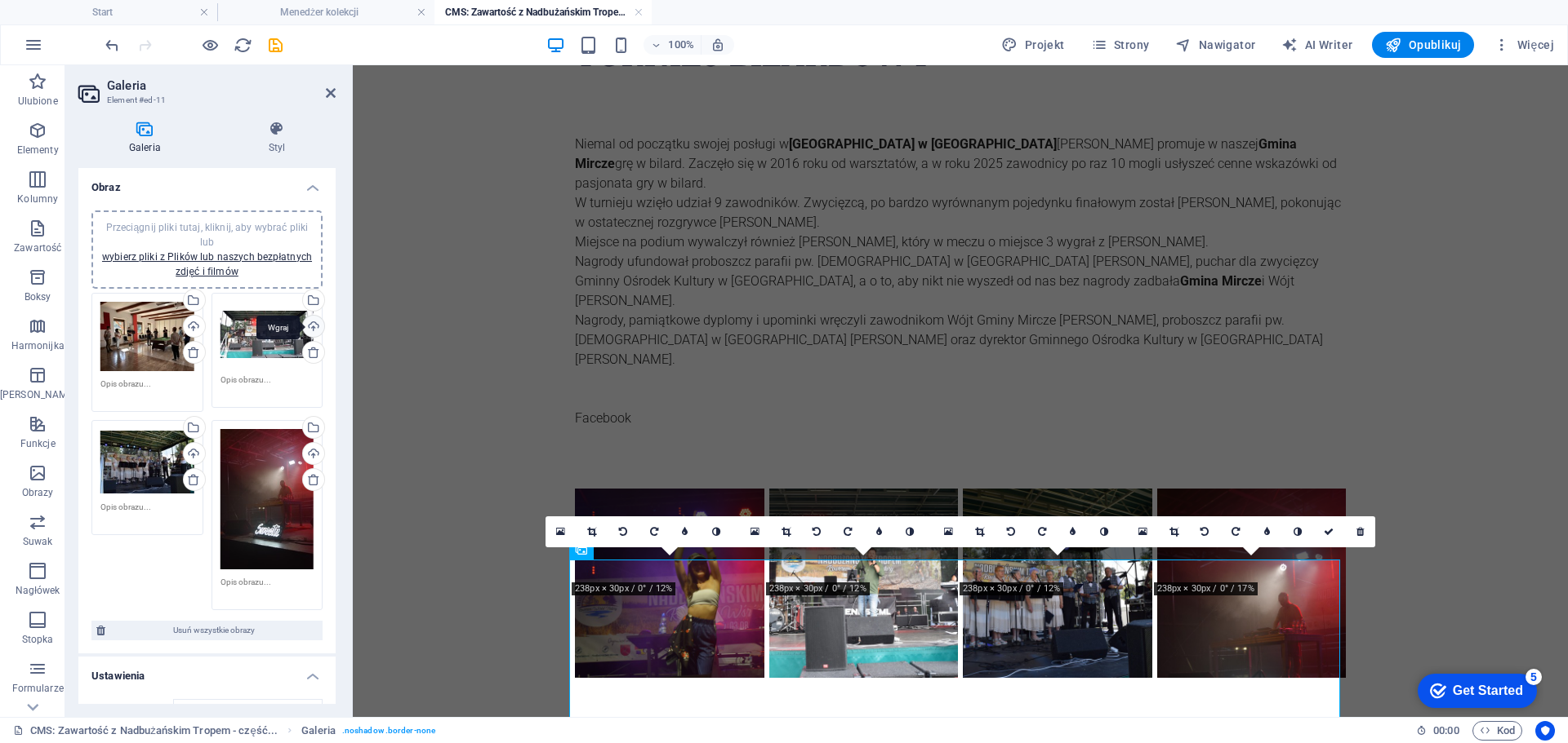
scroll to position [0, 0]
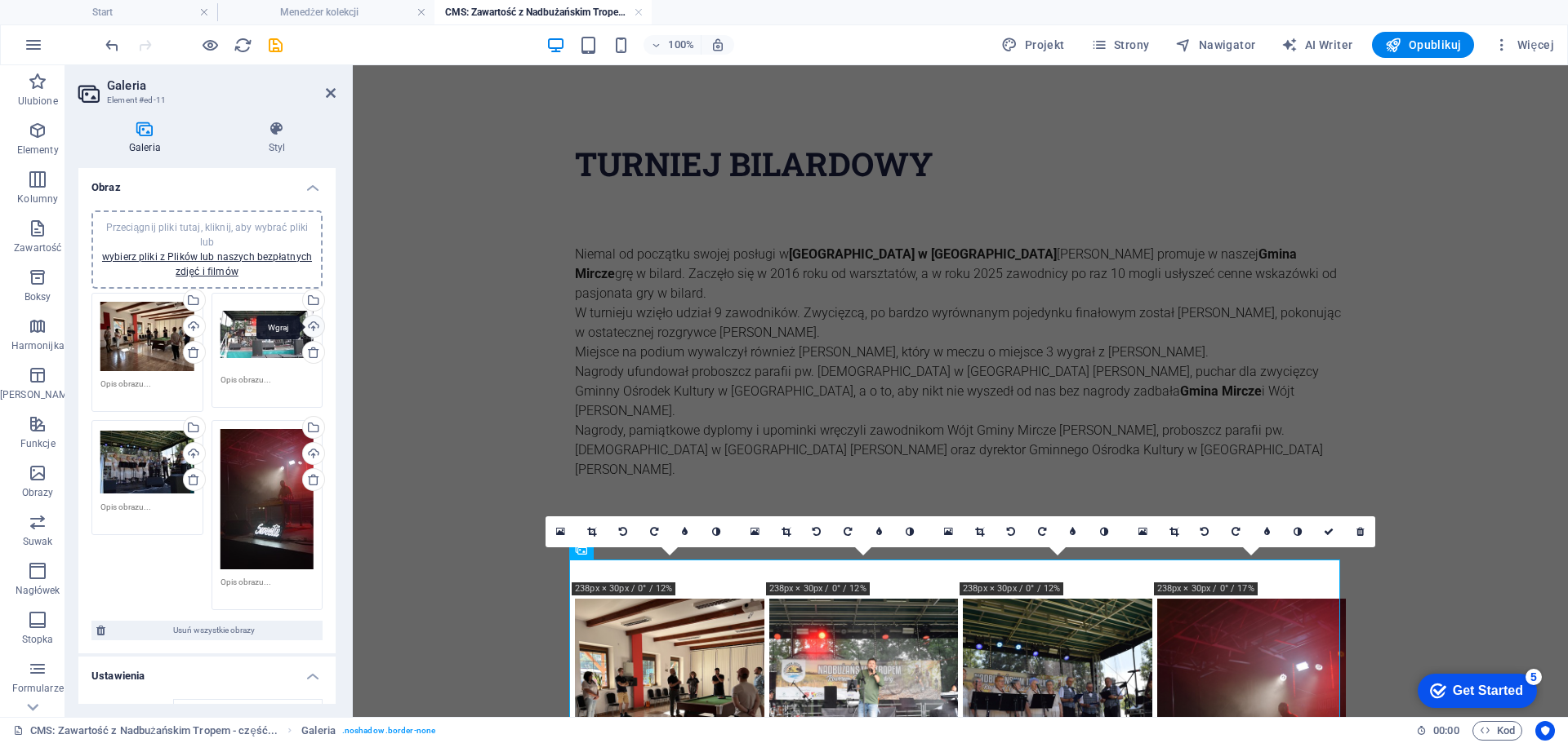
click at [306, 324] on div "Wgraj" at bounding box center [312, 327] width 25 height 25
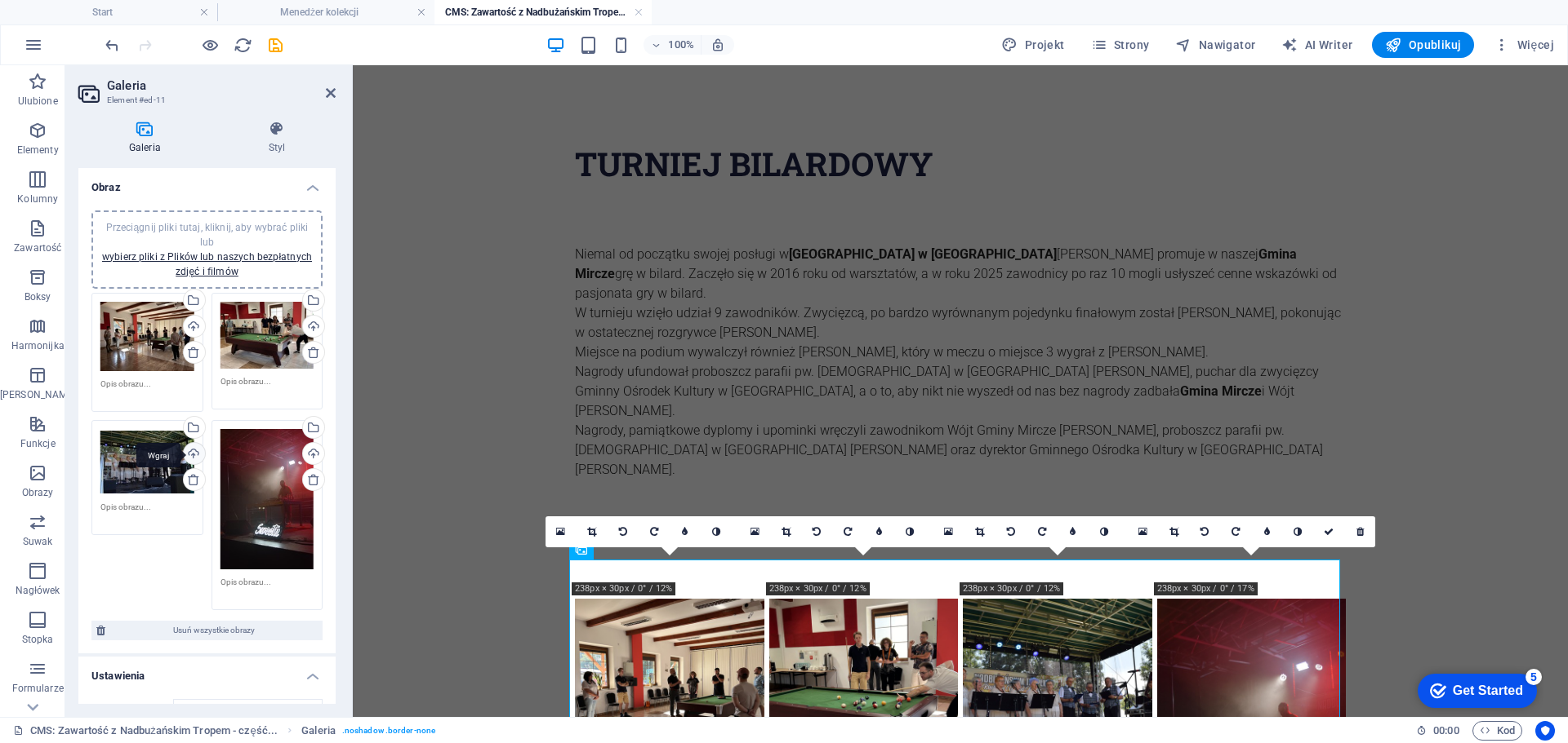
click at [189, 458] on div "Wgraj" at bounding box center [192, 455] width 25 height 25
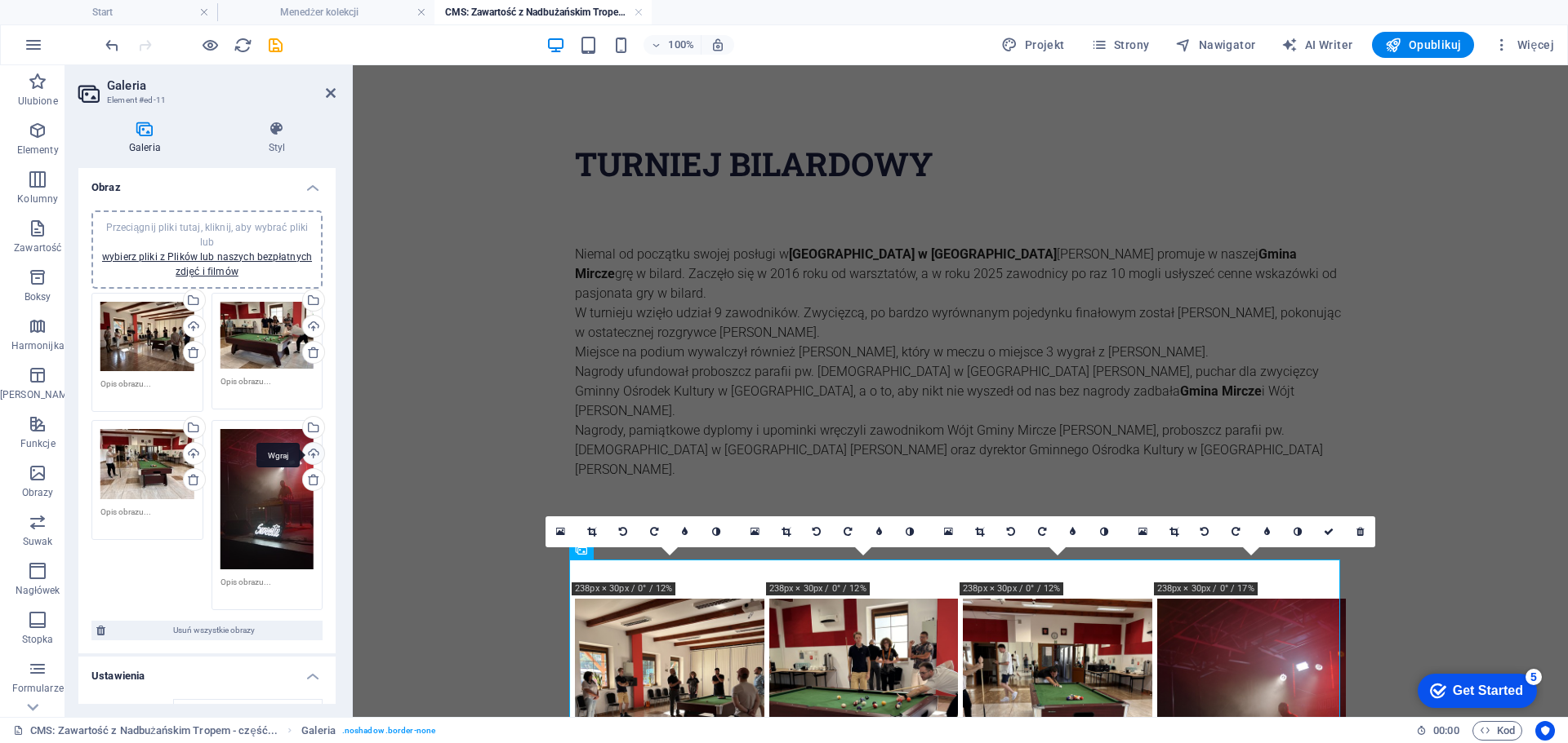
click at [311, 451] on div "Wgraj" at bounding box center [312, 455] width 25 height 25
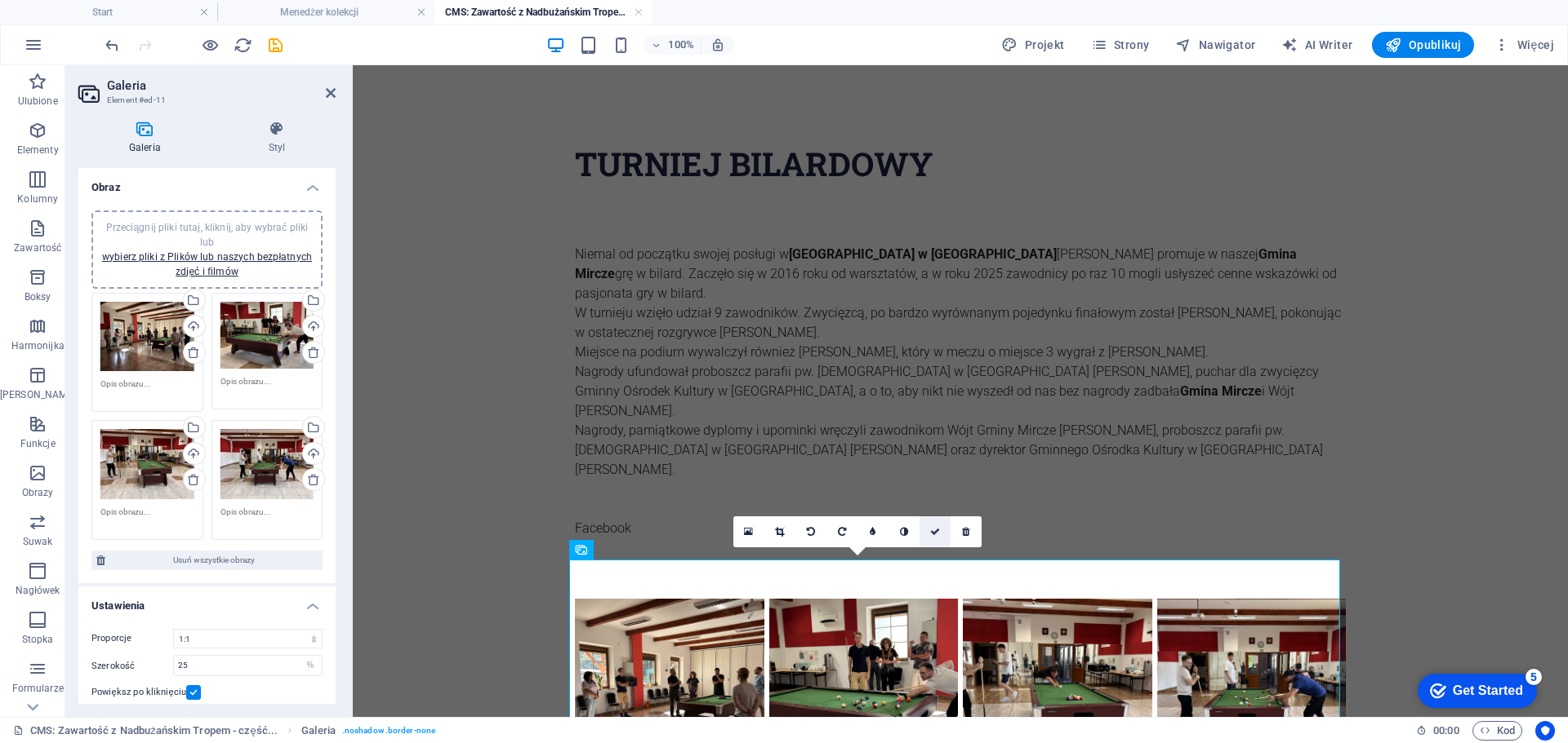
click at [934, 539] on link at bounding box center [934, 531] width 31 height 31
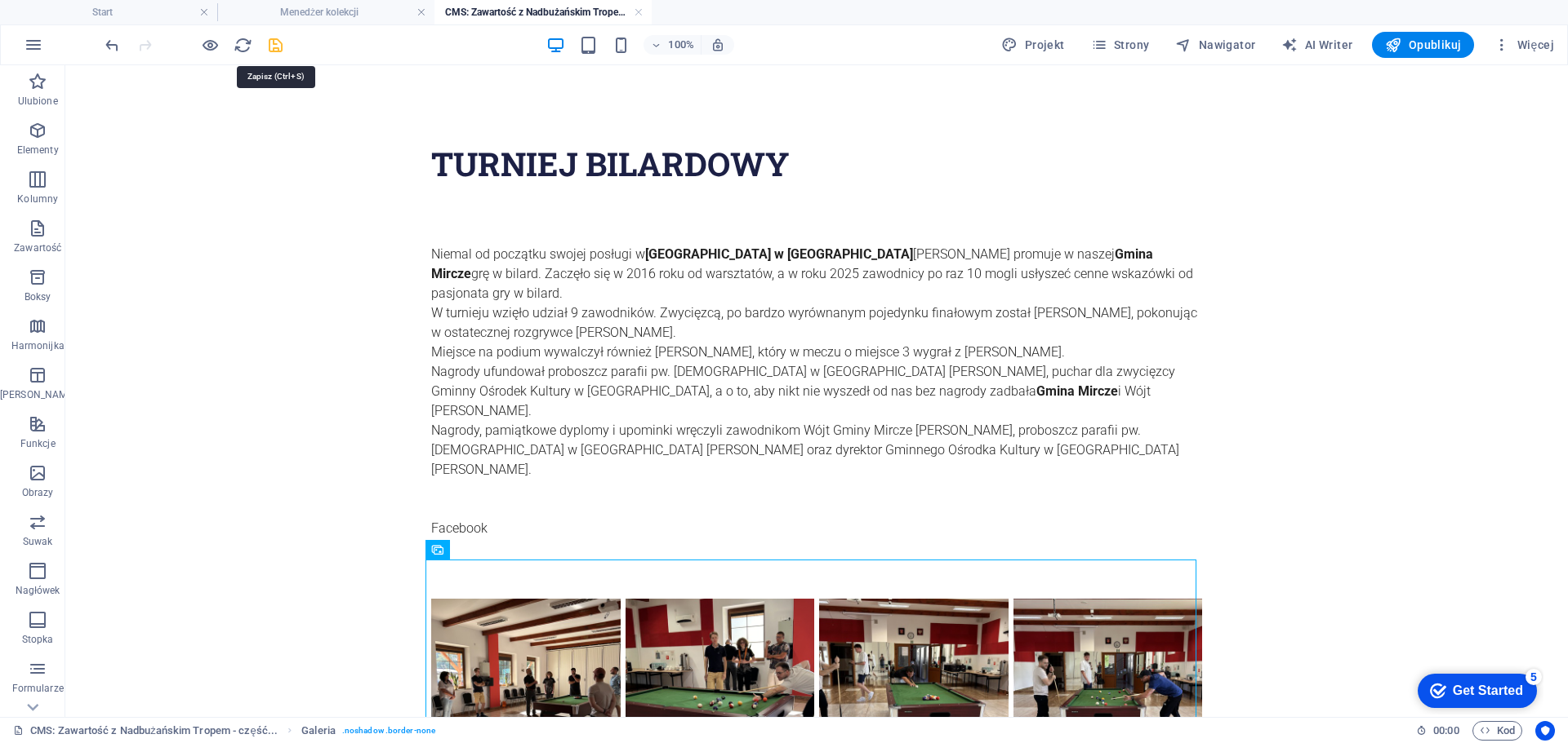
click at [277, 51] on icon "save" at bounding box center [275, 45] width 19 height 19
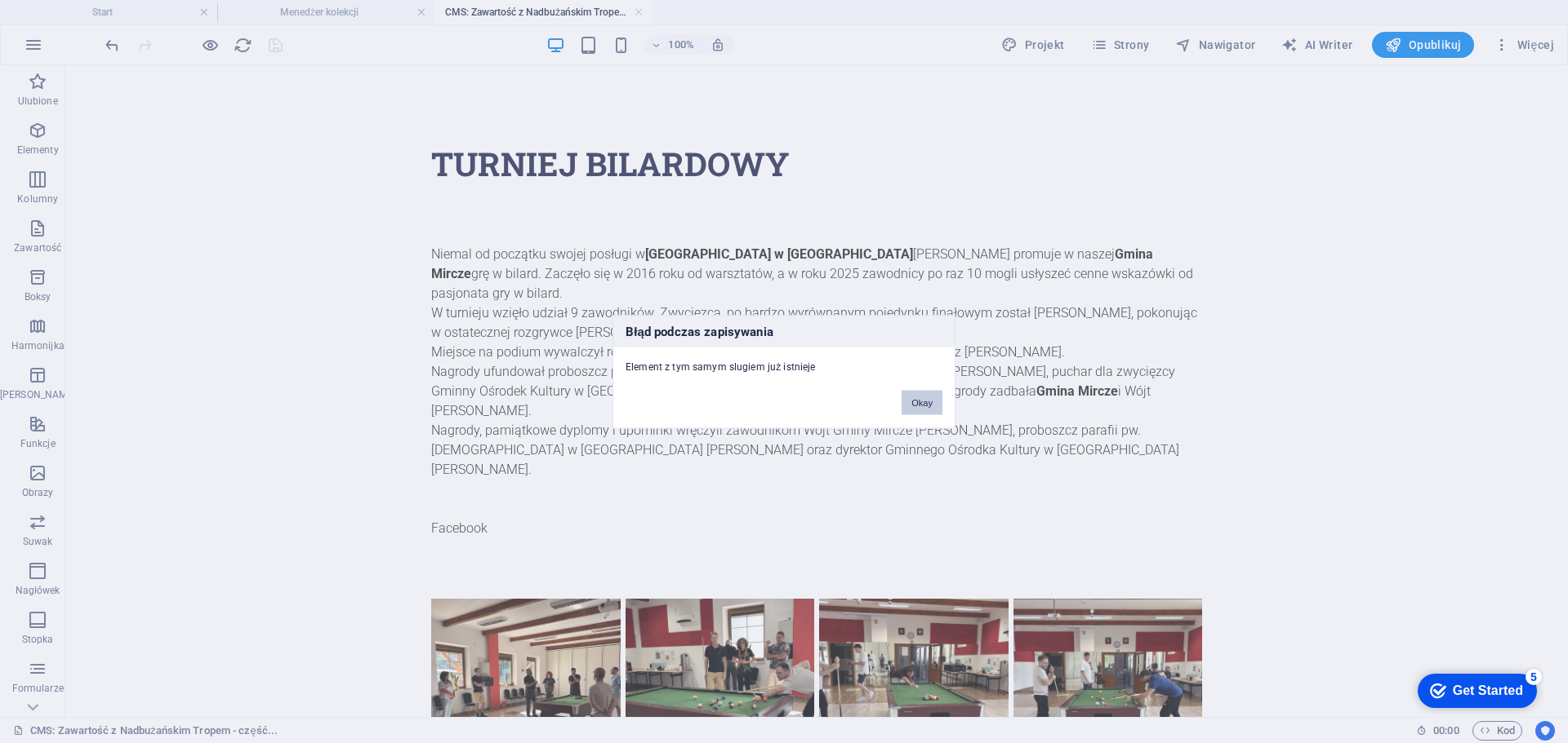
click at [911, 405] on button "Okay" at bounding box center [922, 402] width 41 height 25
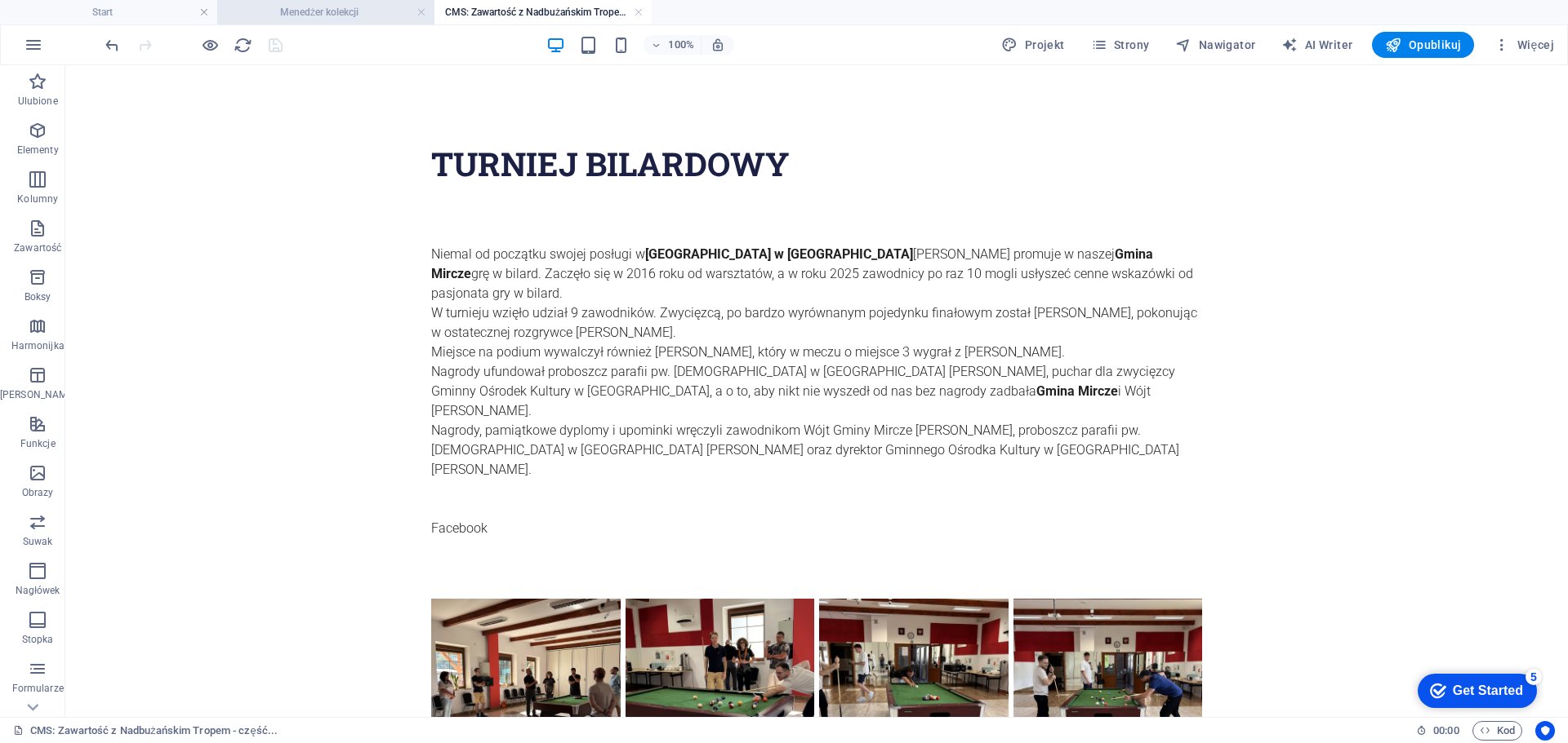
click at [326, 16] on h4 "Menedżer kolekcji" at bounding box center [325, 12] width 217 height 18
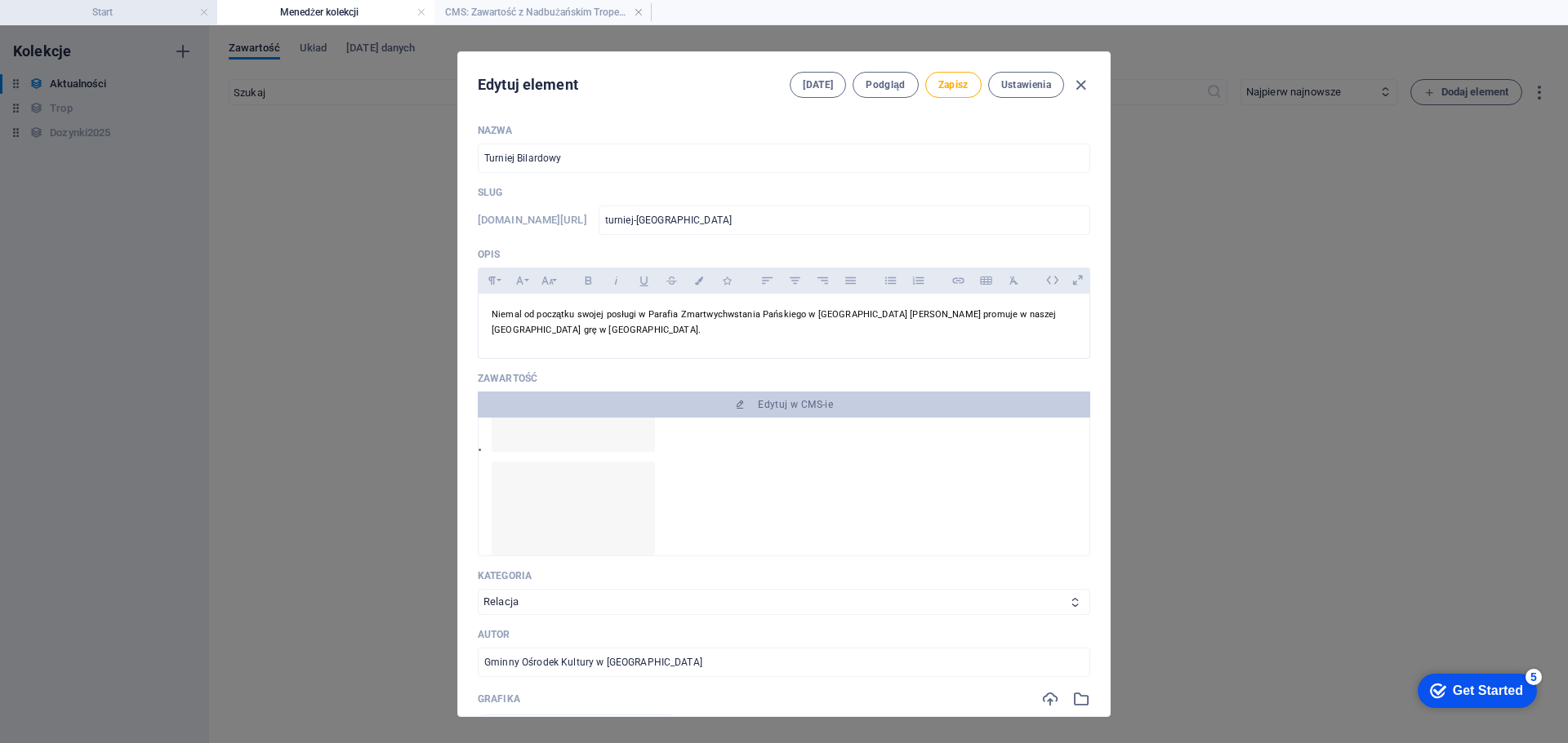
click at [157, 10] on h4 "Start" at bounding box center [108, 12] width 217 height 18
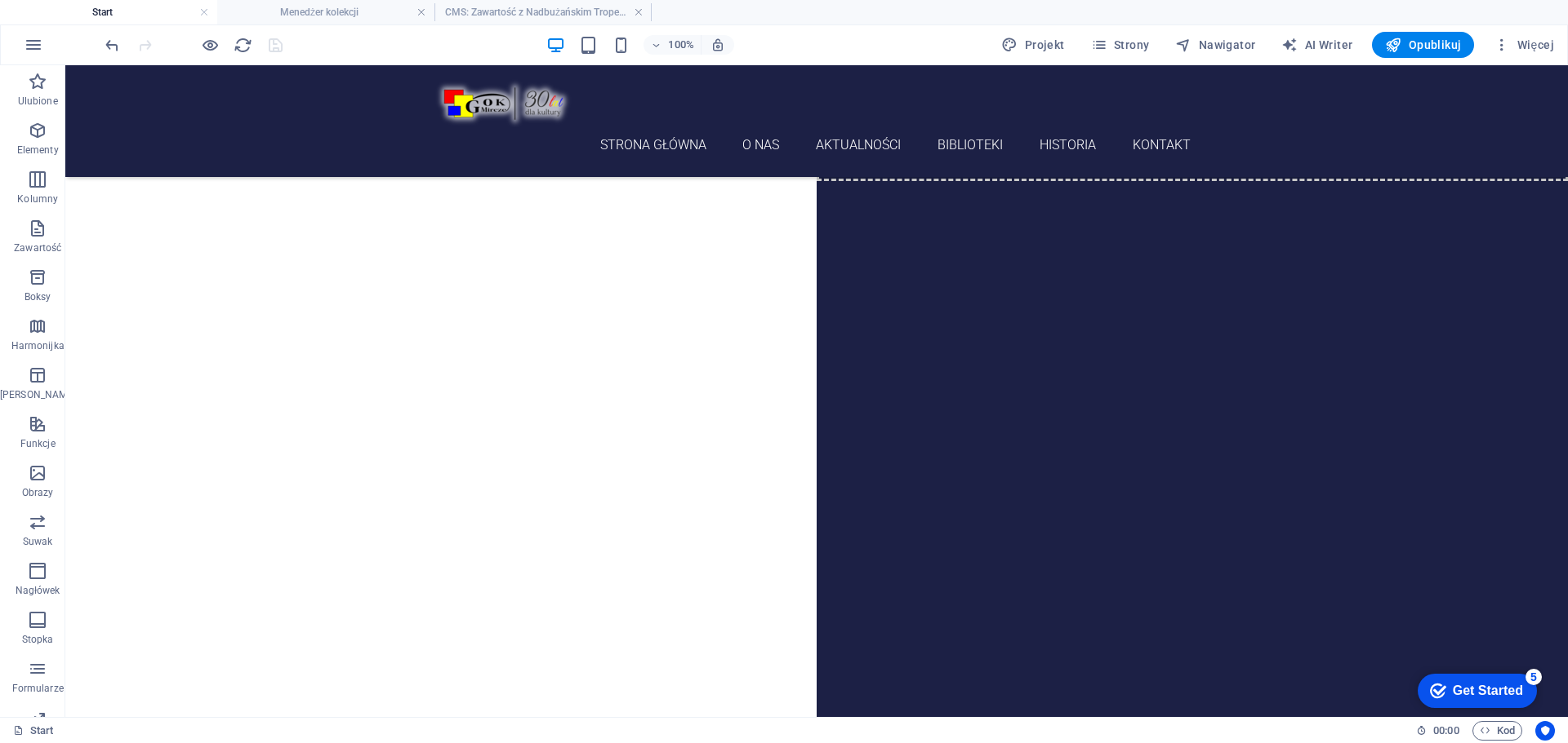
scroll to position [1102, 0]
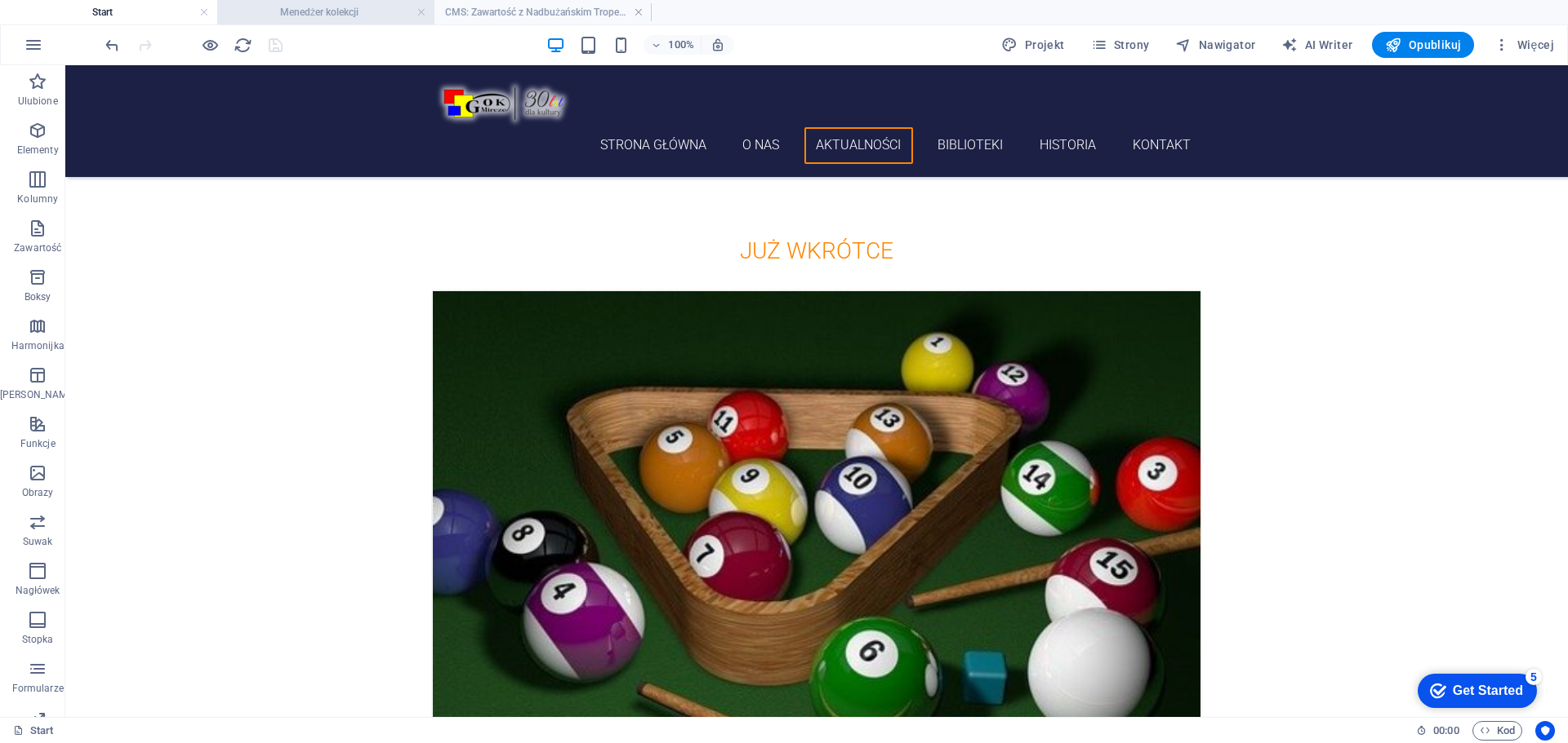
click at [365, 12] on h4 "Menedżer kolekcji" at bounding box center [325, 12] width 217 height 18
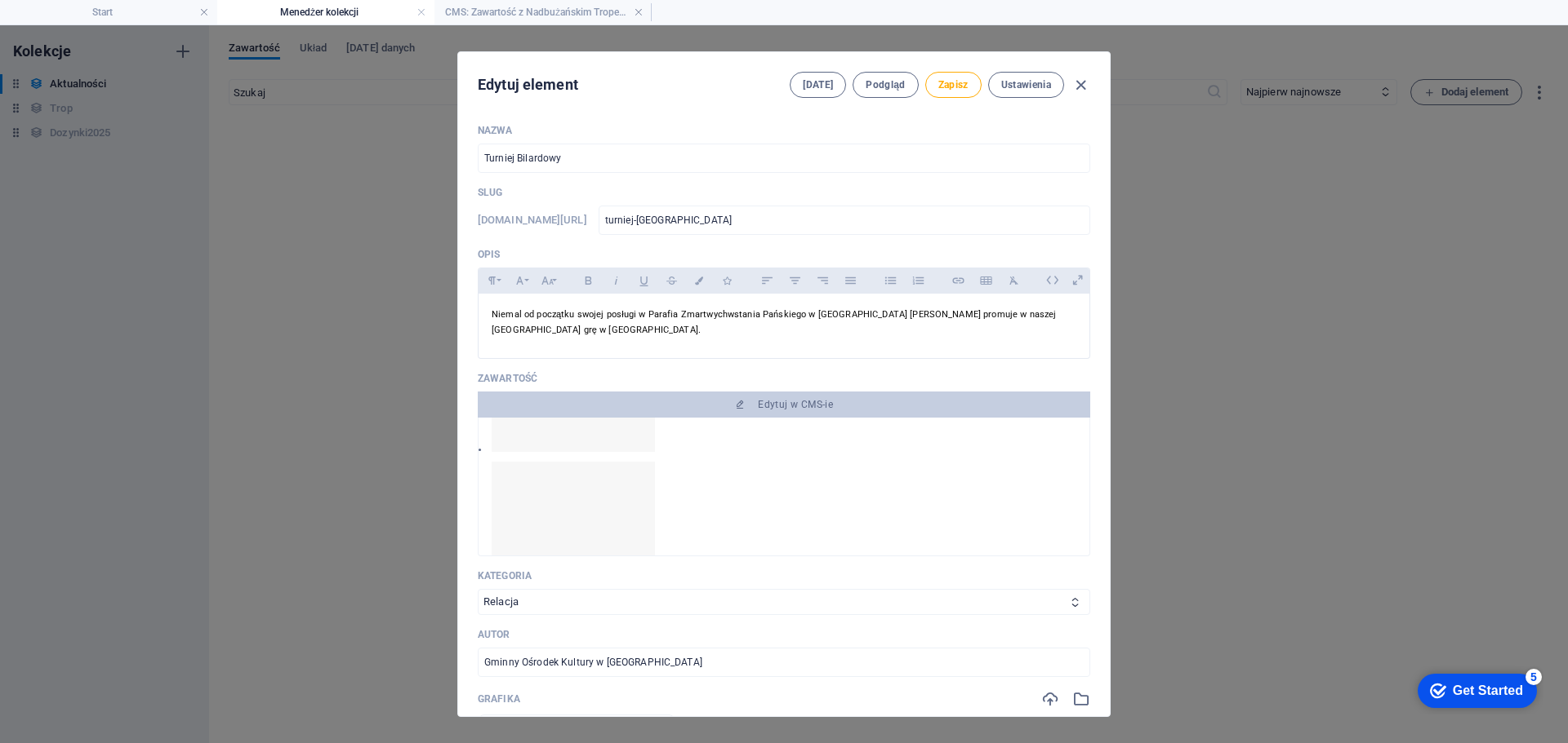
scroll to position [0, 0]
click at [506, 18] on h4 "CMS: Zawartość z Nadbużańskim Tropem - część..." at bounding box center [542, 12] width 217 height 18
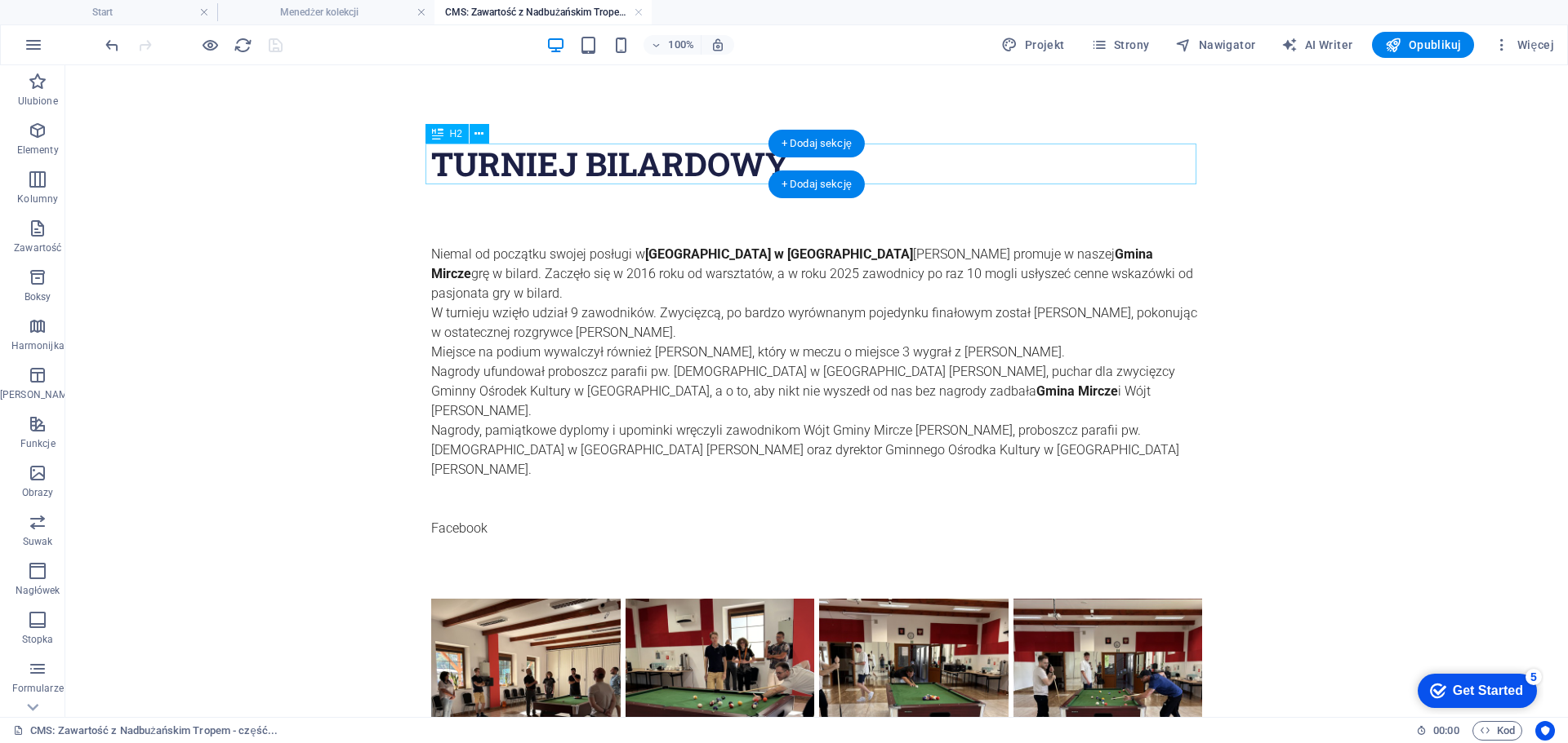
click at [569, 162] on div "TURNIEJ BILARDOWY" at bounding box center [817, 163] width 771 height 41
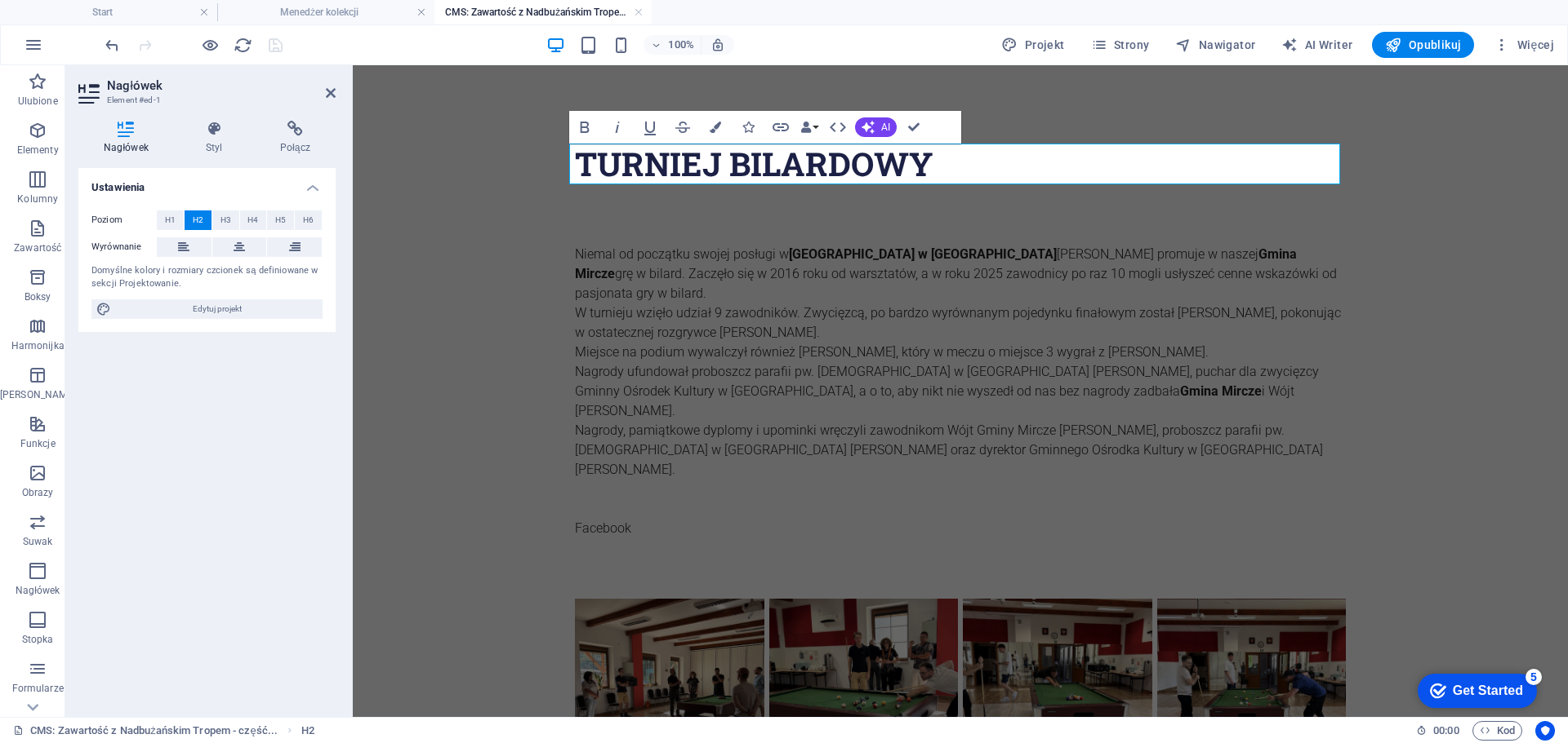
click at [575, 172] on h2 "TURNIEJ BILARDOWY" at bounding box center [960, 163] width 771 height 41
click at [581, 172] on h2 "TURNIEJ BILARDOWY" at bounding box center [960, 163] width 771 height 41
click at [580, 172] on h2 "TURNIEJ BILARDOWY" at bounding box center [960, 163] width 771 height 41
click at [738, 156] on h2 "TURNIEJ BILARDOWY" at bounding box center [960, 163] width 771 height 41
click at [711, 167] on h2 "TURNIEJ BILARDOWY" at bounding box center [960, 163] width 771 height 41
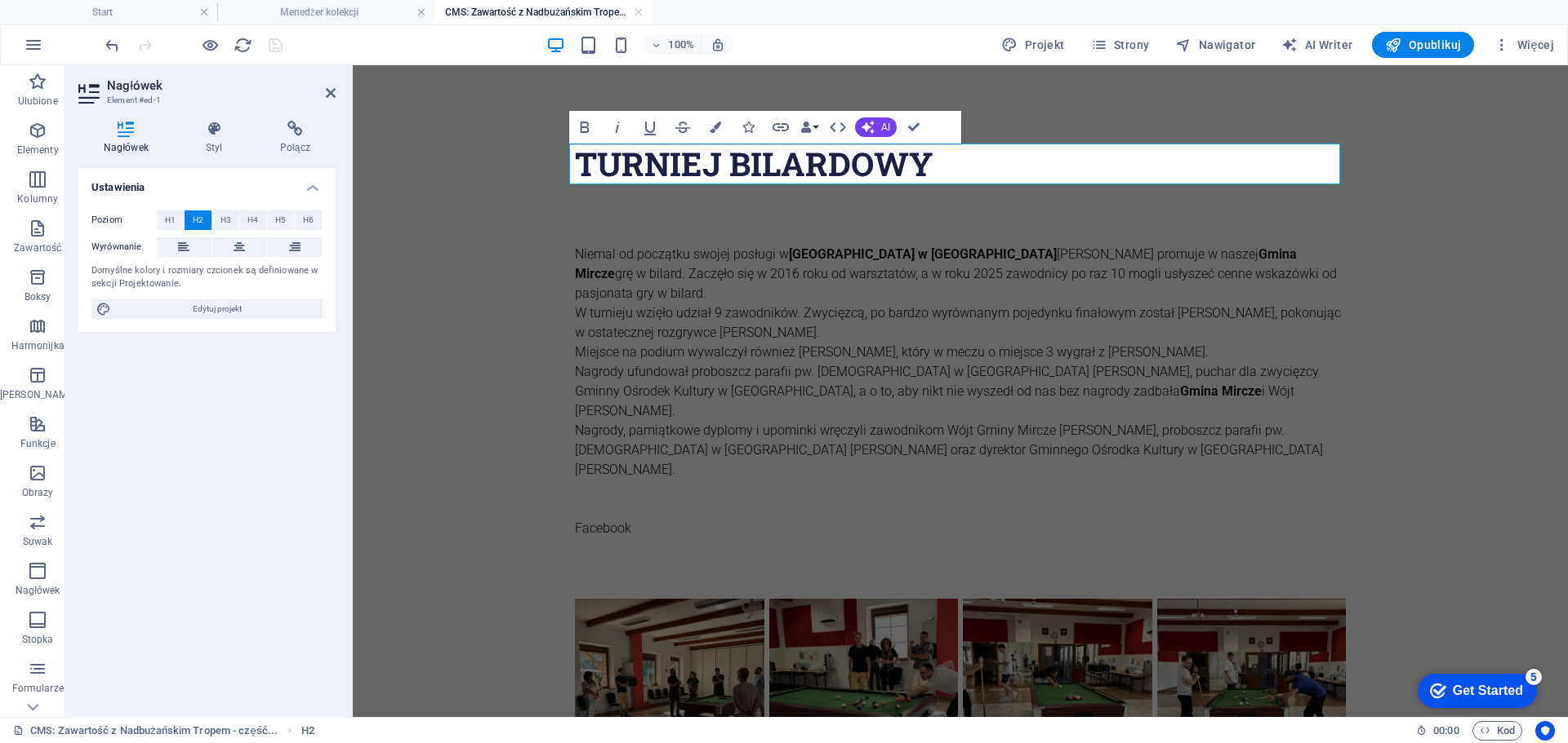
click at [575, 167] on h2 "TURNIEJ BILARDOWY" at bounding box center [960, 163] width 771 height 41
click at [580, 167] on h2 "TURNIEJ BILARDOWY" at bounding box center [960, 163] width 771 height 41
click at [586, 170] on h2 "TURNIEJ BILARDOWY" at bounding box center [960, 163] width 771 height 41
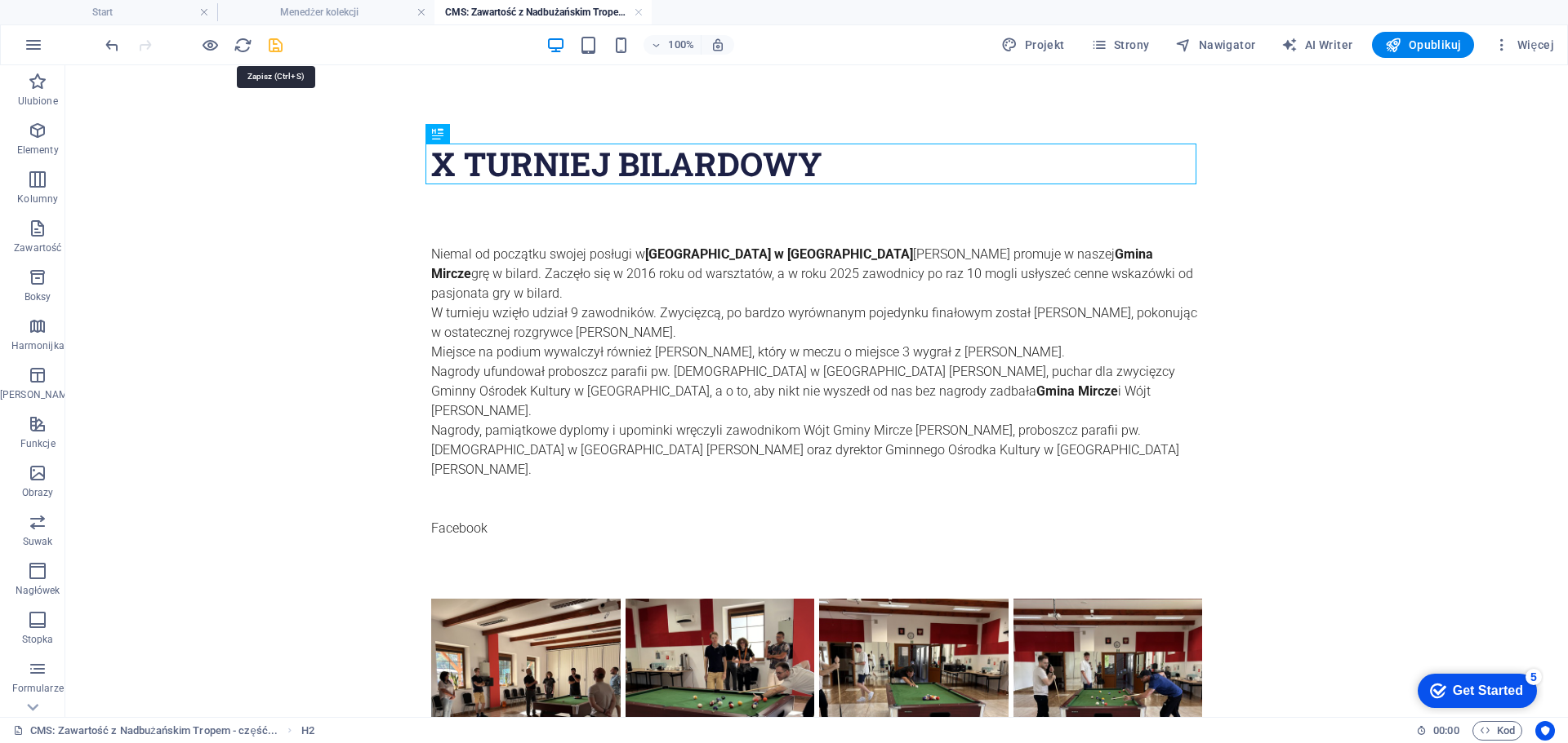
click at [272, 47] on icon "save" at bounding box center [275, 45] width 19 height 19
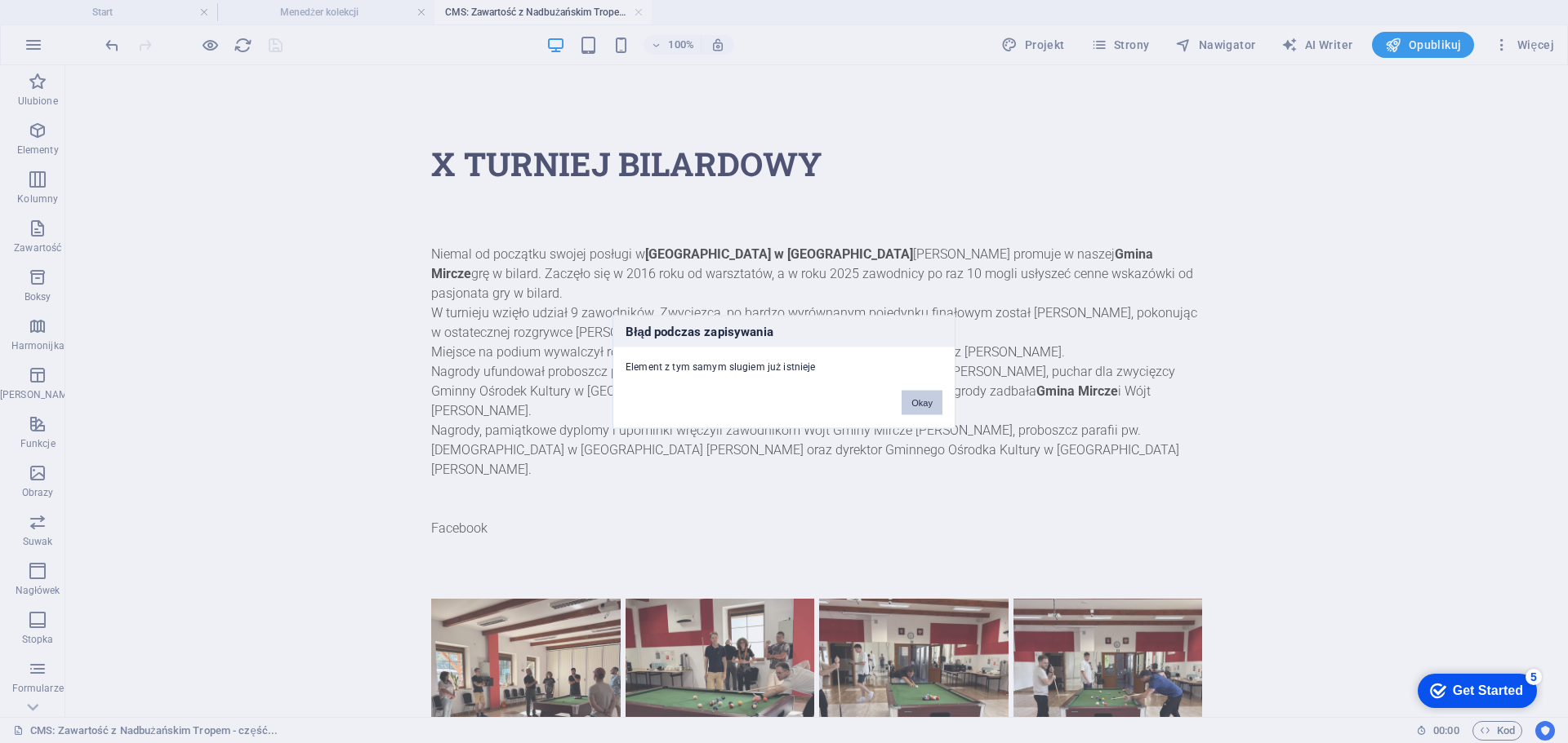
click at [923, 403] on button "Okay" at bounding box center [922, 402] width 41 height 25
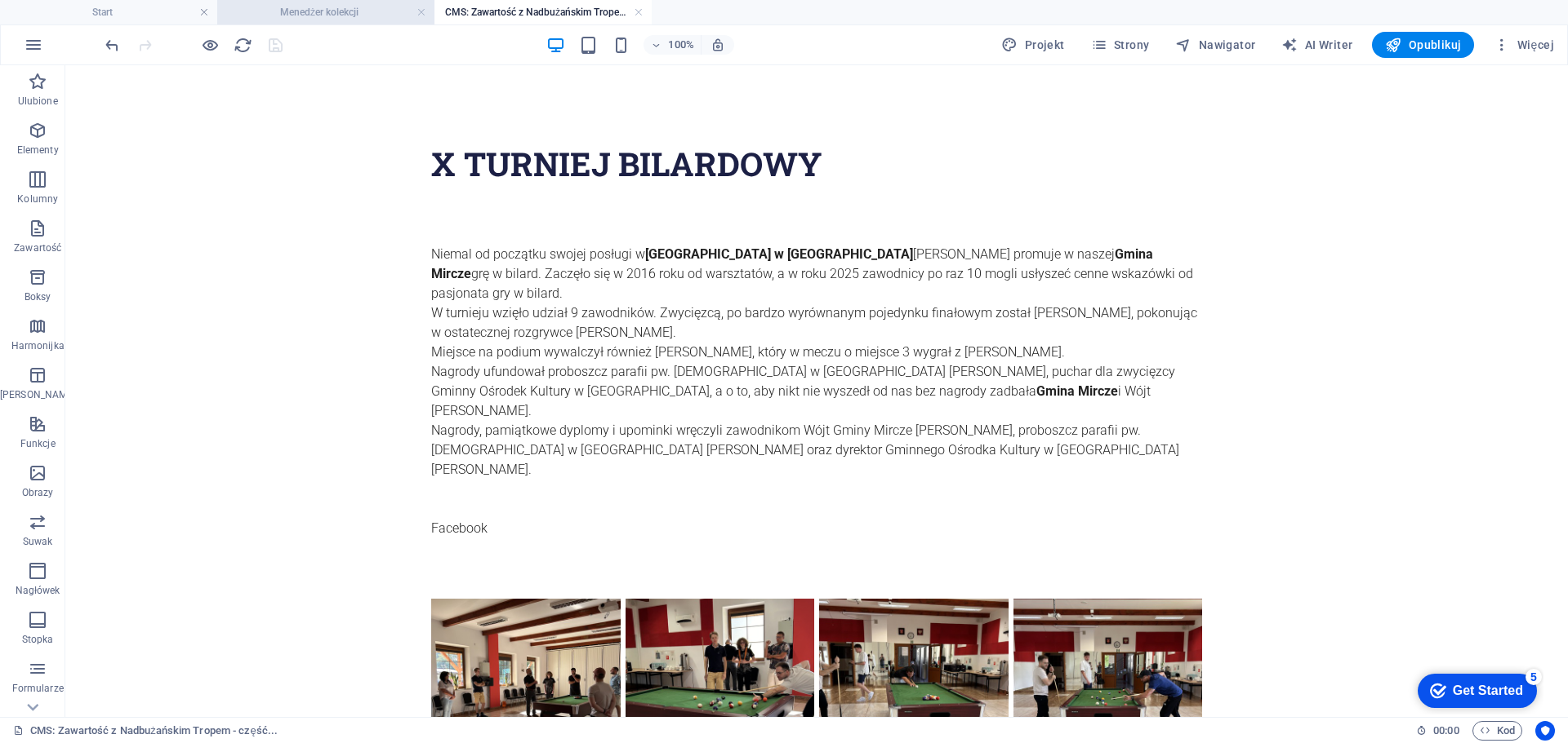
click at [272, 13] on h4 "Menedżer kolekcji" at bounding box center [325, 12] width 217 height 18
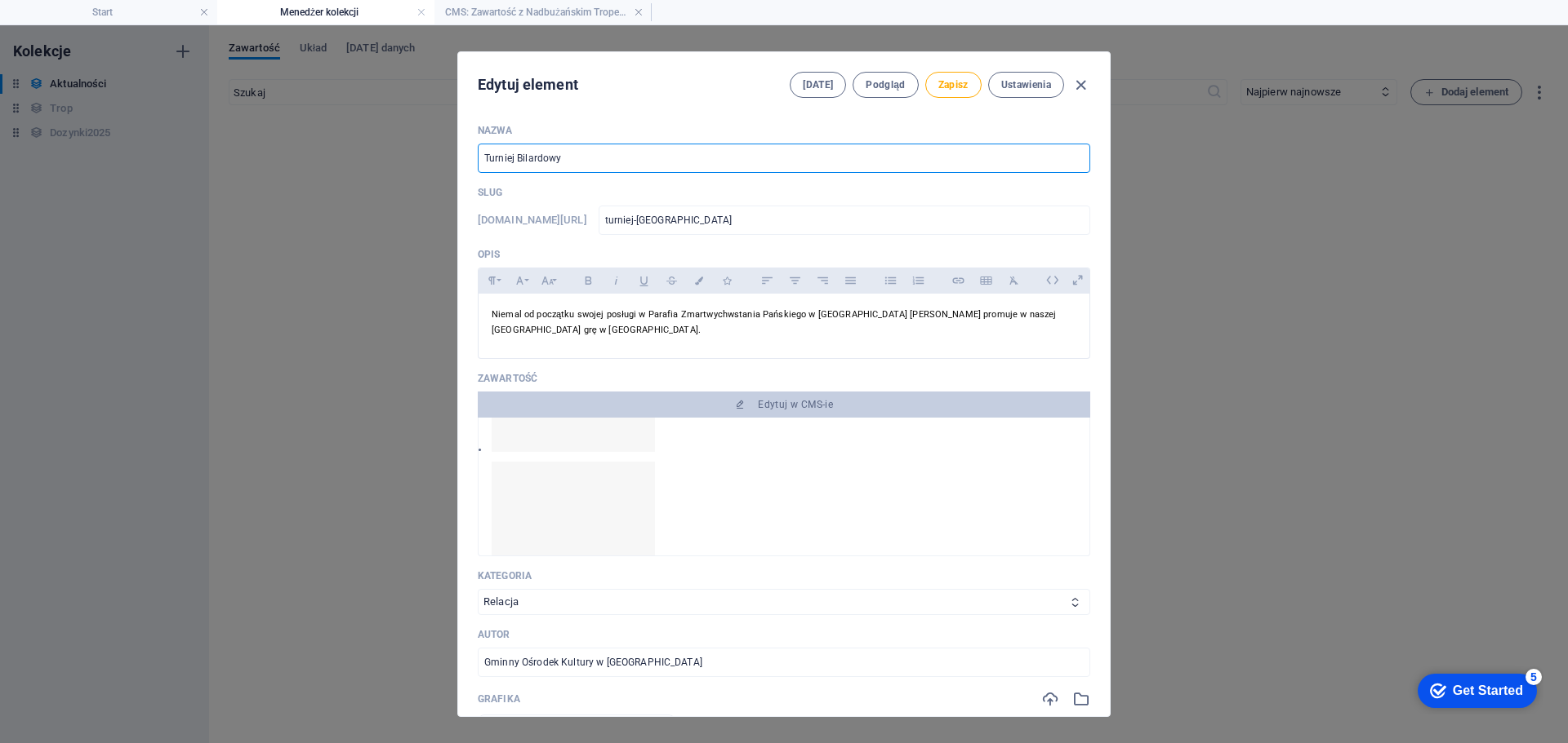
click at [488, 163] on input "Turniej Bilardowy" at bounding box center [784, 158] width 613 height 30
click at [486, 160] on input "Turniej Bilardowy" at bounding box center [784, 158] width 613 height 30
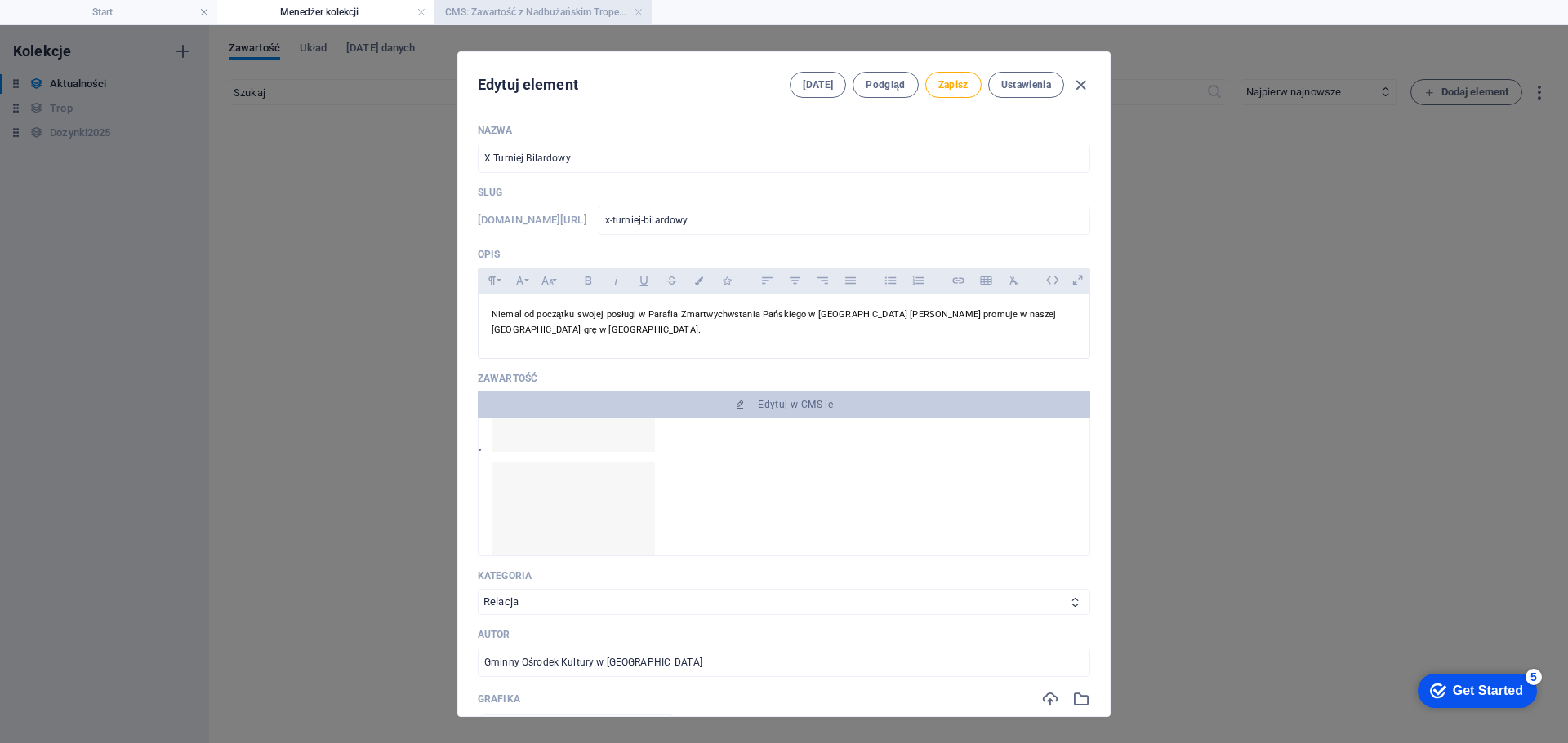
click at [523, 15] on h4 "CMS: Zawartość z Nadbużańskim Tropem - część..." at bounding box center [542, 12] width 217 height 18
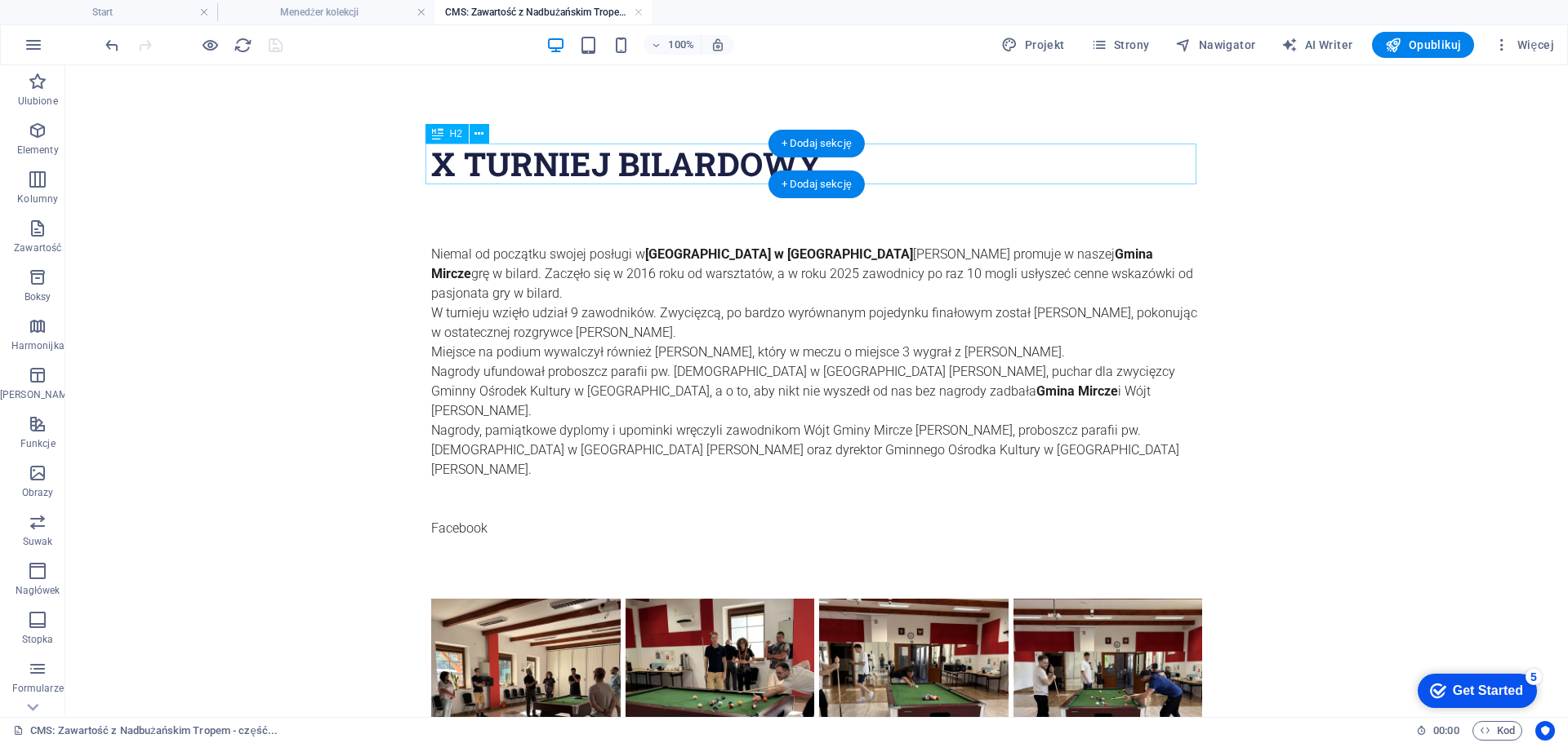
click at [531, 160] on div "X TURNIEJ BILARDOWY" at bounding box center [817, 163] width 771 height 41
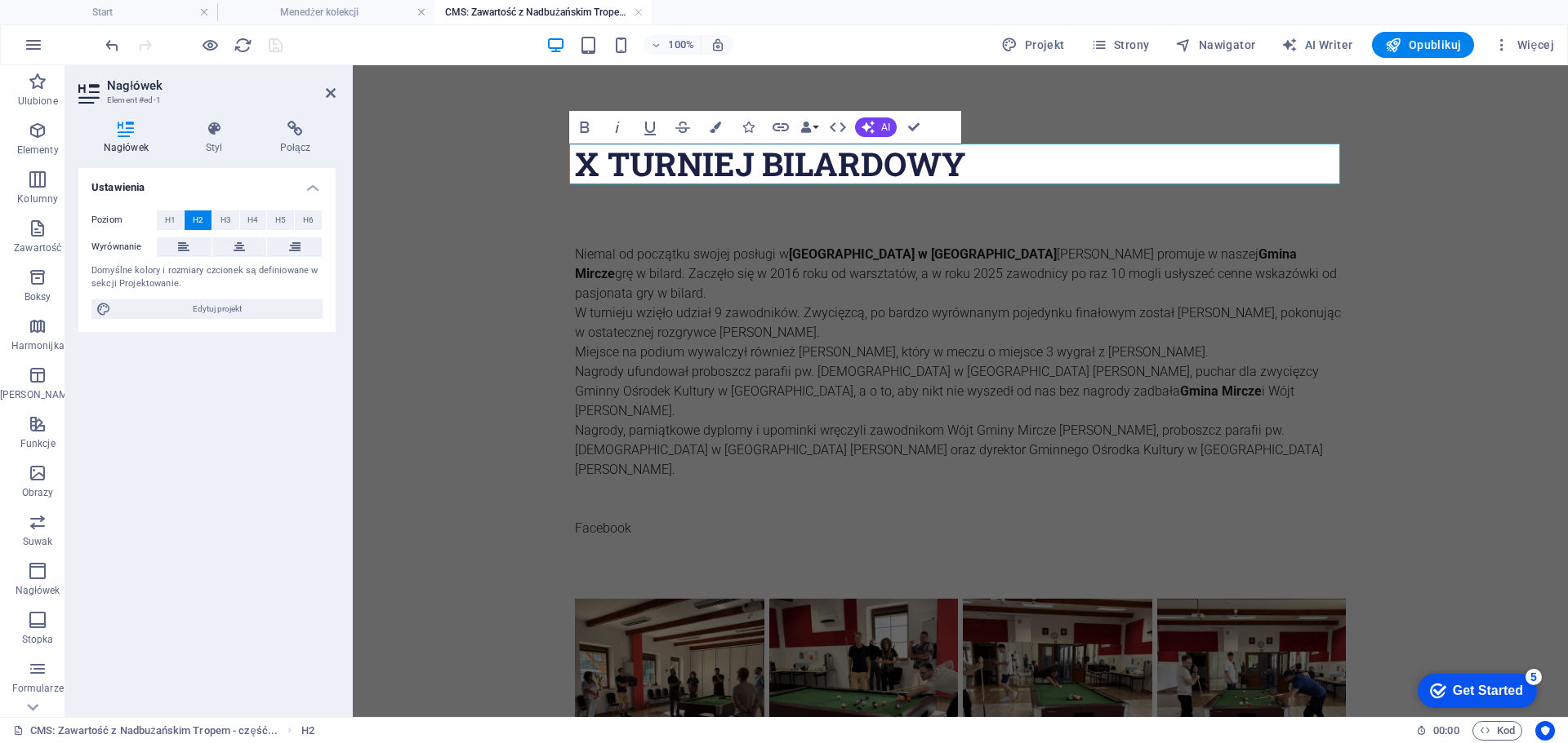
click at [759, 162] on h2 "X TURNIEJ BILARDOWY" at bounding box center [960, 163] width 771 height 41
click at [976, 168] on h2 "X TURNIEJ BILARDOWY" at bounding box center [960, 163] width 771 height 41
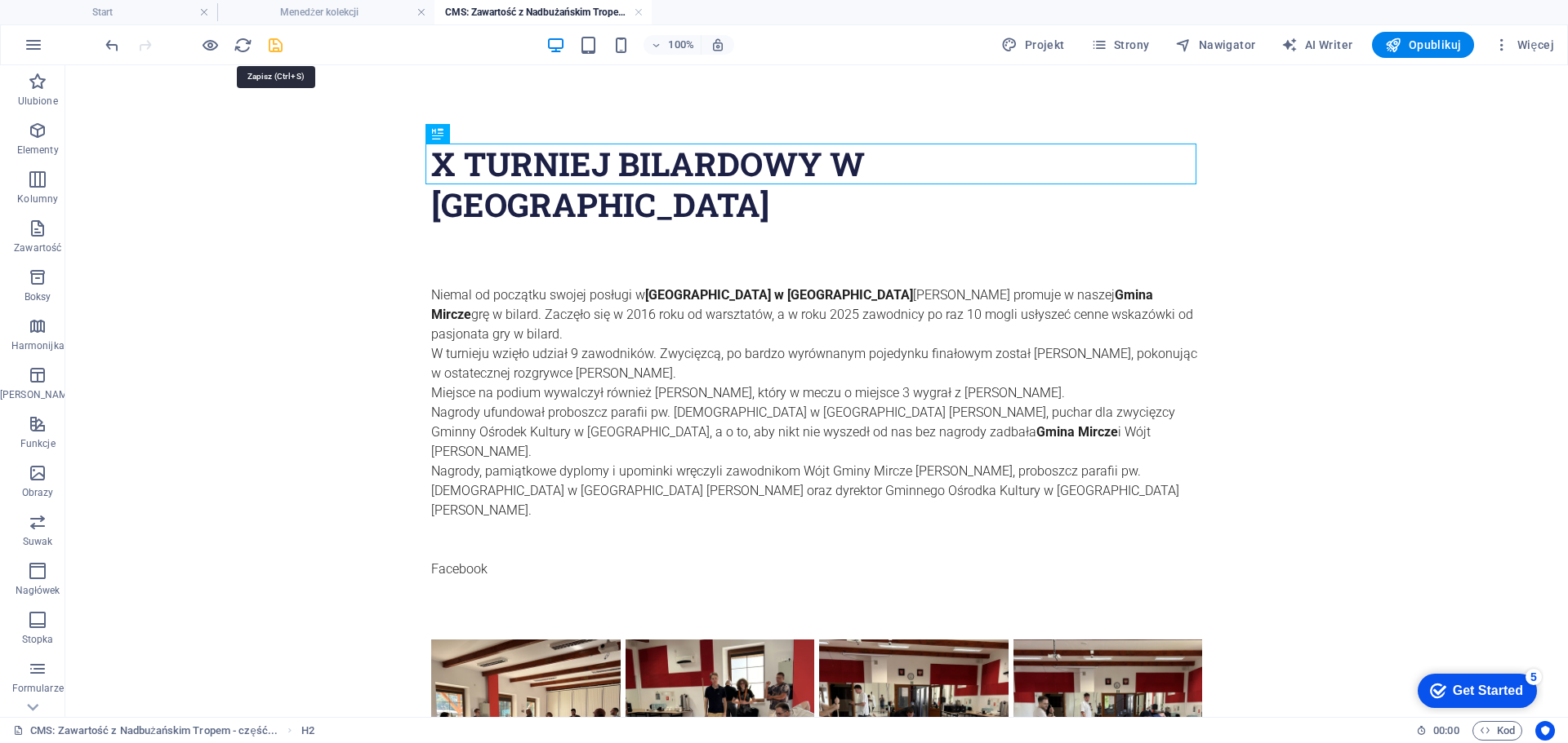
click at [277, 47] on icon "save" at bounding box center [275, 45] width 19 height 19
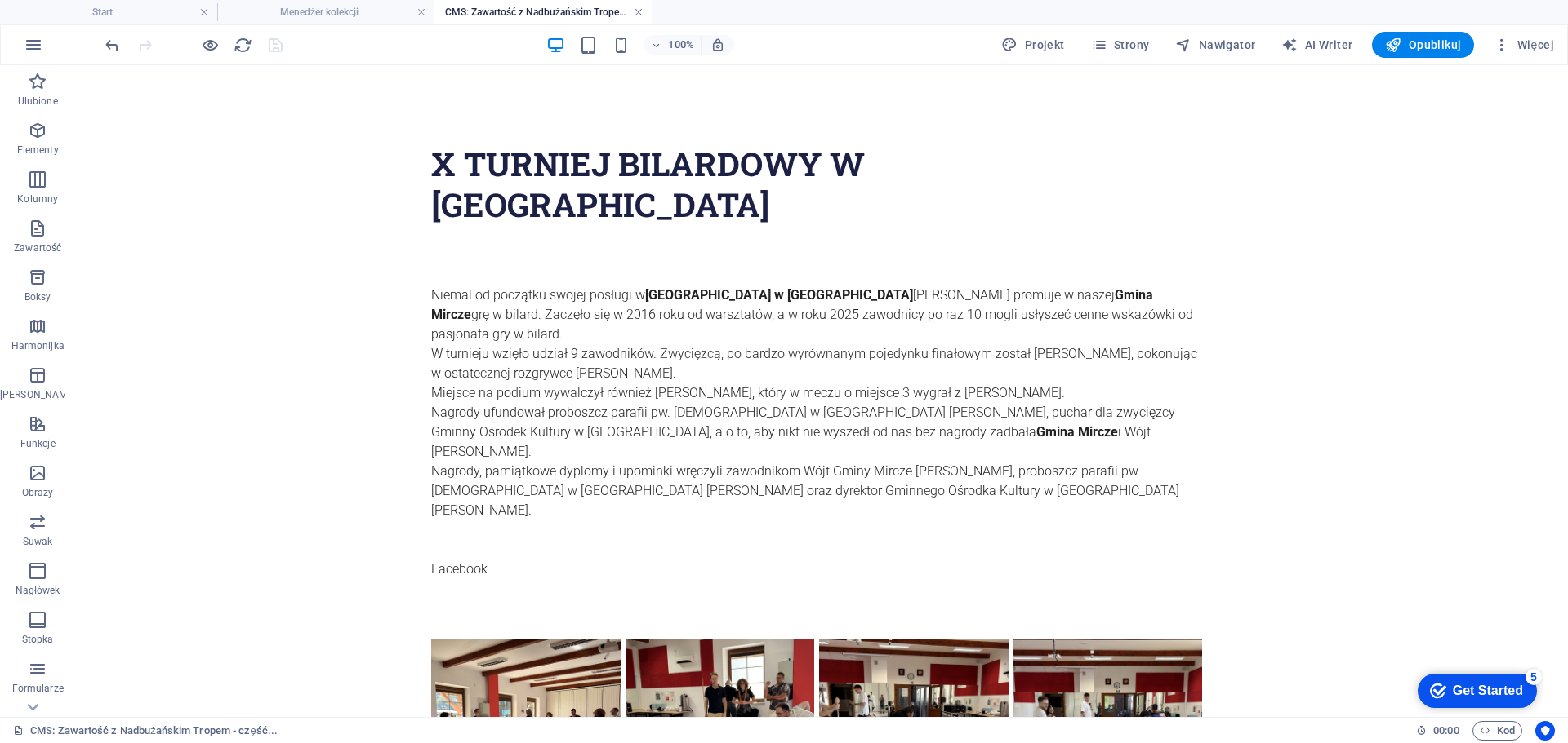
click at [639, 7] on link at bounding box center [638, 13] width 10 height 16
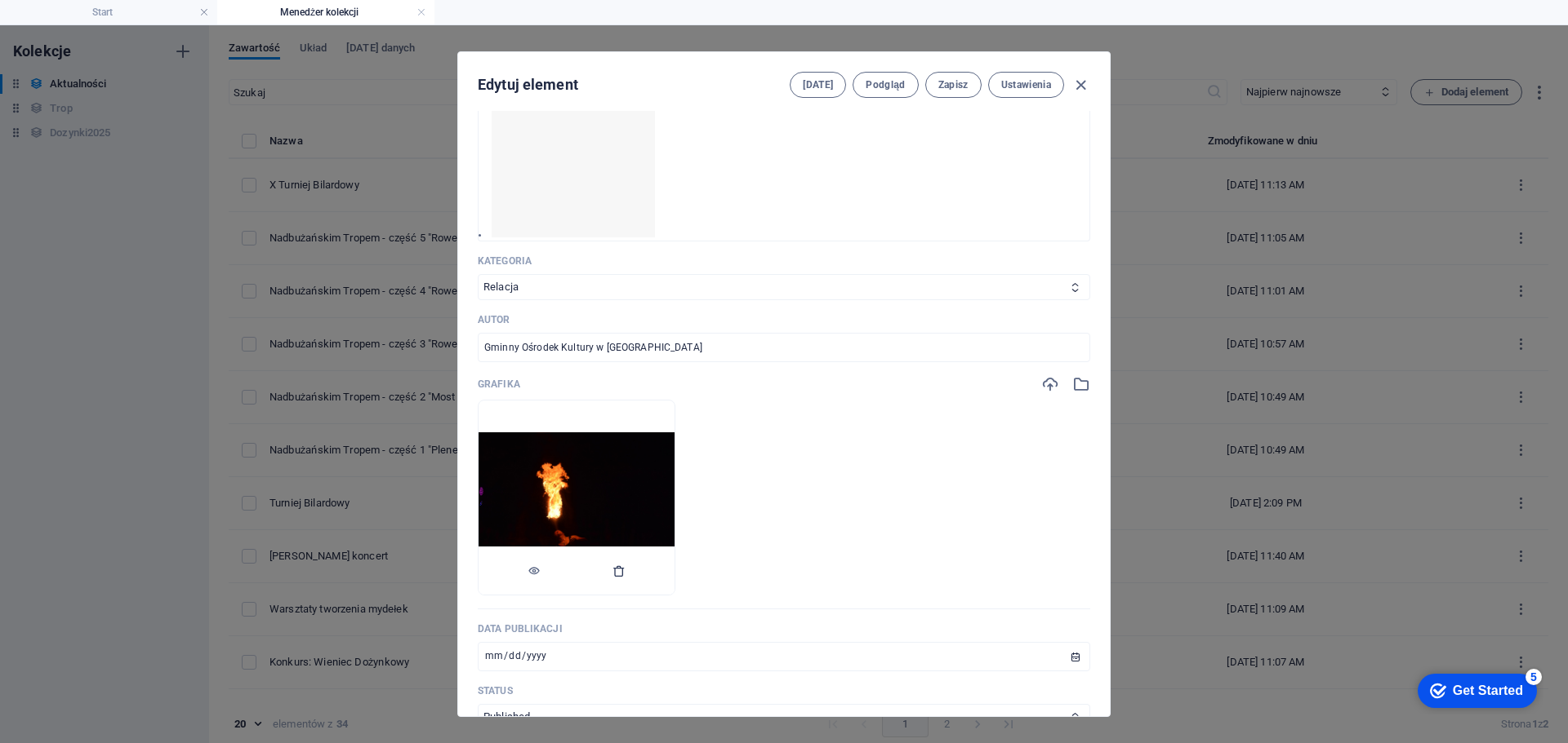
scroll to position [326, 0]
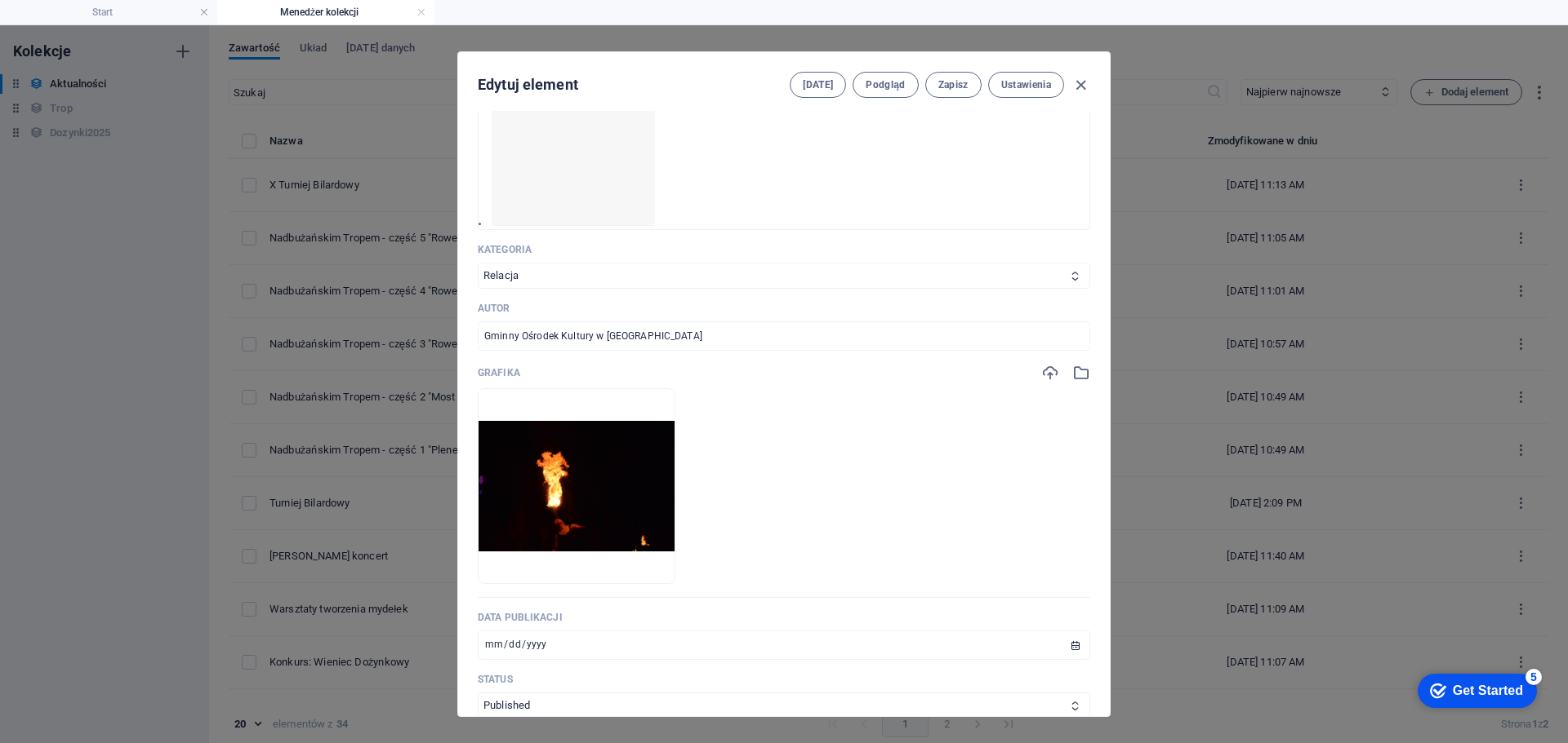
click at [1024, 373] on div "Grafika" at bounding box center [784, 373] width 613 height 18
click at [1041, 371] on icon "button" at bounding box center [1050, 373] width 18 height 18
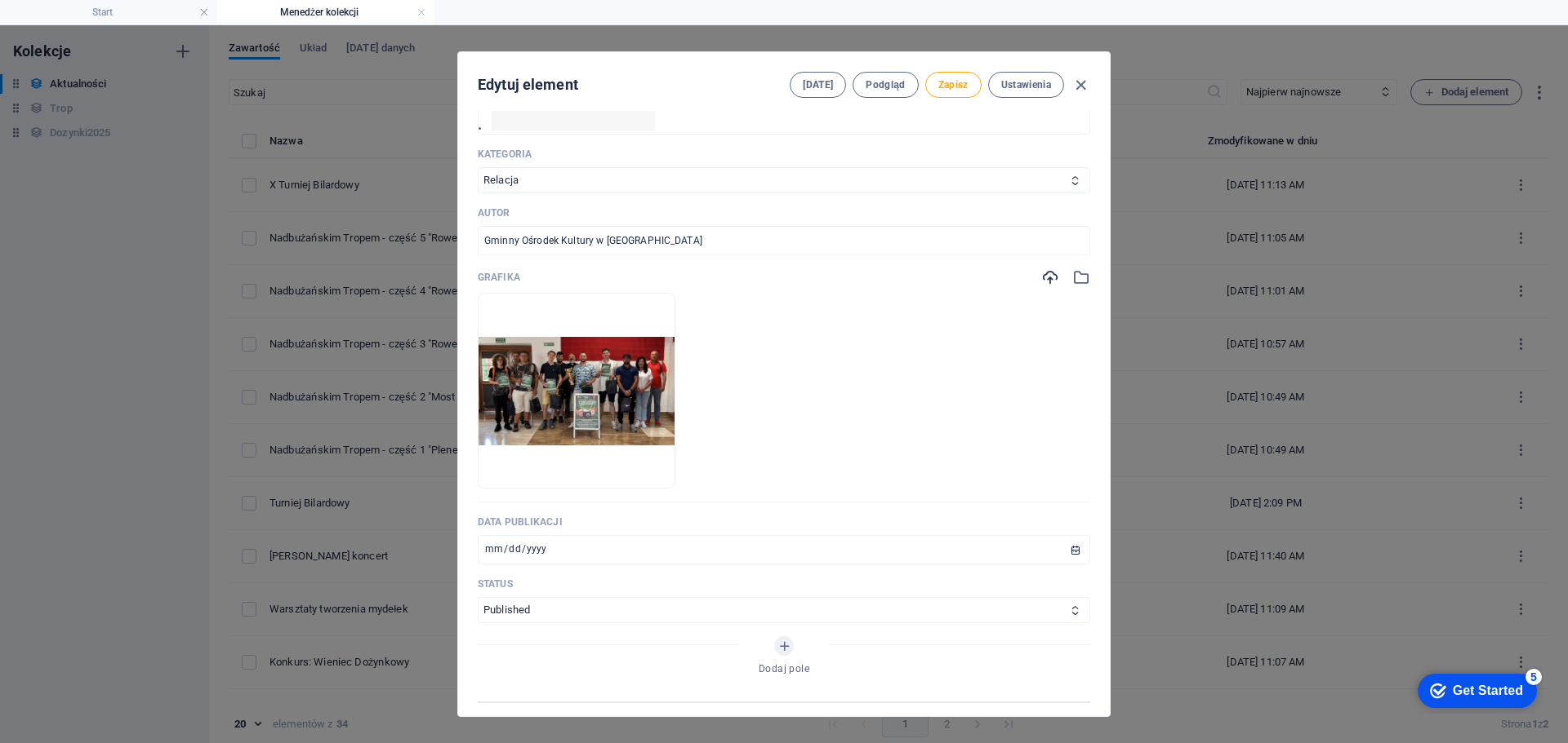
scroll to position [734, 0]
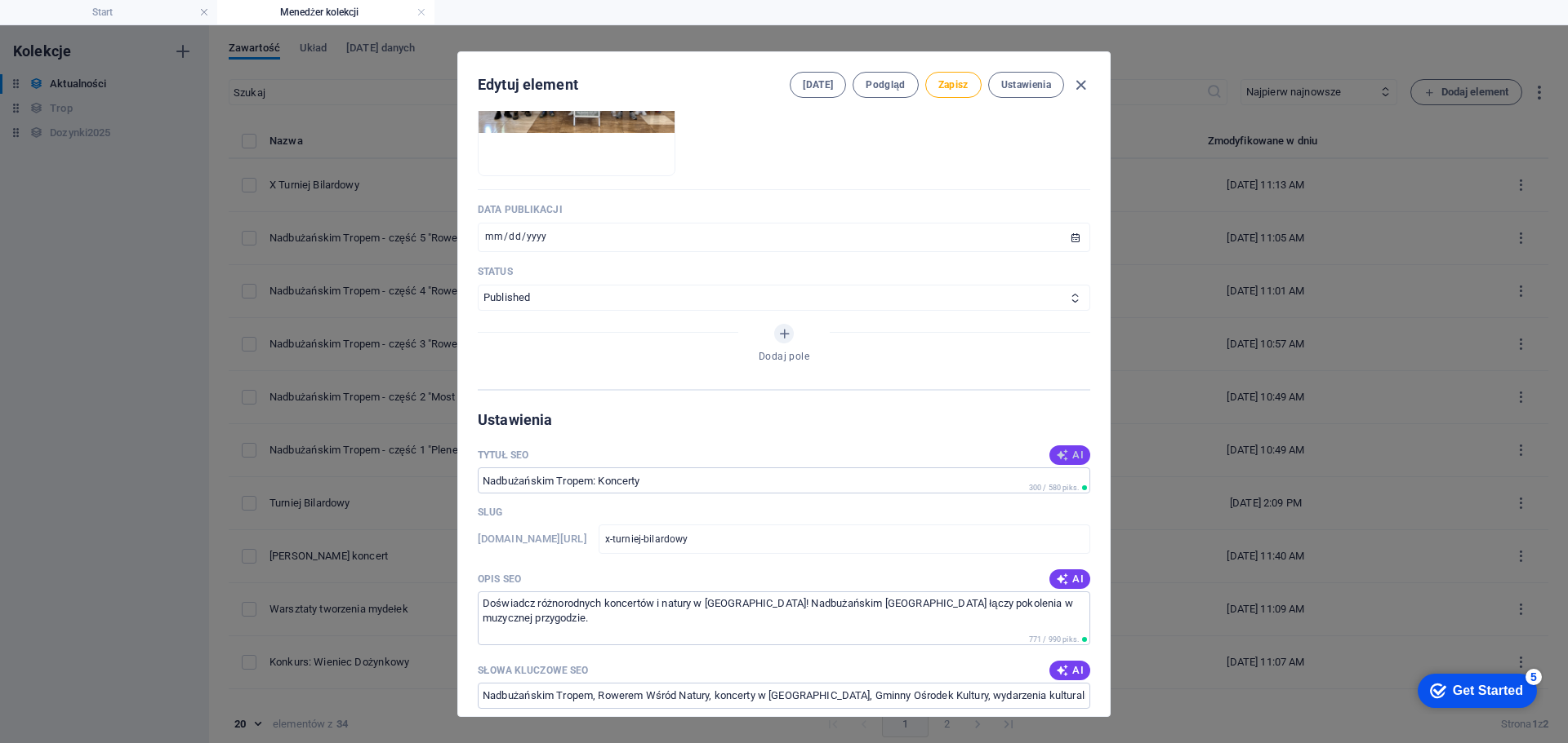
click at [1062, 460] on icon "button" at bounding box center [1062, 455] width 13 height 13
click at [1074, 585] on span "AI" at bounding box center [1070, 579] width 28 height 13
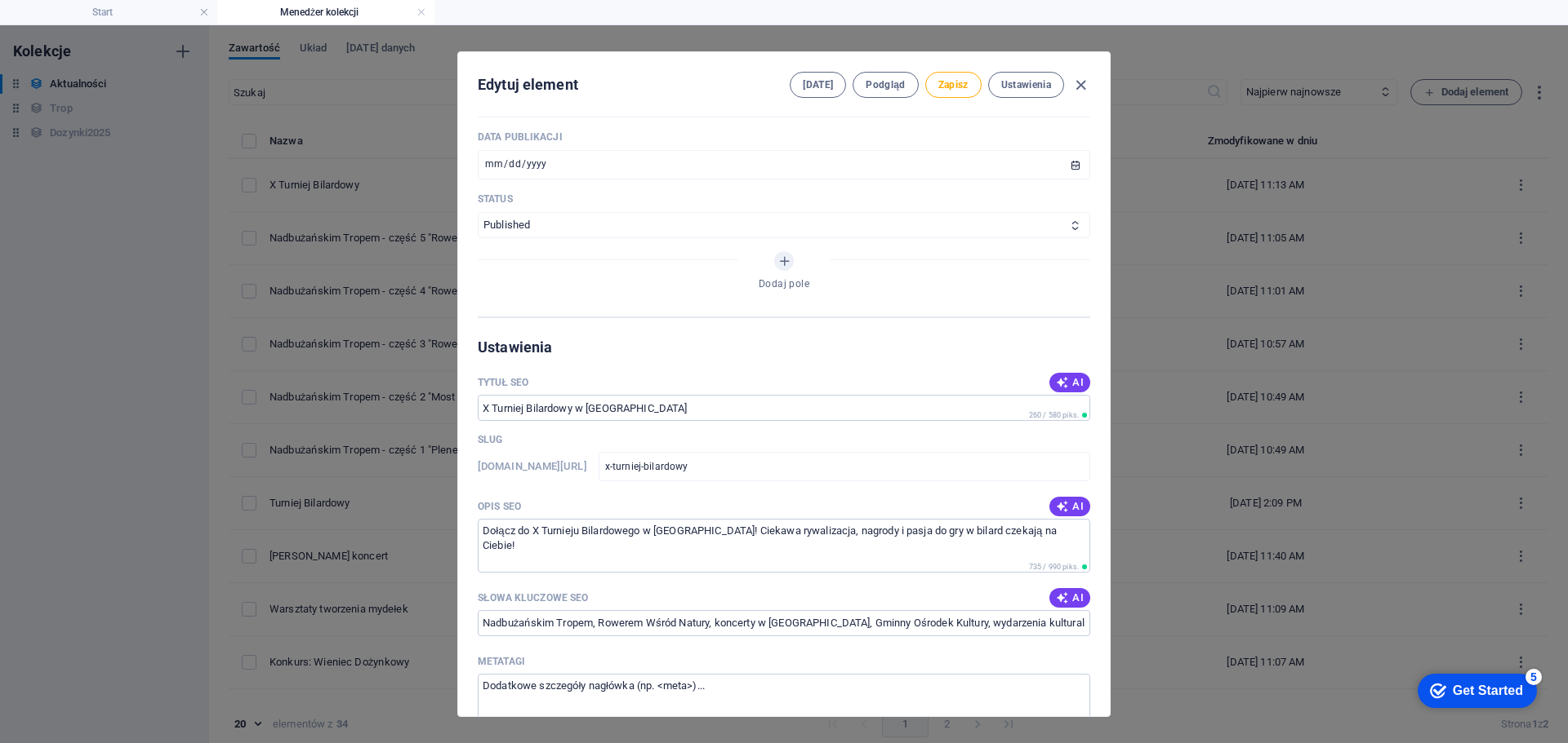
scroll to position [979, 0]
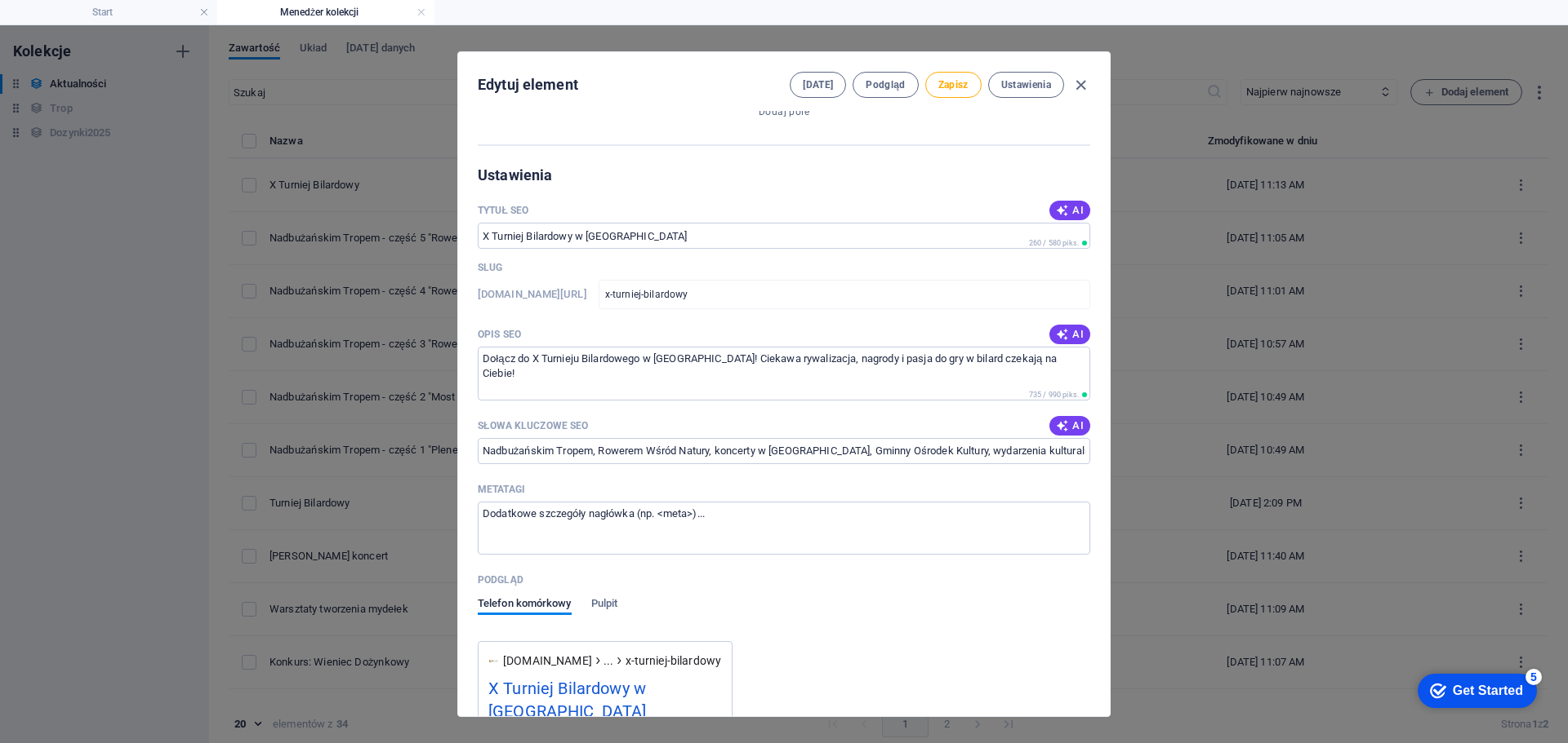
click at [1066, 435] on div "Słowa kluczowe SEO AI" at bounding box center [784, 425] width 613 height 25
click at [1065, 430] on span "AI" at bounding box center [1070, 425] width 28 height 13
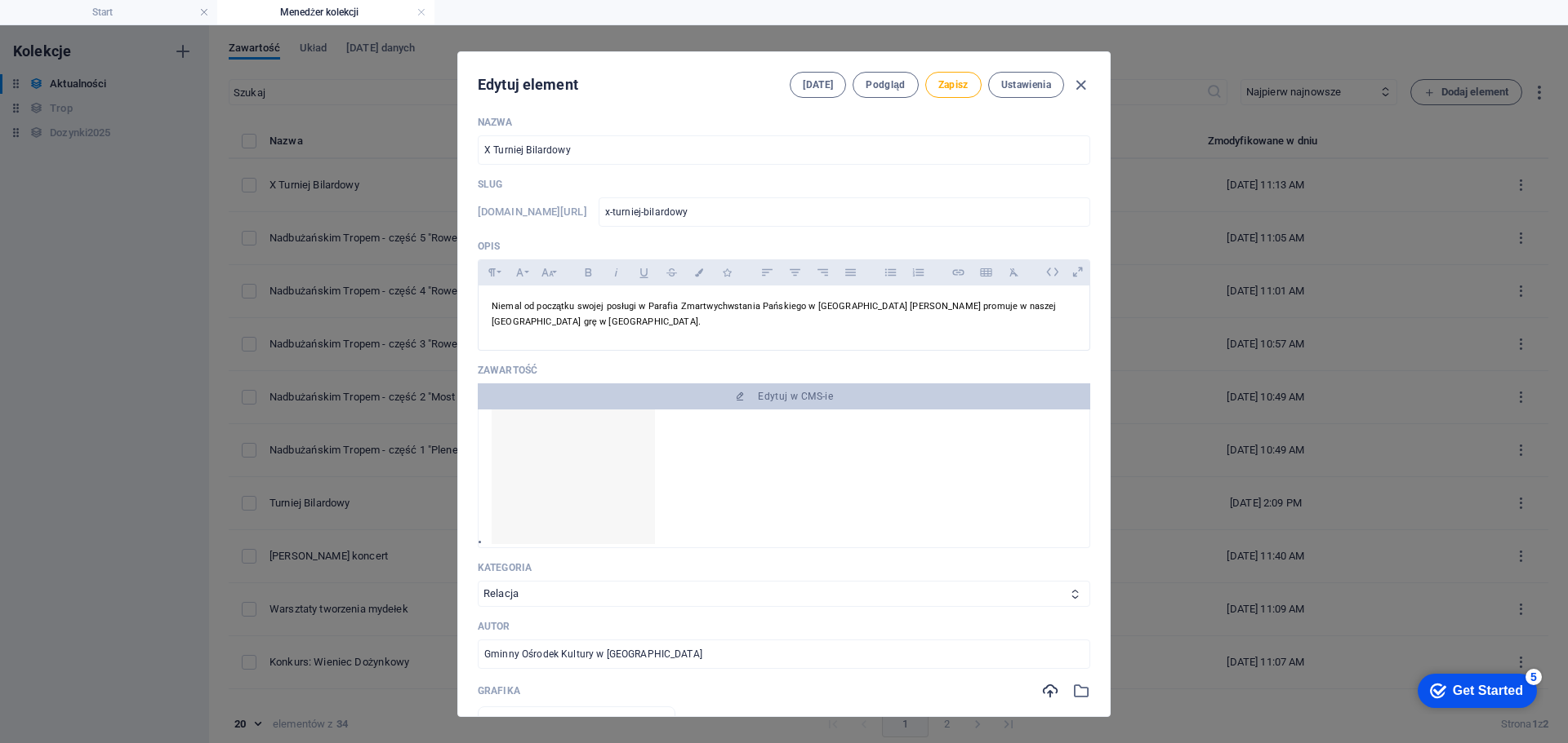
scroll to position [0, 0]
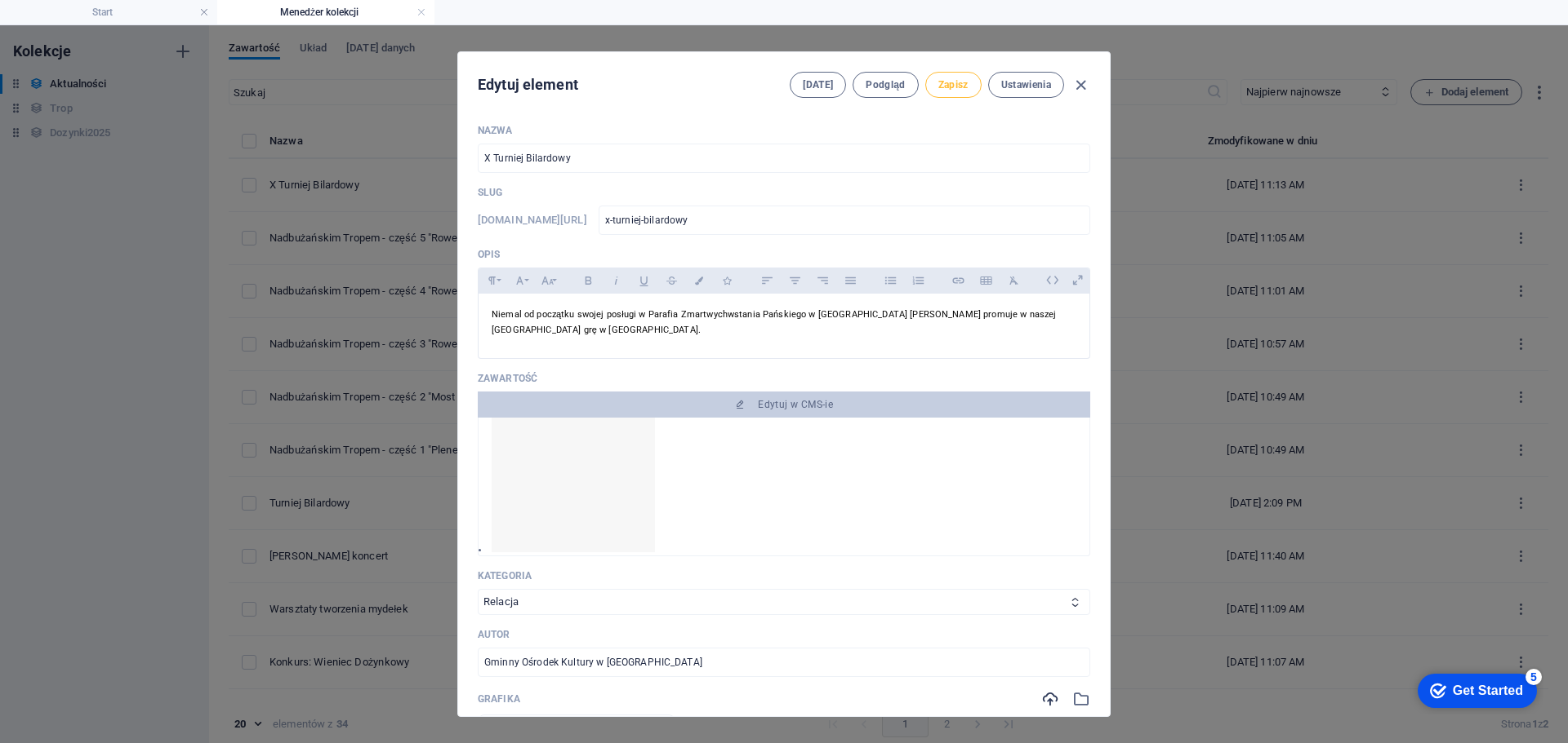
click at [940, 90] on span "Zapisz" at bounding box center [953, 84] width 31 height 13
click at [1079, 82] on icon "button" at bounding box center [1080, 85] width 19 height 19
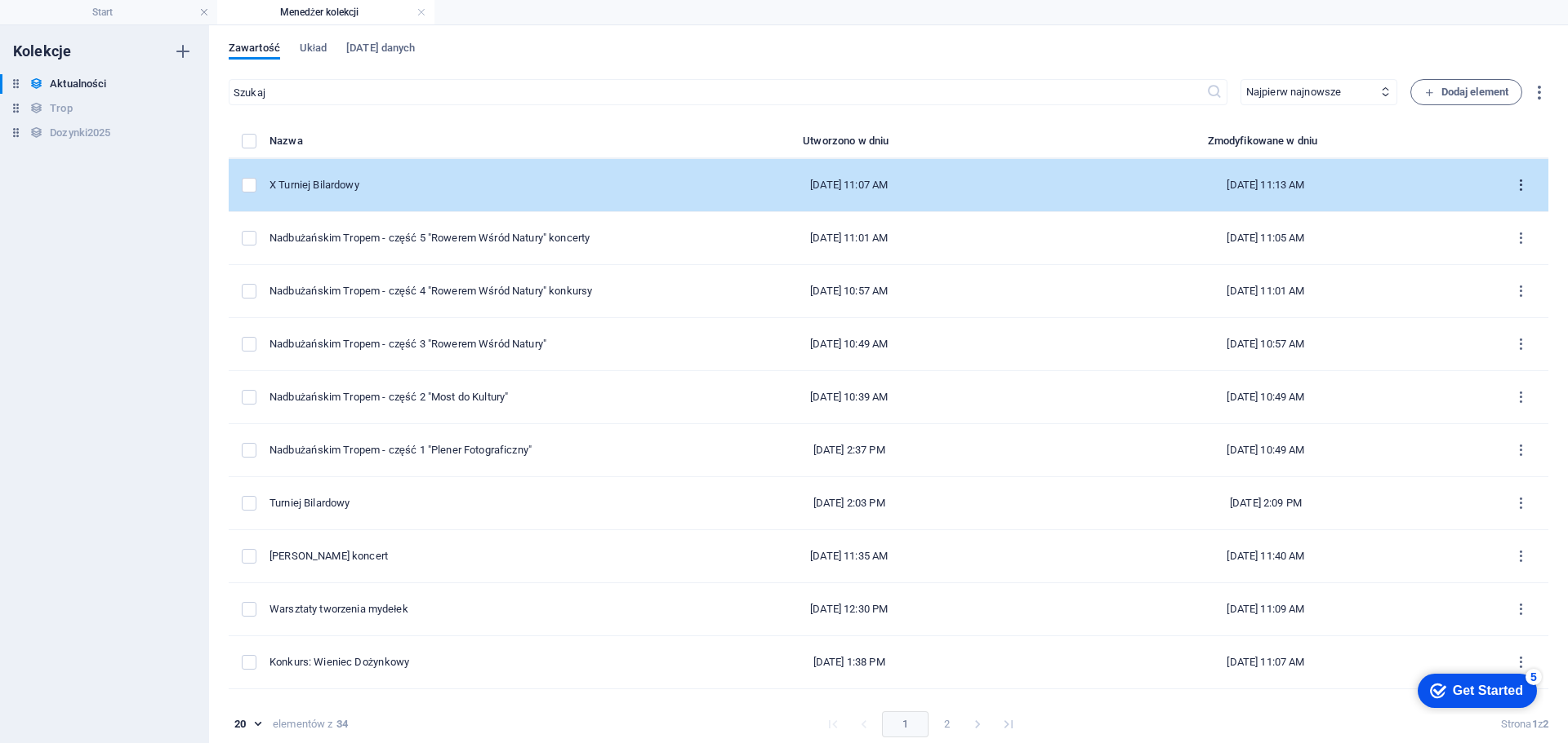
click at [1513, 186] on icon "items list" at bounding box center [1520, 186] width 16 height 16
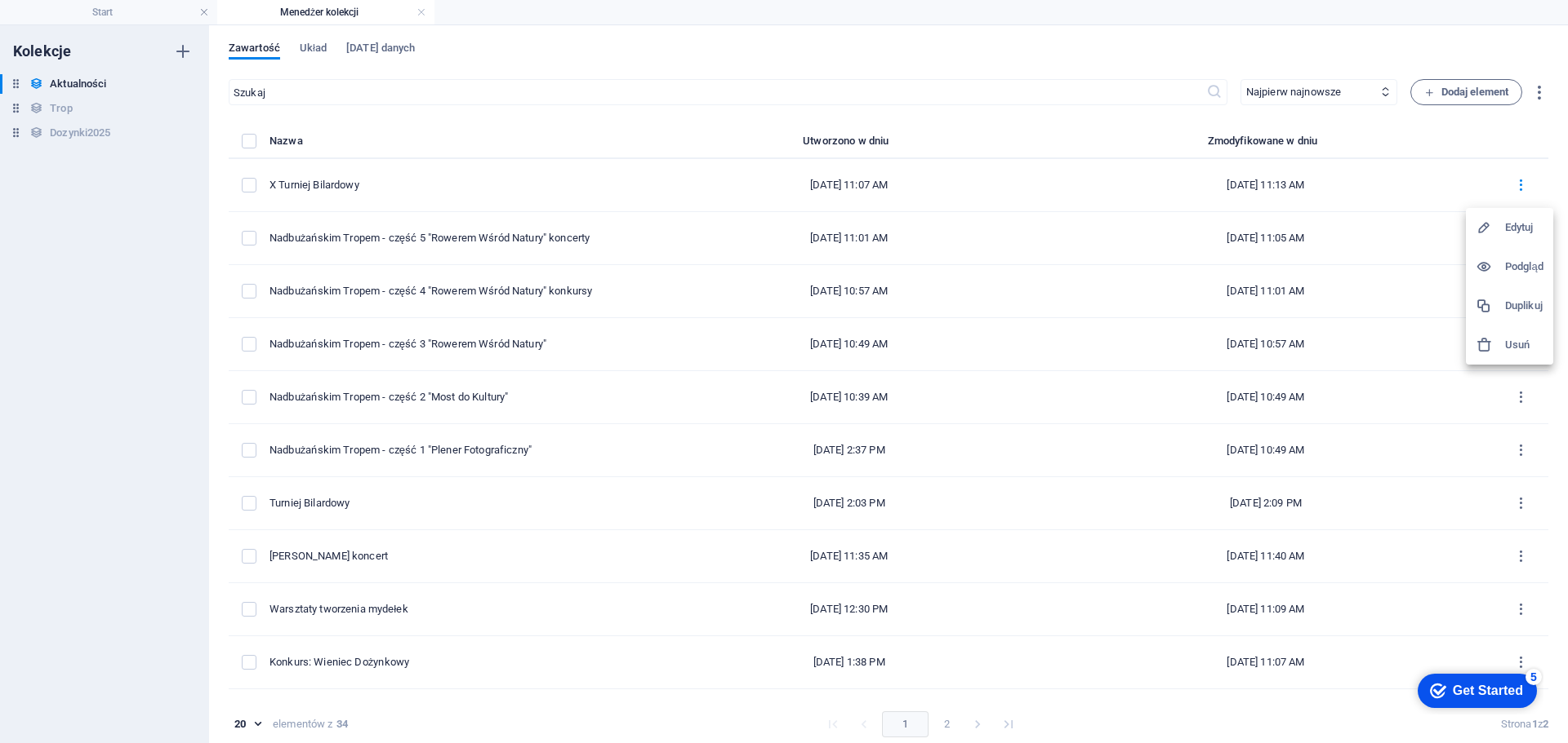
click at [1526, 304] on h6 "Duplikuj" at bounding box center [1523, 306] width 39 height 20
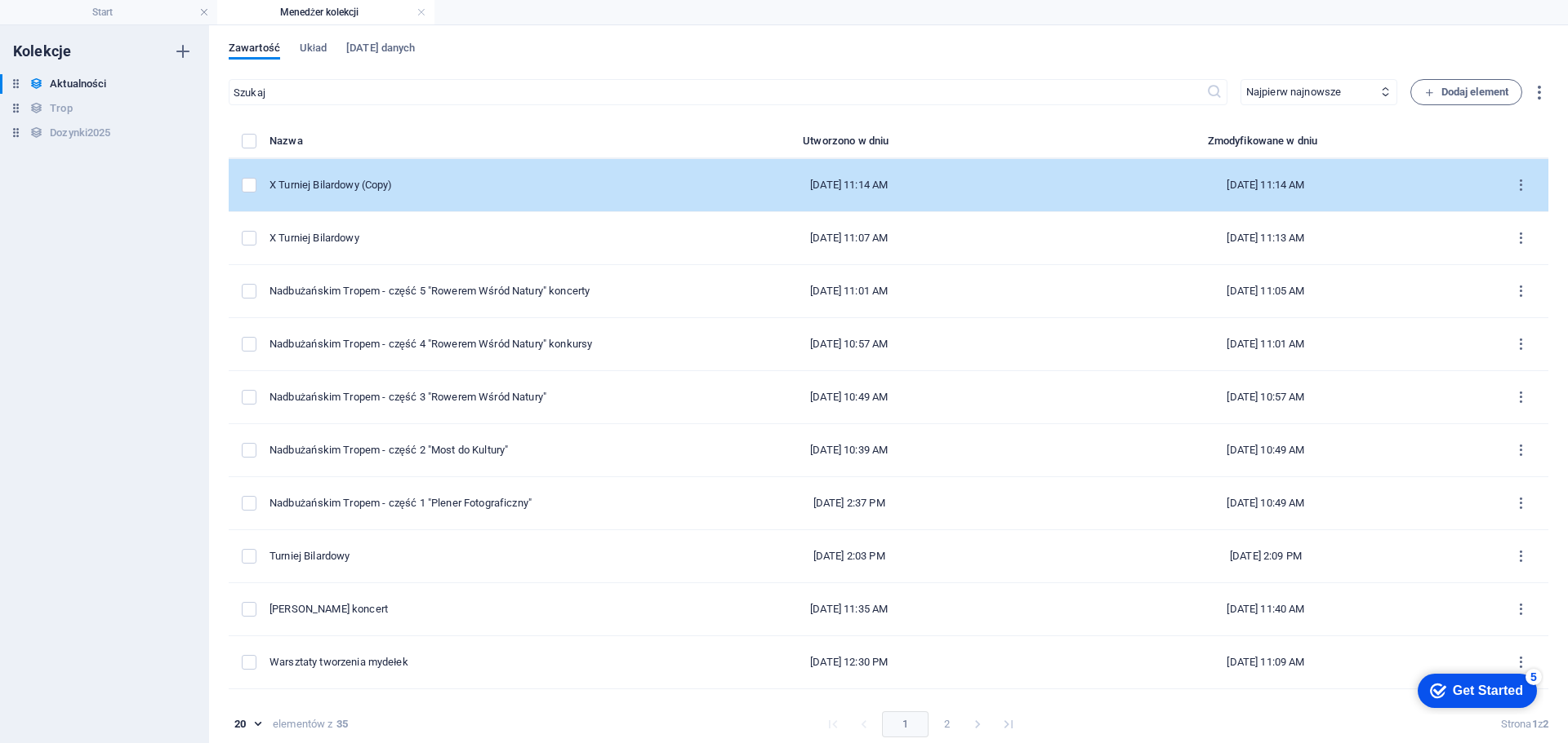
click at [464, 190] on div "X Turniej Bilardowy (Copy)" at bounding box center [457, 185] width 377 height 15
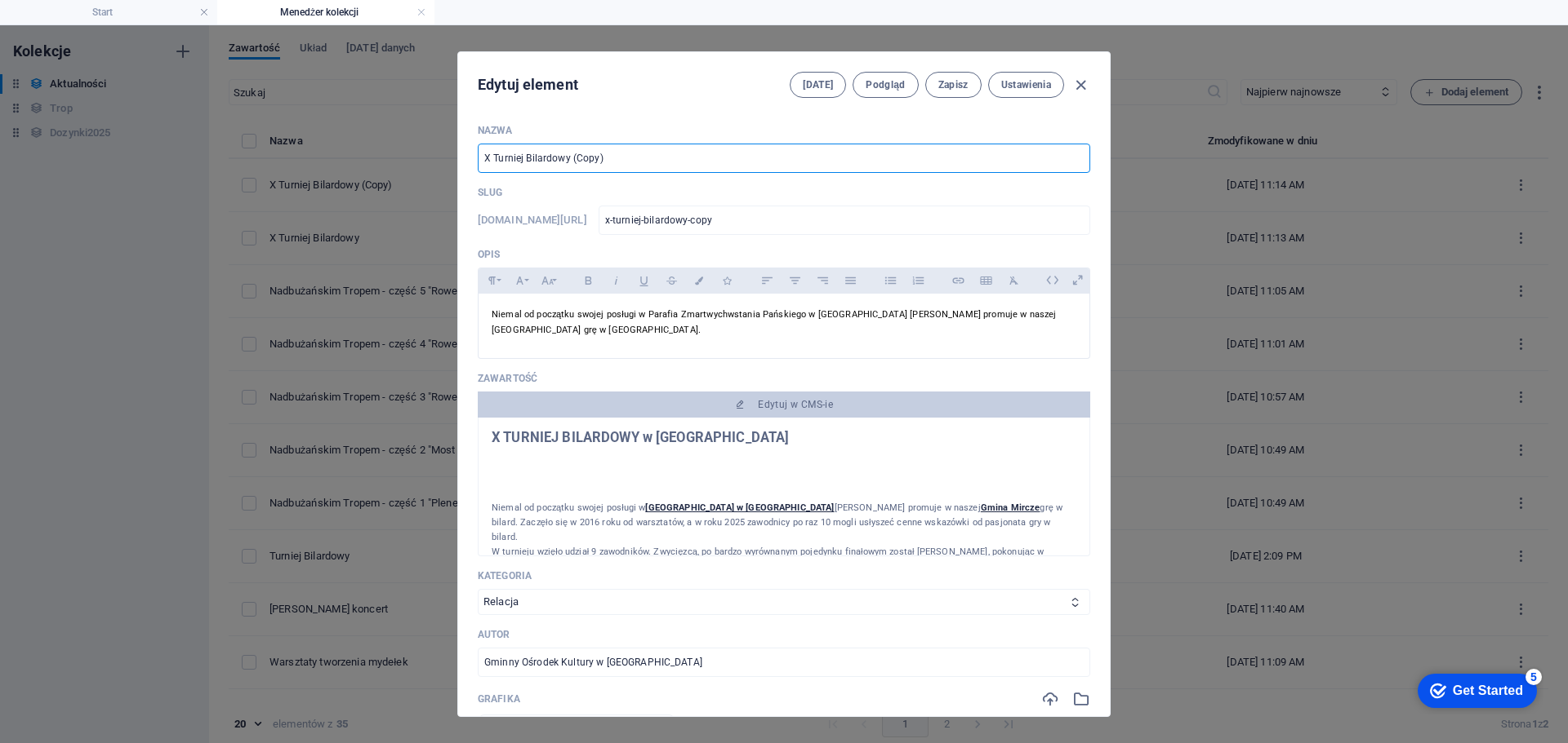
drag, startPoint x: 625, startPoint y: 151, endPoint x: 404, endPoint y: 150, distance: 221.0
click at [404, 150] on div "Edytuj element [DATE] Podgląd Zapisz Ustawienia Nazwa X Turniej Bilardowy (Copy…" at bounding box center [784, 385] width 1568 height 718
click at [610, 341] on div "Niemal od początku swojej posługi w Parafia Zmartwychwstania Pańskiego w [GEOGR…" at bounding box center [783, 323] width 611 height 57
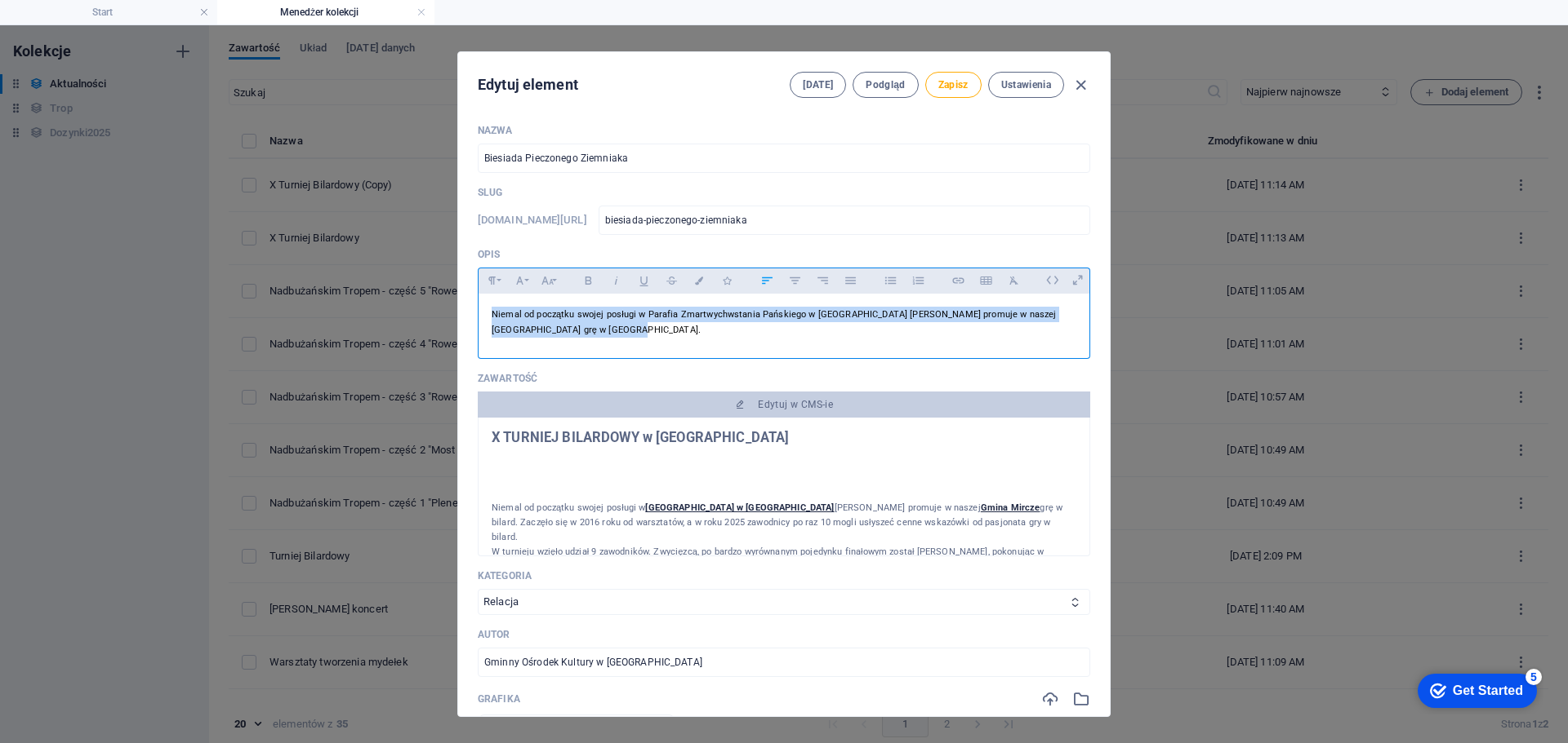
drag, startPoint x: 515, startPoint y: 324, endPoint x: 487, endPoint y: 309, distance: 31.8
click at [487, 309] on div "Niemal od początku swojej posługi w Parafia Zmartwychwstania Pańskiego w [GEOGR…" at bounding box center [783, 323] width 611 height 57
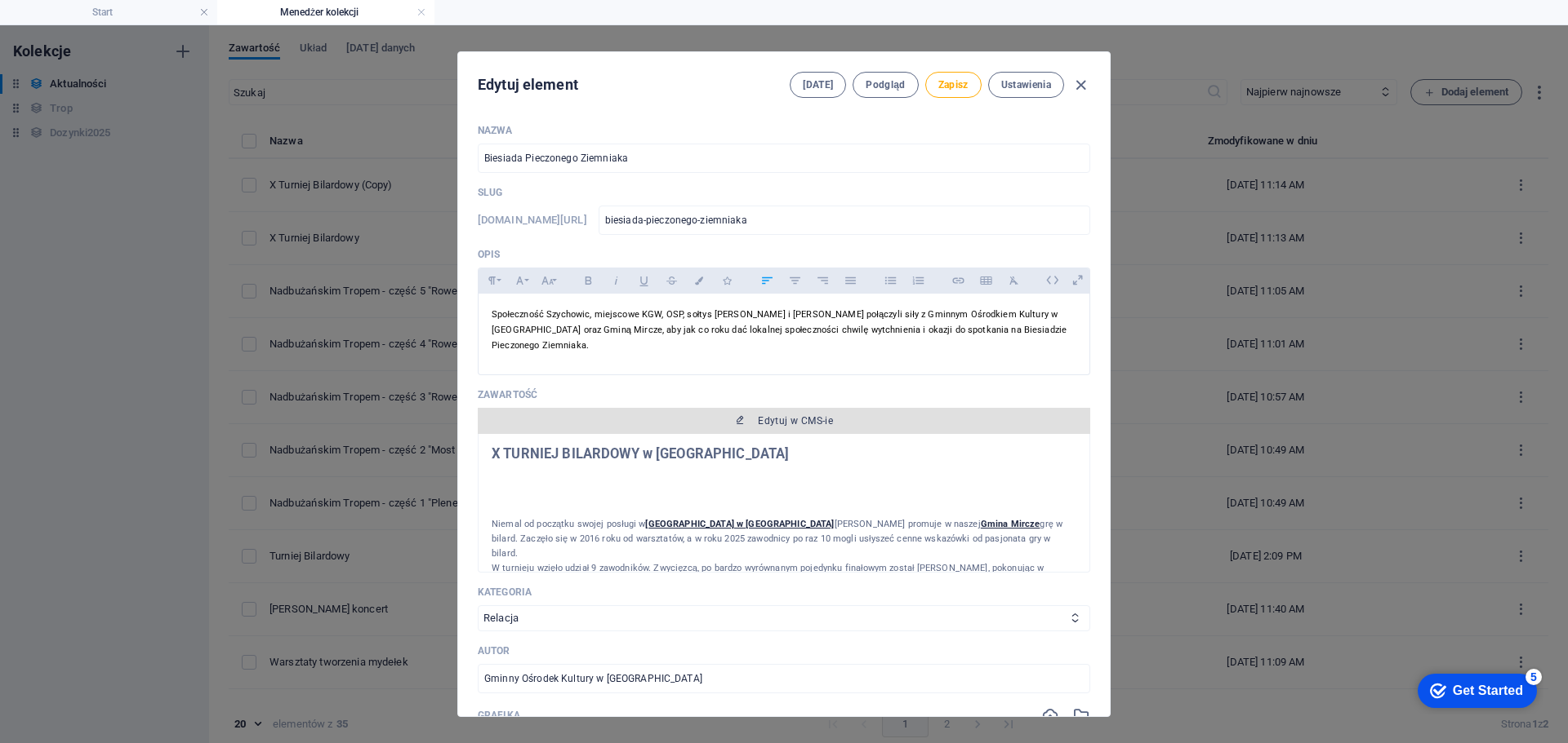
click at [770, 422] on span "Edytuj w CMS-ie" at bounding box center [795, 420] width 75 height 13
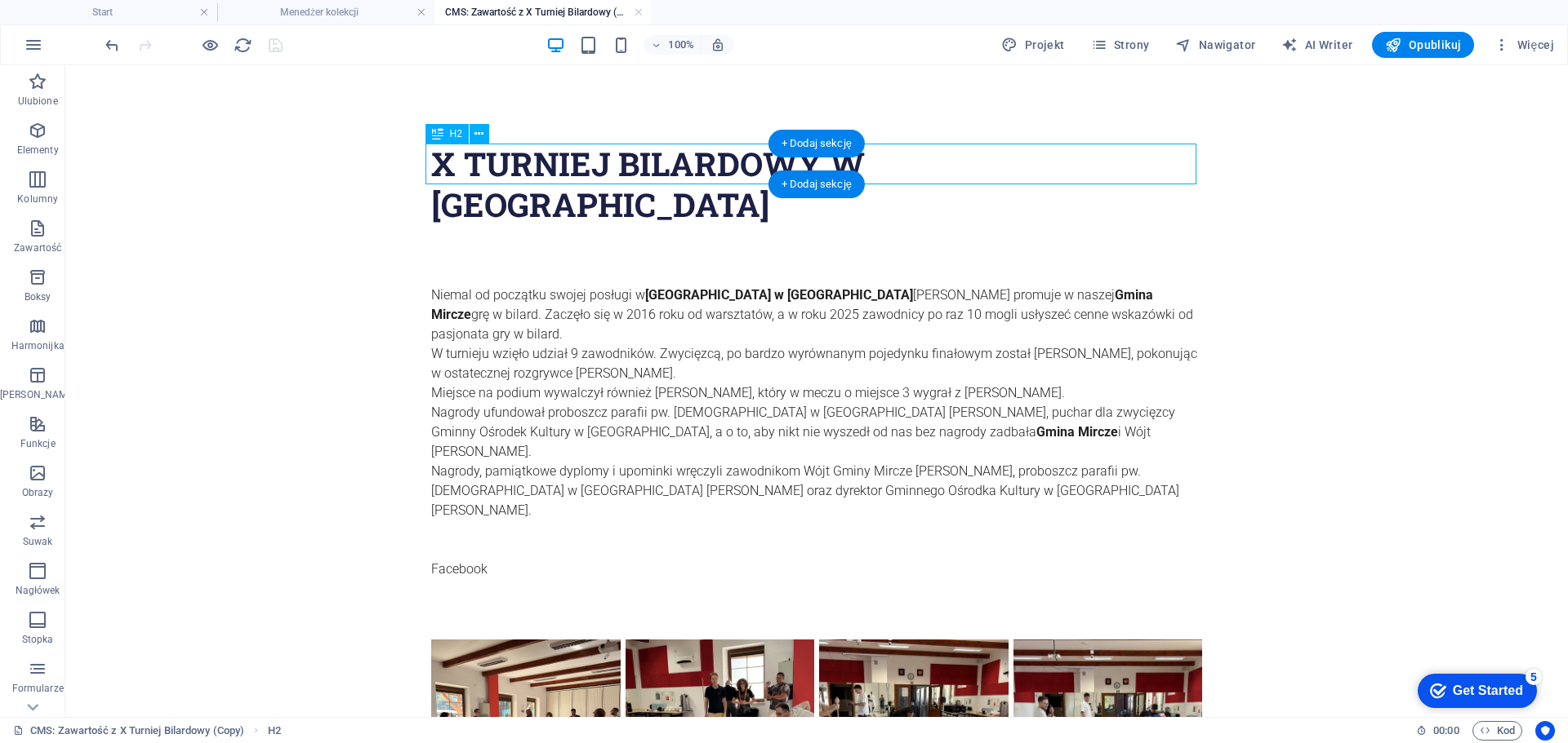
click at [655, 158] on div "X TURNIEJ BILARDOWY w [GEOGRAPHIC_DATA]" at bounding box center [817, 184] width 771 height 81
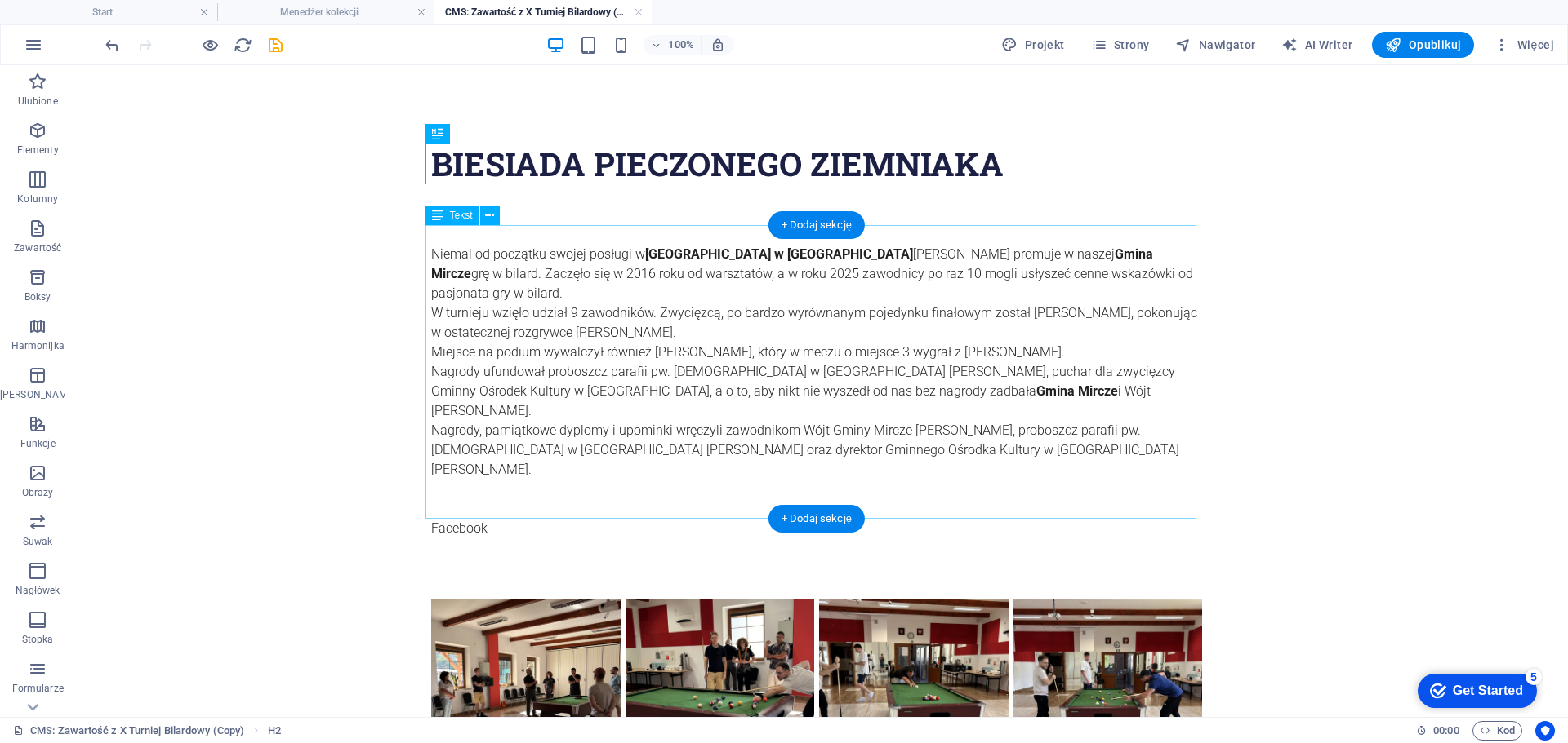
click at [784, 337] on div "Niemal od początku swojej posługi w Parafia Zmartwychwstania Pańskiego w [GEOGR…" at bounding box center [817, 392] width 771 height 333
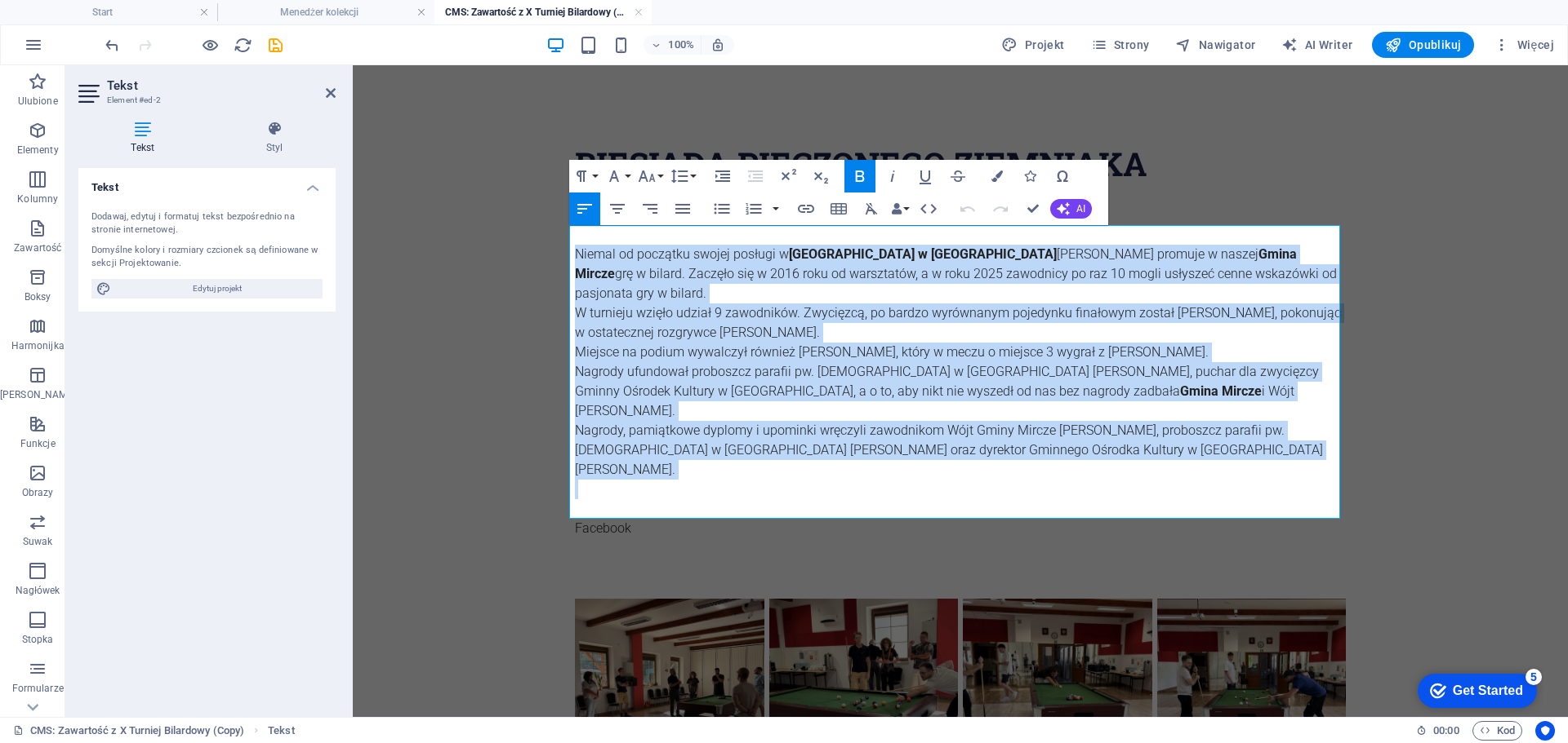
drag, startPoint x: 698, startPoint y: 440, endPoint x: 572, endPoint y: 242, distance: 234.7
click at [575, 242] on div "Niemal od początku swojej posługi w Parafia Zmartwychwstania Pańskiego w [GEOGR…" at bounding box center [960, 392] width 771 height 333
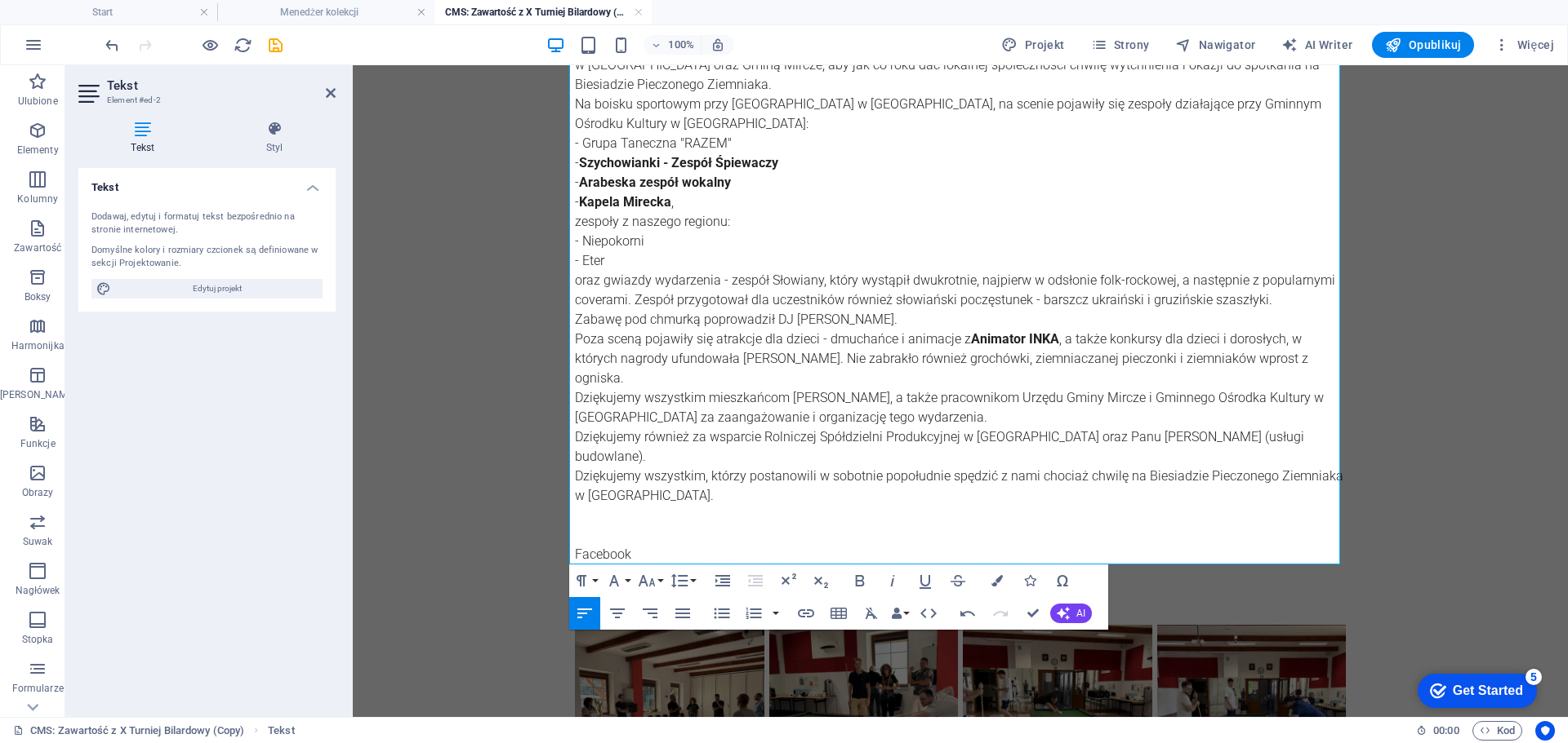
scroll to position [365, 0]
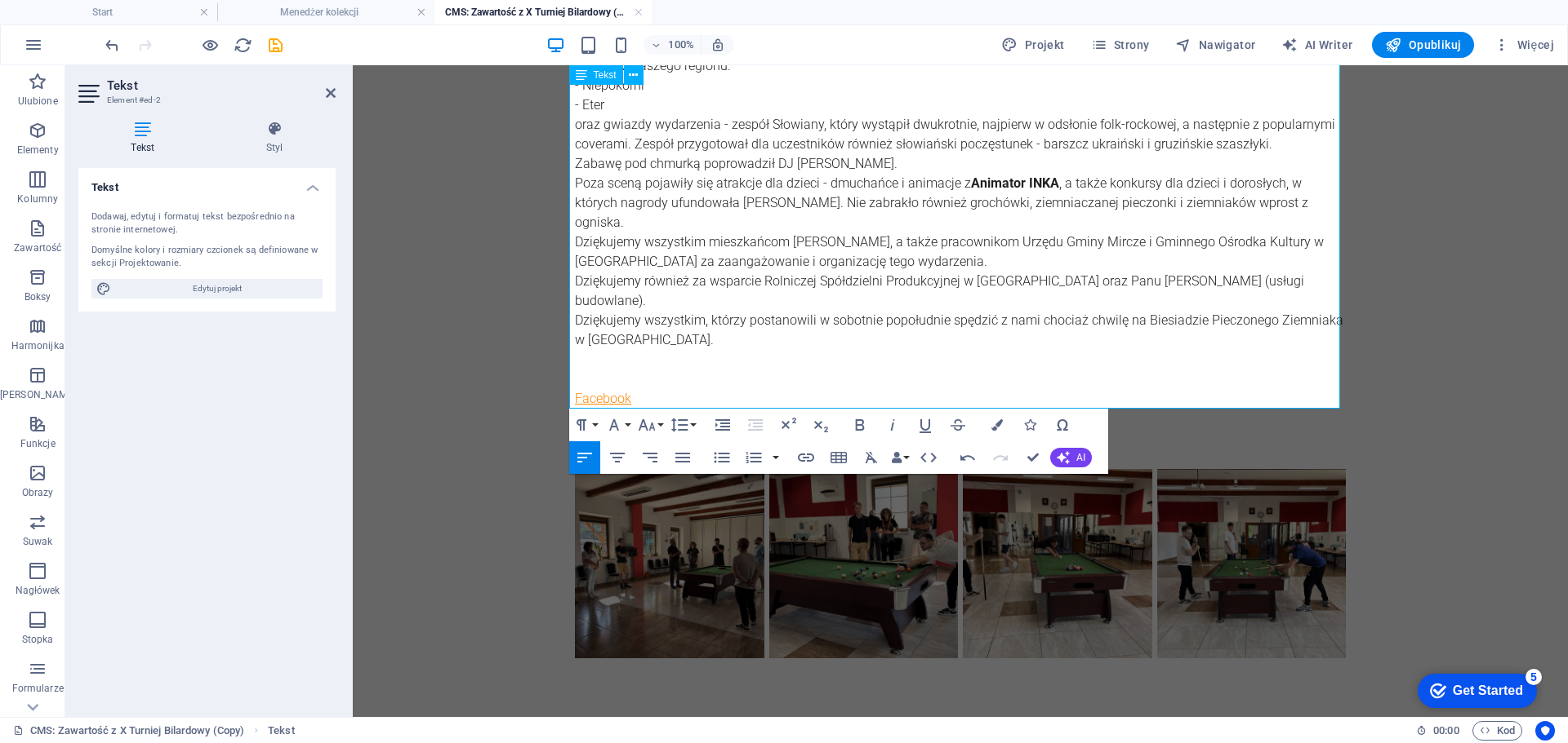
click at [594, 391] on link "Facebook" at bounding box center [603, 399] width 56 height 16
click at [604, 342] on icon "button" at bounding box center [597, 338] width 20 height 20
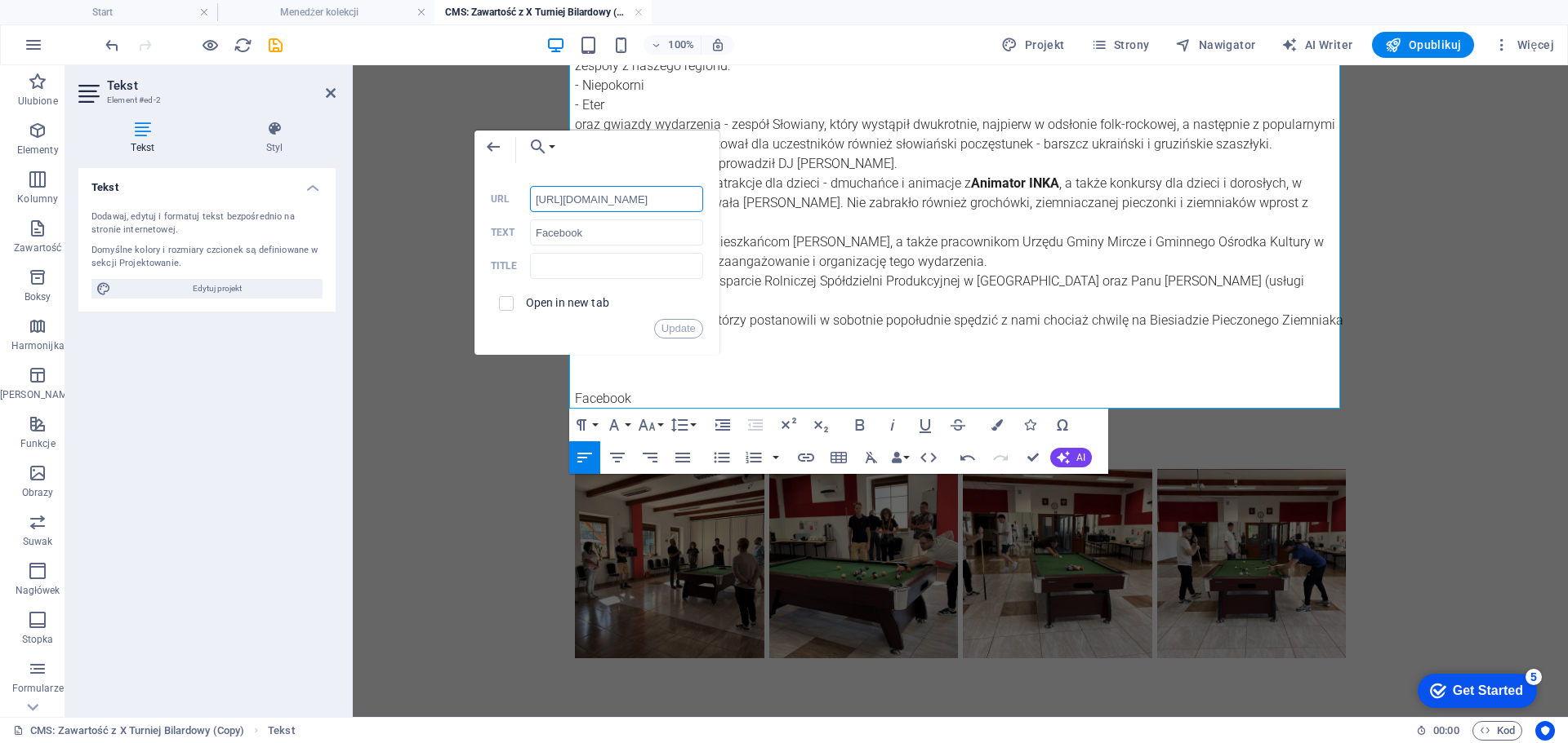
scroll to position [0, 0]
click at [595, 193] on input "[URL][DOMAIN_NAME]" at bounding box center [616, 199] width 173 height 26
paste input "31qtu7wVK91FA772iU2vzGPoZabzAfTwxsPNj9XYsvsUuDBPvT83BgfBH8tPZPAFm"
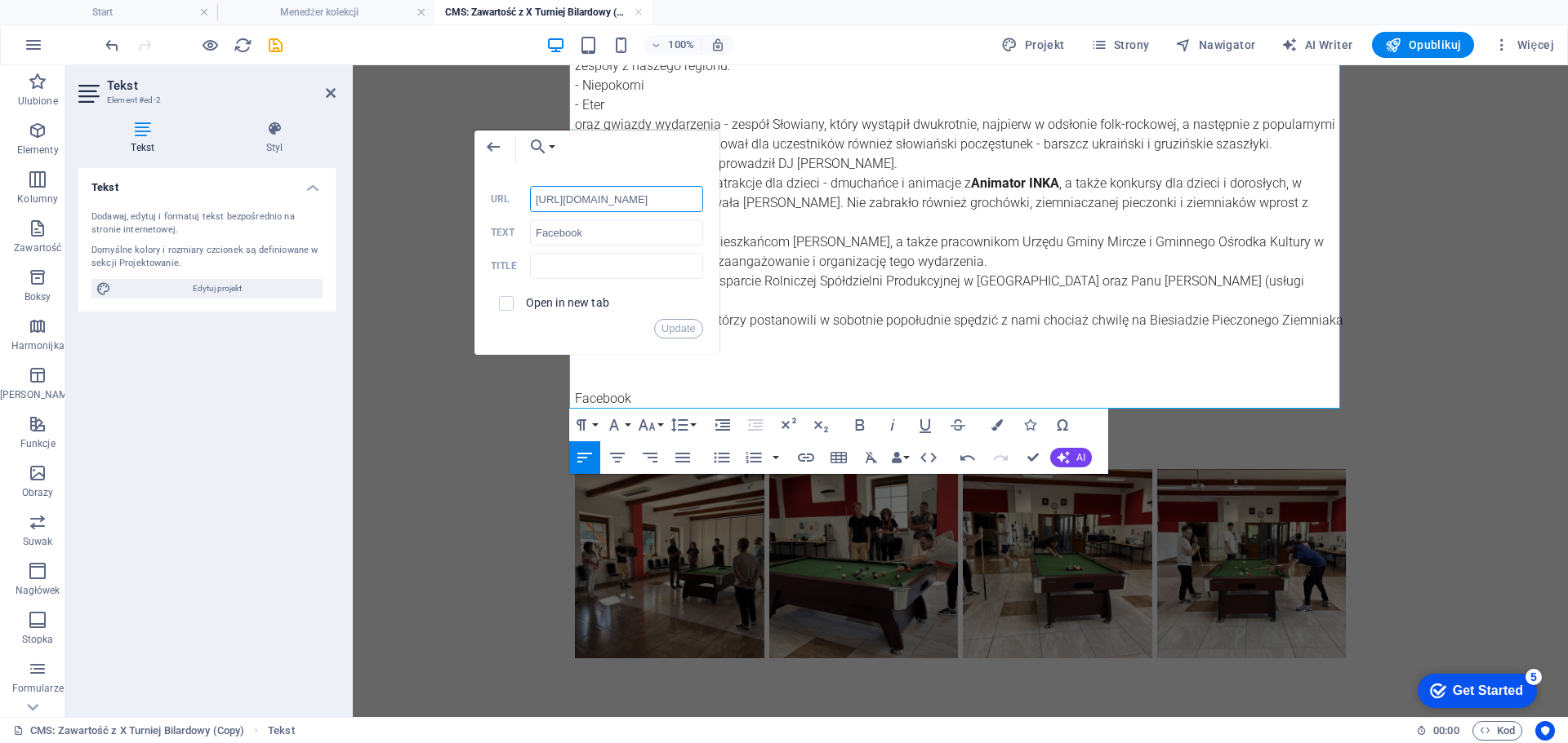
scroll to position [0, 627]
click at [680, 328] on button "Update" at bounding box center [678, 329] width 49 height 20
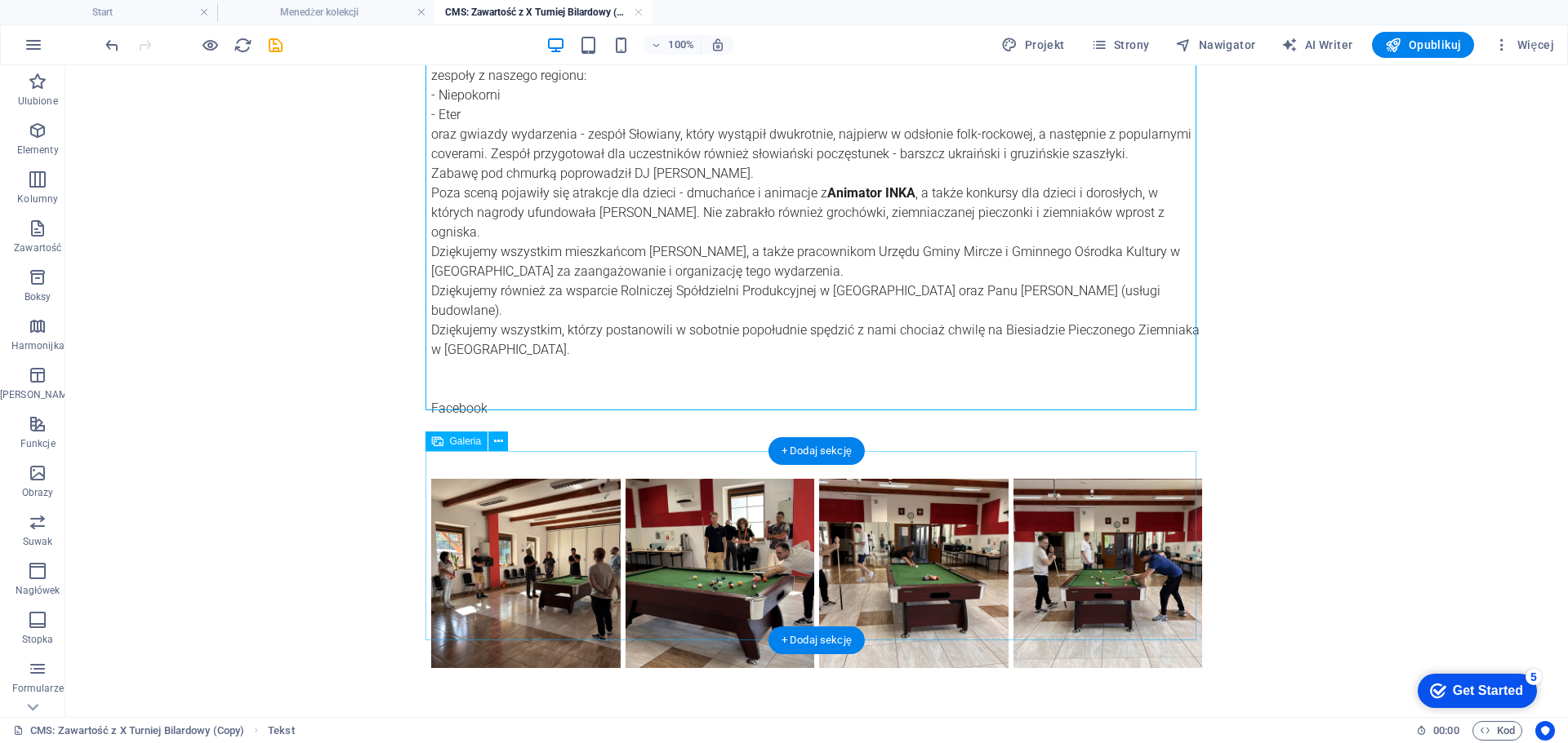
scroll to position [365, 0]
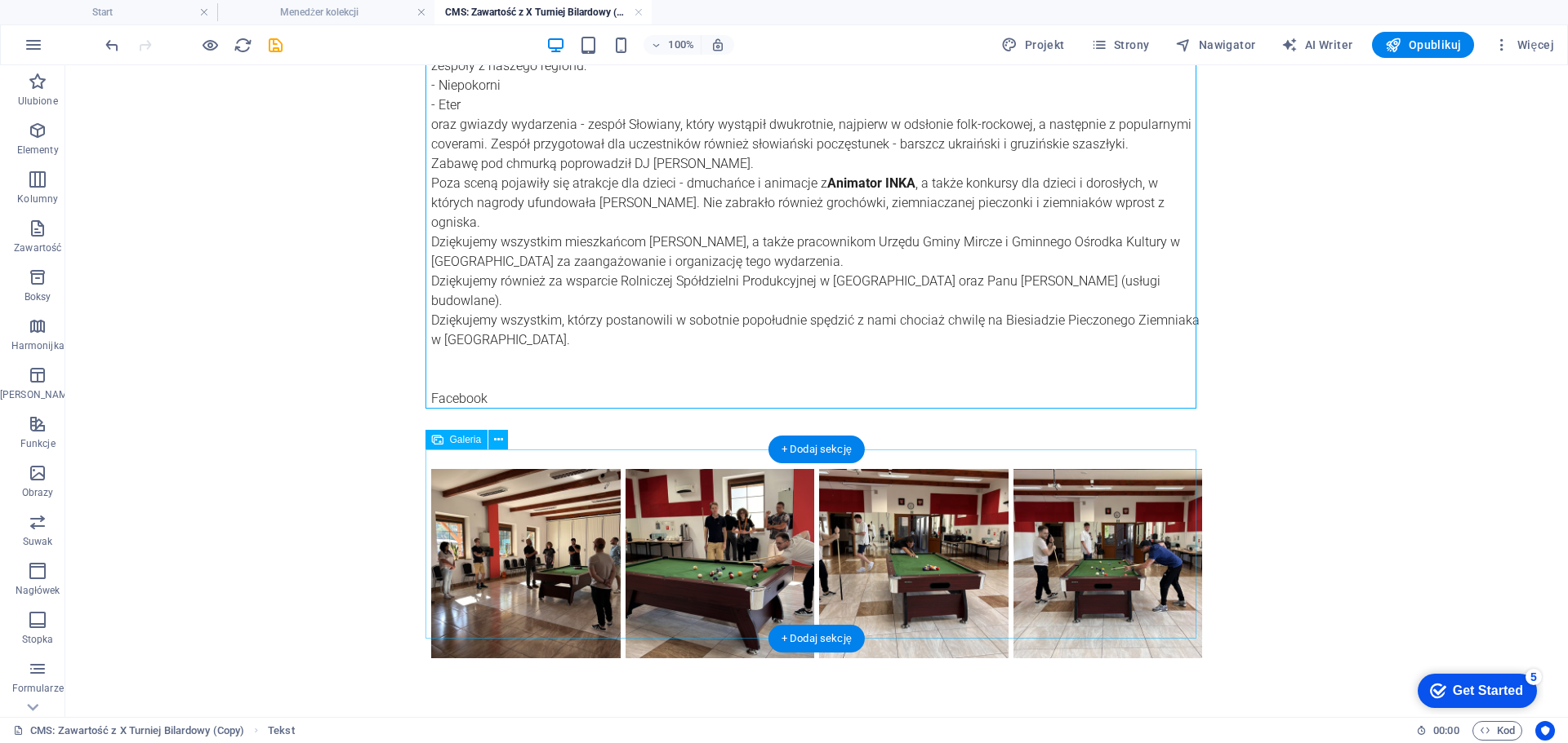
click at [496, 504] on li at bounding box center [526, 564] width 194 height 194
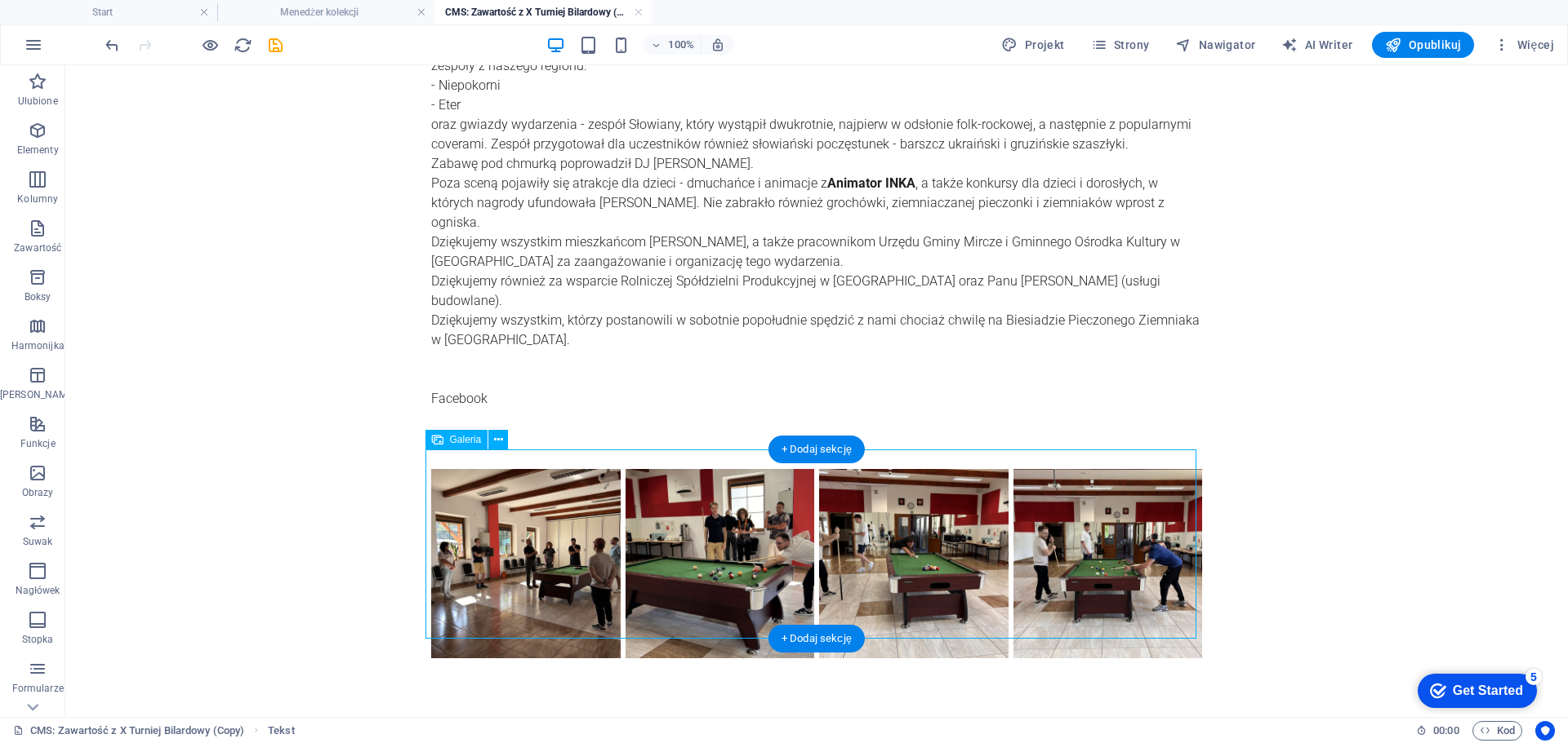
click at [496, 504] on li at bounding box center [526, 564] width 194 height 194
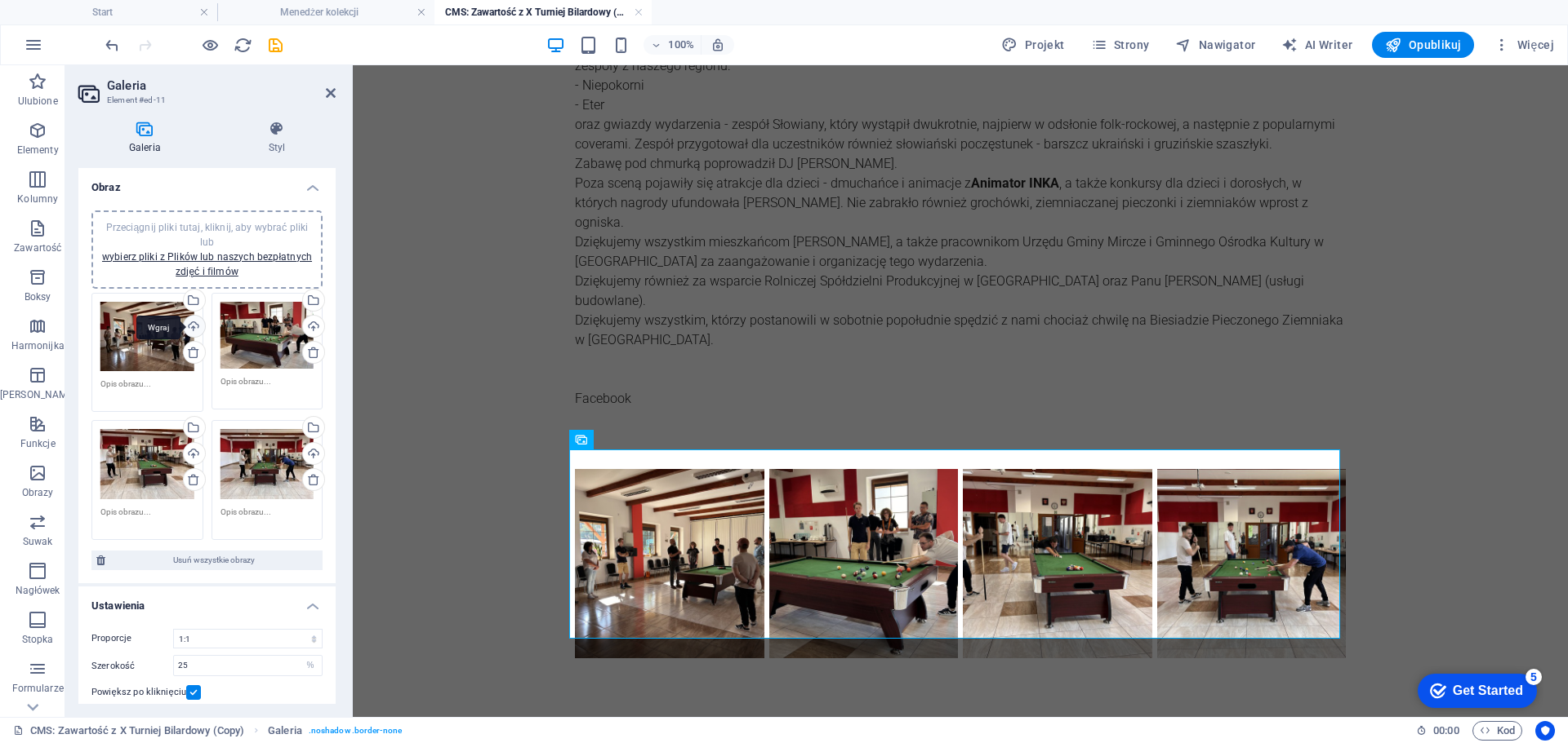
click at [192, 332] on div "Wgraj" at bounding box center [192, 327] width 25 height 25
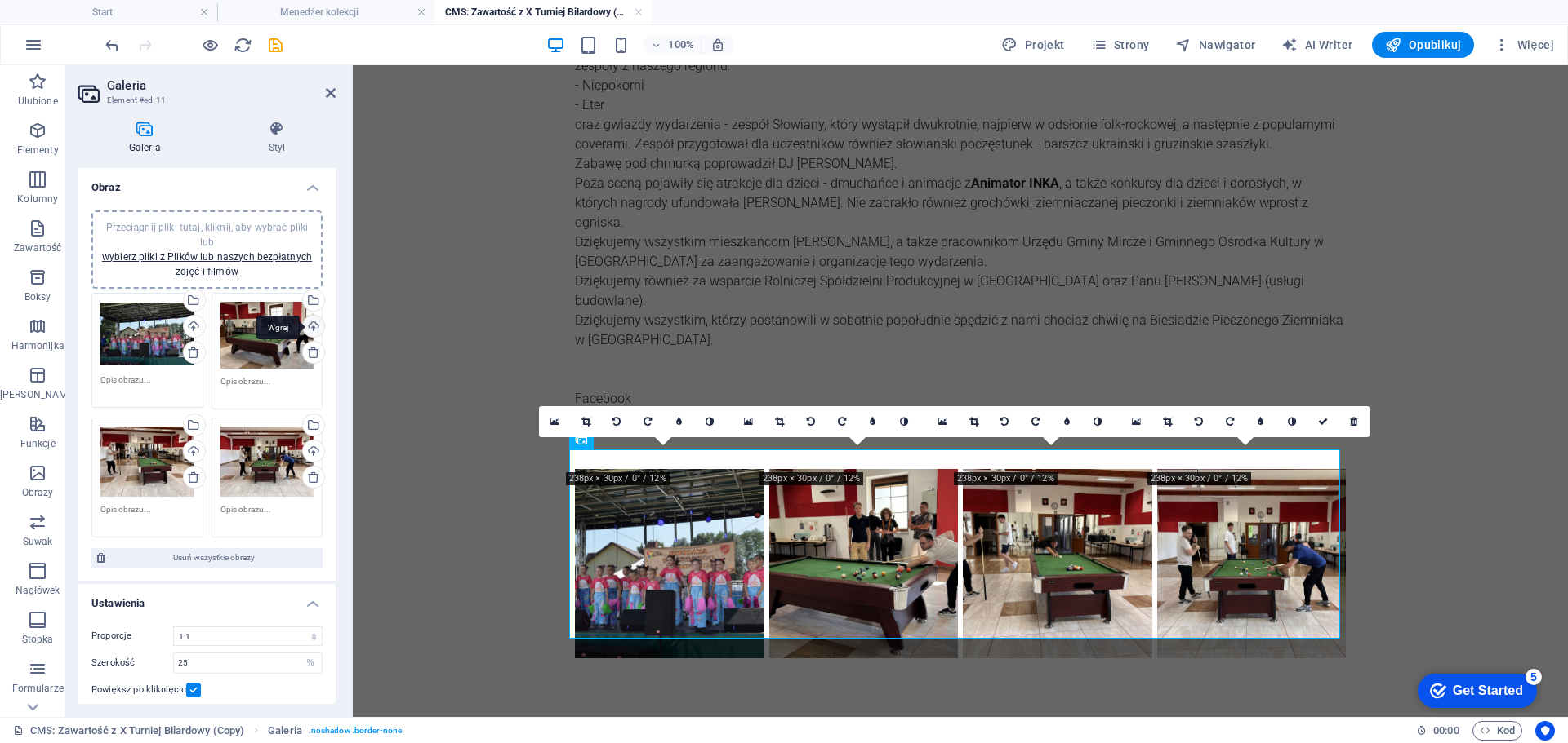
click at [306, 329] on div "Wgraj" at bounding box center [312, 327] width 25 height 25
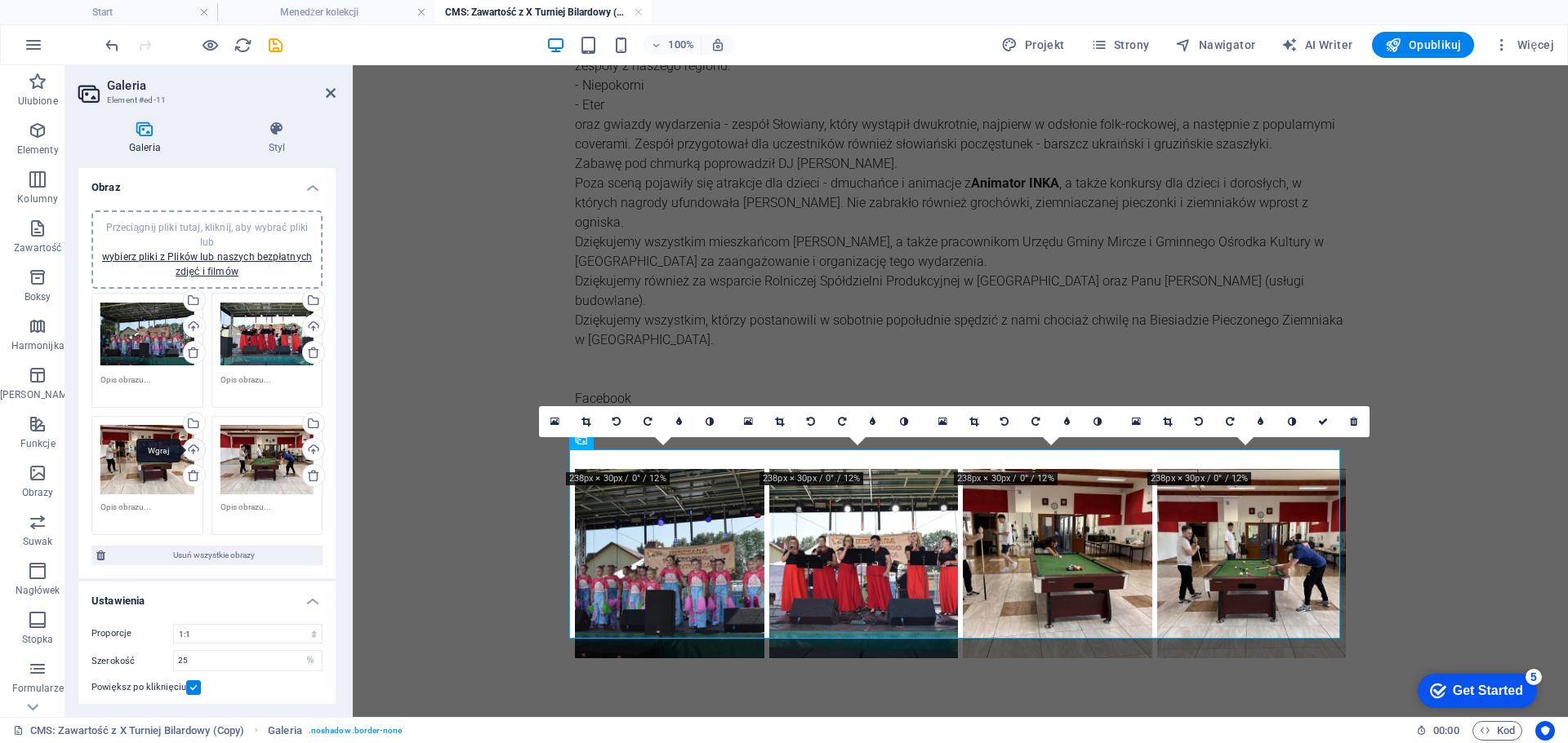
click at [196, 451] on div "Wgraj" at bounding box center [192, 451] width 25 height 25
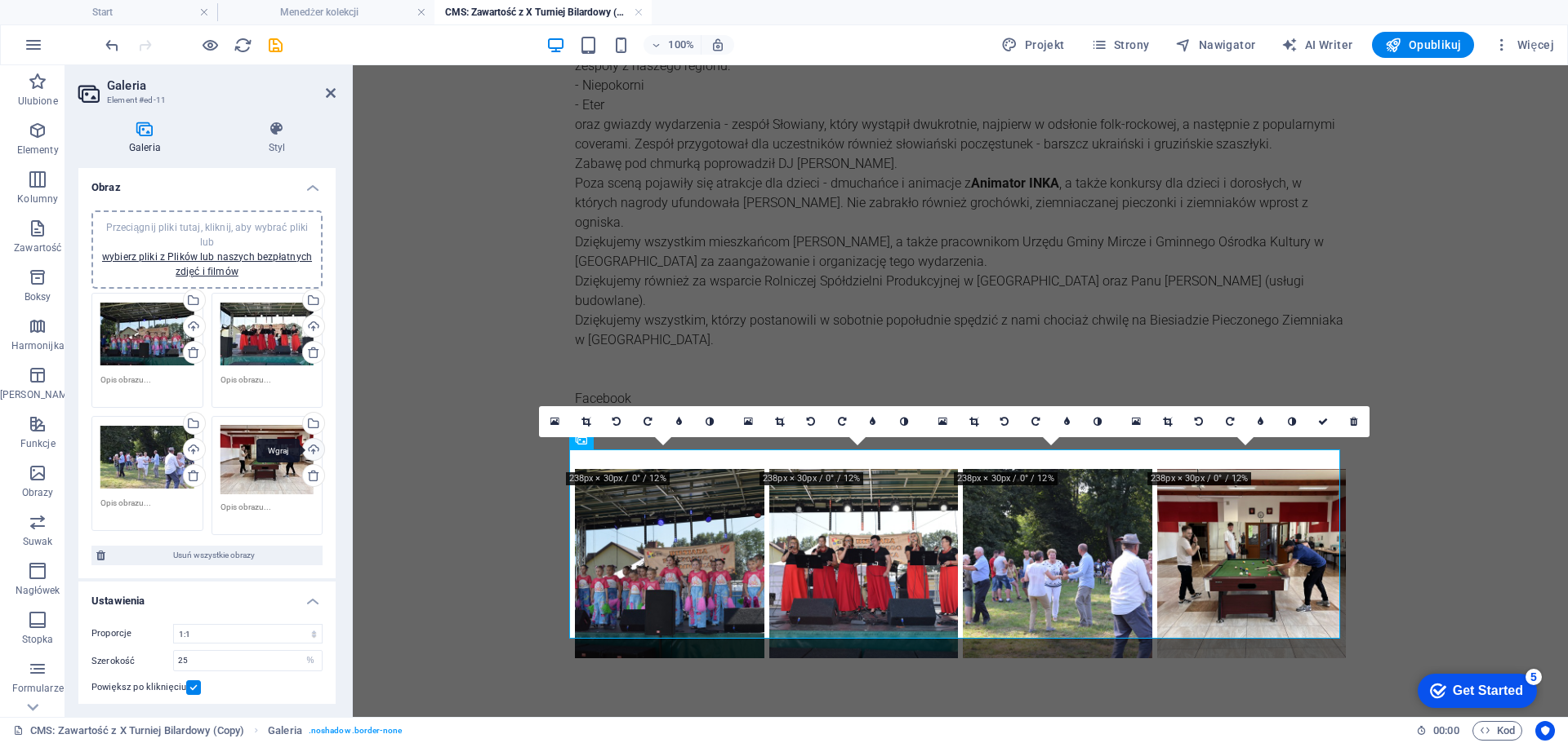
click at [312, 449] on div "Wgraj" at bounding box center [312, 451] width 25 height 25
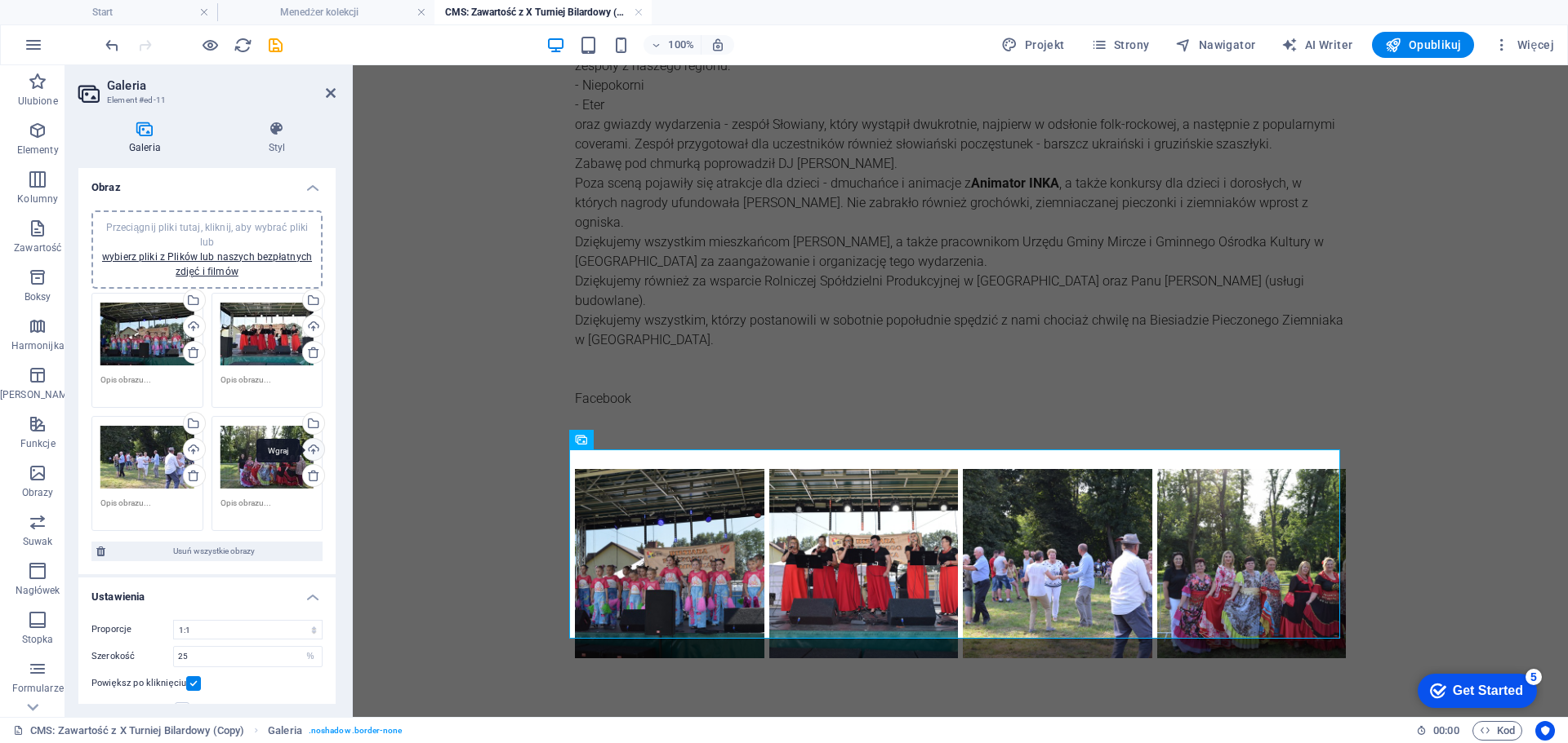
click at [318, 449] on div "Wgraj" at bounding box center [312, 451] width 25 height 25
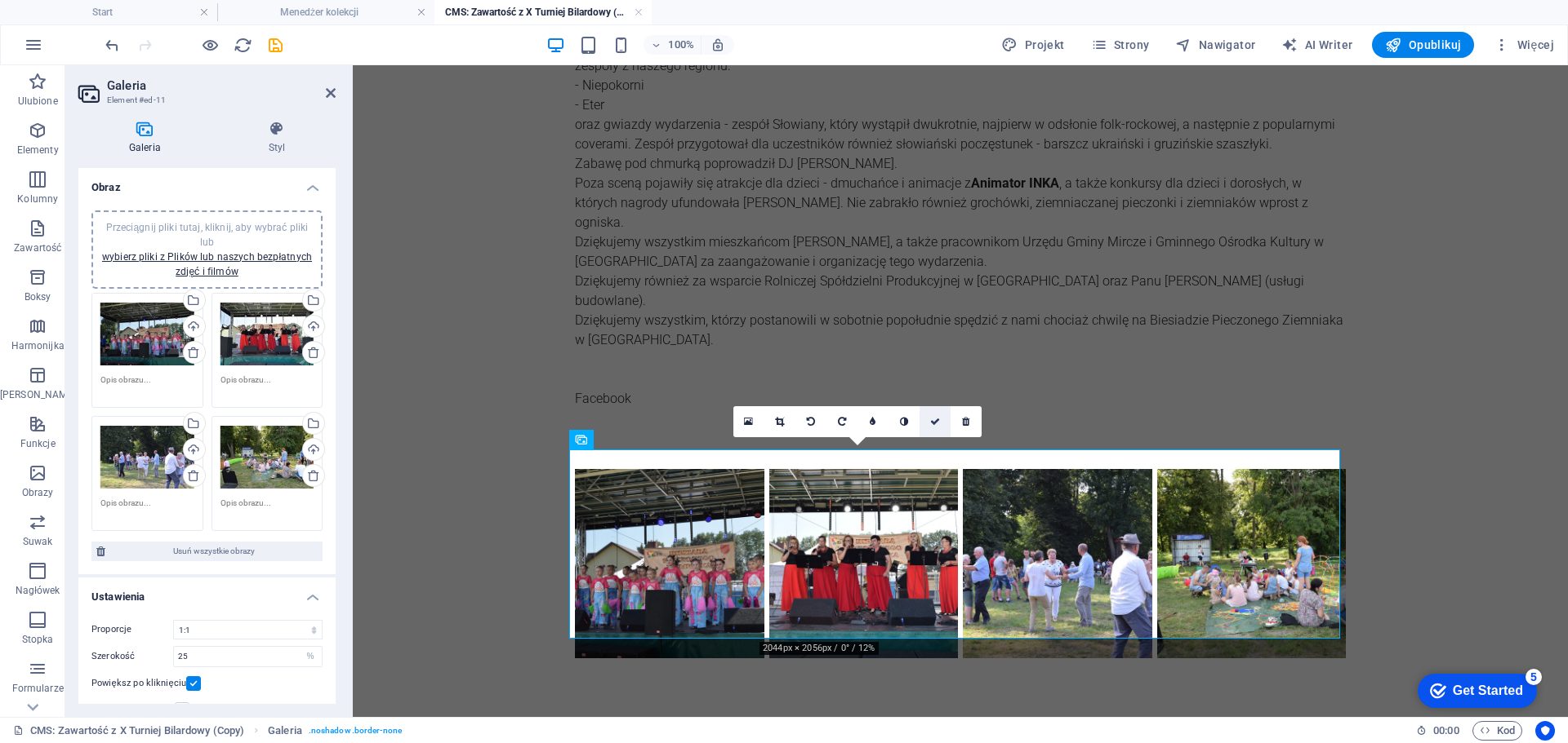
click at [930, 427] on link at bounding box center [934, 421] width 31 height 31
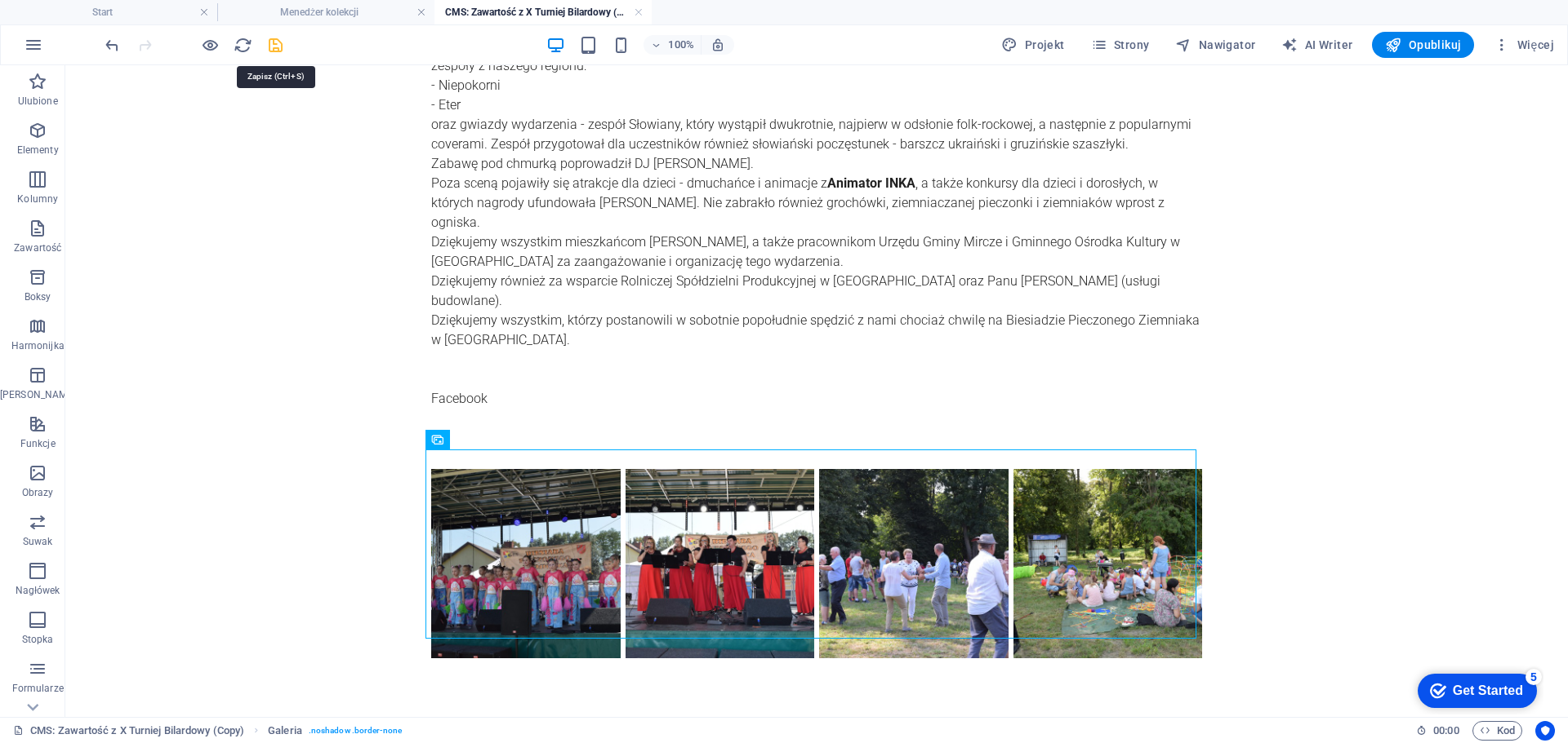
click at [275, 51] on icon "save" at bounding box center [275, 45] width 19 height 19
click at [637, 12] on link at bounding box center [638, 13] width 10 height 16
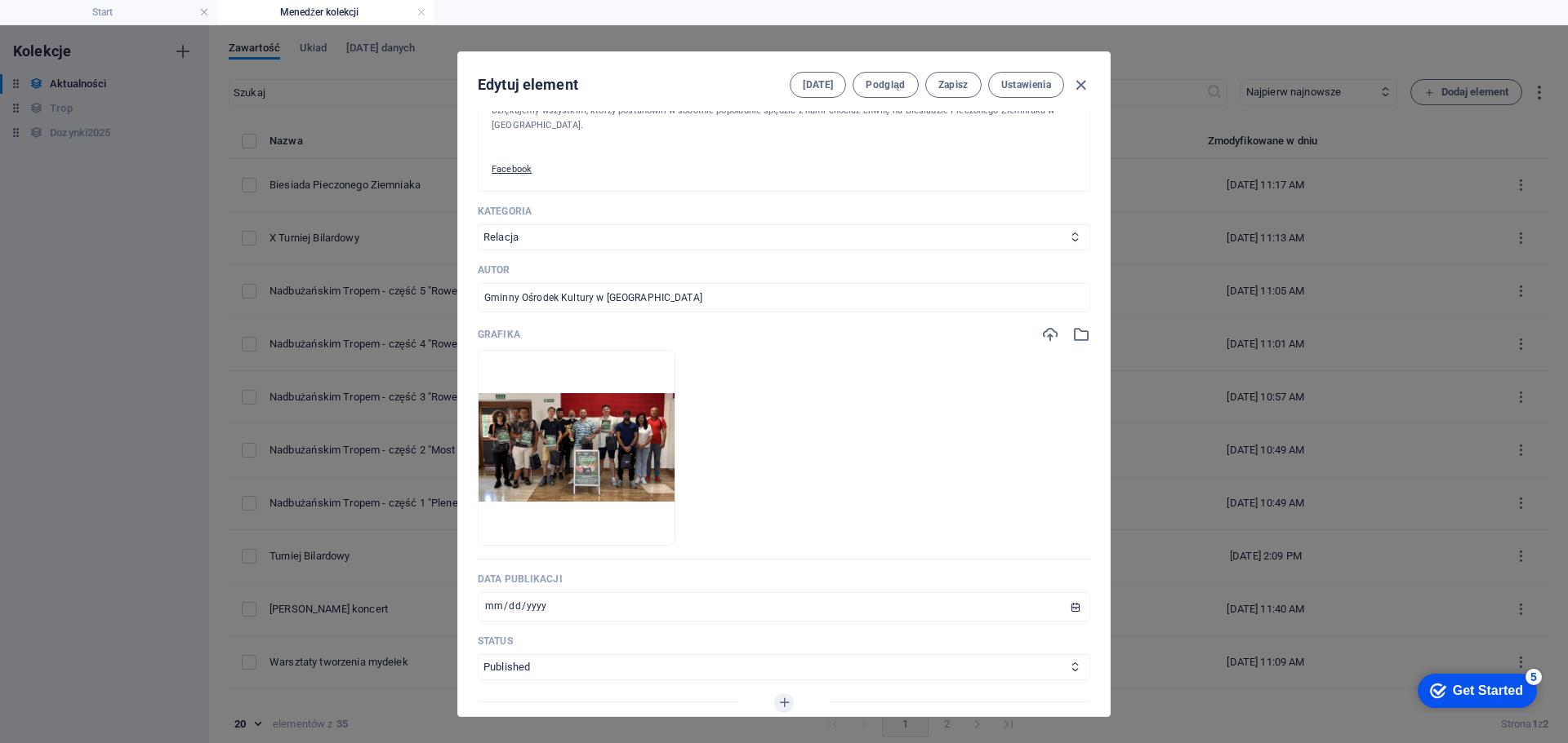
scroll to position [571, 0]
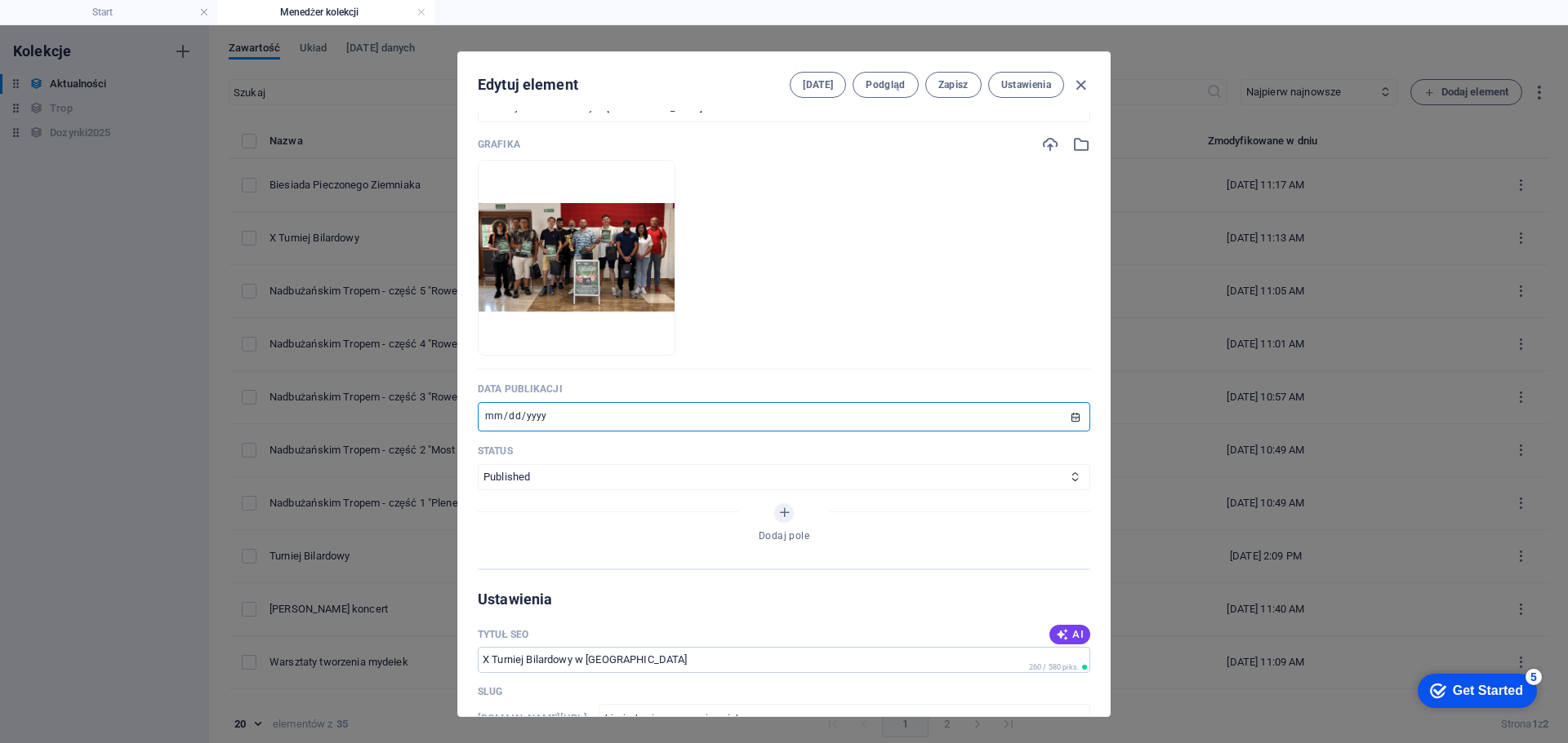
click at [487, 417] on input "[DATE]" at bounding box center [784, 418] width 613 height 30
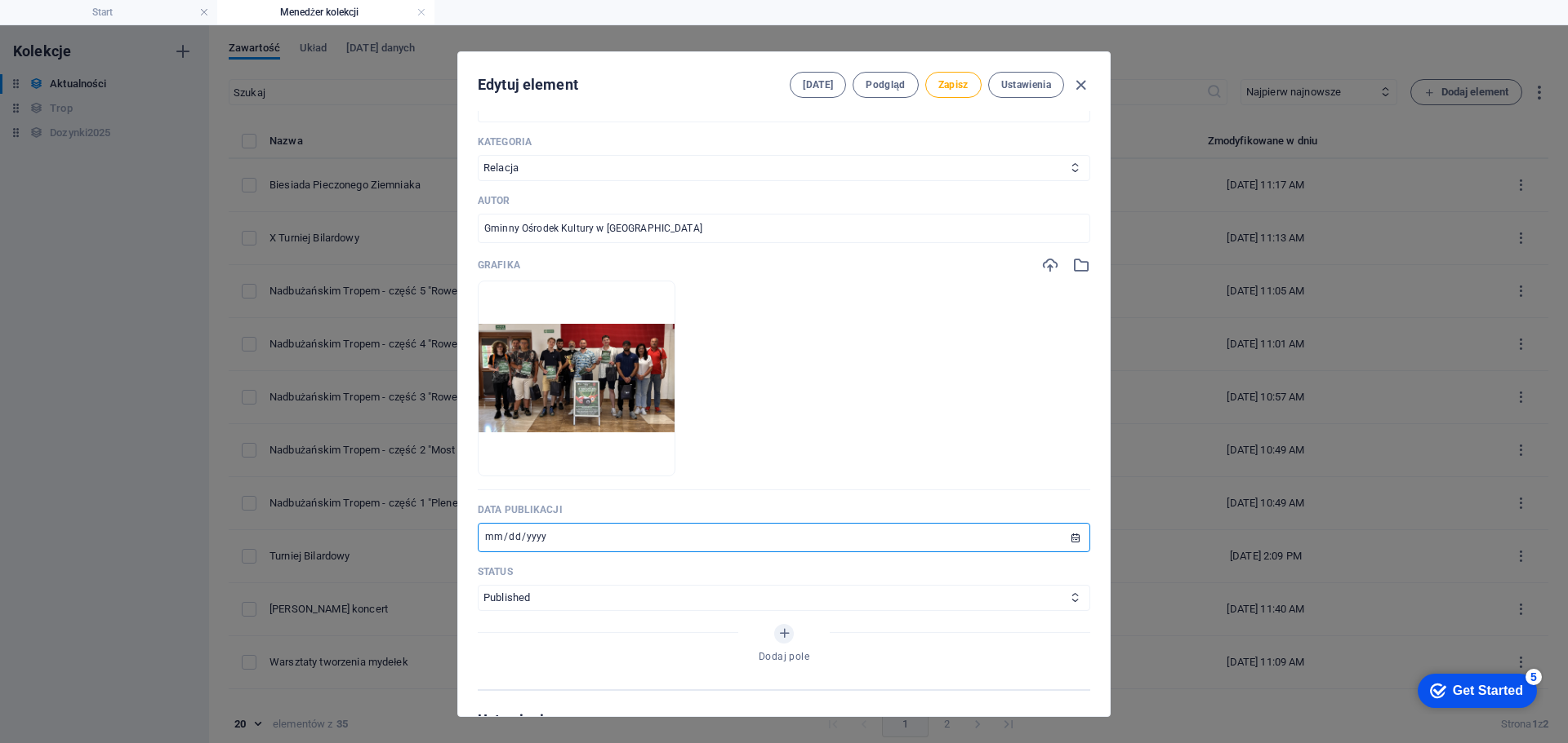
scroll to position [244, 0]
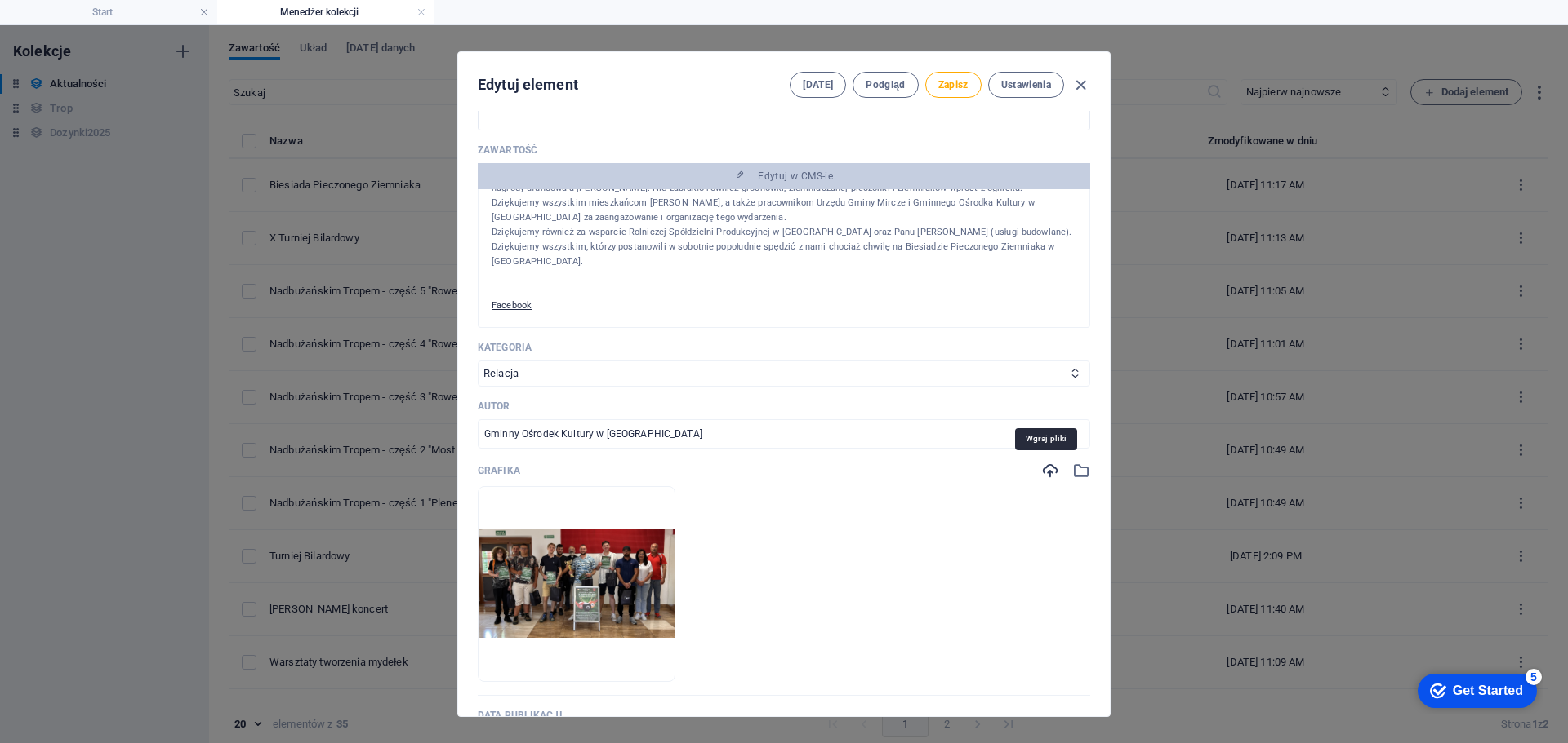
click at [1042, 473] on icon "button" at bounding box center [1050, 471] width 18 height 18
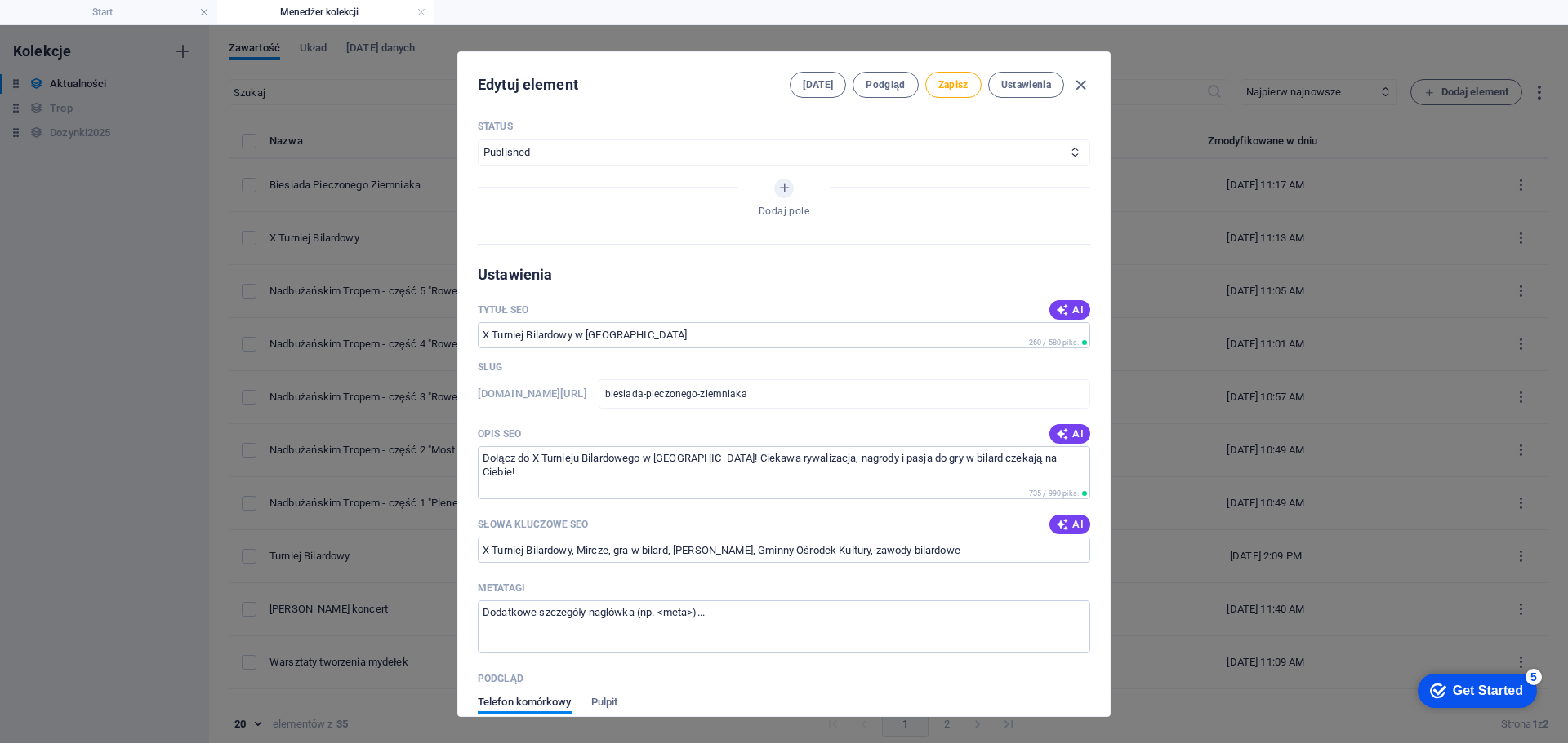
scroll to position [897, 0]
click at [1068, 302] on span "AI" at bounding box center [1070, 308] width 28 height 13
click at [1074, 430] on span "AI" at bounding box center [1070, 432] width 28 height 13
click at [1065, 521] on span "AI" at bounding box center [1070, 522] width 28 height 13
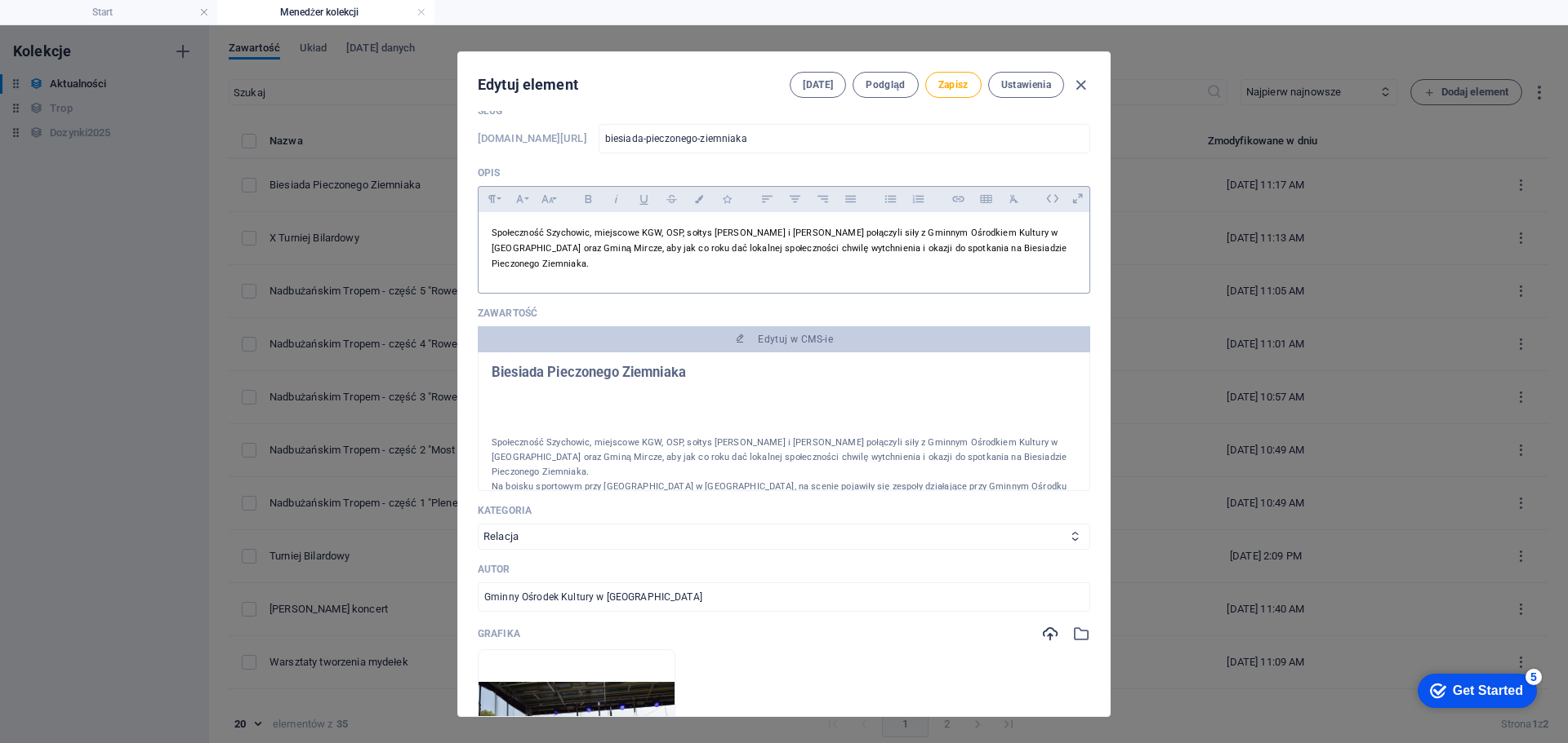
scroll to position [0, 0]
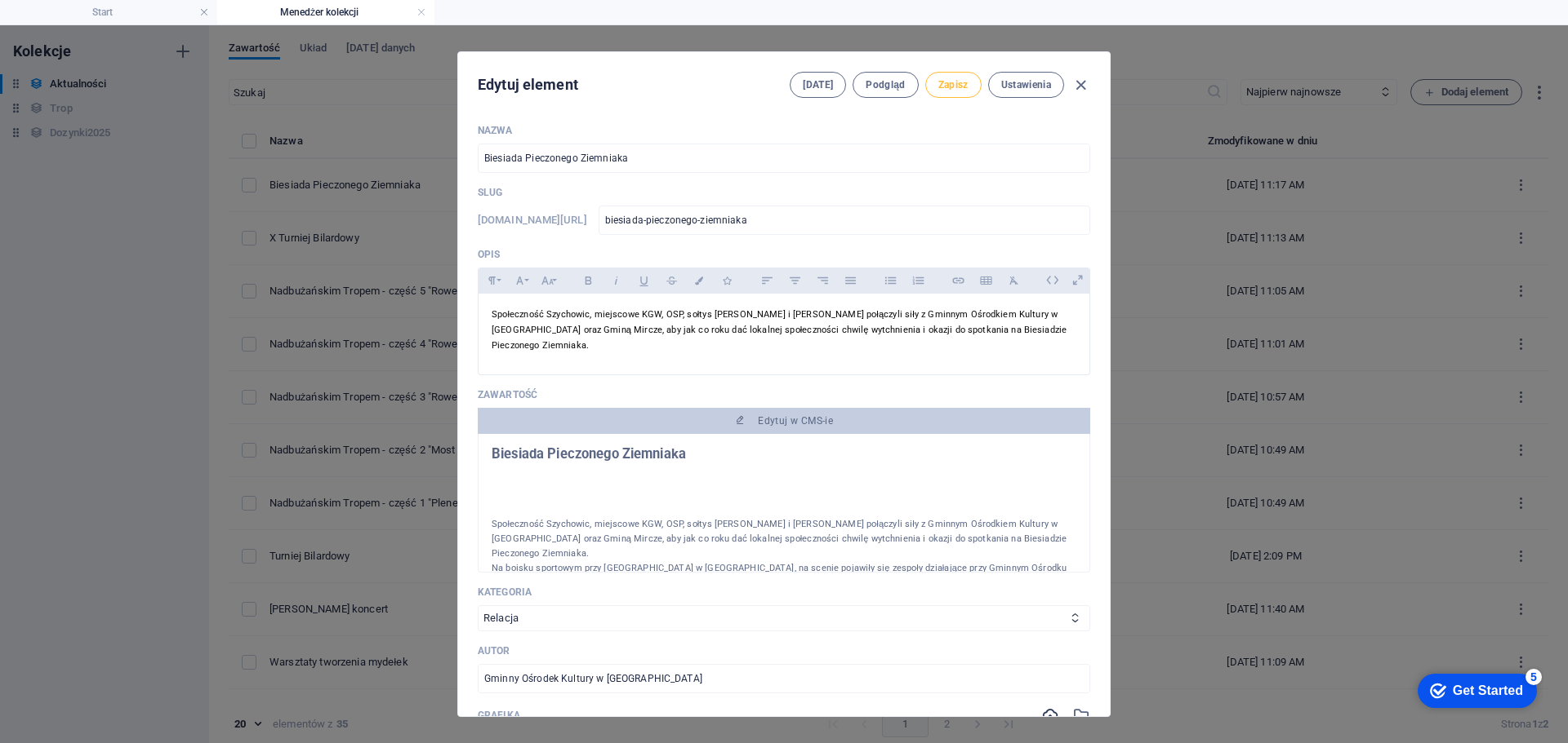
click at [948, 91] on span "Zapisz" at bounding box center [953, 84] width 31 height 13
click at [1075, 86] on icon "button" at bounding box center [1080, 85] width 19 height 19
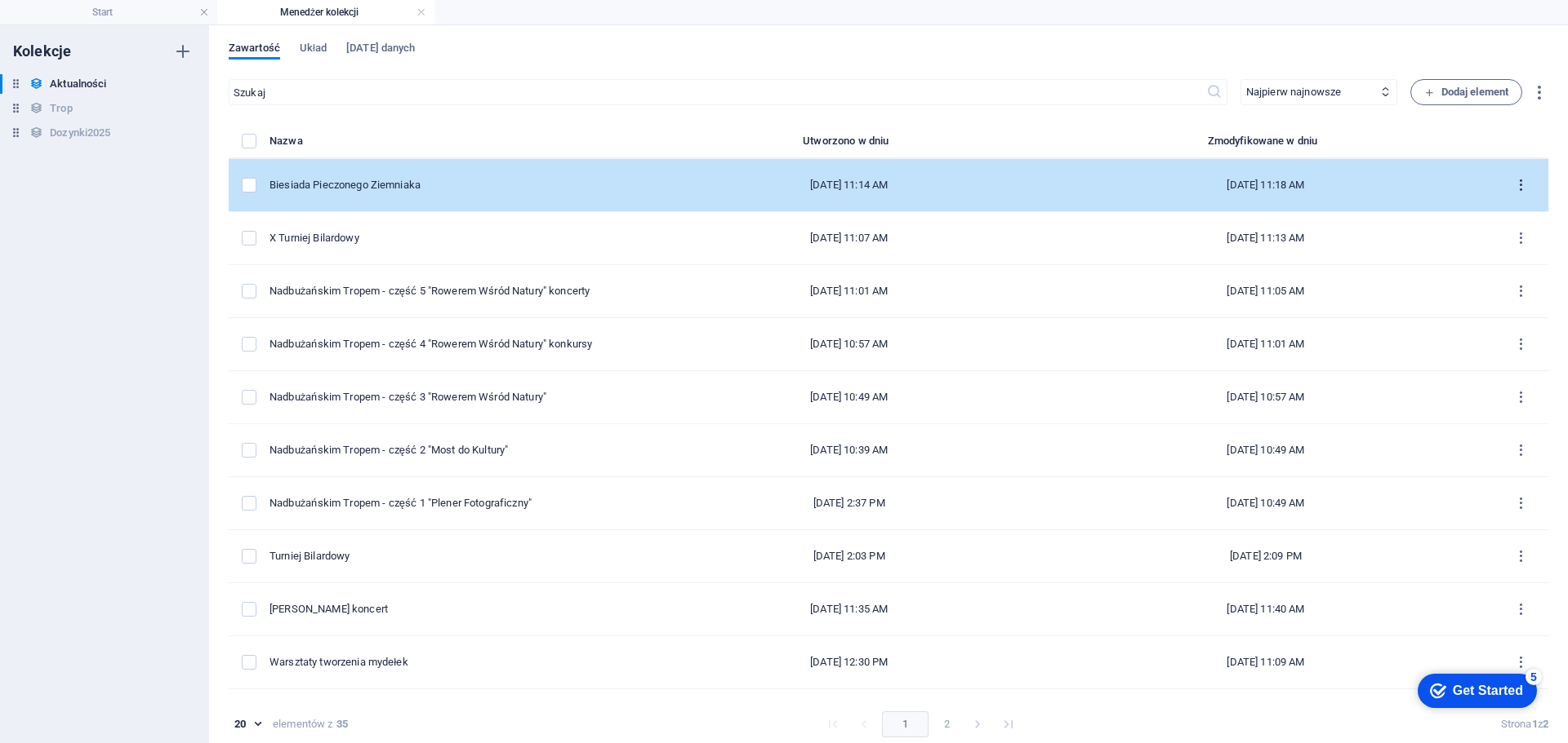
click at [1518, 181] on icon "items list" at bounding box center [1520, 186] width 16 height 16
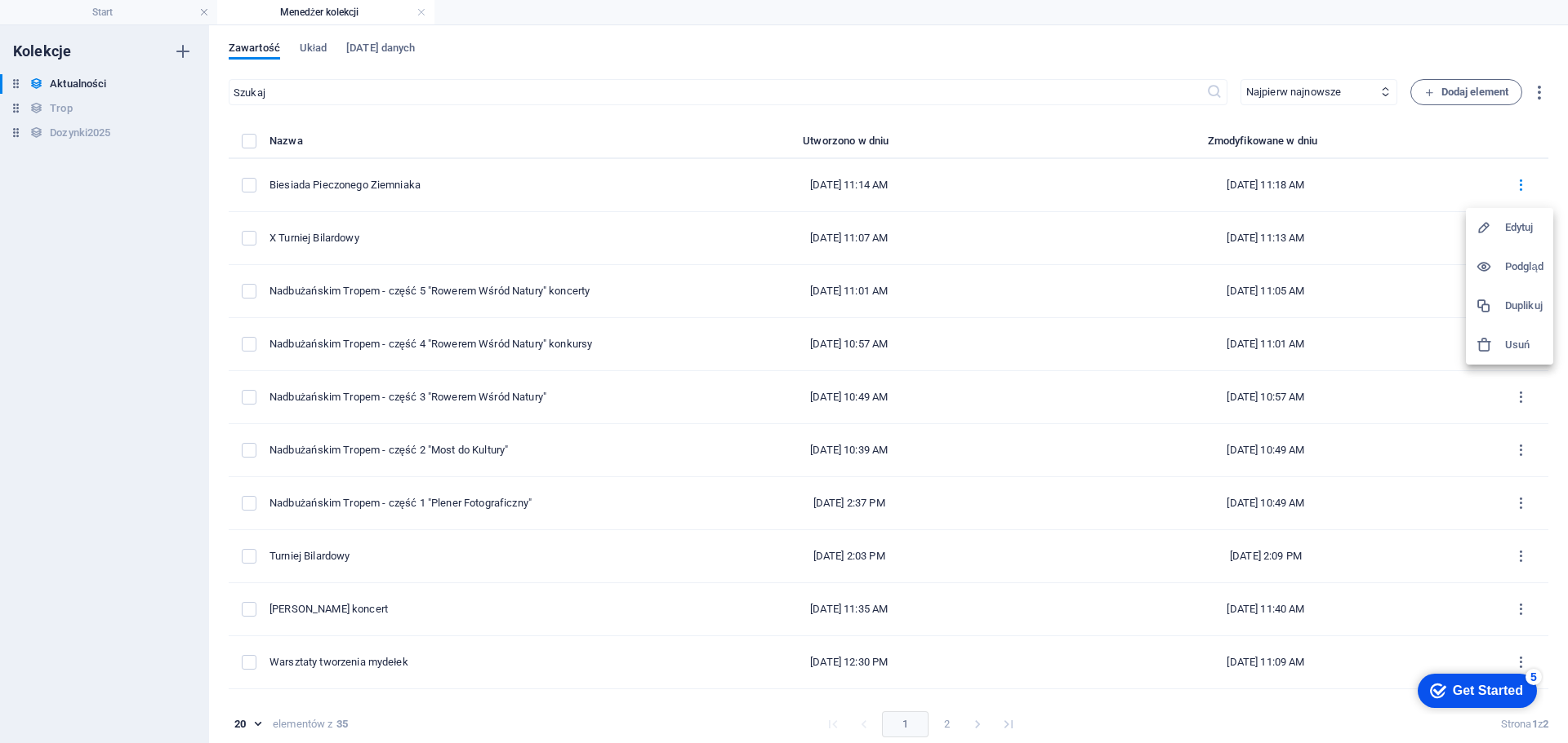
click at [1518, 310] on h6 "Duplikuj" at bounding box center [1523, 306] width 39 height 20
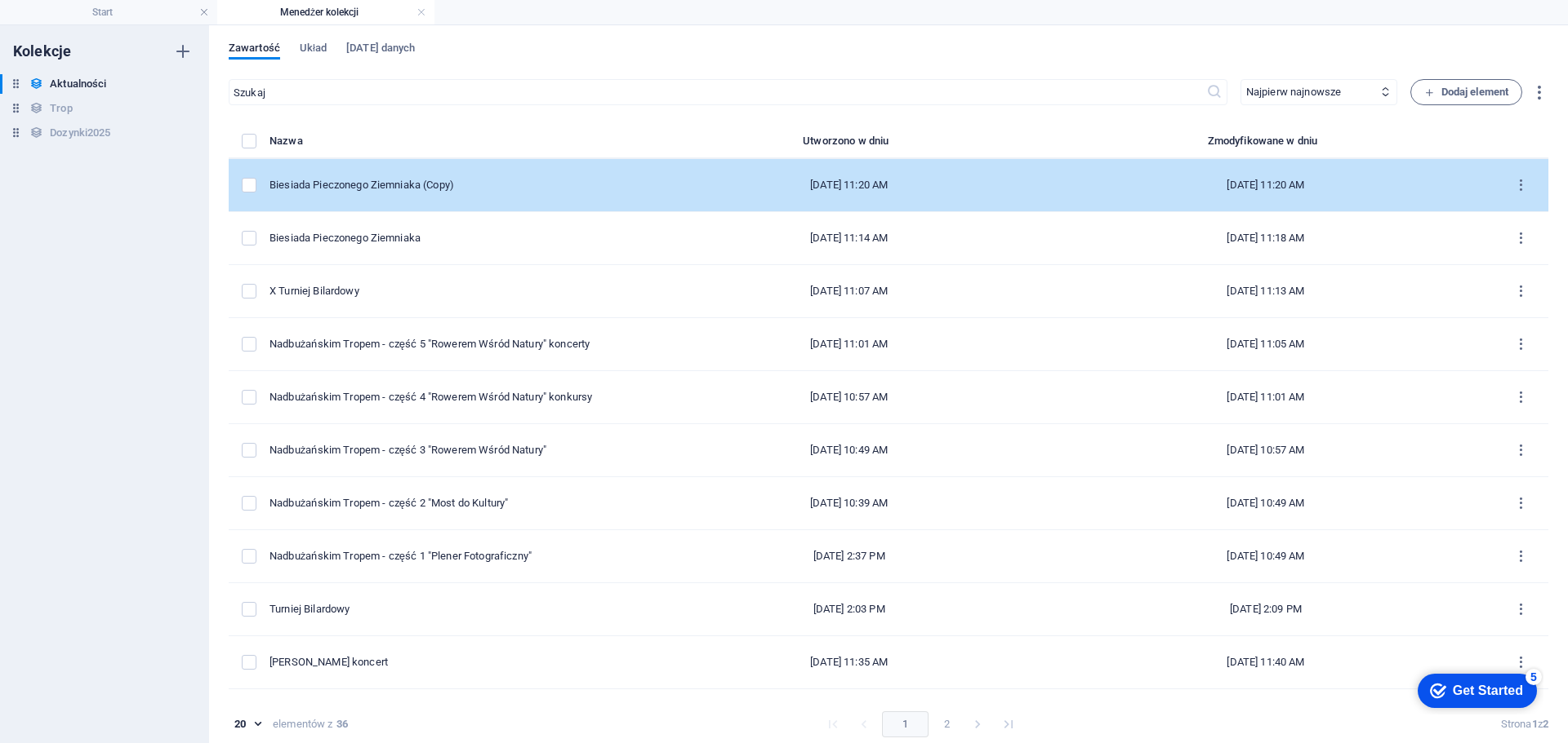
click at [584, 192] on div "Biesiada Pieczonego Ziemniaka (Copy)" at bounding box center [457, 185] width 377 height 15
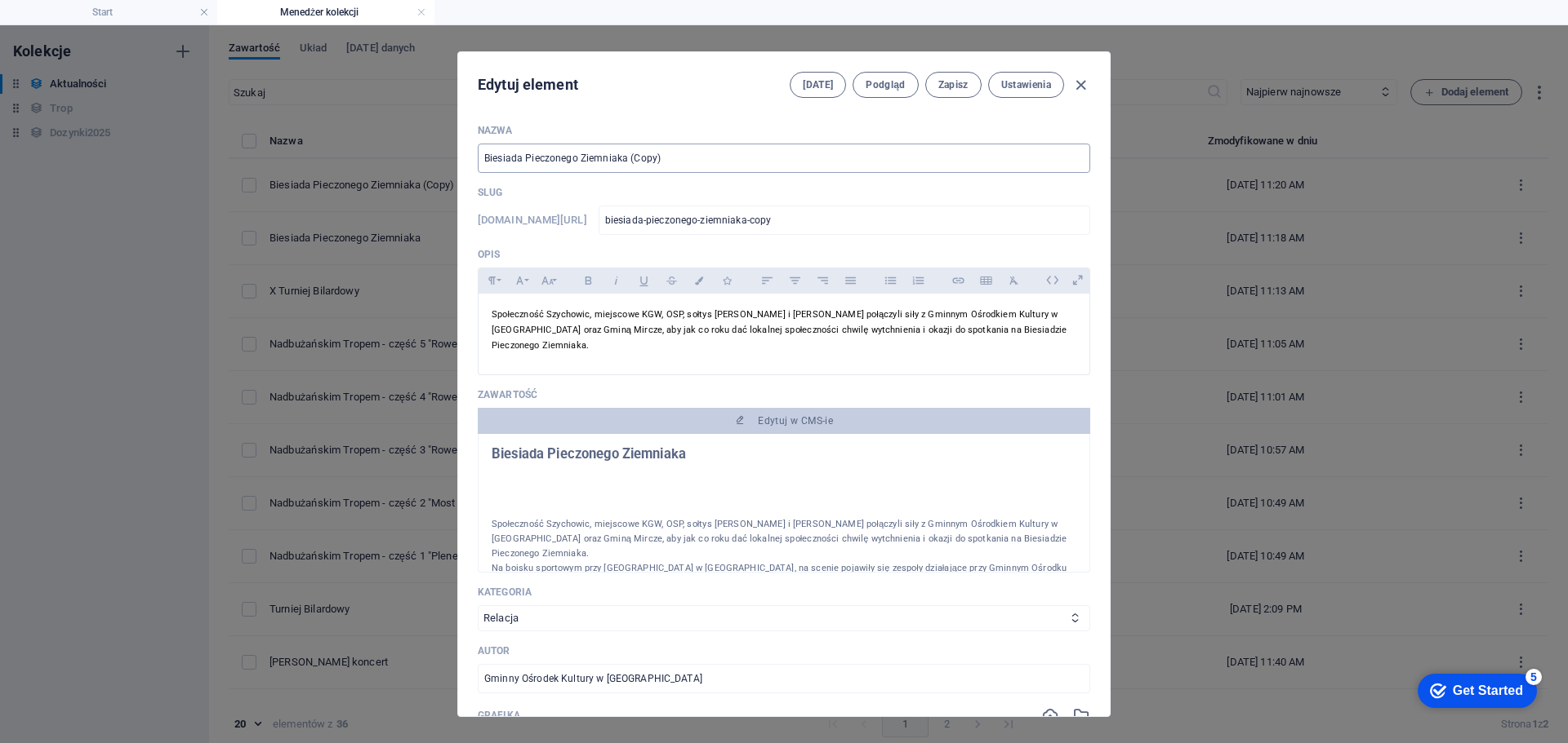
click at [673, 165] on input "Biesiada Pieczonego Ziemniaka (Copy)" at bounding box center [784, 158] width 613 height 30
drag, startPoint x: 679, startPoint y: 162, endPoint x: 436, endPoint y: 137, distance: 244.3
click at [436, 137] on div "Edytuj element [DATE] Podgląd Zapisz Ustawienia Nazwa Biesiada Pieczonego Ziemn…" at bounding box center [784, 385] width 1568 height 718
click at [496, 165] on input "Trimf Kapeli Mireckiej" at bounding box center [784, 158] width 613 height 30
click at [612, 154] on input "Triumf Kapeli Mireckiej" at bounding box center [784, 158] width 613 height 30
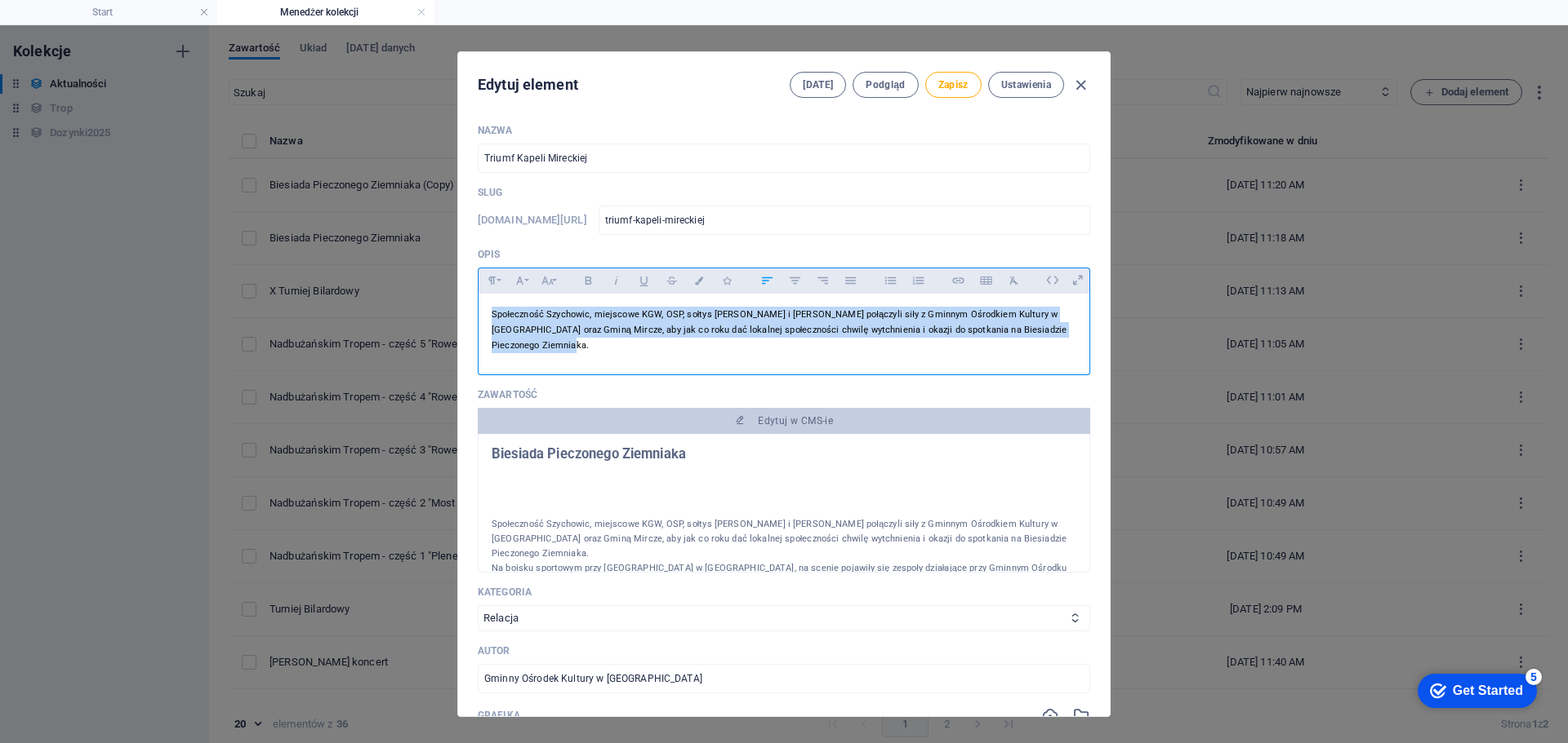
drag, startPoint x: 617, startPoint y: 345, endPoint x: 471, endPoint y: 308, distance: 150.6
click at [471, 308] on div "Nazwa [PERSON_NAME] ​ Slug [DOMAIN_NAME][URL] triumf-kapeli-mireckiej ​ Opis Pa…" at bounding box center [784, 414] width 651 height 605
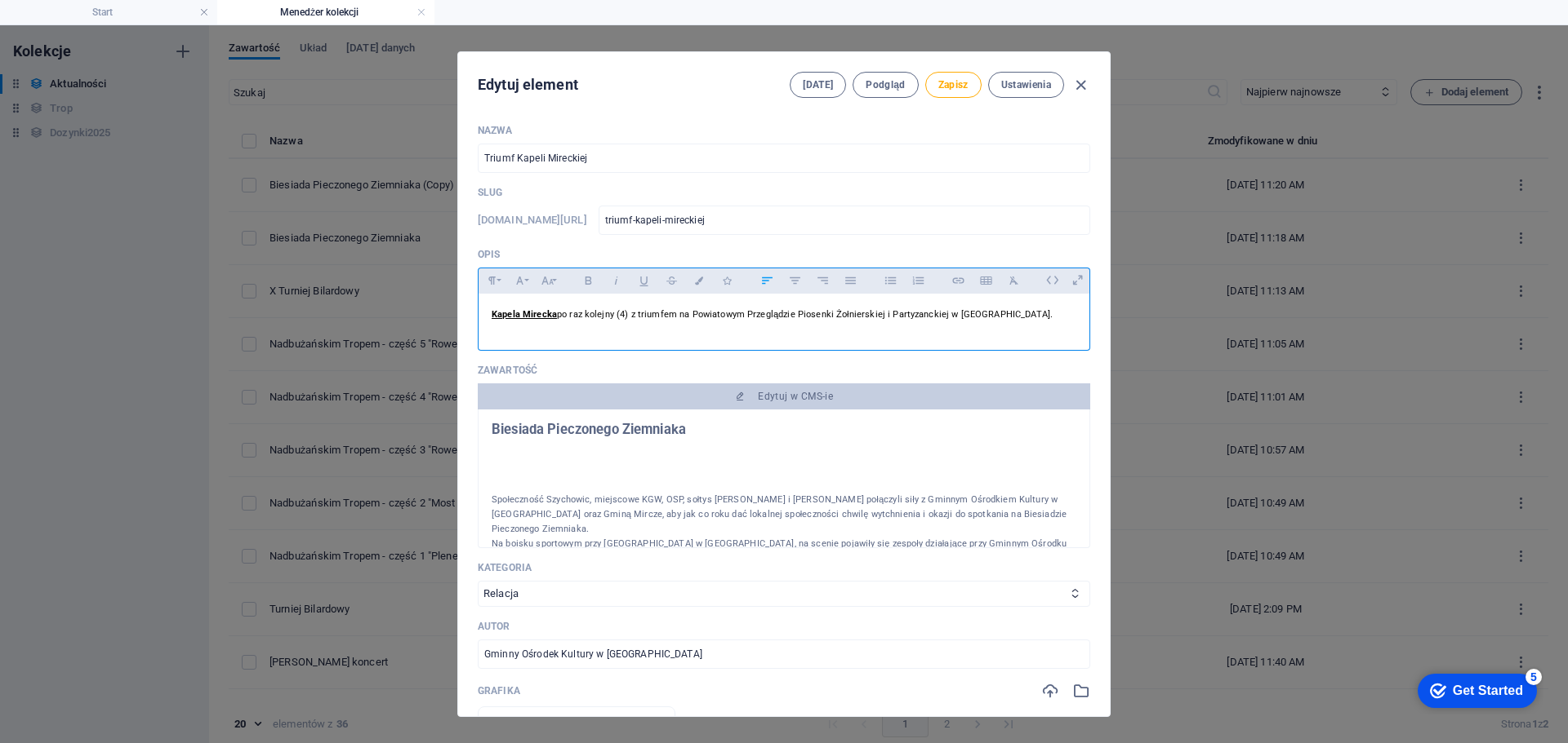
click at [529, 318] on strong "Kapela Mirecka" at bounding box center [525, 315] width 65 height 11
click at [549, 345] on icon "button" at bounding box center [554, 344] width 20 height 20
click at [582, 282] on icon "button" at bounding box center [588, 281] width 14 height 20
drag, startPoint x: 568, startPoint y: 328, endPoint x: 492, endPoint y: 315, distance: 77.1
click at [492, 315] on div "Kapela M ​ irecka po raz kolejny (4) z triumfem na Powiatowym Przeglądzie Piose…" at bounding box center [783, 318] width 611 height 48
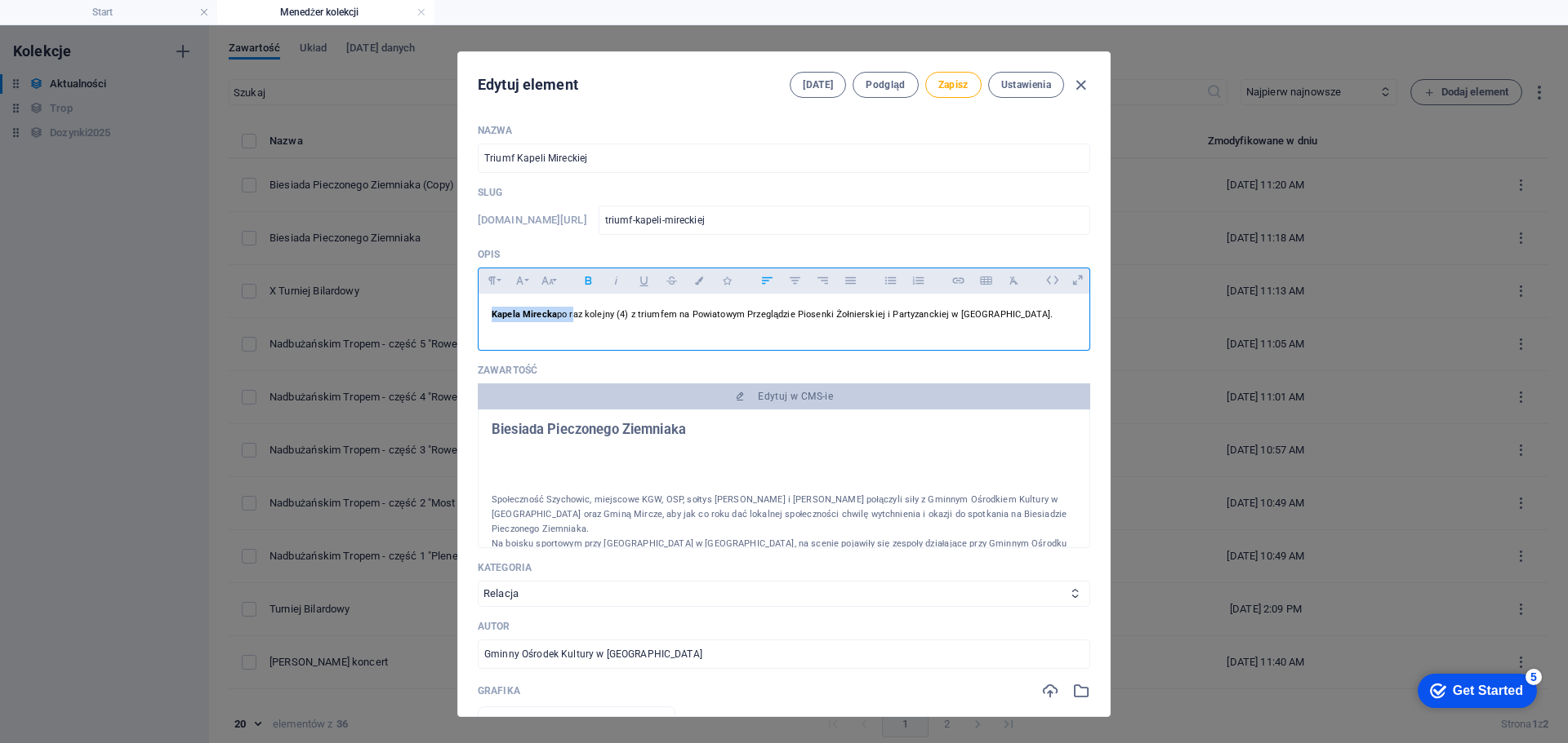
click at [586, 285] on icon "button" at bounding box center [588, 281] width 14 height 20
click at [643, 280] on icon "button" at bounding box center [643, 281] width 14 height 20
click at [642, 280] on icon "button" at bounding box center [643, 281] width 14 height 20
click at [938, 320] on span "Kapela Mirecka po raz kolejny (4) z triumfem na Powiatowym Przeglądzie Piosenki…" at bounding box center [773, 315] width 563 height 11
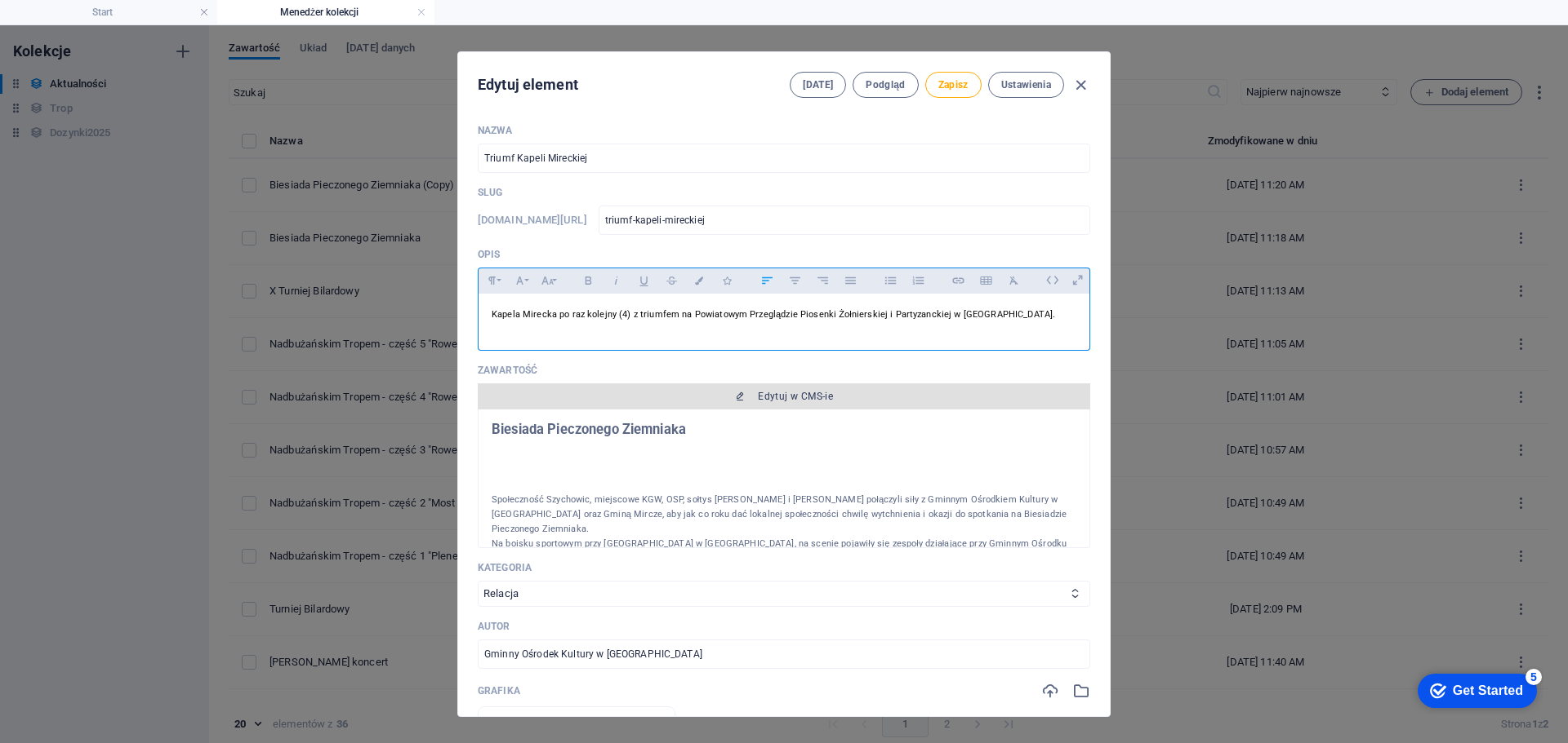
click at [771, 399] on span "Edytuj w CMS-ie" at bounding box center [795, 396] width 75 height 13
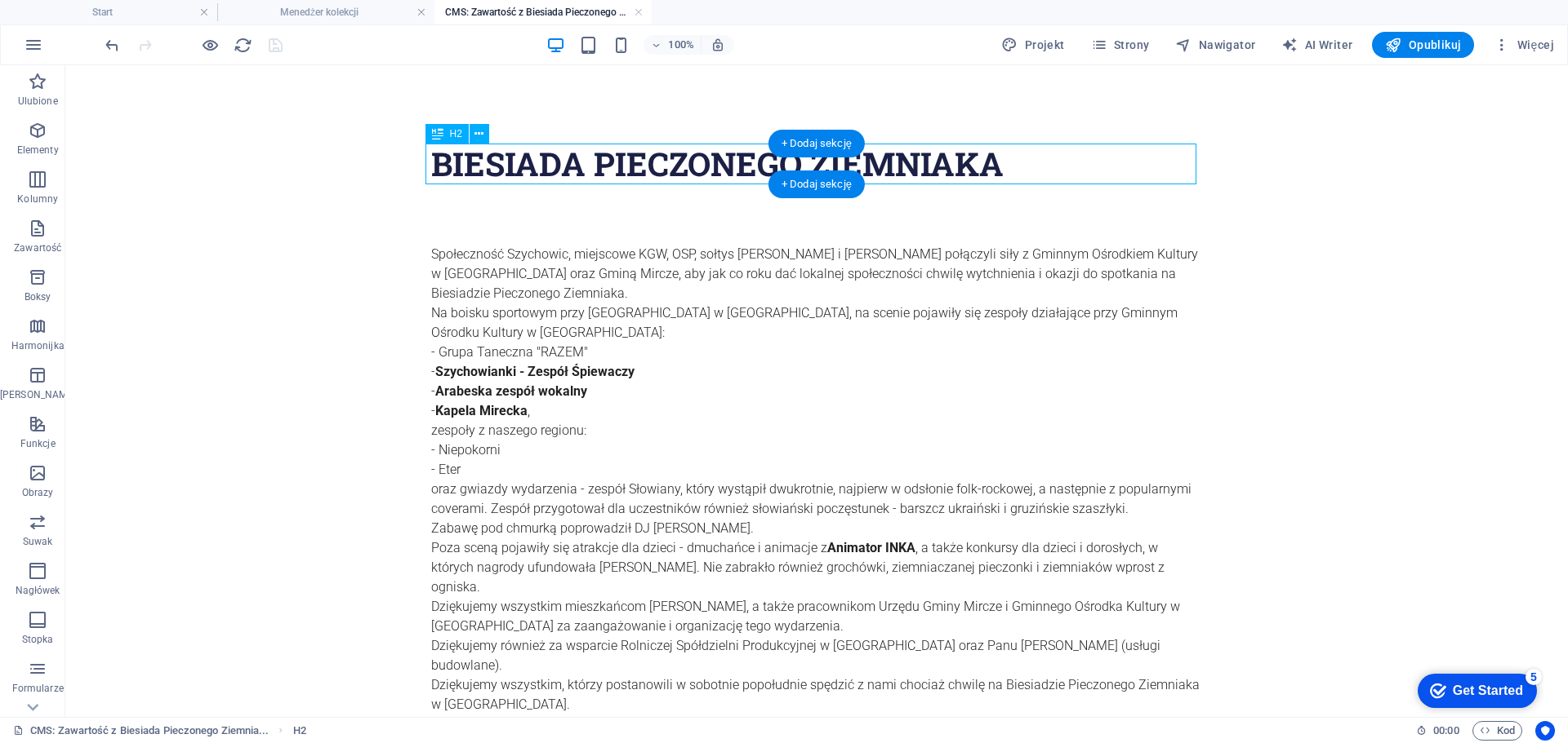
click at [663, 153] on div "Biesiada Pieczonego Ziemniaka" at bounding box center [817, 163] width 771 height 41
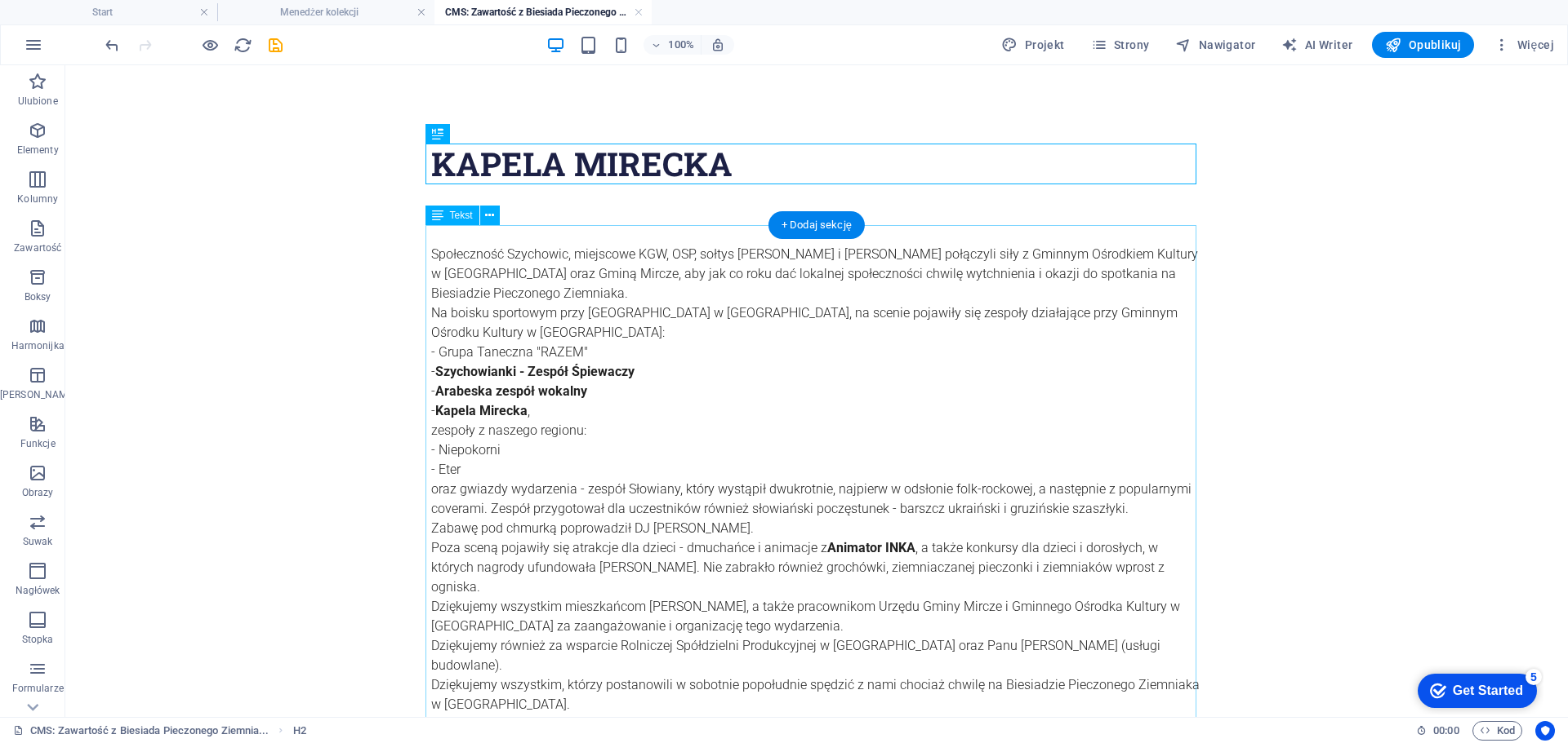
click at [569, 302] on div "Społeczność Szychowic, miejscowe KGW, OSP, sołtys [PERSON_NAME] i [PERSON_NAME]…" at bounding box center [817, 510] width 771 height 568
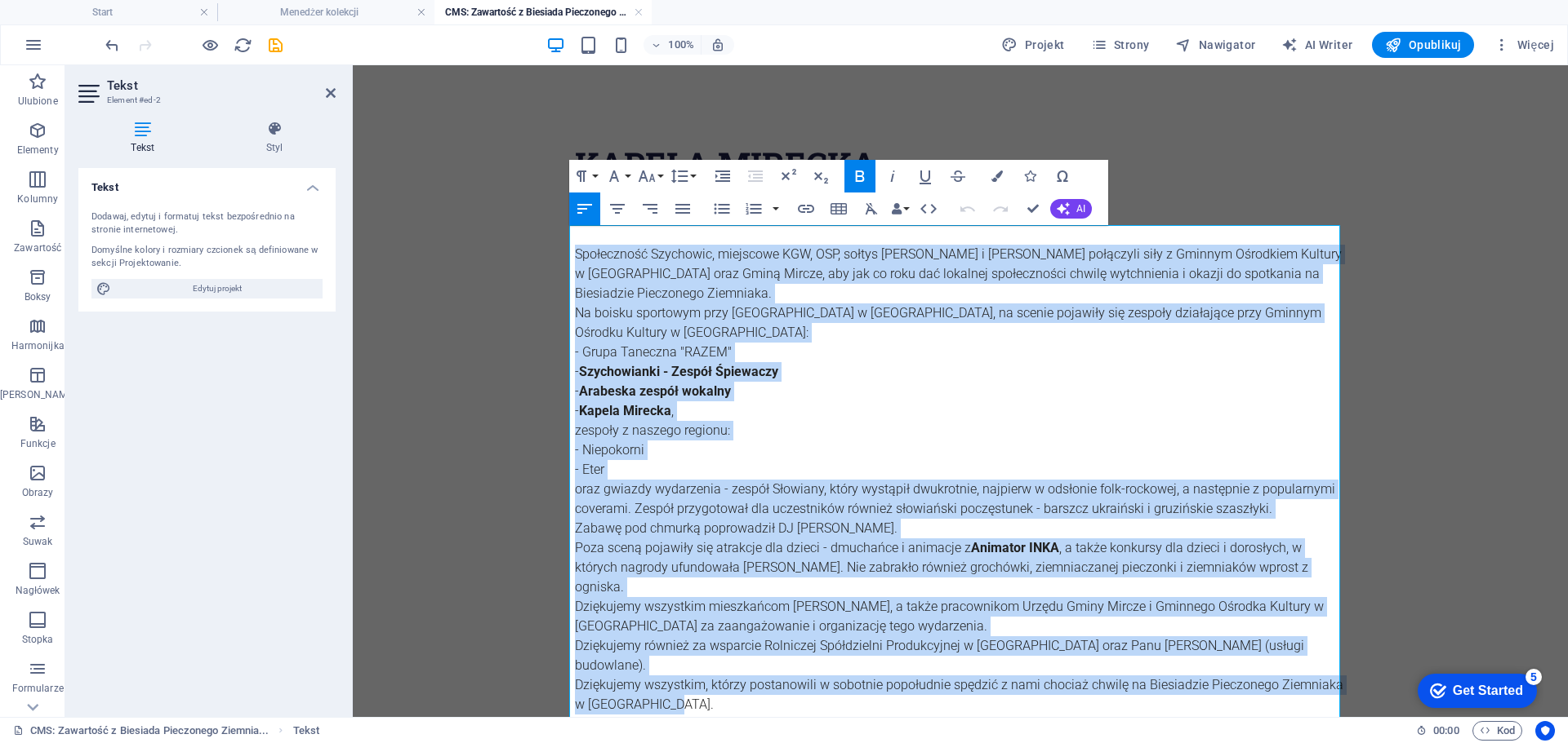
drag, startPoint x: 670, startPoint y: 686, endPoint x: 576, endPoint y: 239, distance: 456.8
click at [576, 239] on div "Społeczność Szychowic, miejscowe KGW, OSP, sołtys [PERSON_NAME] i [PERSON_NAME]…" at bounding box center [960, 510] width 771 height 568
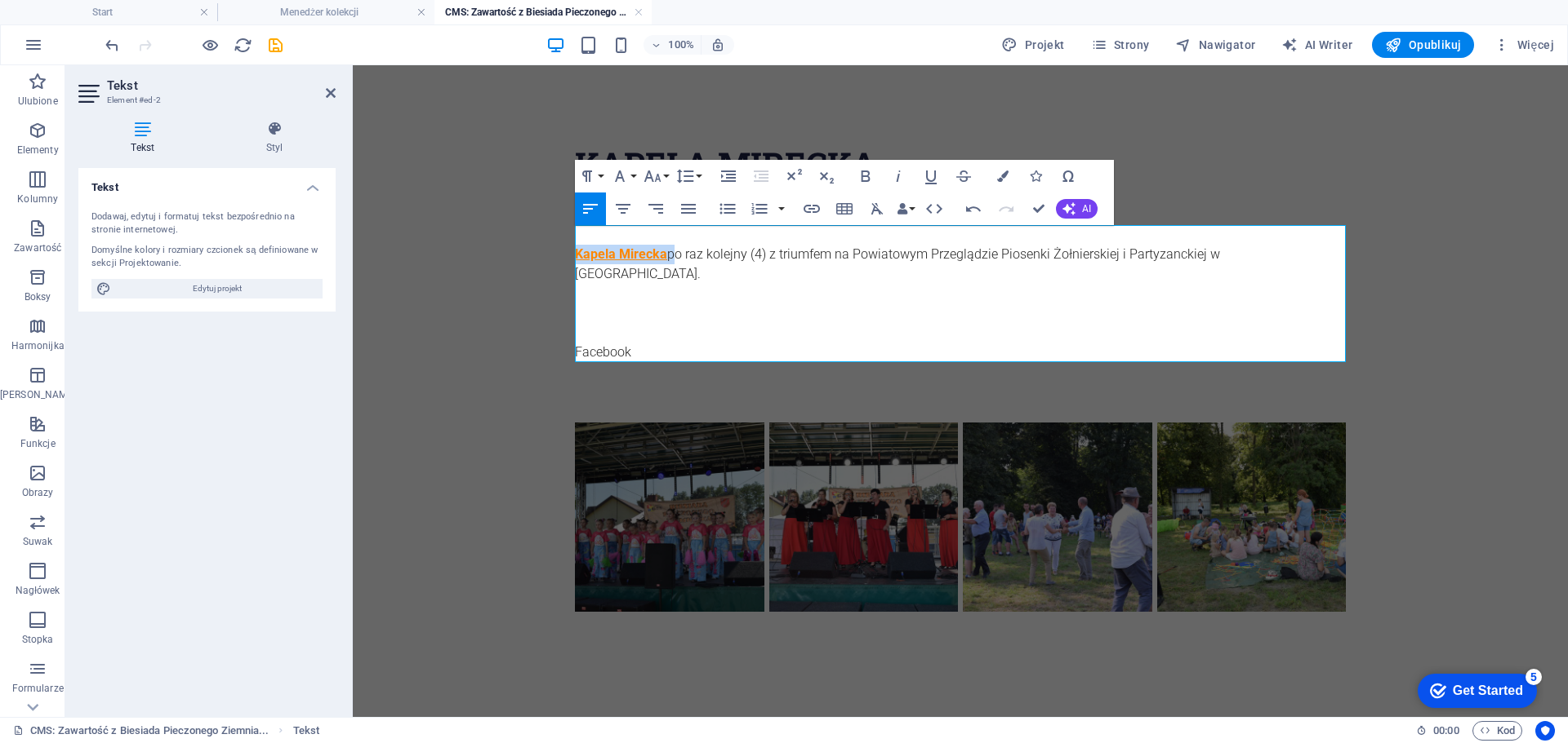
drag, startPoint x: 670, startPoint y: 258, endPoint x: 577, endPoint y: 255, distance: 93.0
click at [577, 255] on p "Kapela Mirecka po raz kolejny (4) z triumfem na Powiatowym Przeglądzie Piosenki…" at bounding box center [960, 264] width 771 height 40
click at [866, 176] on icon "button" at bounding box center [865, 176] width 9 height 12
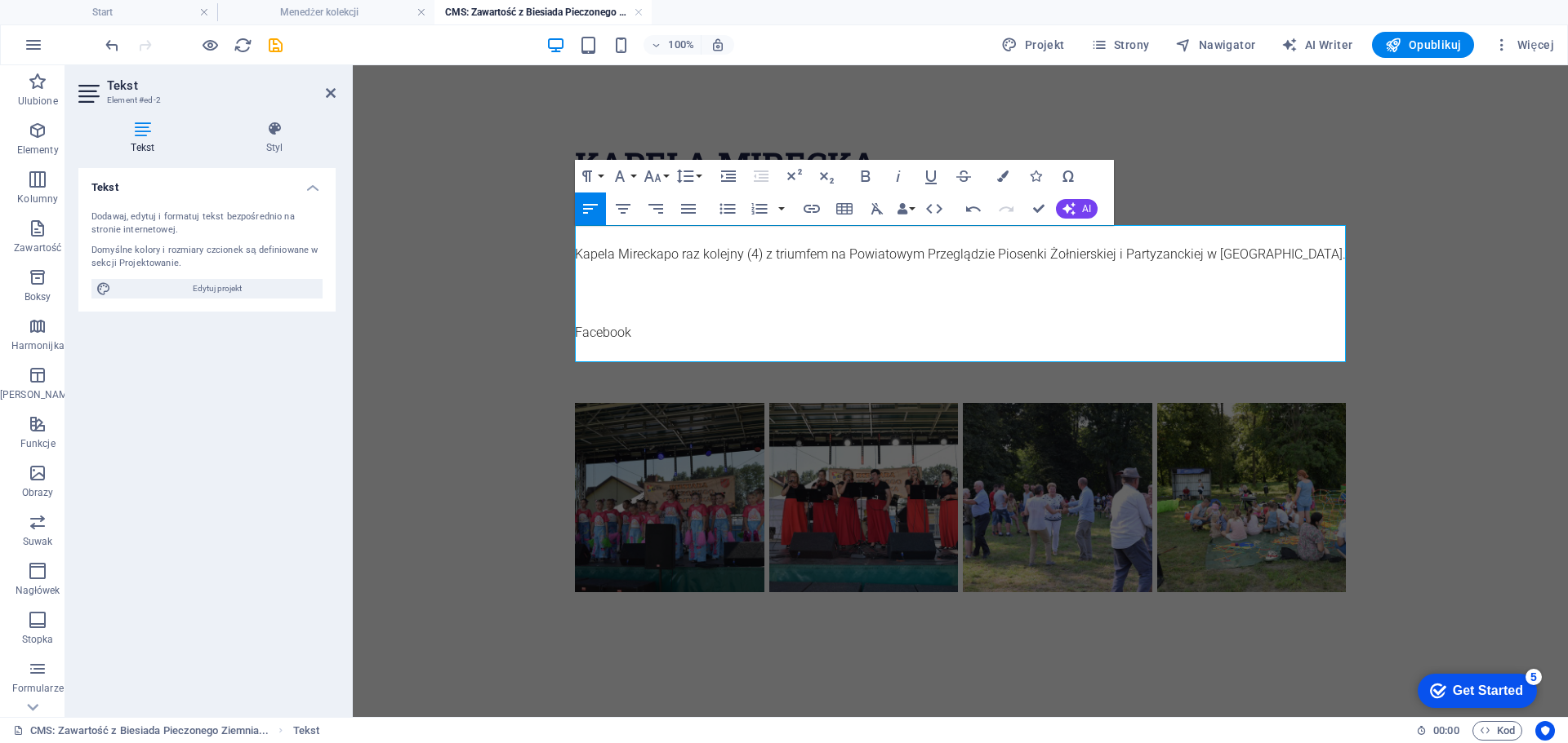
click at [713, 258] on p "Kapela Mirecka po raz kolejny (4) z triumfem na Powiatowym Przeglądzie Piosenki…" at bounding box center [960, 254] width 771 height 20
click at [614, 334] on link "Facebook" at bounding box center [603, 332] width 56 height 16
click at [601, 305] on icon "button" at bounding box center [603, 301] width 12 height 12
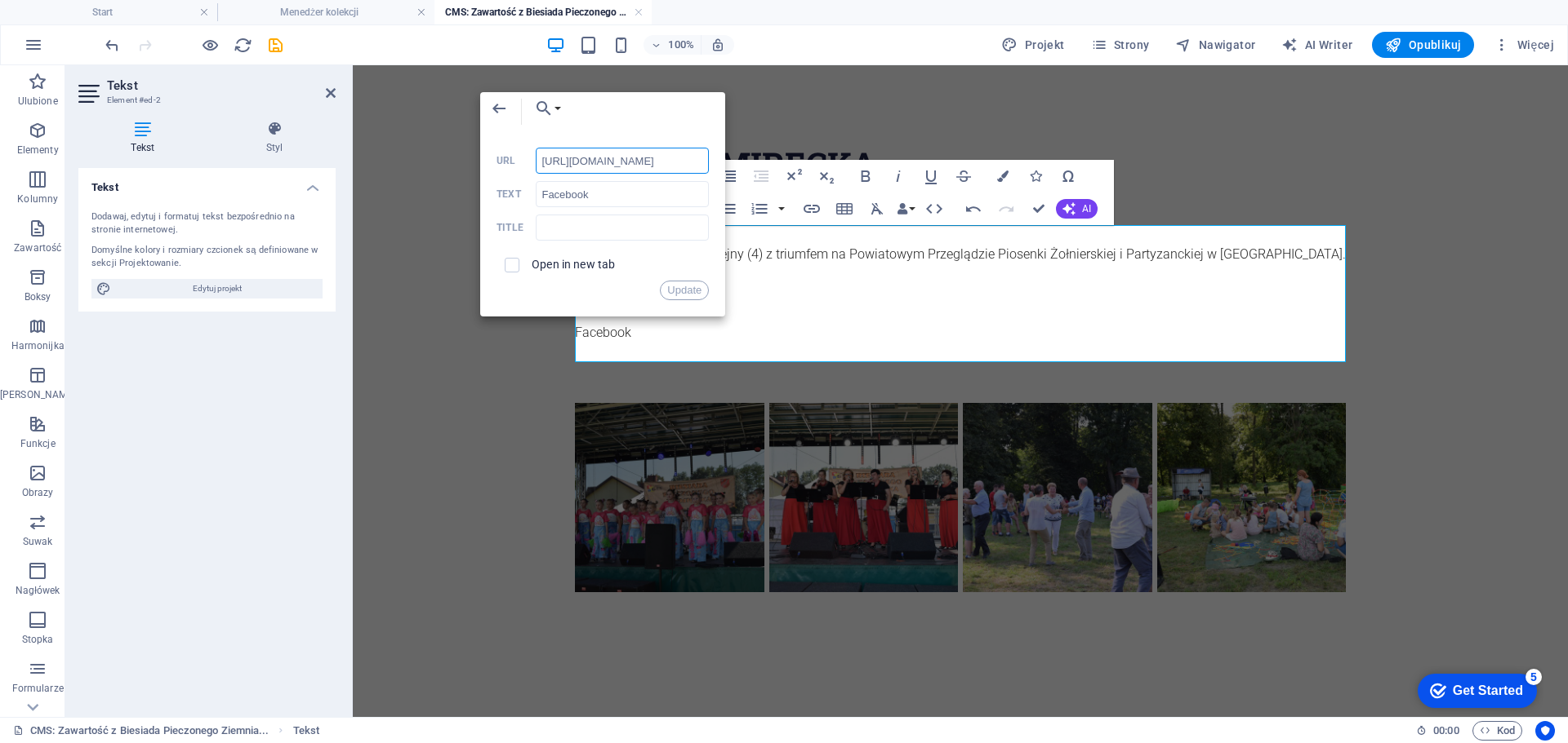
click at [631, 156] on input "[URL][DOMAIN_NAME]" at bounding box center [622, 160] width 173 height 26
paste input "veawS15HCMvPuerm8RiXQZ1kcXB25jypf3HBFJJY1yZawYZdrppk2wpJ1Hp2jUsR"
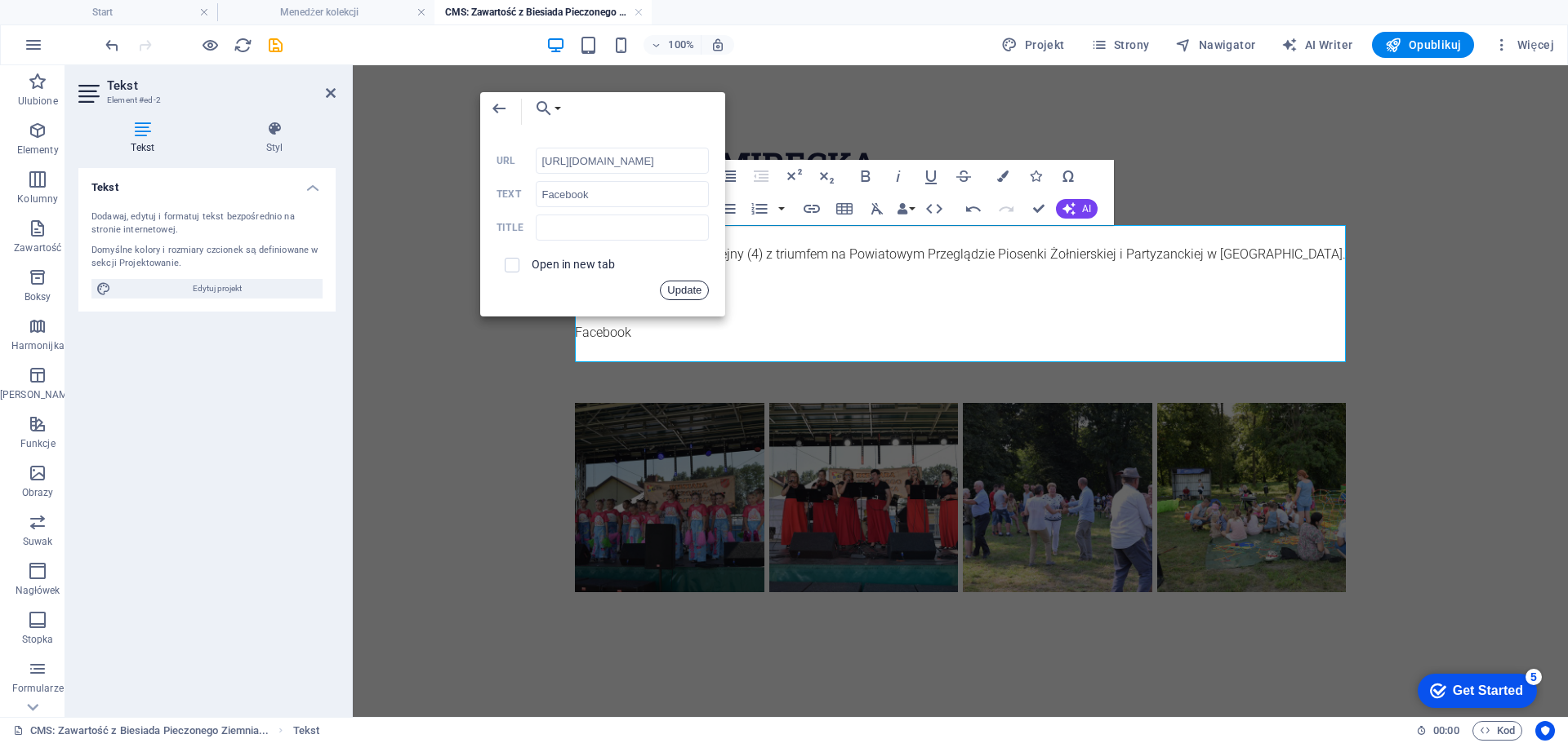
click at [683, 291] on button "Update" at bounding box center [683, 291] width 49 height 20
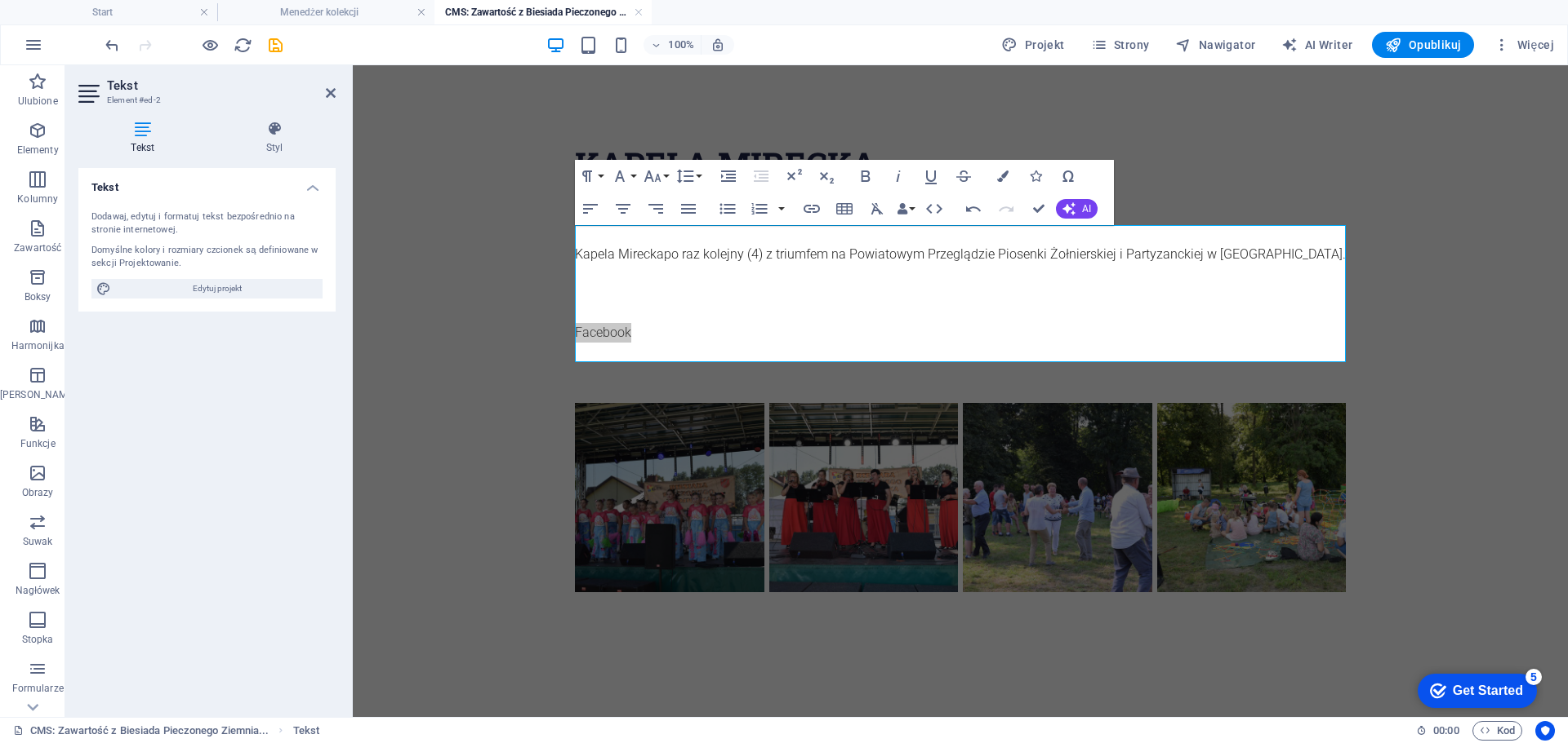
scroll to position [0, 0]
click at [670, 462] on li at bounding box center [669, 498] width 194 height 194
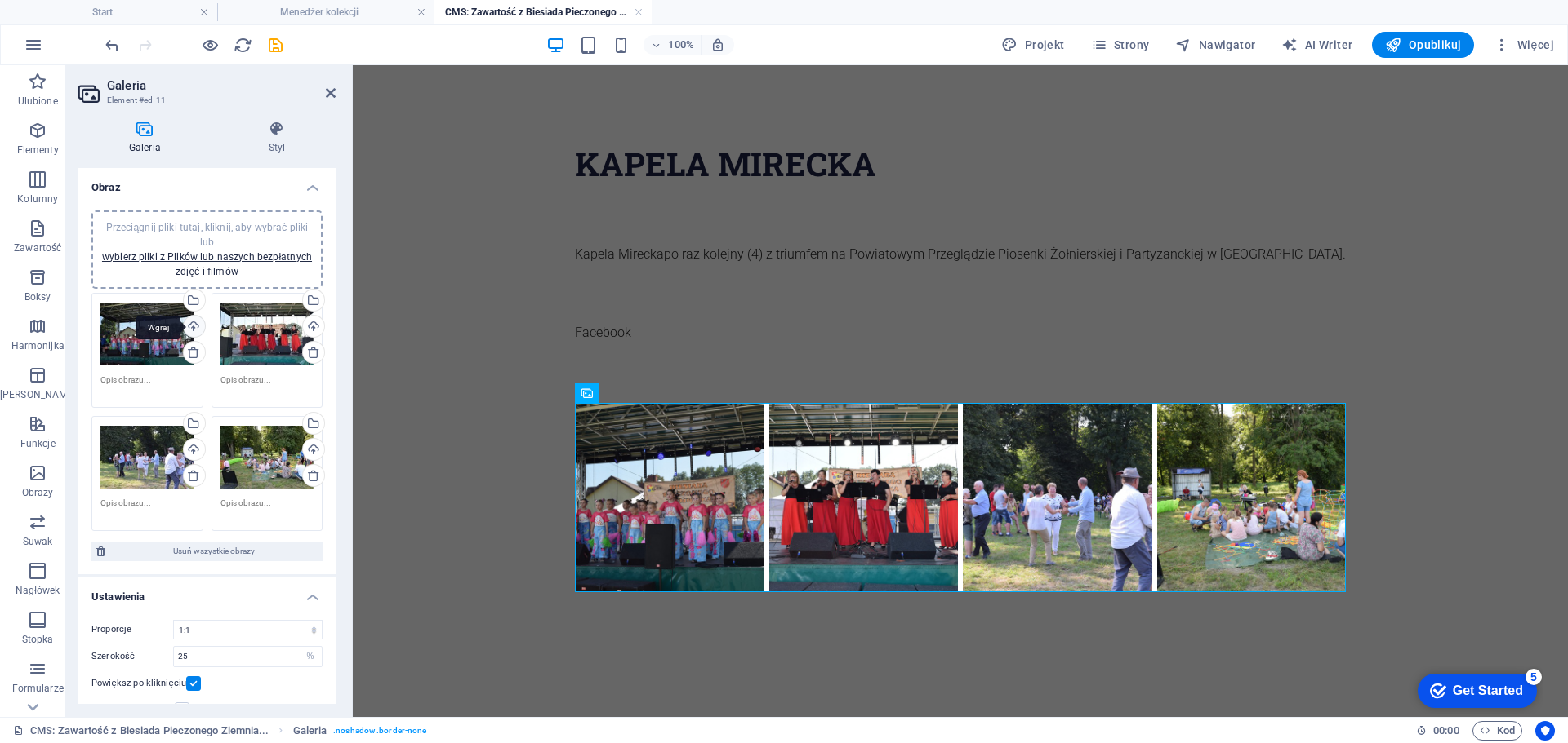
click at [192, 323] on div "Wgraj" at bounding box center [192, 327] width 25 height 25
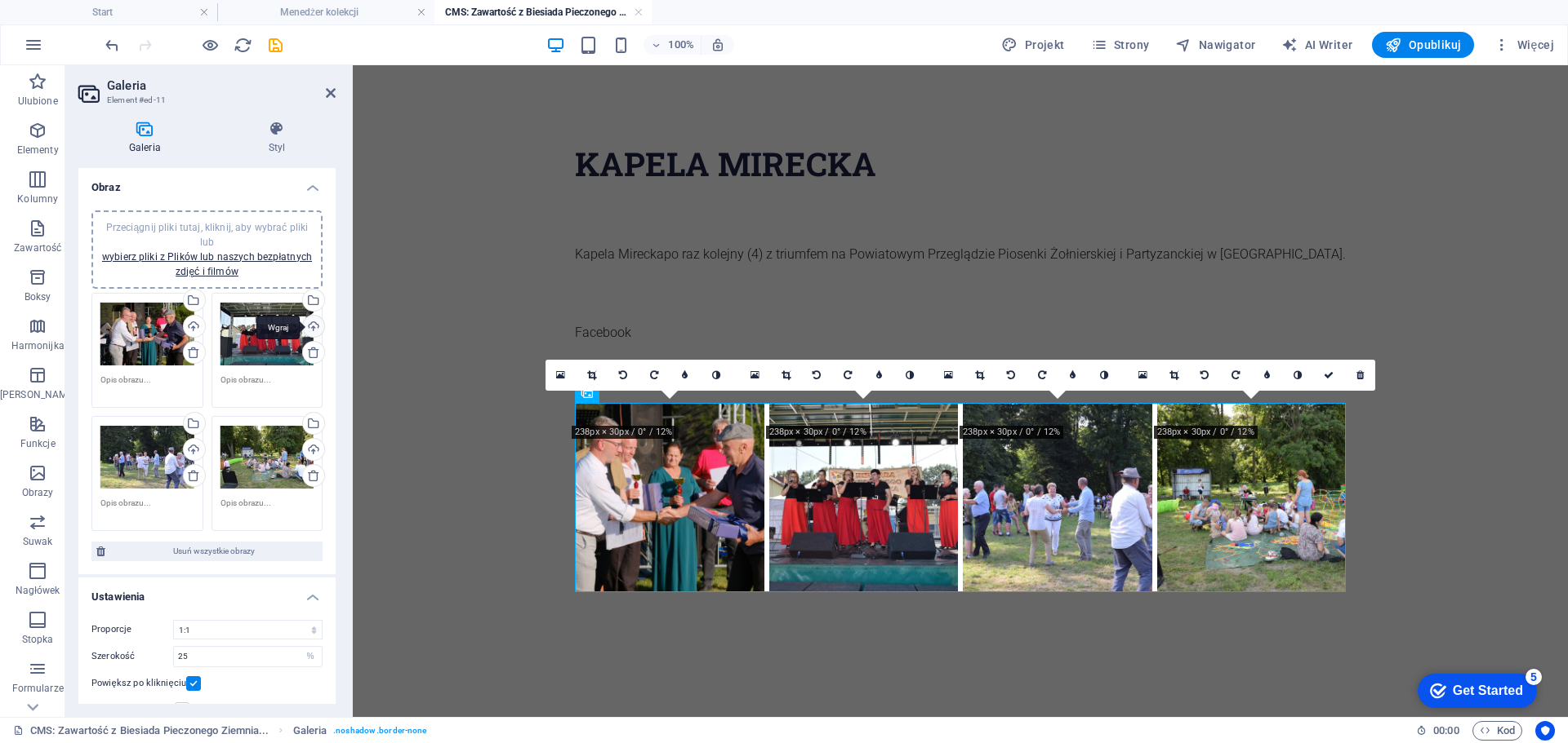
click at [313, 326] on div "Wgraj" at bounding box center [312, 327] width 25 height 25
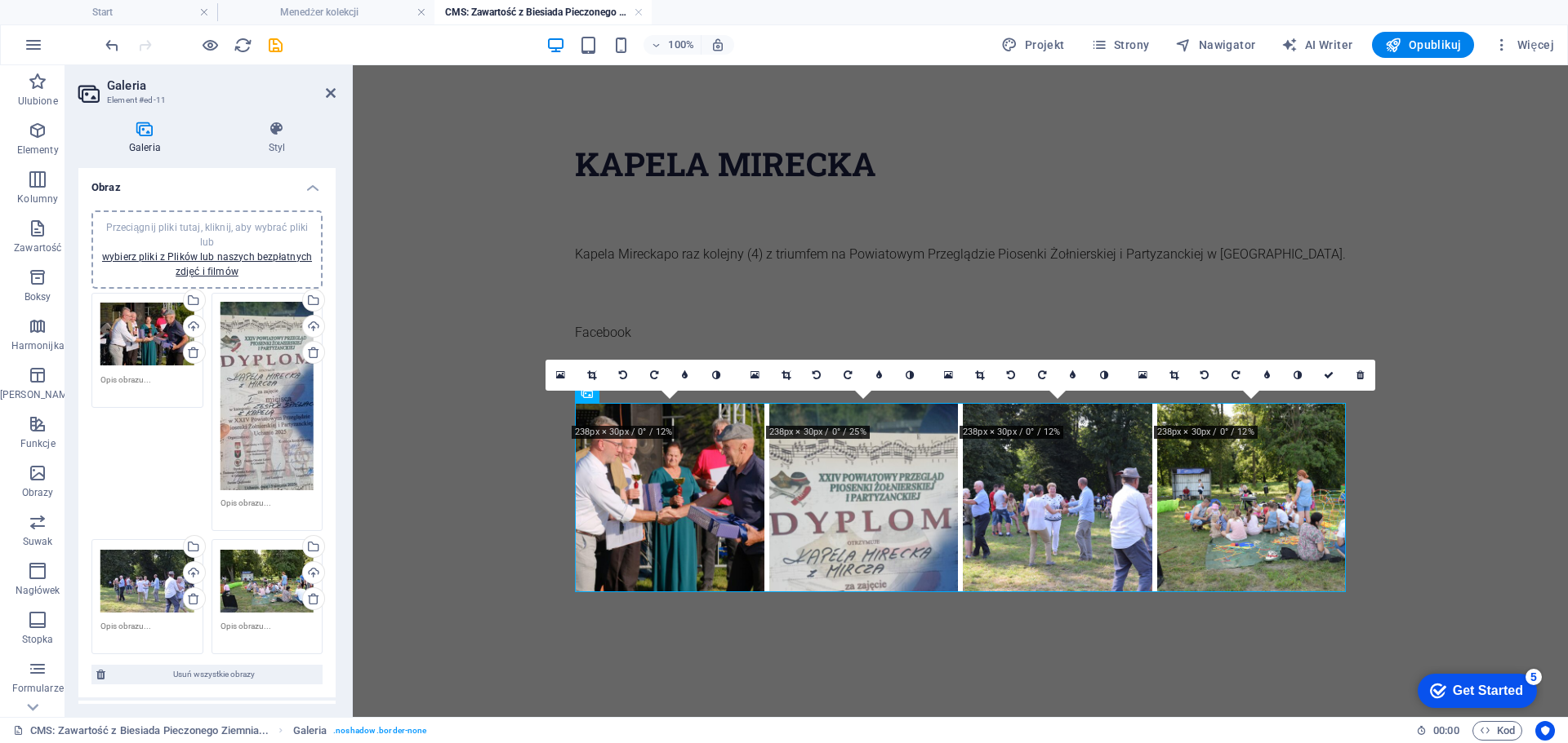
click at [184, 451] on div "Przeciągnij pliki tutaj, kliknij, aby wybrać pliki lub wybierz pliki z Plików l…" at bounding box center [207, 474] width 240 height 370
click at [198, 568] on div "Wgraj" at bounding box center [192, 574] width 25 height 25
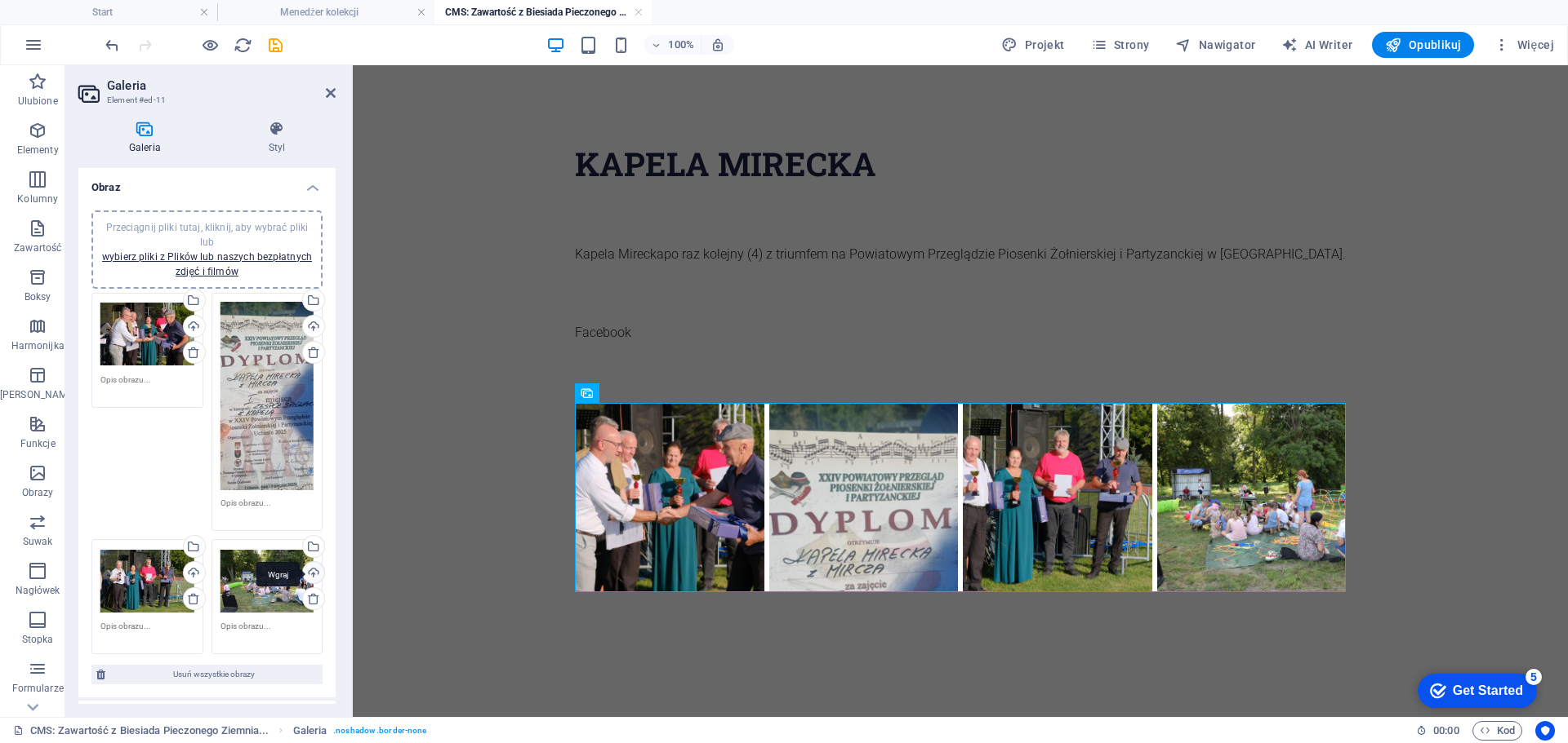
click at [310, 570] on div "Wgraj" at bounding box center [312, 574] width 25 height 25
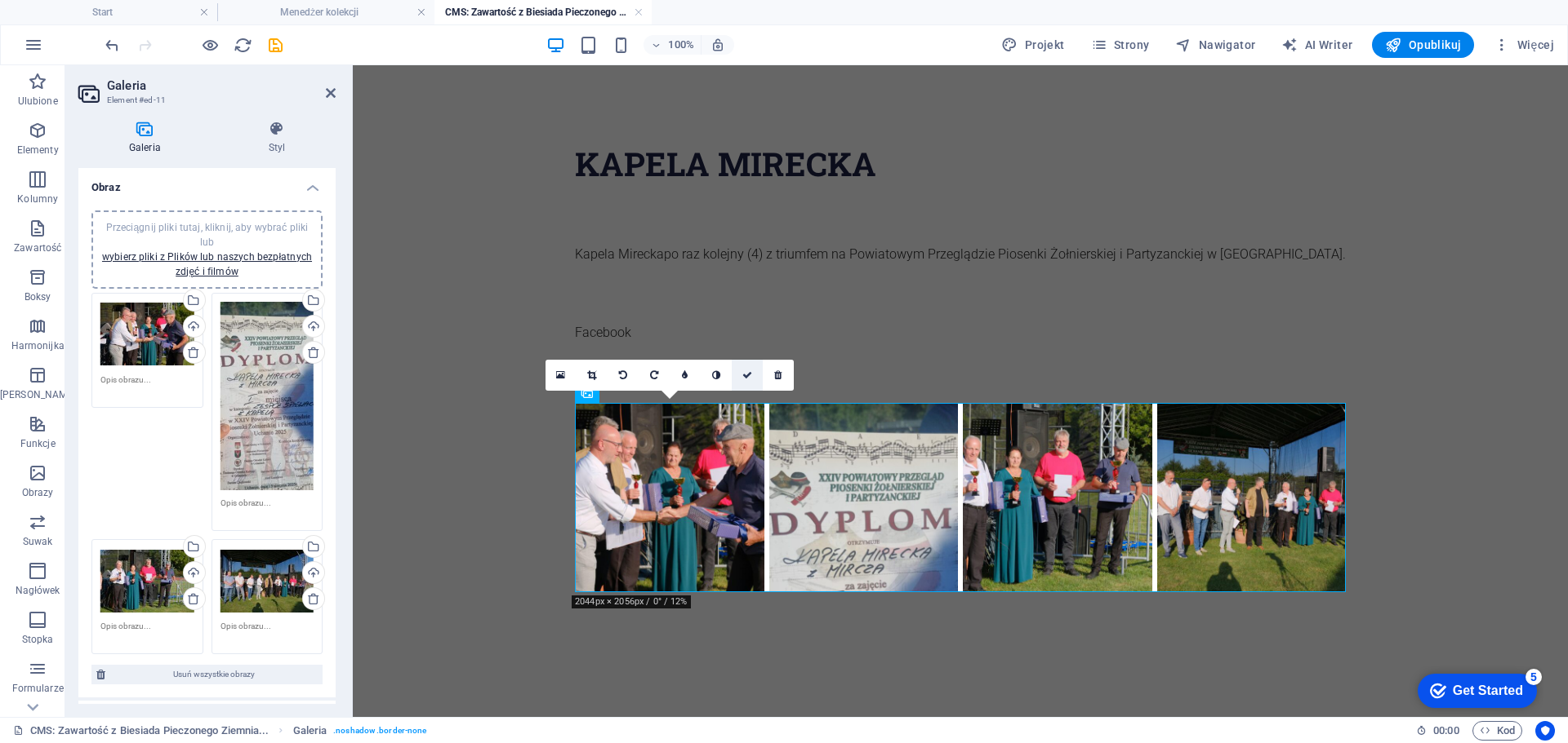
click at [742, 376] on icon at bounding box center [747, 375] width 10 height 10
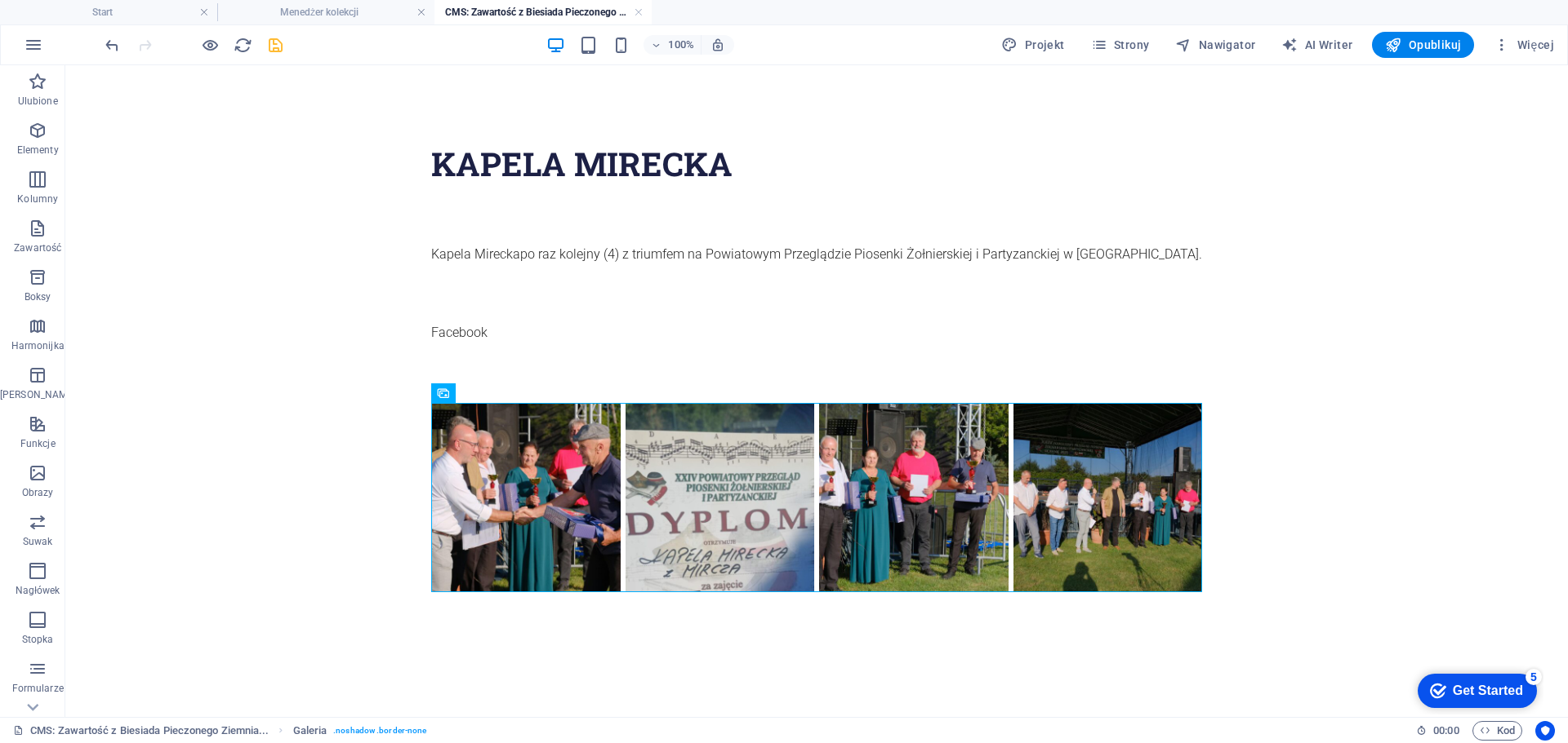
click at [278, 49] on icon "save" at bounding box center [275, 45] width 19 height 19
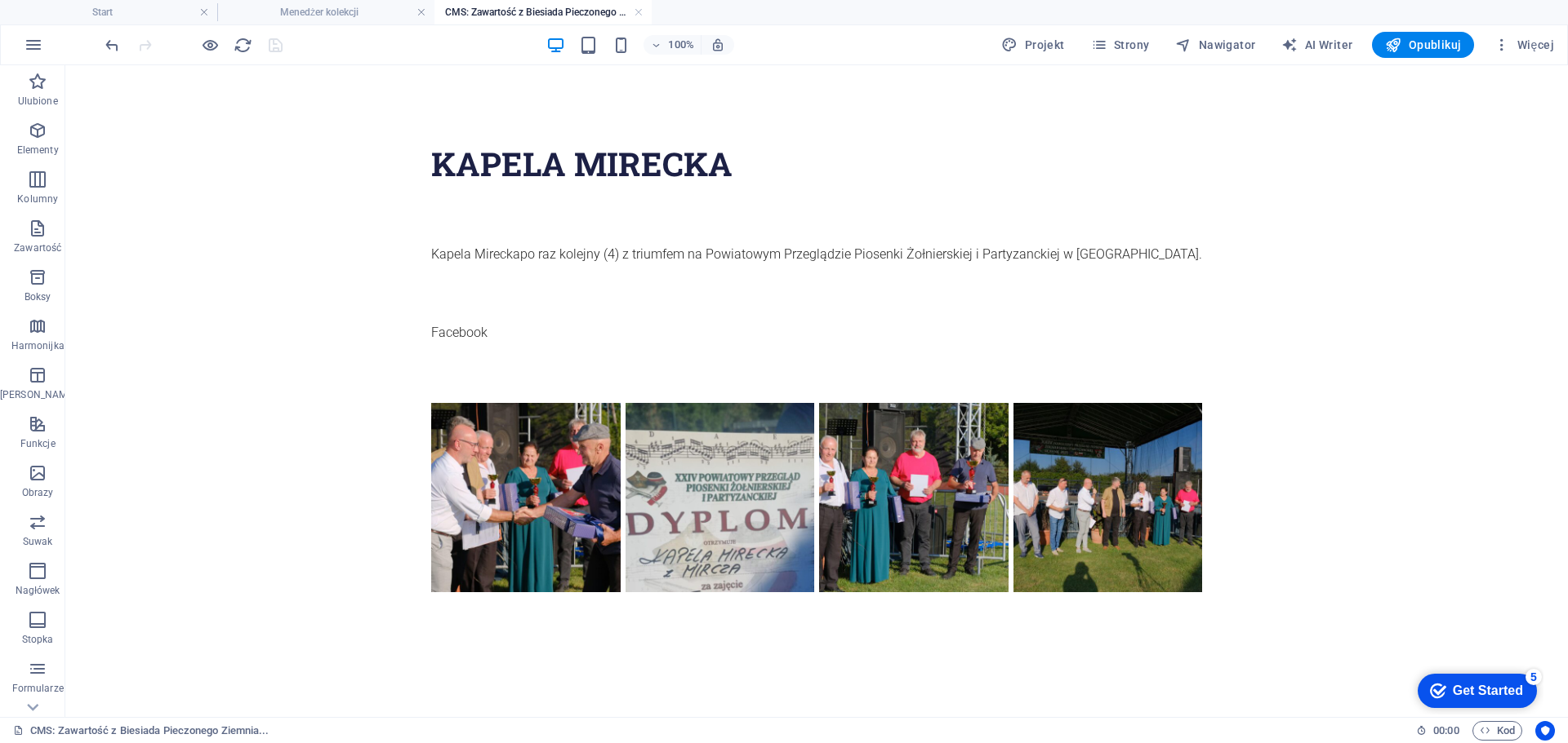
click at [643, 12] on h4 "CMS: Zawartość z Biesiada Pieczonego Ziemnia..." at bounding box center [542, 12] width 217 height 18
click at [641, 8] on link at bounding box center [638, 13] width 10 height 16
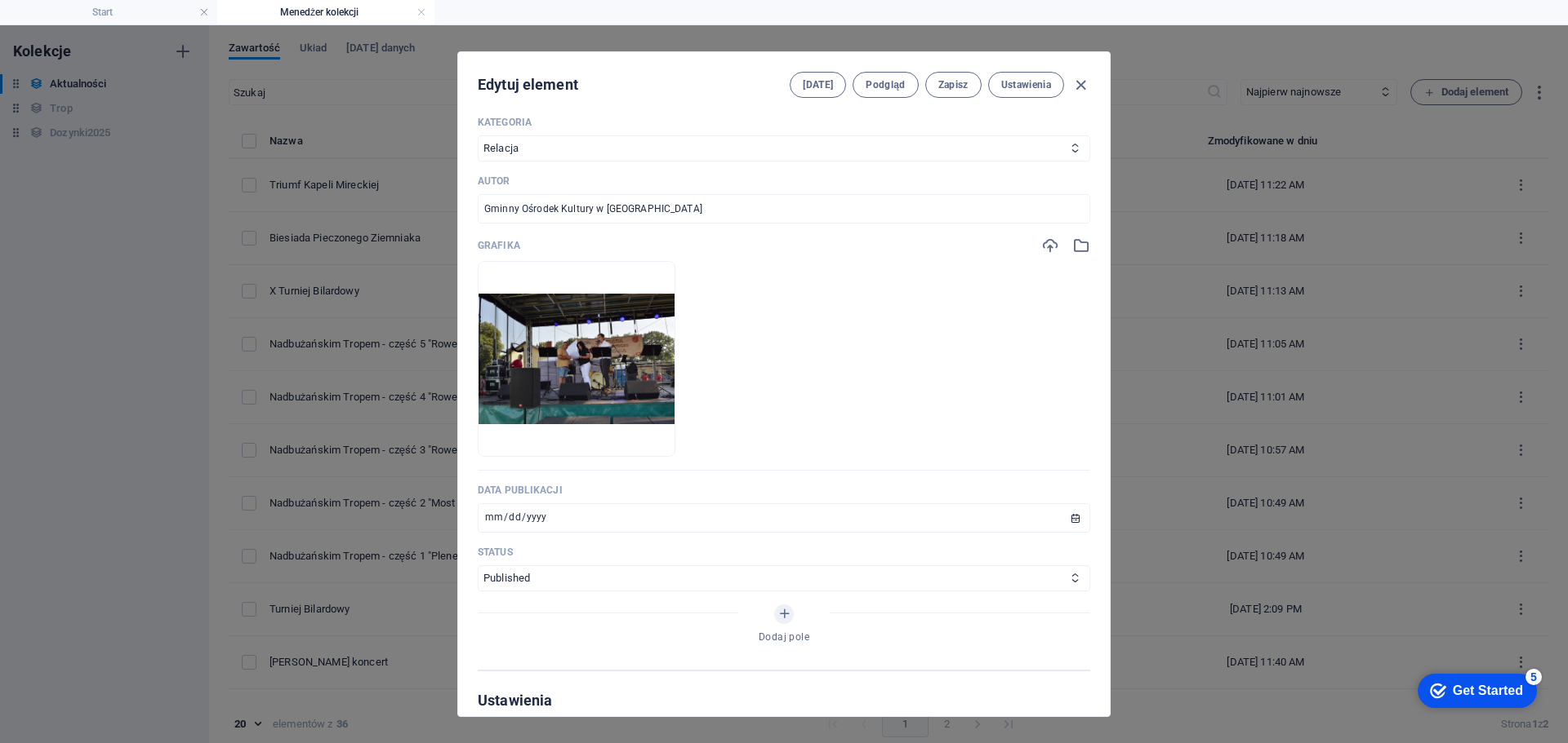
scroll to position [490, 0]
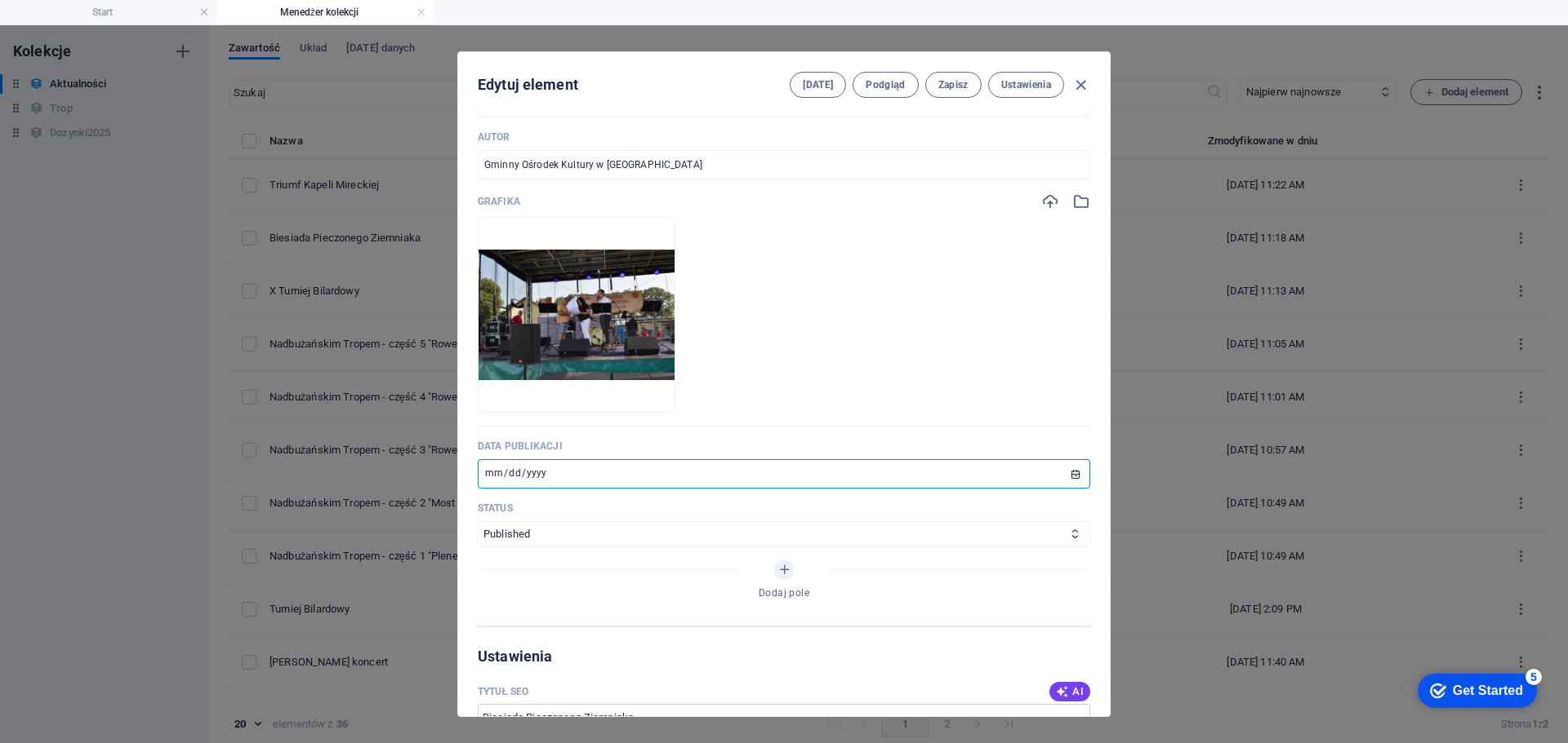
click at [487, 475] on input "[DATE]" at bounding box center [784, 474] width 613 height 30
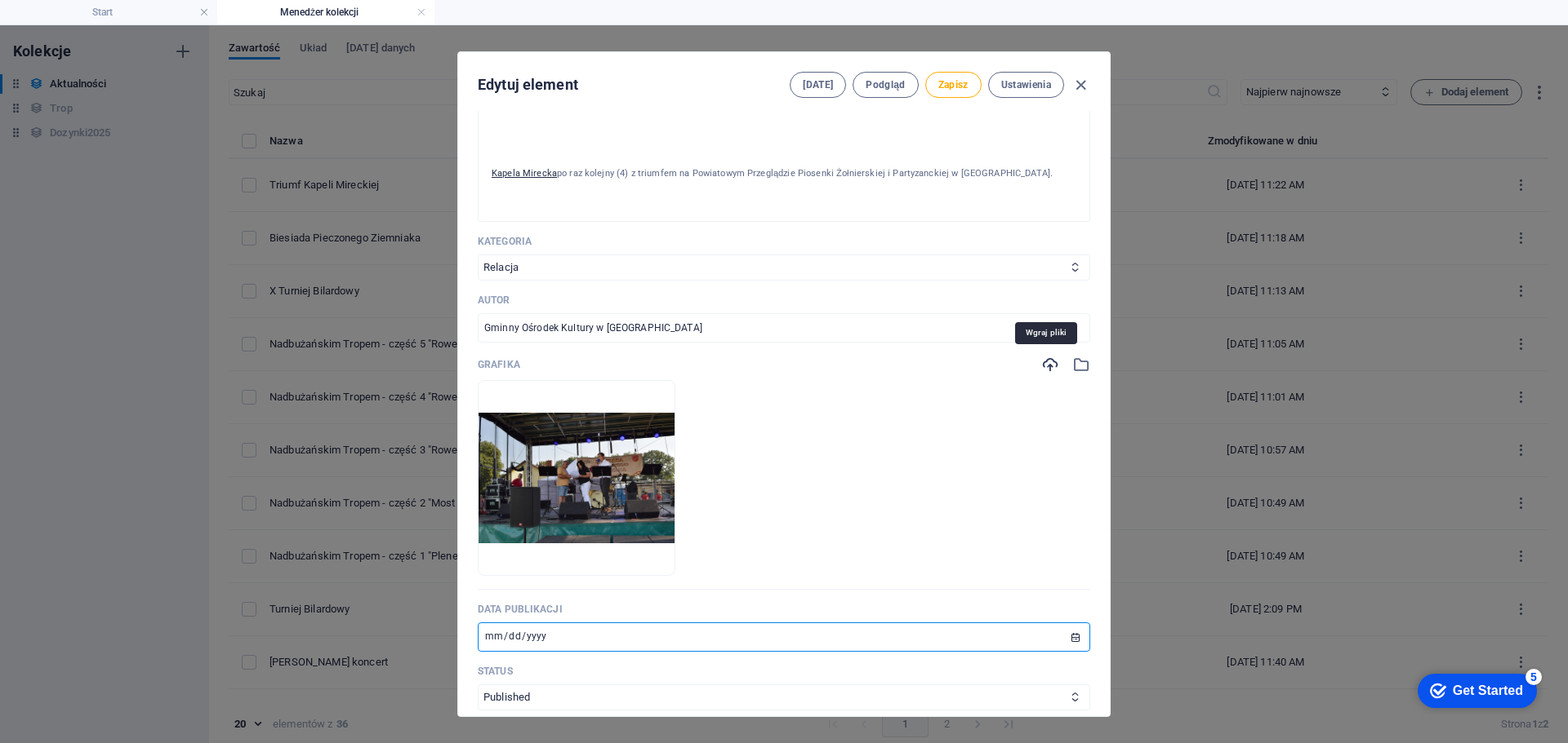
click at [1051, 360] on icon "button" at bounding box center [1050, 365] width 18 height 18
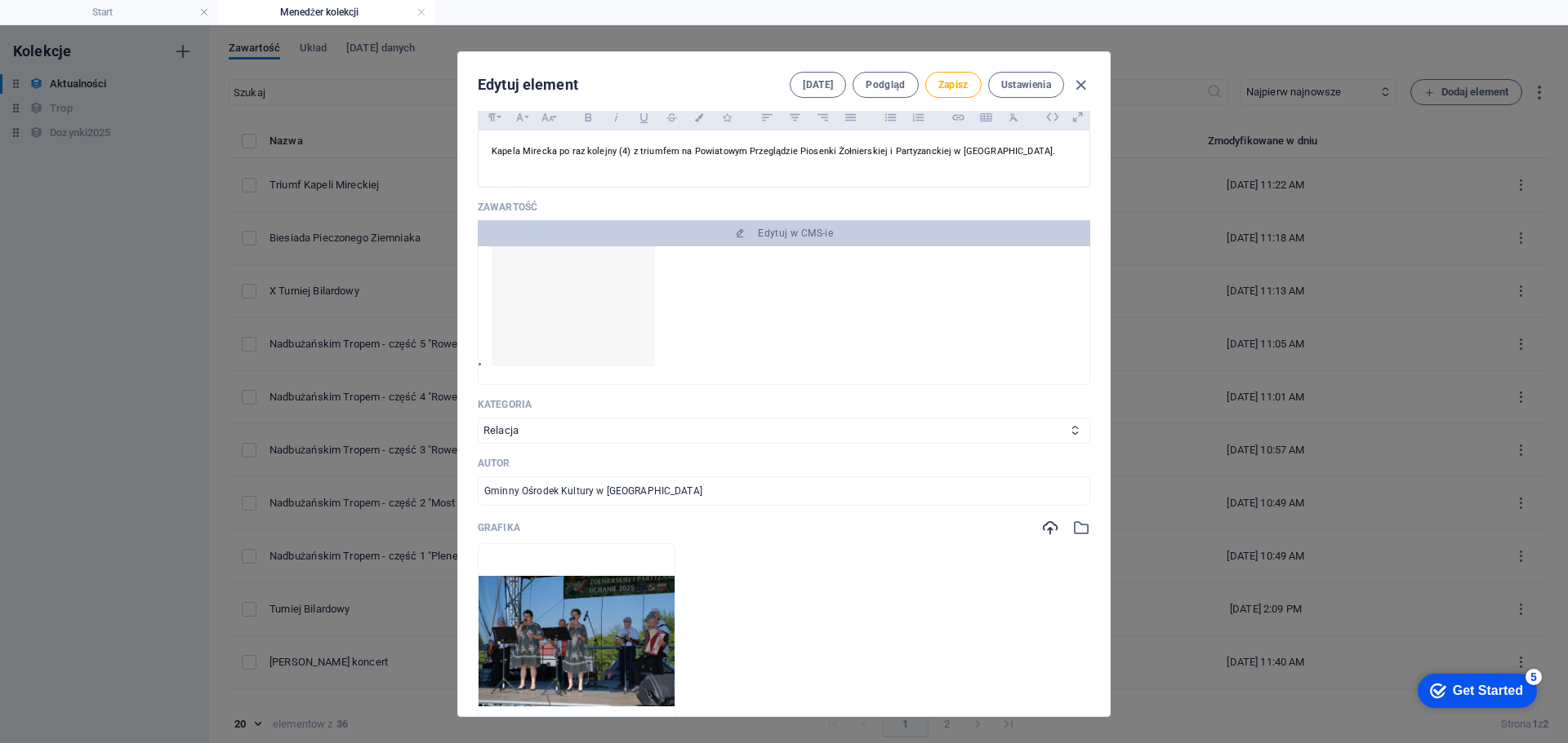
scroll to position [0, 0]
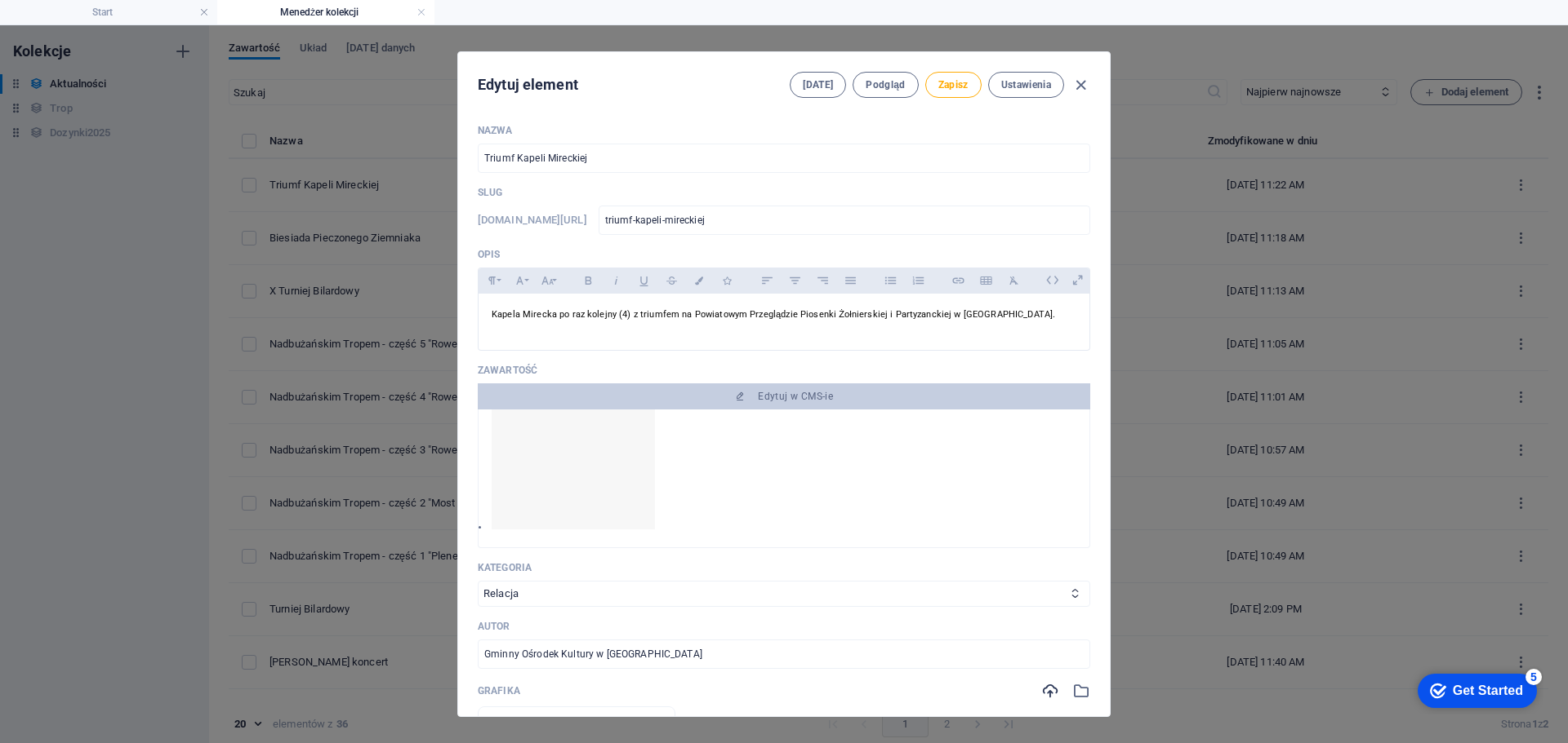
click at [944, 70] on div "Edytuj element [DATE] Podgląd Zapisz Ustawienia" at bounding box center [784, 81] width 651 height 58
click at [945, 72] on button "Zapisz" at bounding box center [953, 85] width 56 height 26
click at [1084, 91] on icon "button" at bounding box center [1080, 85] width 19 height 19
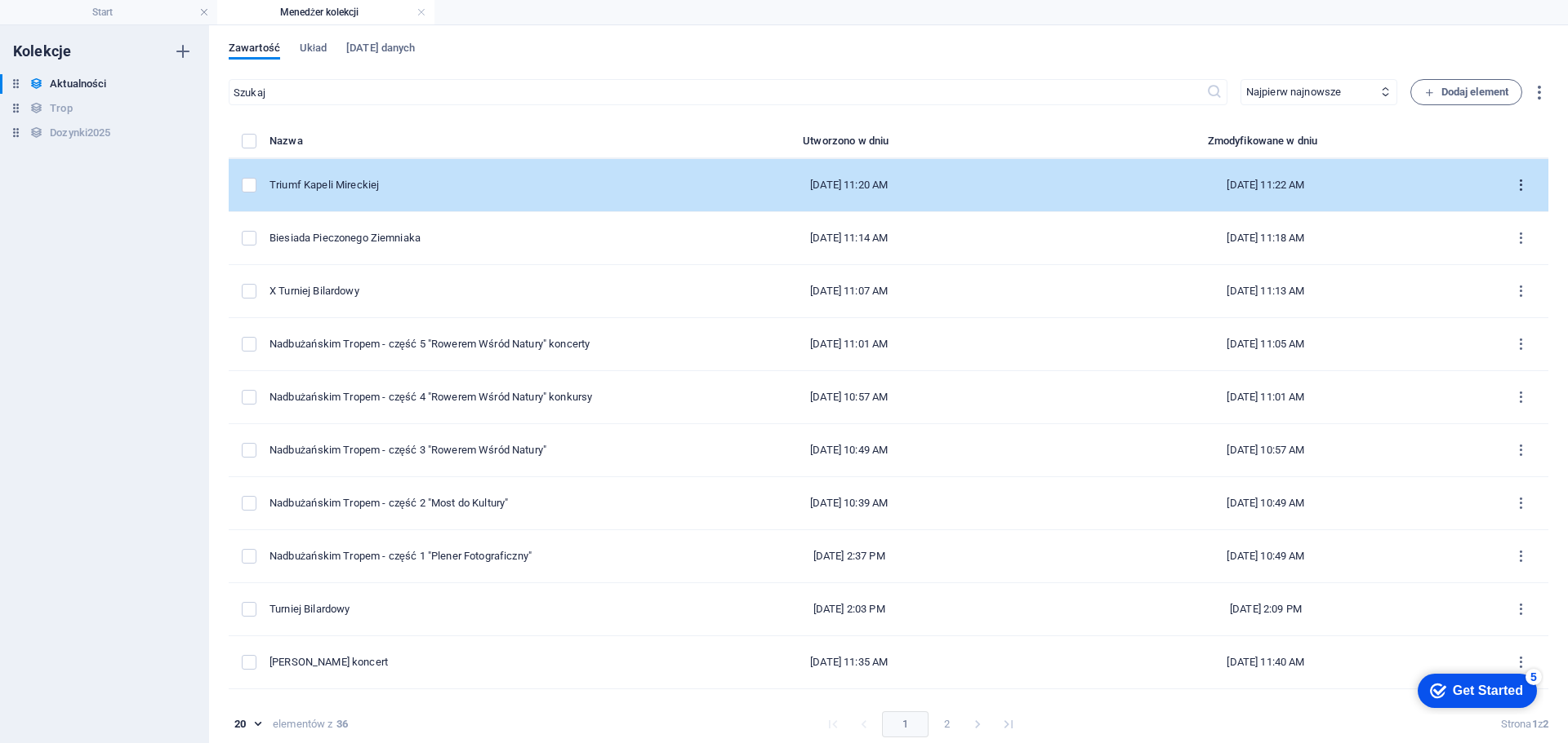
click at [1518, 184] on icon "items list" at bounding box center [1520, 186] width 16 height 16
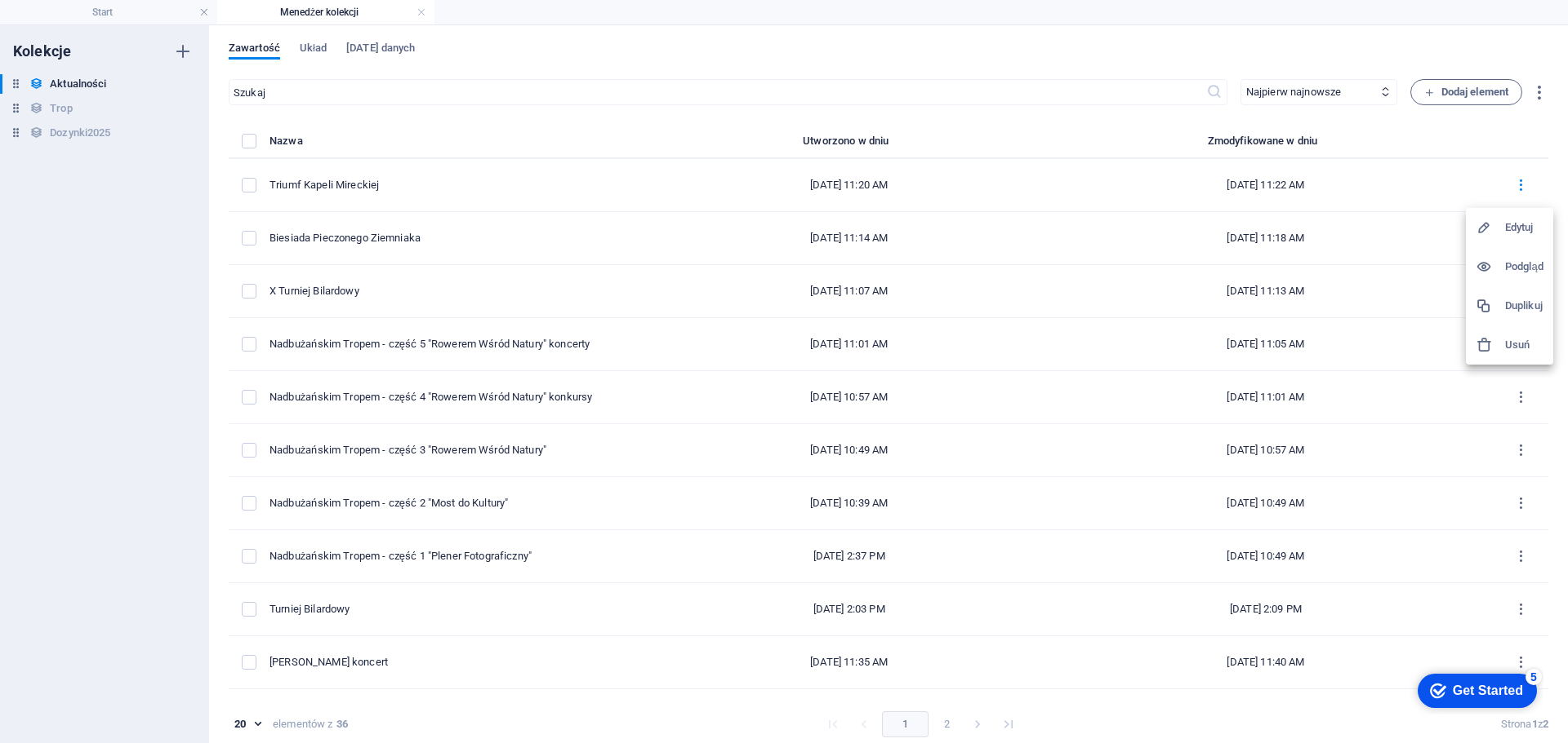
click at [1534, 305] on h6 "Duplikuj" at bounding box center [1523, 306] width 39 height 20
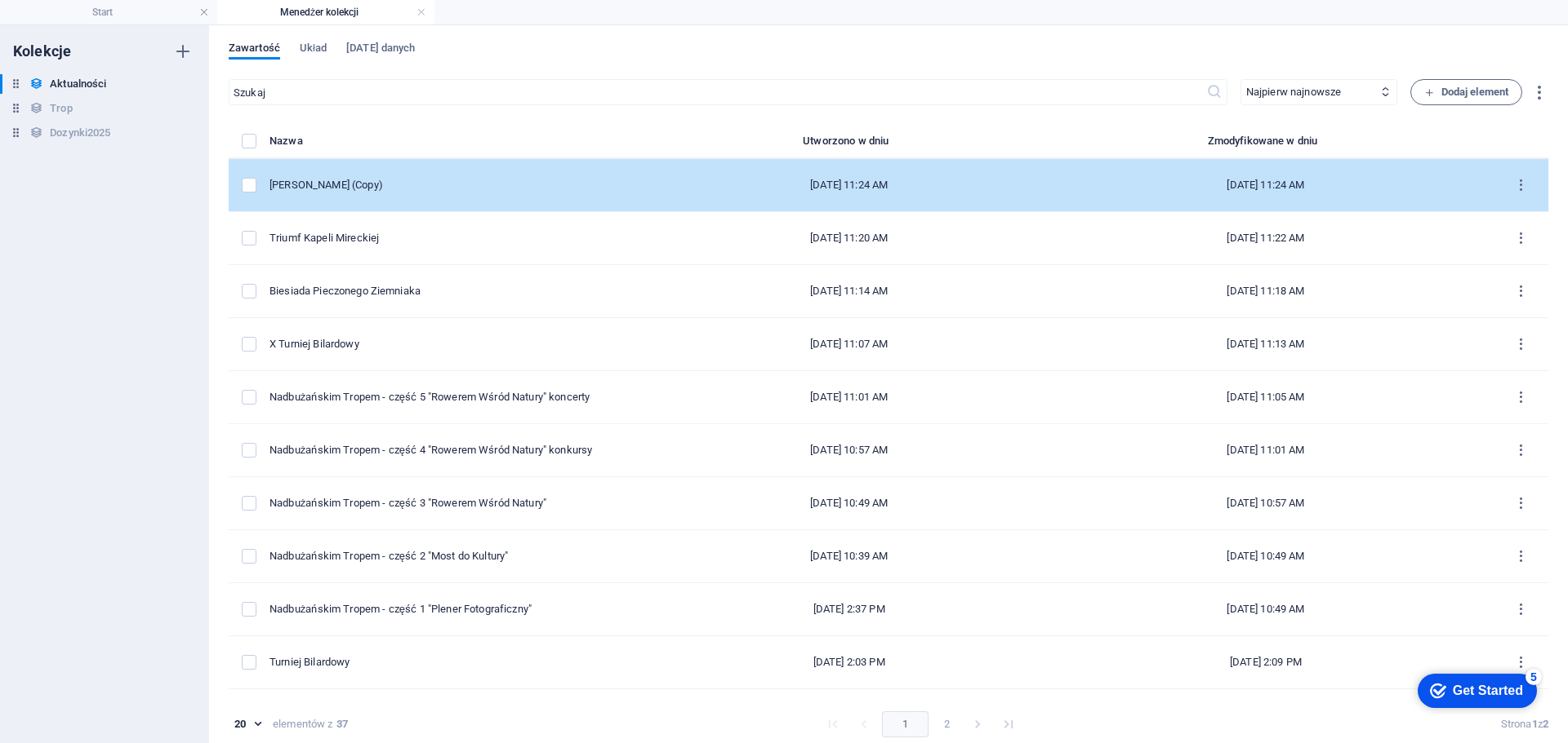
click at [516, 191] on div "[PERSON_NAME] (Copy)" at bounding box center [457, 185] width 377 height 15
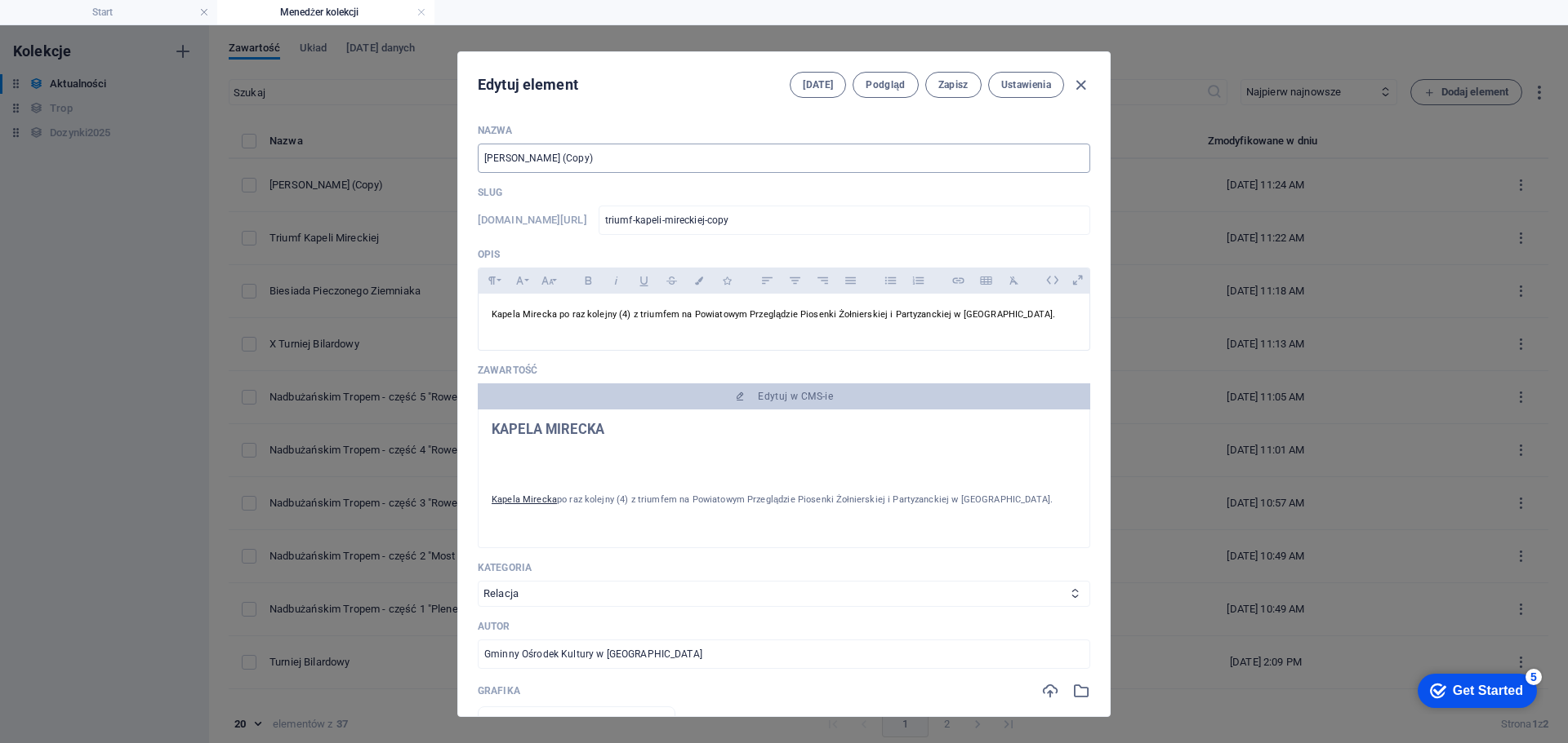
click at [637, 150] on input "[PERSON_NAME] (Copy)" at bounding box center [784, 158] width 613 height 30
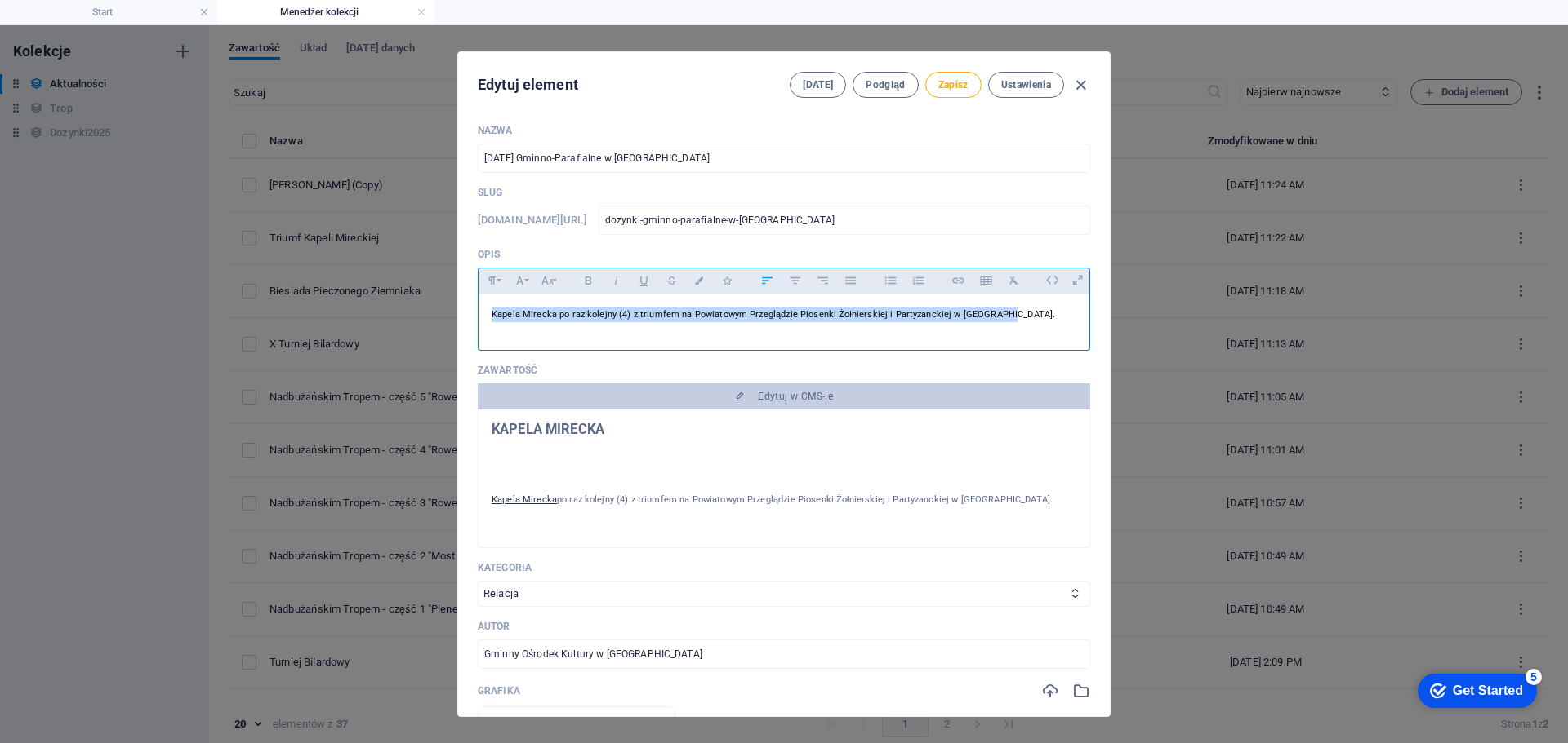
drag, startPoint x: 850, startPoint y: 309, endPoint x: 484, endPoint y: 307, distance: 366.0
click at [484, 307] on div "Kapela Mirecka po raz kolejny (4) z triumfem na Powiatowym Przeglądzie Piosenki…" at bounding box center [783, 318] width 611 height 48
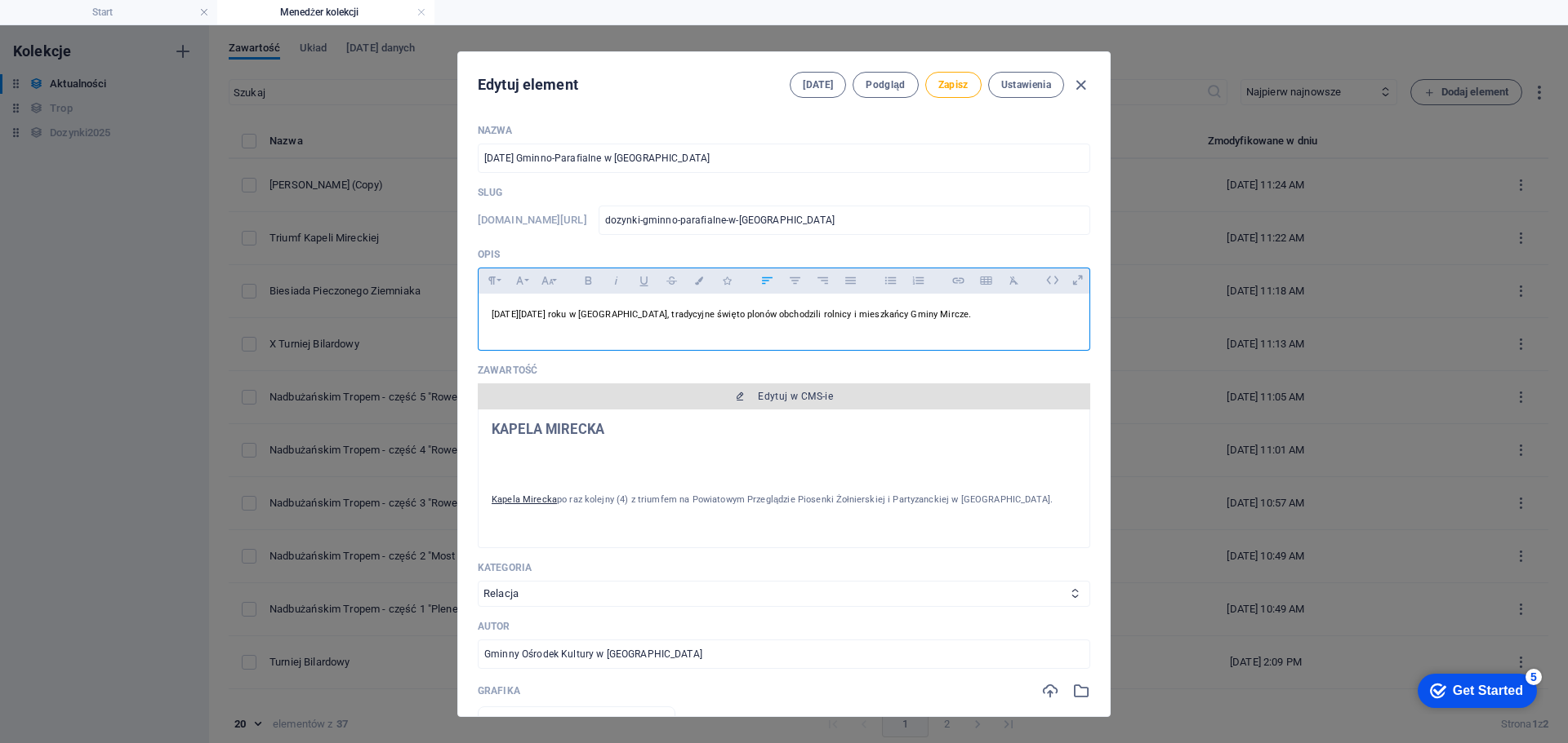
click at [786, 395] on span "Edytuj w CMS-ie" at bounding box center [795, 396] width 75 height 13
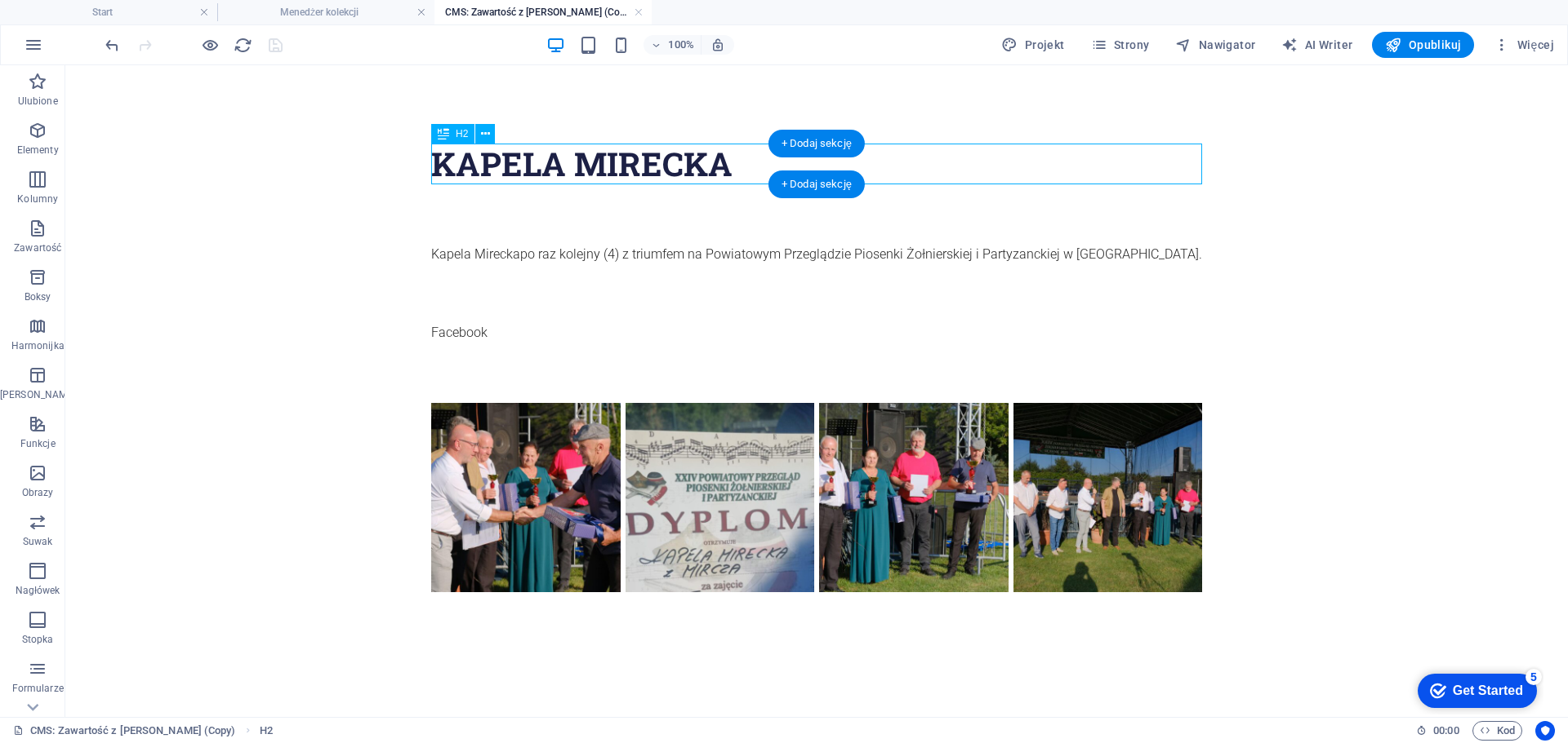
click at [649, 179] on div "KAPELA MIRECKA" at bounding box center [817, 163] width 771 height 41
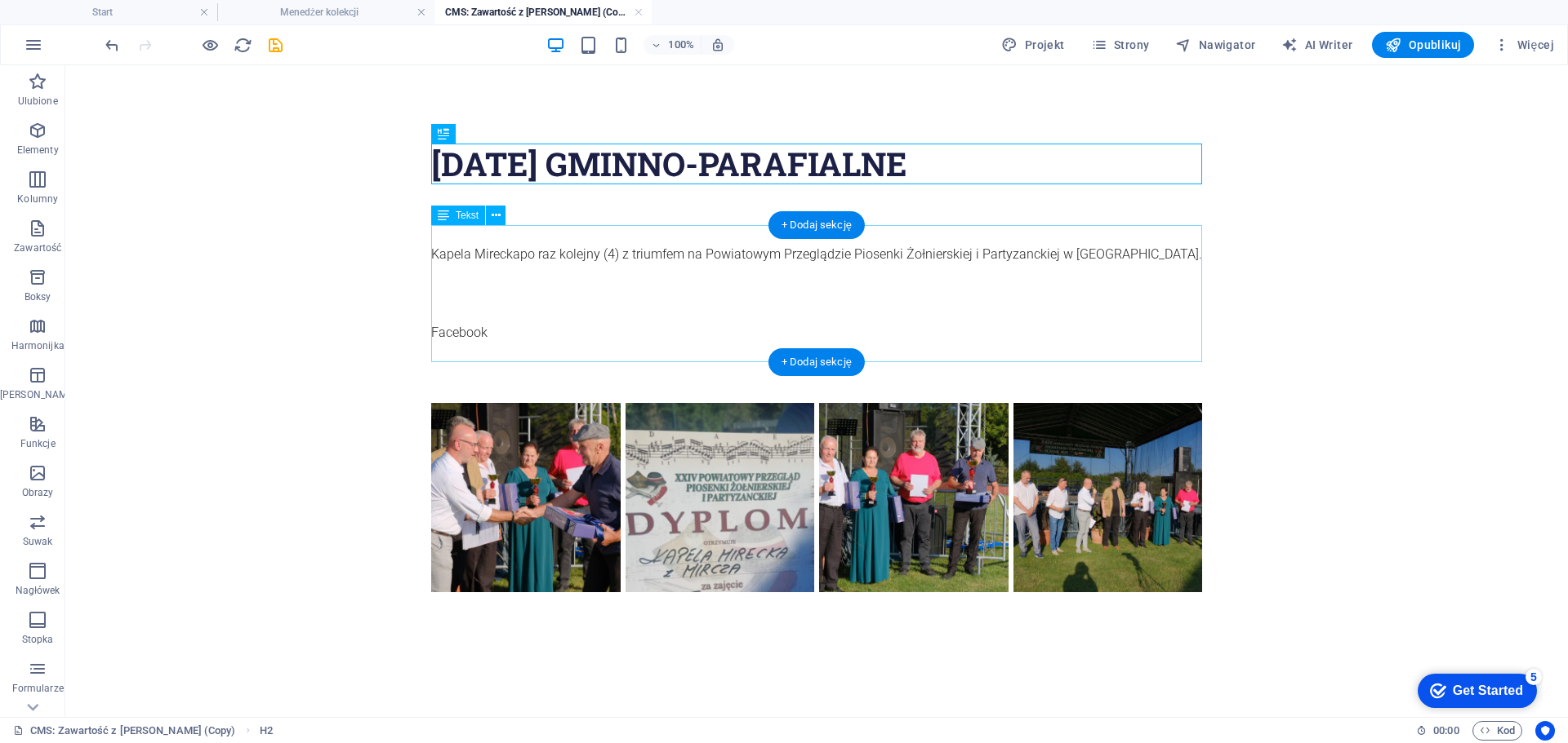
click at [883, 266] on div "Kapela Mirecka po raz kolejny (4) z triumfem na Powiatowym Przeglądzie Piosenki…" at bounding box center [817, 294] width 771 height 138
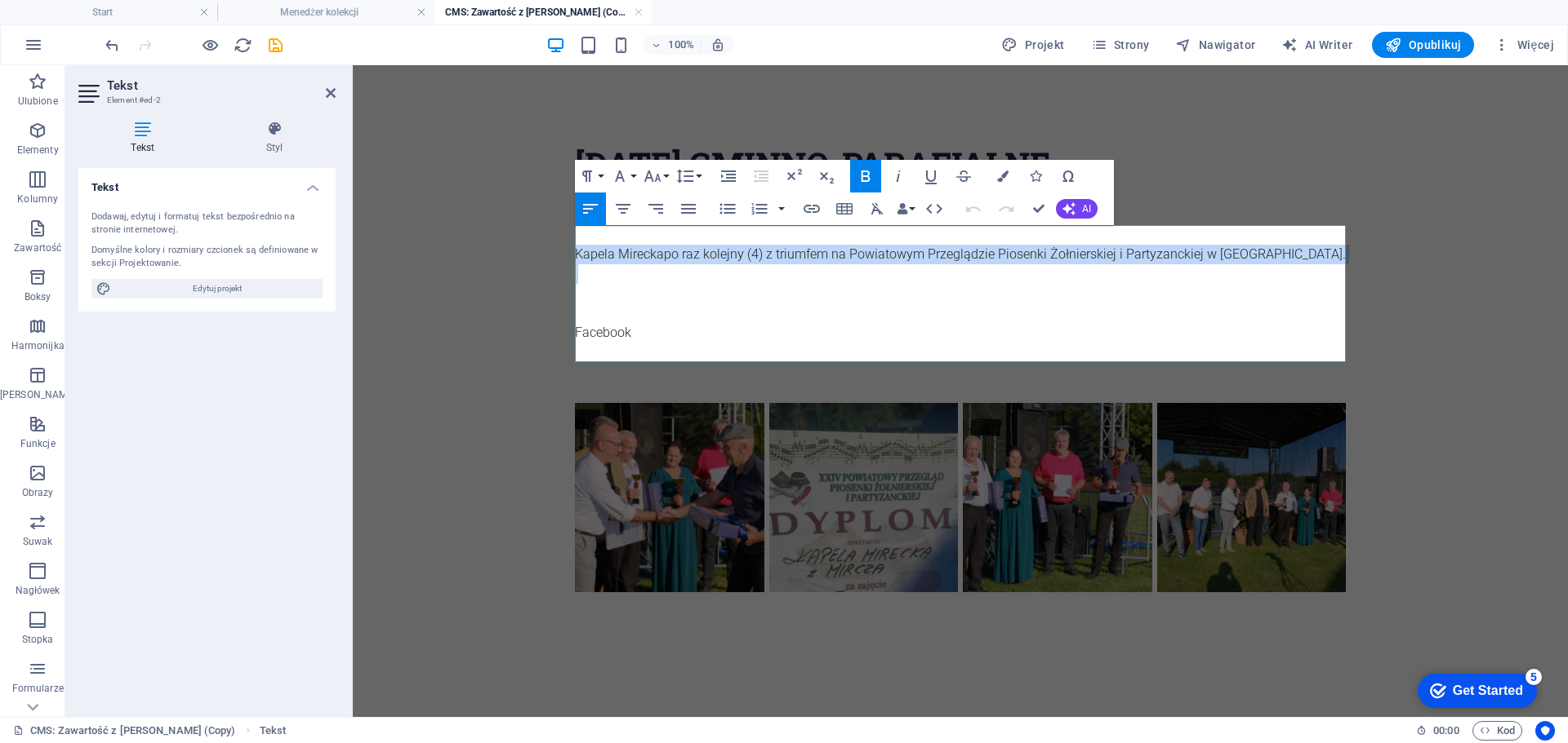
drag, startPoint x: 685, startPoint y: 272, endPoint x: 582, endPoint y: 241, distance: 107.6
click at [582, 241] on div "Kapela Mirecka po raz kolejny (4) z triumfem na Powiatowym Przeglądzie Piosenki…" at bounding box center [960, 294] width 771 height 138
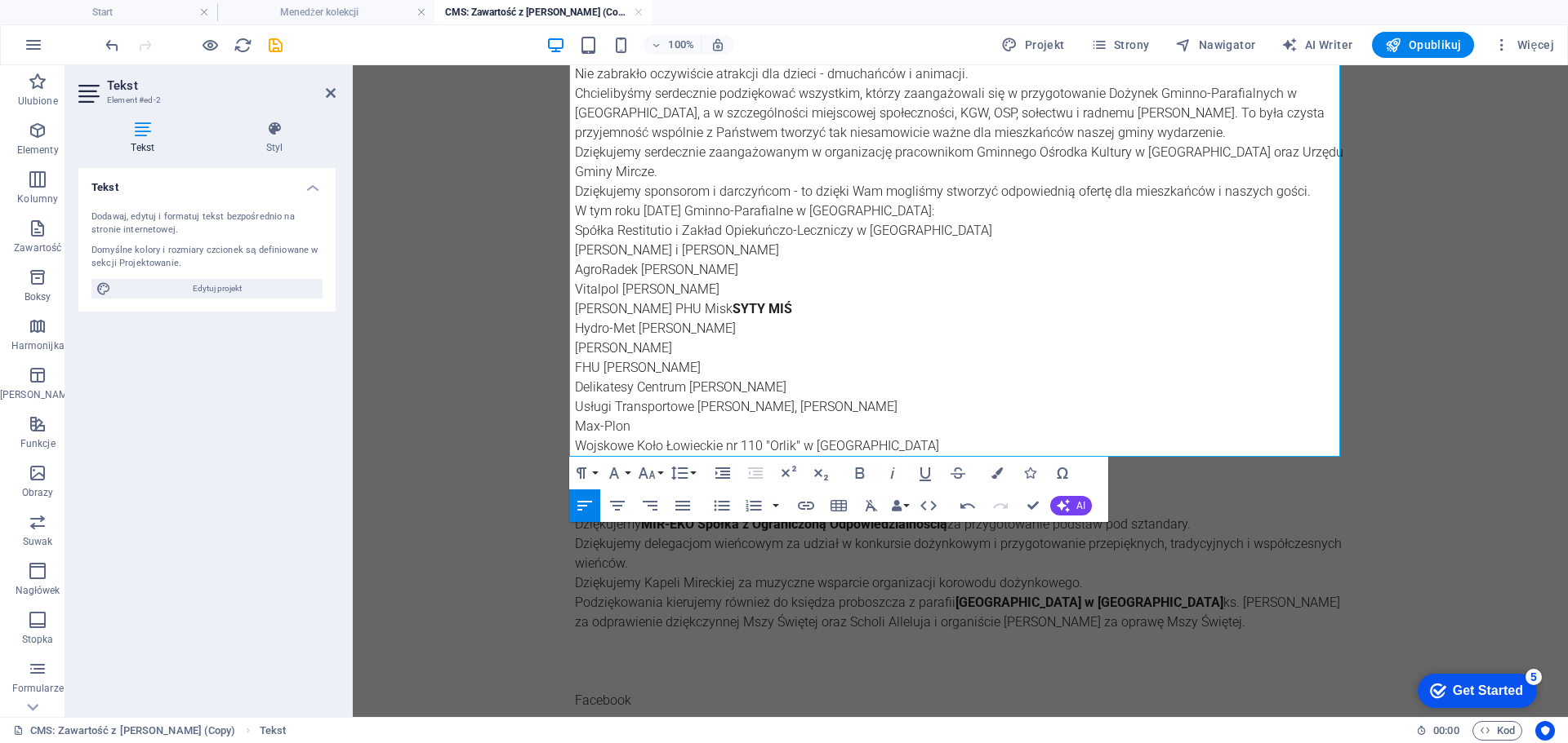
scroll to position [1550, 0]
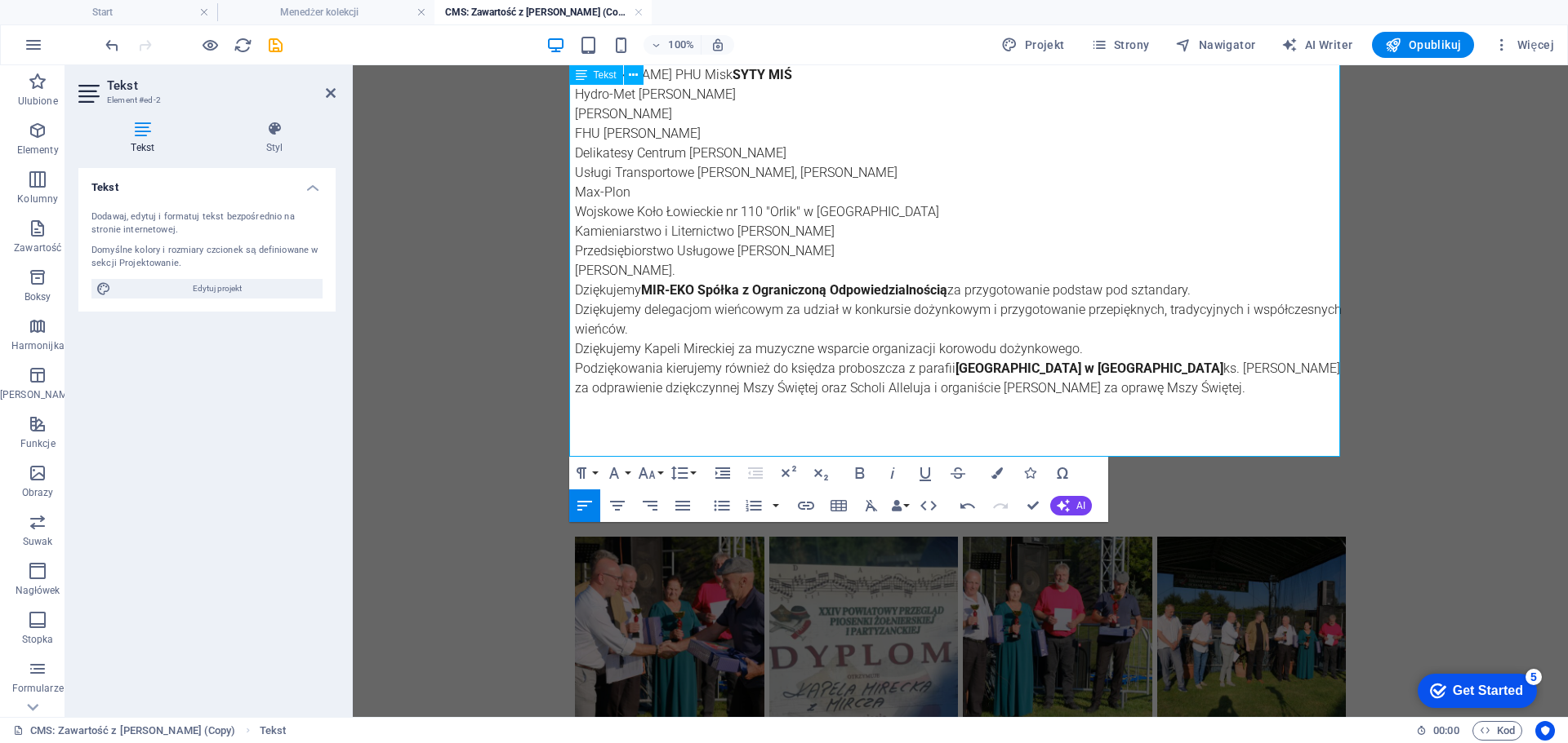
click at [923, 418] on p at bounding box center [960, 427] width 771 height 20
click at [593, 459] on link "Facebook" at bounding box center [603, 467] width 56 height 16
click at [602, 389] on icon "button" at bounding box center [597, 387] width 20 height 20
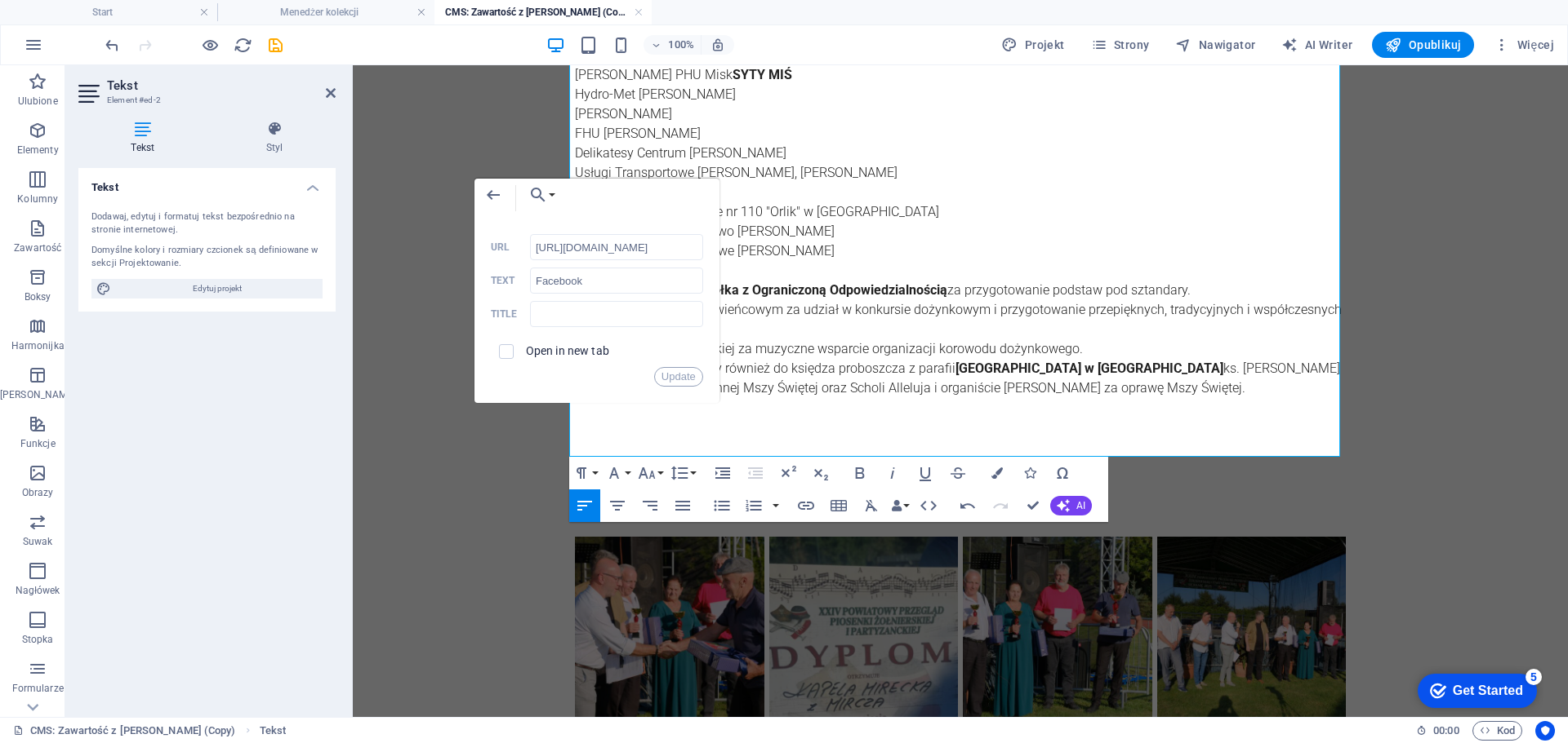
scroll to position [0, 622]
click at [594, 252] on input "[URL][DOMAIN_NAME]" at bounding box center [616, 247] width 173 height 26
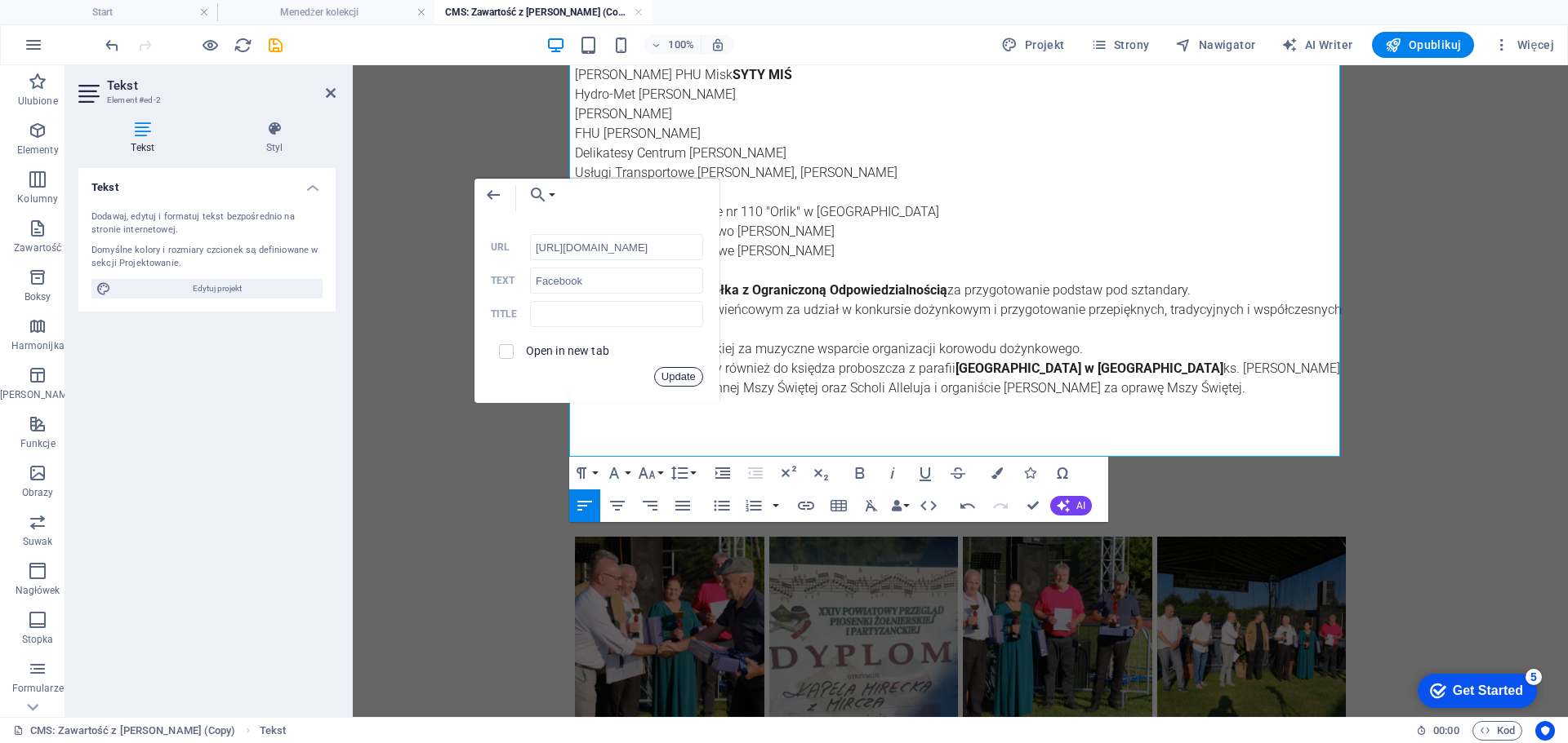
click at [675, 375] on button "Update" at bounding box center [678, 377] width 49 height 20
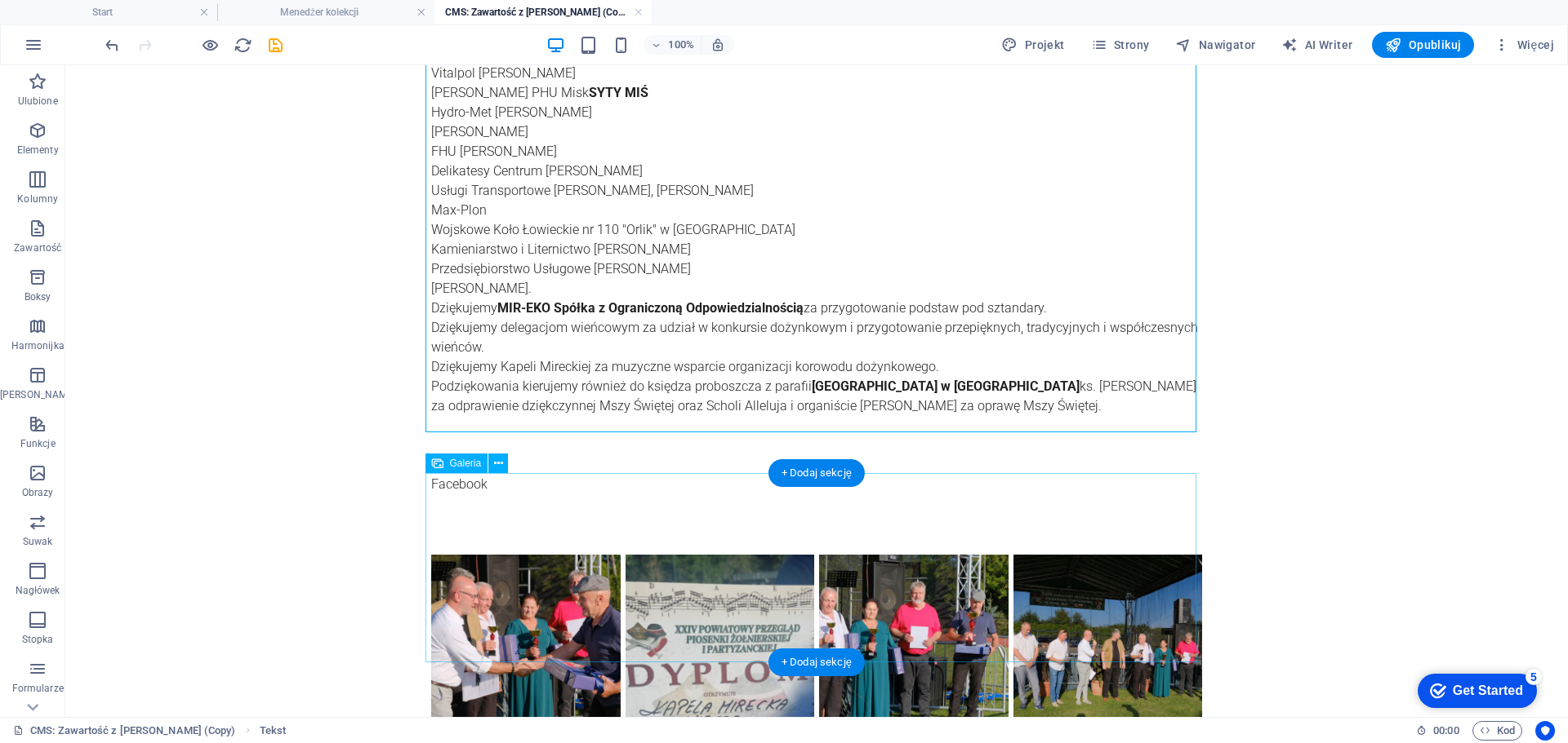
scroll to position [1599, 0]
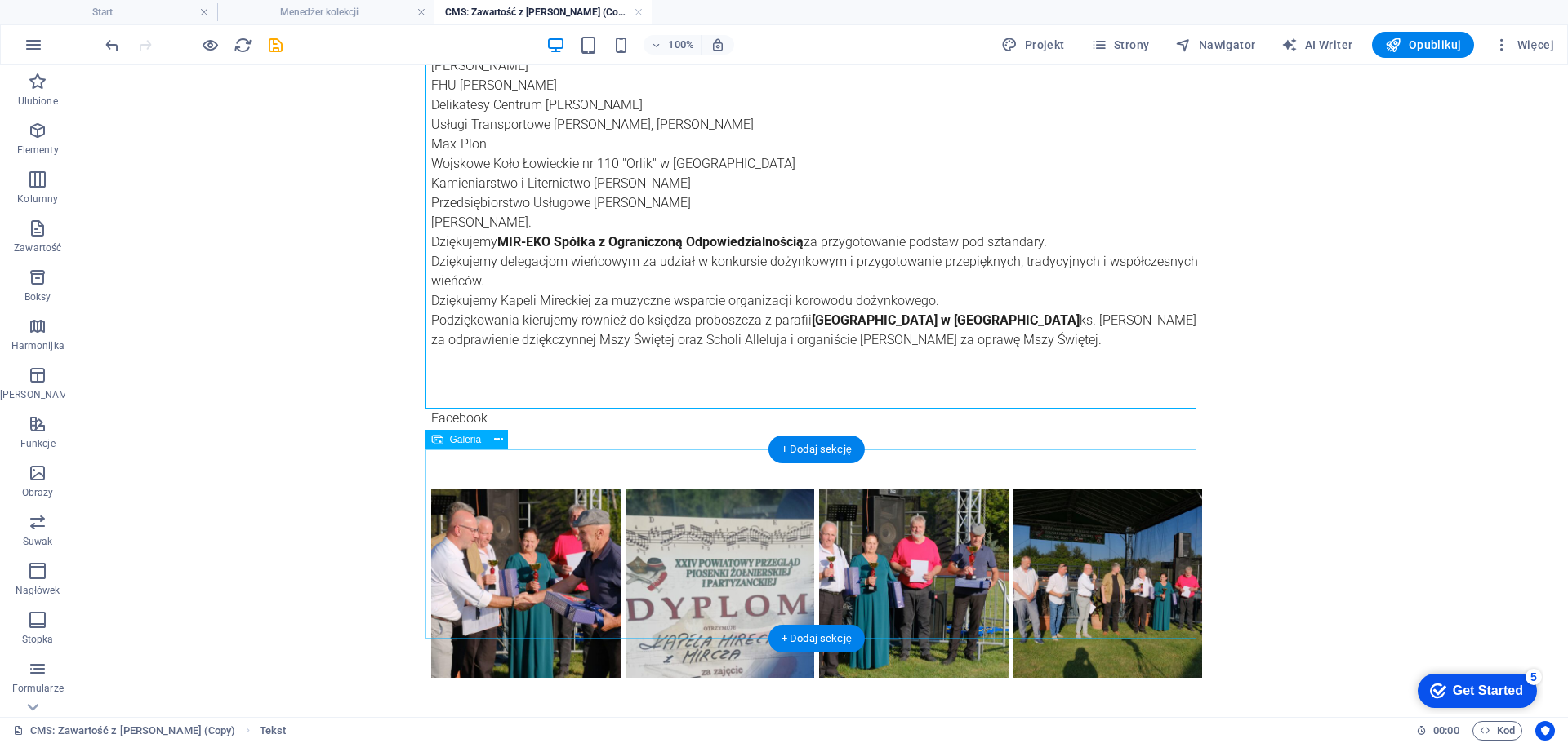
click at [485, 534] on li at bounding box center [526, 584] width 194 height 194
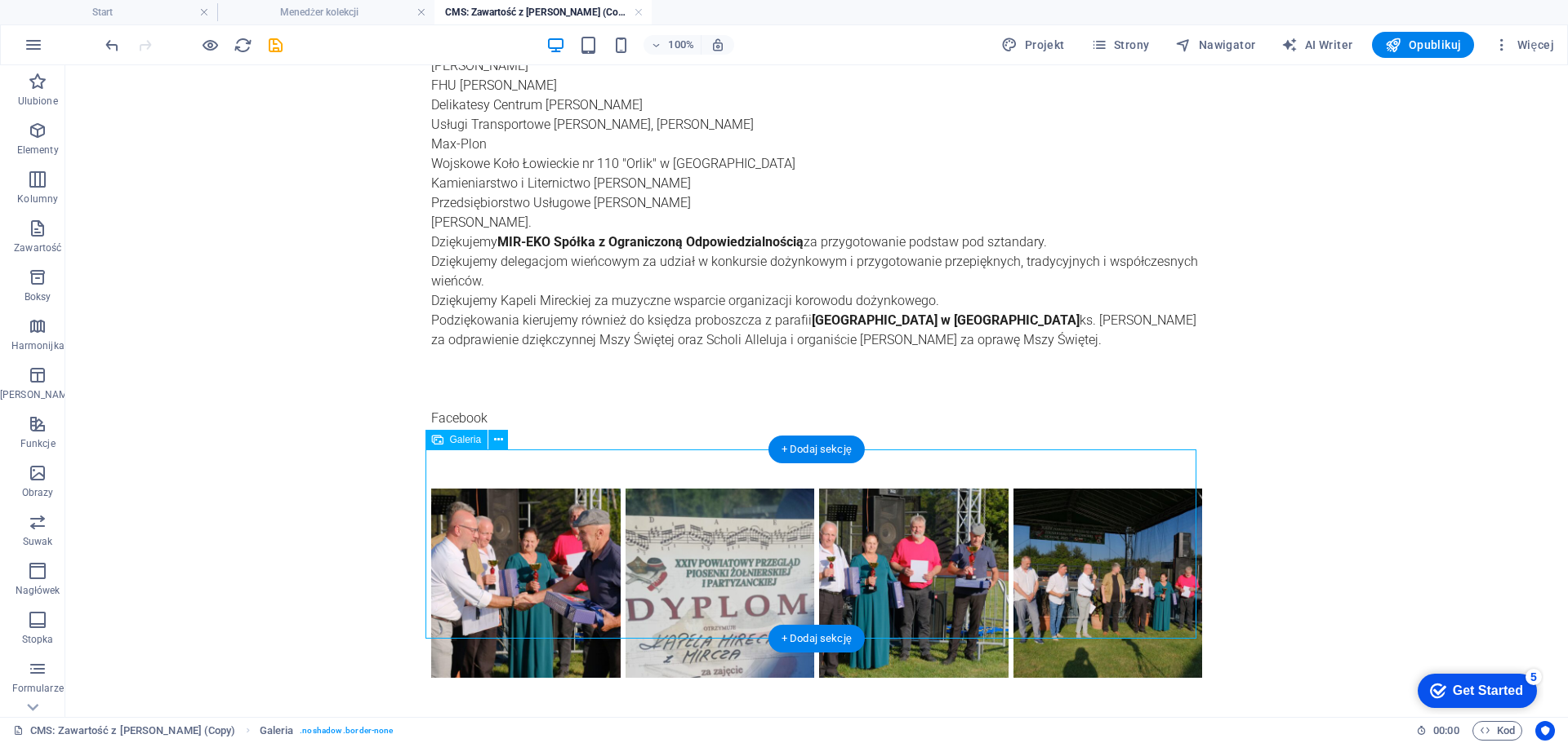
click at [508, 518] on li at bounding box center [526, 584] width 194 height 194
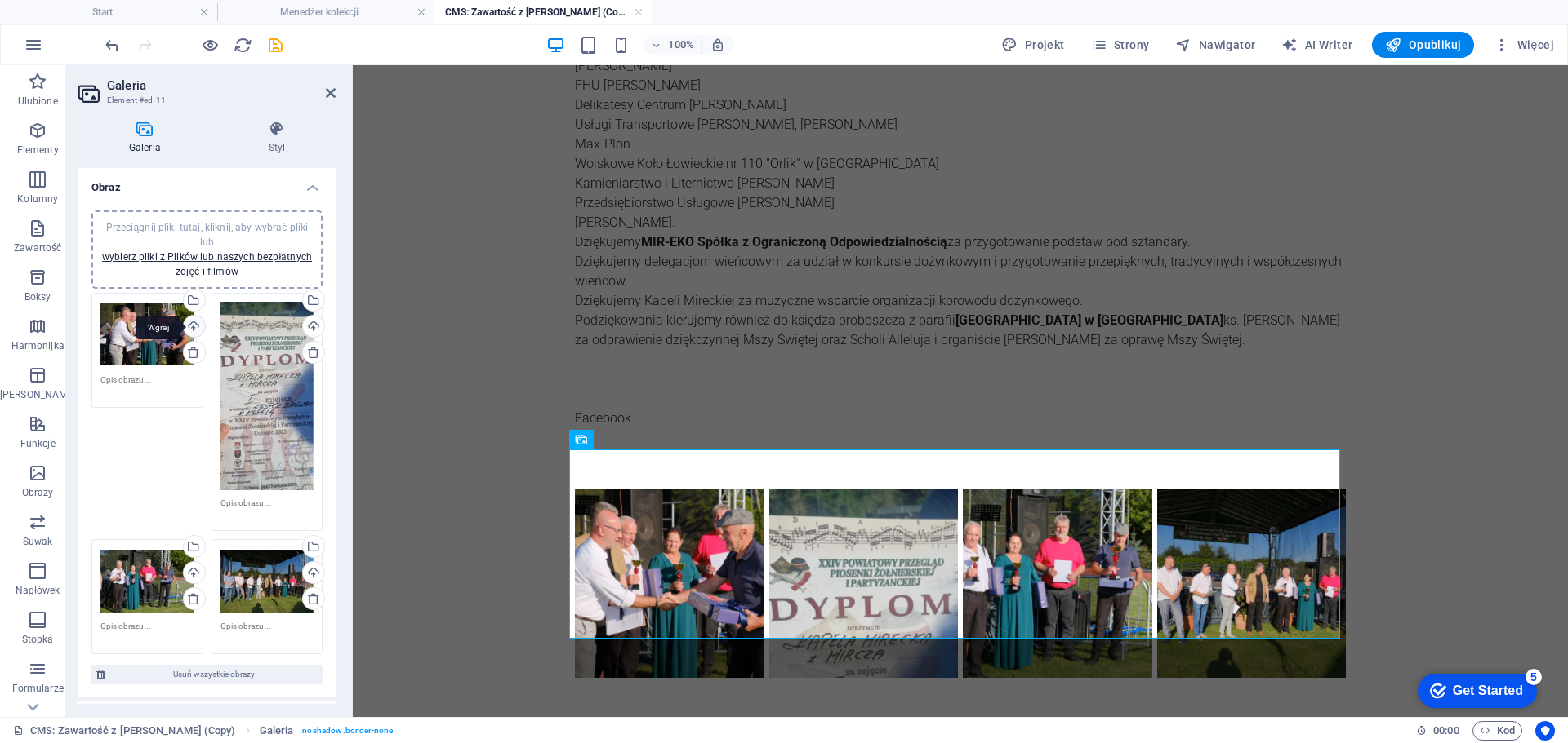
click at [193, 324] on div "Wgraj" at bounding box center [192, 327] width 25 height 25
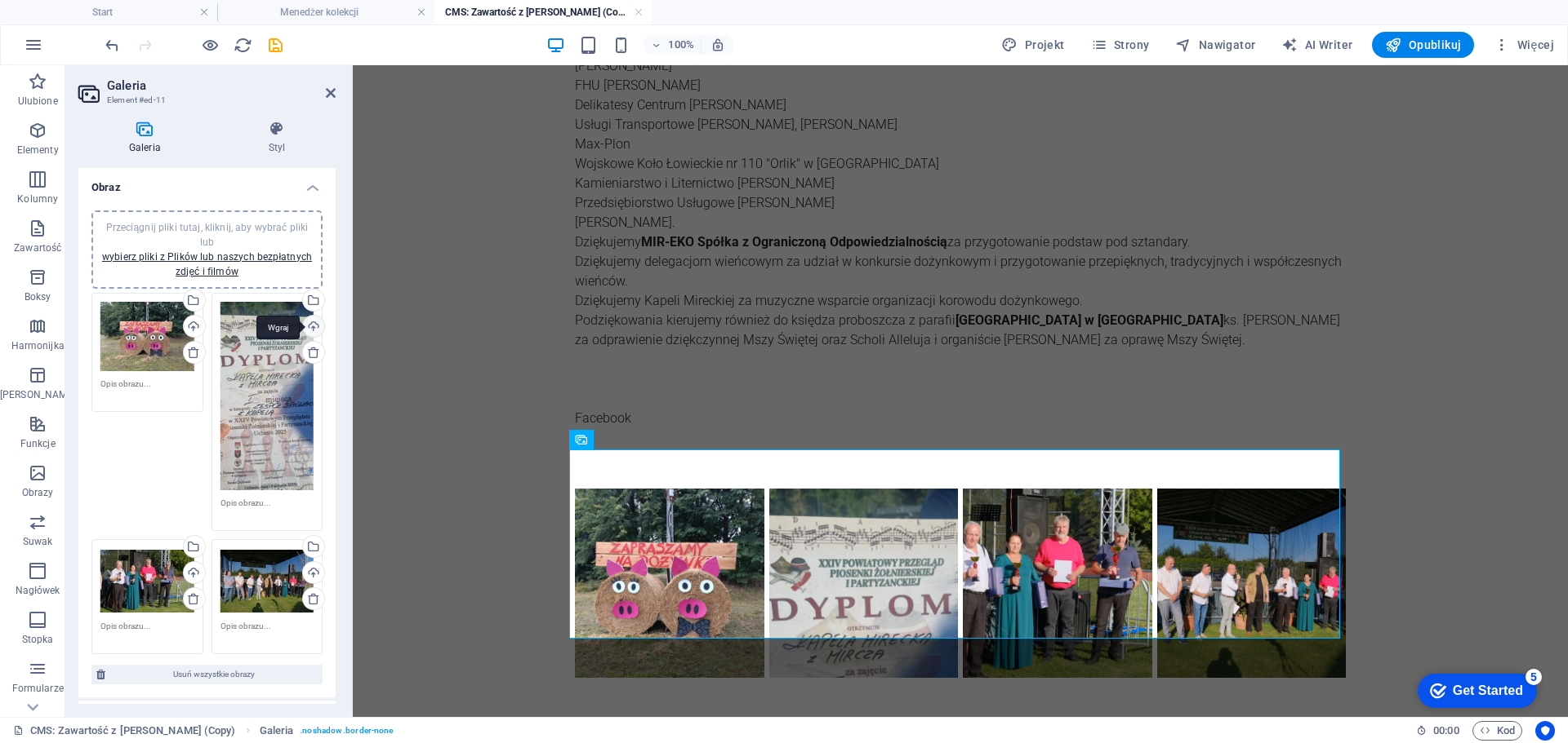
click at [318, 329] on div "Wgraj" at bounding box center [312, 327] width 25 height 25
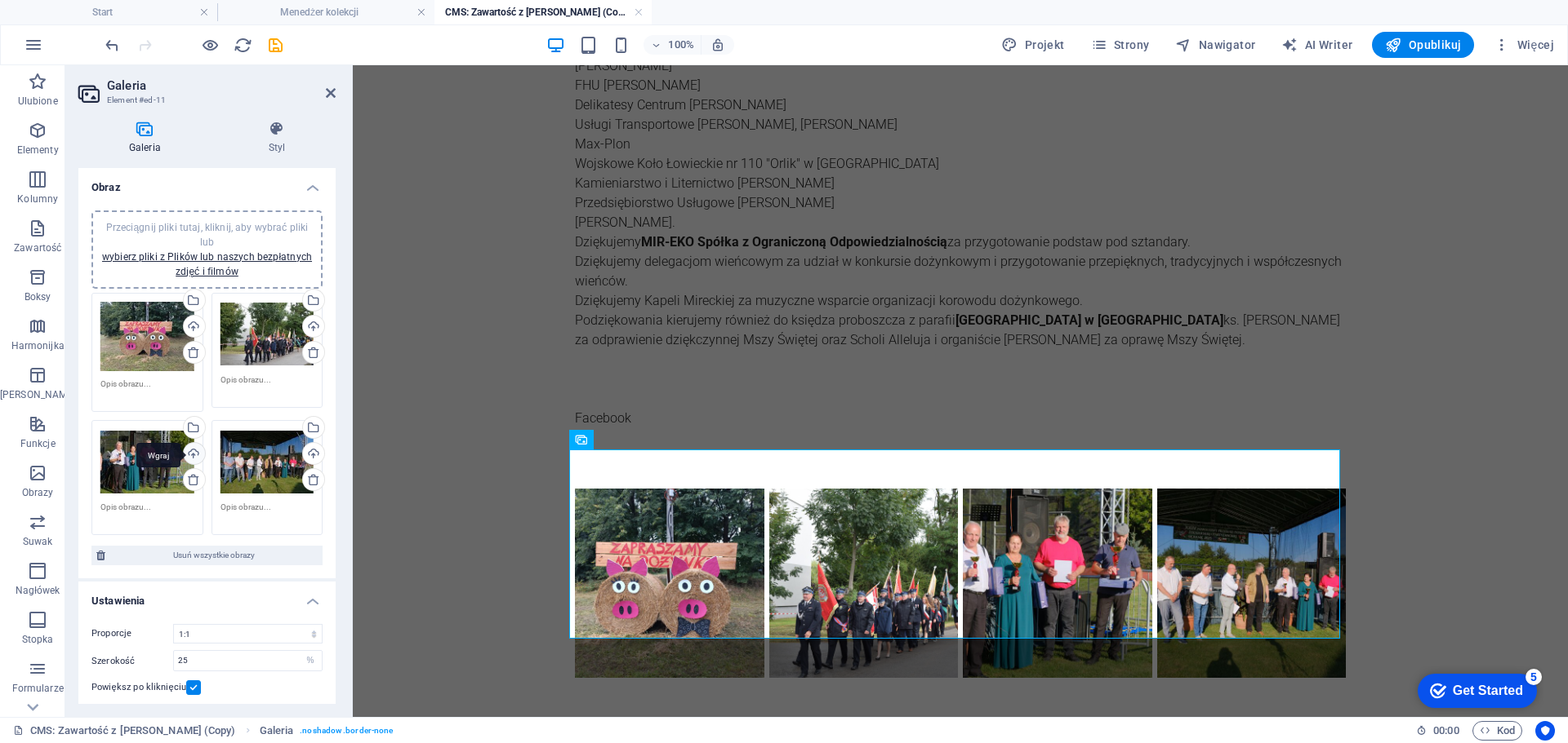
click at [199, 454] on div "Wgraj" at bounding box center [192, 455] width 25 height 25
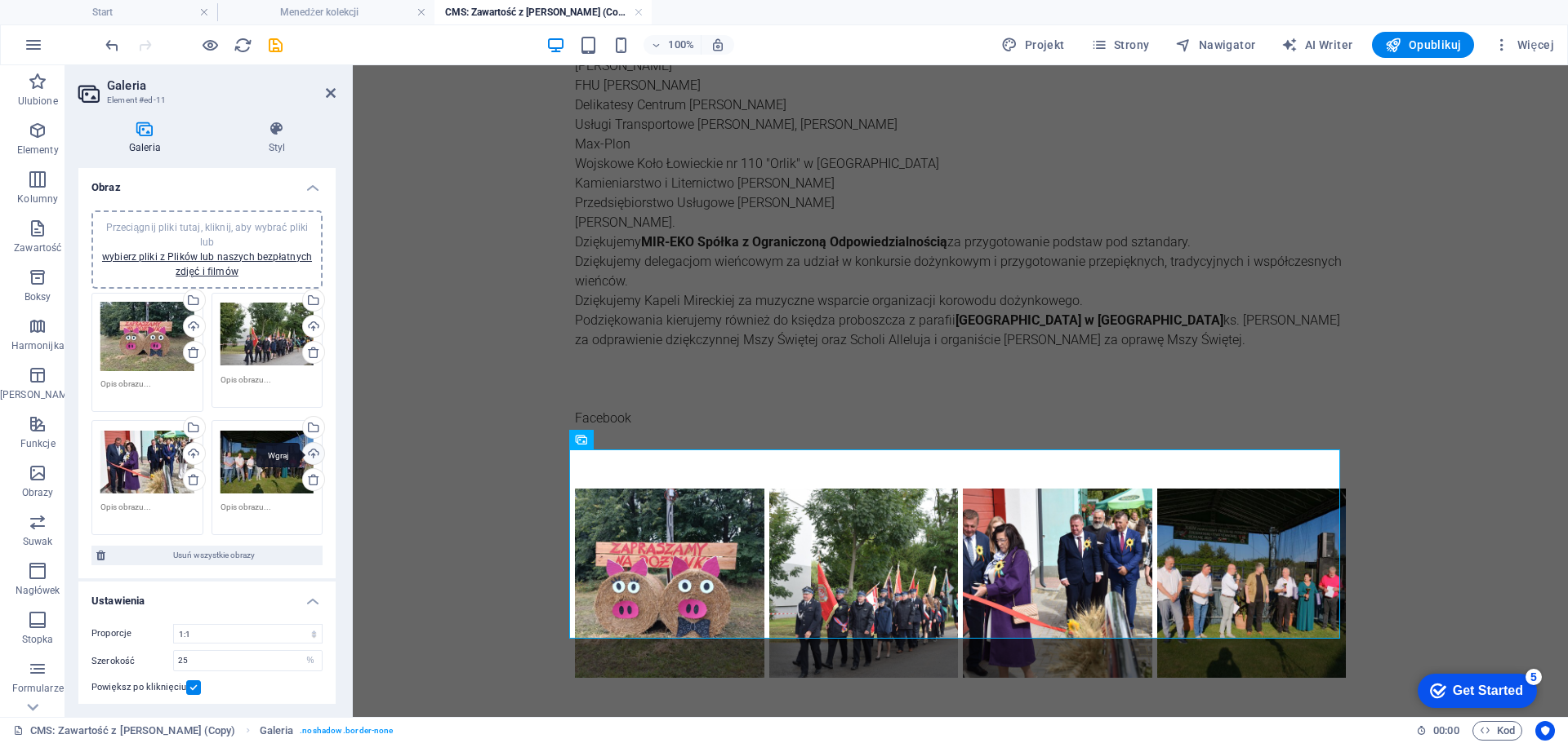
click at [313, 460] on div "Wgraj" at bounding box center [312, 455] width 25 height 25
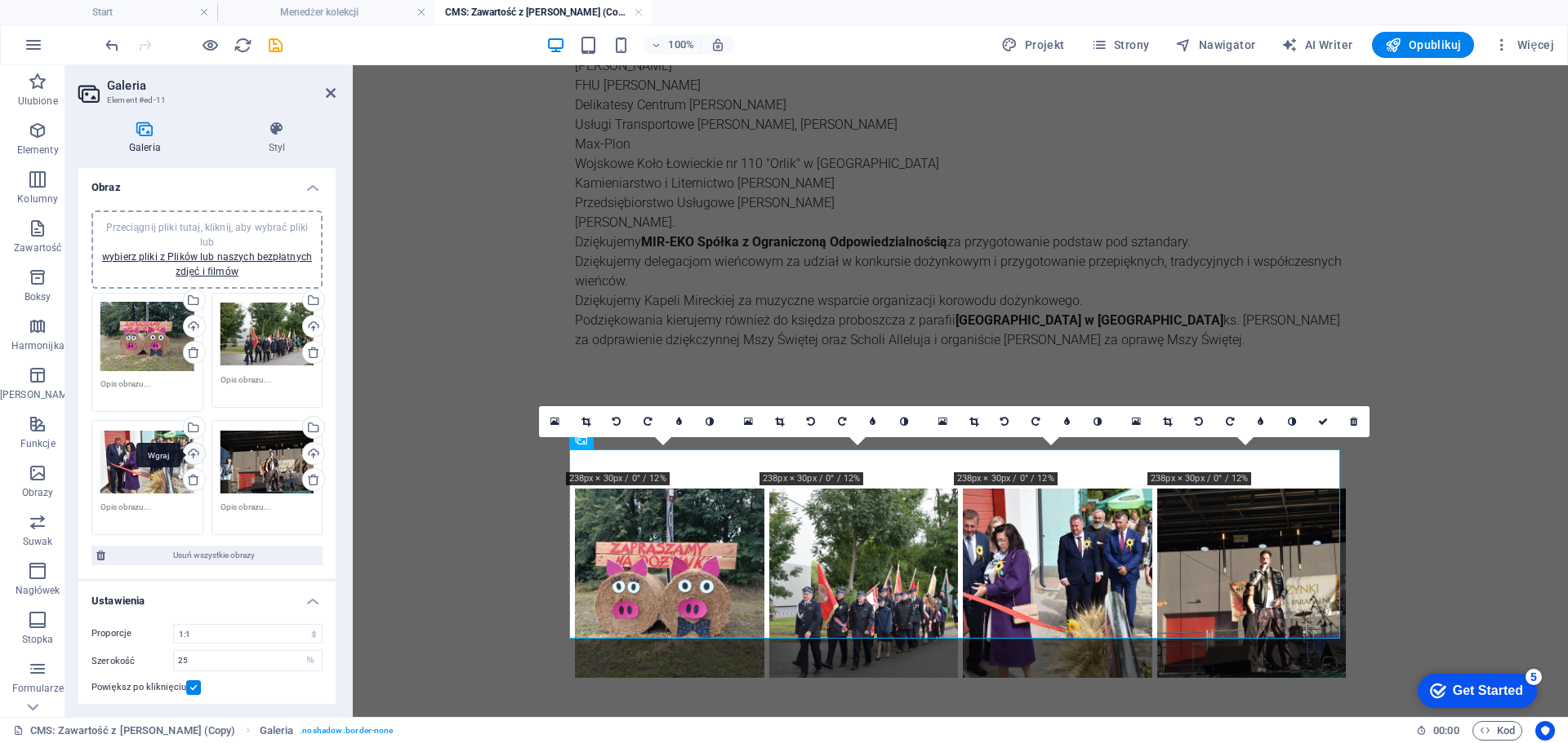
click at [194, 457] on div "Wgraj" at bounding box center [192, 455] width 25 height 25
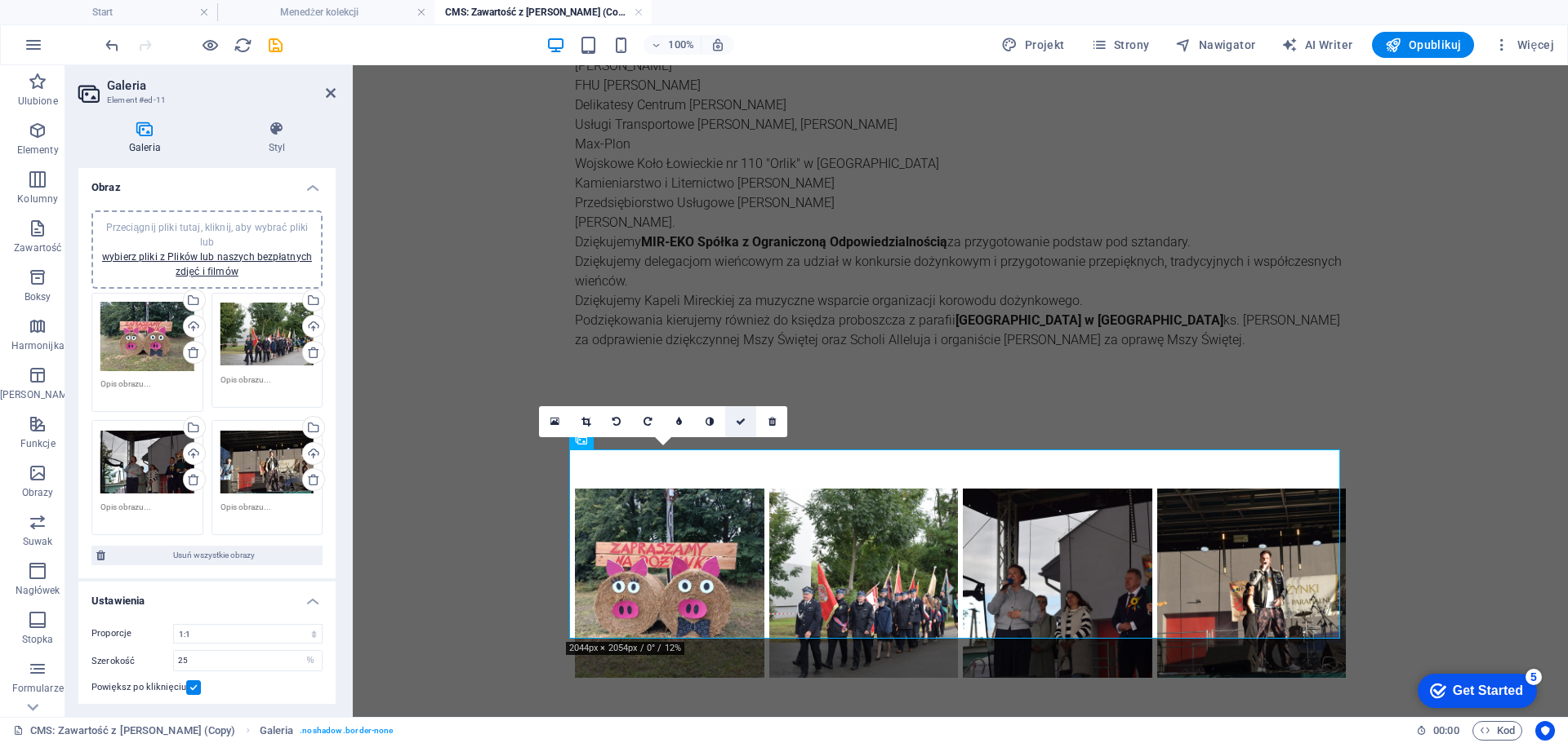
click at [737, 421] on icon at bounding box center [740, 421] width 10 height 10
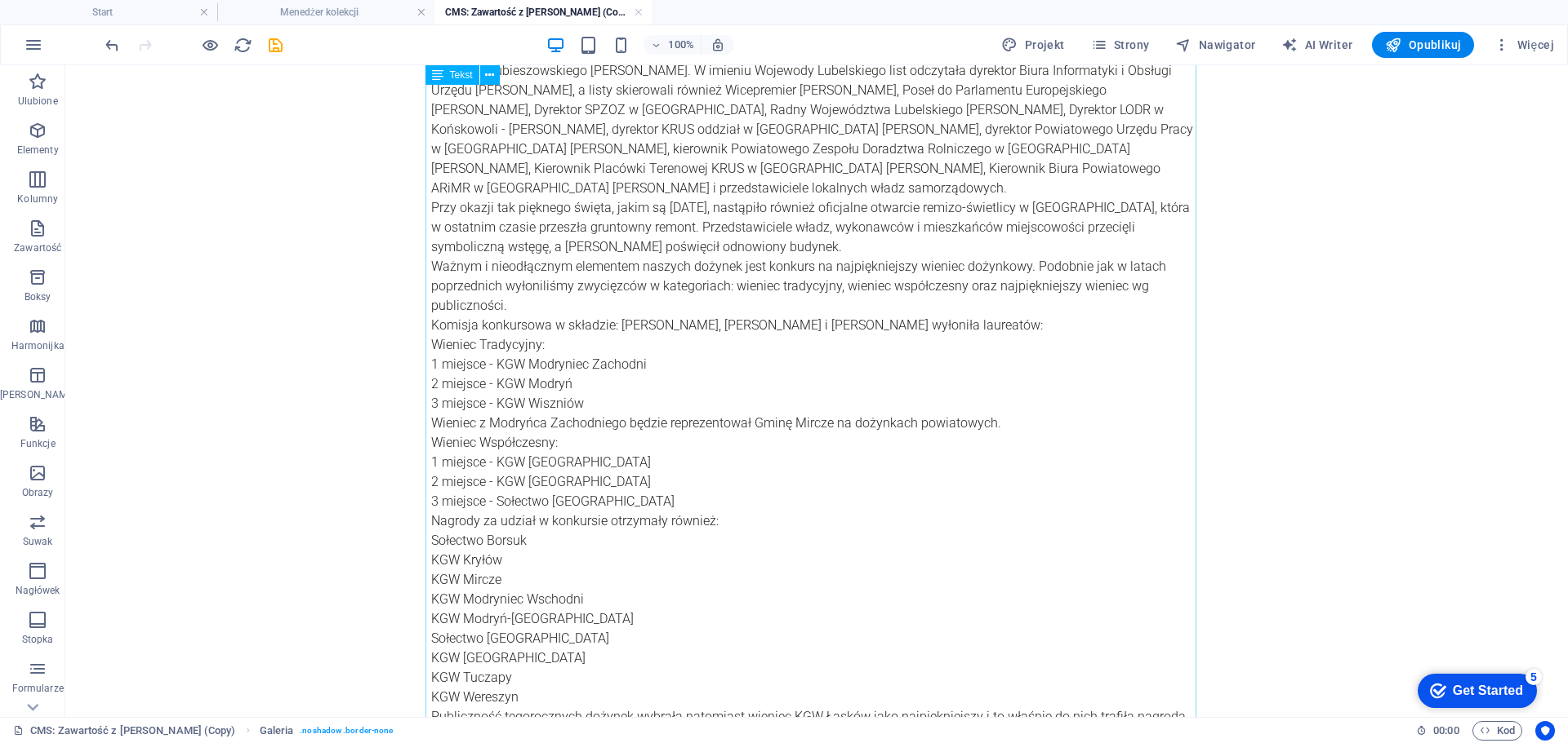
scroll to position [456, 0]
click at [283, 44] on icon "save" at bounding box center [275, 45] width 19 height 19
click at [639, 13] on link at bounding box center [638, 13] width 10 height 16
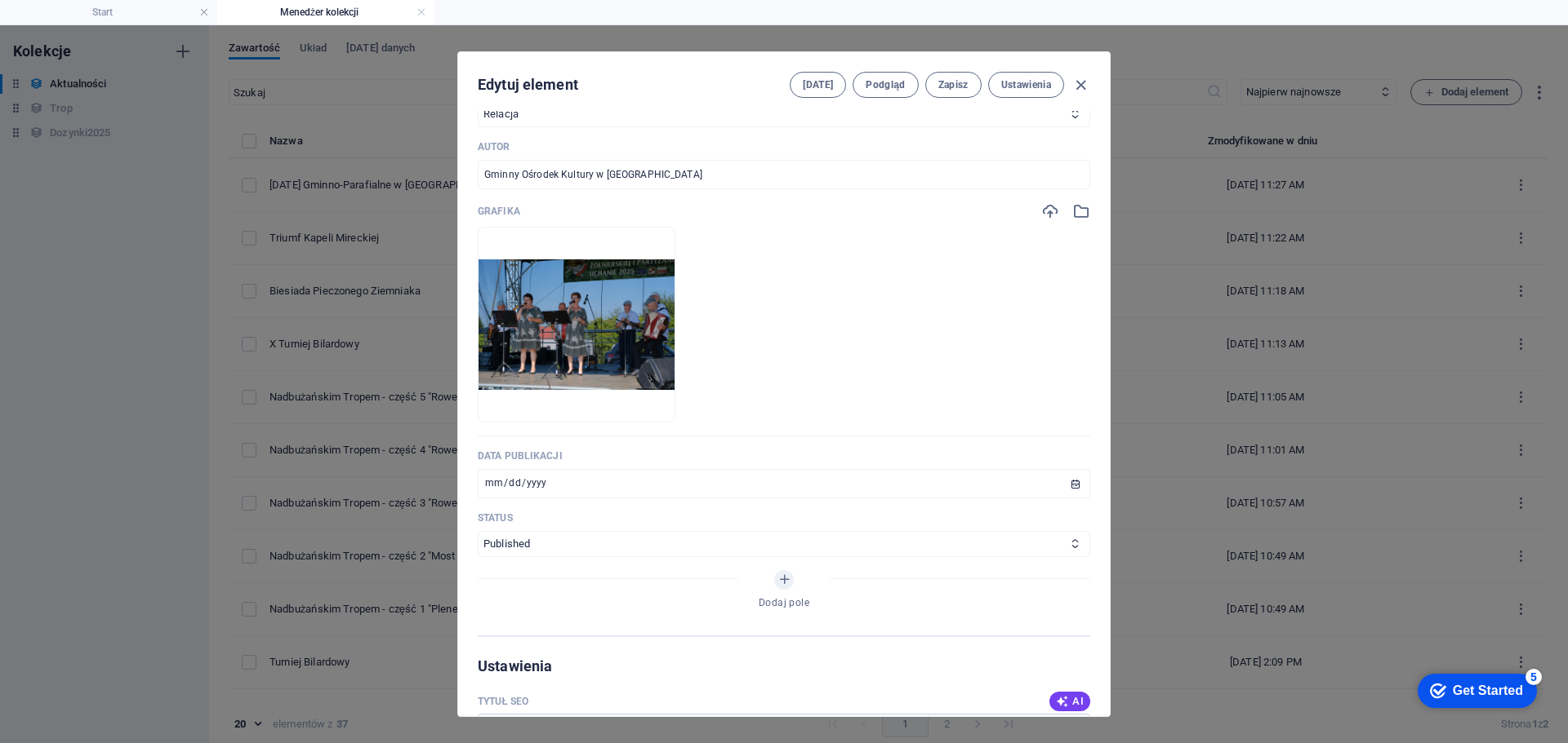
scroll to position [571, 0]
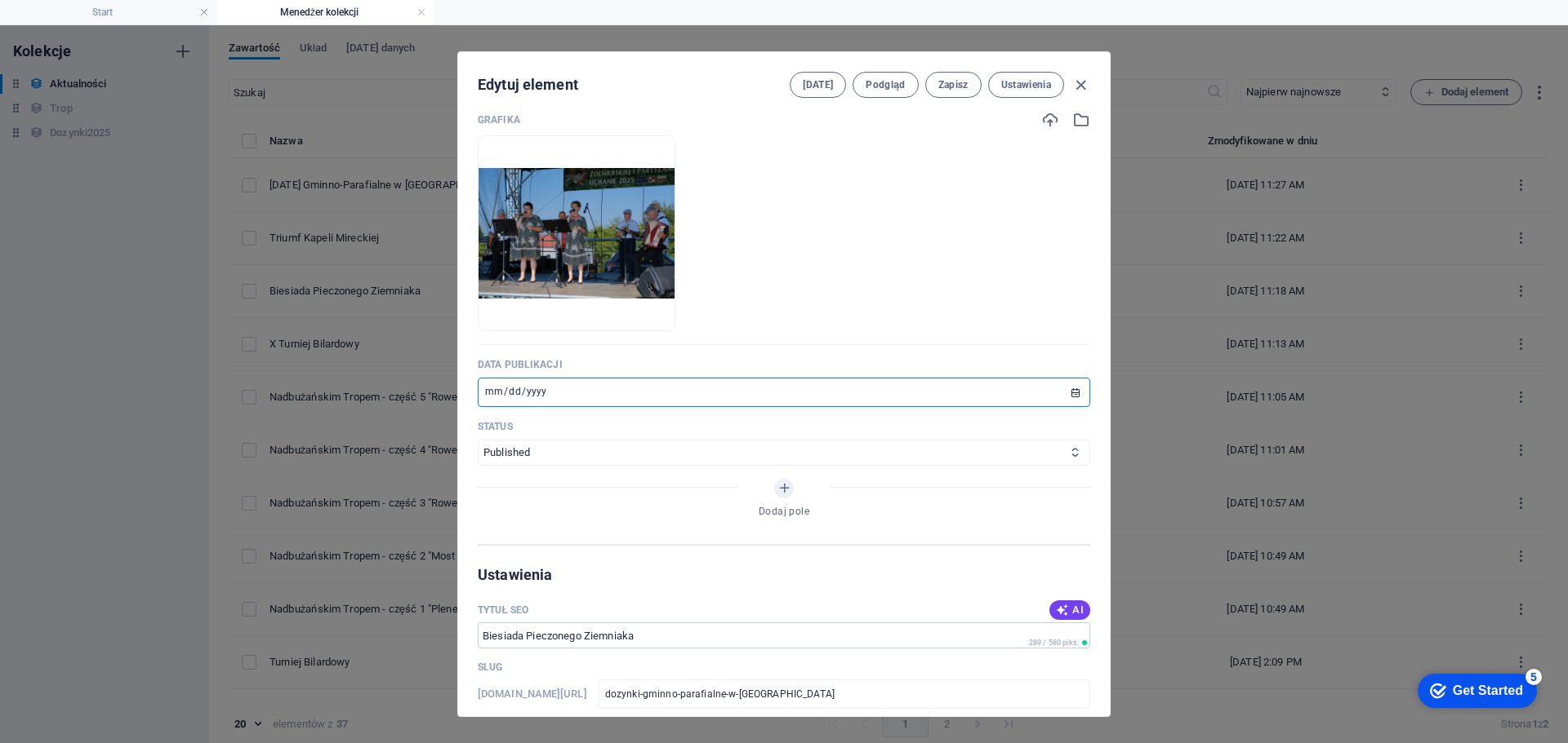
click at [488, 389] on input "[DATE]" at bounding box center [784, 393] width 613 height 30
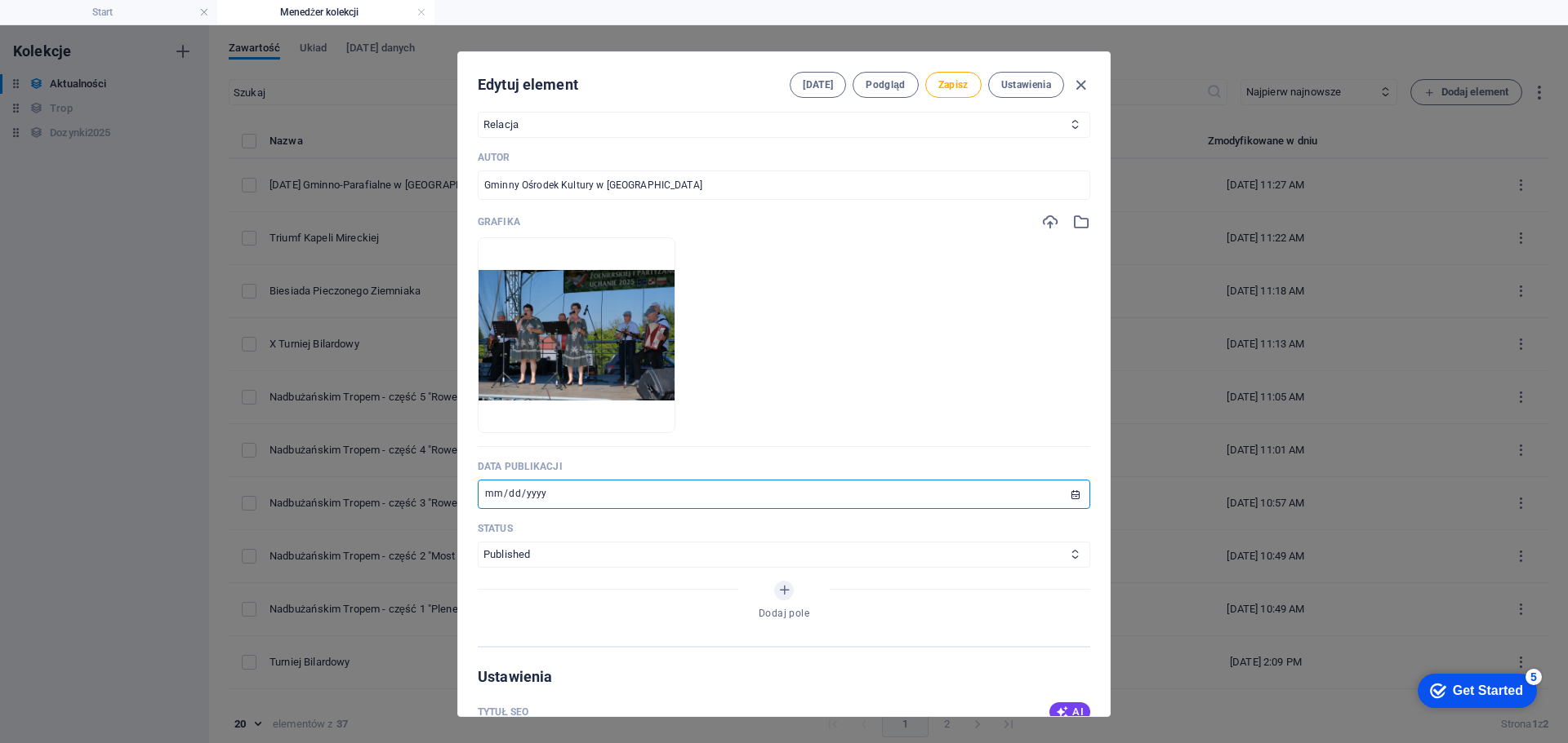
scroll to position [326, 0]
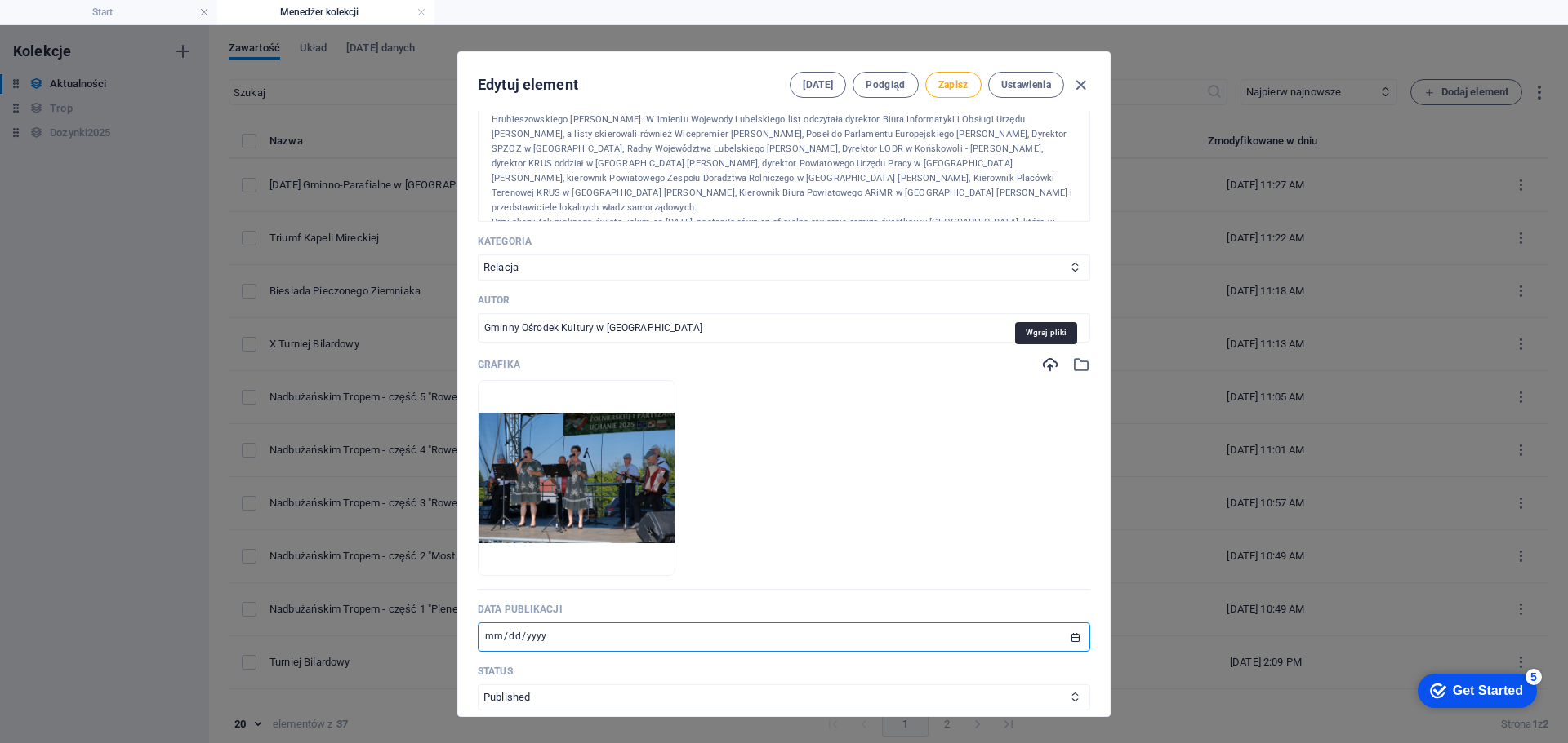
click at [1041, 366] on icon "button" at bounding box center [1050, 365] width 18 height 18
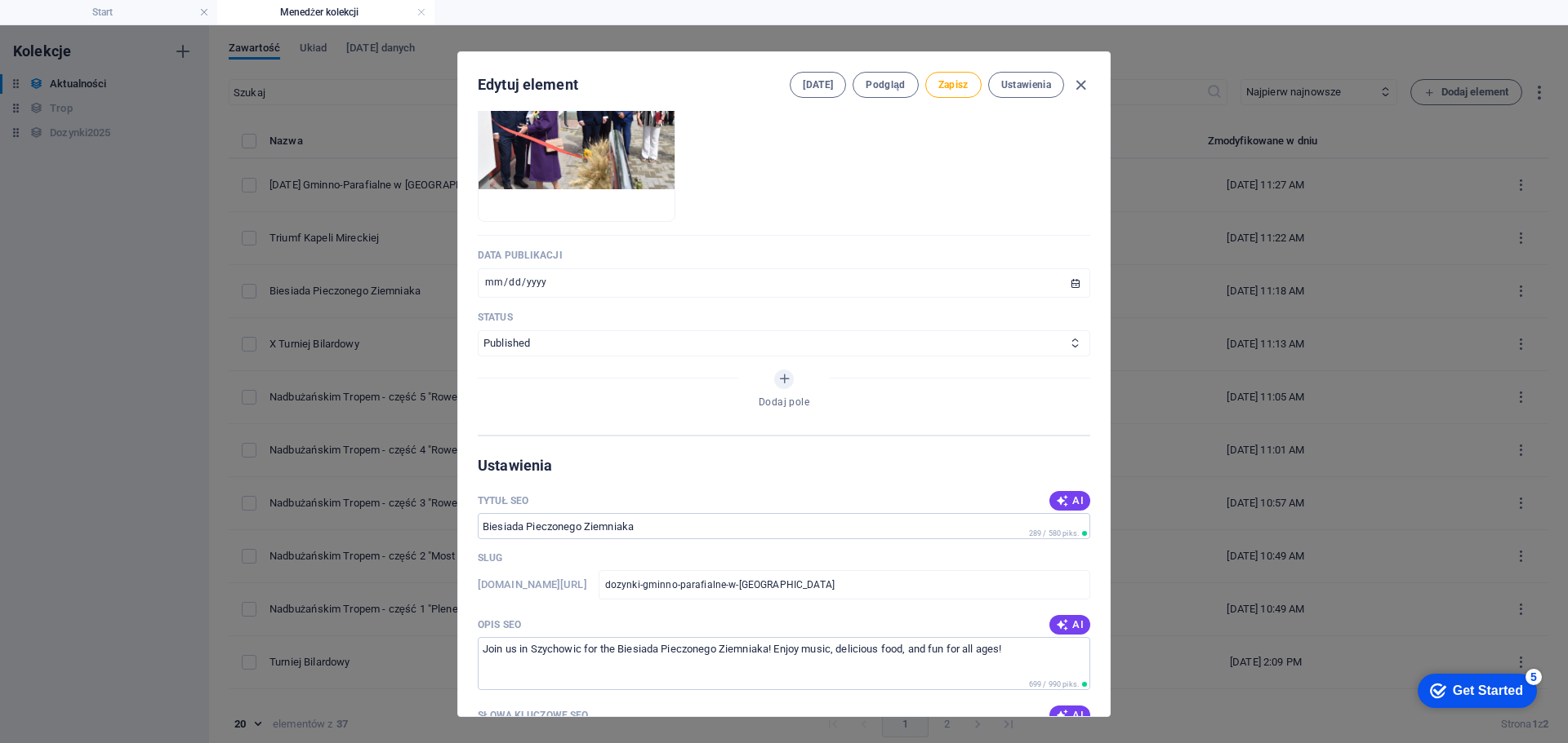
scroll to position [816, 0]
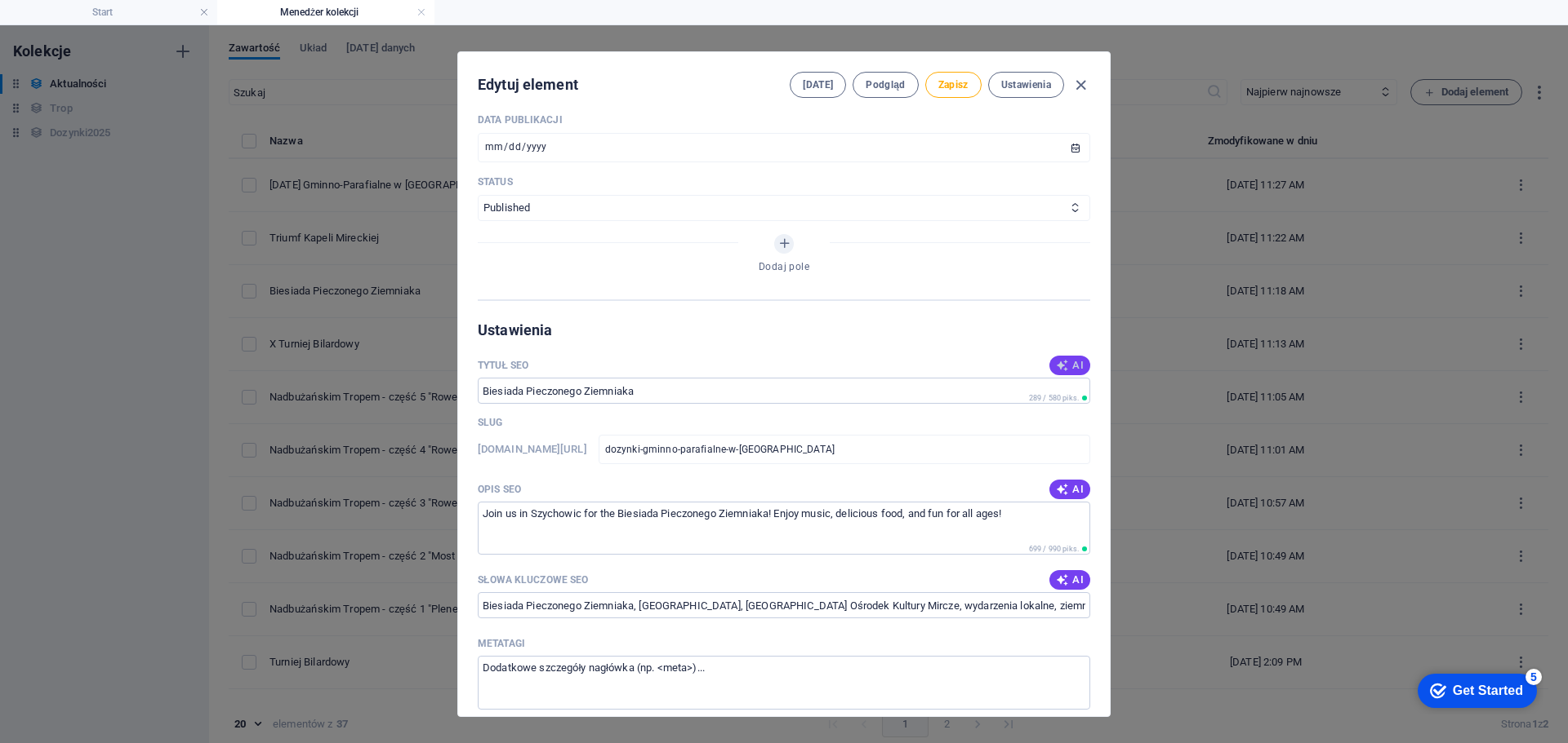
click at [1070, 359] on span "AI" at bounding box center [1070, 365] width 28 height 13
click at [1067, 491] on span "AI" at bounding box center [1070, 489] width 28 height 13
click at [1067, 582] on span "AI" at bounding box center [1070, 580] width 28 height 13
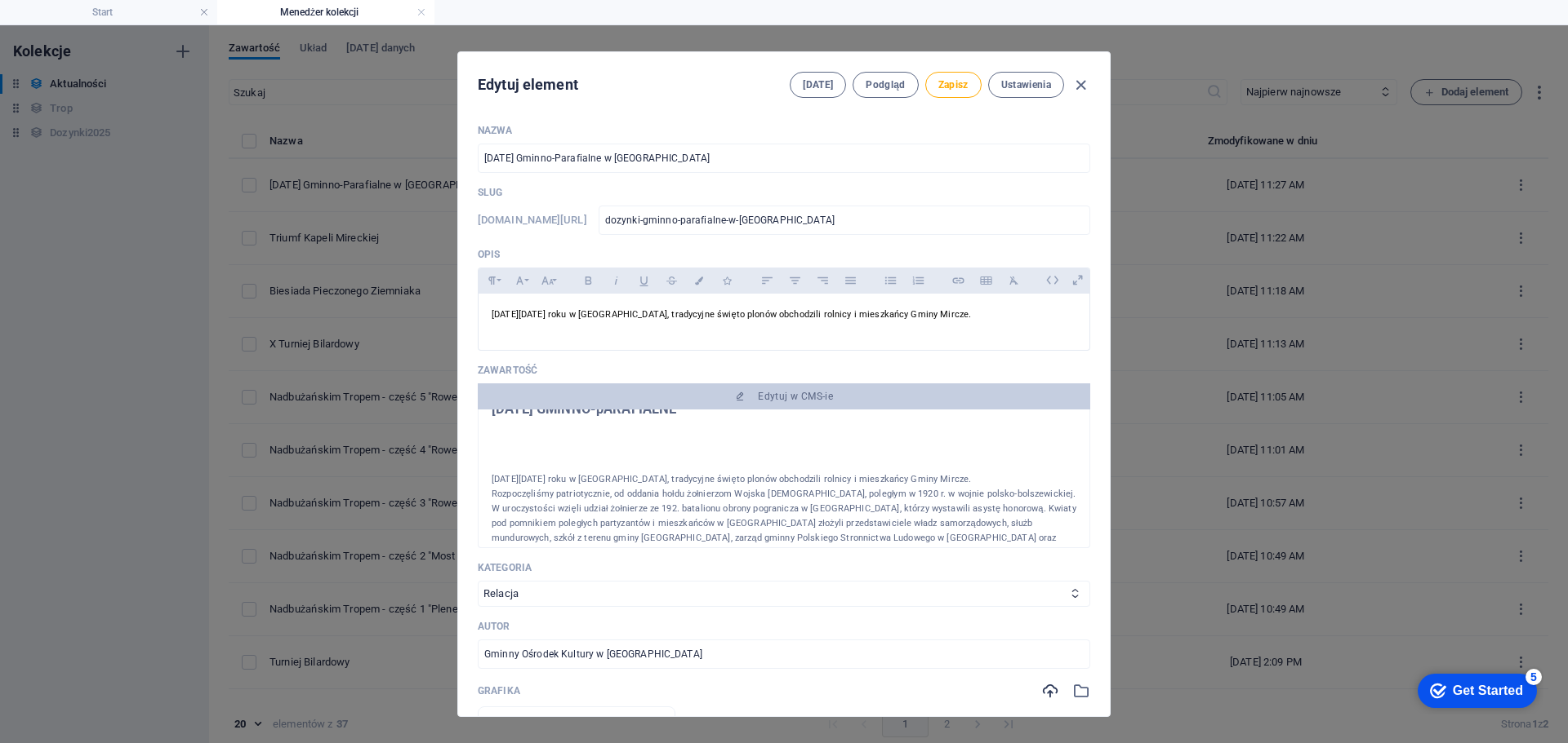
scroll to position [0, 0]
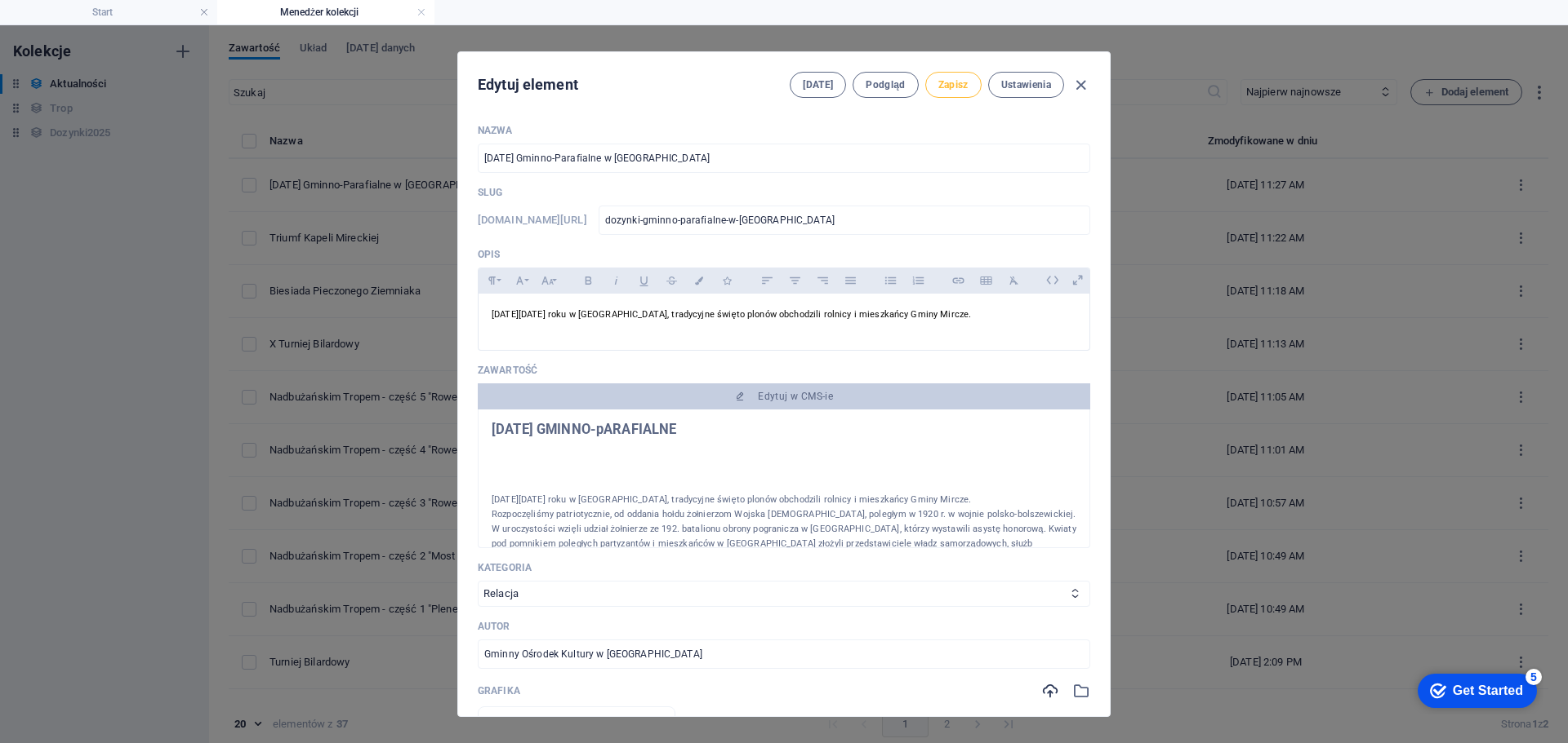
click at [961, 80] on span "Zapisz" at bounding box center [953, 84] width 31 height 13
click at [1081, 81] on icon "button" at bounding box center [1080, 85] width 19 height 19
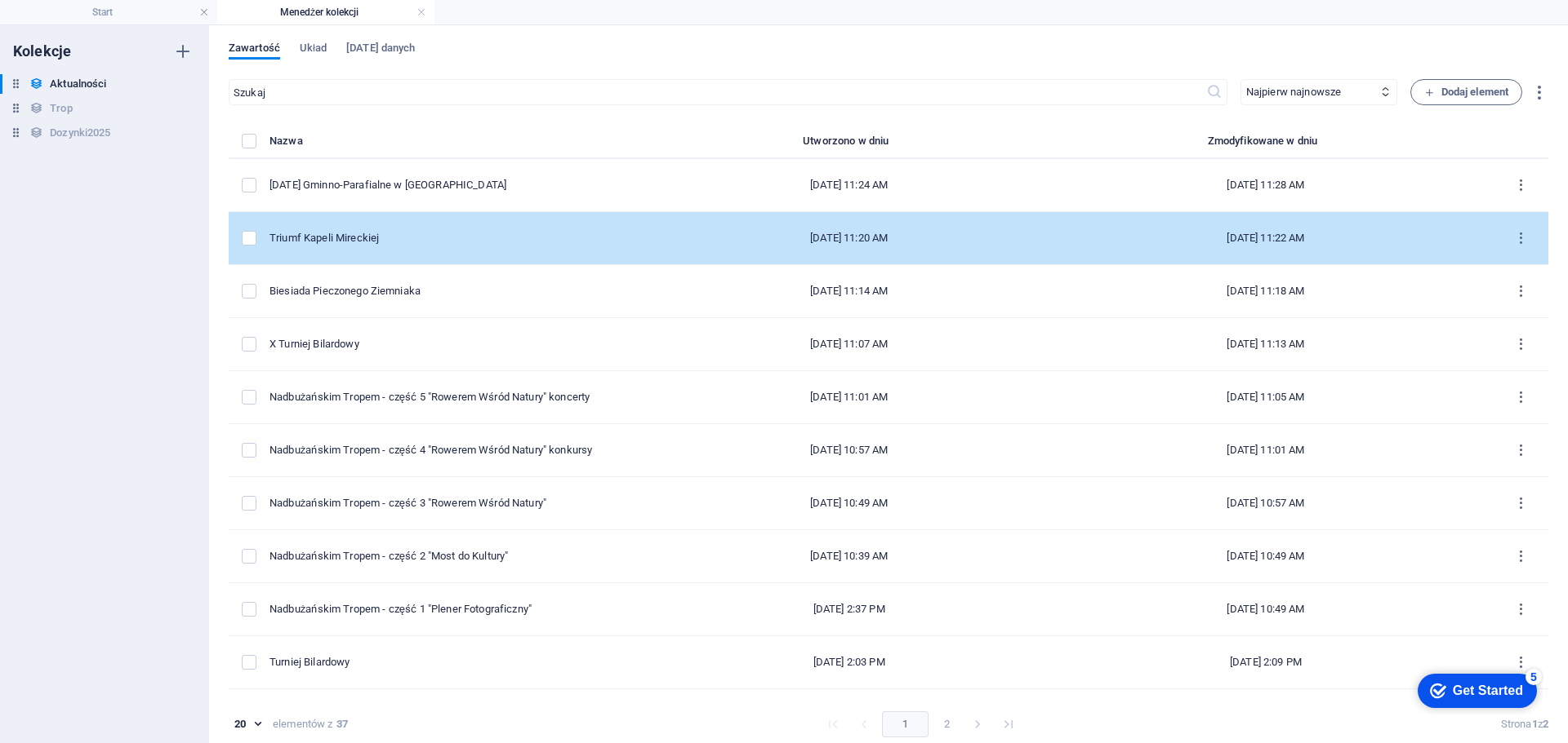
click at [446, 238] on div "Triumf Kapeli Mireckiej" at bounding box center [457, 237] width 377 height 15
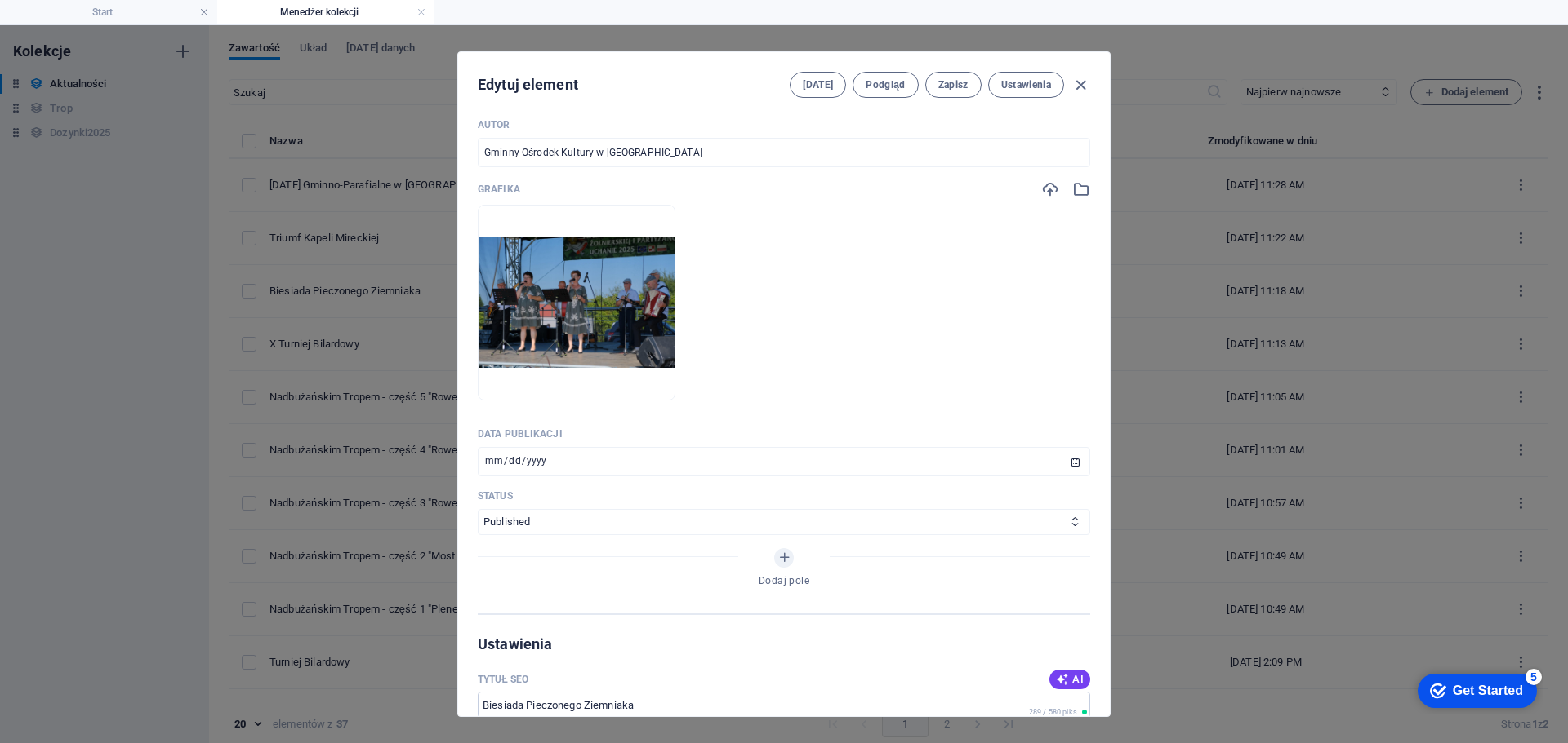
scroll to position [653, 0]
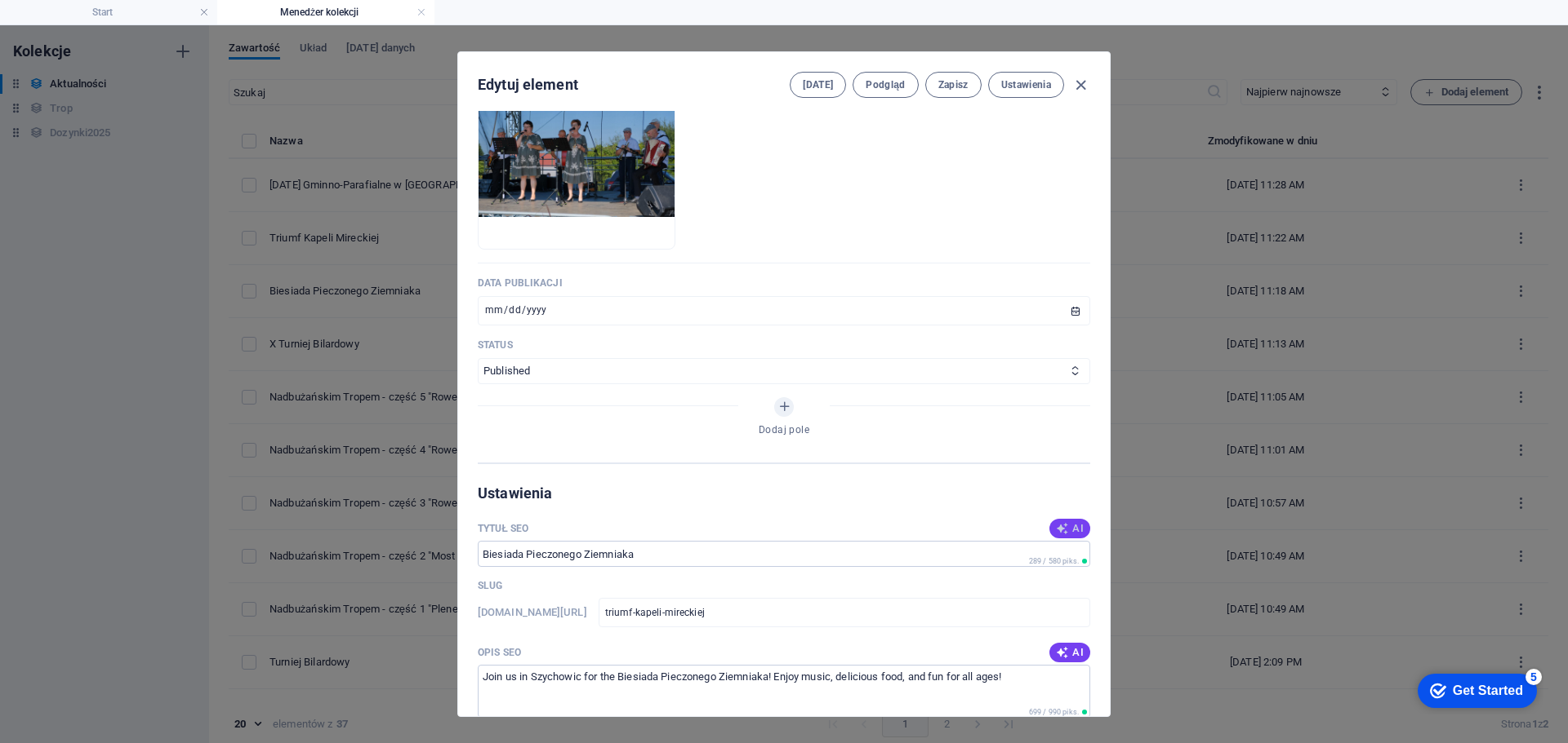
click at [1066, 533] on span "AI" at bounding box center [1070, 528] width 28 height 13
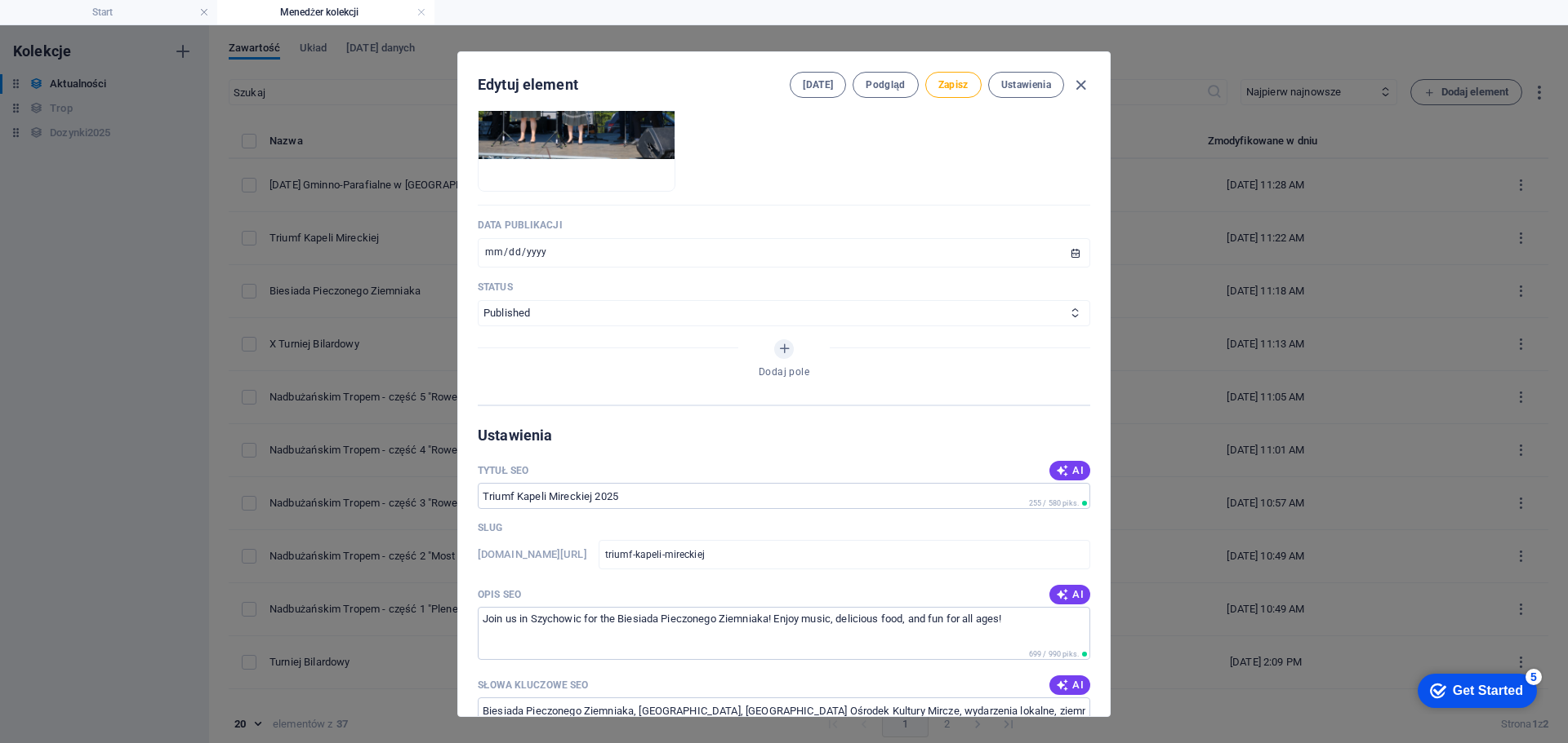
scroll to position [979, 0]
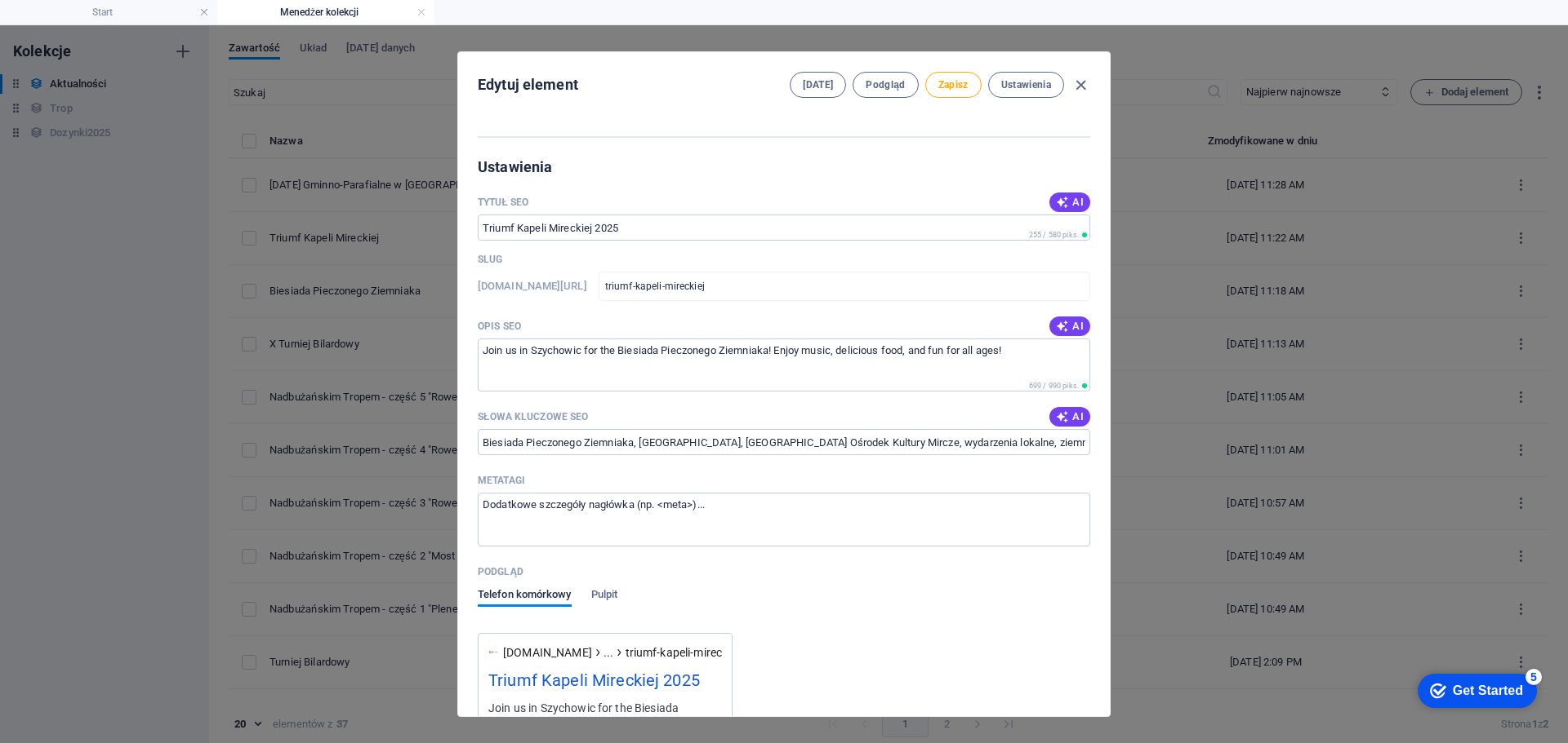
click at [1059, 337] on div "Opis SEO AI" at bounding box center [784, 326] width 613 height 25
click at [1062, 325] on icon "button" at bounding box center [1062, 325] width 13 height 13
click at [1061, 413] on icon "button" at bounding box center [1062, 417] width 13 height 13
click at [962, 82] on span "Zapisz" at bounding box center [953, 84] width 31 height 13
click at [1079, 83] on icon "button" at bounding box center [1080, 85] width 19 height 19
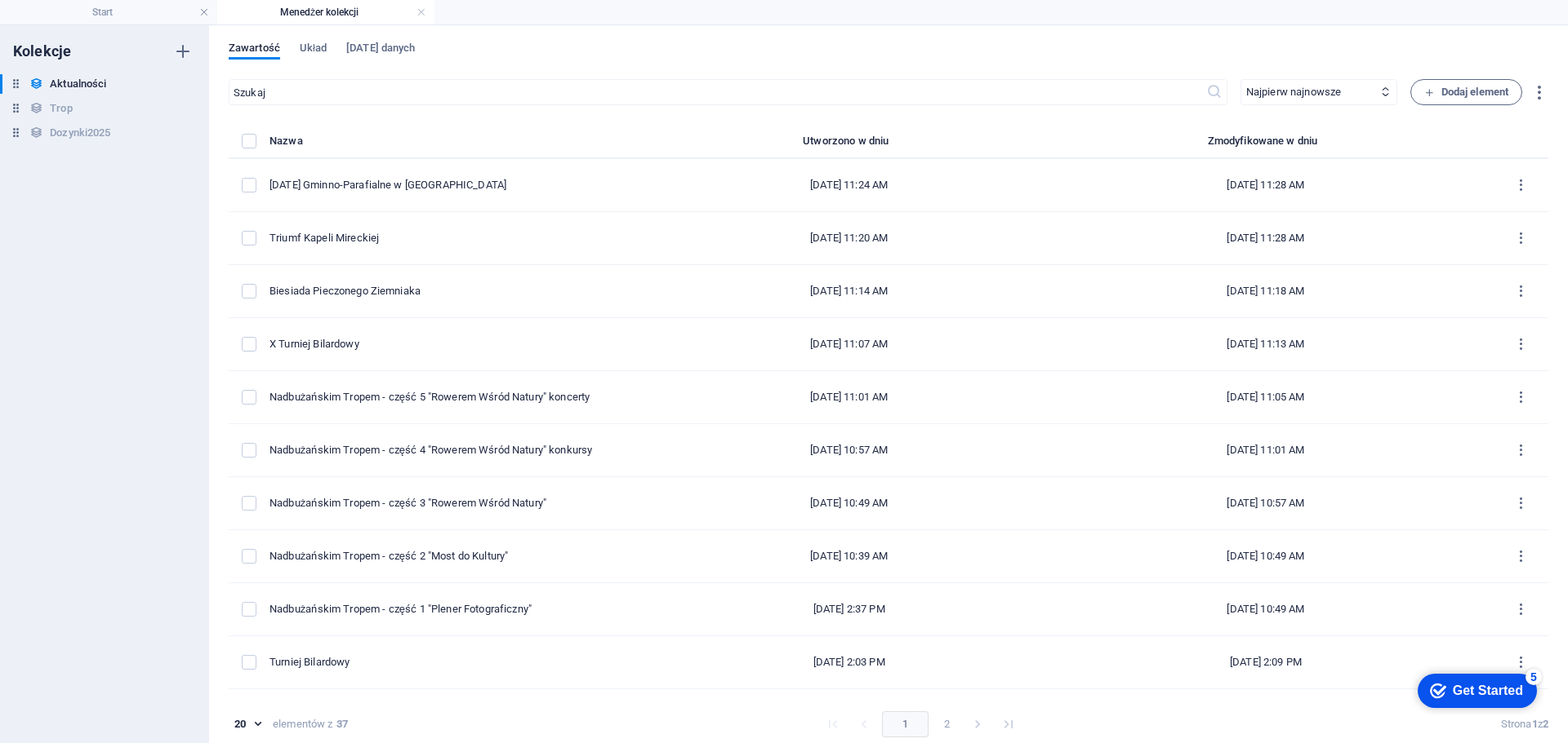
scroll to position [817, 0]
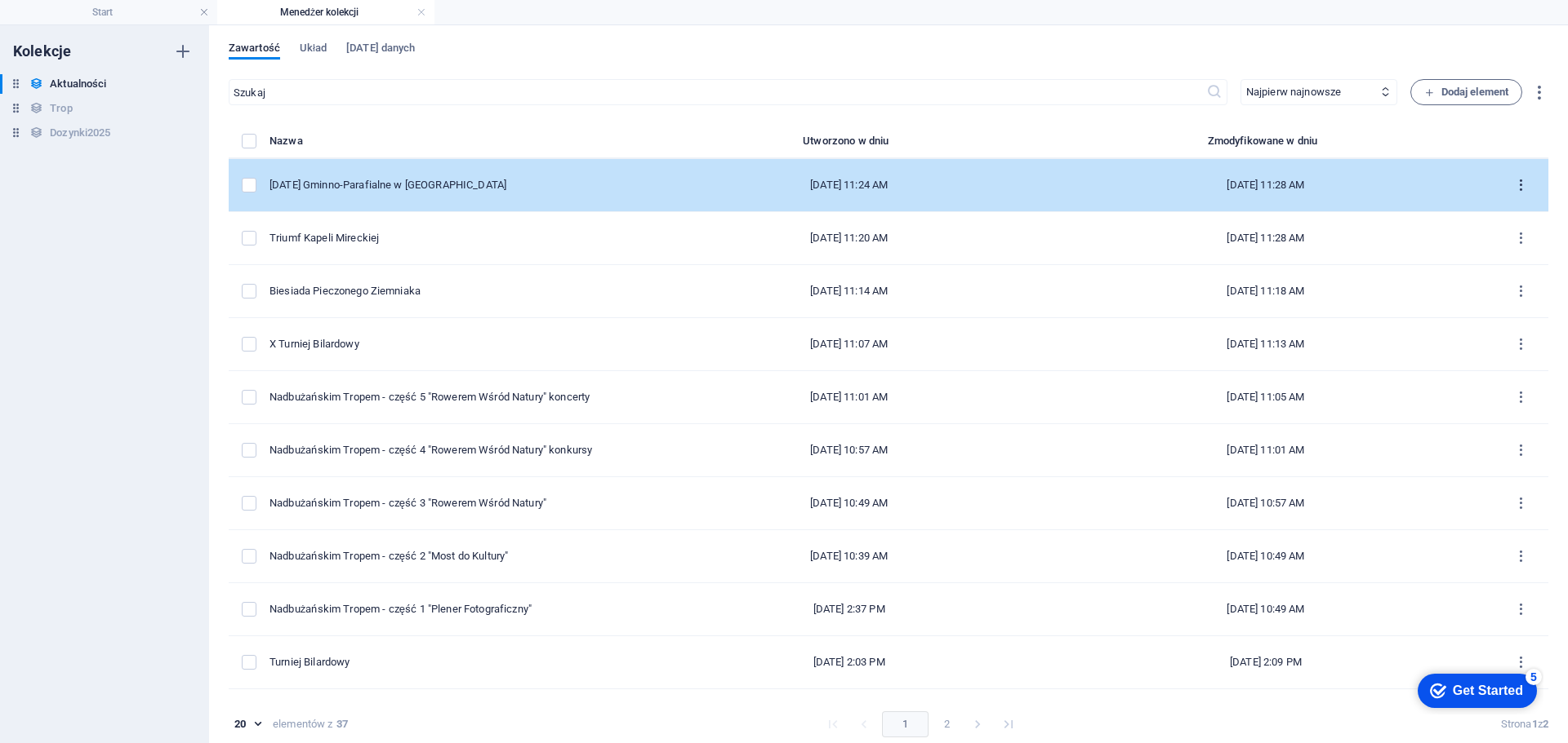
click at [1520, 182] on icon "items list" at bounding box center [1520, 186] width 16 height 16
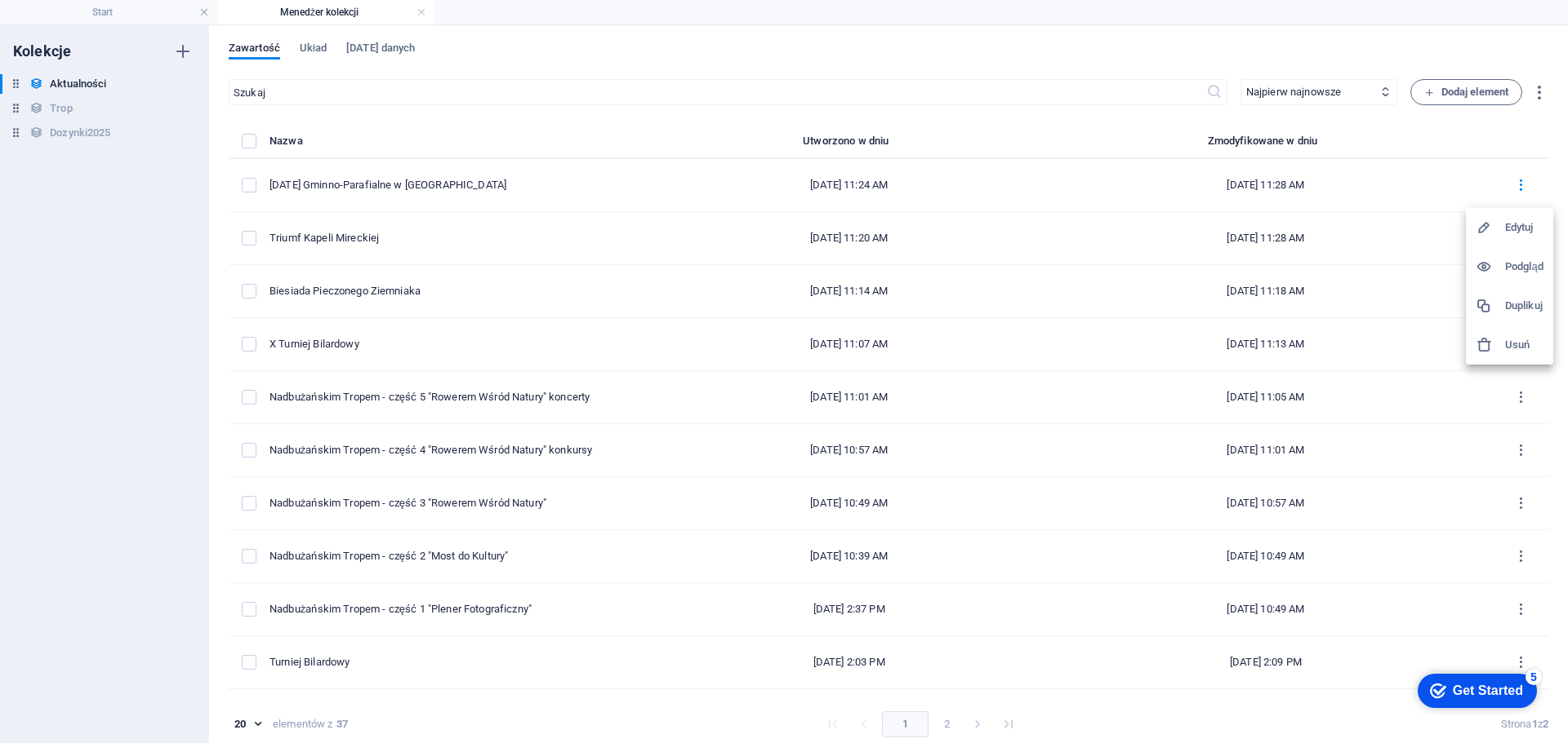
click at [1519, 304] on h6 "Duplikuj" at bounding box center [1523, 306] width 39 height 20
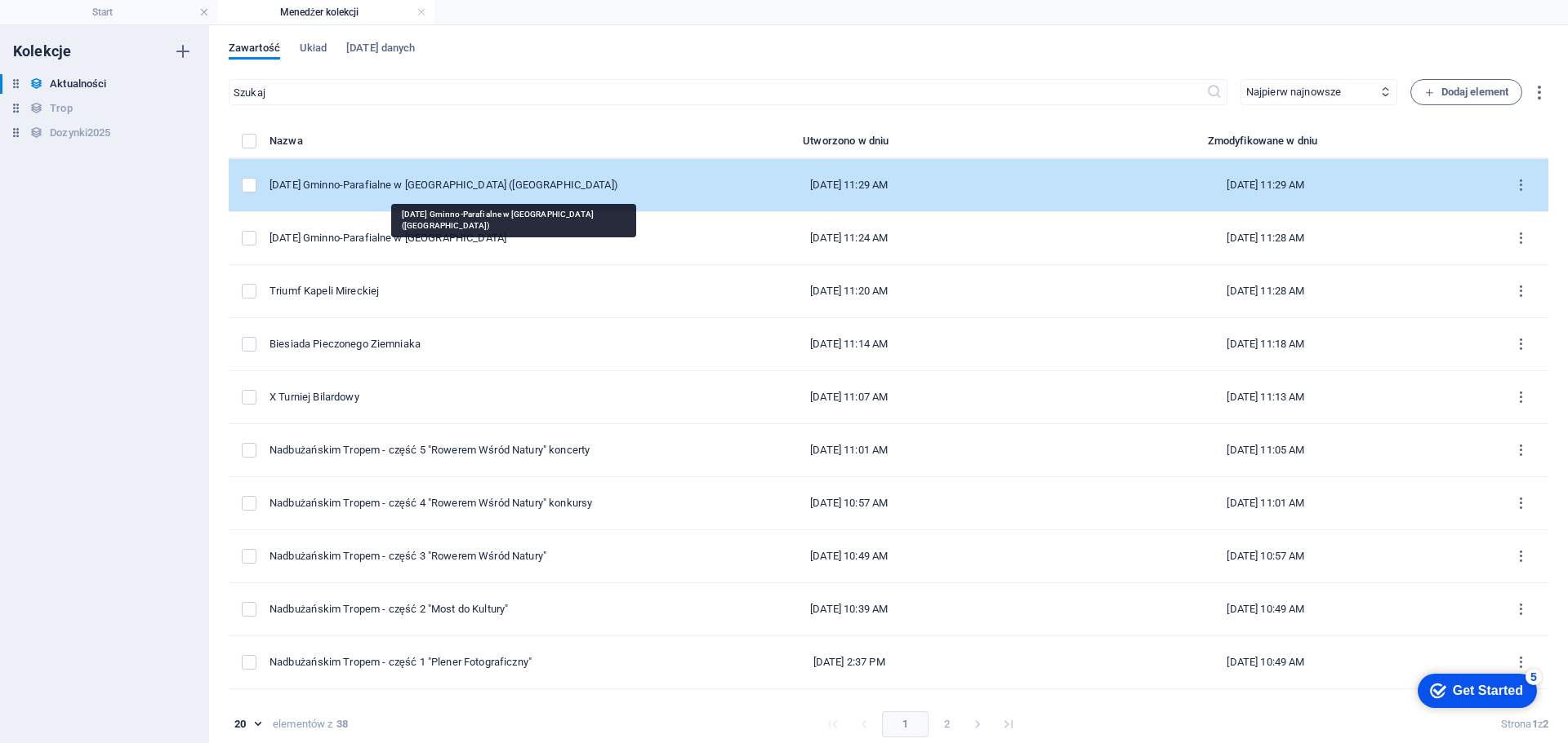
click at [579, 190] on div "[DATE] Gminno-Parafialne w [GEOGRAPHIC_DATA] ([GEOGRAPHIC_DATA])" at bounding box center [457, 185] width 377 height 15
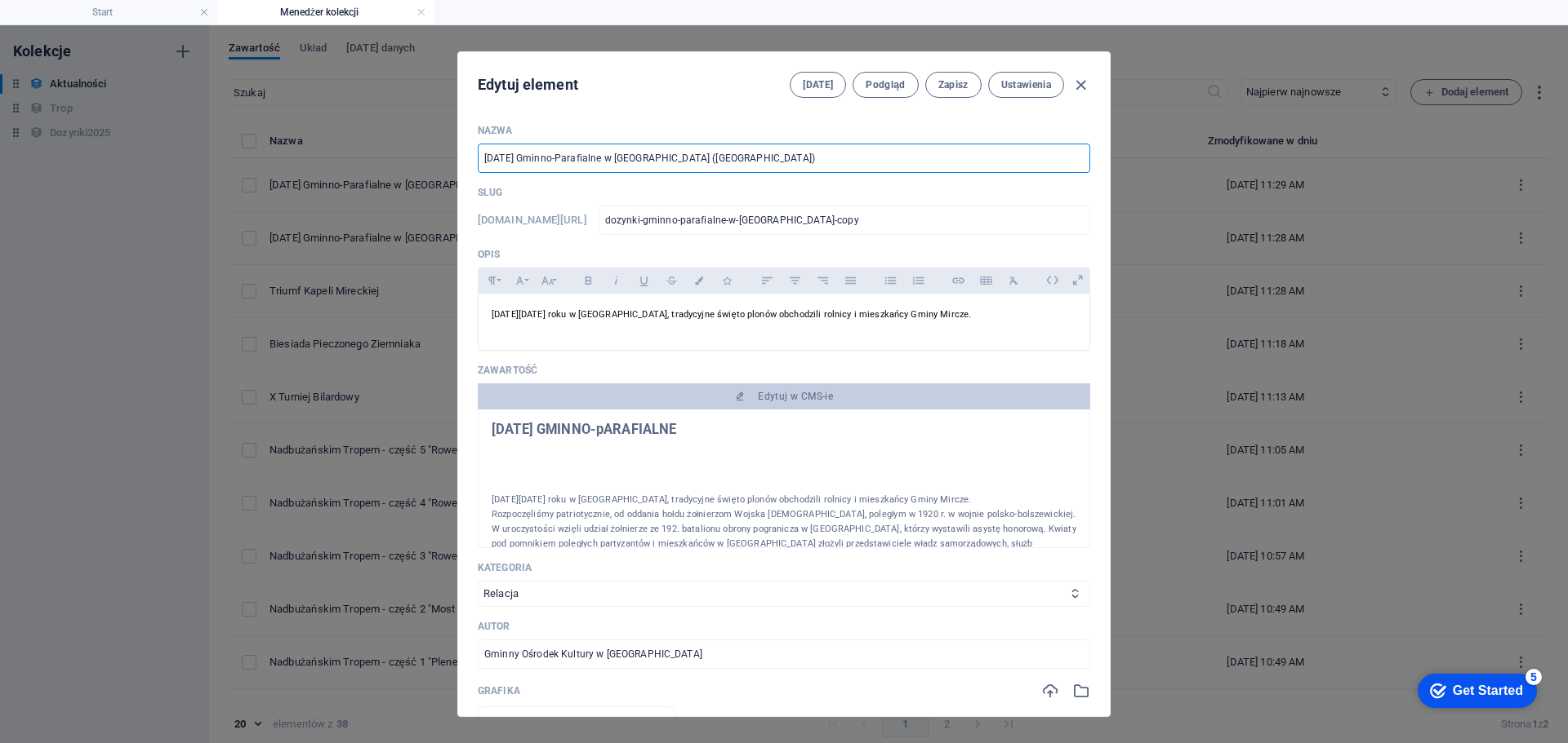
drag, startPoint x: 716, startPoint y: 160, endPoint x: 461, endPoint y: 155, distance: 255.0
click at [461, 155] on div "Nazwa [DATE] Gminno-Parafialne w [GEOGRAPHIC_DATA] (Copy) ​ Slug [DOMAIN_NAME][…" at bounding box center [784, 414] width 651 height 605
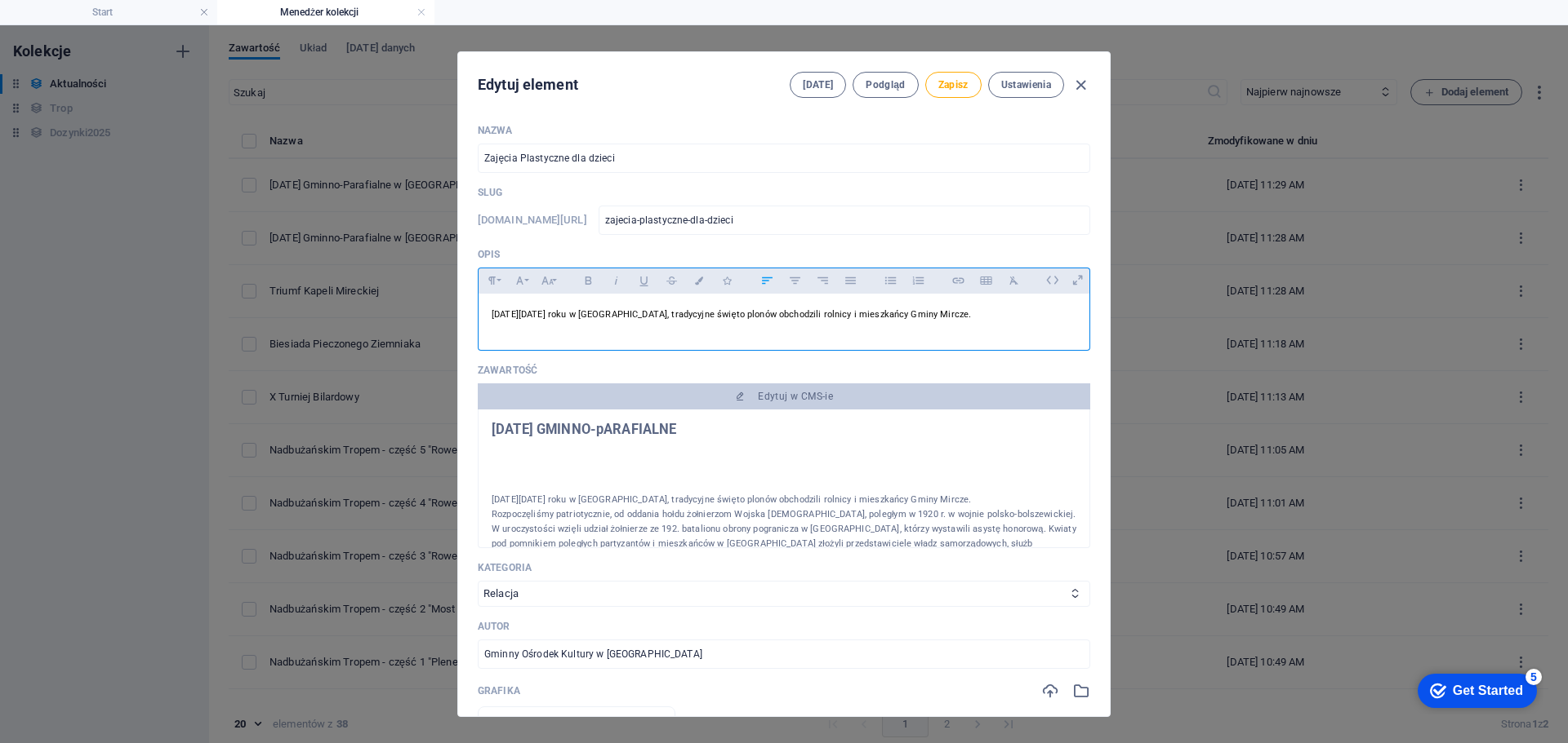
drag, startPoint x: 1005, startPoint y: 318, endPoint x: 490, endPoint y: 311, distance: 515.0
click at [492, 311] on p "[DATE][DATE] roku w [GEOGRAPHIC_DATA], tradycyjne święto plonów obchodzili roln…" at bounding box center [784, 315] width 585 height 16
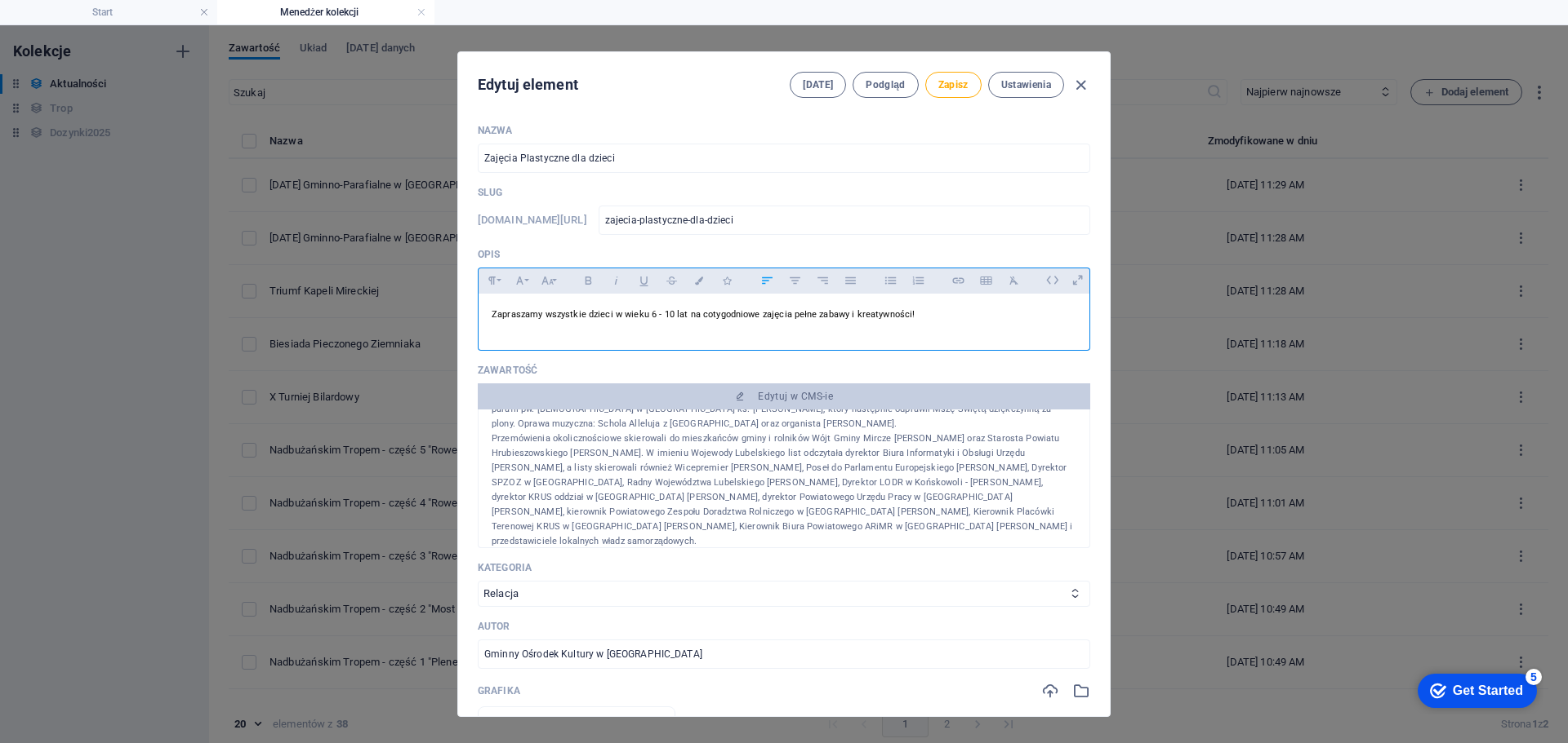
scroll to position [244, 0]
click at [576, 583] on select "Zapowiedź Relacja Inne" at bounding box center [784, 594] width 613 height 26
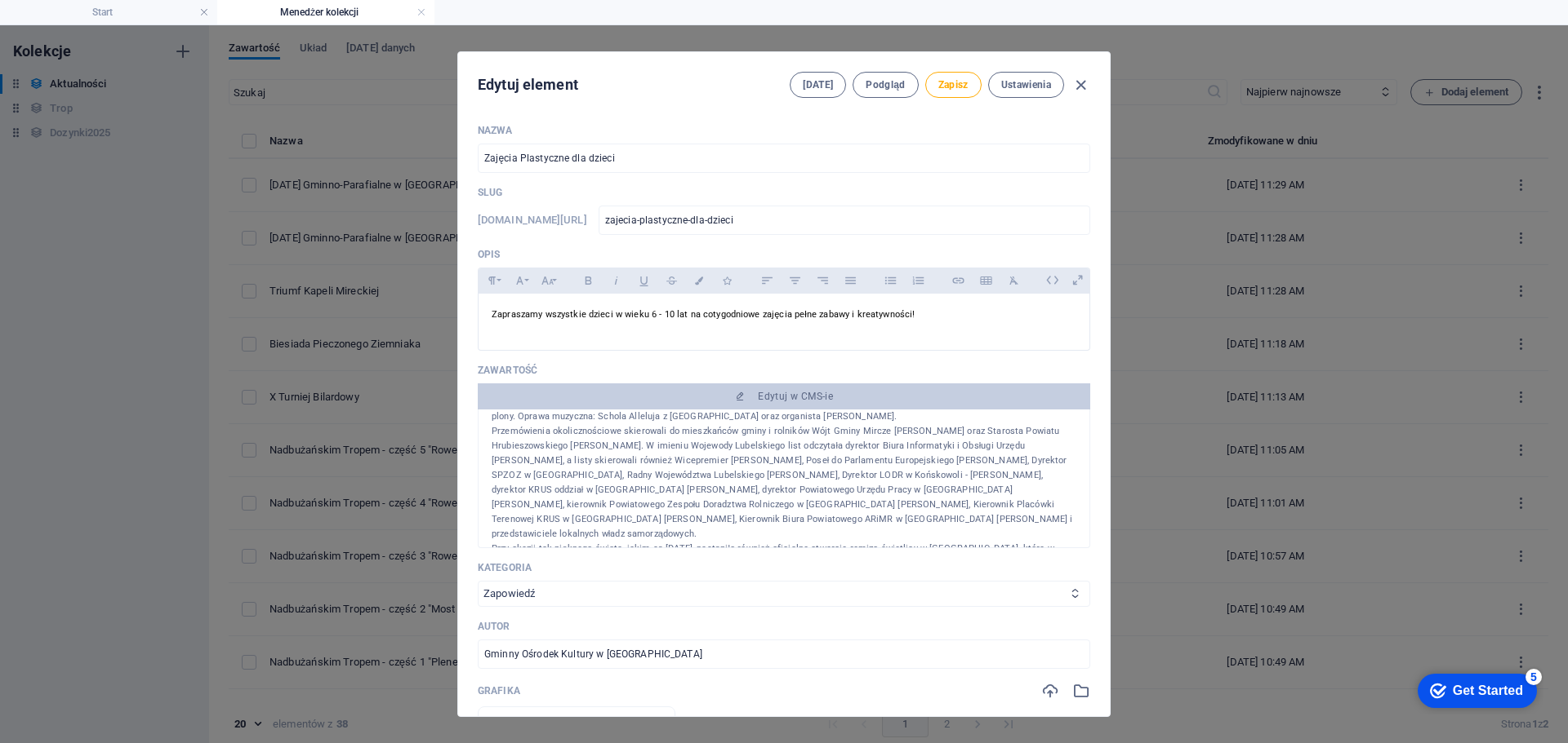
click at [478, 581] on select "Zapowiedź Relacja Inne" at bounding box center [784, 594] width 613 height 26
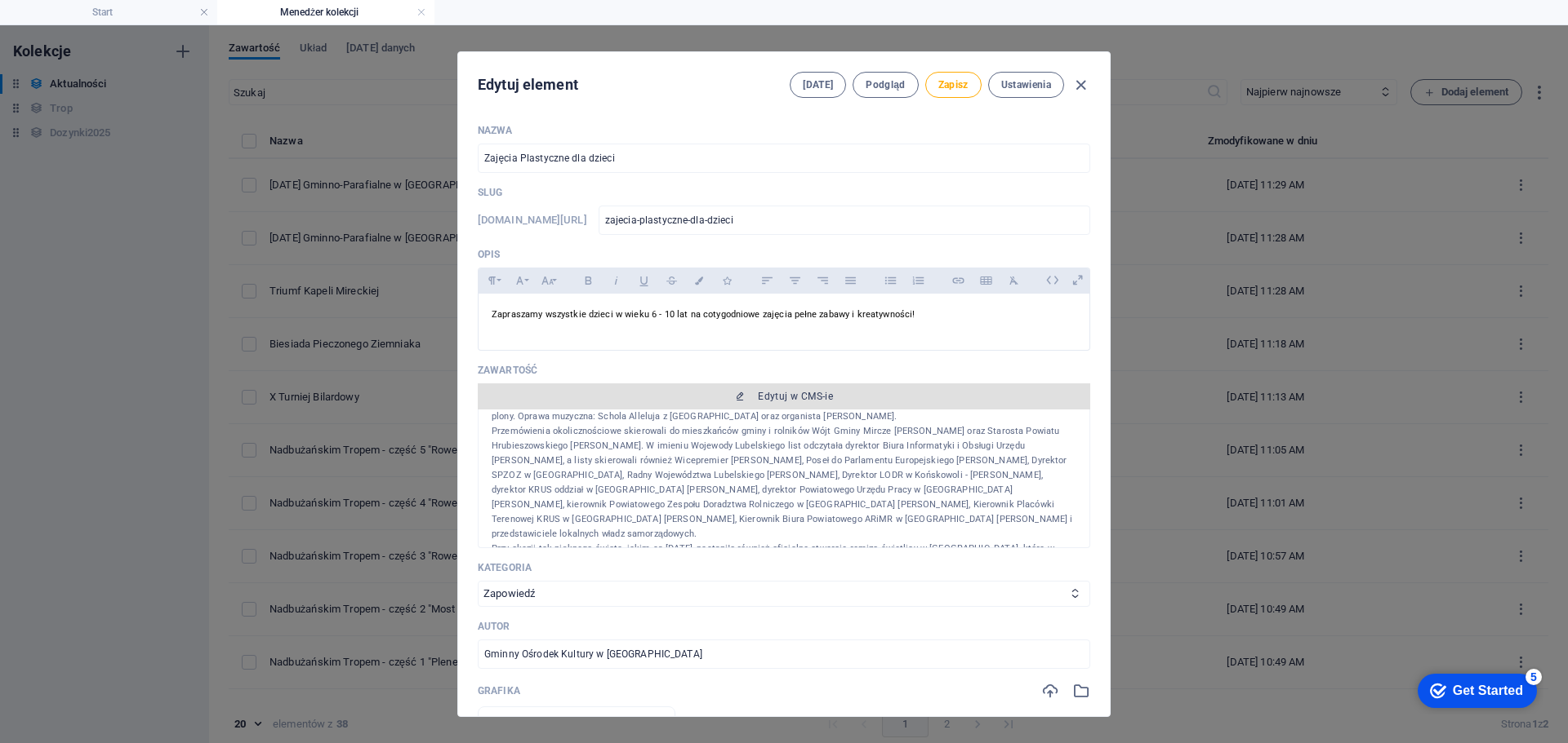
click at [802, 399] on span "Edytuj w CMS-ie" at bounding box center [795, 396] width 75 height 13
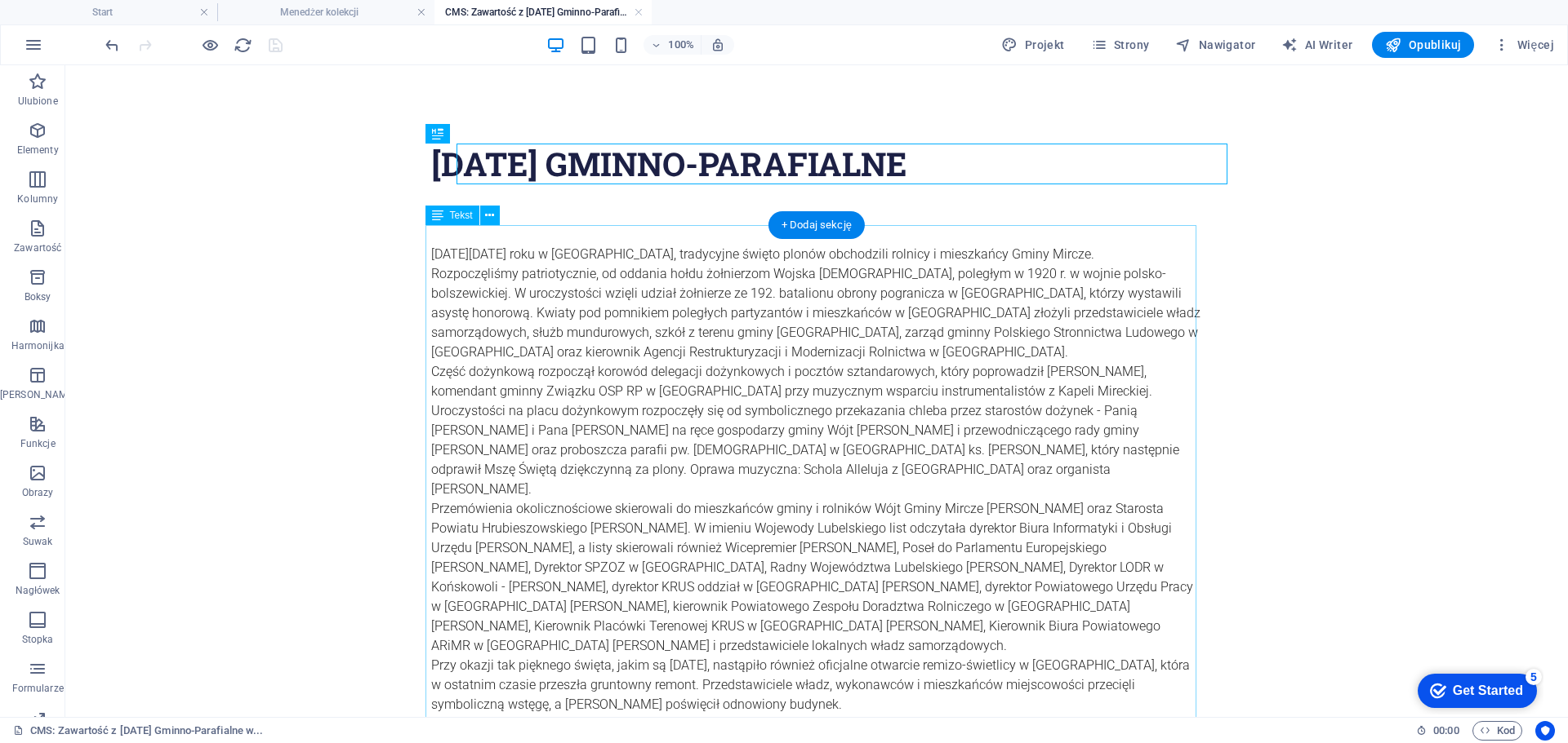
scroll to position [0, 0]
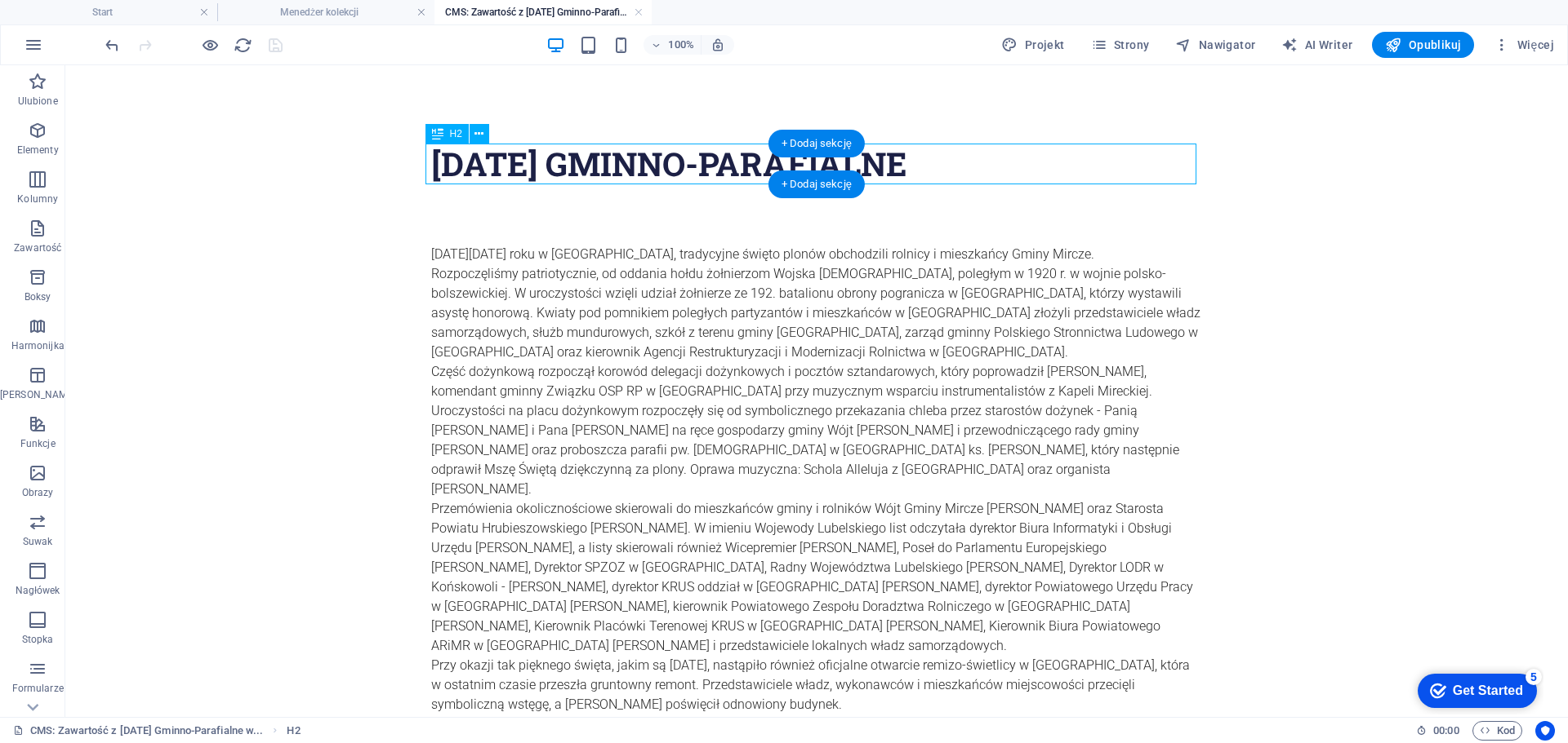
click at [725, 162] on div "[DATE] GMINNO-pARAFIALNE" at bounding box center [817, 163] width 771 height 41
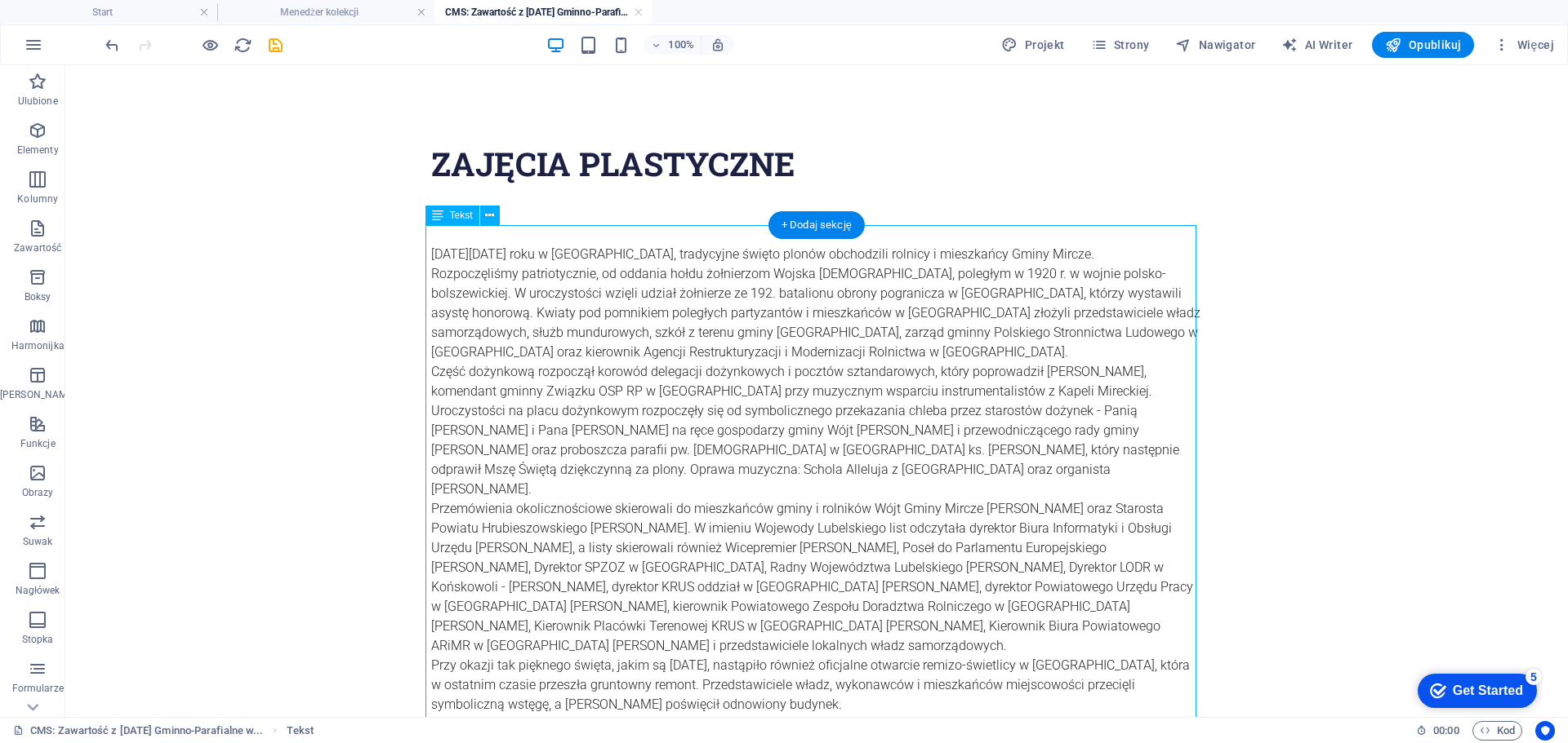
drag, startPoint x: 652, startPoint y: 435, endPoint x: 608, endPoint y: 295, distance: 146.8
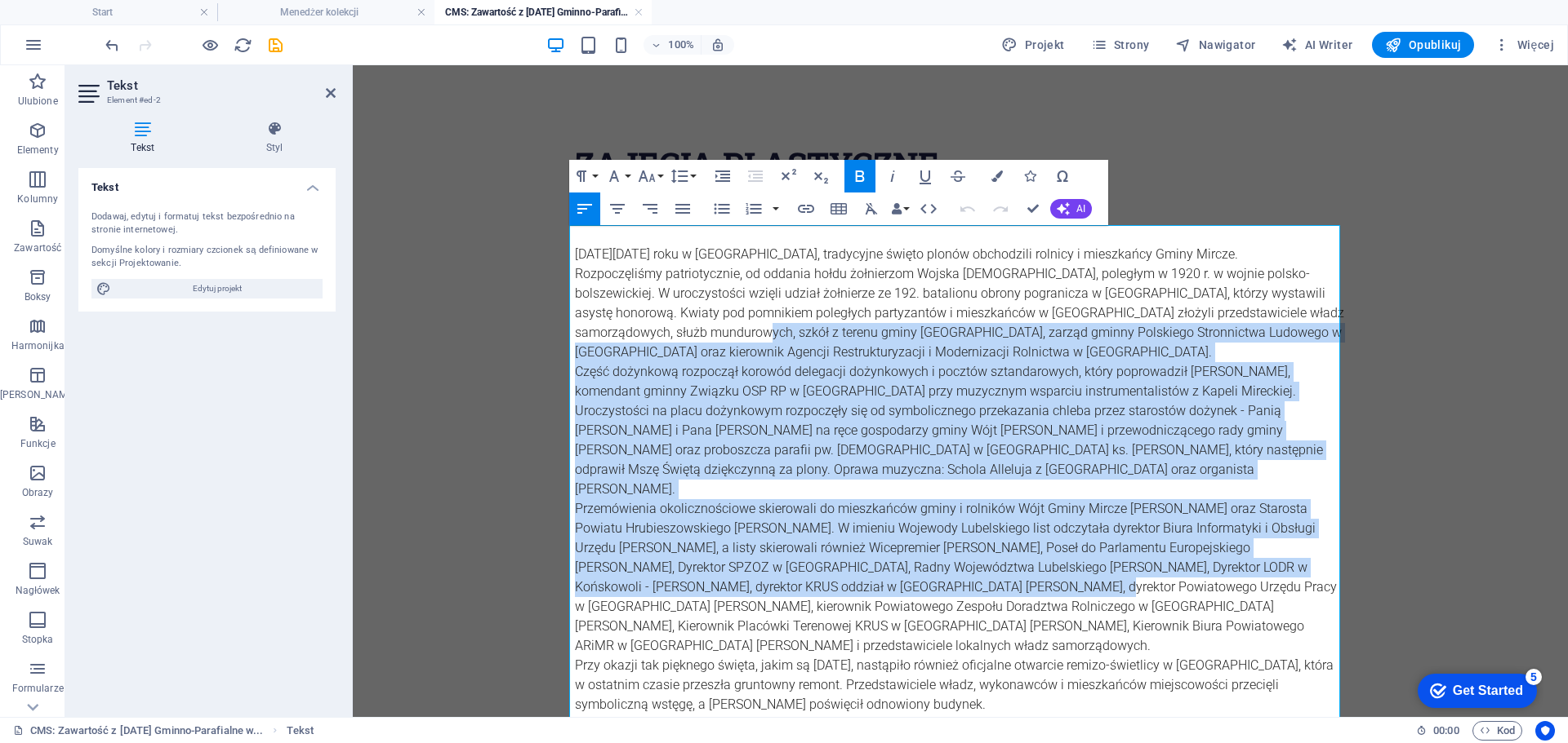
drag, startPoint x: 827, startPoint y: 560, endPoint x: 674, endPoint y: 329, distance: 277.1
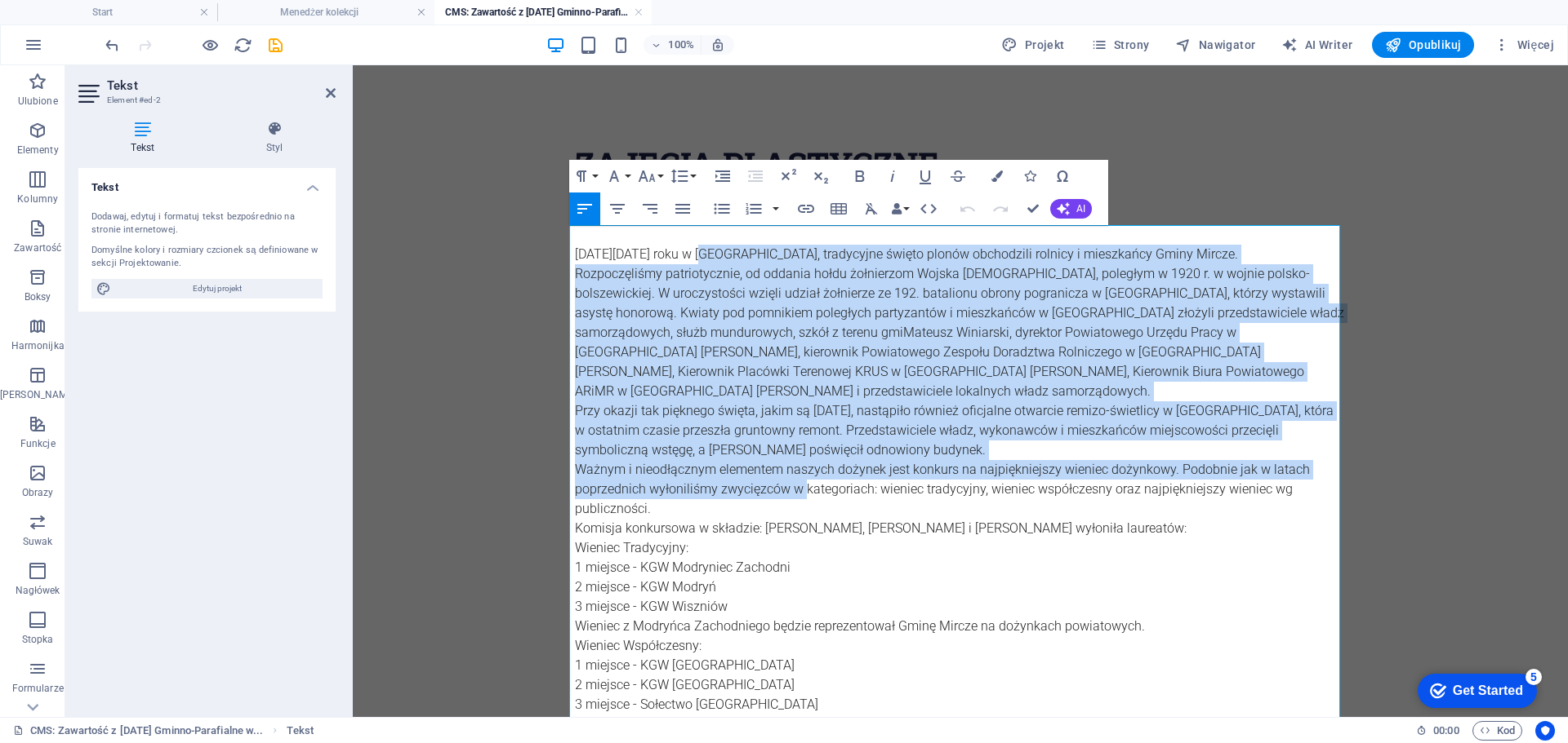
drag, startPoint x: 715, startPoint y: 323, endPoint x: 683, endPoint y: 260, distance: 70.7
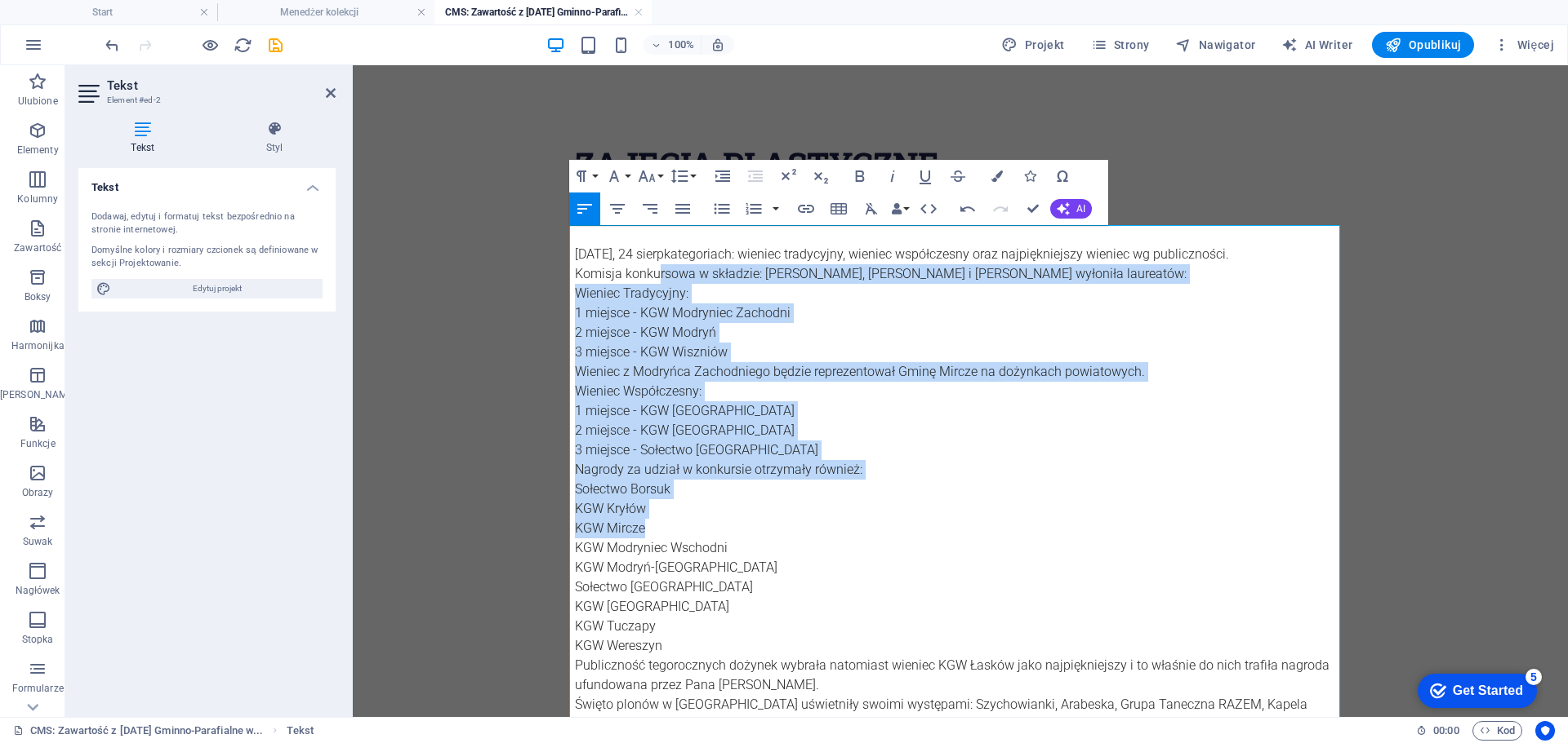
drag, startPoint x: 824, startPoint y: 538, endPoint x: 654, endPoint y: 282, distance: 307.3
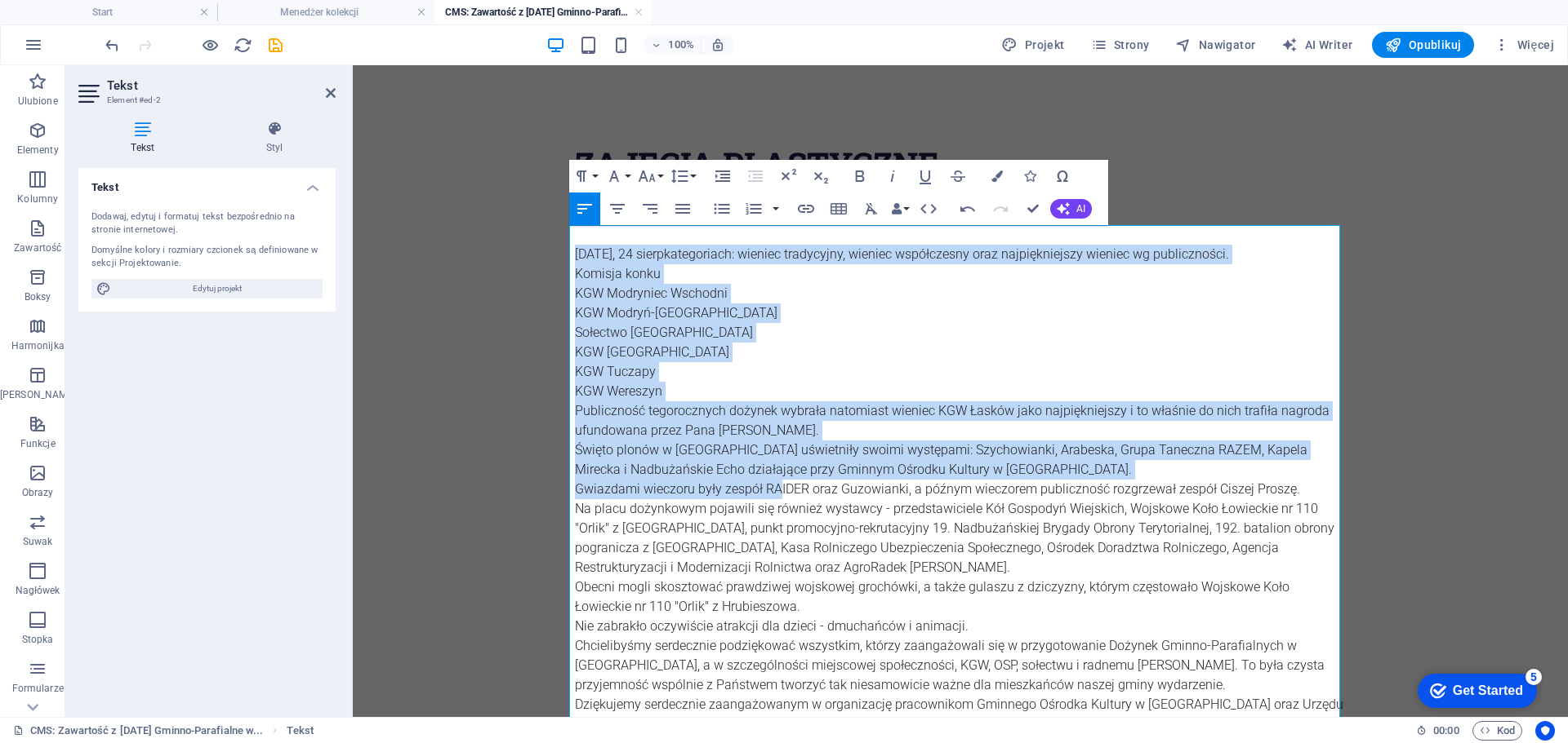
drag, startPoint x: 773, startPoint y: 482, endPoint x: 618, endPoint y: 237, distance: 289.9
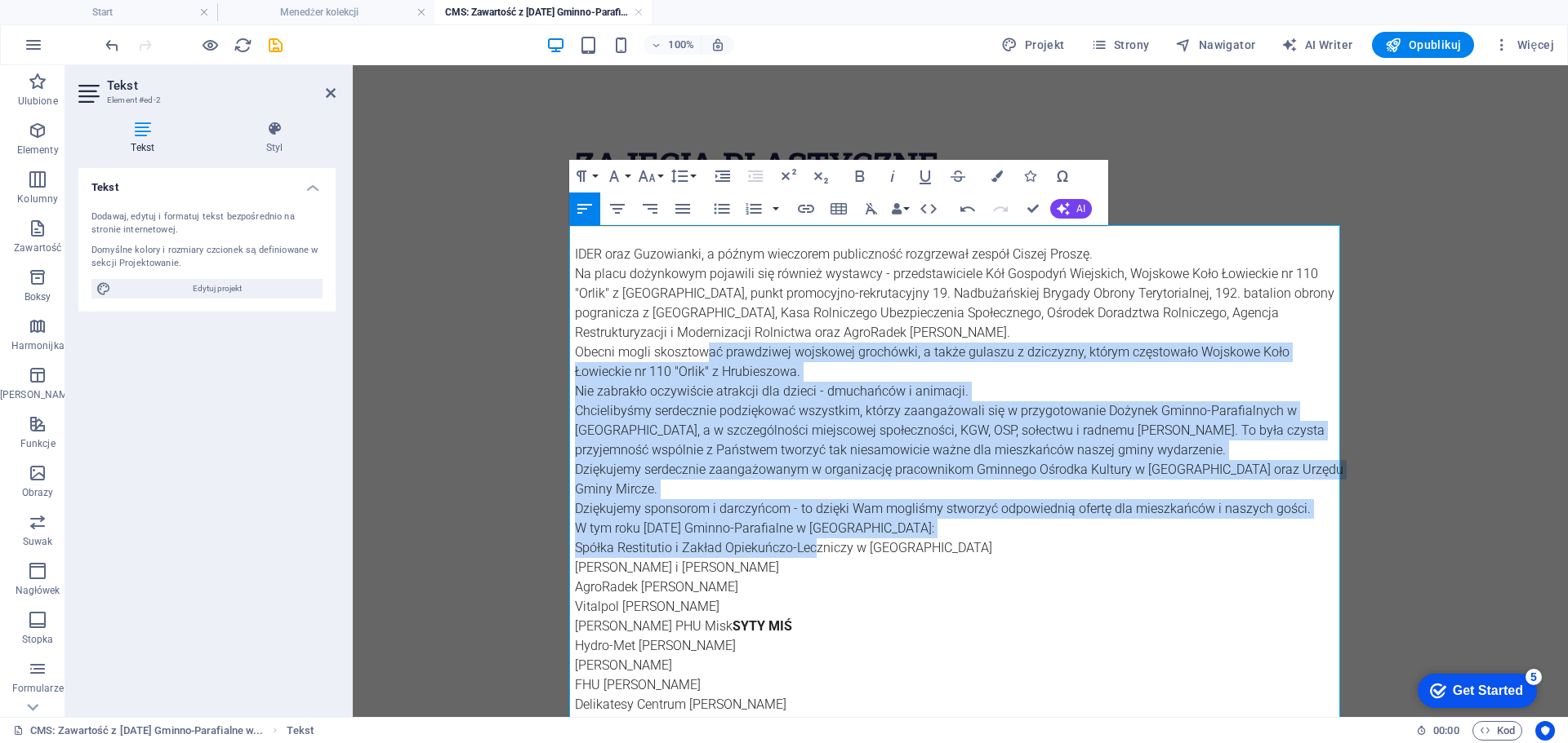
drag, startPoint x: 805, startPoint y: 522, endPoint x: 704, endPoint y: 352, distance: 197.7
click at [704, 352] on div "IDER oraz Guzowianki, a późnym wieczorem publiczność rozgrzewał zespół Ciszej P…" at bounding box center [960, 646] width 771 height 842
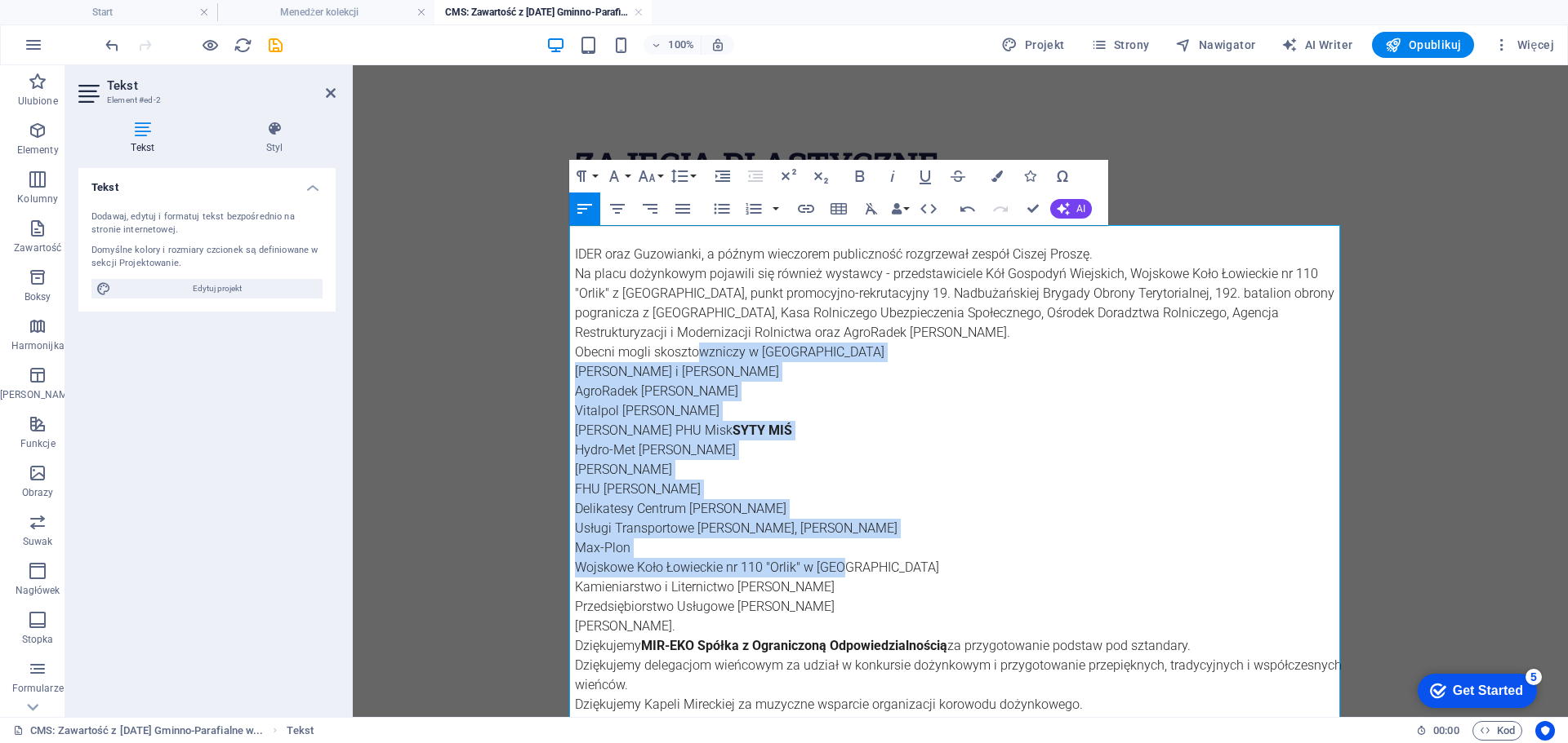
drag, startPoint x: 772, startPoint y: 492, endPoint x: 688, endPoint y: 346, distance: 168.4
click at [688, 346] on div "IDER oraz Guzowianki, a późnym wieczorem publiczność rozgrzewał zespół Ciszej P…" at bounding box center [960, 548] width 771 height 646
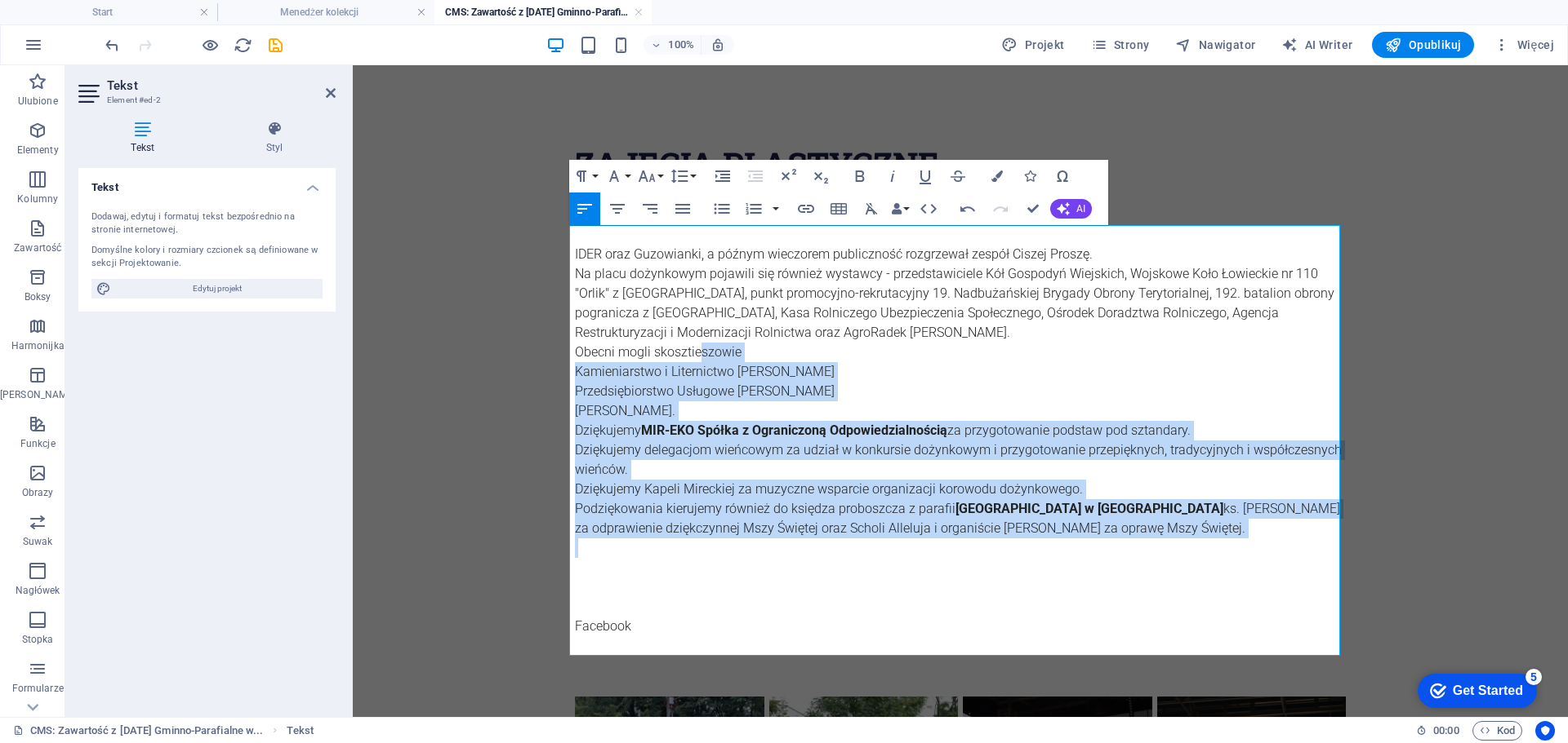
drag, startPoint x: 852, startPoint y: 553, endPoint x: 691, endPoint y: 344, distance: 263.8
click at [691, 344] on div "IDER oraz Guzowianki, a późnym wieczorem publiczność rozgrzewał zespół Ciszej P…" at bounding box center [960, 441] width 771 height 431
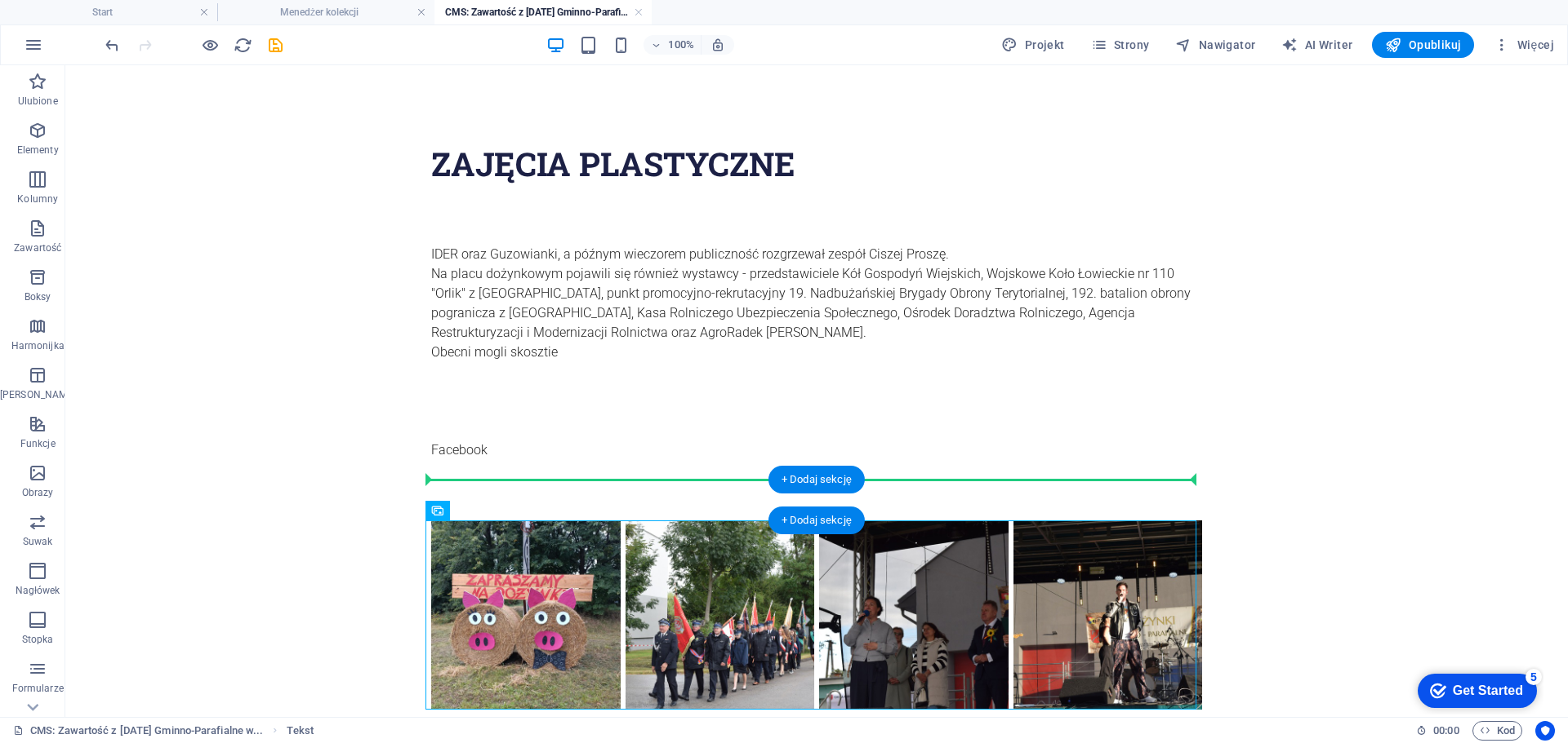
drag, startPoint x: 736, startPoint y: 483, endPoint x: 730, endPoint y: 472, distance: 12.5
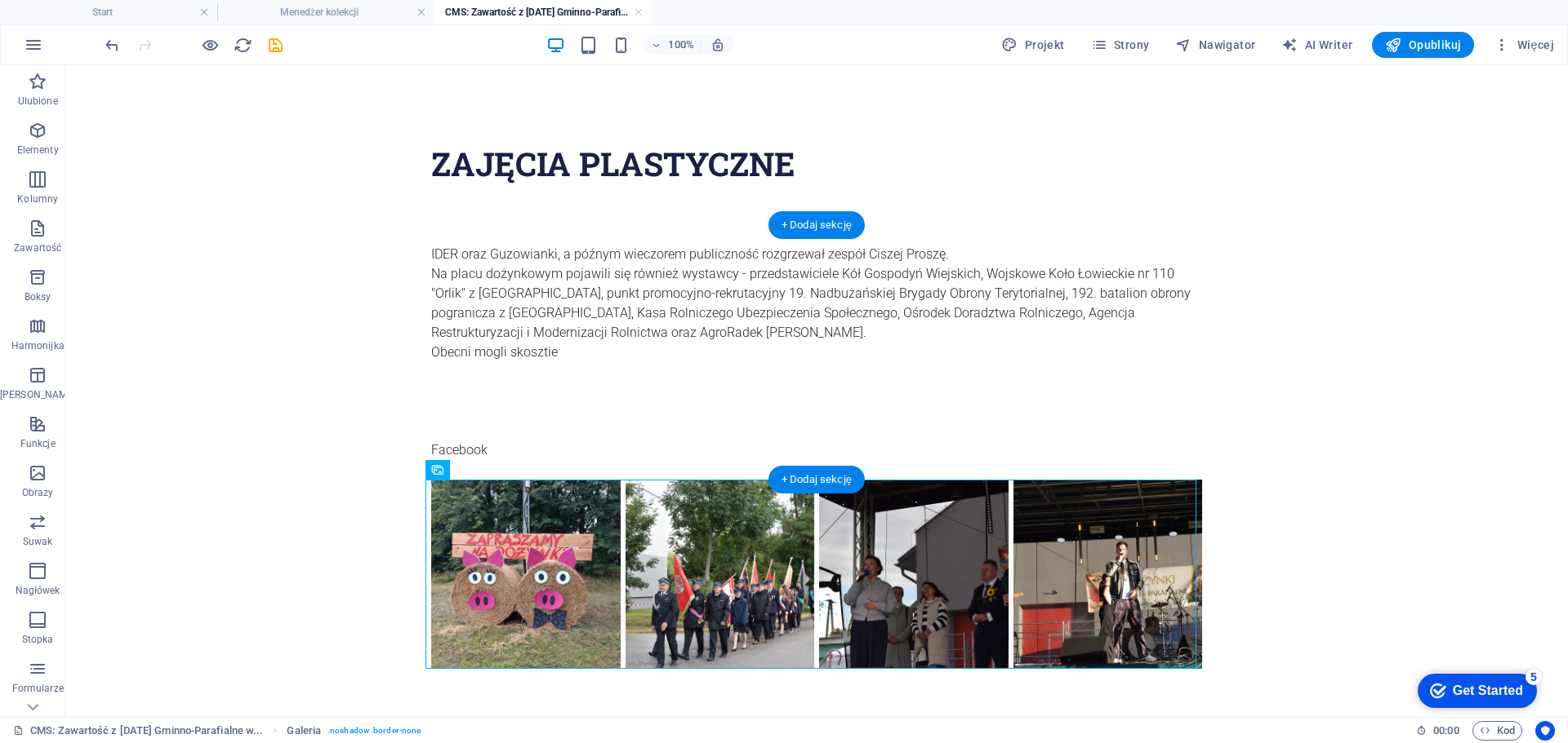
click at [528, 249] on div "IDER oraz Guzowianki, a późnym wieczorem publiczność rozgrzewał zespół Ciszej P…" at bounding box center [817, 352] width 771 height 254
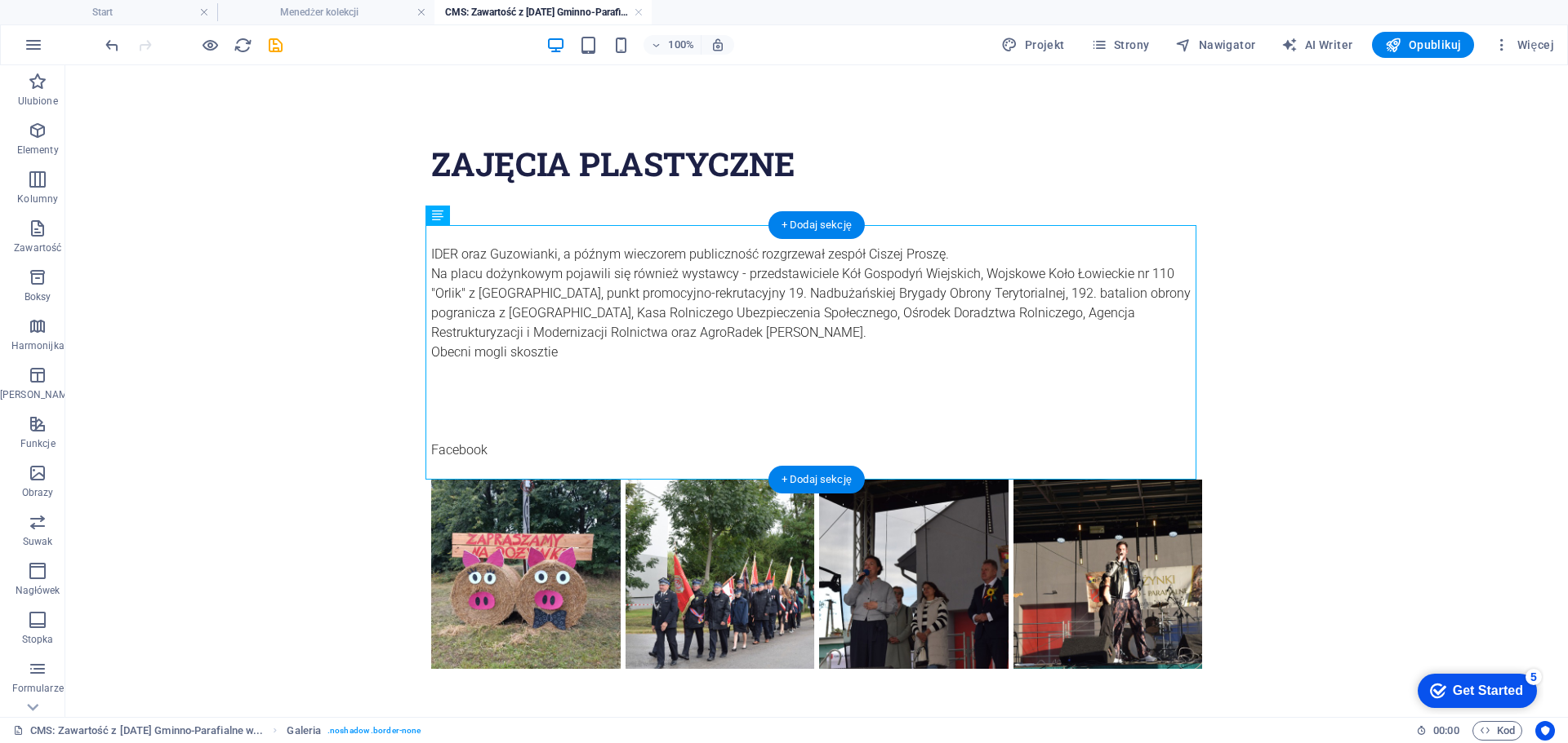
click at [528, 249] on div "IDER oraz Guzowianki, a późnym wieczorem publiczność rozgrzewał zespół Ciszej P…" at bounding box center [817, 352] width 771 height 254
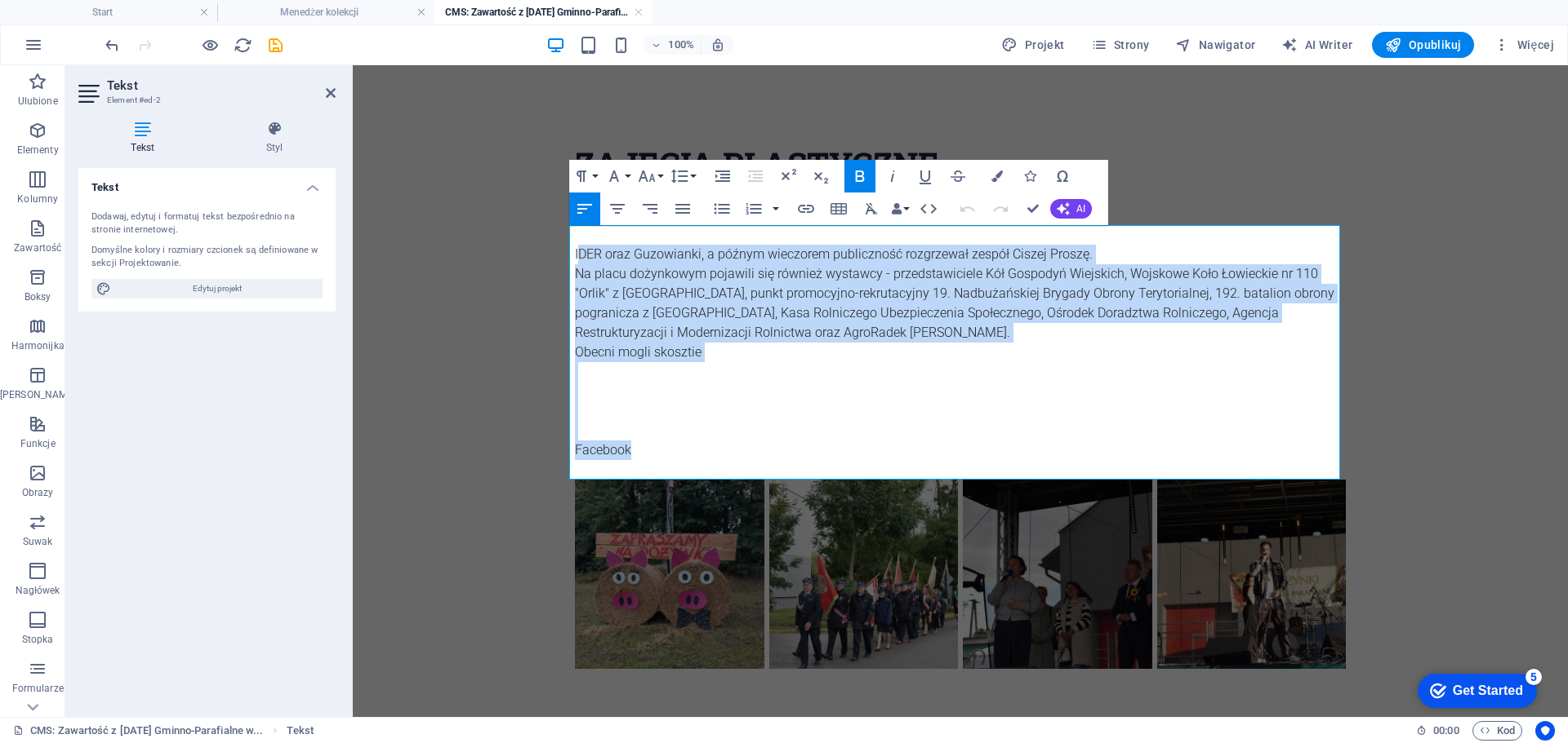
drag, startPoint x: 676, startPoint y: 451, endPoint x: 576, endPoint y: 258, distance: 217.4
click at [576, 258] on div "IDER oraz Guzowianki, a późnym wieczorem publiczność rozgrzewał zespół Ciszej P…" at bounding box center [960, 352] width 771 height 254
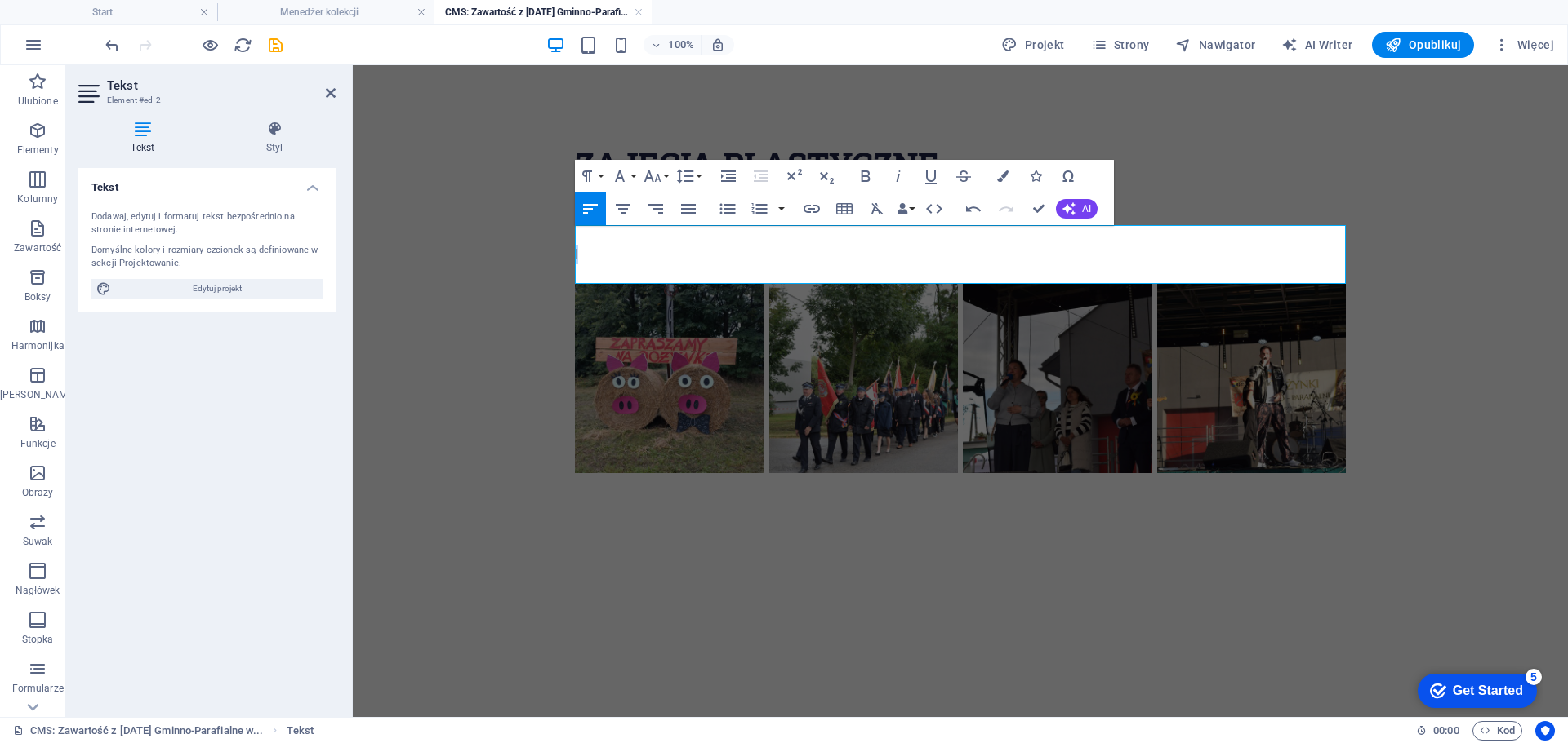
drag, startPoint x: 615, startPoint y: 251, endPoint x: 592, endPoint y: 232, distance: 29.8
click at [592, 232] on div "I" at bounding box center [960, 254] width 771 height 58
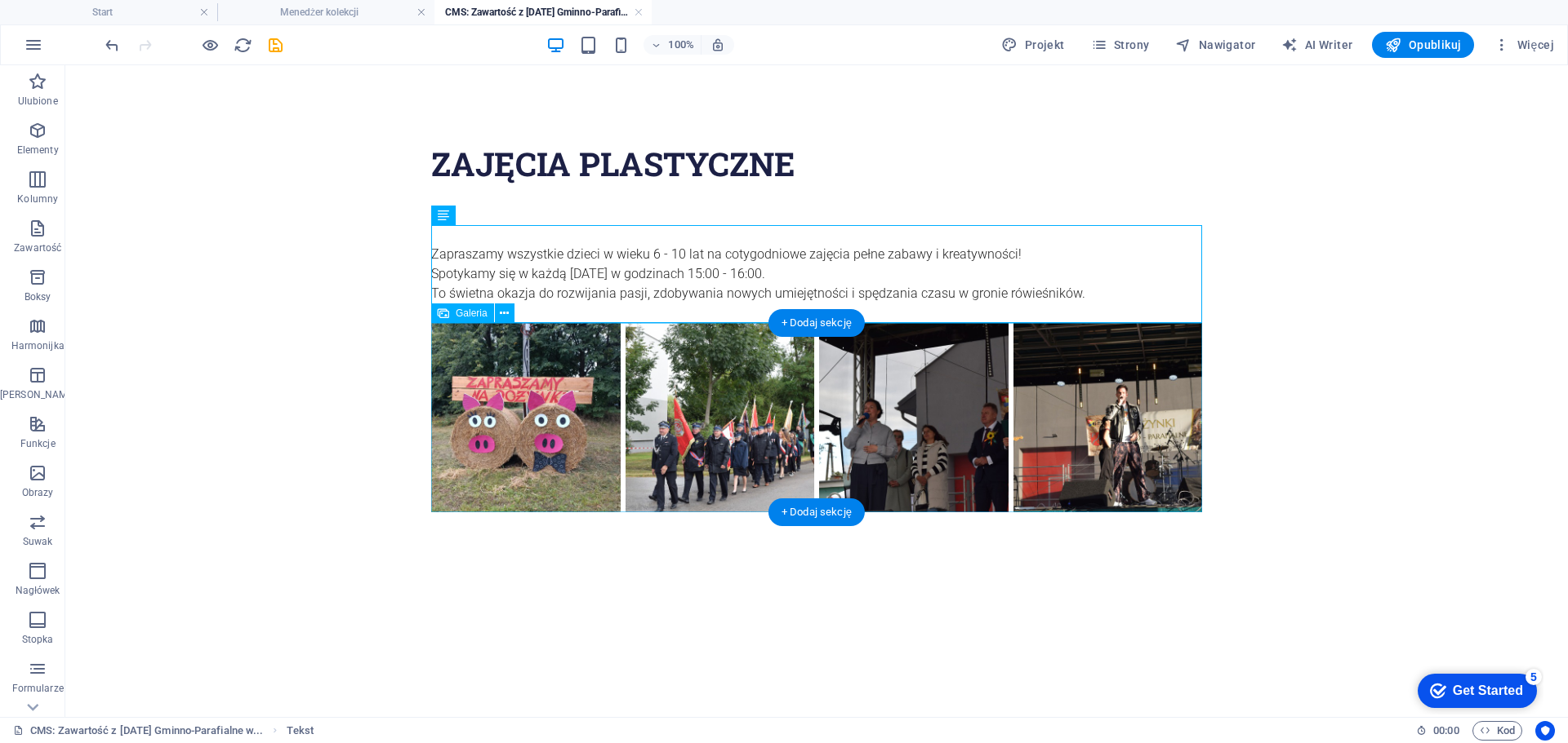
click at [772, 379] on li at bounding box center [720, 418] width 194 height 194
click at [557, 397] on li at bounding box center [526, 418] width 194 height 194
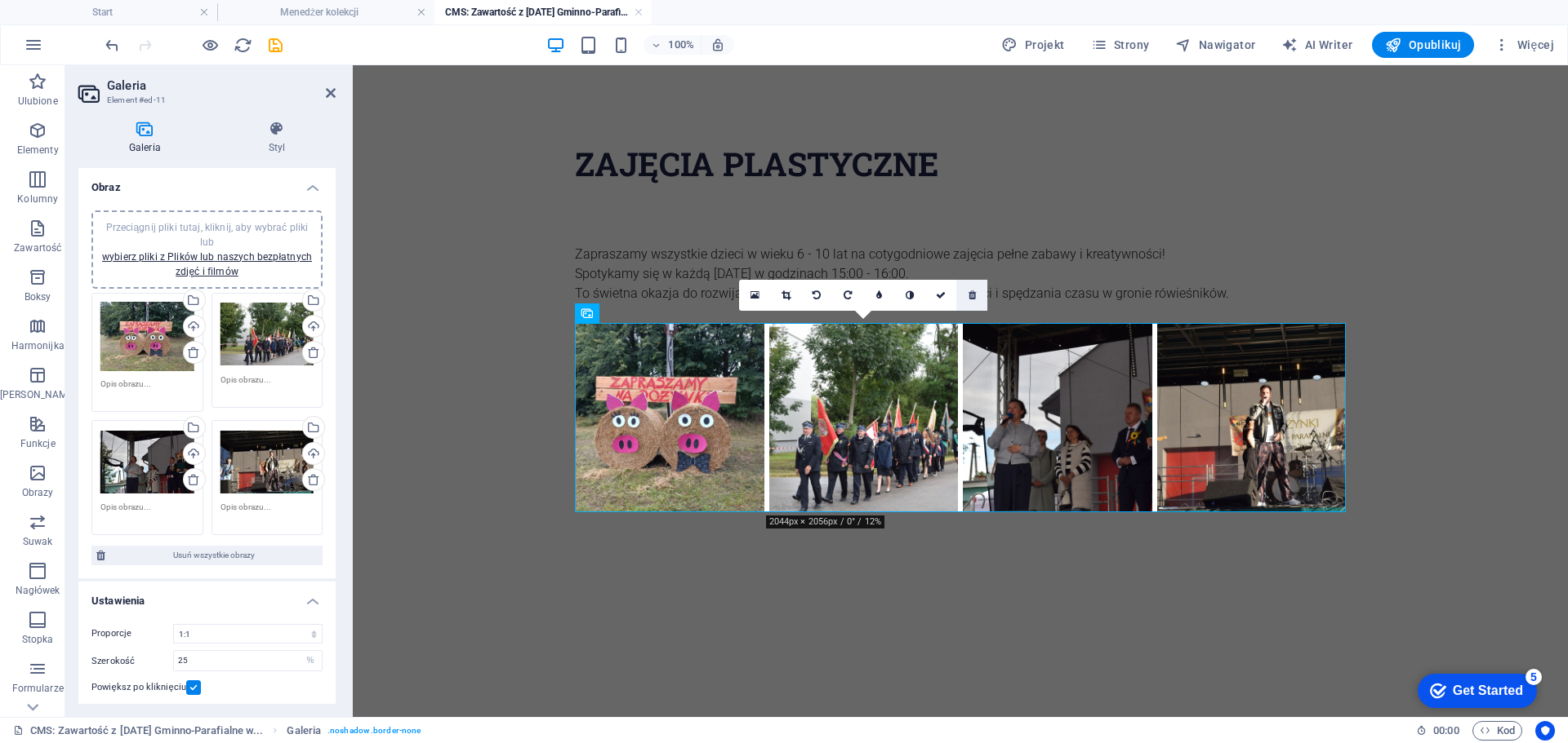
click at [968, 292] on icon at bounding box center [971, 296] width 7 height 10
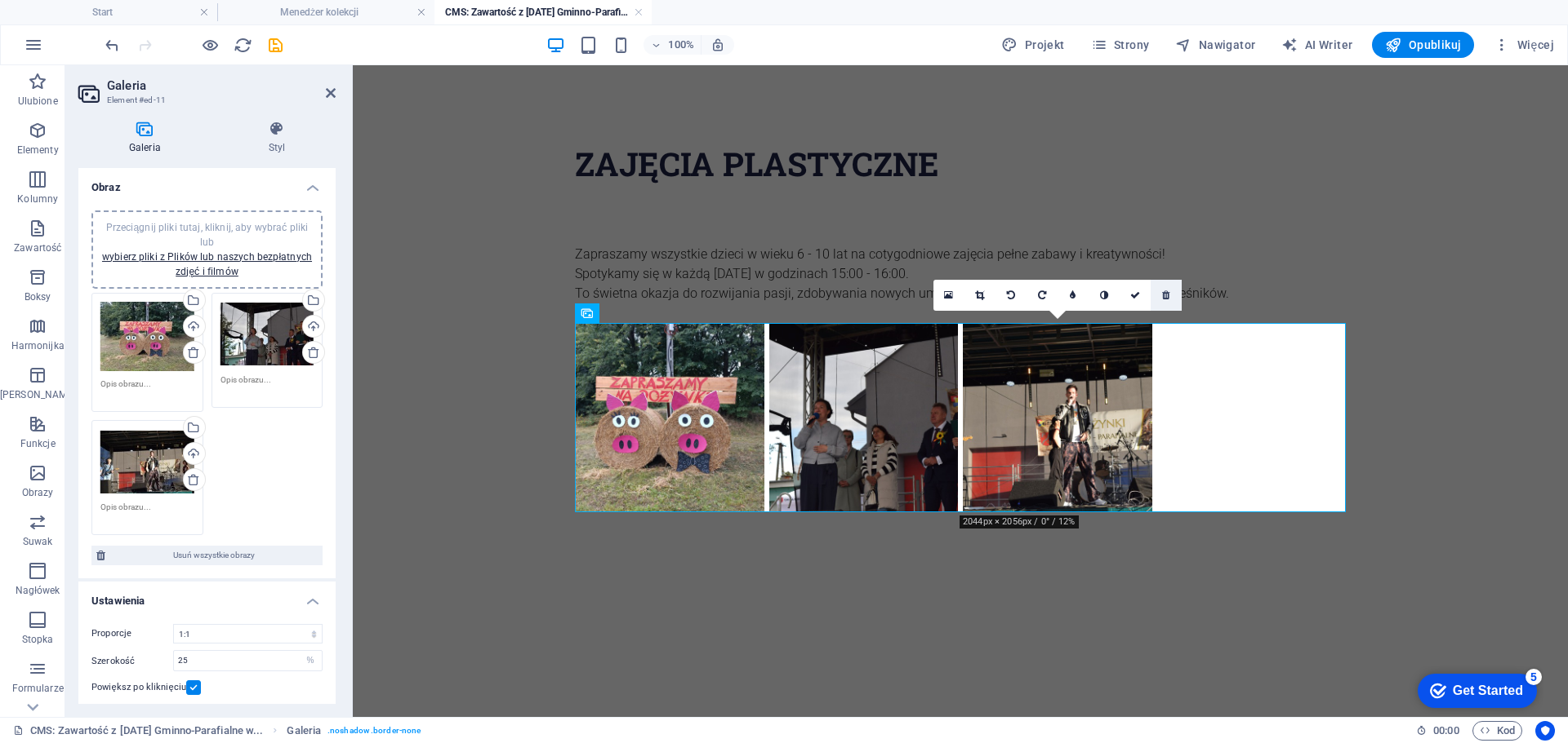
drag, startPoint x: 1163, startPoint y: 296, endPoint x: 796, endPoint y: 232, distance: 372.5
click at [1163, 296] on icon at bounding box center [1165, 296] width 7 height 10
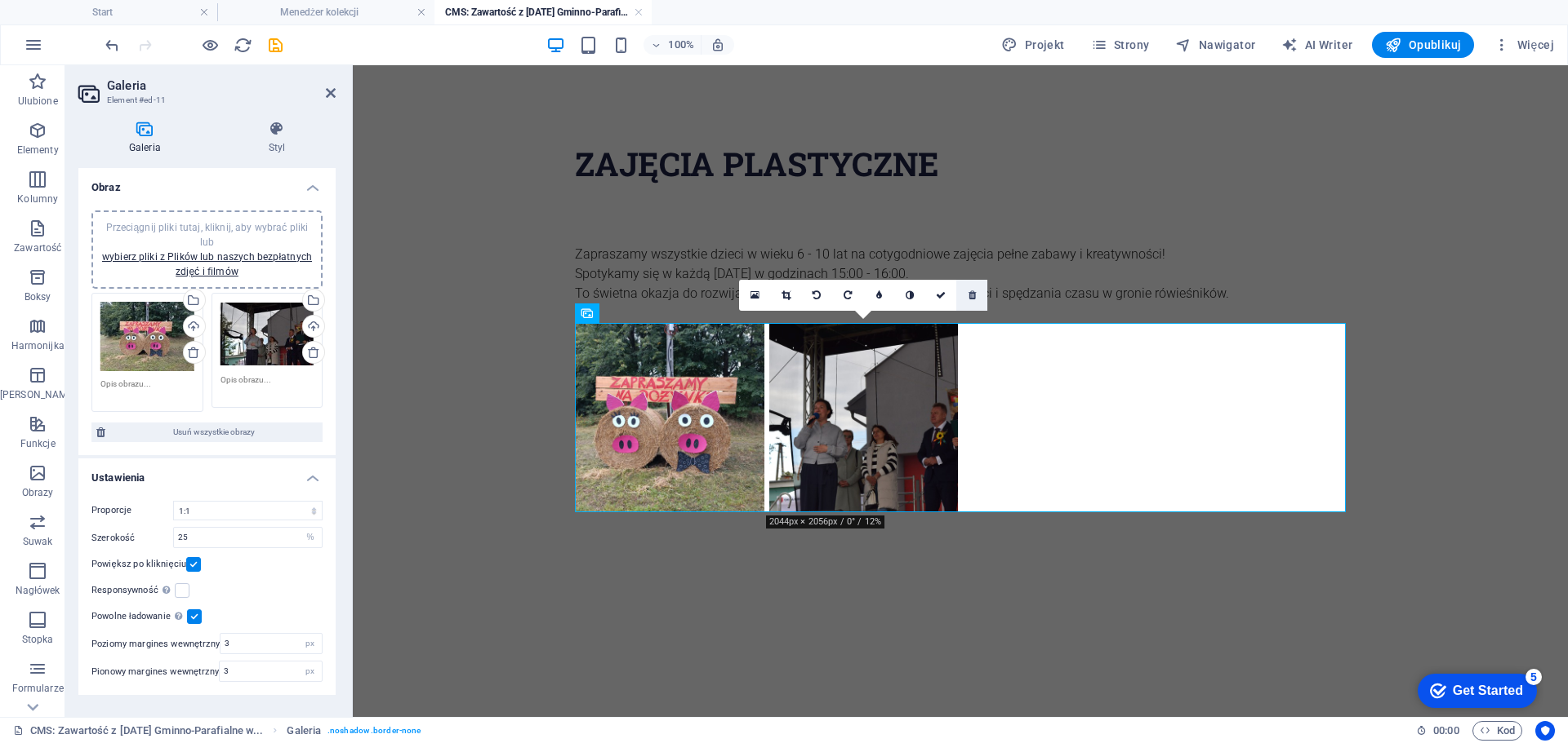
drag, startPoint x: 967, startPoint y: 296, endPoint x: 511, endPoint y: 249, distance: 458.4
click at [967, 296] on link at bounding box center [971, 295] width 31 height 31
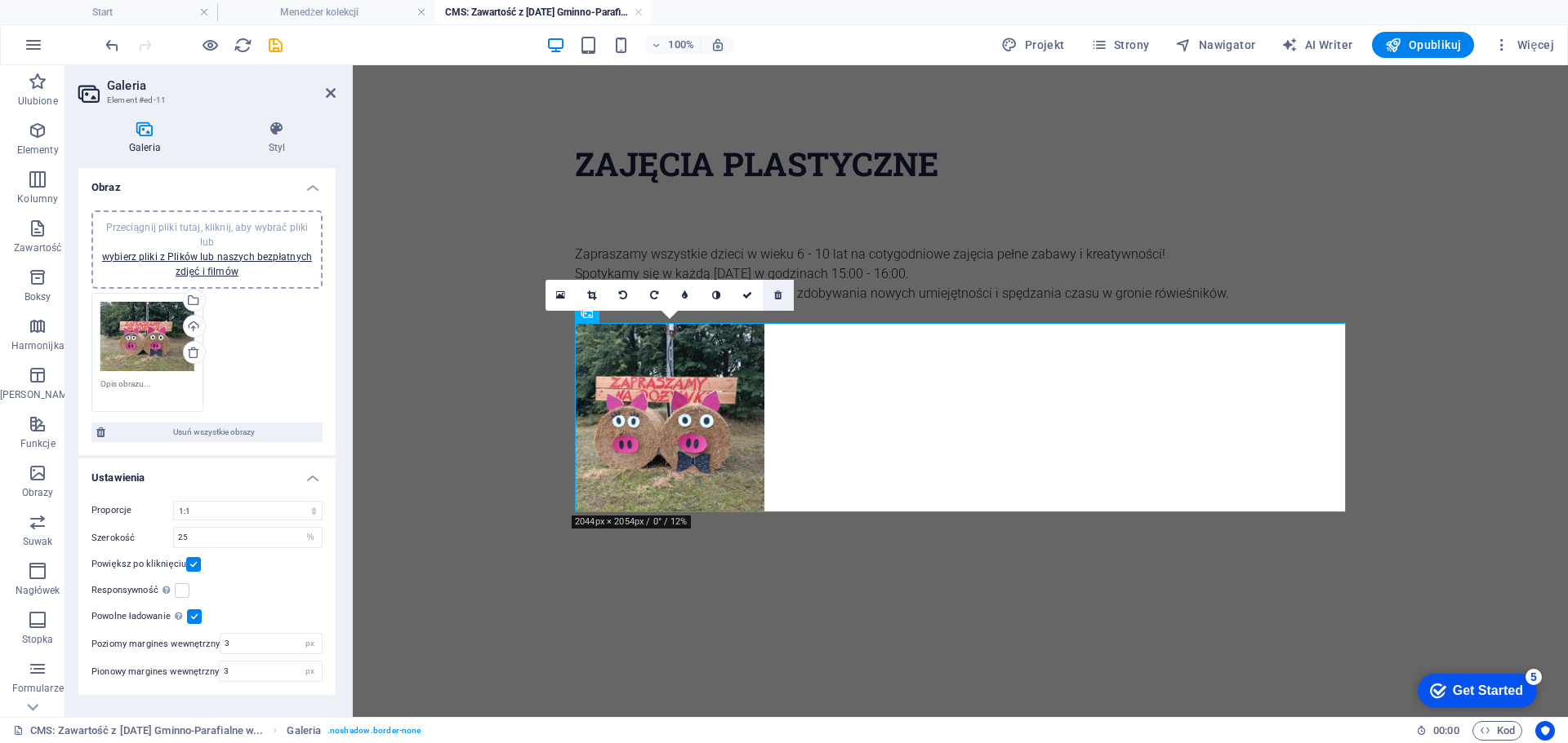
drag, startPoint x: 777, startPoint y: 294, endPoint x: 325, endPoint y: 294, distance: 452.0
click at [777, 294] on icon at bounding box center [777, 296] width 7 height 10
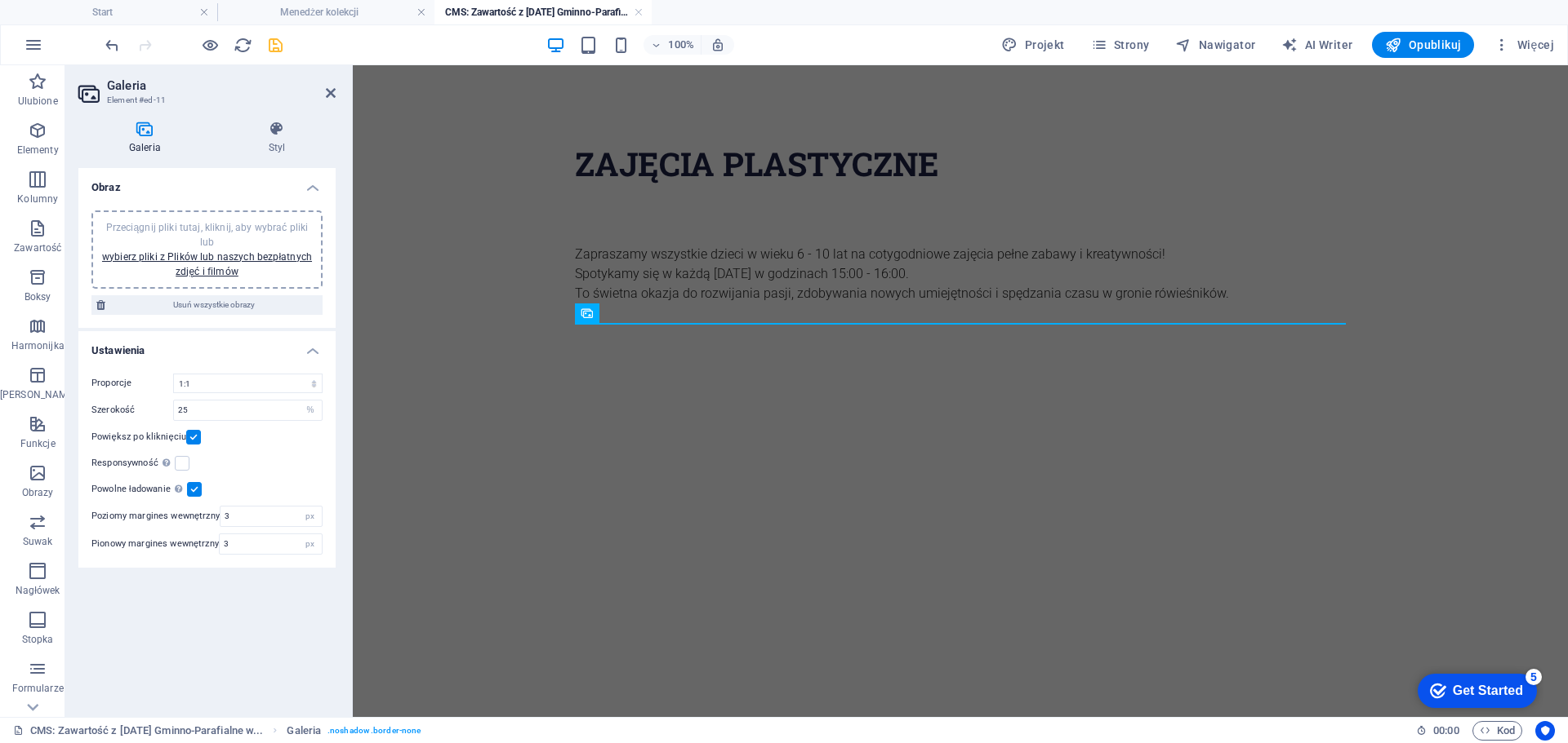
click at [281, 42] on icon "save" at bounding box center [275, 45] width 19 height 19
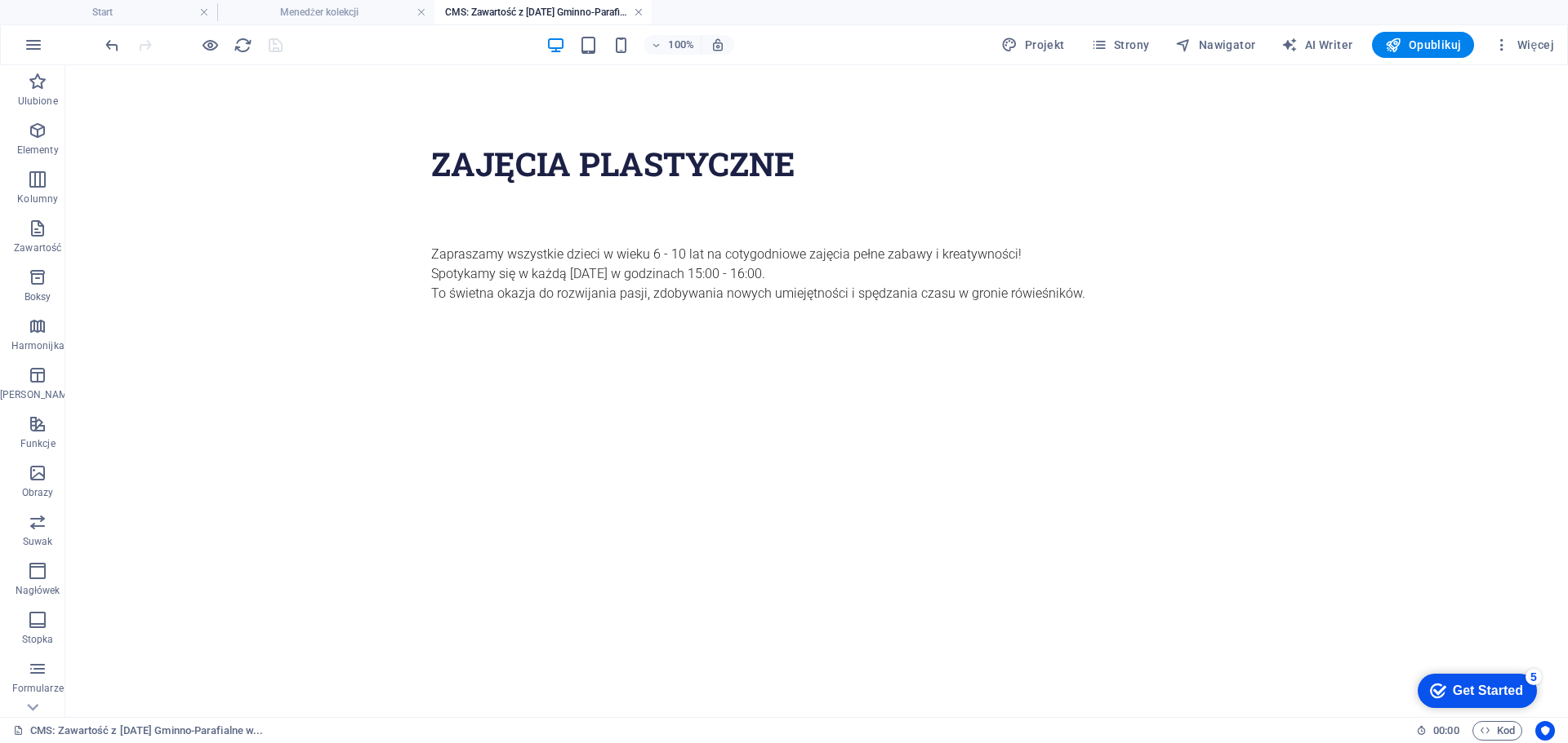
click at [642, 12] on link at bounding box center [638, 13] width 10 height 16
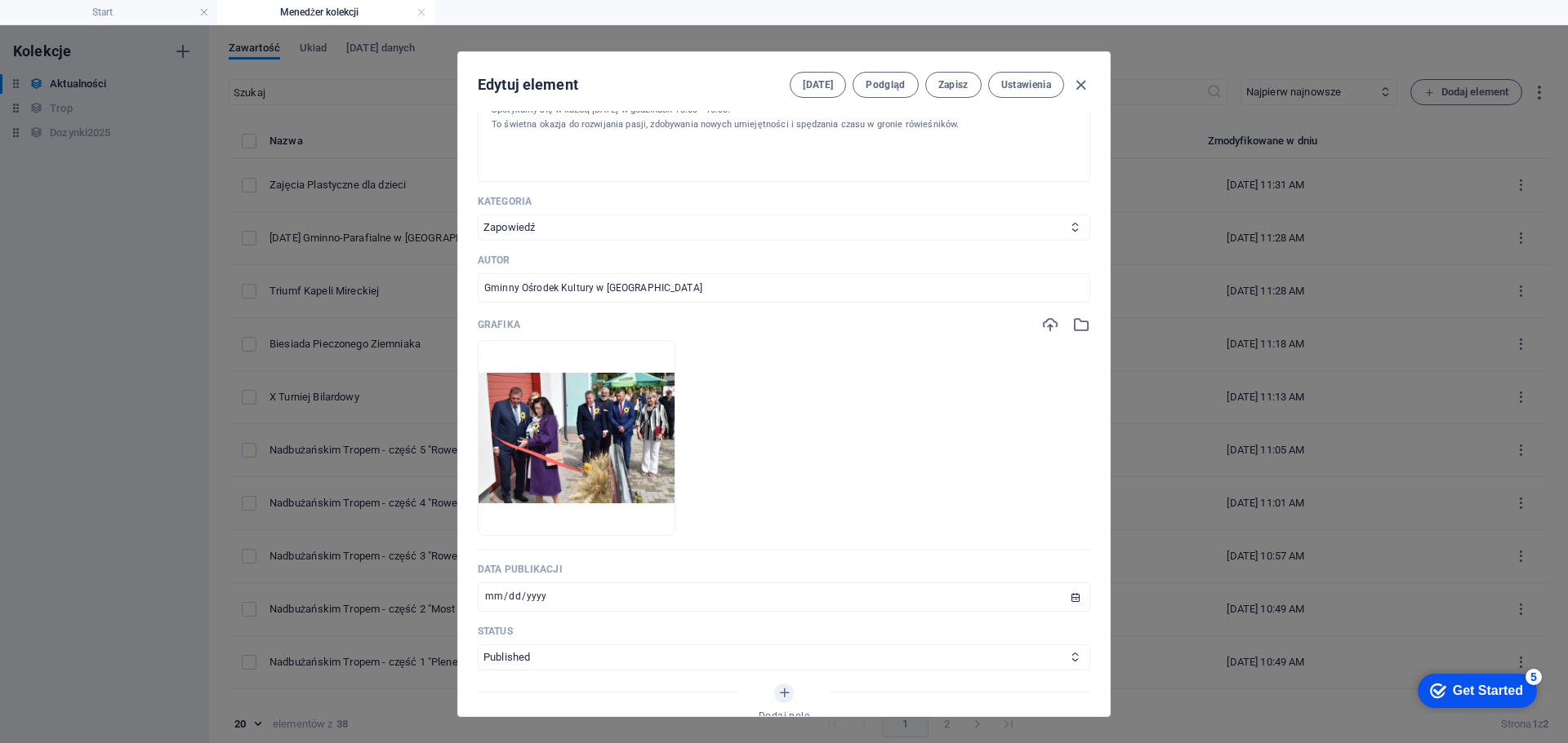
scroll to position [571, 0]
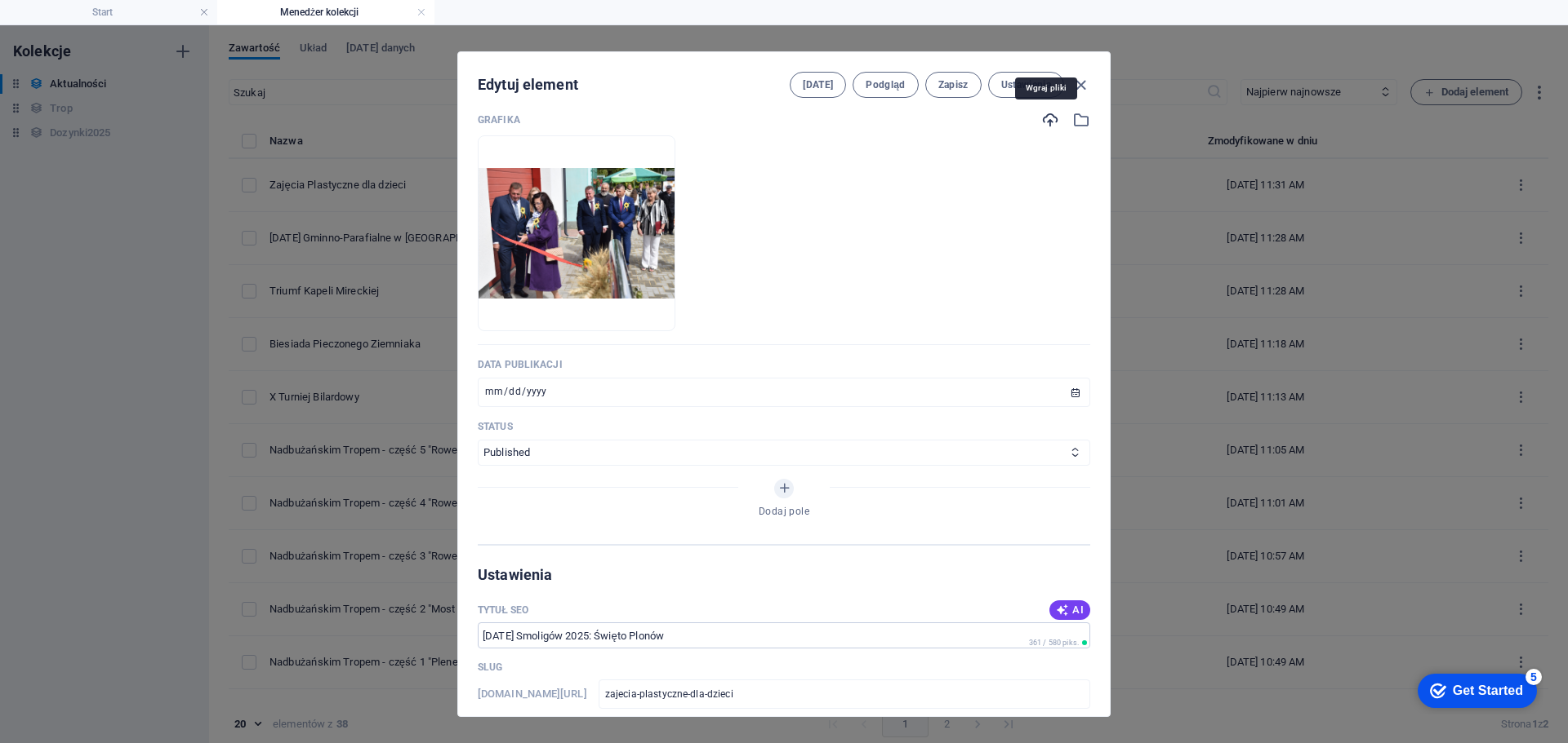
click at [1043, 119] on icon "button" at bounding box center [1050, 120] width 18 height 18
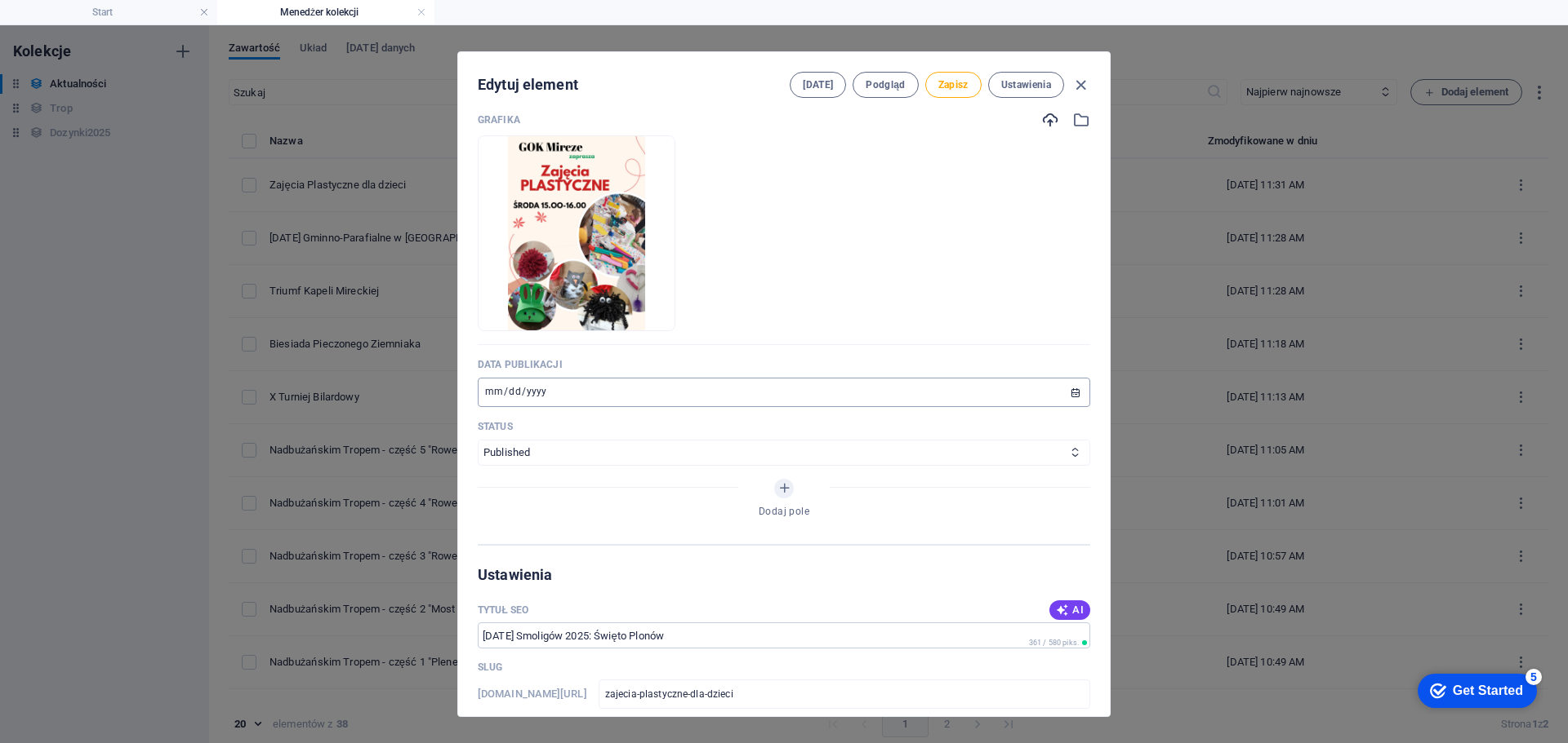
click at [487, 394] on input "[DATE]" at bounding box center [784, 393] width 613 height 30
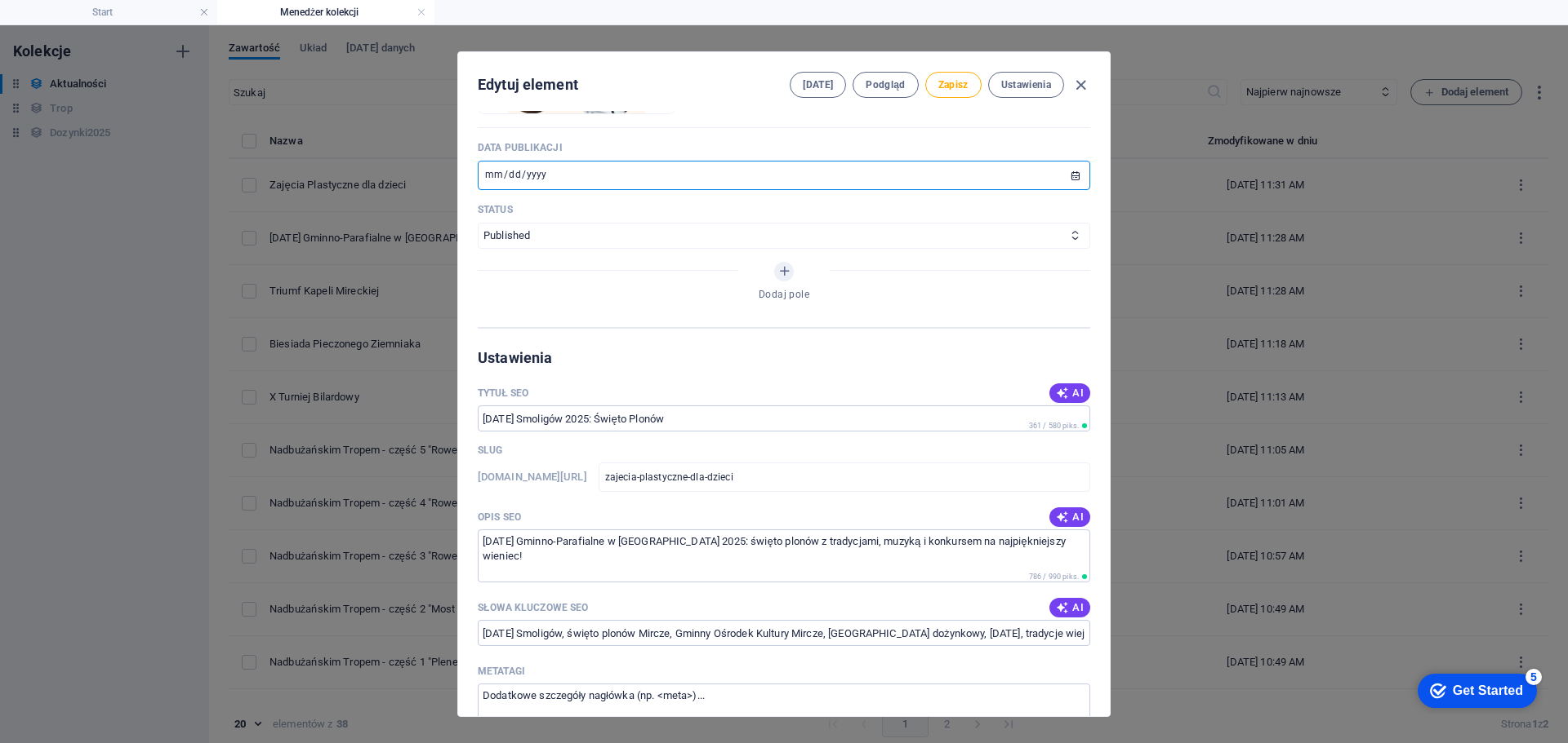
scroll to position [816, 0]
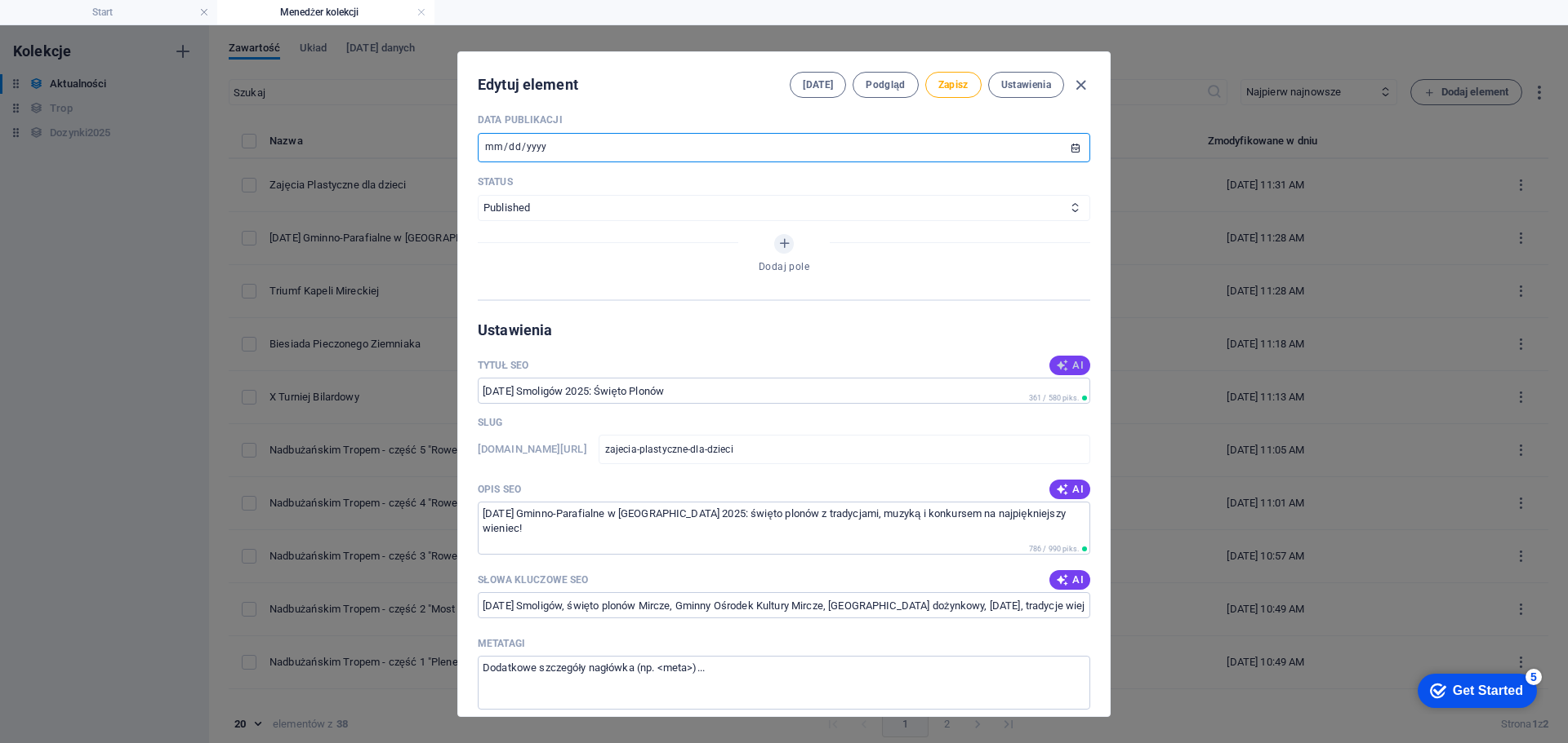
click at [1056, 361] on icon "button" at bounding box center [1062, 365] width 13 height 13
click at [1075, 492] on span "AI" at bounding box center [1070, 489] width 28 height 13
click at [1065, 583] on span "AI" at bounding box center [1070, 580] width 28 height 13
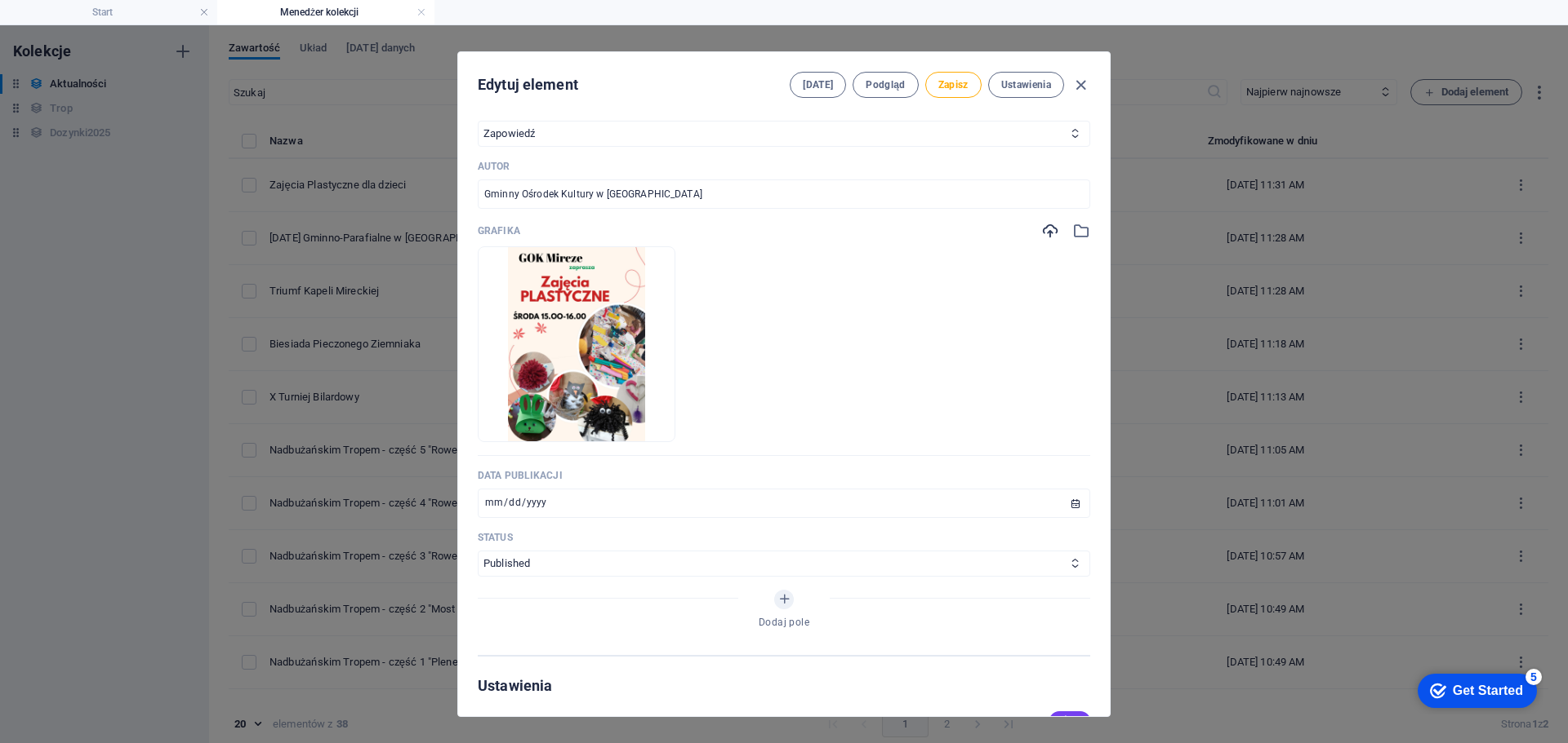
scroll to position [307, 0]
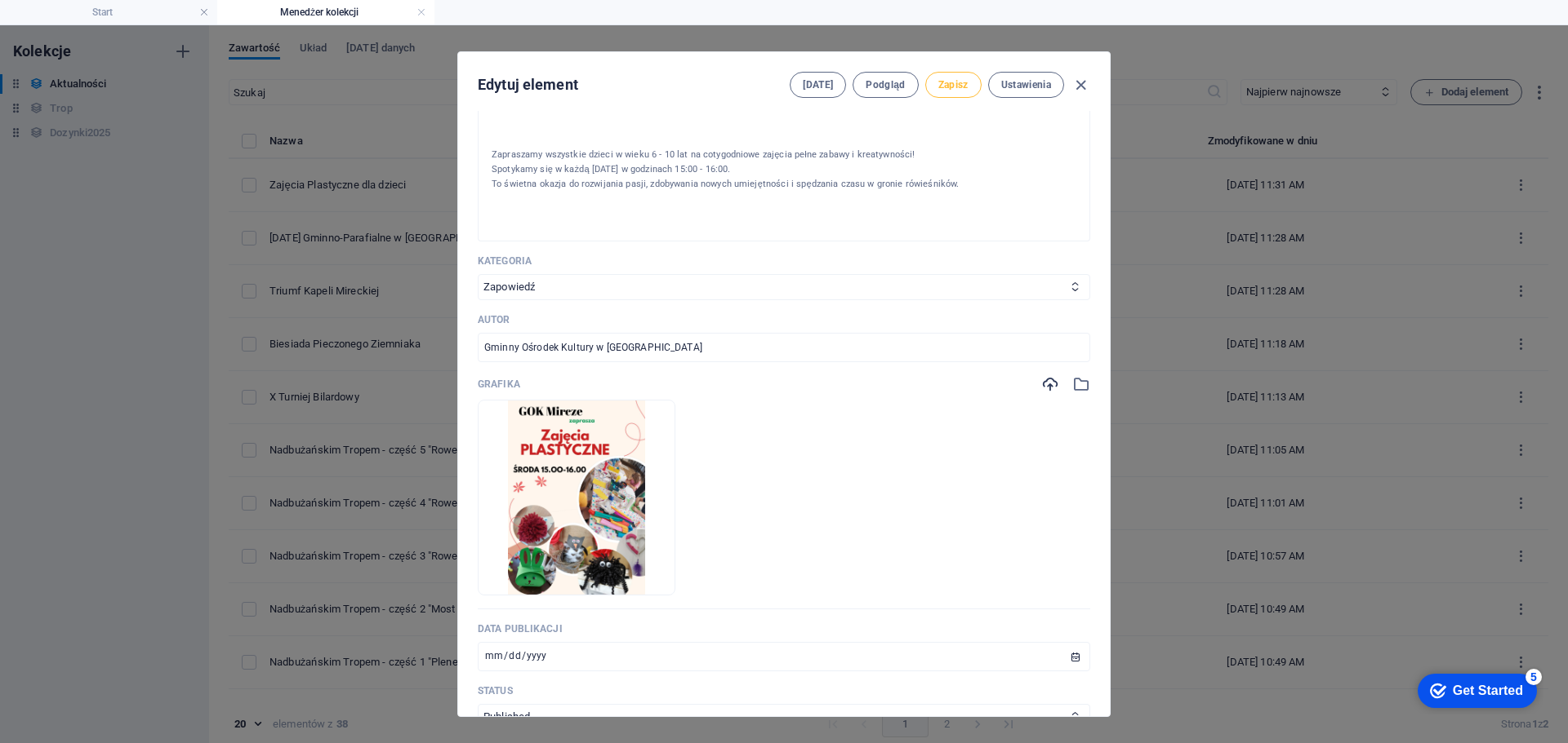
click at [943, 79] on span "Zapisz" at bounding box center [953, 84] width 31 height 13
click at [1078, 85] on icon "button" at bounding box center [1080, 85] width 19 height 19
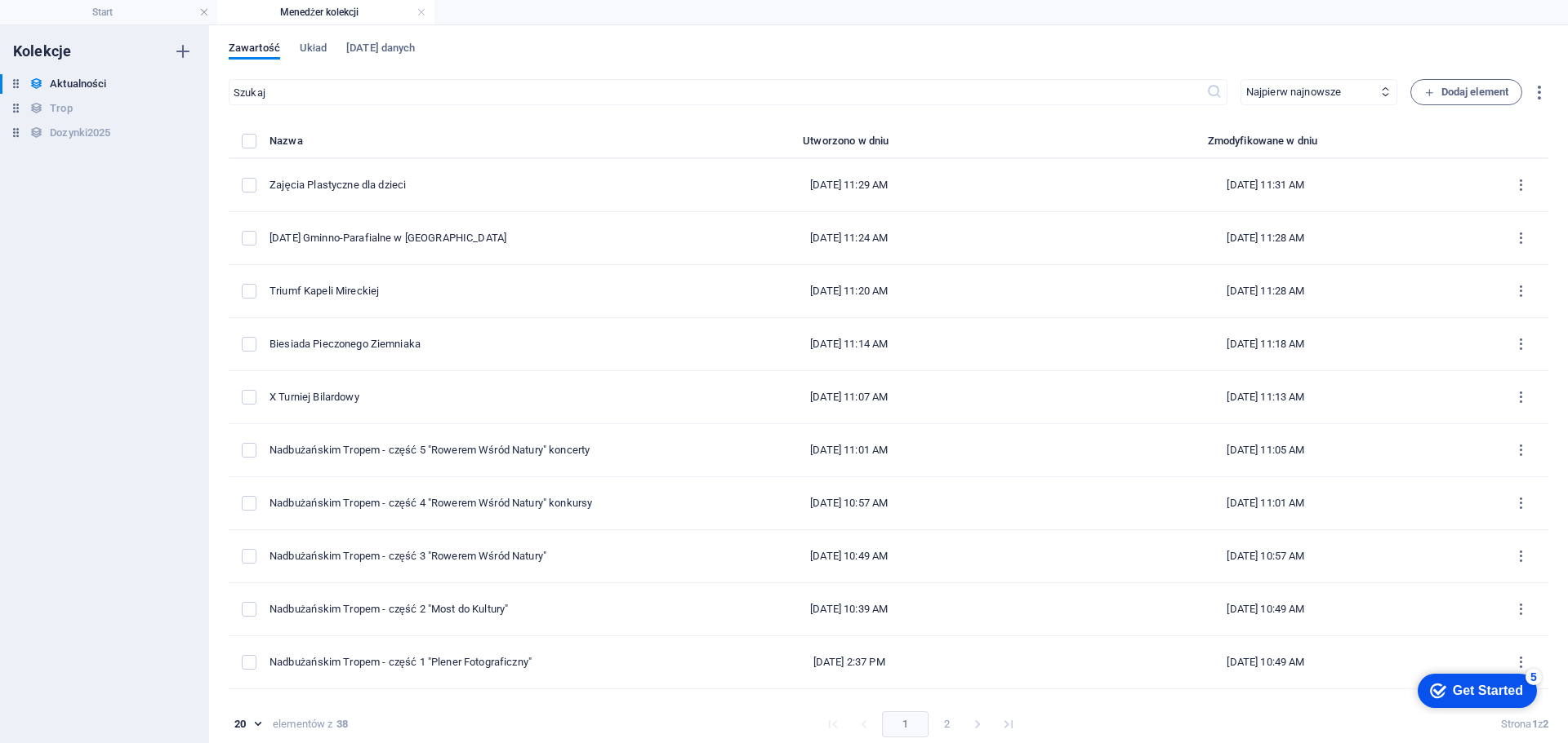
scroll to position [0, 0]
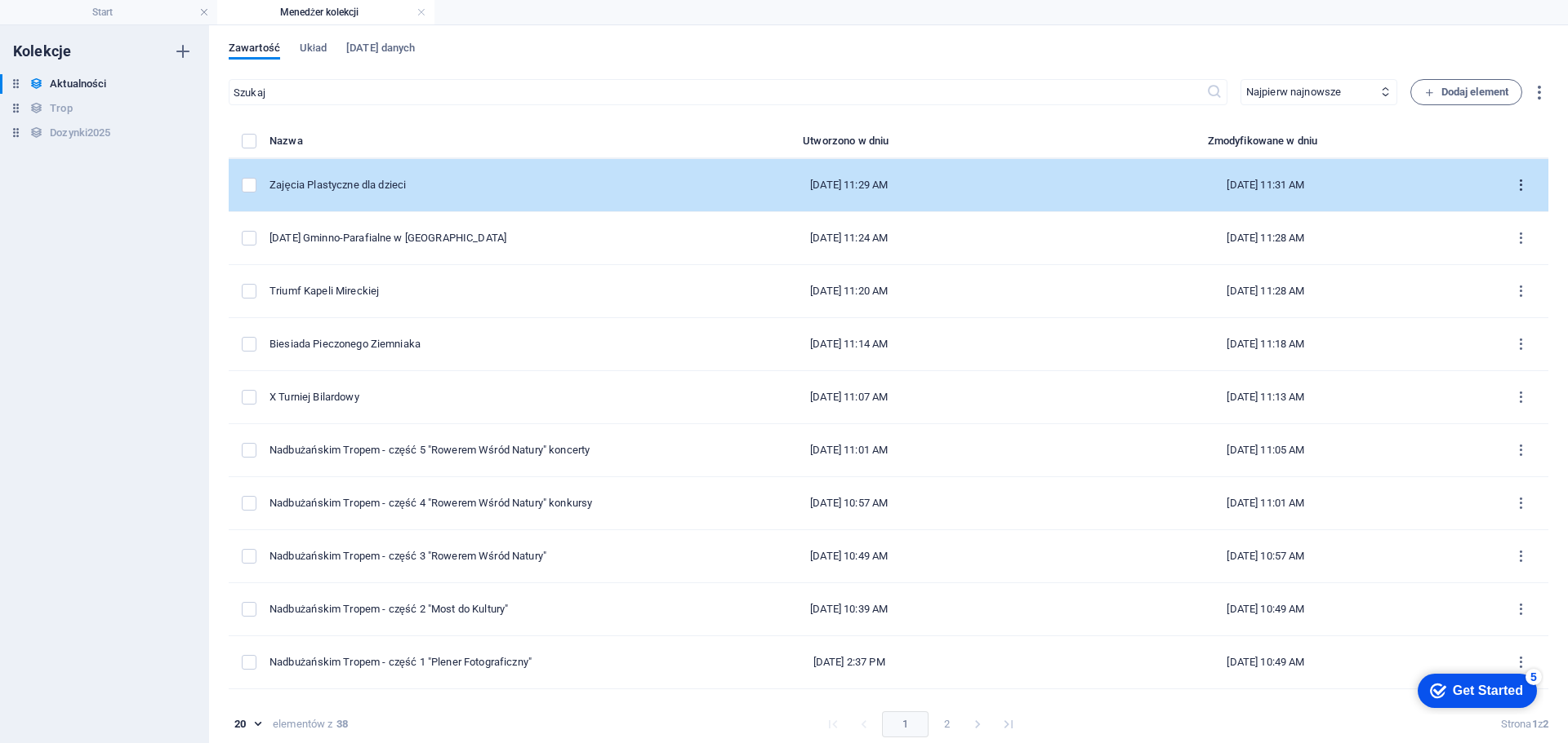
click at [1514, 182] on icon "items list" at bounding box center [1520, 186] width 16 height 16
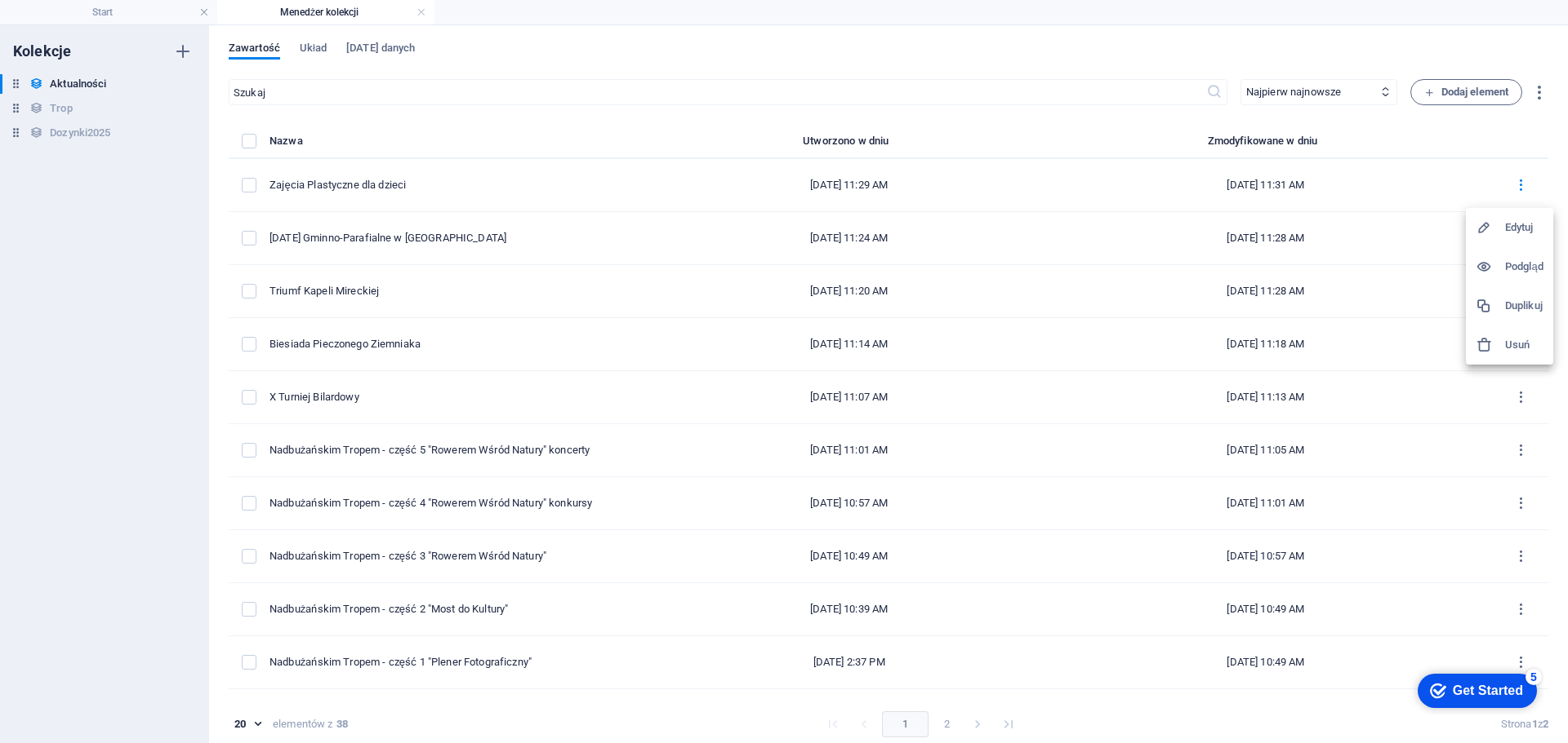
click at [1519, 305] on h6 "Duplikuj" at bounding box center [1523, 306] width 39 height 20
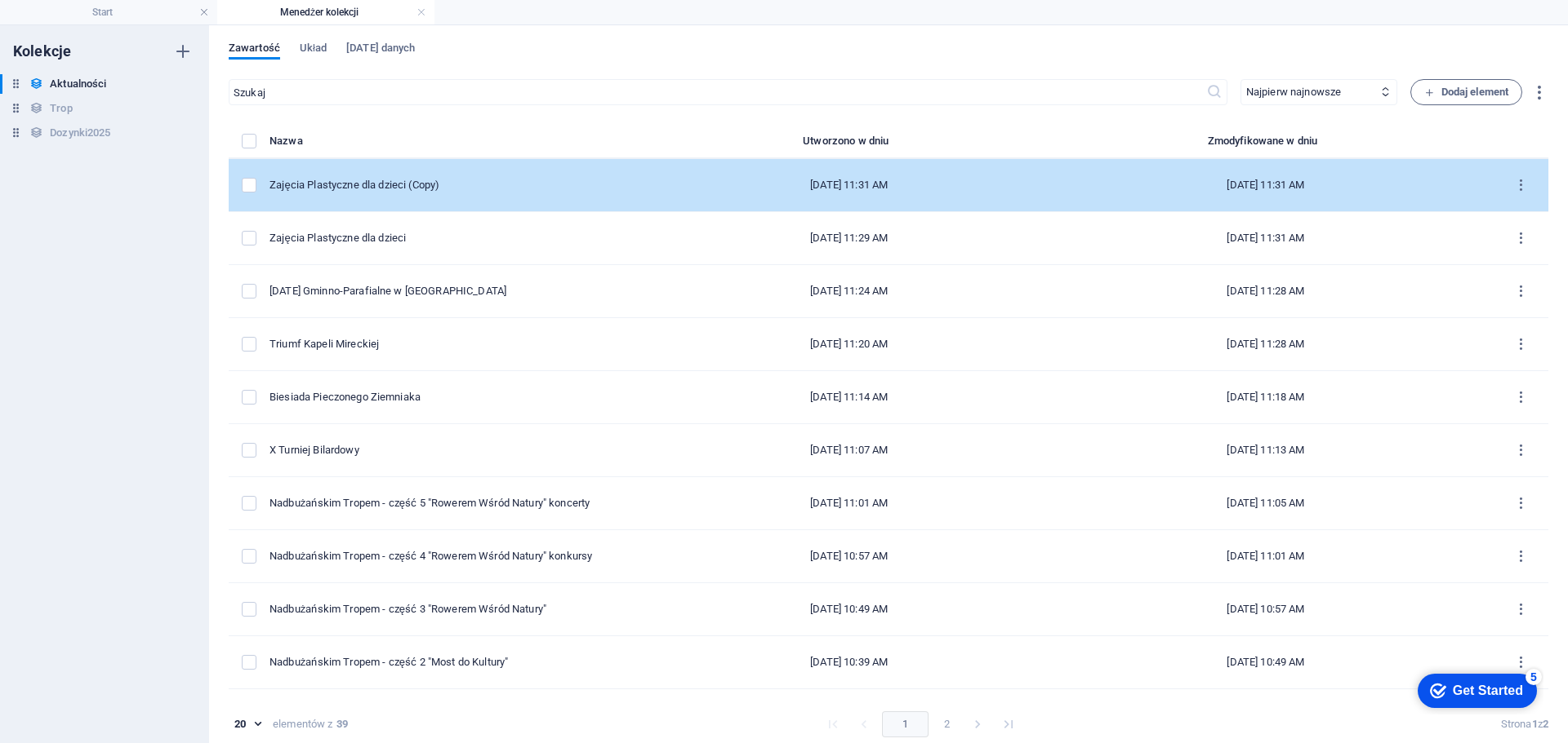
click at [447, 182] on div "Zajęcia Plastyczne dla dzieci (Copy)" at bounding box center [457, 185] width 377 height 15
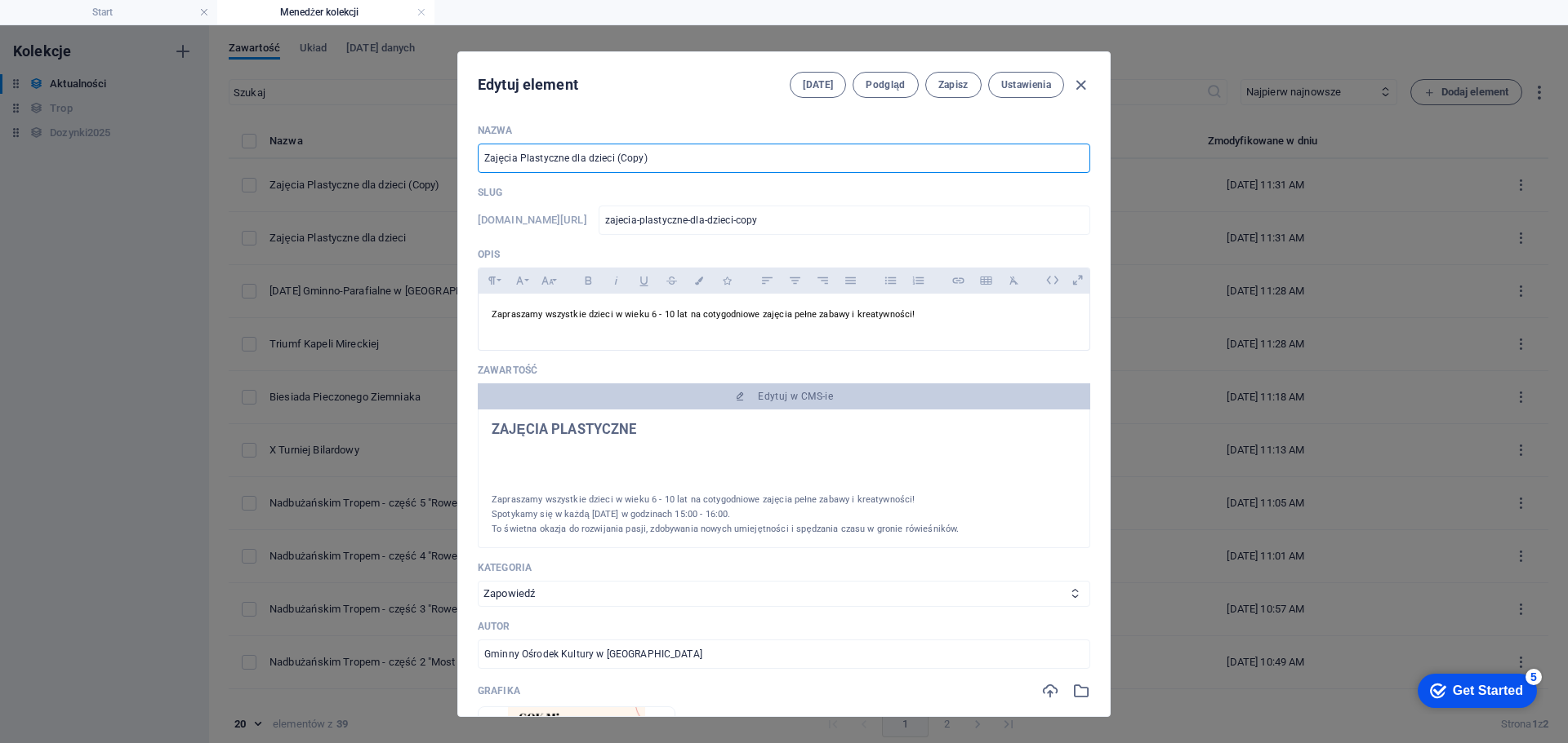
drag, startPoint x: 673, startPoint y: 160, endPoint x: 414, endPoint y: 151, distance: 259.2
click at [414, 151] on div "Edytuj element [DATE] Podgląd Zapisz Ustawienia Nazwa Zajęcia Plastyczne dla dz…" at bounding box center [784, 385] width 1568 height 718
paste input "[DATE] WRACAJĄ DO BIBLIOTEKI!"
drag, startPoint x: 669, startPoint y: 158, endPoint x: 456, endPoint y: 159, distance: 213.0
click at [458, 159] on div "Nazwa [DATE] WRACAJĄ DO BIBLIOTEKI! ​ Slug [DOMAIN_NAME][URL] [DATE]-wracaja-do…" at bounding box center [784, 414] width 651 height 605
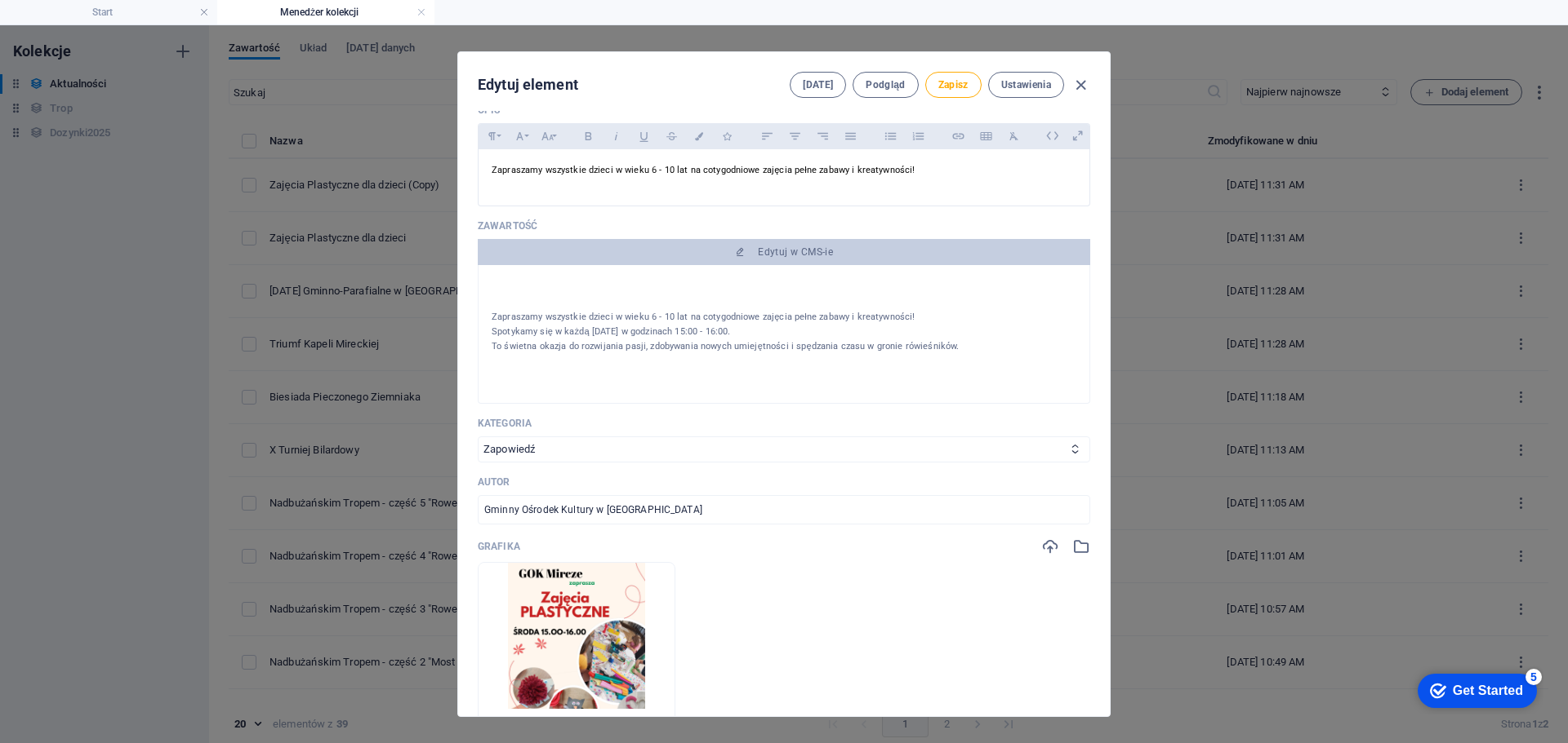
scroll to position [326, 0]
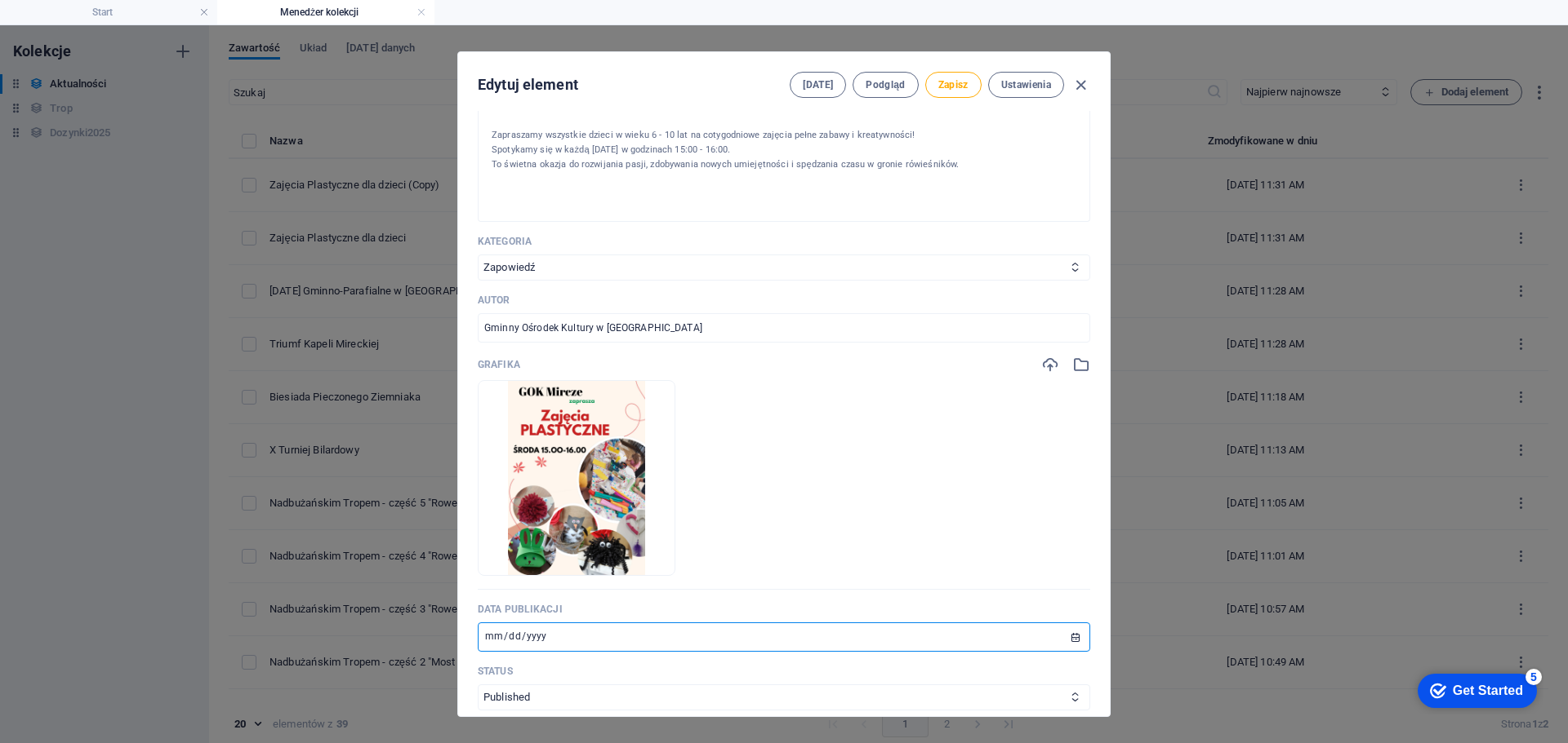
click at [491, 638] on input "[DATE]" at bounding box center [784, 637] width 613 height 30
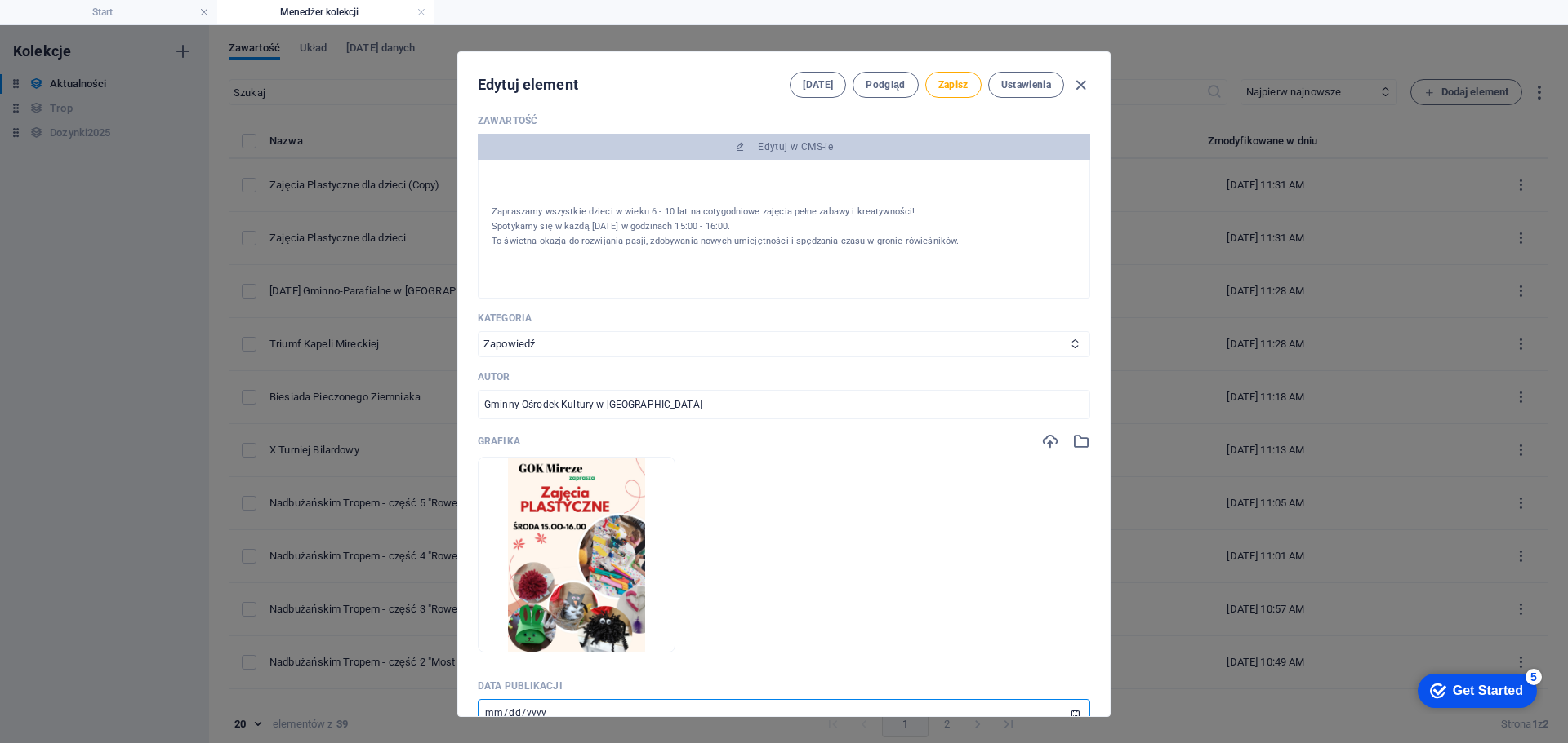
scroll to position [244, 0]
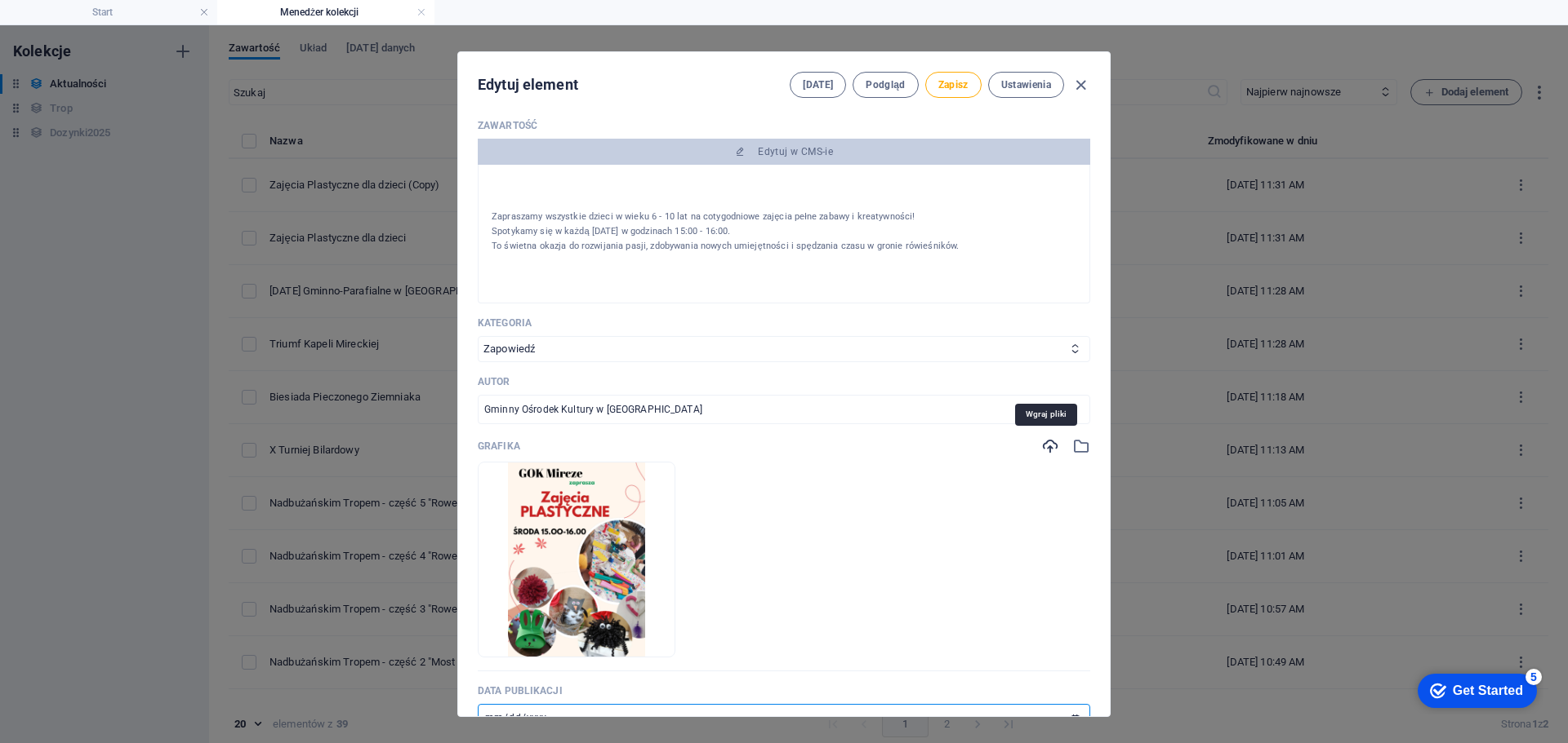
click at [1041, 450] on icon "button" at bounding box center [1050, 446] width 18 height 18
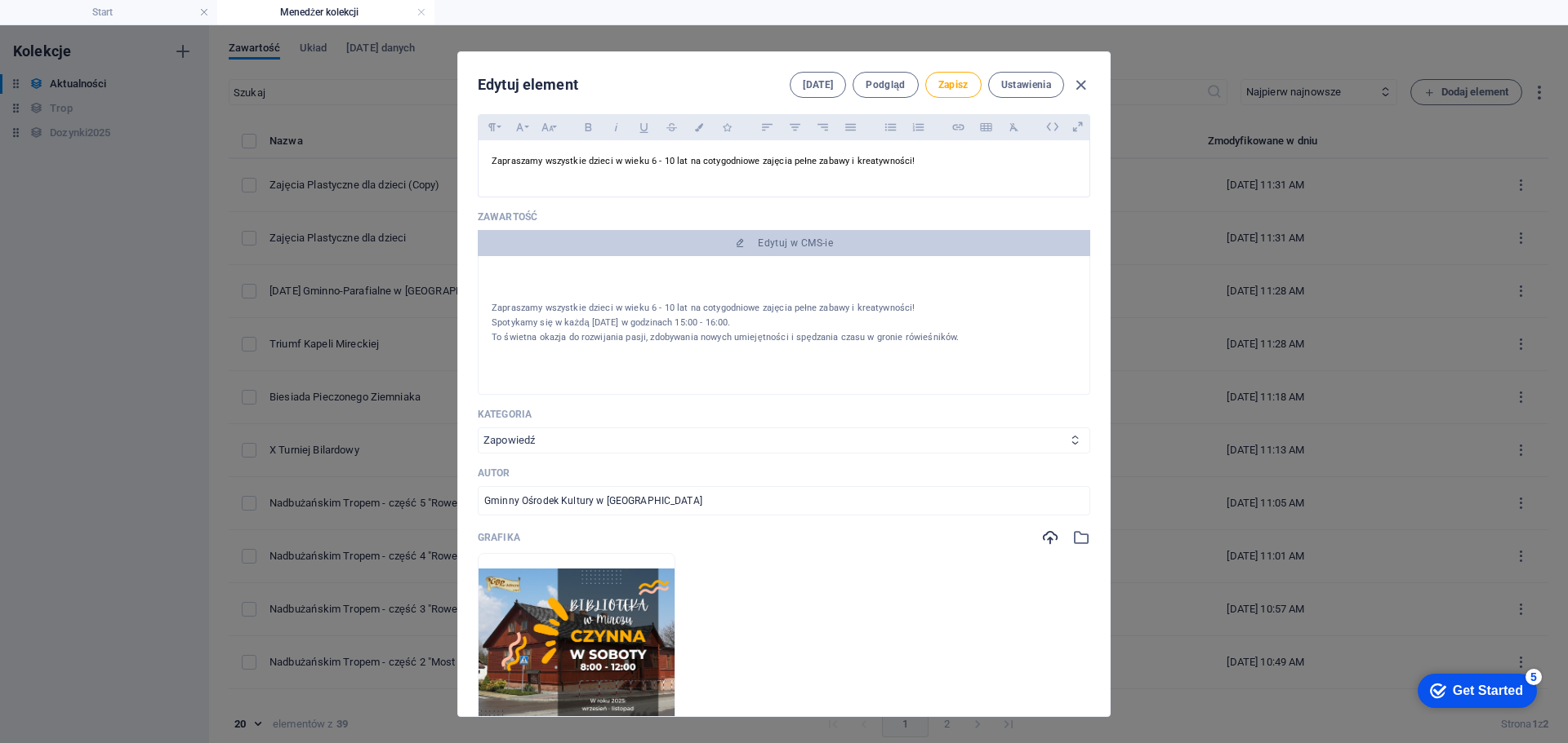
scroll to position [0, 0]
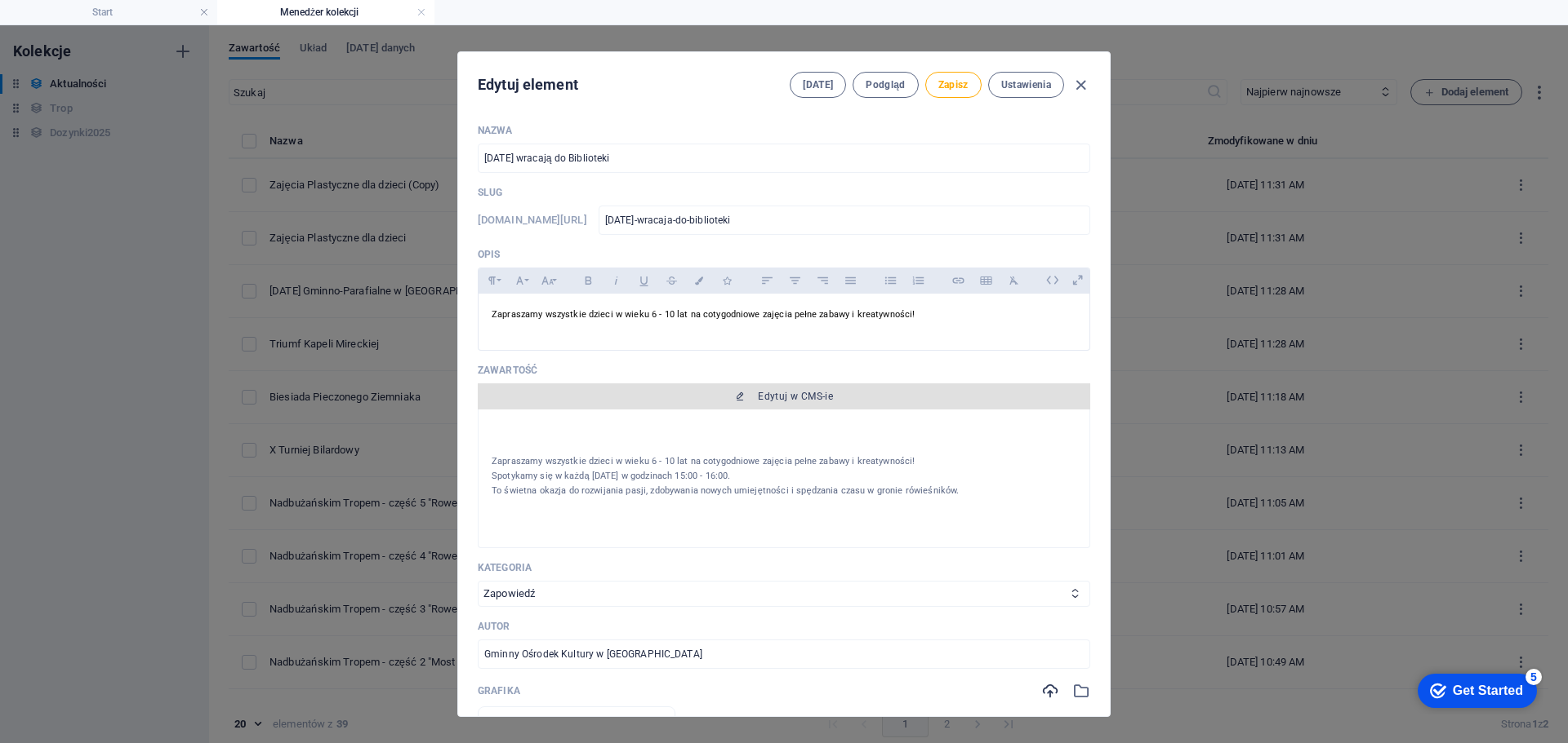
click at [773, 400] on span "Edytuj w CMS-ie" at bounding box center [795, 396] width 75 height 13
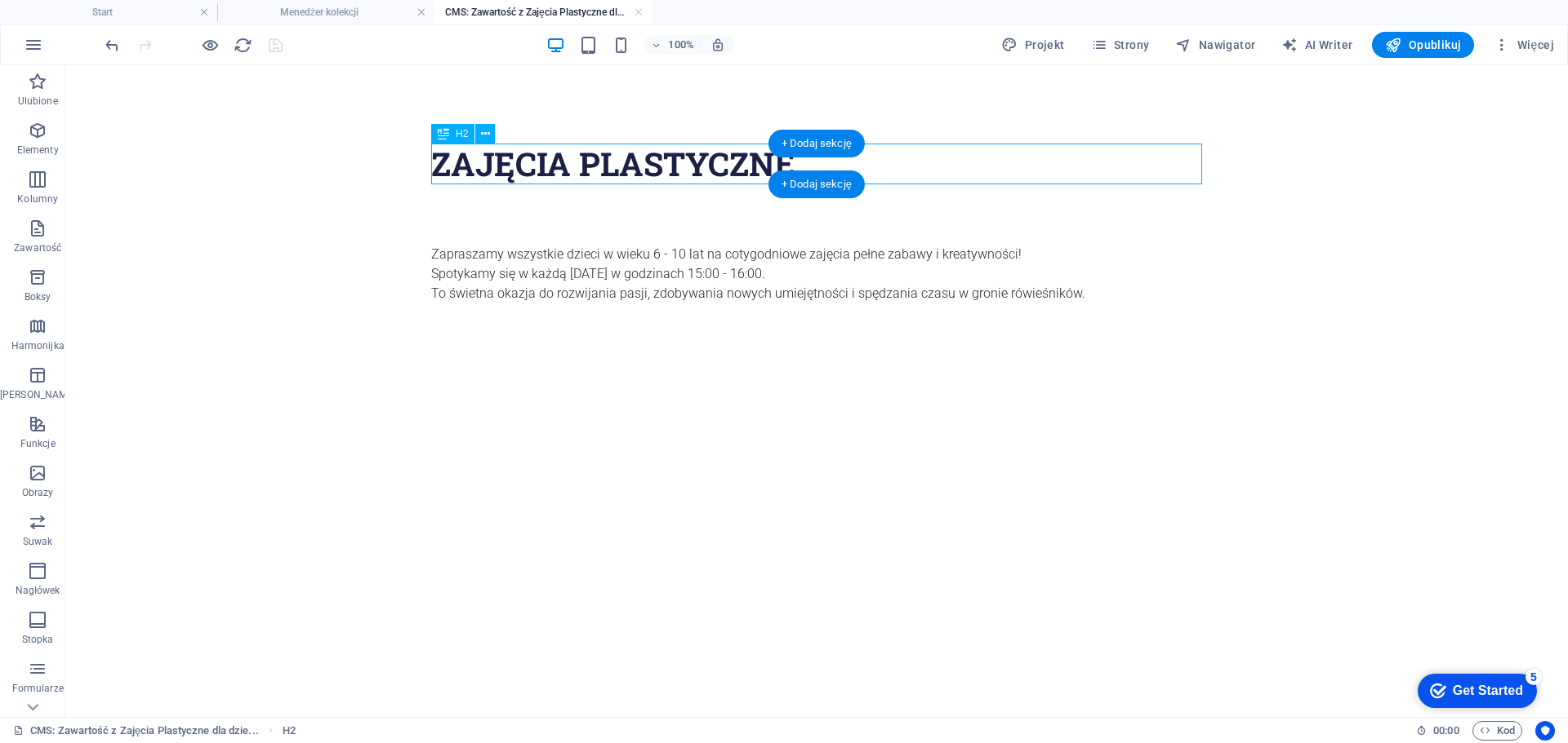
click at [743, 153] on div "ZAJĘCIA PLASTYCZNE" at bounding box center [817, 163] width 771 height 41
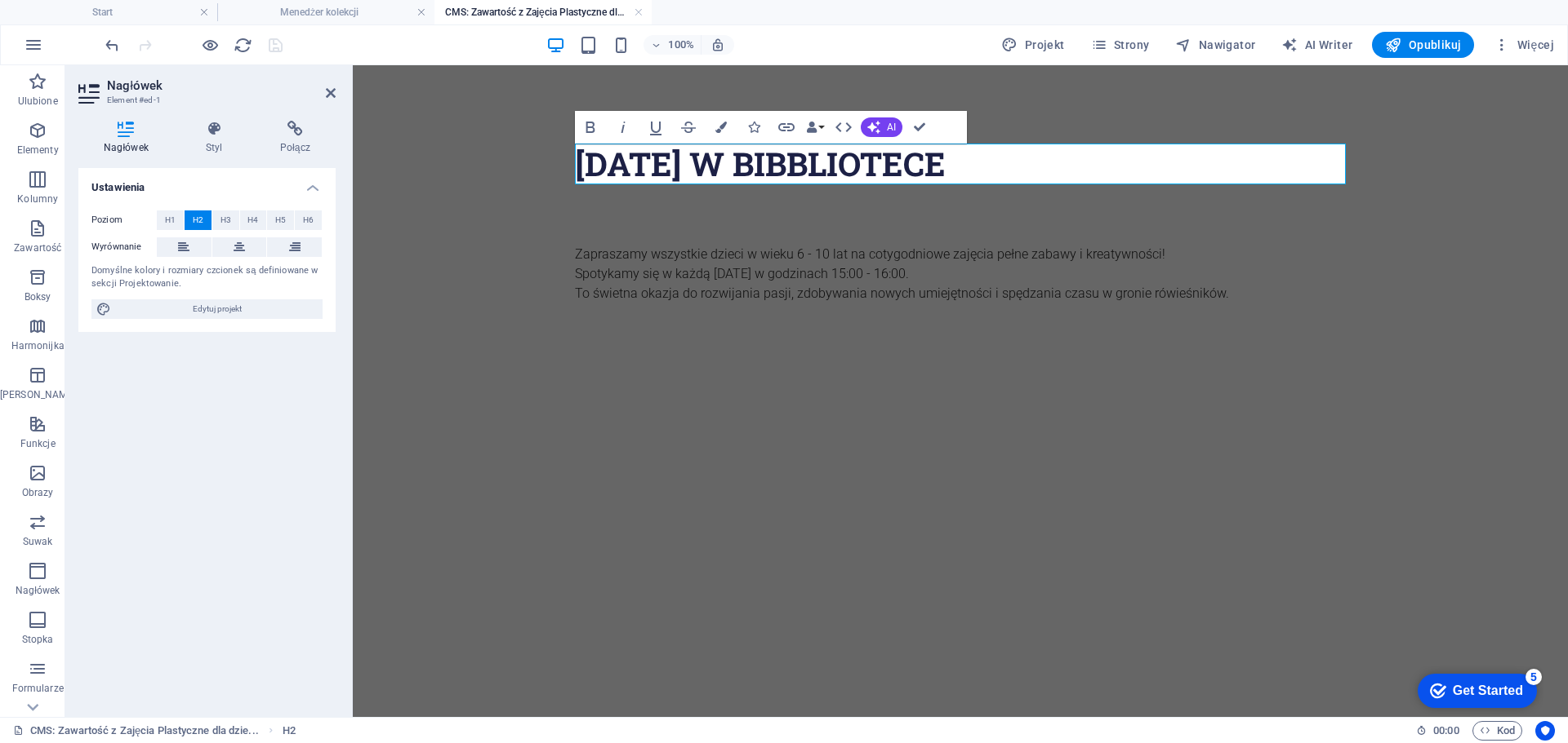
click at [807, 171] on h2 "[DATE] W BIBBLIOTECE" at bounding box center [960, 163] width 771 height 41
click at [1012, 169] on h2 "[DATE] W BIBLIOTECE" at bounding box center [960, 163] width 771 height 41
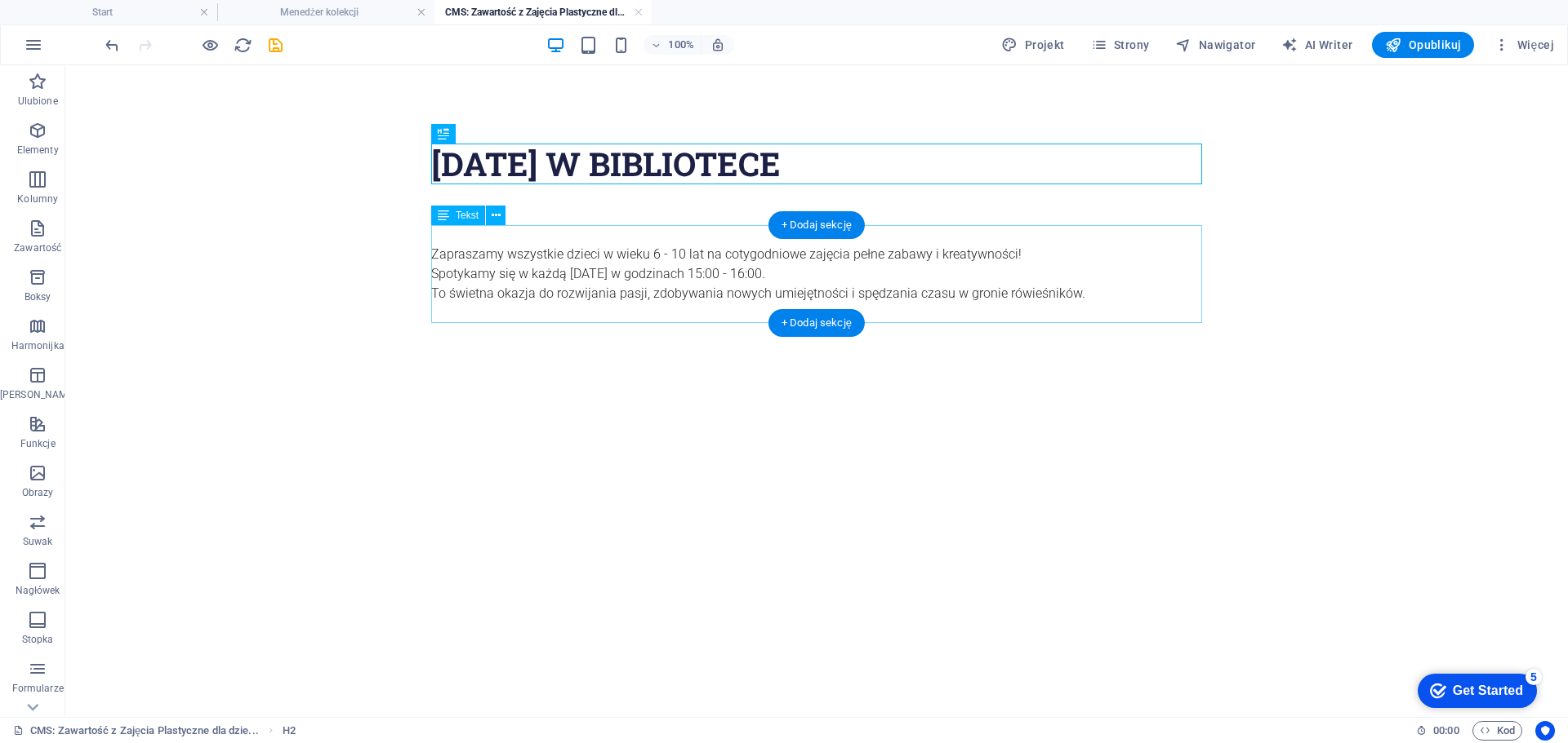
click at [827, 275] on div "Zapraszamy wszystkie dzieci w wieku 6 - 10 lat na cotygodniowe zajęcia pełne za…" at bounding box center [817, 274] width 771 height 98
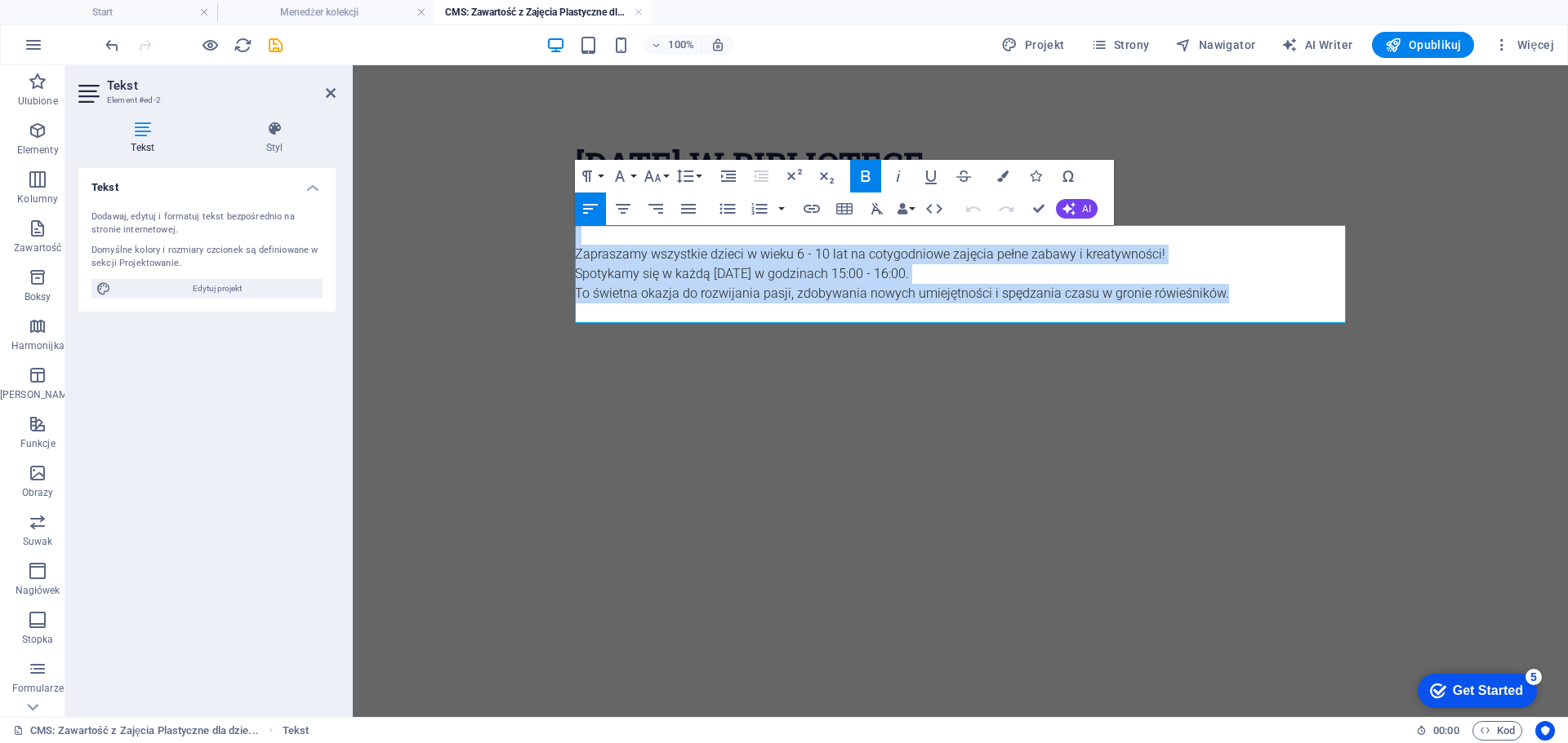
drag, startPoint x: 1232, startPoint y: 303, endPoint x: 567, endPoint y: 239, distance: 668.1
click at [567, 239] on div "[DATE] W BIBLIOTECE Zapraszamy wszystkie dzieci w wieku 6 - 10 lat na cotygodni…" at bounding box center [959, 253] width 797 height 377
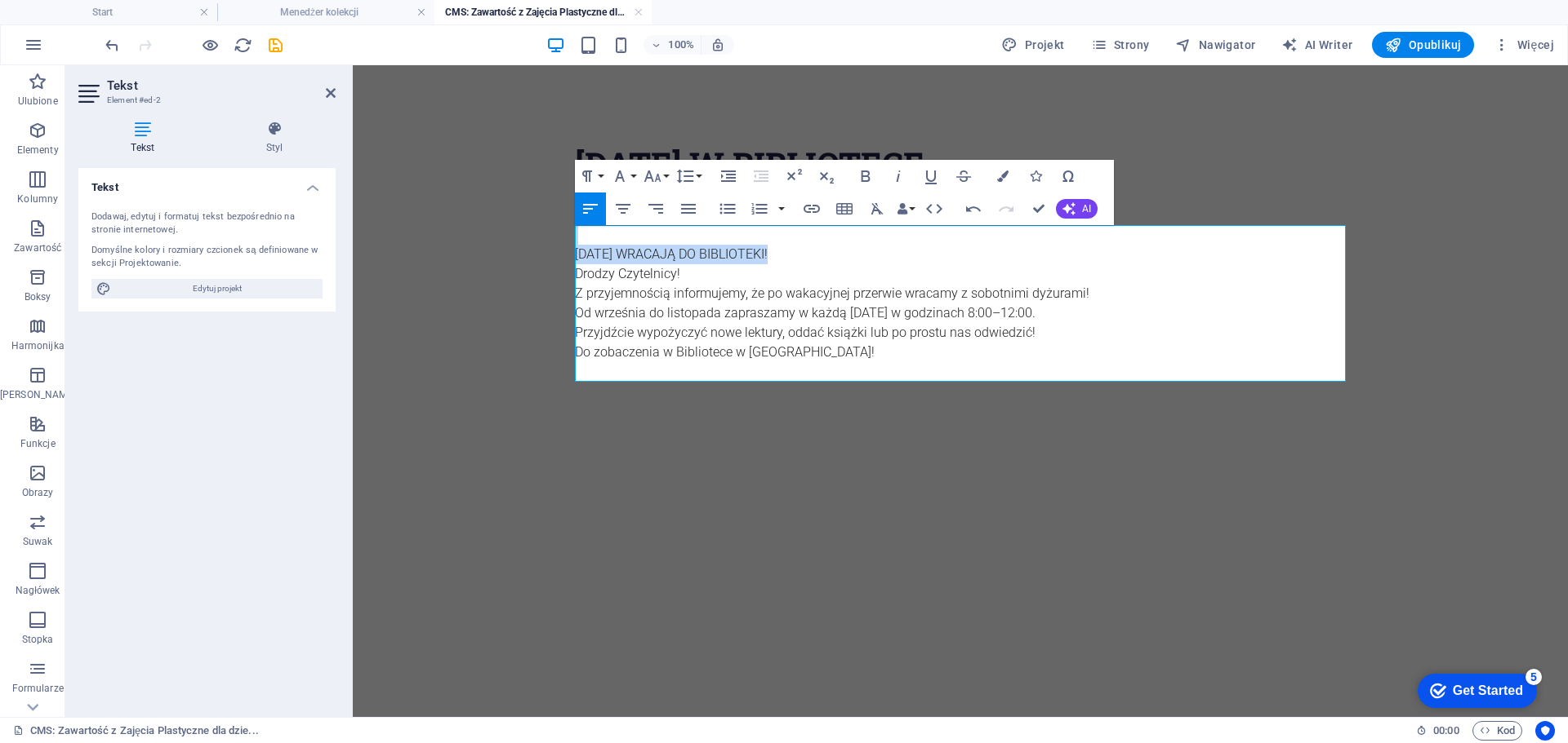
drag, startPoint x: 792, startPoint y: 248, endPoint x: 609, endPoint y: 235, distance: 183.5
click at [609, 235] on div "[DATE] WRACAJĄ DO BIBLIOTEKI! Drodzy Czytelnicy! Z przyjemnością informujemy, ż…" at bounding box center [960, 304] width 771 height 156
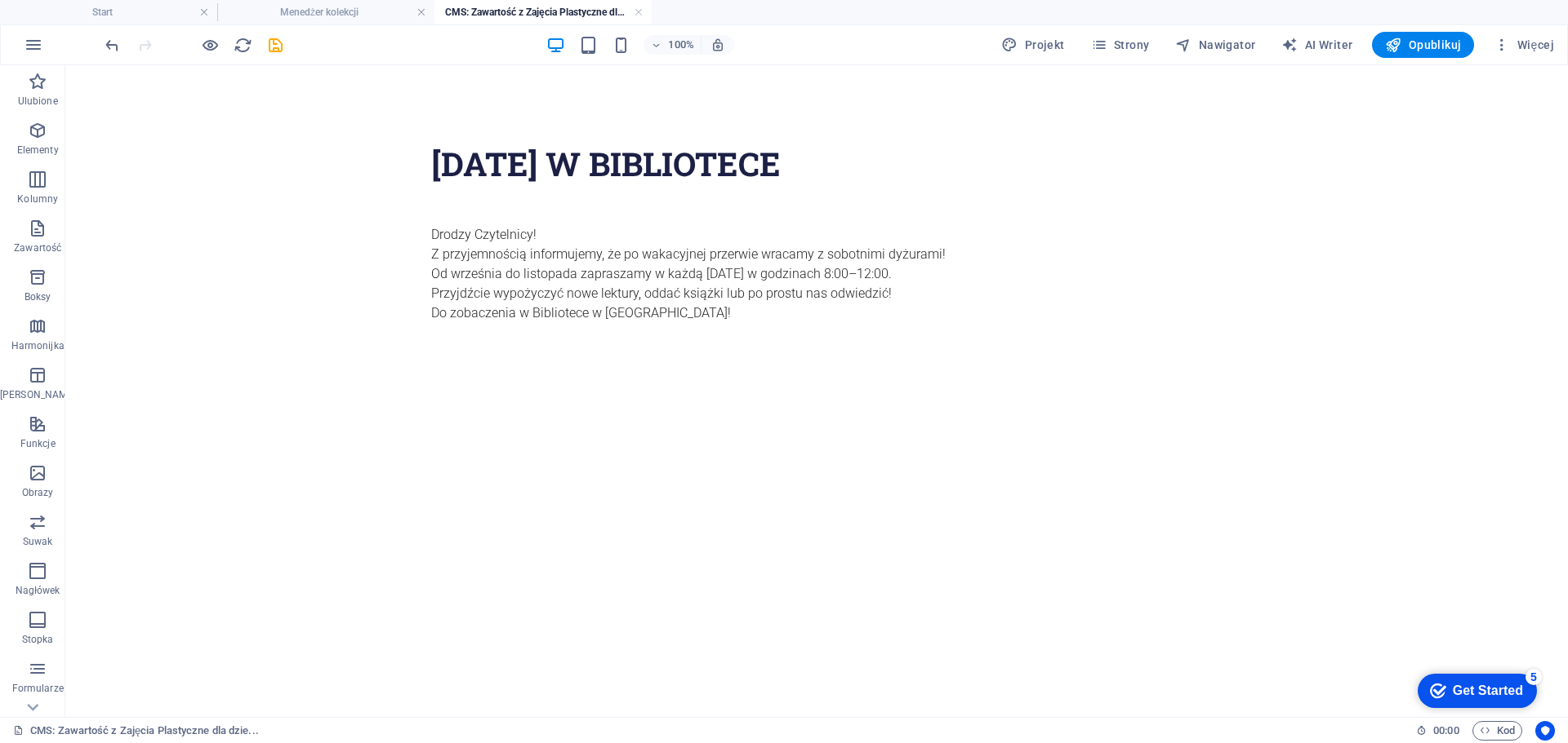
click at [277, 54] on div at bounding box center [193, 45] width 183 height 26
click at [277, 48] on icon "save" at bounding box center [275, 45] width 19 height 19
click at [637, 11] on link at bounding box center [638, 13] width 10 height 16
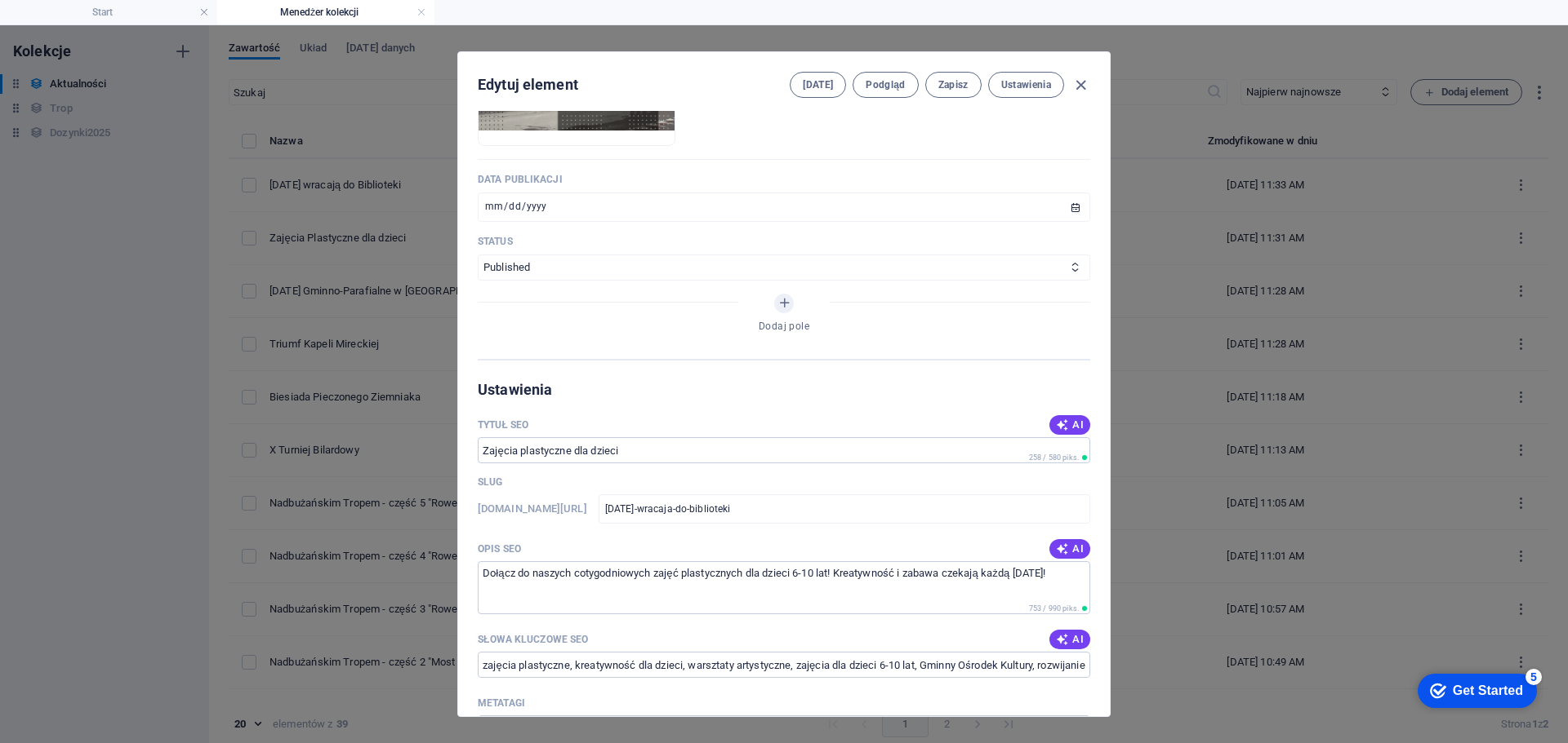
scroll to position [816, 0]
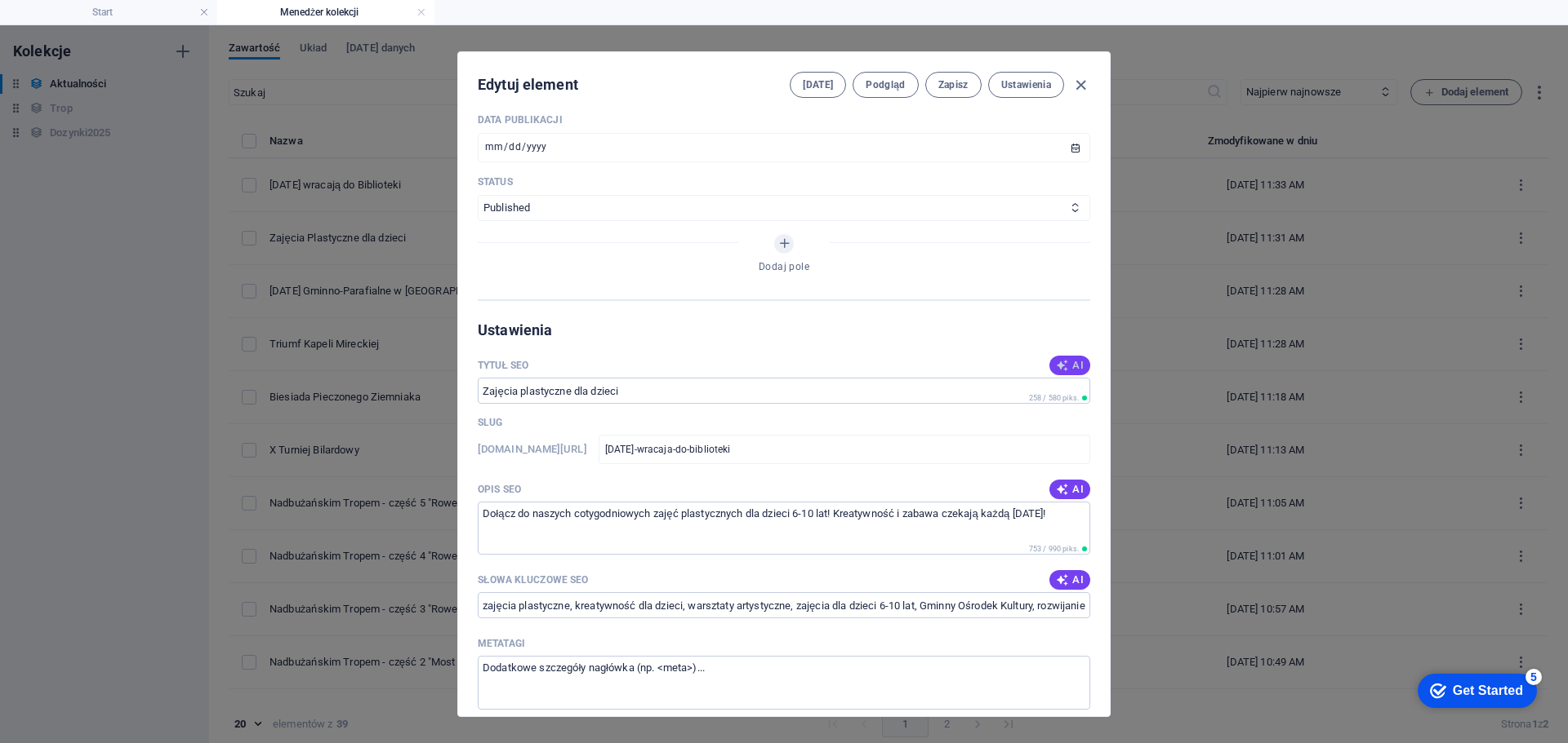
click at [1072, 366] on span "AI" at bounding box center [1070, 365] width 28 height 13
click at [1072, 490] on span "AI" at bounding box center [1070, 489] width 28 height 13
click at [1071, 584] on span "AI" at bounding box center [1070, 580] width 28 height 13
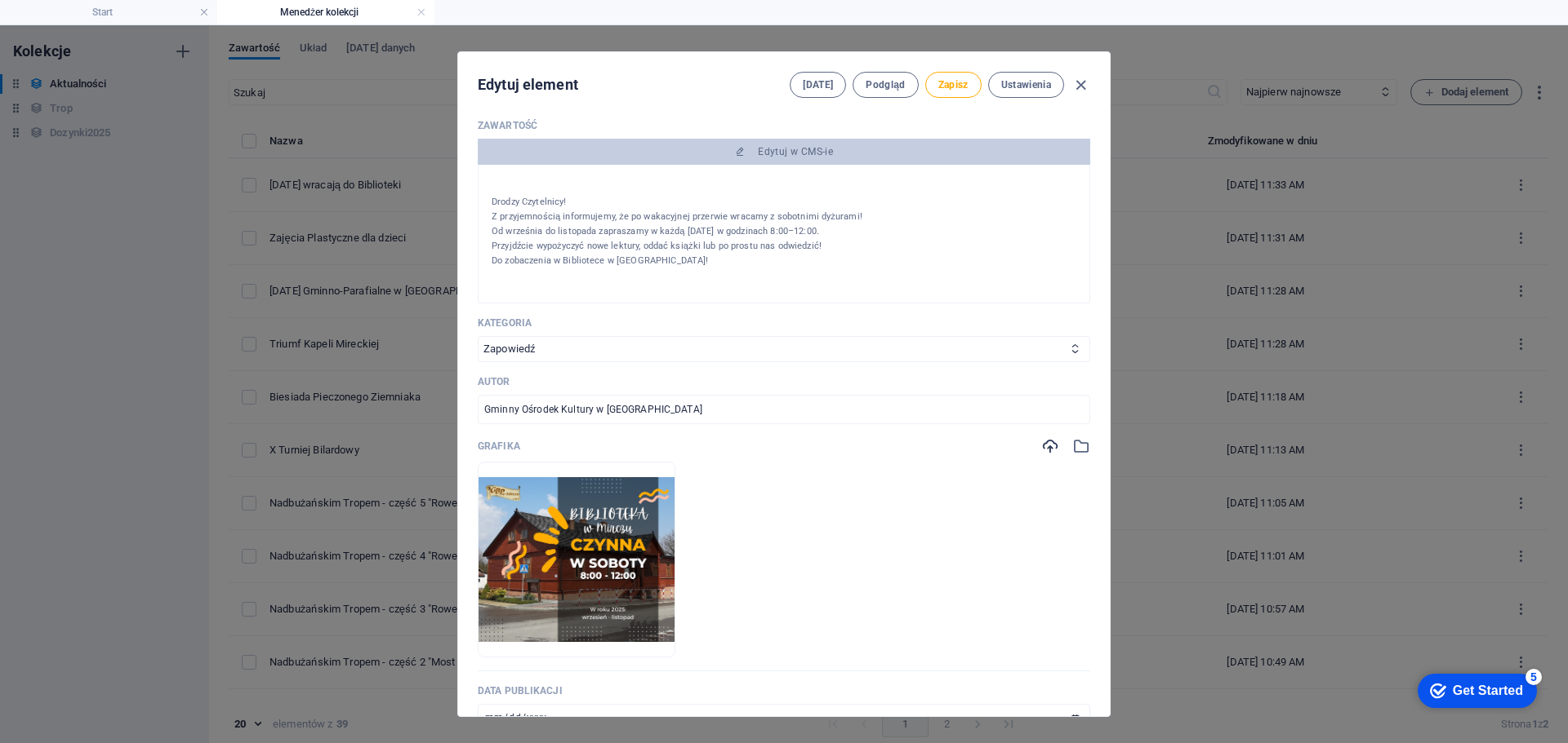
scroll to position [0, 0]
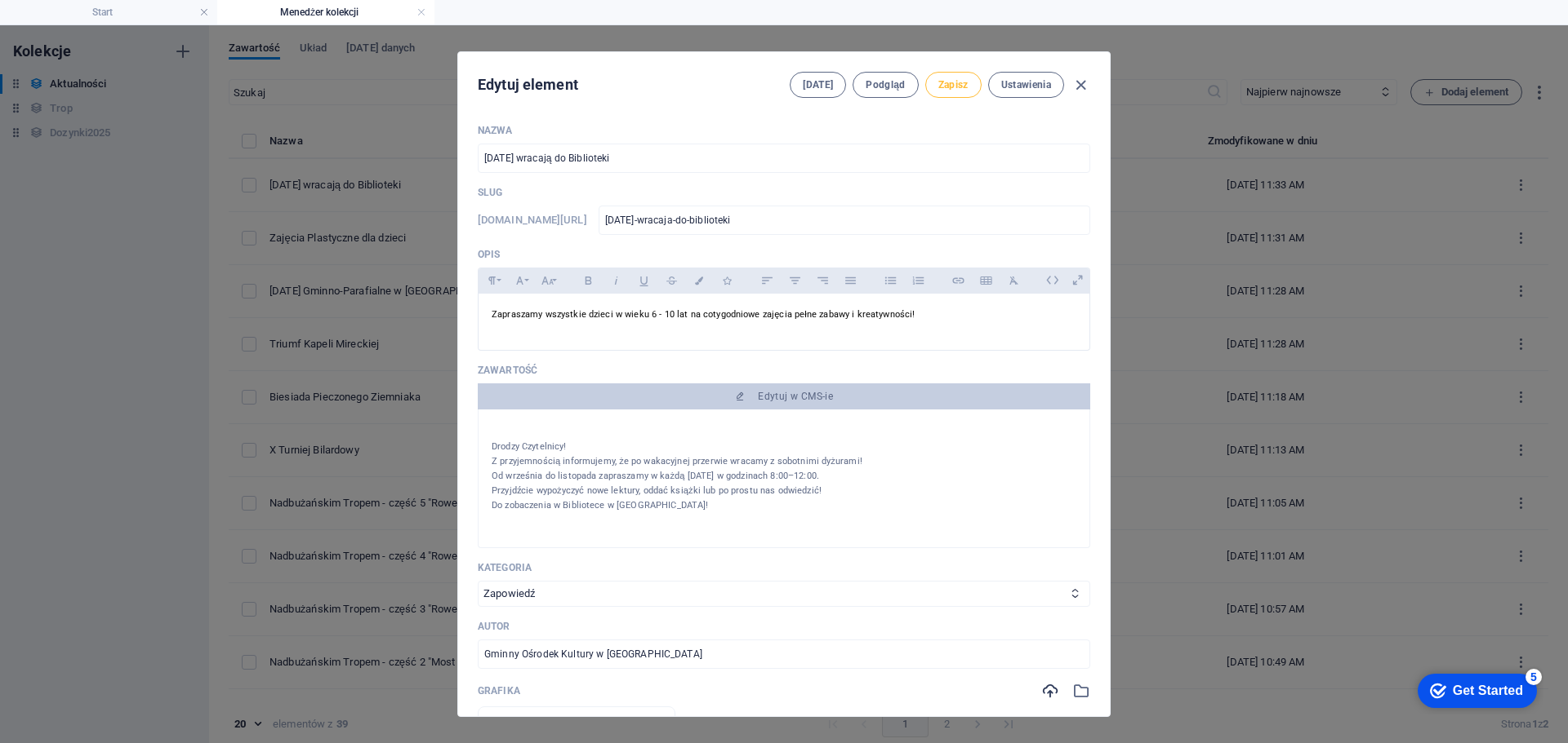
click at [960, 86] on span "Zapisz" at bounding box center [953, 84] width 31 height 13
click at [1080, 86] on icon "button" at bounding box center [1080, 85] width 19 height 19
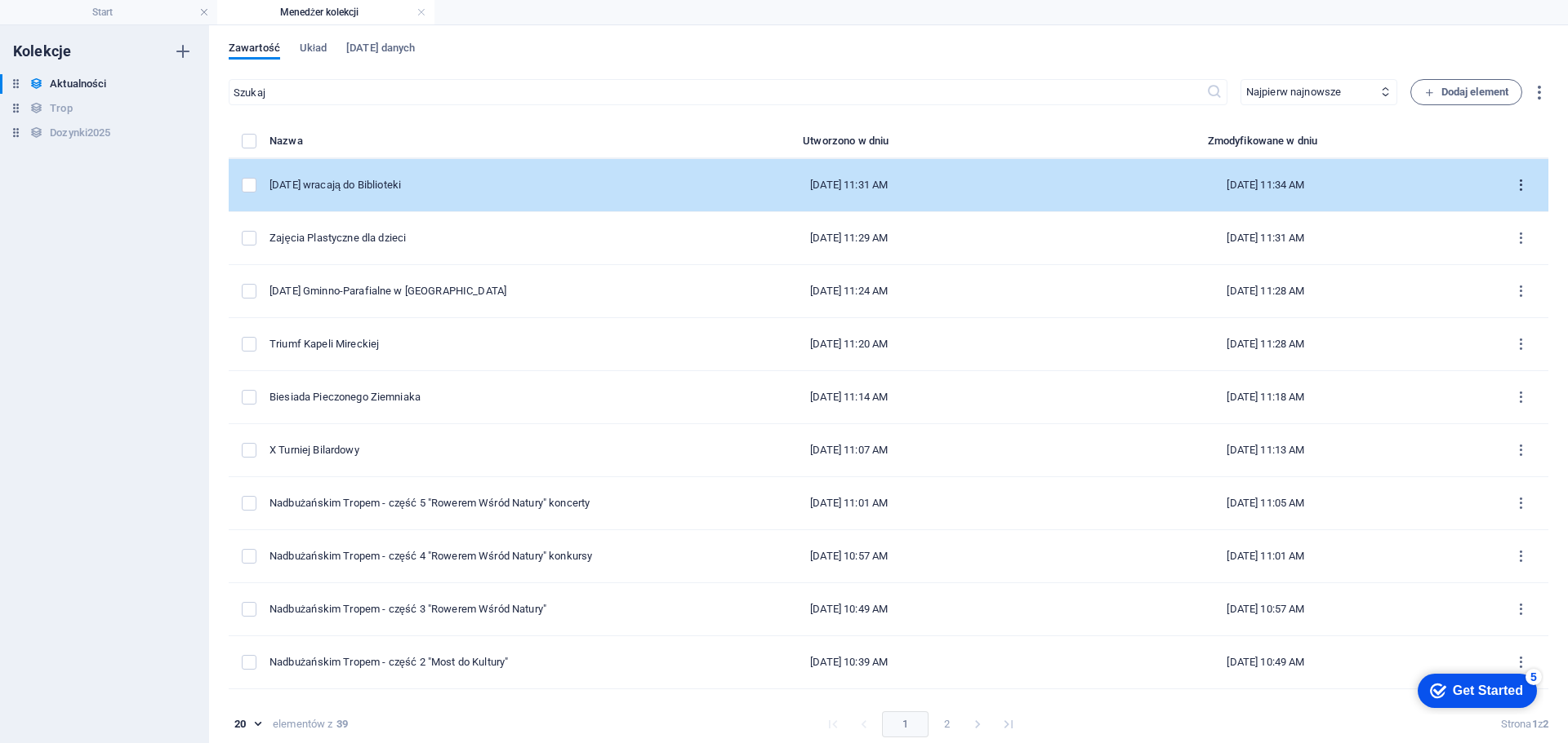
click at [1519, 189] on icon "items list" at bounding box center [1520, 186] width 16 height 16
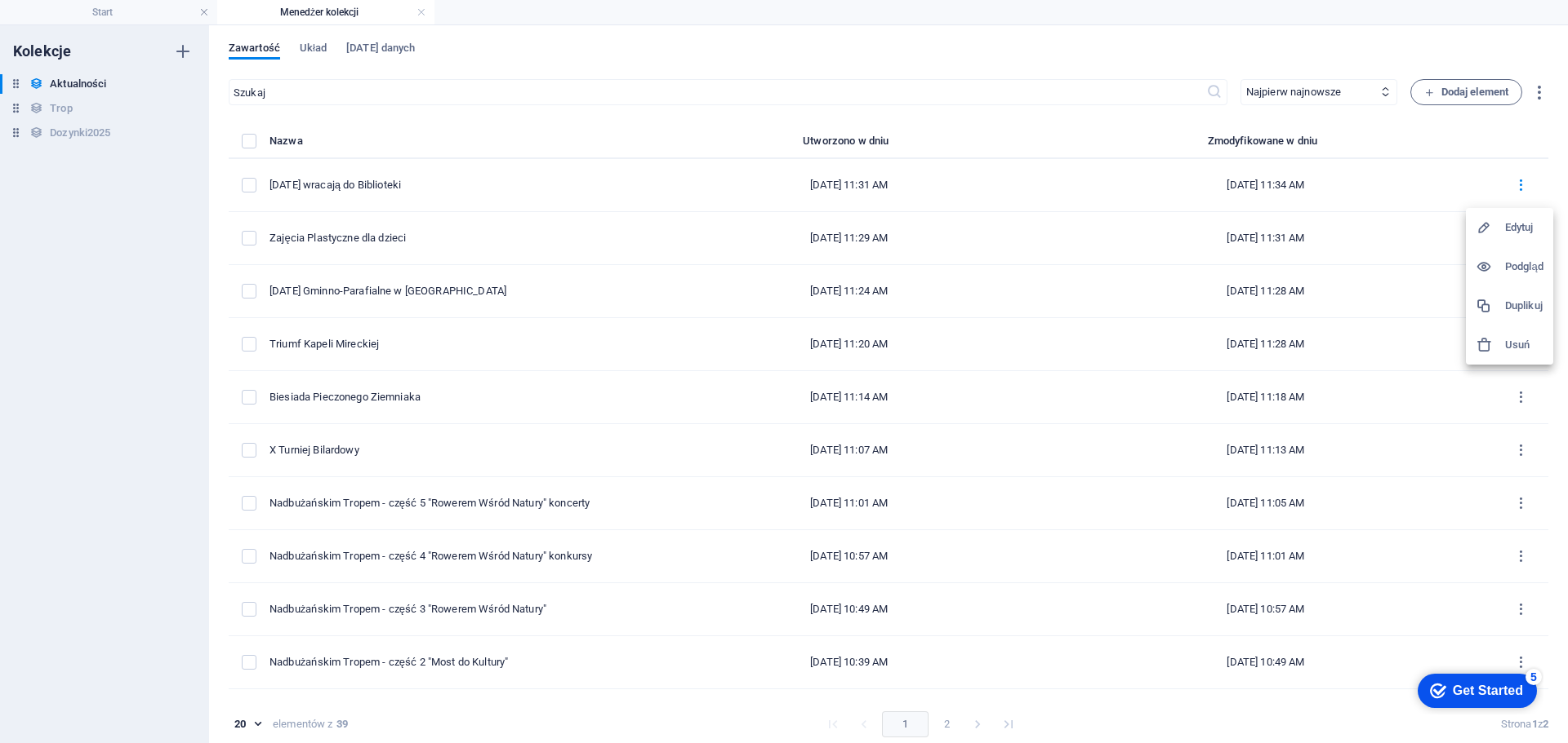
click at [1520, 300] on h6 "Duplikuj" at bounding box center [1523, 306] width 39 height 20
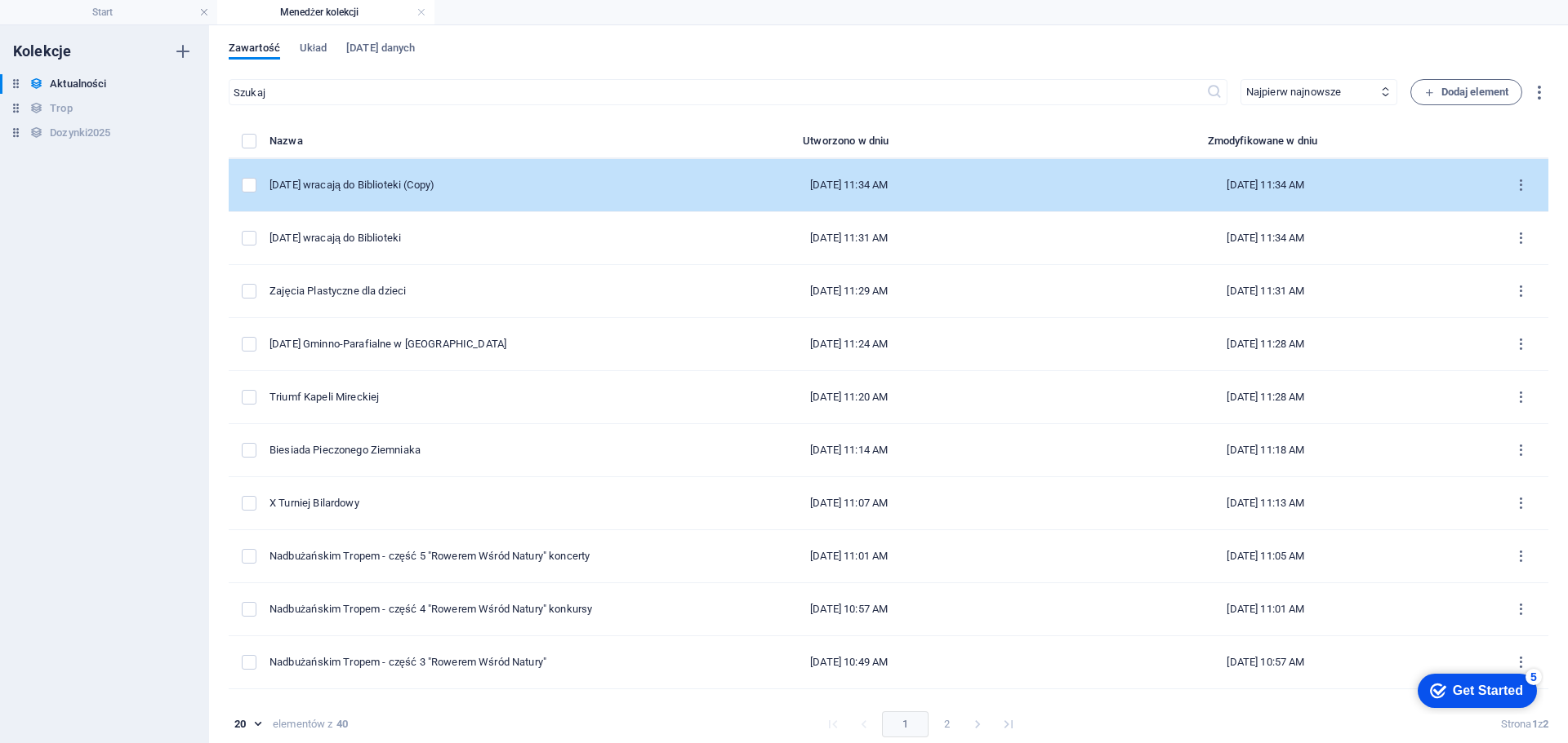
click at [547, 187] on div "[DATE] wracają do Biblioteki (Copy)" at bounding box center [457, 185] width 377 height 15
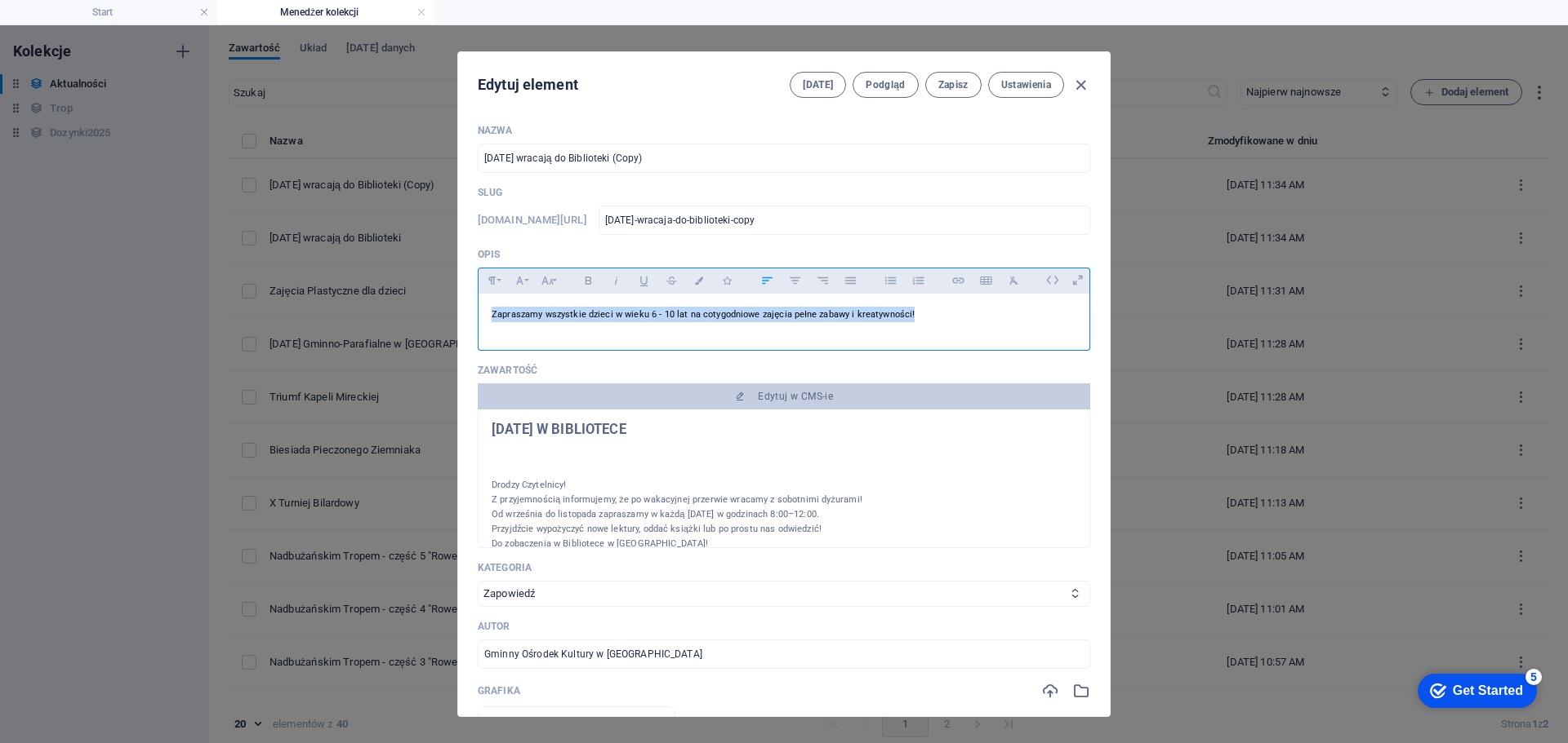
drag, startPoint x: 913, startPoint y: 317, endPoint x: 486, endPoint y: 294, distance: 427.6
click at [486, 294] on div "Zapraszamy wszystkie dzieci w wieku 6 - 10 lat na cotygodniowe zajęcia pełne za…" at bounding box center [783, 318] width 611 height 48
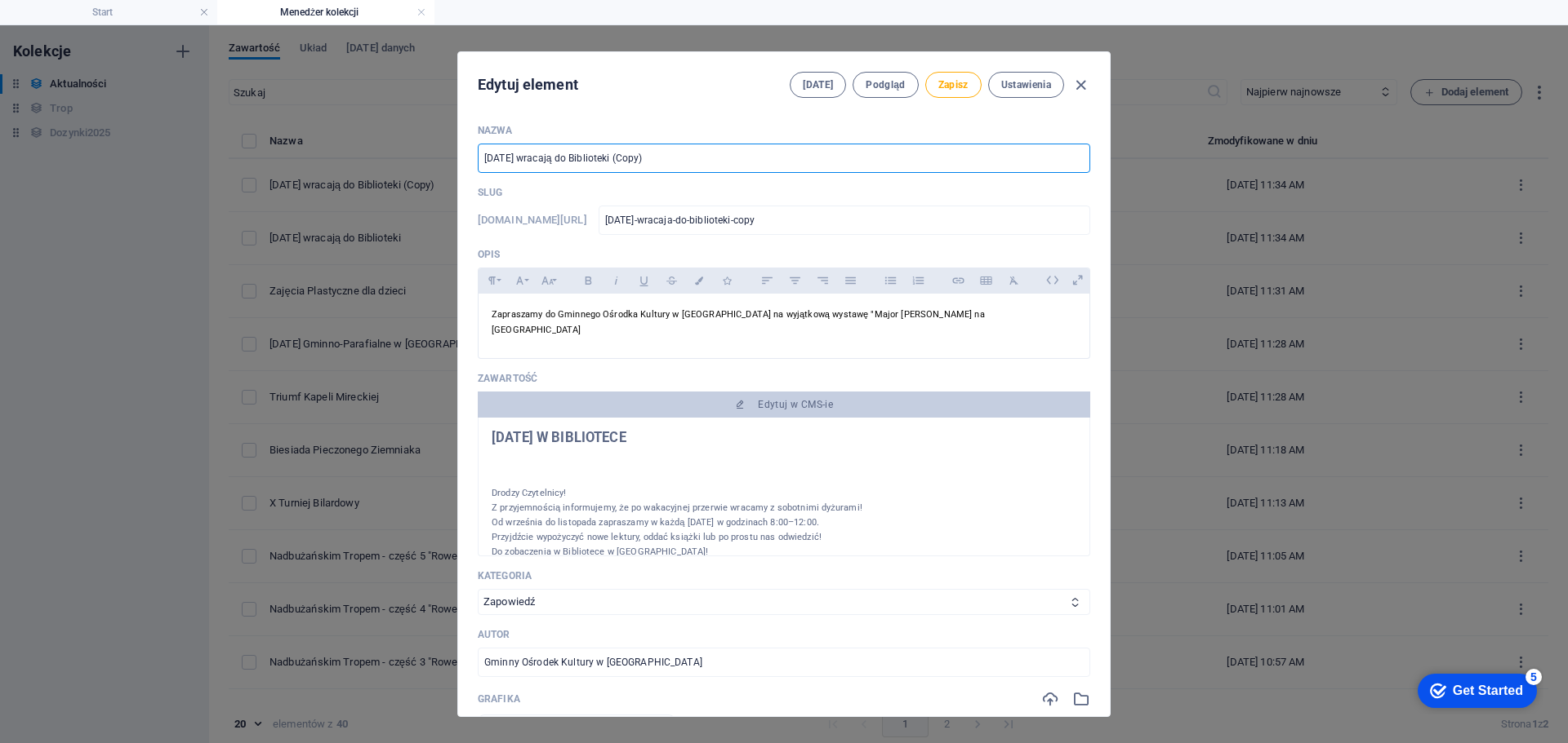
drag, startPoint x: 696, startPoint y: 158, endPoint x: 467, endPoint y: 144, distance: 229.4
click at [461, 144] on div "Nazwa [DATE] wracają do Biblioteki (Copy) ​ Slug [DOMAIN_NAME][URL] [DATE]-wrac…" at bounding box center [784, 414] width 651 height 605
click at [559, 162] on input "Wystawa "Majora [PERSON_NAME]"" at bounding box center [784, 158] width 613 height 30
click at [593, 161] on input "Wystawa "Major [PERSON_NAME]"" at bounding box center [784, 158] width 613 height 30
click at [692, 152] on input "Wystawa "Major [PERSON_NAME]"" at bounding box center [784, 158] width 613 height 30
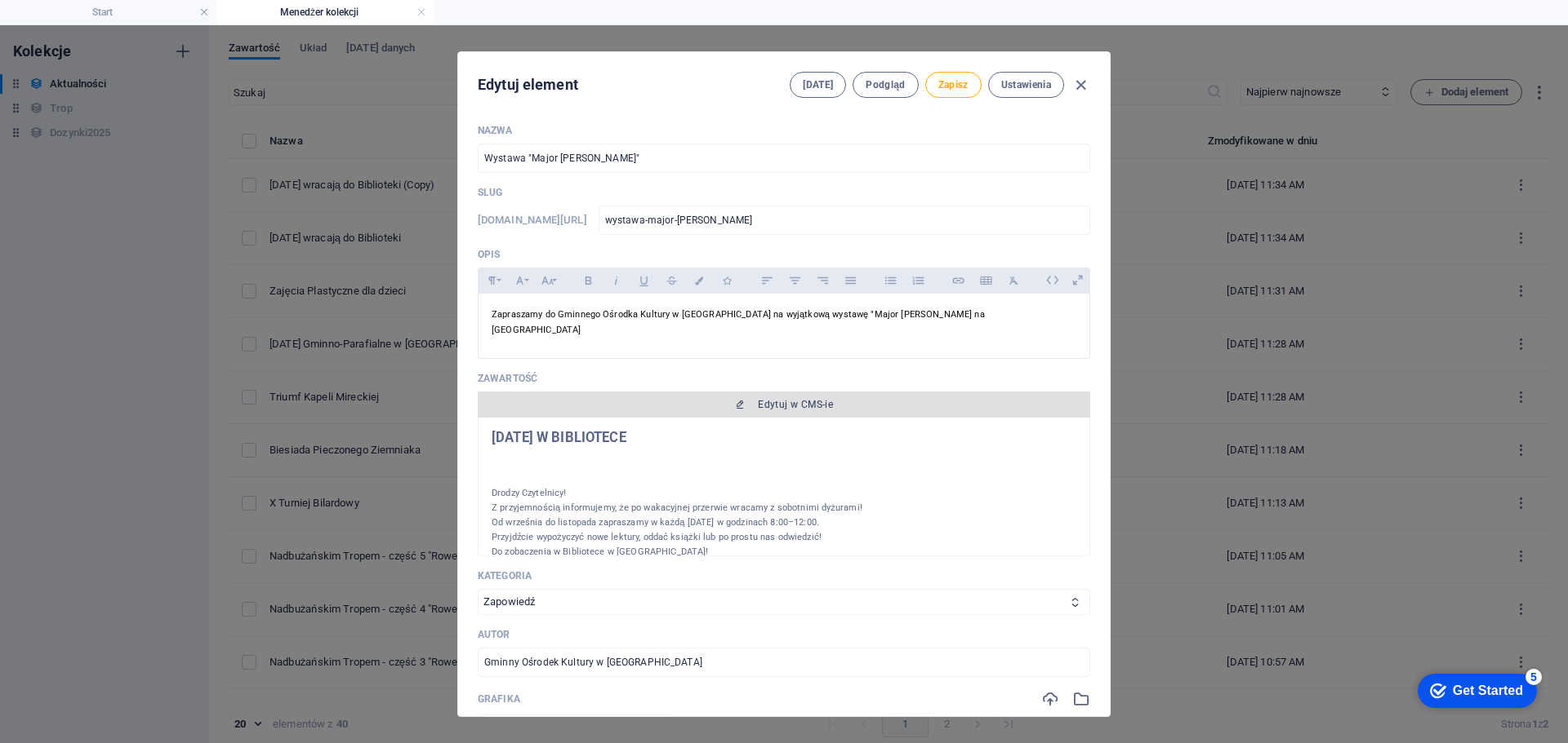
click at [785, 399] on span "Edytuj w CMS-ie" at bounding box center [795, 405] width 75 height 13
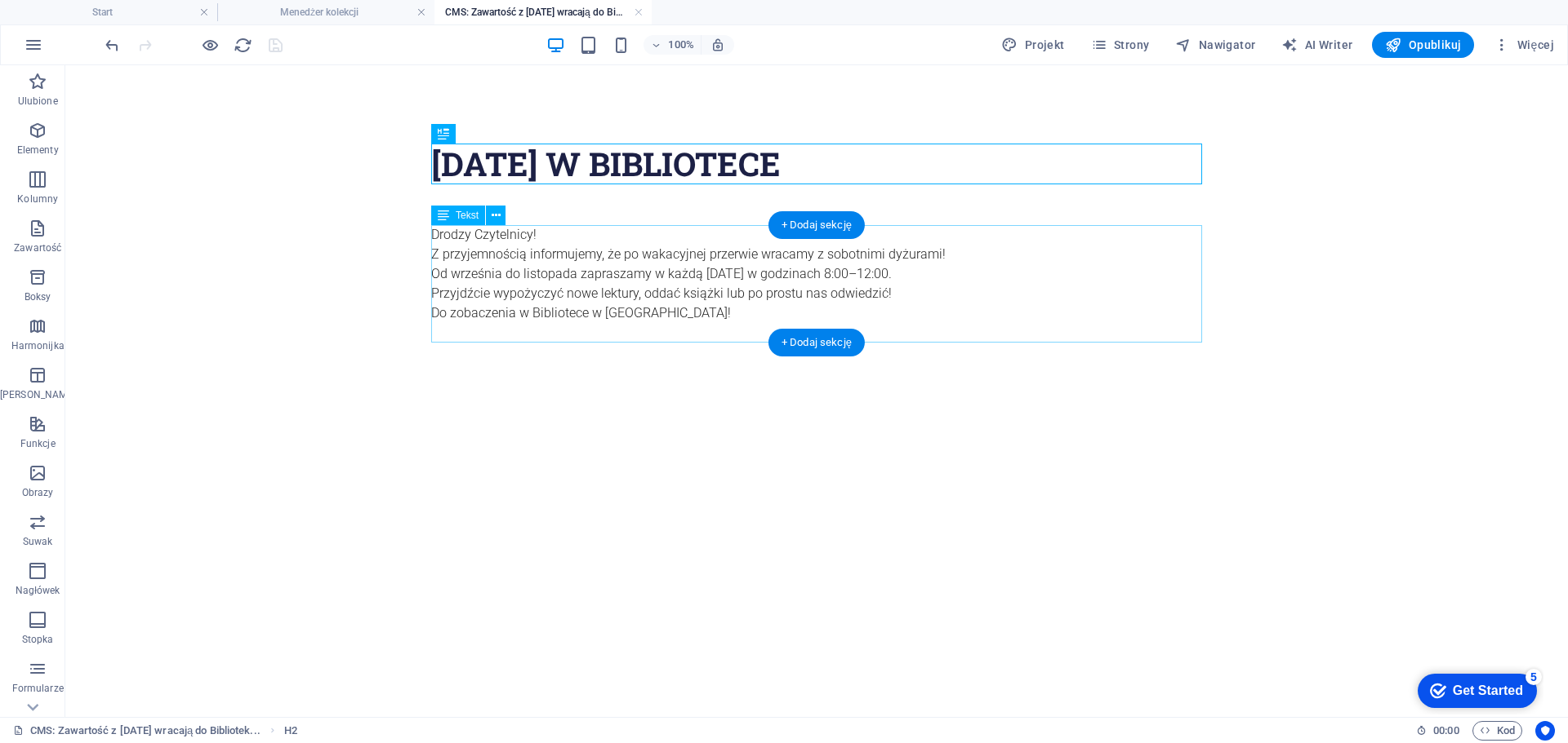
click at [669, 326] on div "Drodzy Czytelnicy! Z przyjemnością informujemy, że po wakacyjnej przerwie wraca…" at bounding box center [817, 284] width 771 height 118
click at [678, 314] on div "Drodzy Czytelnicy! Z przyjemnością informujemy, że po wakacyjnej przerwie wraca…" at bounding box center [817, 284] width 771 height 118
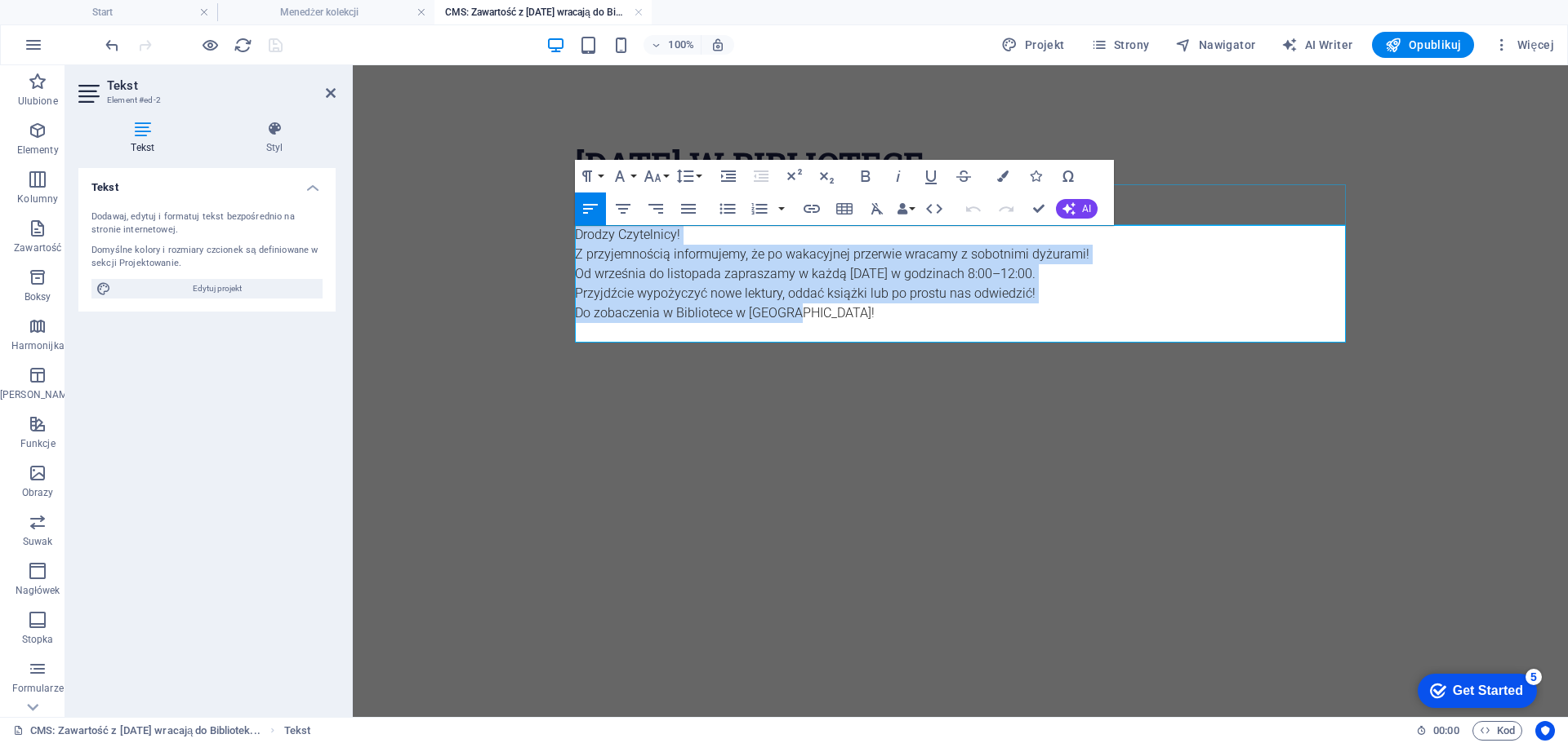
drag, startPoint x: 802, startPoint y: 314, endPoint x: 574, endPoint y: 226, distance: 244.4
click at [574, 226] on div "[DATE] W BIBLIOTECE Drodzy Czytelnicy! Z przyjemnością informujemy, że po wakac…" at bounding box center [959, 263] width 797 height 397
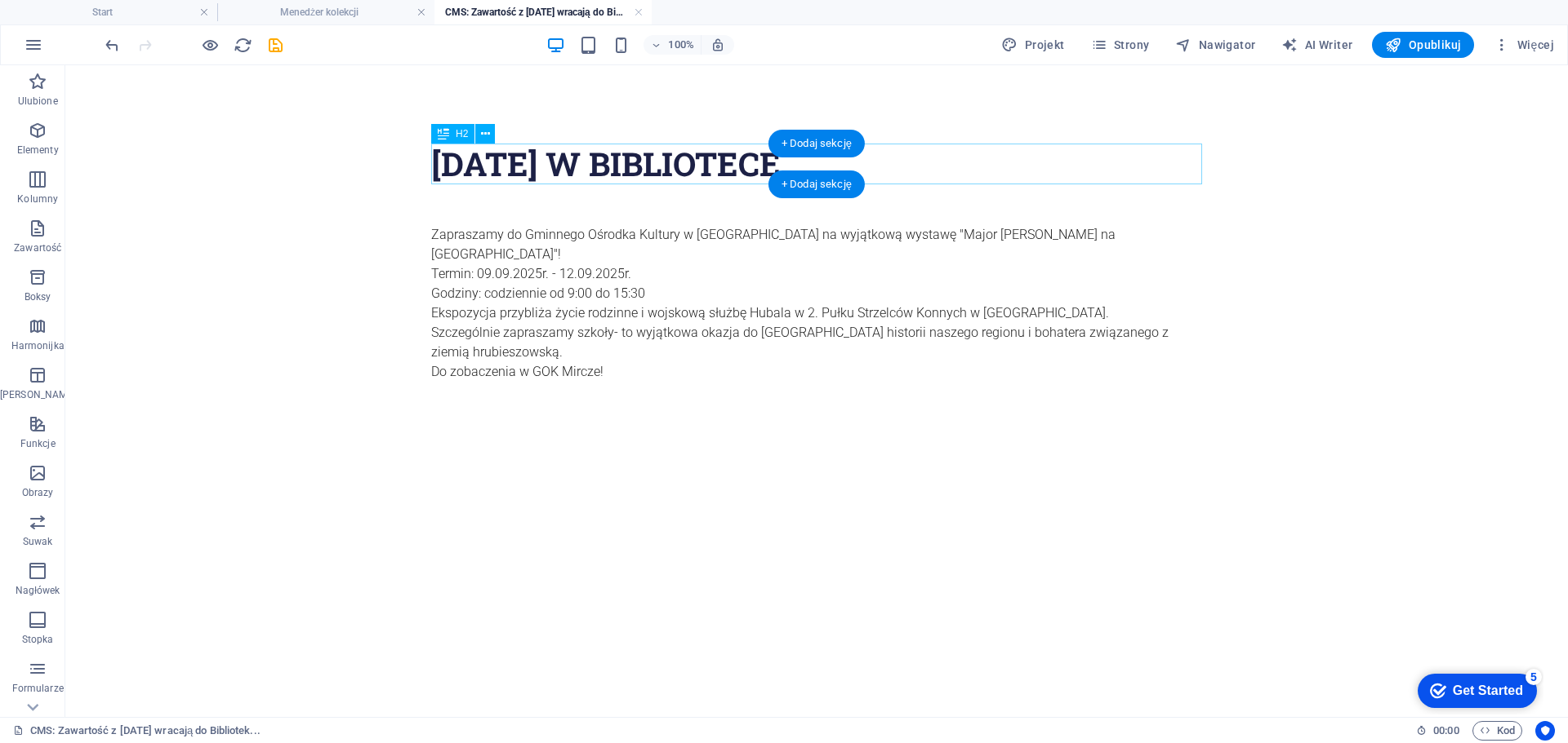
click at [616, 162] on div "[DATE] W BIBLIOTECE" at bounding box center [817, 163] width 771 height 41
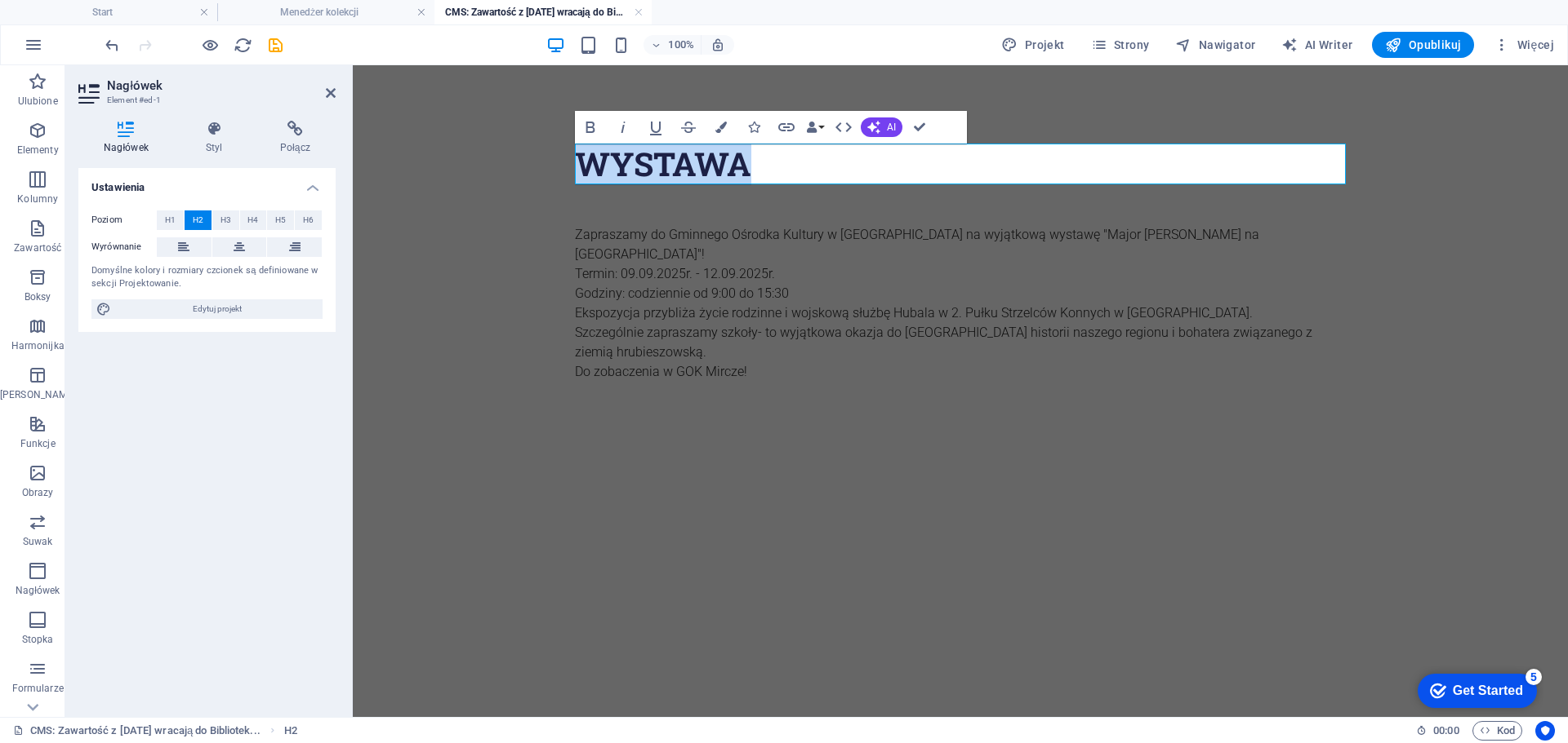
drag, startPoint x: 762, startPoint y: 164, endPoint x: 551, endPoint y: 151, distance: 211.4
click at [551, 151] on body "Wystawa Zapraszamy do Gminnego Ośrodka Kultury w [GEOGRAPHIC_DATA] na wyjątkową…" at bounding box center [959, 293] width 1215 height 455
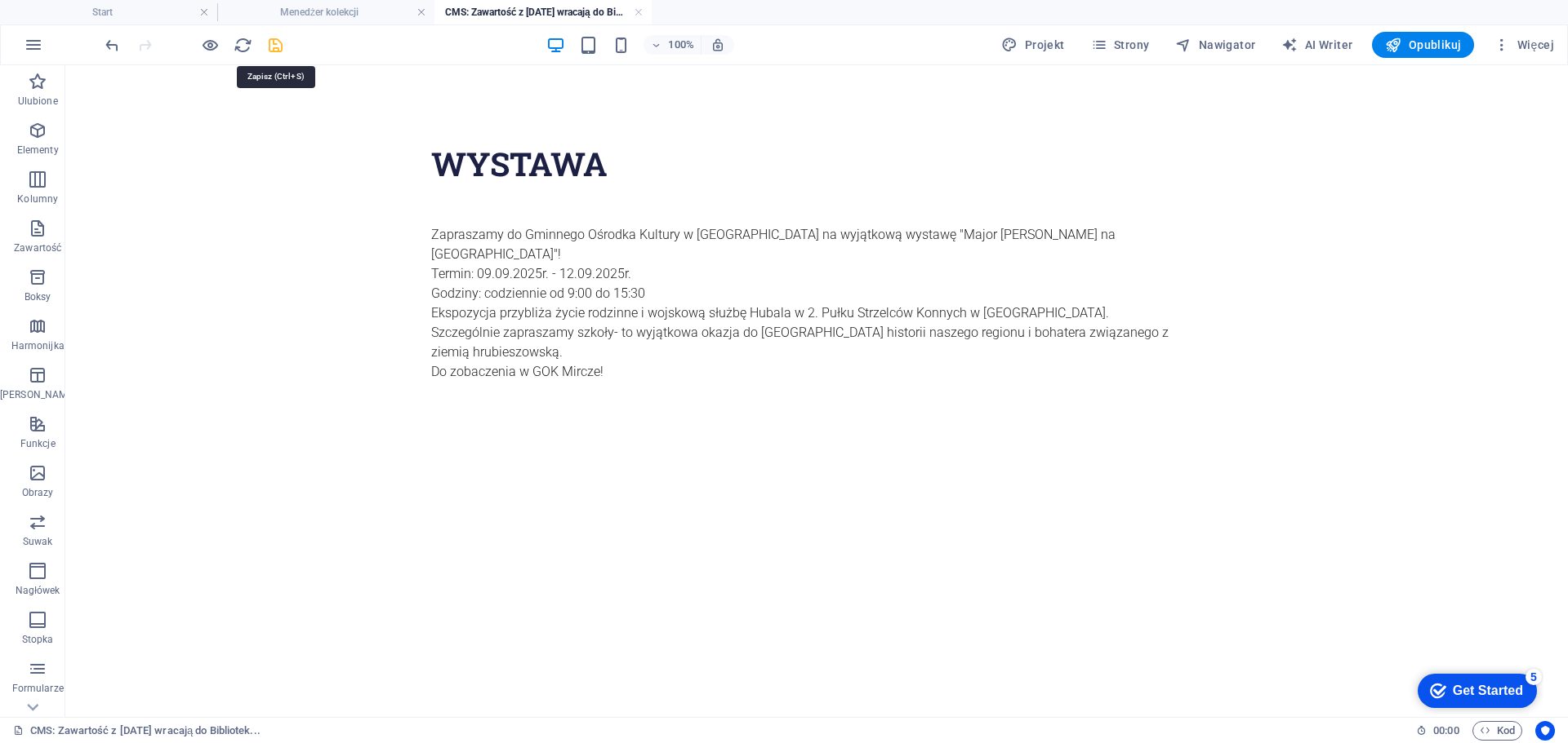
click at [277, 48] on icon "save" at bounding box center [275, 45] width 19 height 19
click at [640, 12] on link at bounding box center [638, 13] width 10 height 16
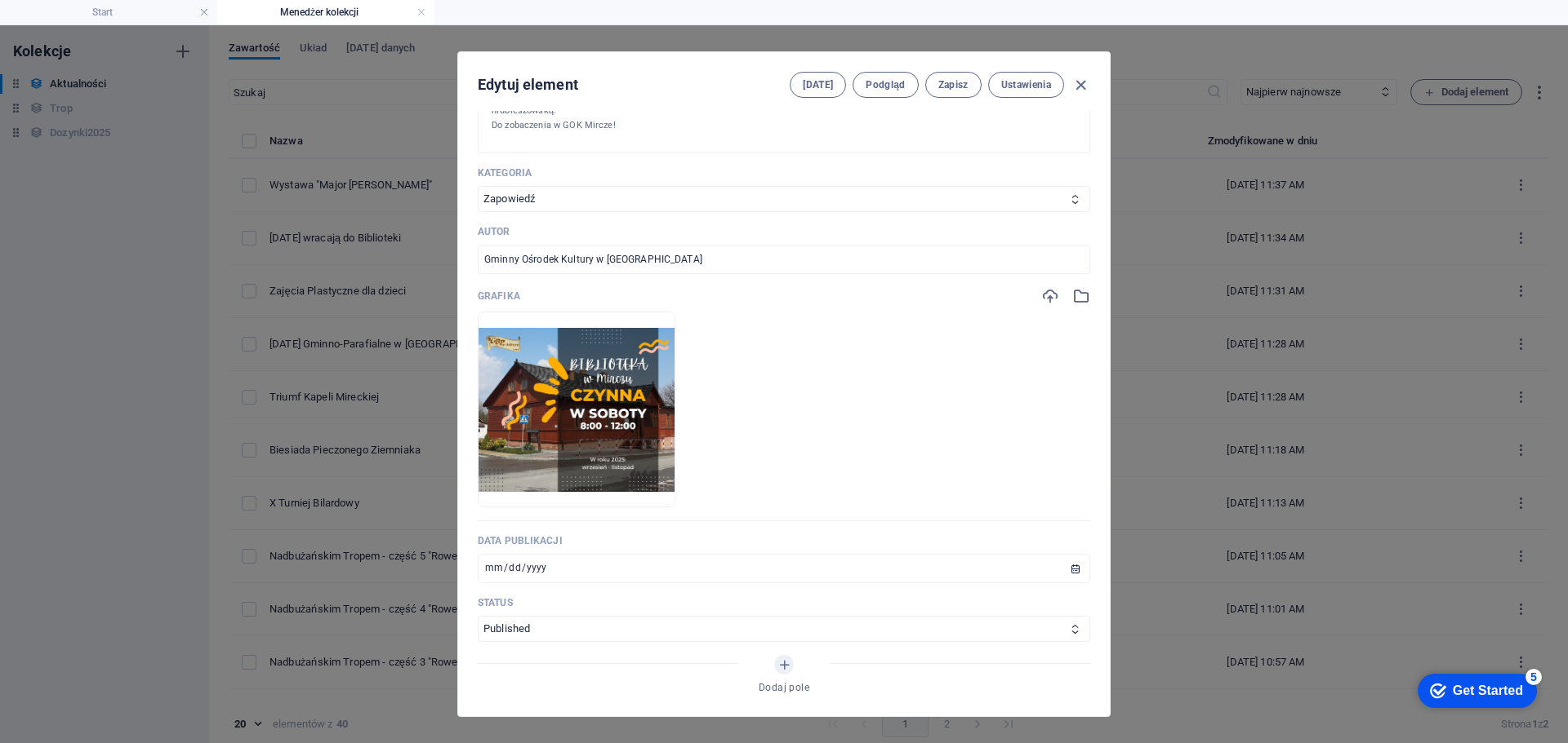
scroll to position [408, 0]
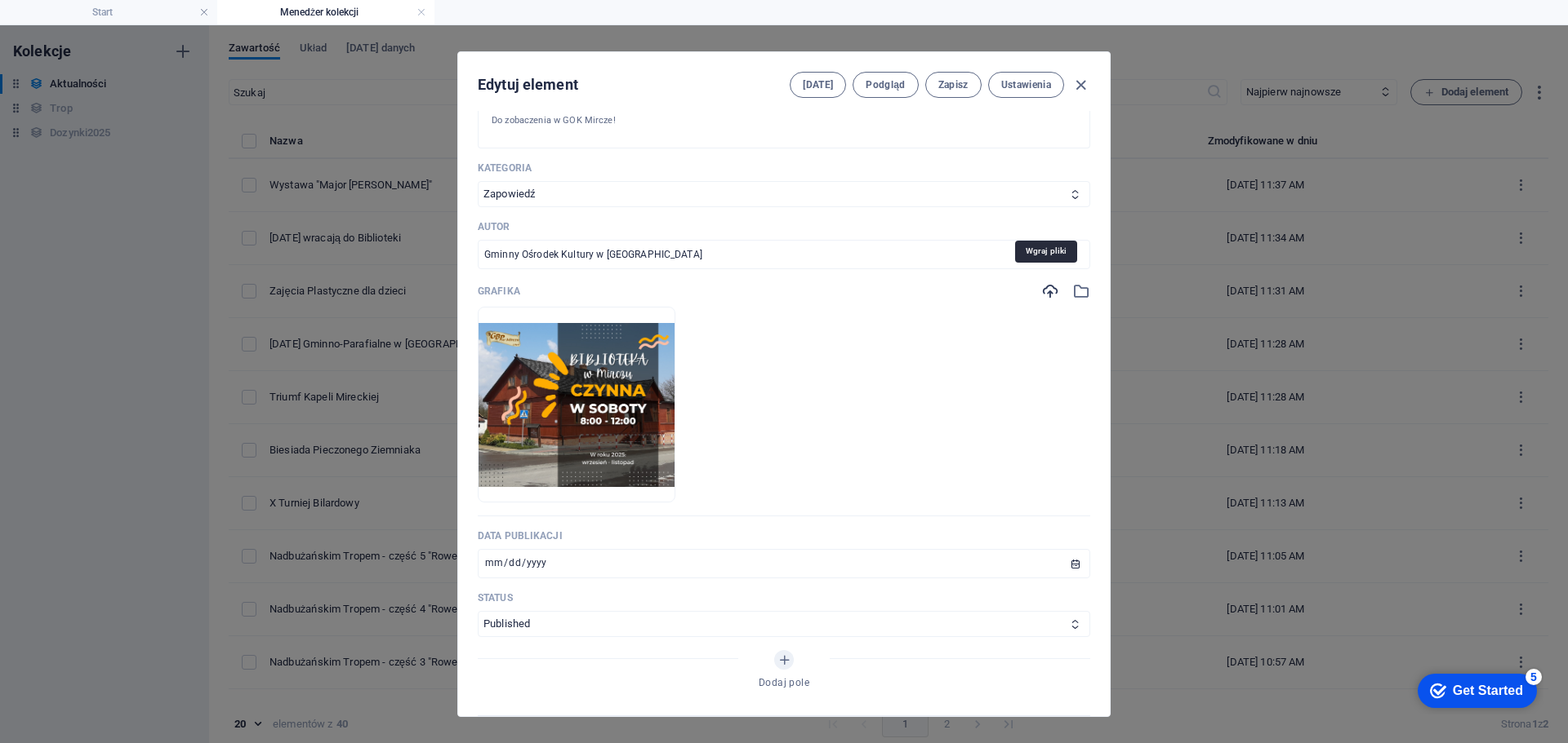
click at [1049, 286] on icon "button" at bounding box center [1050, 291] width 18 height 18
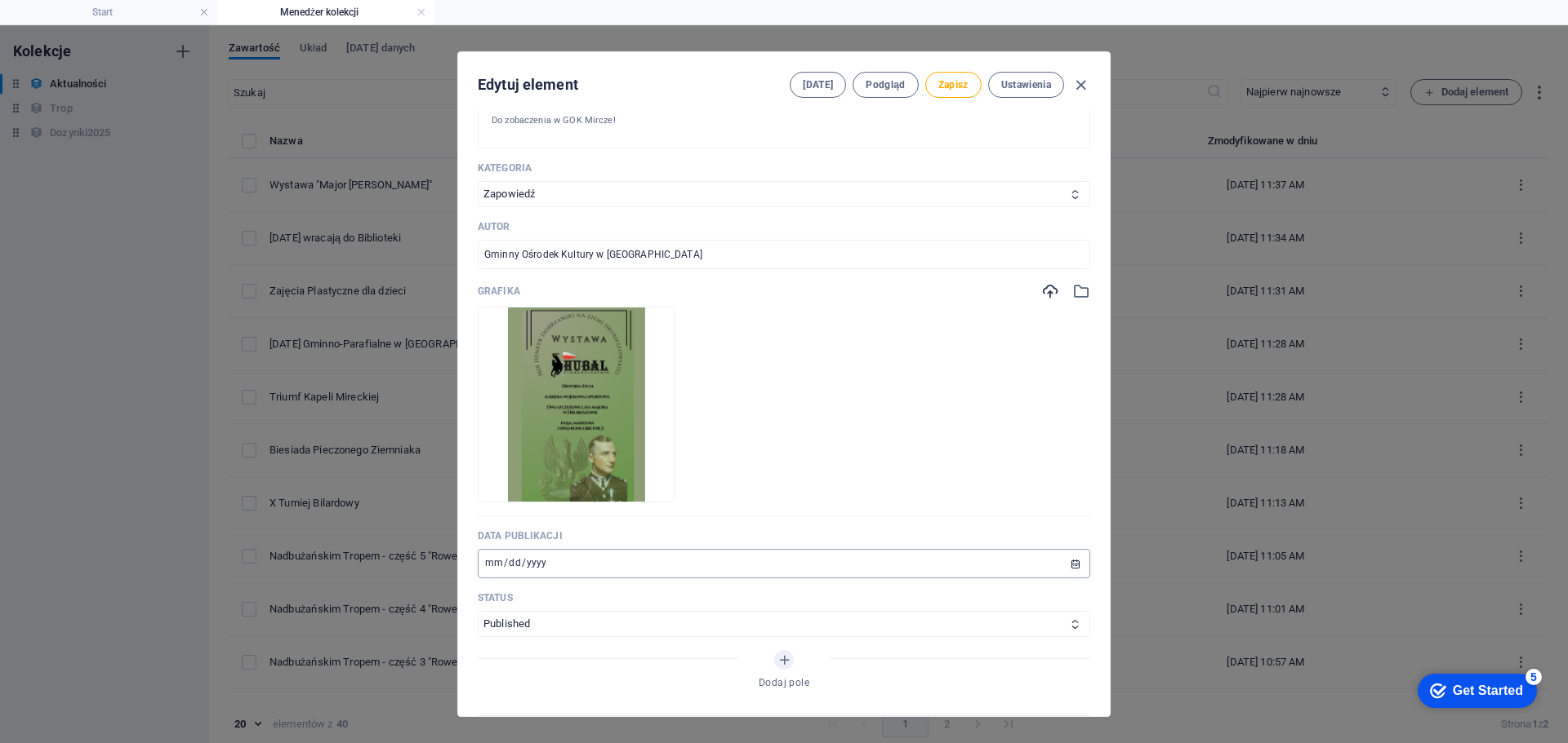
click at [486, 557] on input "[DATE]" at bounding box center [784, 564] width 613 height 30
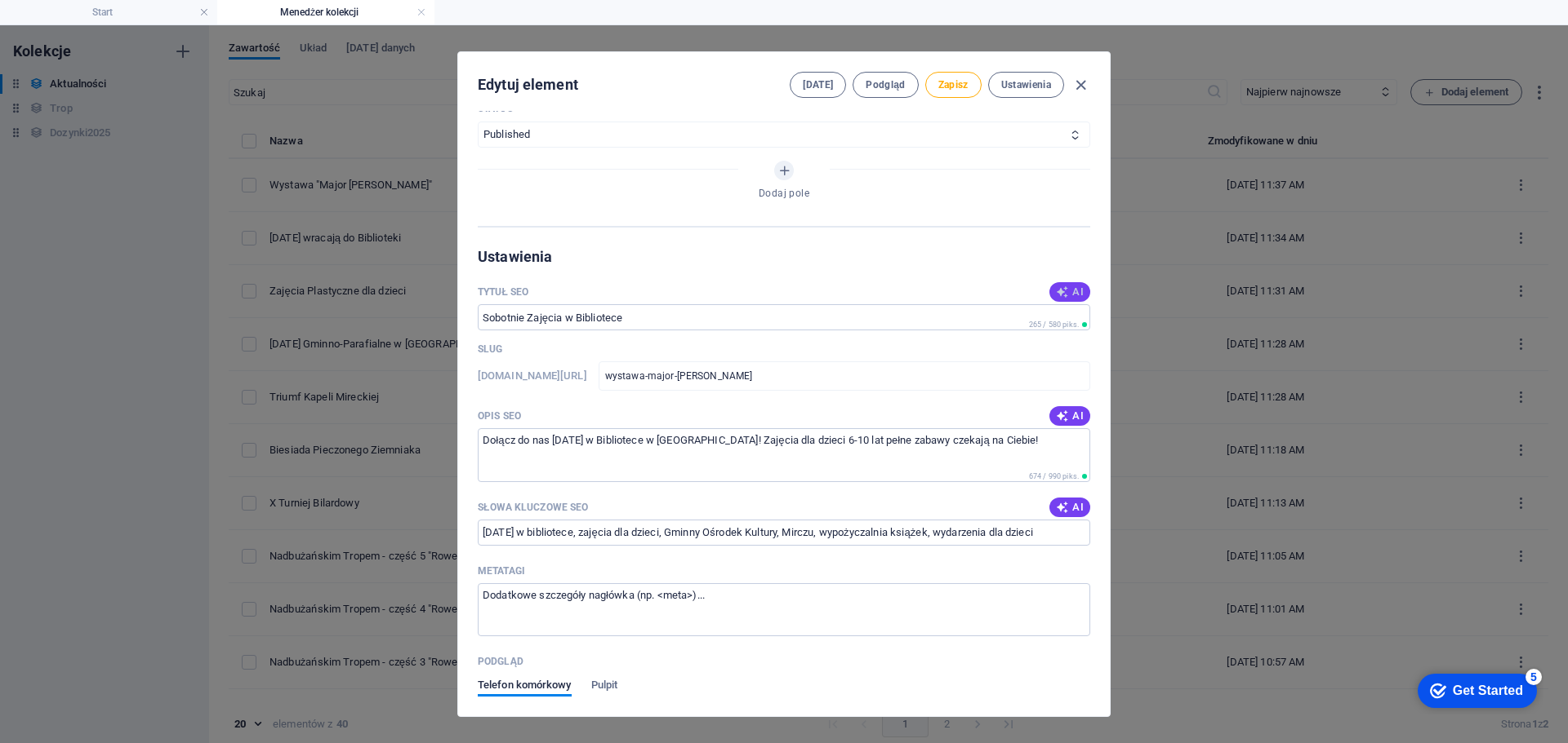
click at [1065, 282] on button "AI" at bounding box center [1069, 292] width 41 height 20
click at [1058, 410] on icon "button" at bounding box center [1062, 416] width 13 height 13
click at [1068, 501] on span "AI" at bounding box center [1070, 507] width 28 height 13
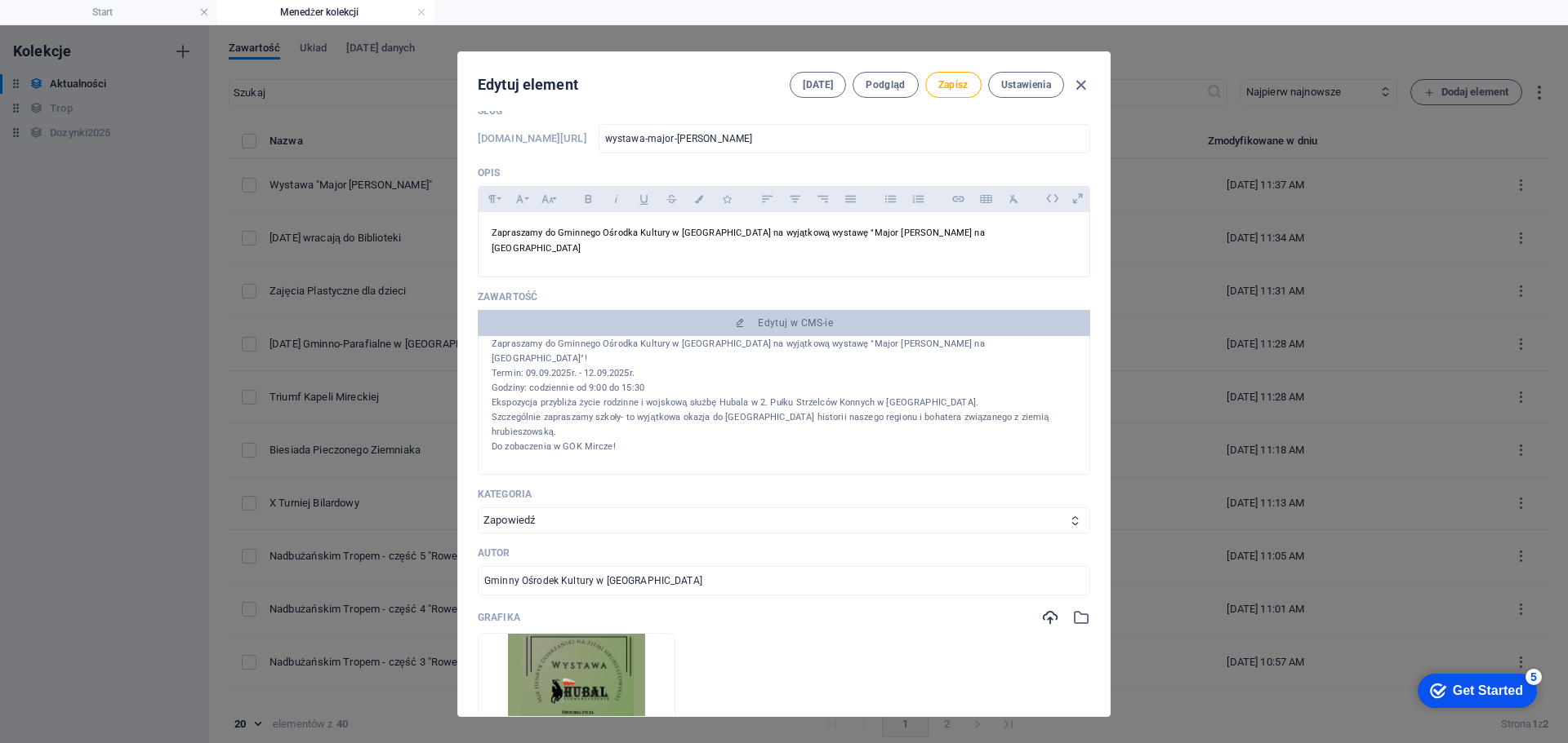
scroll to position [0, 0]
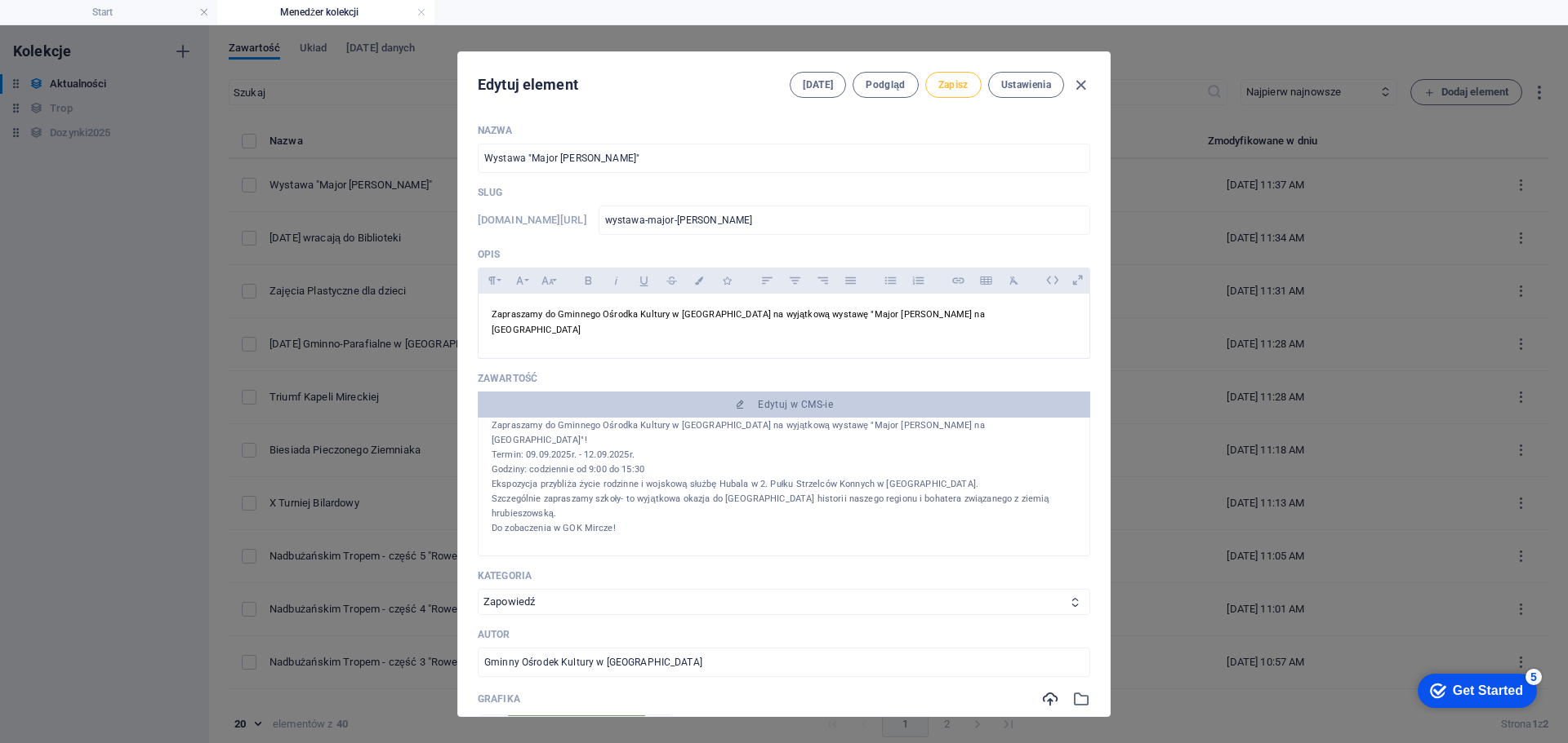
click at [960, 79] on span "Zapisz" at bounding box center [953, 84] width 31 height 13
click at [1079, 88] on icon "button" at bounding box center [1080, 85] width 19 height 19
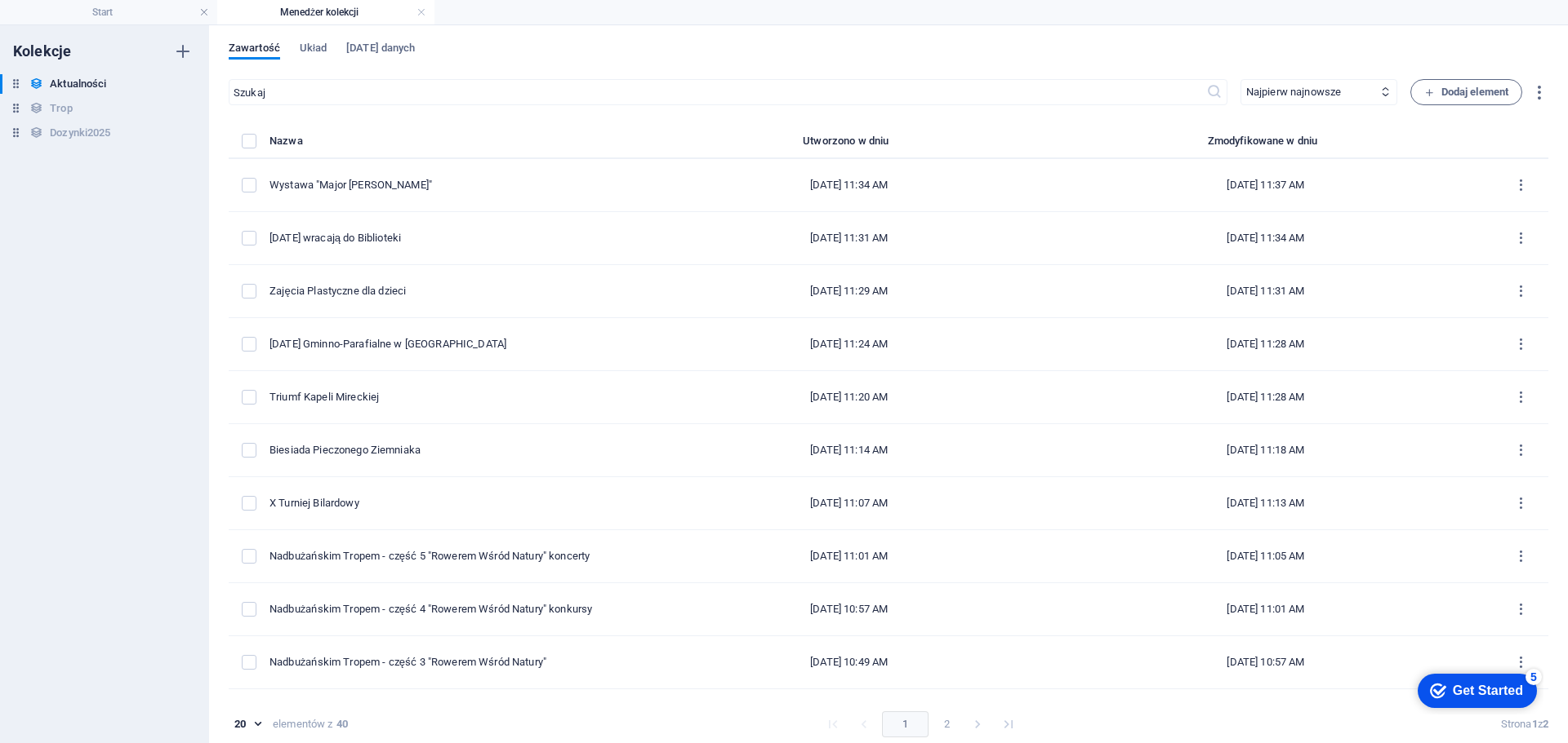
click at [425, 8] on link at bounding box center [422, 13] width 10 height 16
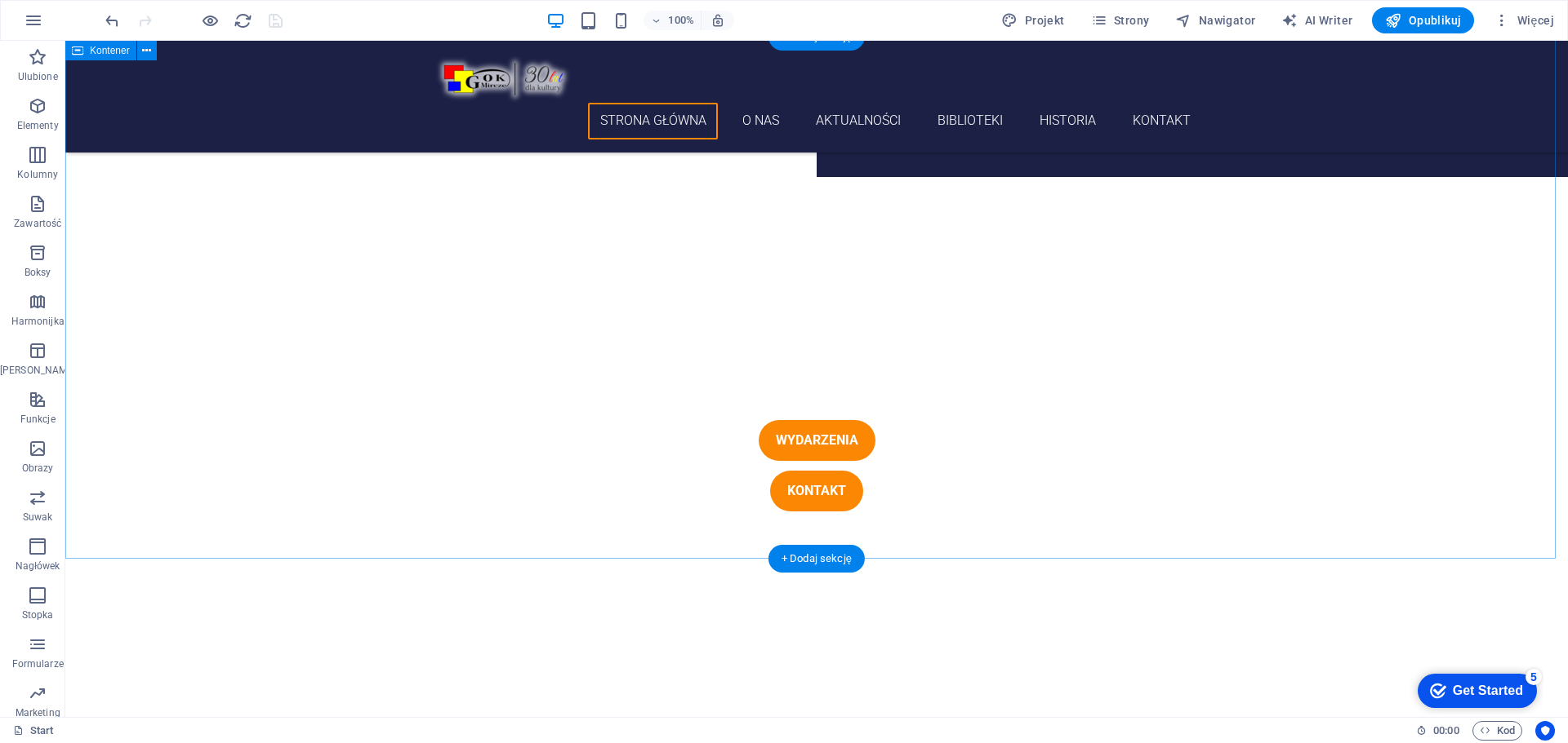
scroll to position [531, 0]
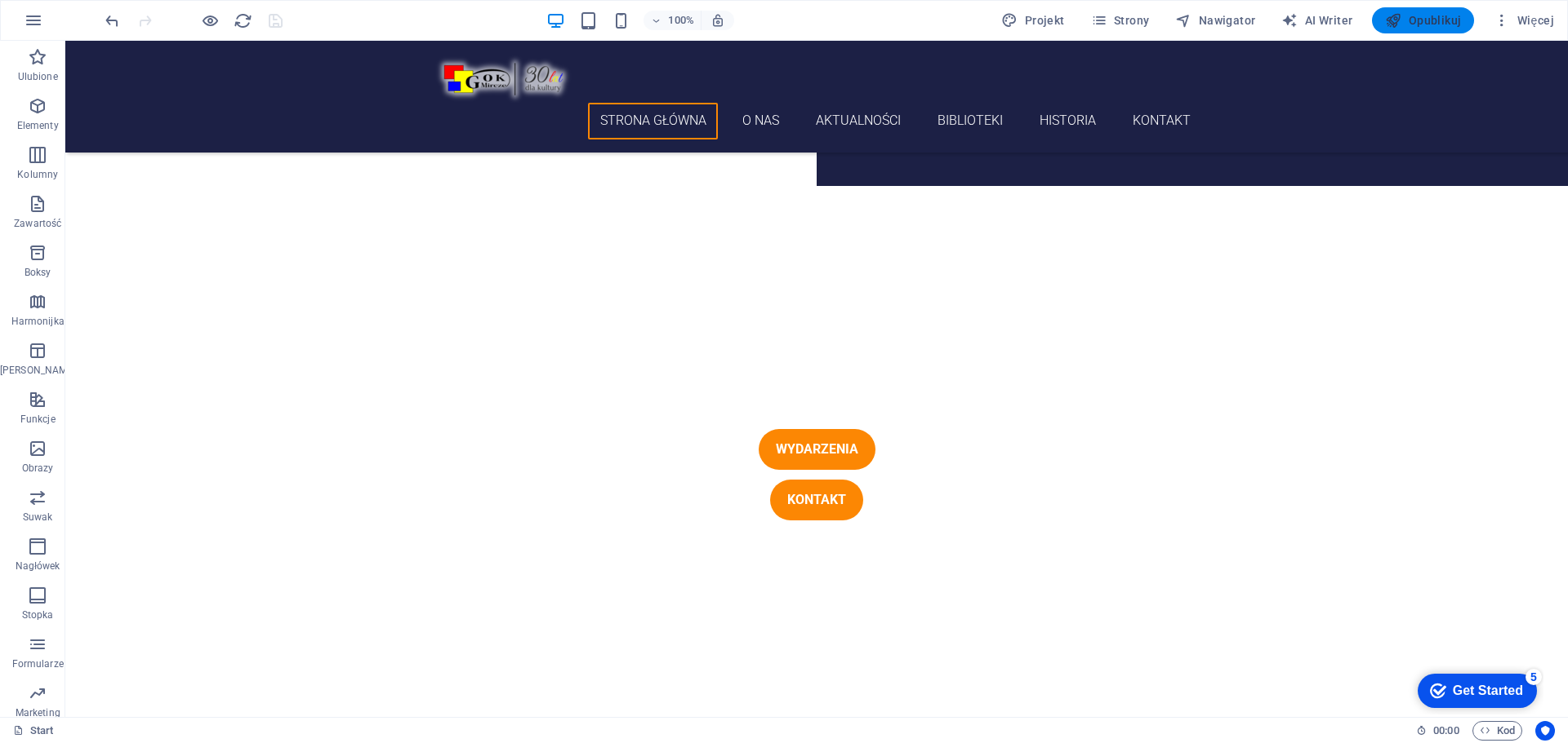
click at [1418, 22] on span "Opublikuj" at bounding box center [1422, 20] width 76 height 16
